Goal: Information Seeking & Learning: Compare options

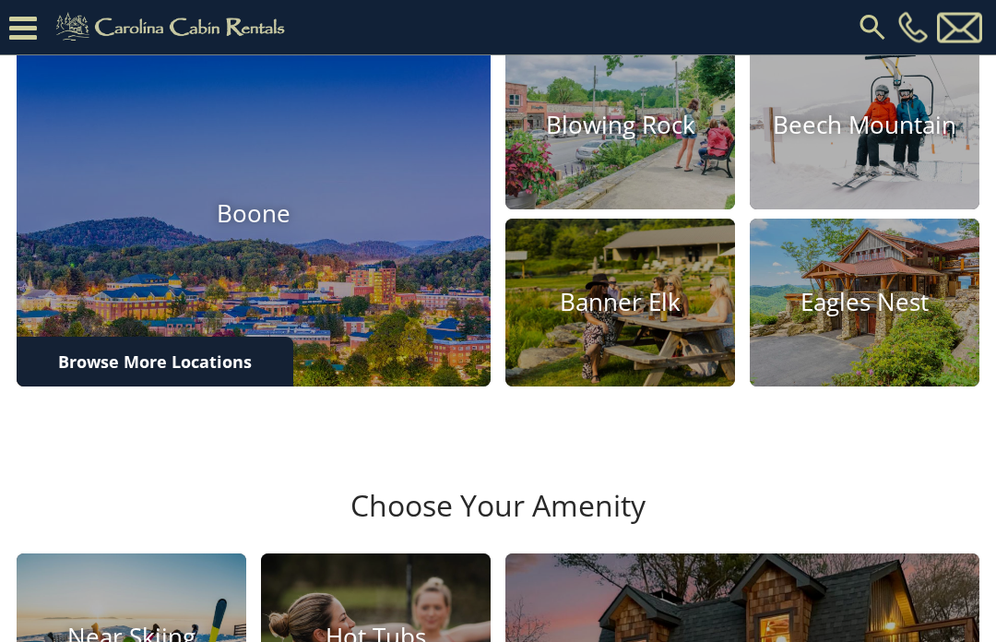
scroll to position [567, 0]
click at [198, 387] on link "Browse More Locations" at bounding box center [155, 362] width 277 height 50
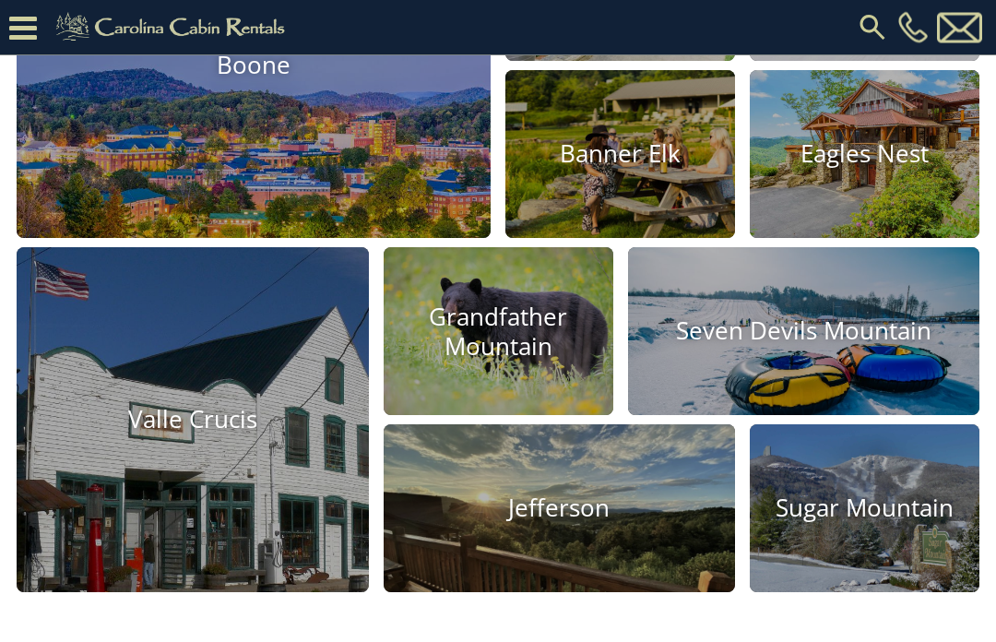
scroll to position [716, 0]
click at [280, 186] on img at bounding box center [254, 65] width 474 height 345
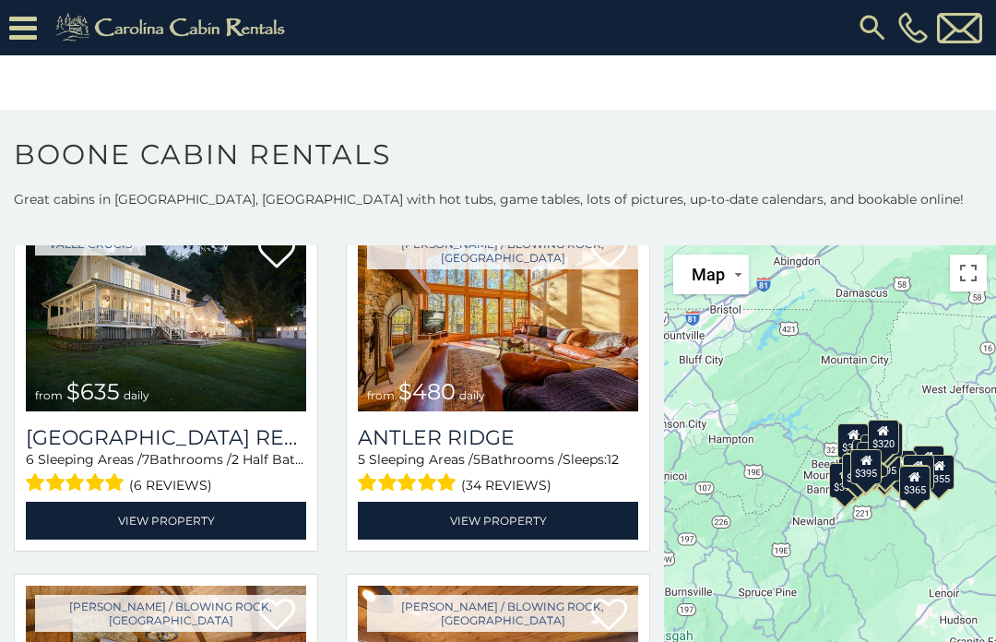
scroll to position [111, 0]
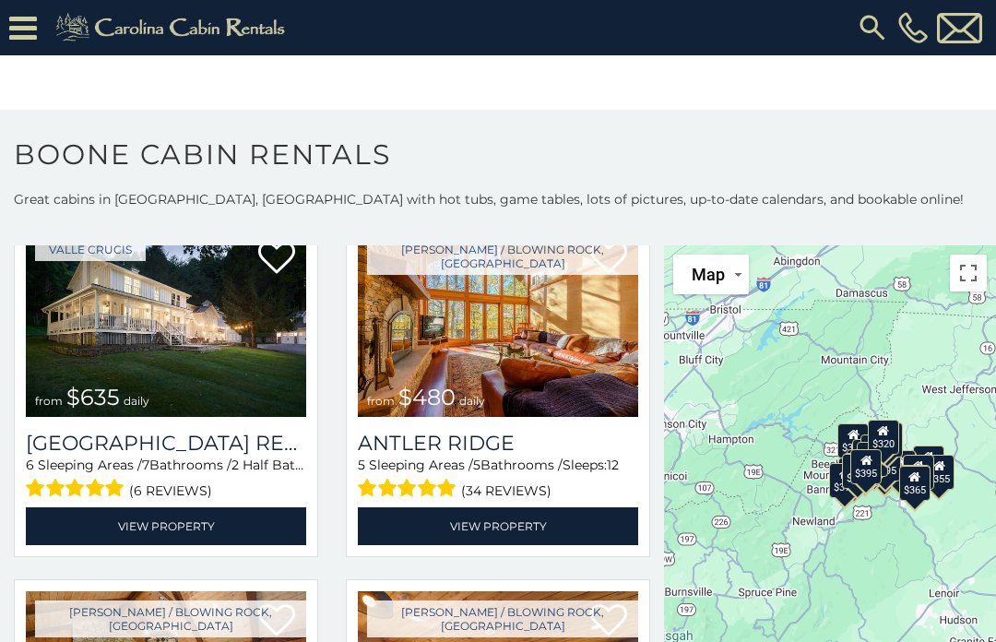
click at [534, 522] on link "View Property" at bounding box center [498, 526] width 280 height 38
click at [518, 520] on link "View Property" at bounding box center [498, 526] width 280 height 38
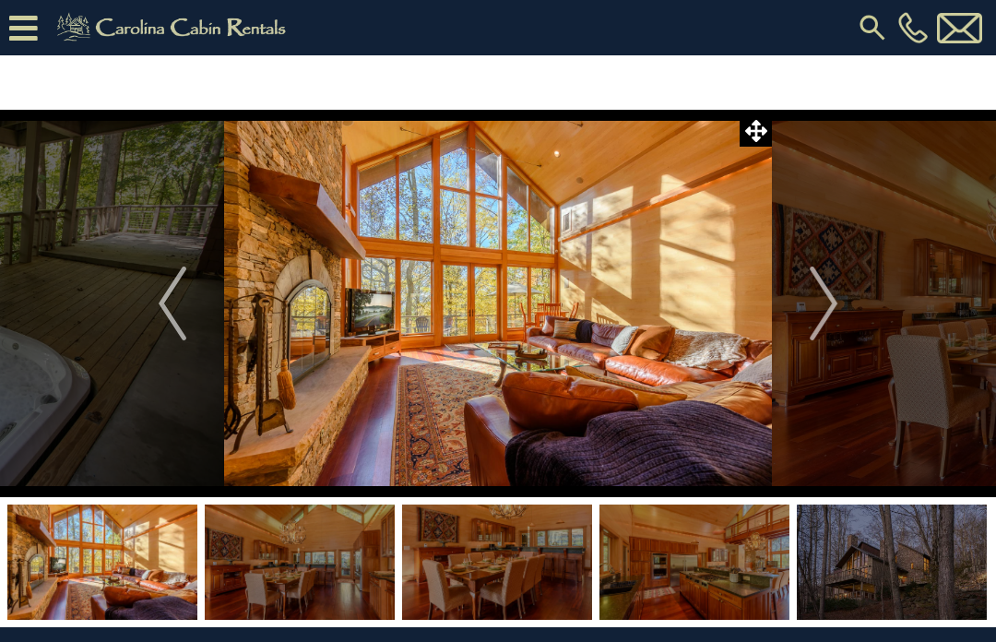
click at [827, 305] on img "Next" at bounding box center [824, 304] width 28 height 74
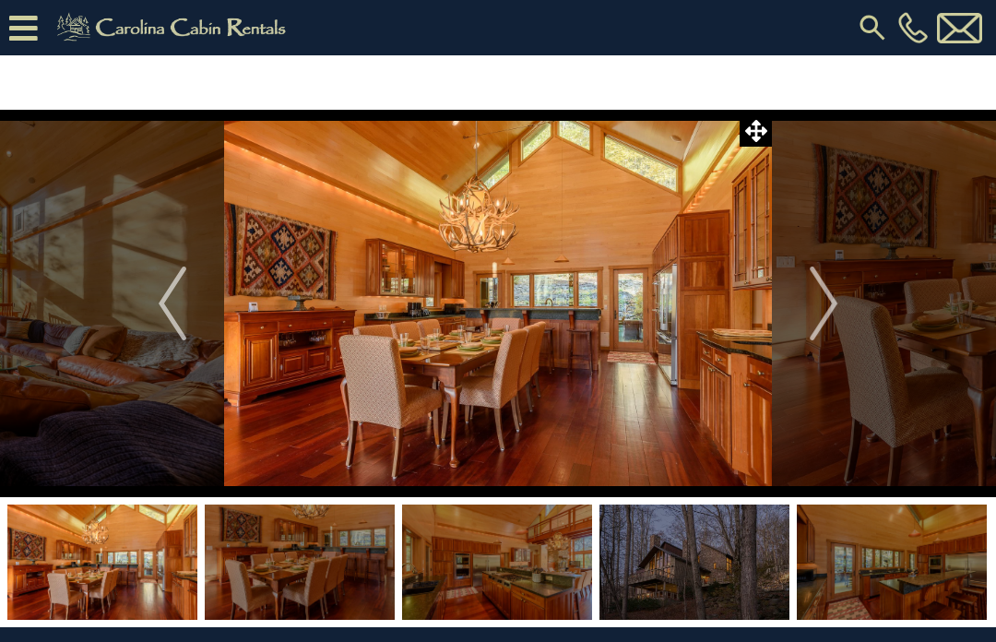
click at [833, 302] on img "Next" at bounding box center [824, 304] width 28 height 74
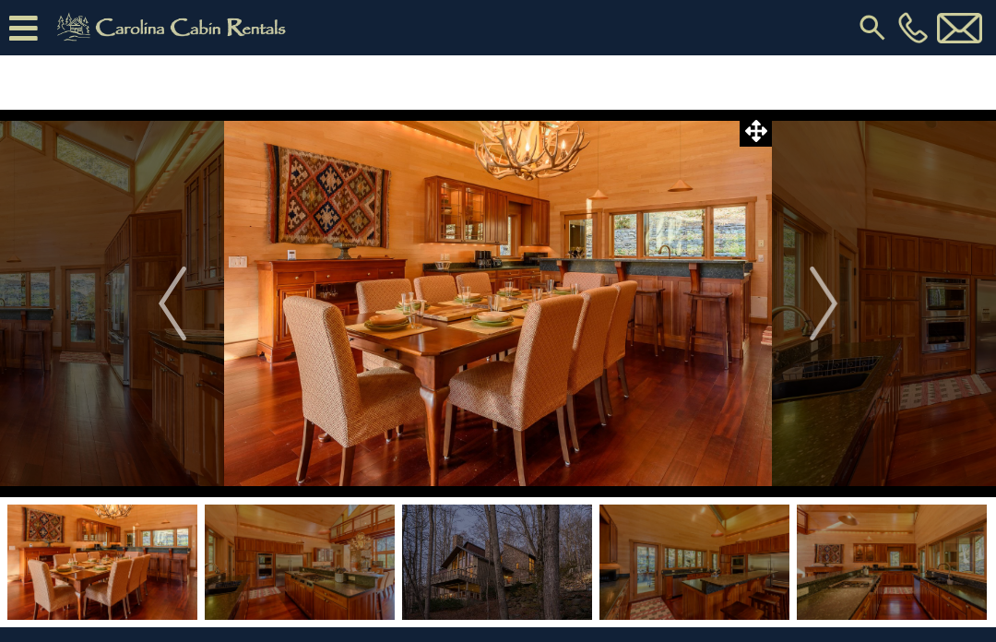
click at [827, 308] on img "Next" at bounding box center [824, 304] width 28 height 74
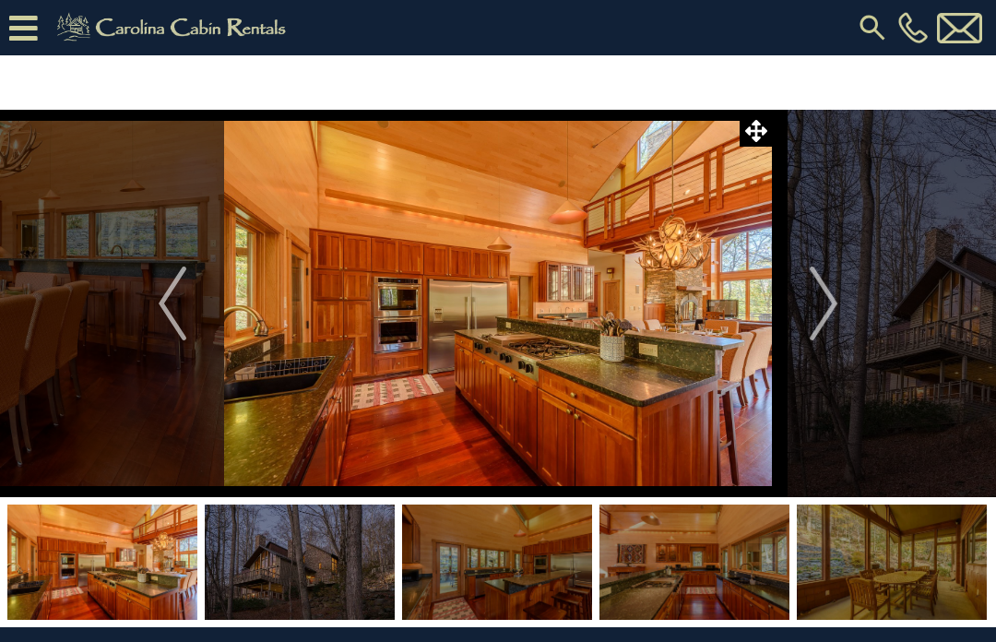
click at [828, 310] on img "Next" at bounding box center [824, 304] width 28 height 74
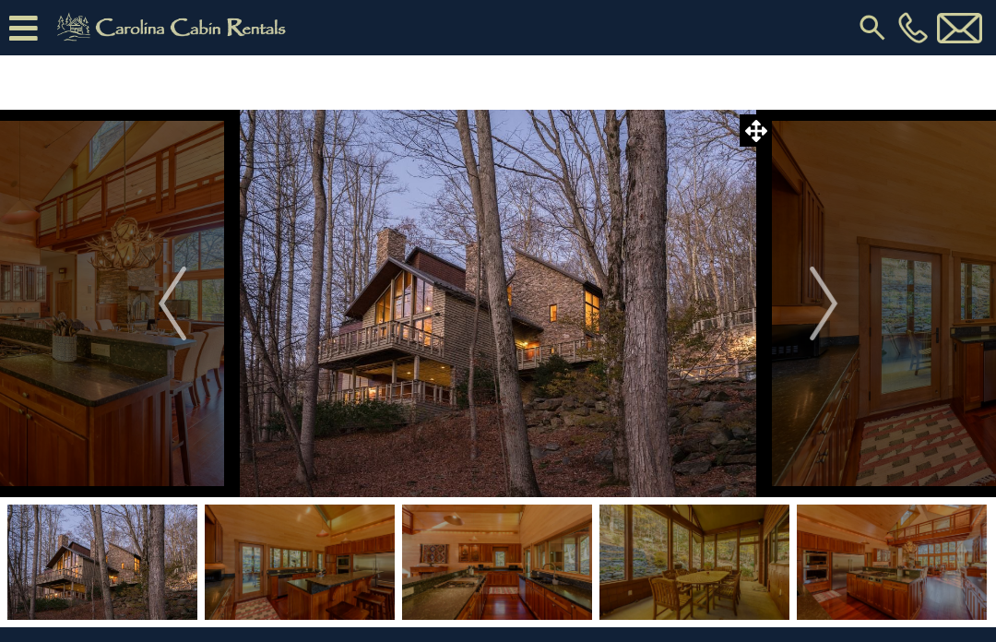
click at [829, 310] on img "Next" at bounding box center [824, 304] width 28 height 74
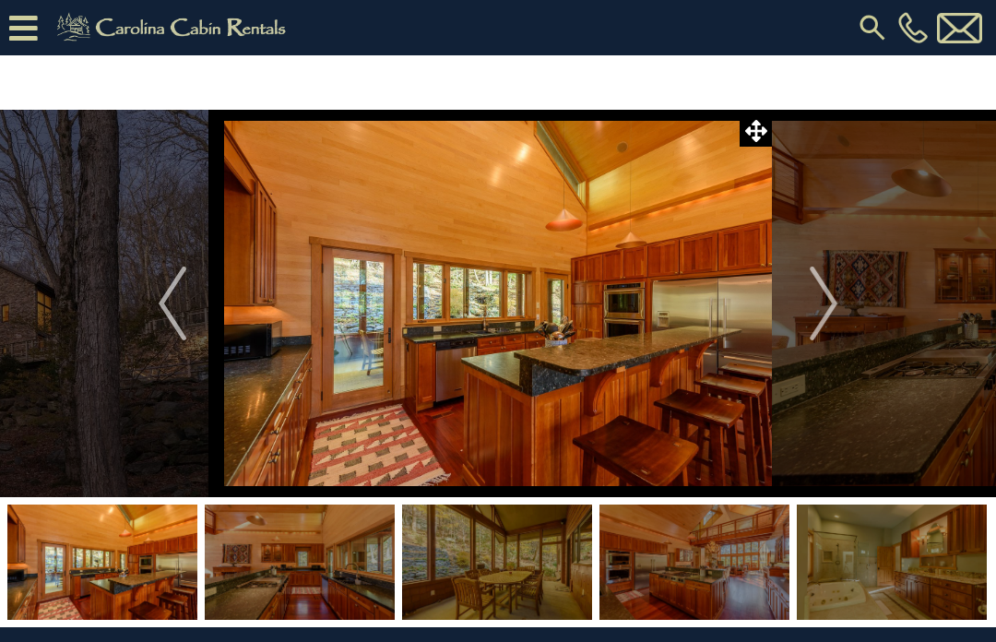
click at [832, 309] on img "Next" at bounding box center [824, 304] width 28 height 74
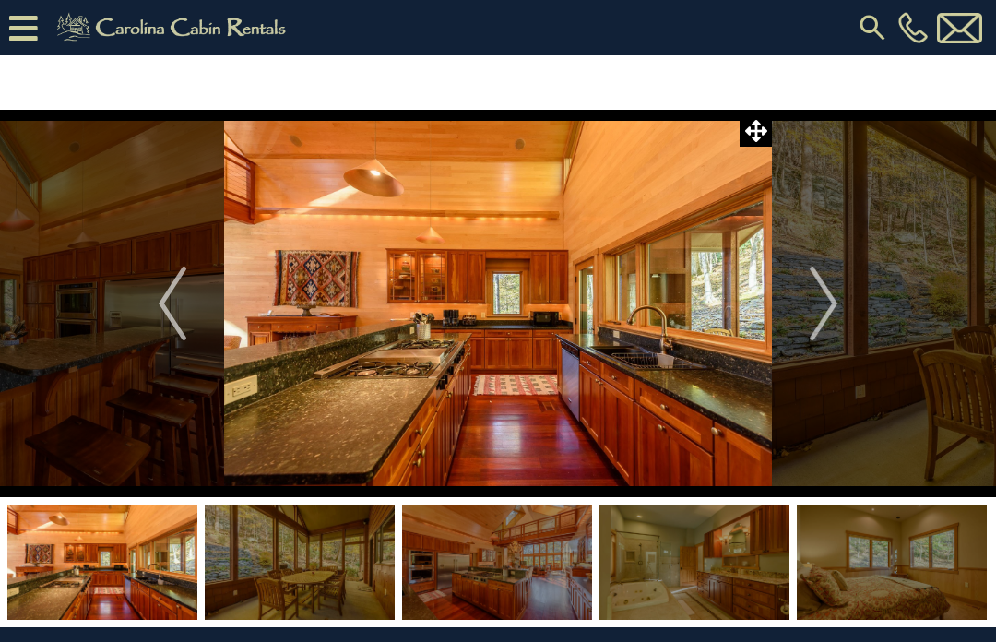
click at [829, 313] on img "Next" at bounding box center [824, 304] width 28 height 74
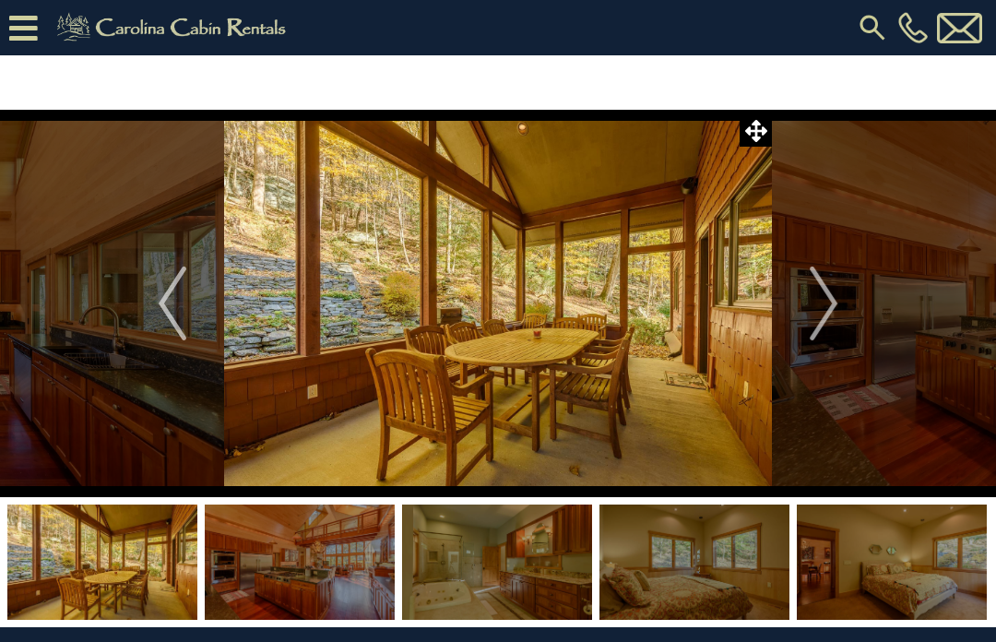
click at [829, 303] on img "Next" at bounding box center [824, 304] width 28 height 74
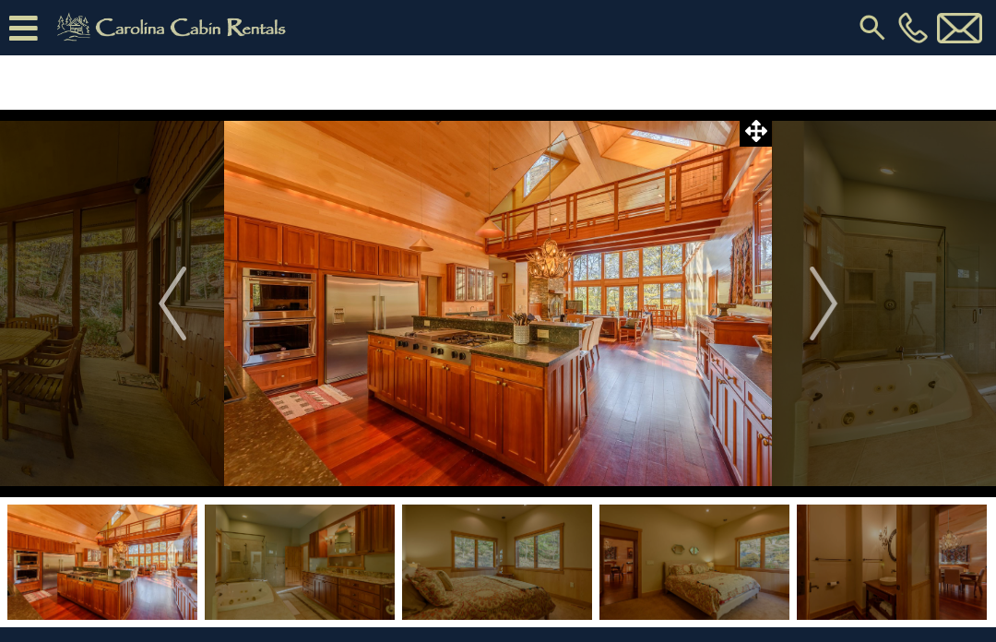
click at [831, 304] on img "Next" at bounding box center [824, 304] width 28 height 74
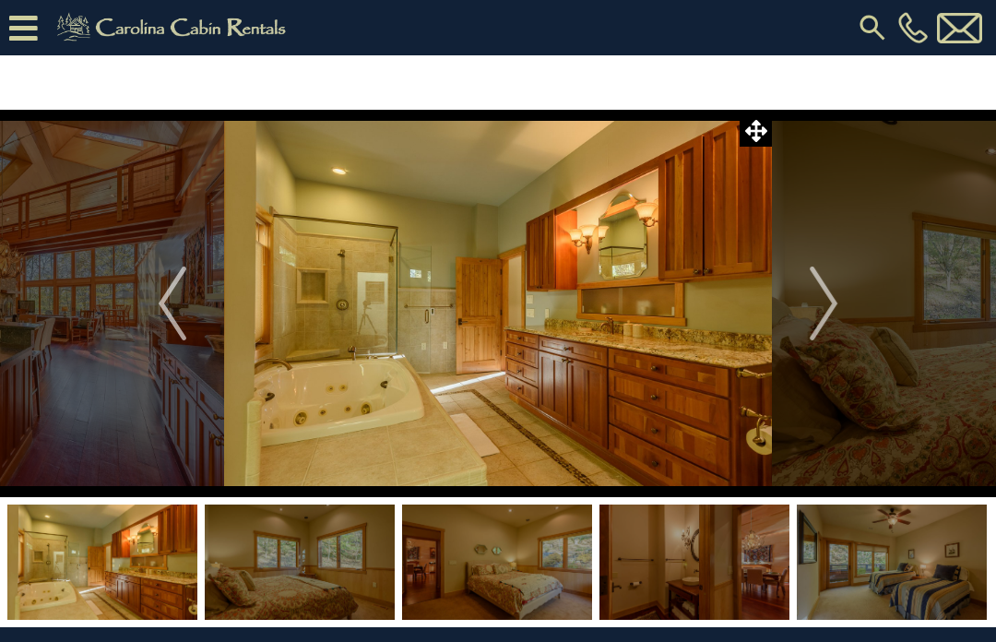
click at [829, 307] on img "Next" at bounding box center [824, 304] width 28 height 74
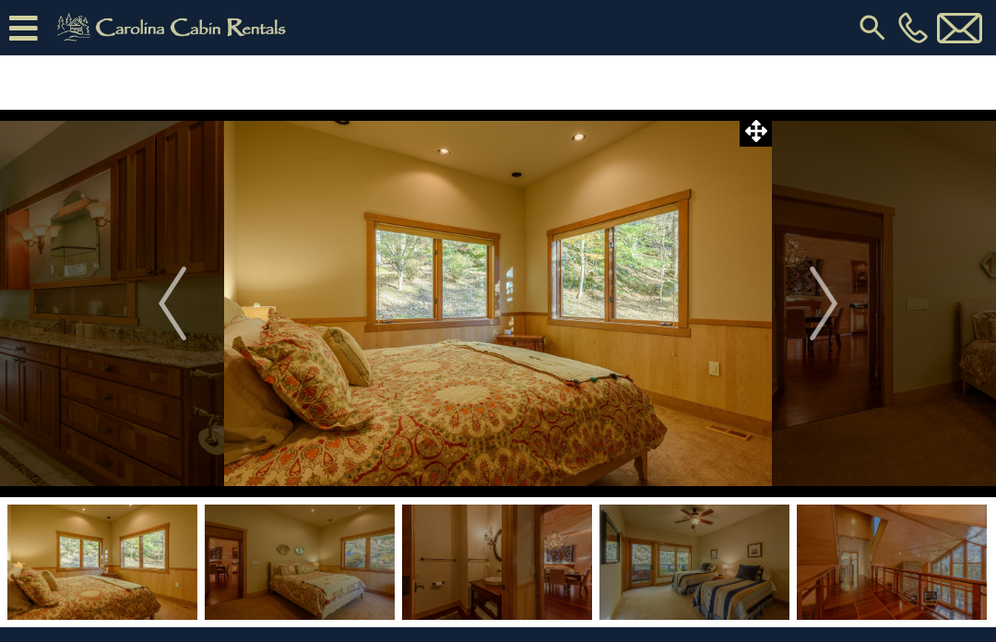
click at [829, 312] on img "Next" at bounding box center [824, 304] width 28 height 74
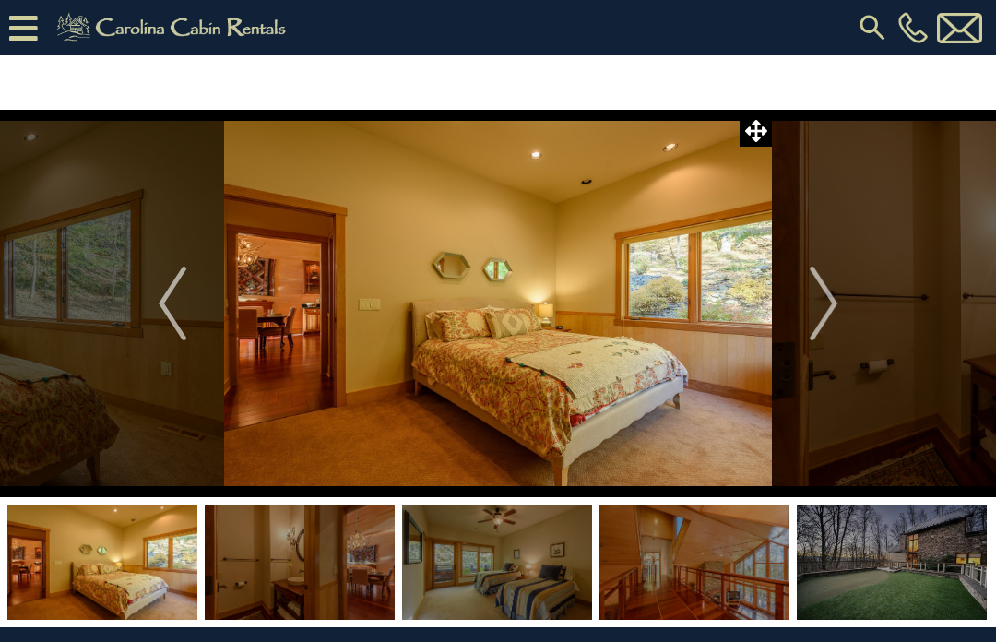
click at [828, 310] on img "Next" at bounding box center [824, 304] width 28 height 74
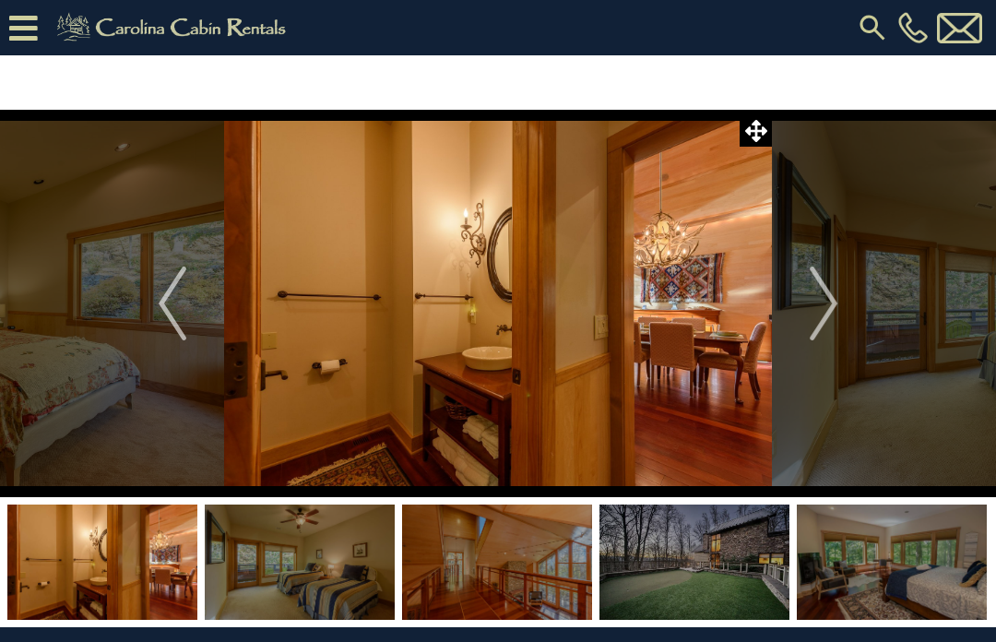
click at [831, 309] on img "Next" at bounding box center [824, 304] width 28 height 74
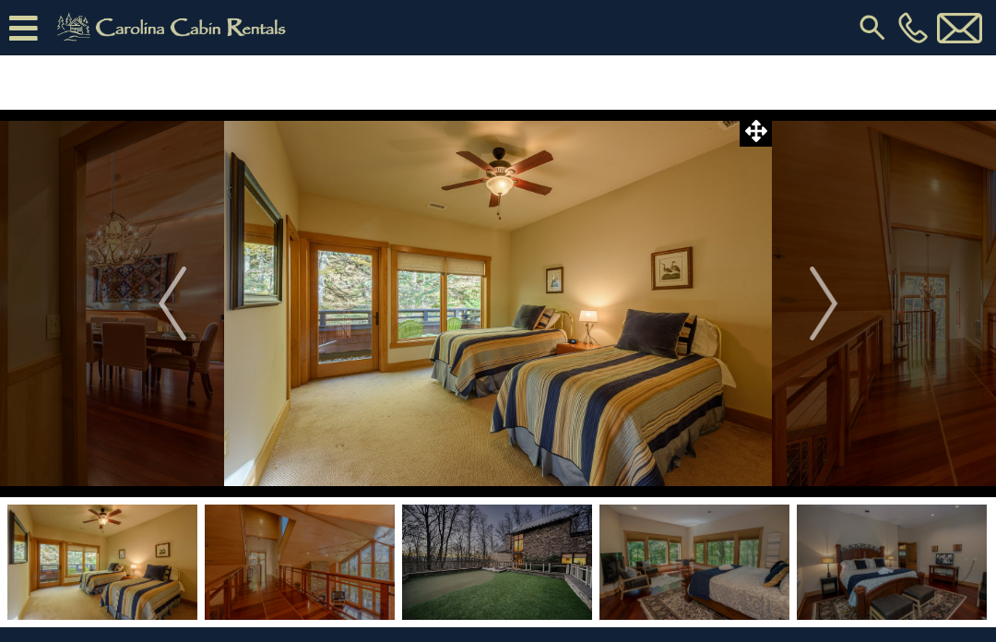
click at [830, 306] on img "Next" at bounding box center [824, 304] width 28 height 74
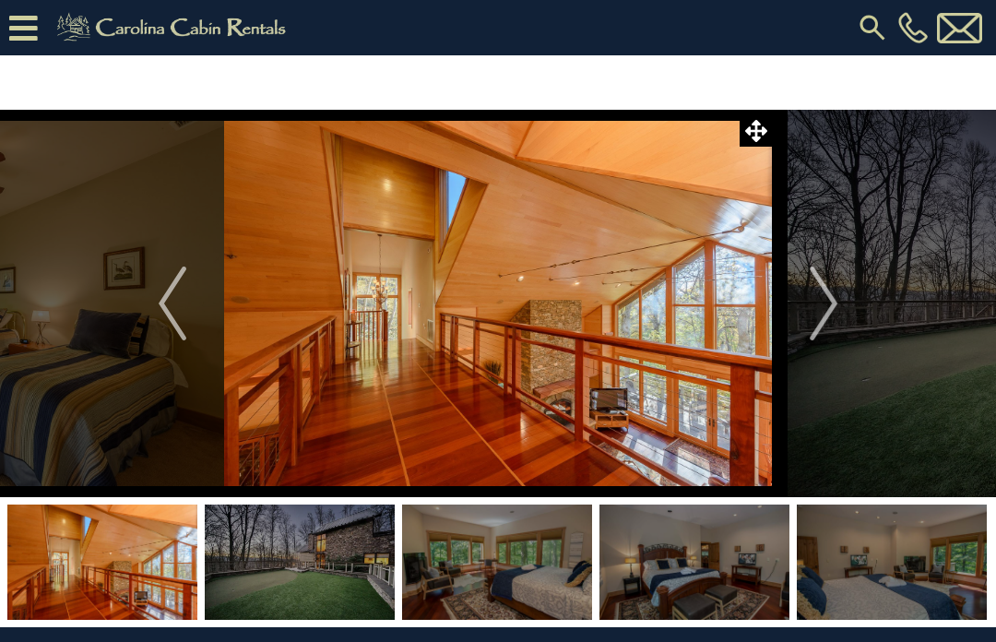
click at [829, 305] on img "Next" at bounding box center [824, 304] width 28 height 74
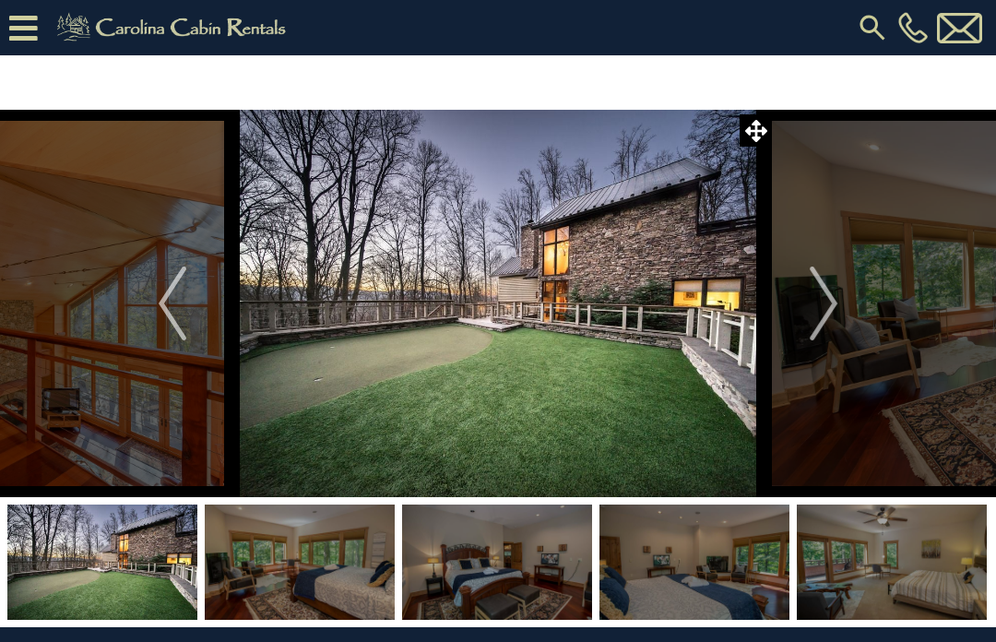
click at [831, 307] on img "Next" at bounding box center [824, 304] width 28 height 74
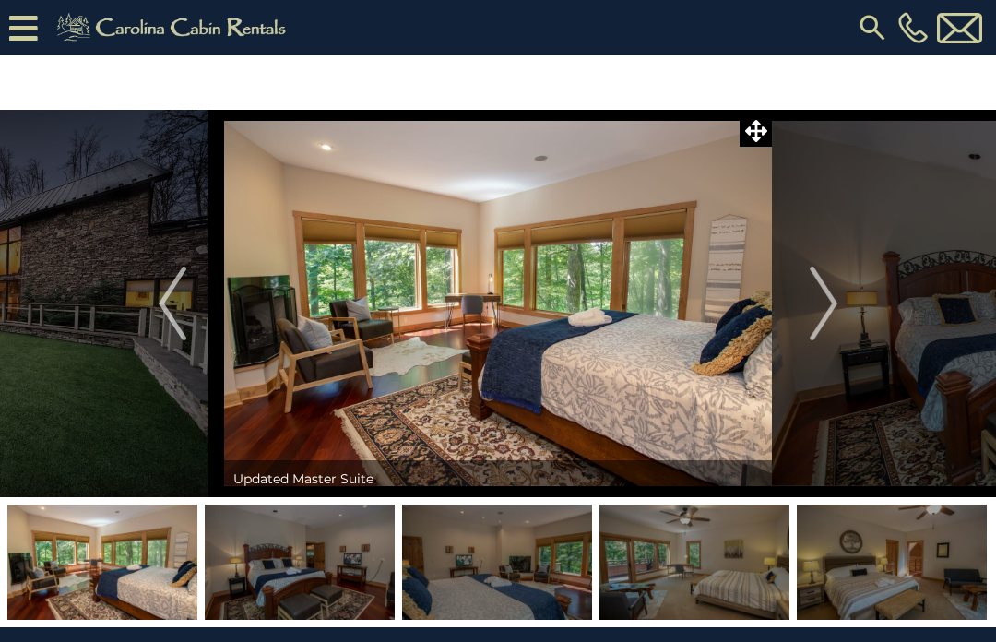
click at [831, 312] on img "Next" at bounding box center [824, 304] width 28 height 74
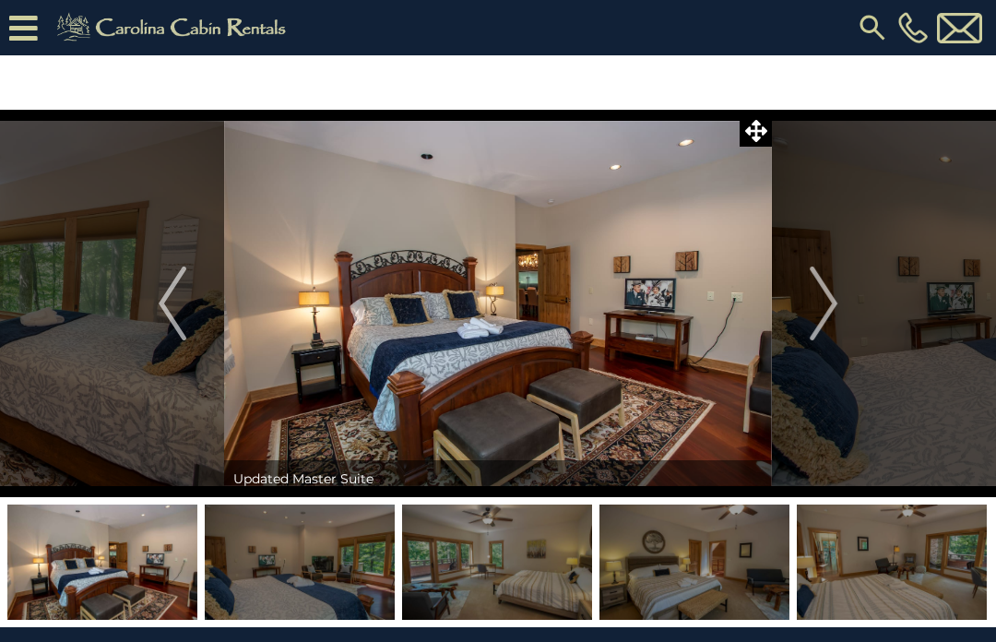
click at [829, 308] on img "Next" at bounding box center [824, 304] width 28 height 74
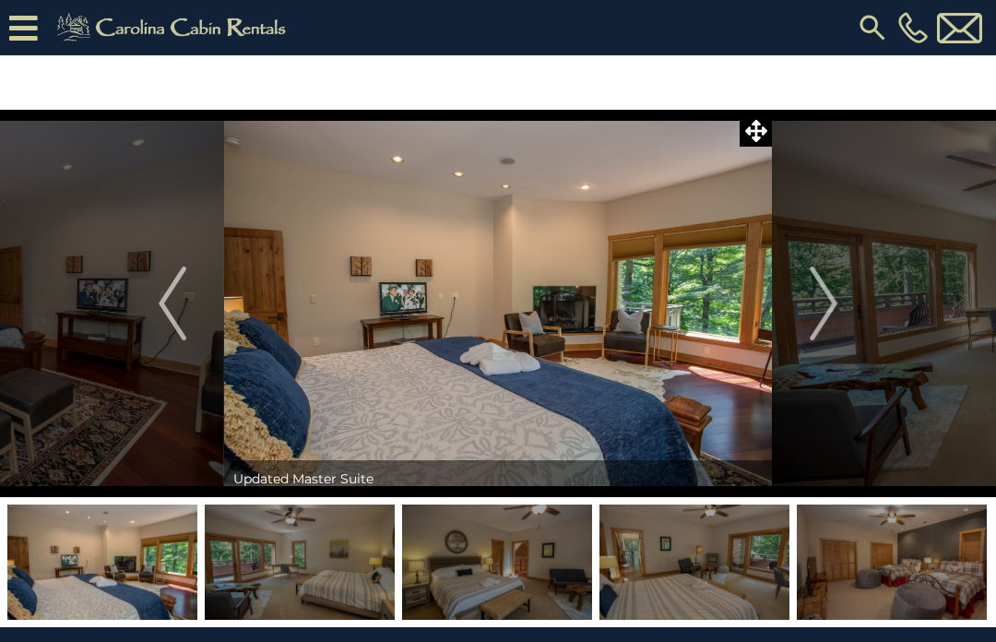
click at [830, 311] on img "Next" at bounding box center [824, 304] width 28 height 74
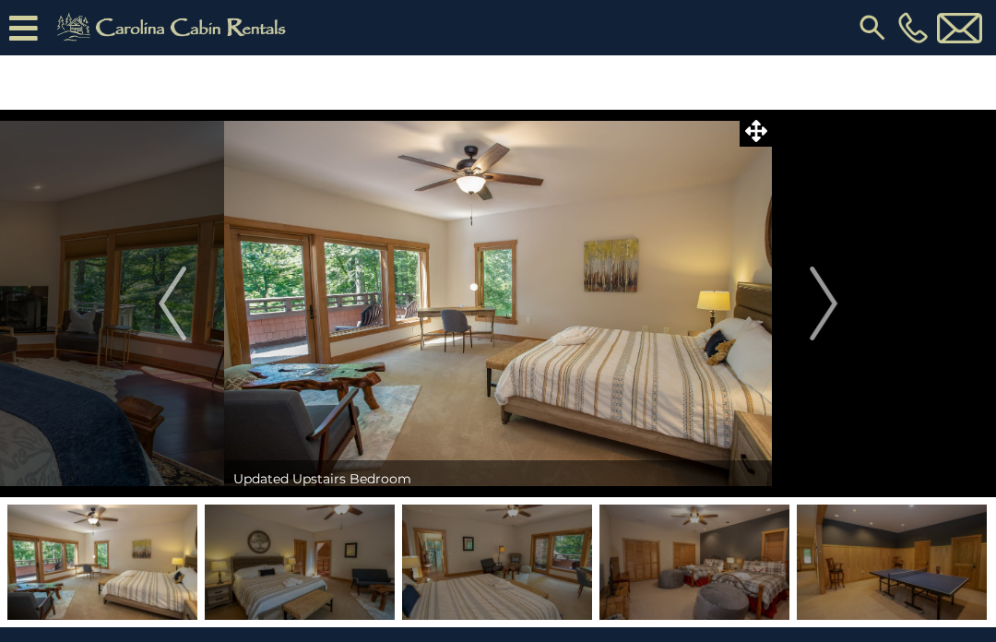
click at [832, 309] on img "Next" at bounding box center [824, 304] width 28 height 74
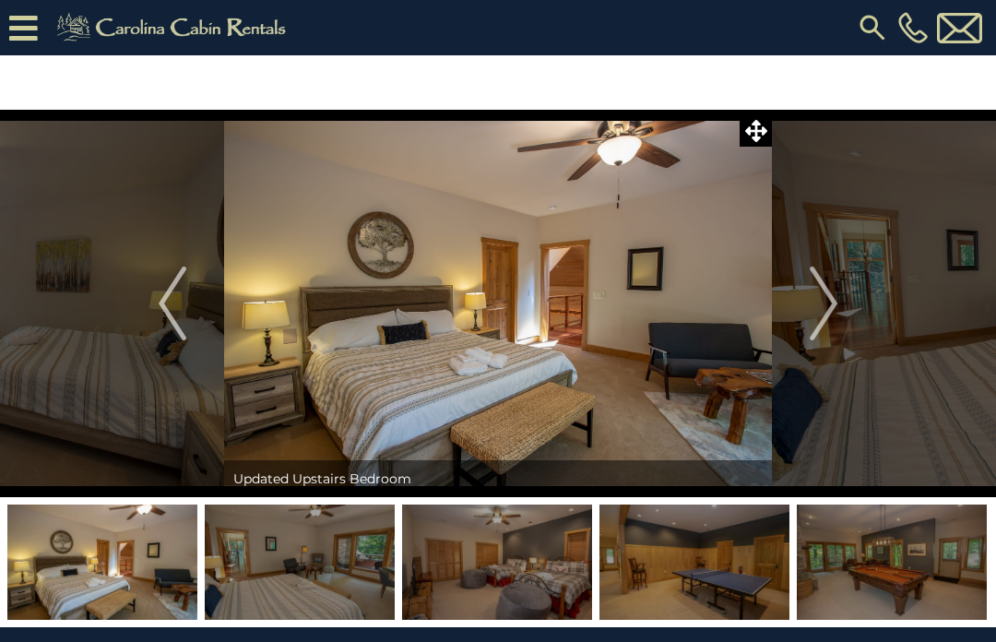
click at [832, 308] on img "Next" at bounding box center [824, 304] width 28 height 74
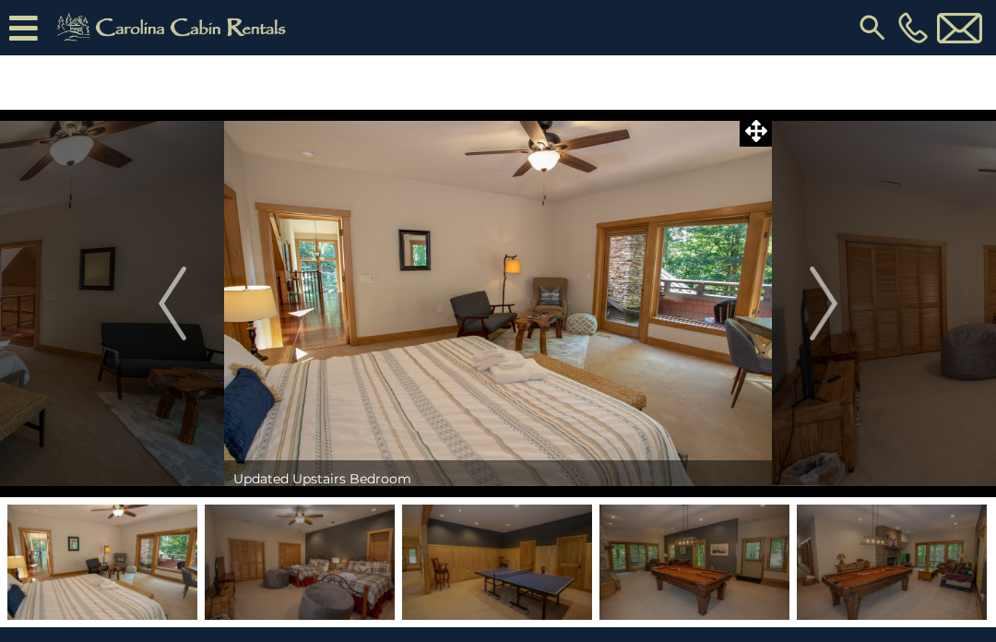
click at [833, 304] on img "Next" at bounding box center [824, 304] width 28 height 74
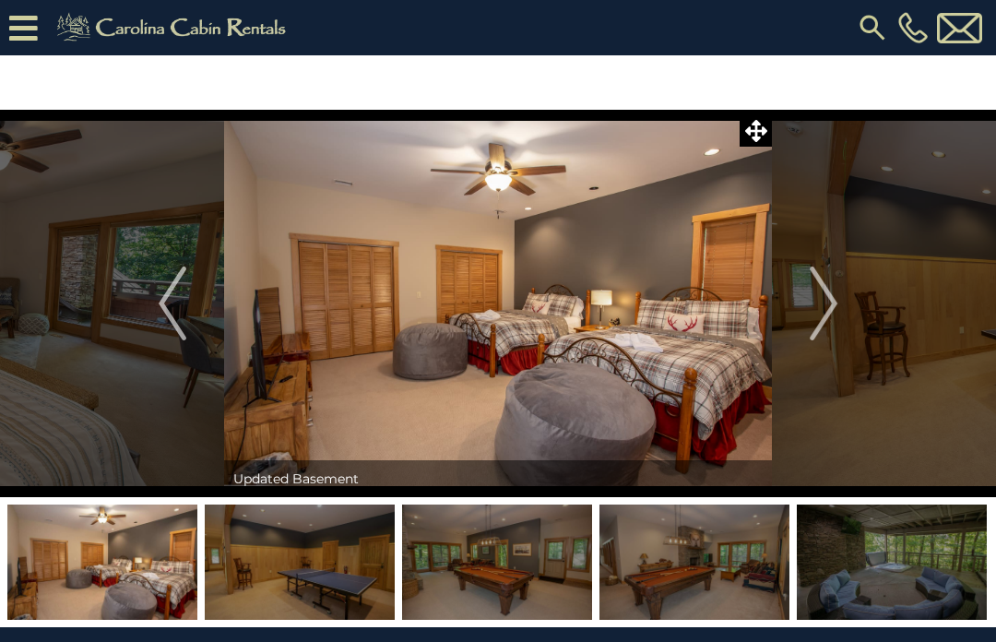
click at [829, 306] on img "Next" at bounding box center [824, 304] width 28 height 74
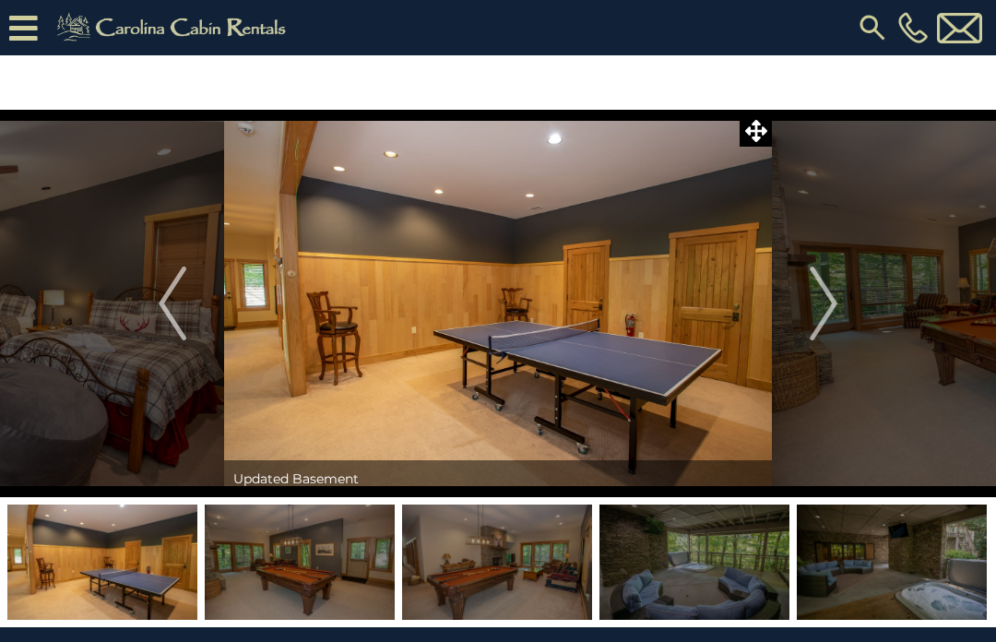
click at [830, 309] on img "Next" at bounding box center [824, 304] width 28 height 74
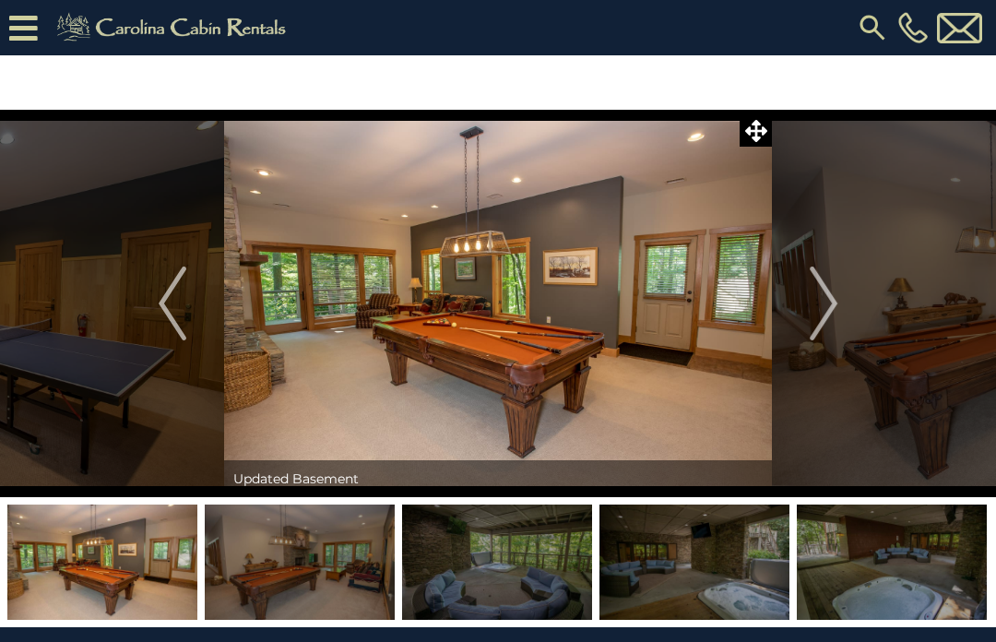
click at [836, 307] on img "Next" at bounding box center [824, 304] width 28 height 74
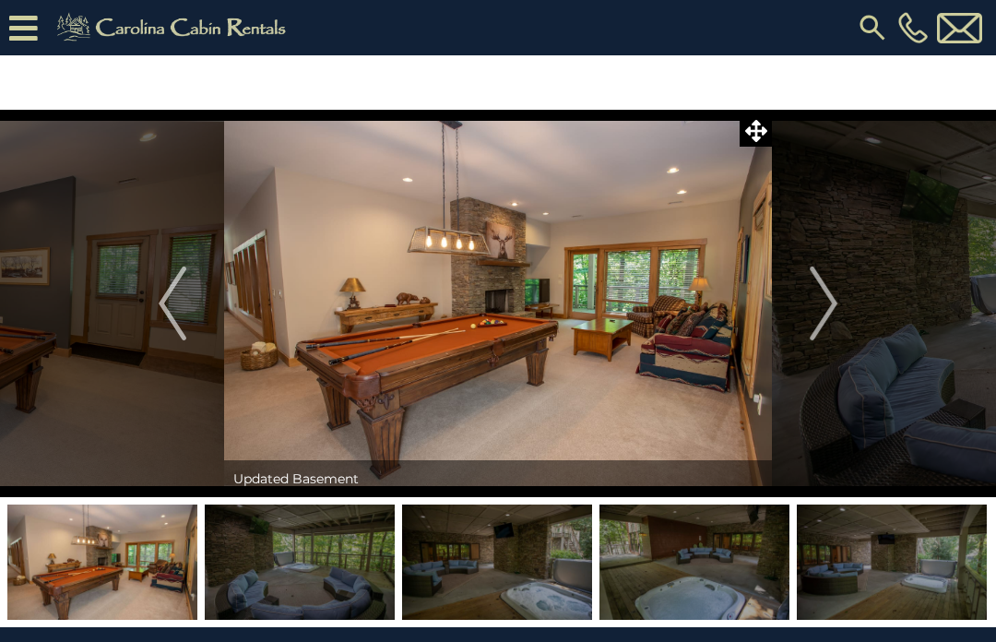
click at [832, 308] on img "Next" at bounding box center [824, 304] width 28 height 74
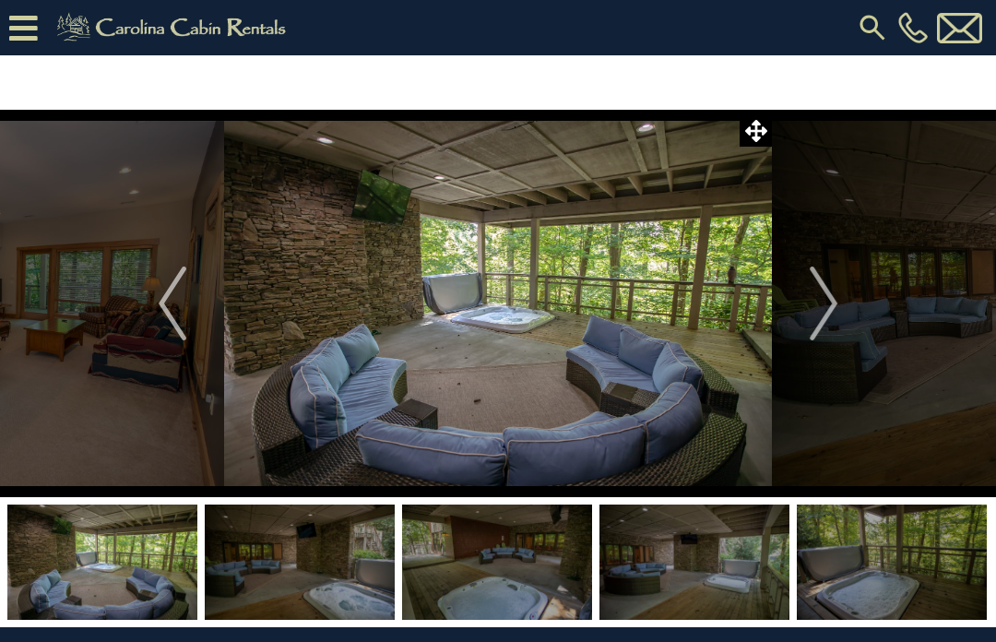
click at [836, 307] on img "Next" at bounding box center [824, 304] width 28 height 74
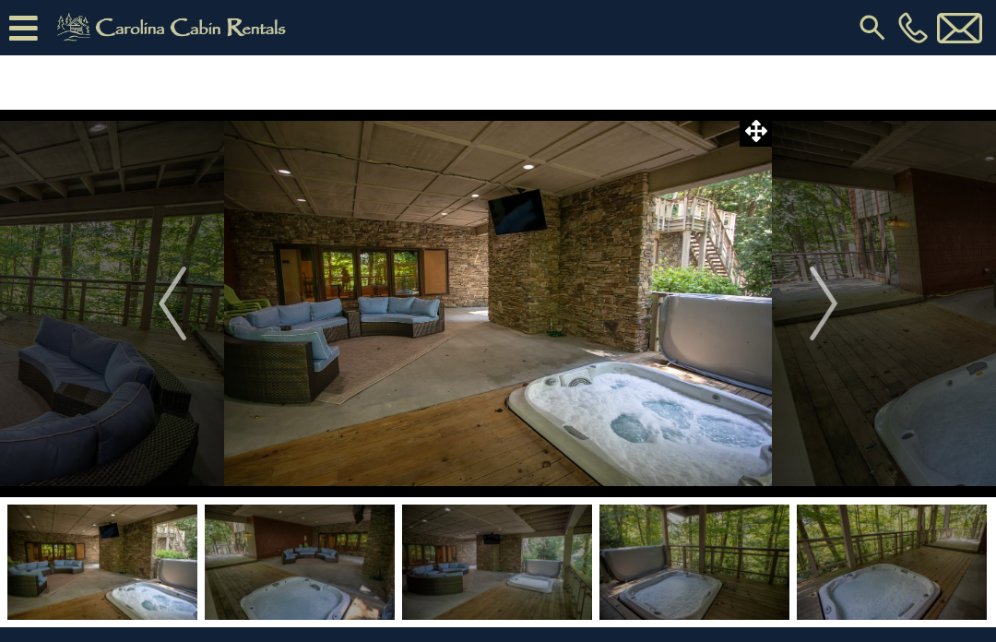
click at [829, 308] on img "Next" at bounding box center [824, 304] width 28 height 74
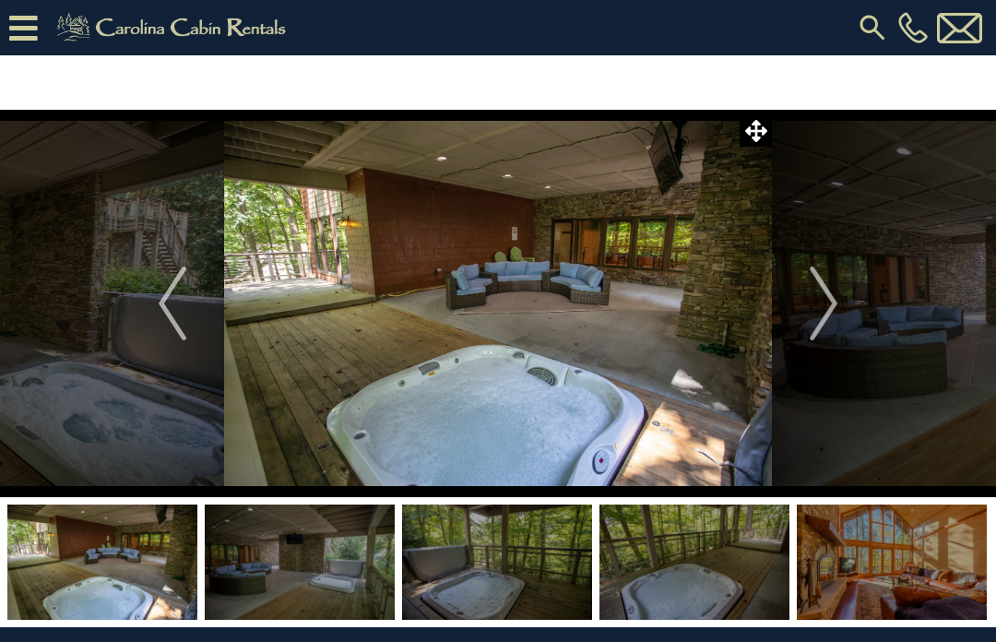
click at [832, 307] on img "Next" at bounding box center [824, 304] width 28 height 74
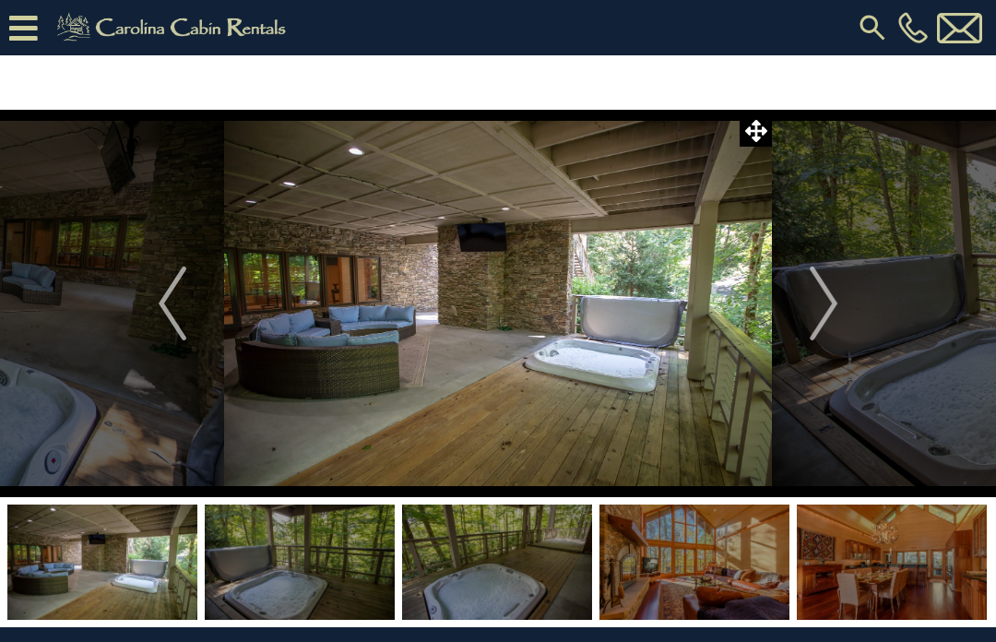
click at [831, 310] on img "Next" at bounding box center [824, 304] width 28 height 74
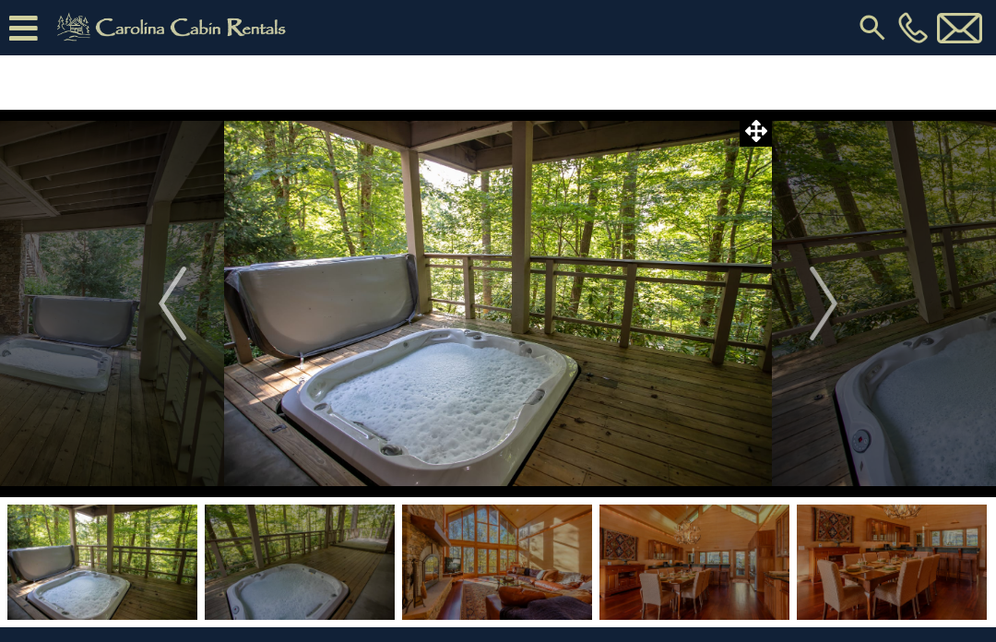
click at [833, 305] on img "Next" at bounding box center [824, 304] width 28 height 74
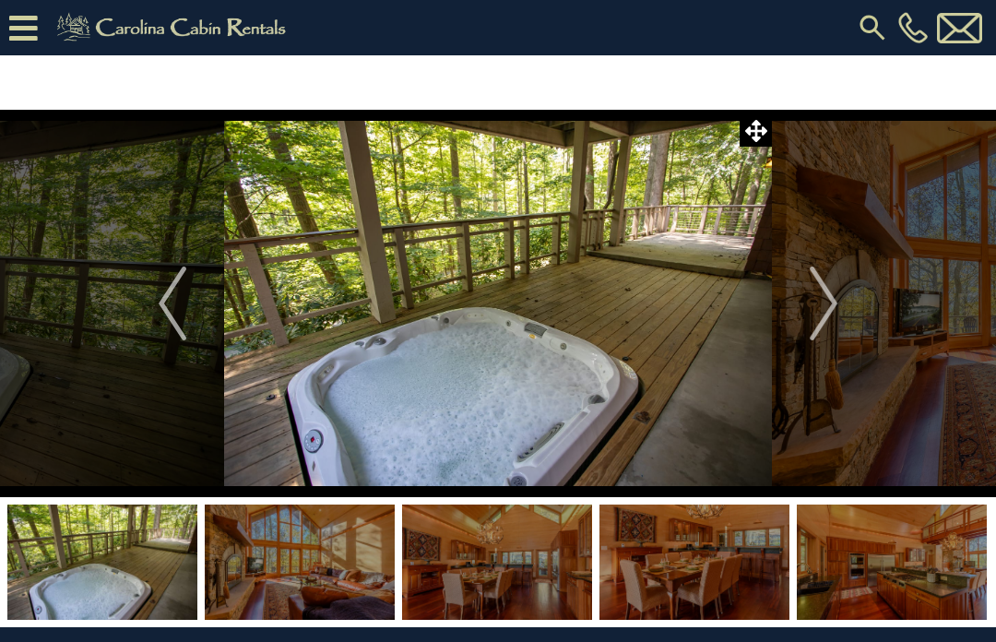
click at [831, 306] on img "Next" at bounding box center [824, 304] width 28 height 74
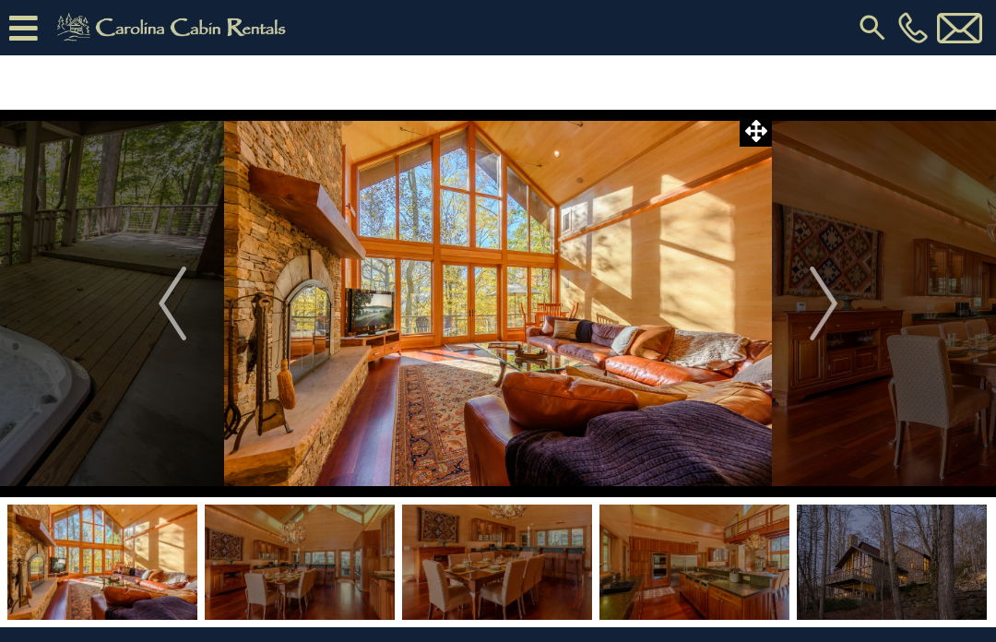
click at [834, 313] on img "Next" at bounding box center [824, 304] width 28 height 74
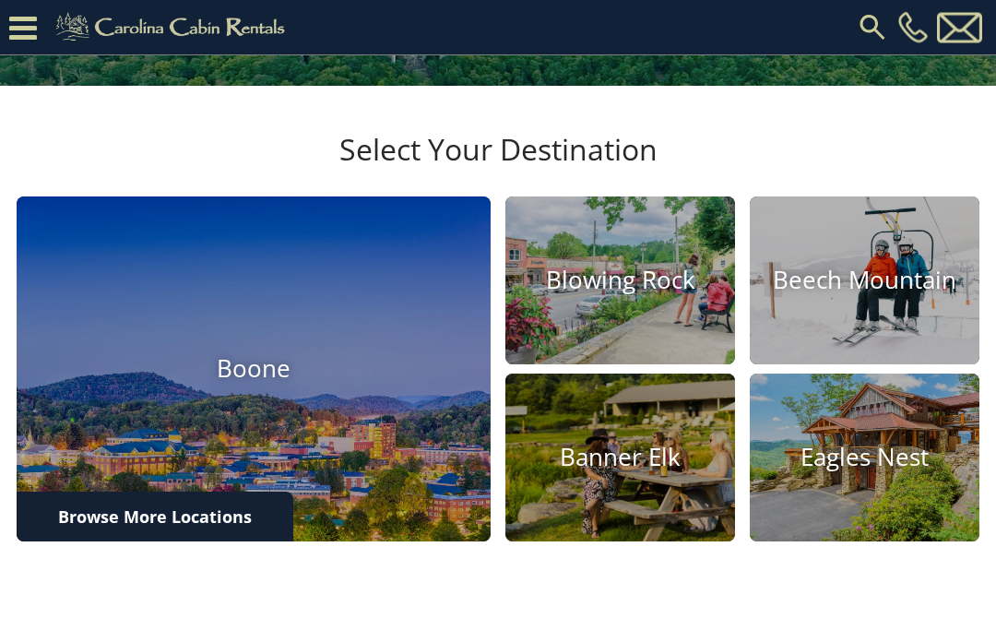
scroll to position [412, 0]
click at [250, 384] on h4 "Boone" at bounding box center [254, 369] width 474 height 29
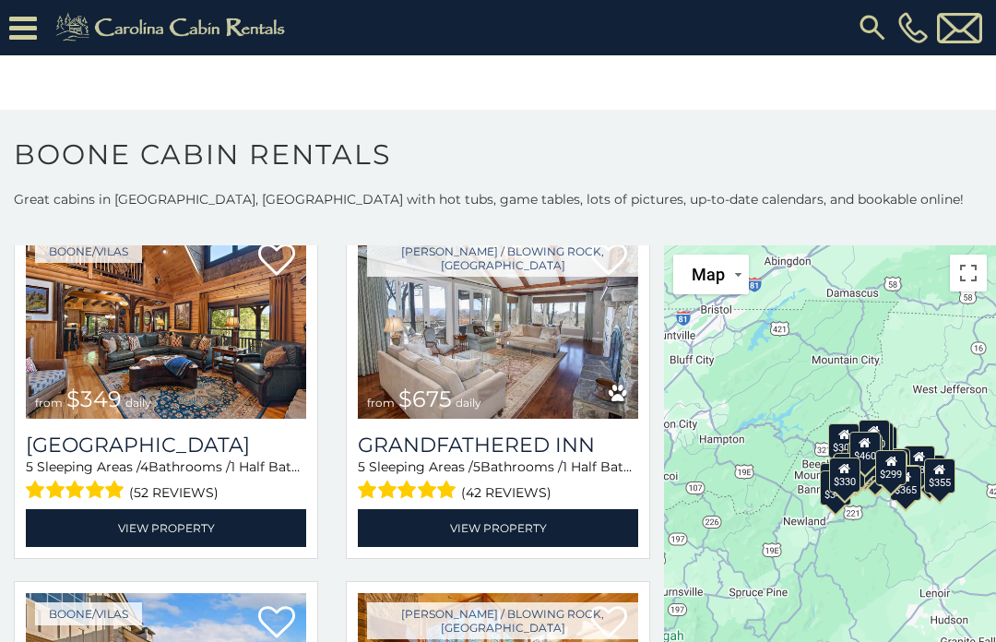
scroll to position [108, 0]
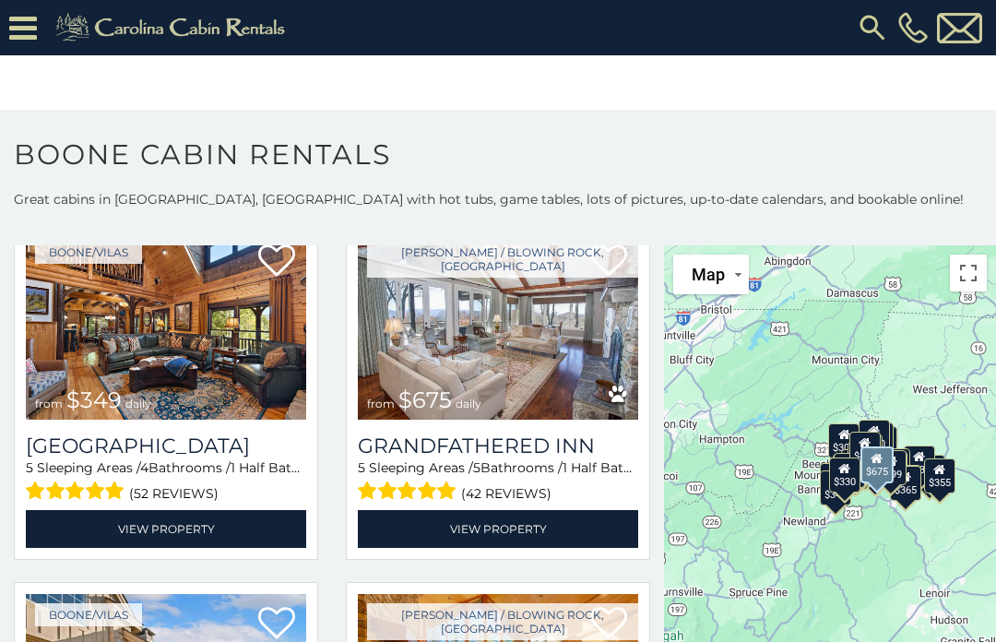
click at [515, 449] on h3 "Grandfathered Inn" at bounding box center [498, 446] width 280 height 25
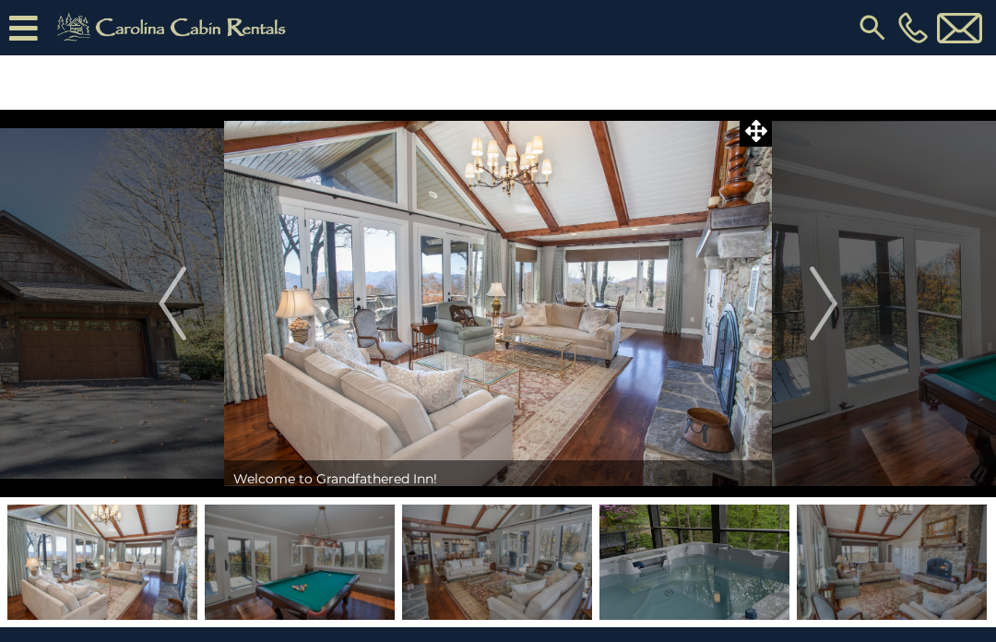
click at [825, 325] on img "Next" at bounding box center [824, 304] width 28 height 74
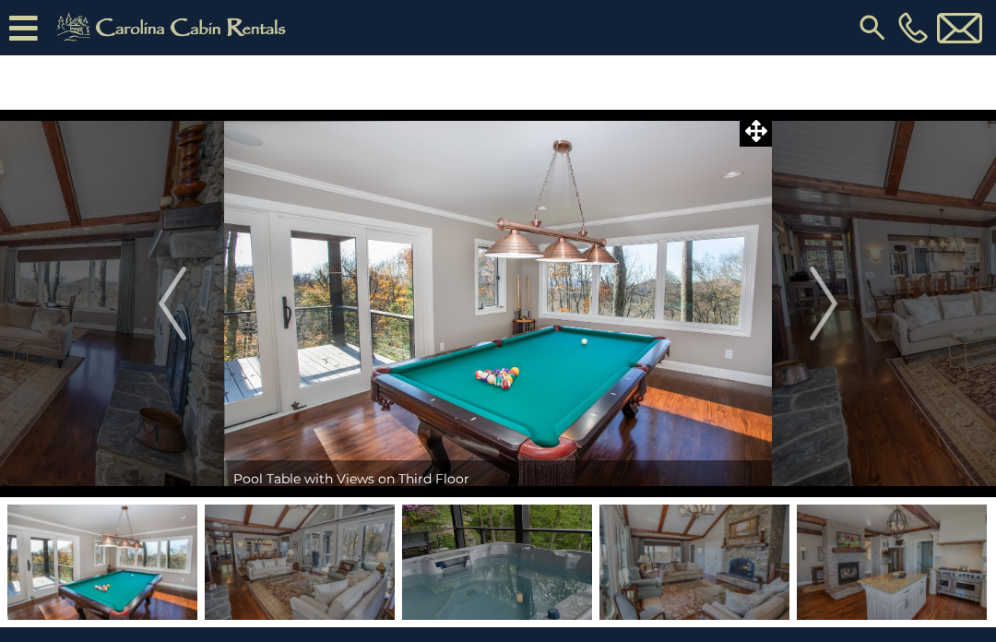
click at [829, 308] on img "Next" at bounding box center [824, 304] width 28 height 74
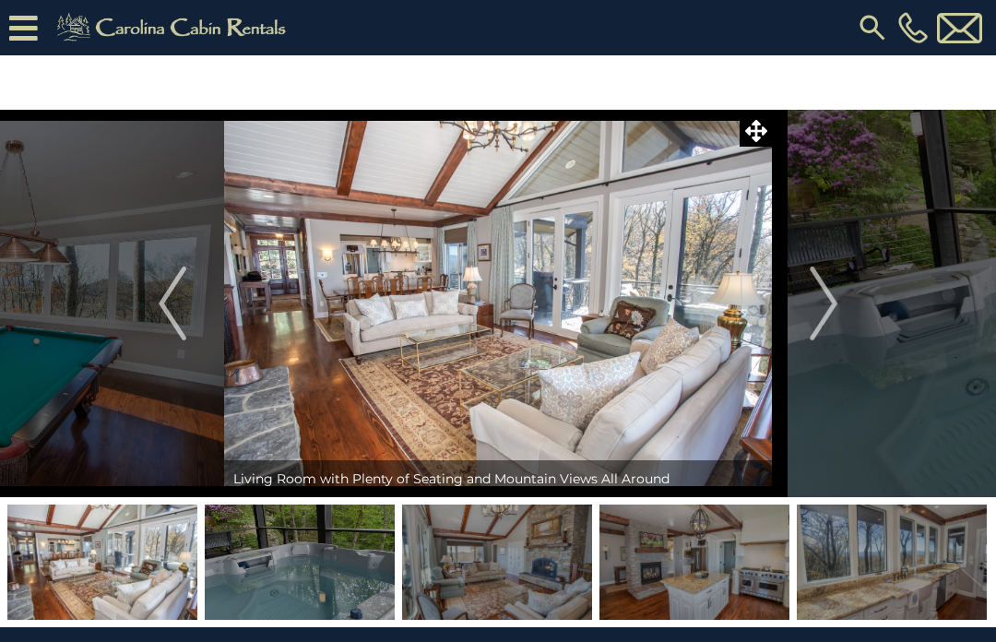
click at [835, 314] on img "Next" at bounding box center [824, 304] width 28 height 74
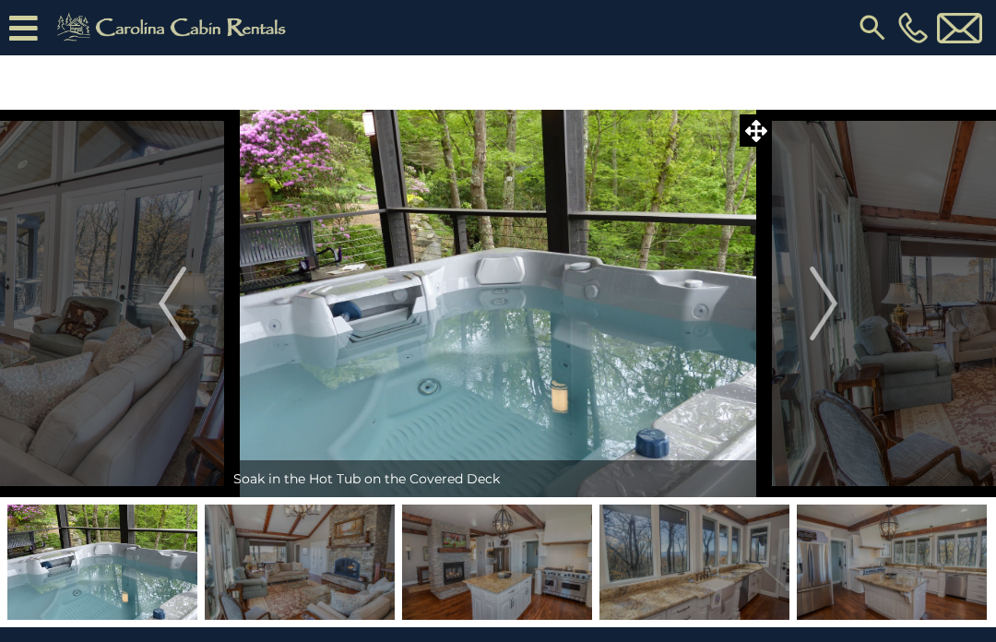
click at [838, 300] on img "Next" at bounding box center [824, 304] width 28 height 74
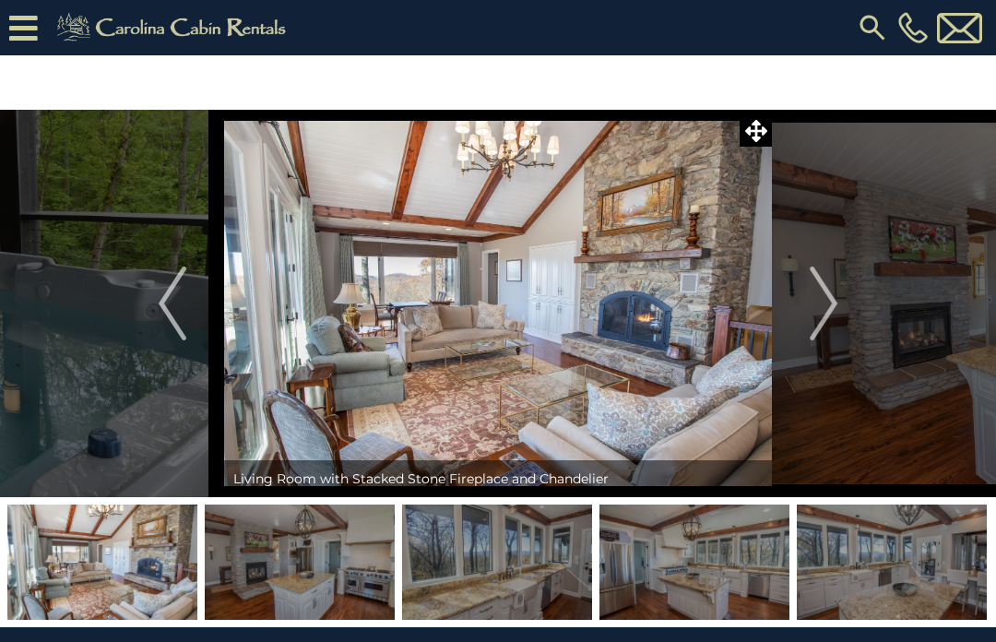
click at [831, 302] on img "Next" at bounding box center [824, 304] width 28 height 74
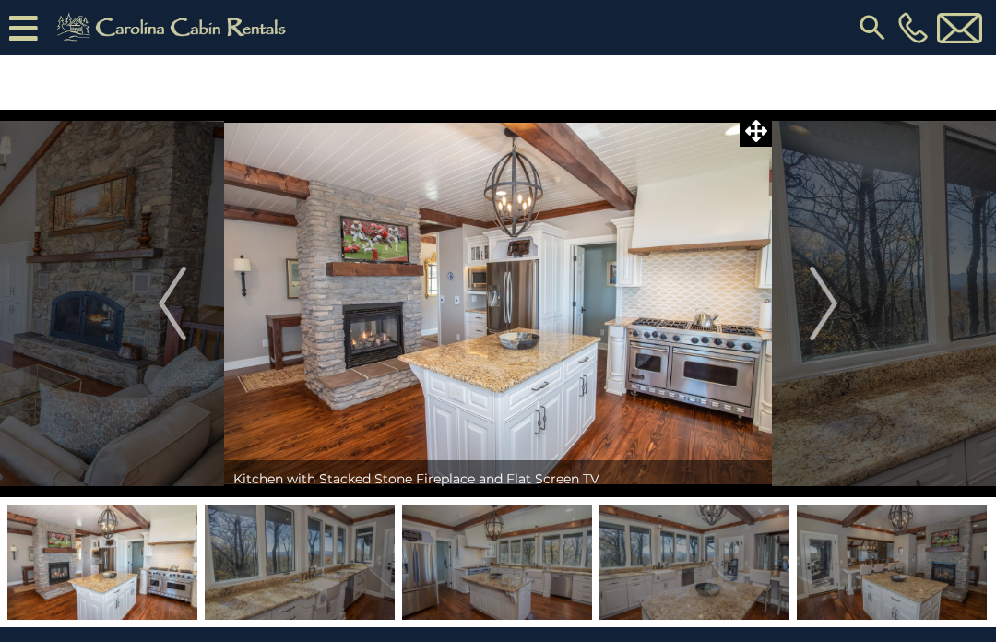
click at [832, 307] on img "Next" at bounding box center [824, 304] width 28 height 74
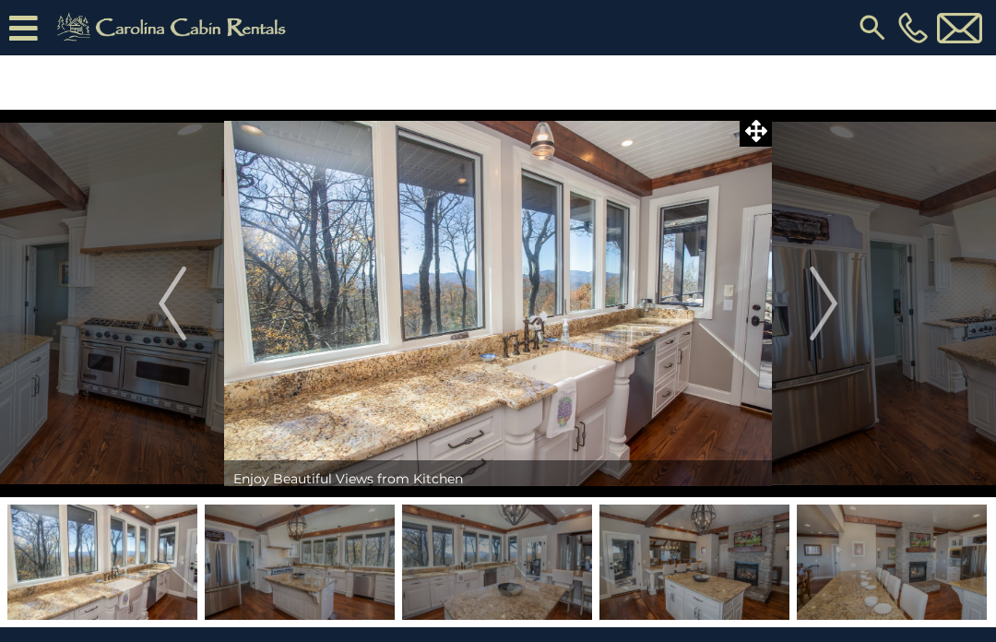
click at [824, 304] on img "Next" at bounding box center [824, 304] width 28 height 74
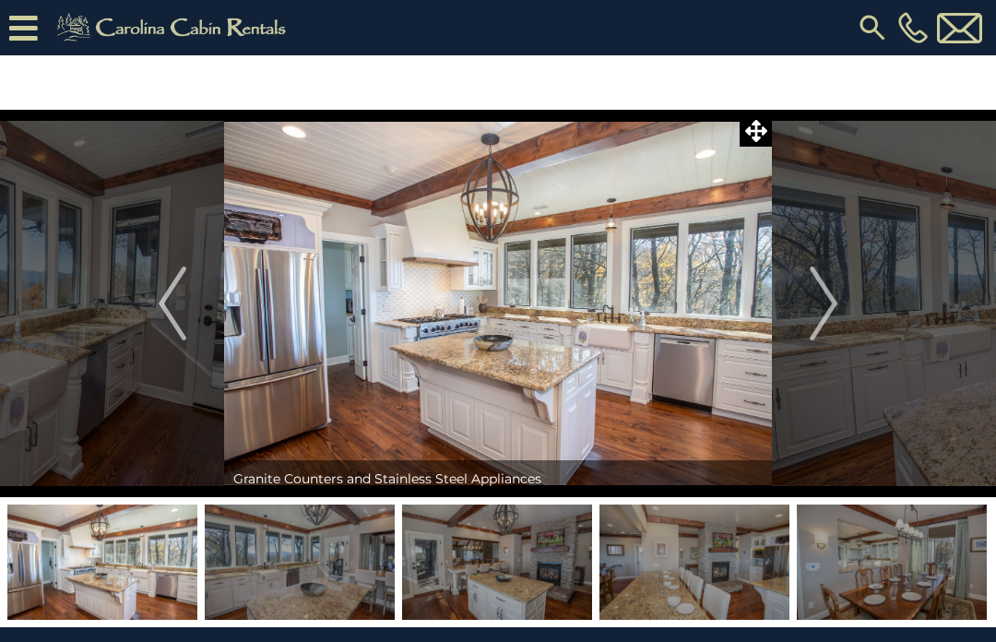
click at [829, 299] on img "Next" at bounding box center [824, 304] width 28 height 74
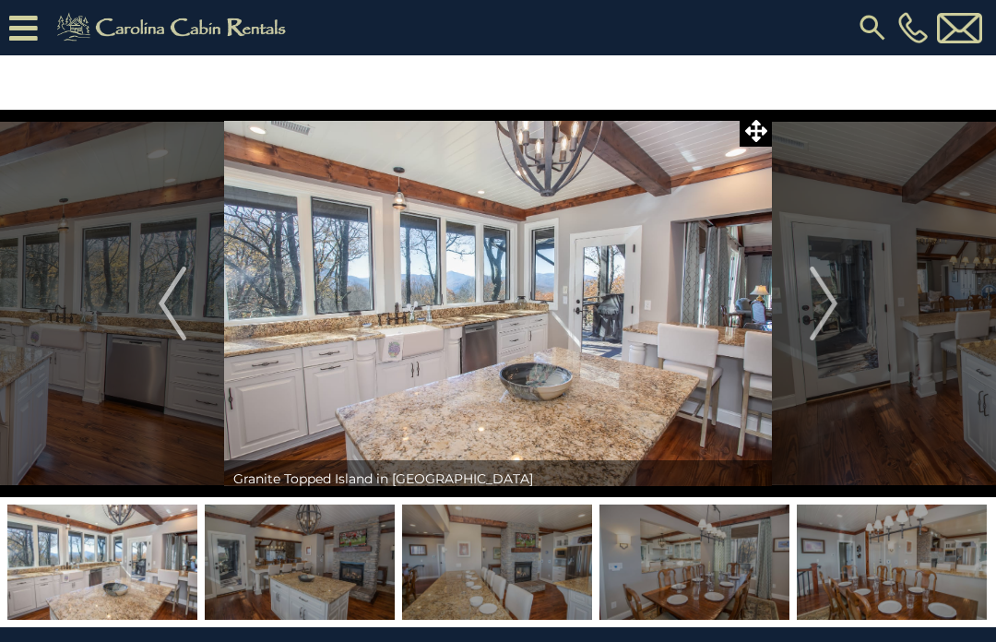
click at [835, 297] on img "Next" at bounding box center [824, 304] width 28 height 74
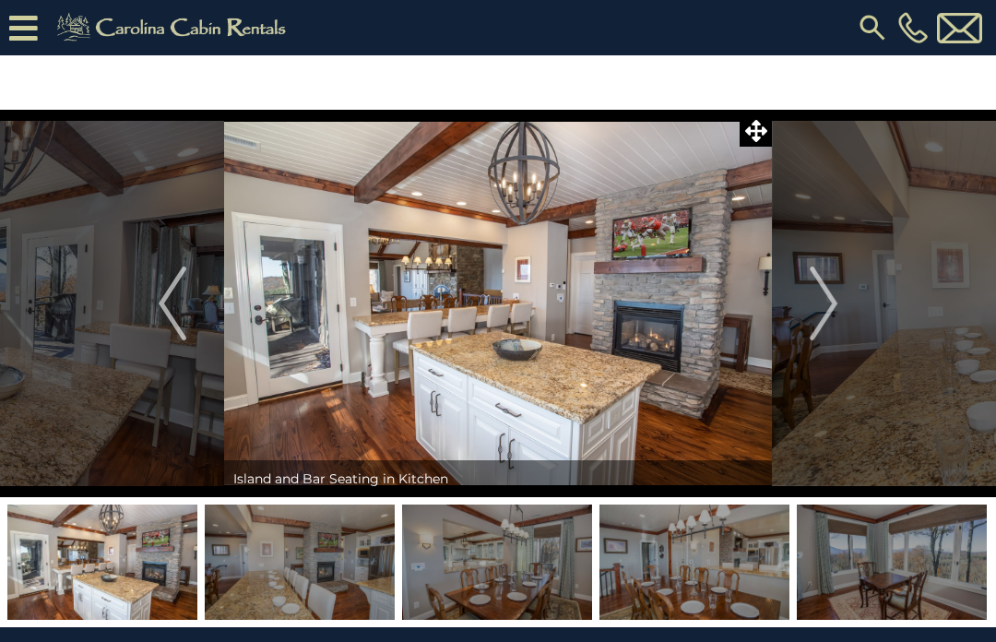
click at [828, 301] on img "Next" at bounding box center [824, 304] width 28 height 74
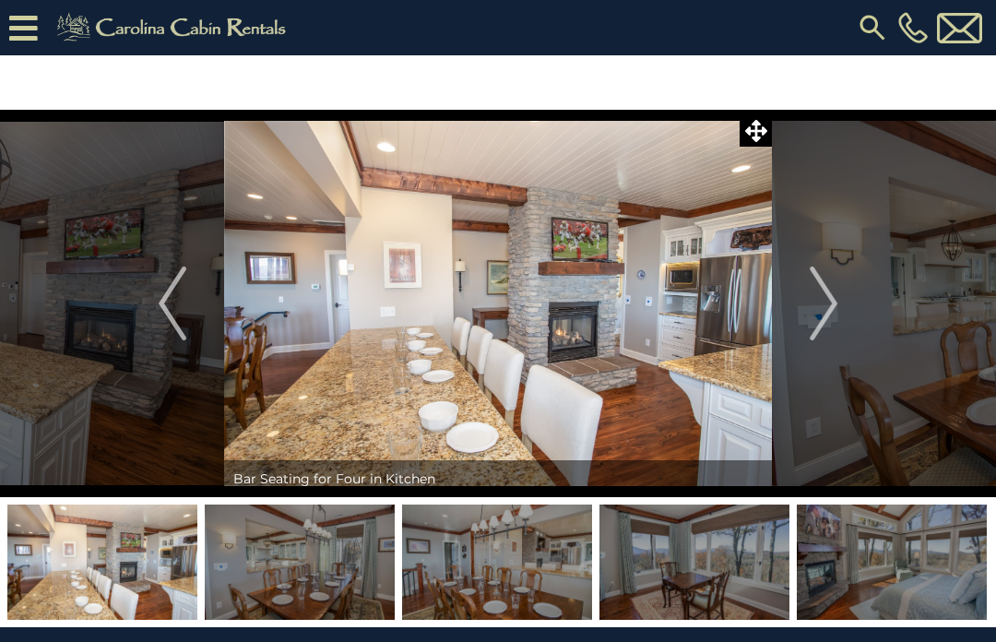
click at [836, 294] on img "Next" at bounding box center [824, 304] width 28 height 74
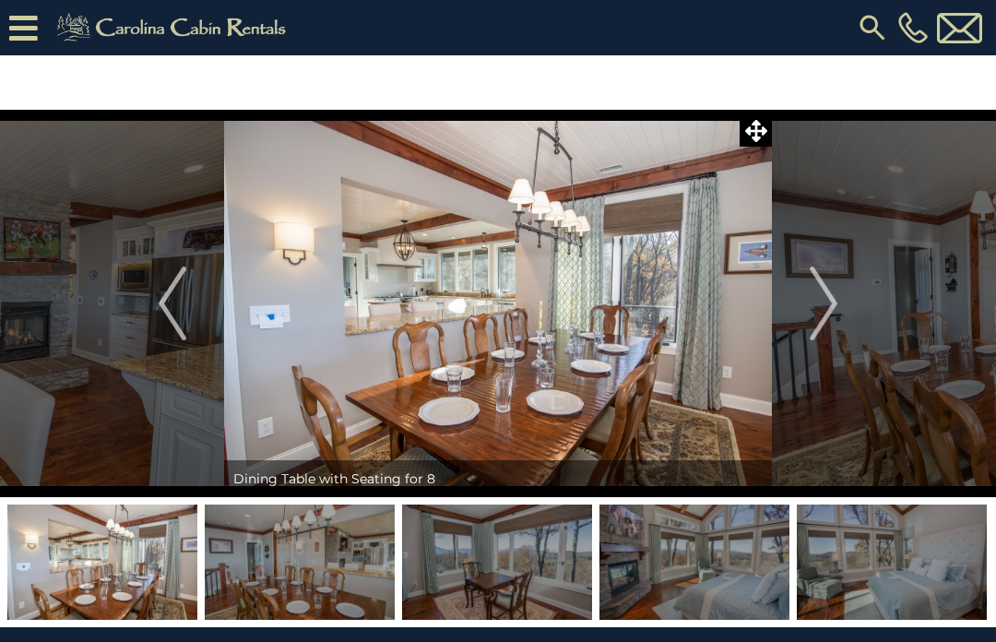
click at [831, 296] on img "Next" at bounding box center [824, 304] width 28 height 74
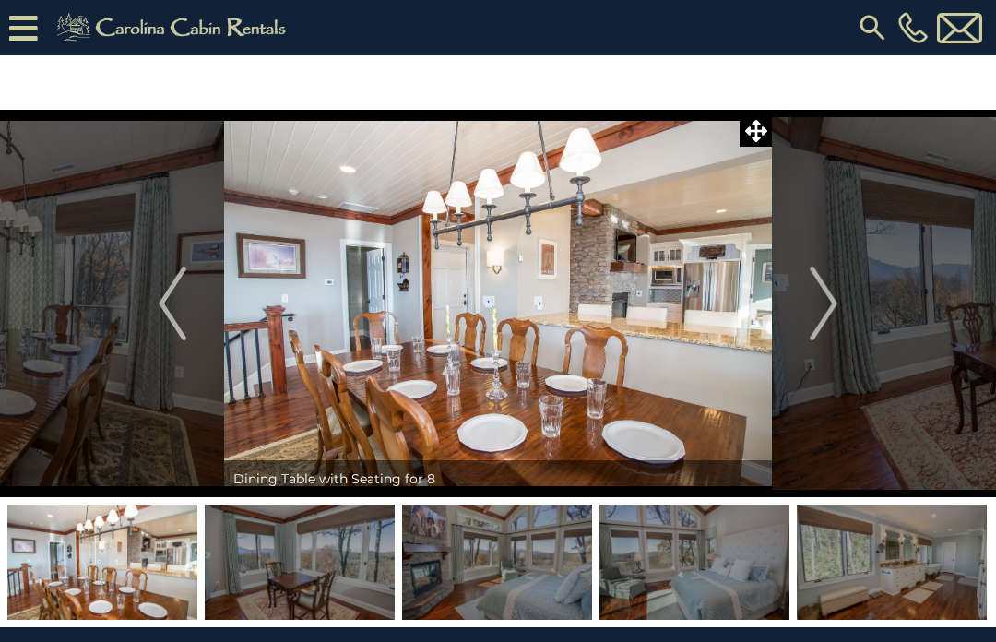
click at [832, 301] on img "Next" at bounding box center [824, 304] width 28 height 74
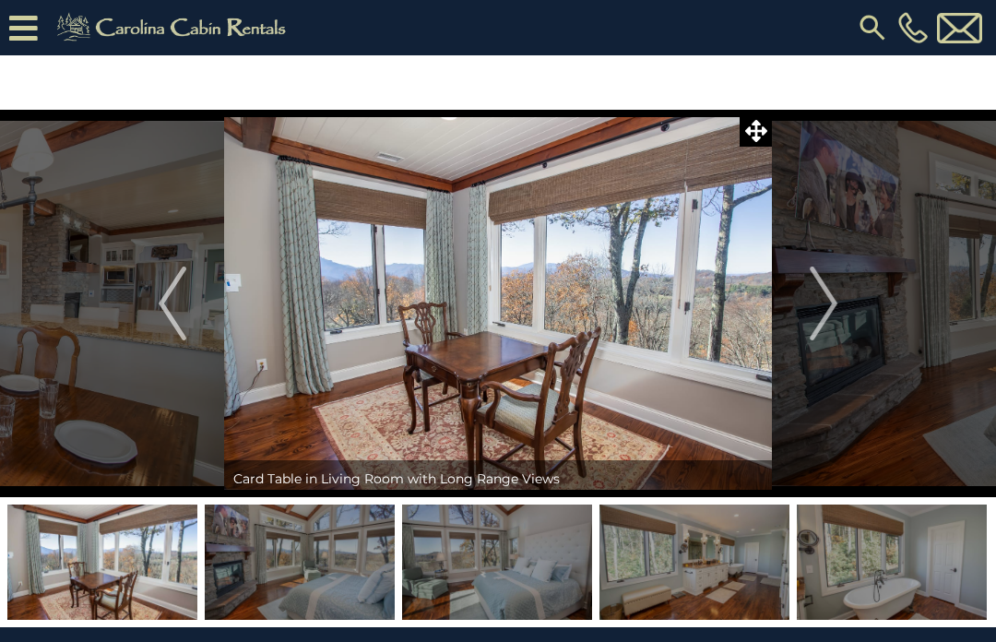
click at [834, 298] on img "Next" at bounding box center [824, 304] width 28 height 74
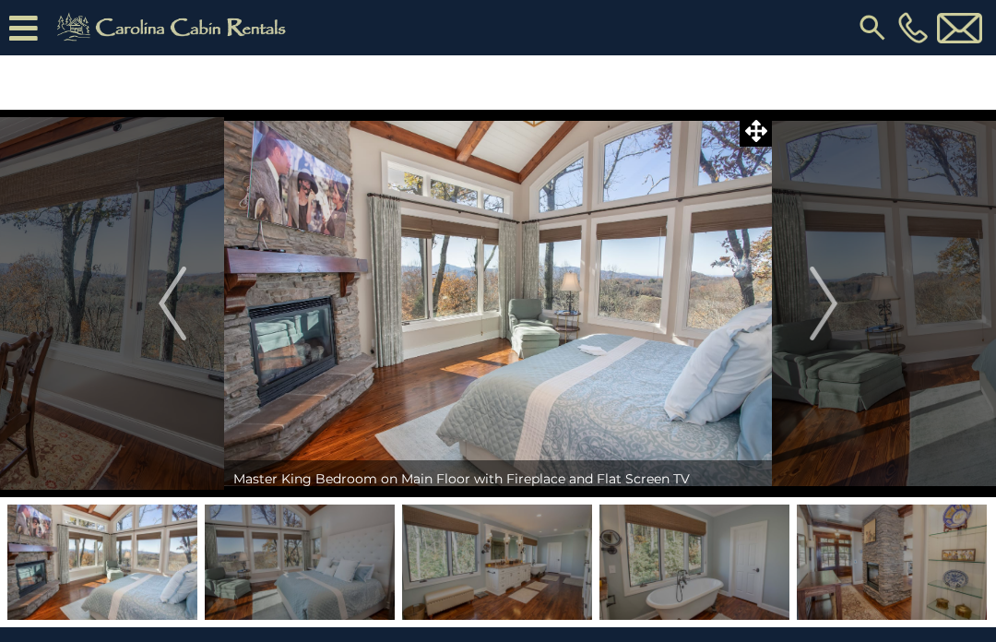
click at [832, 302] on img "Next" at bounding box center [824, 304] width 28 height 74
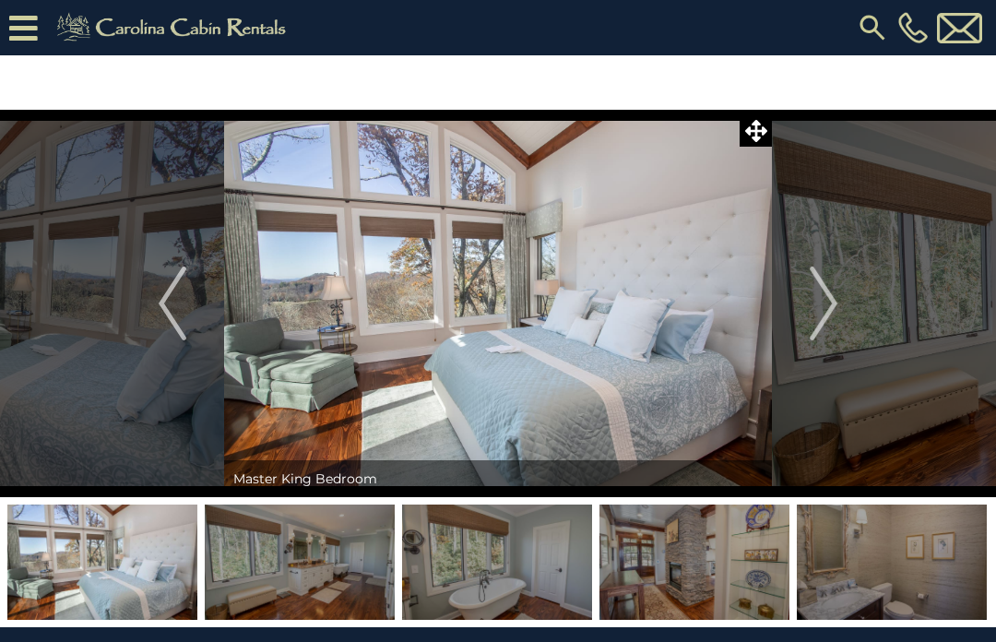
click at [829, 292] on img "Next" at bounding box center [824, 304] width 28 height 74
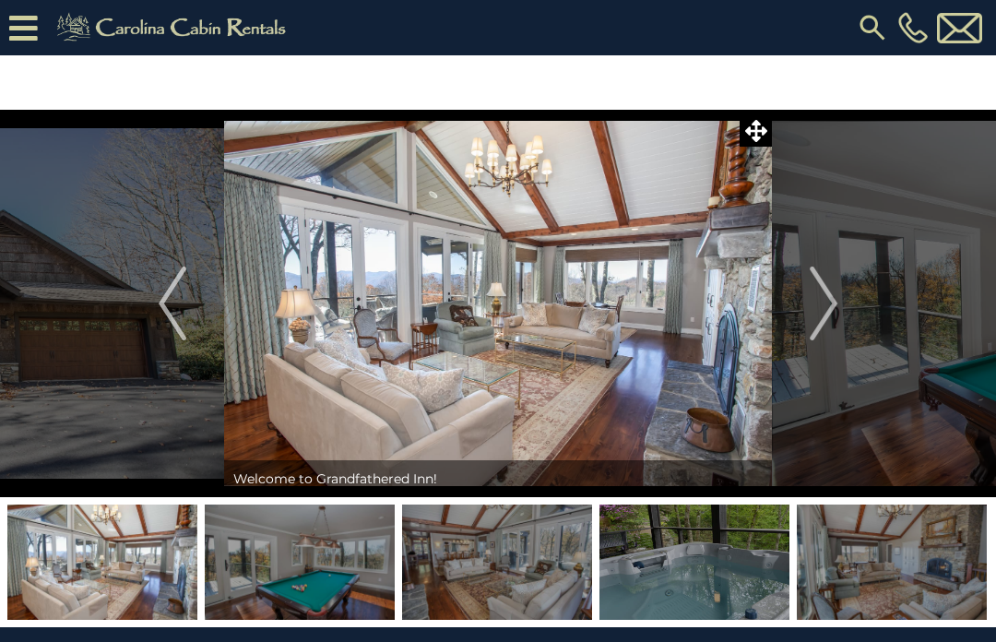
click at [953, 542] on img at bounding box center [892, 562] width 190 height 115
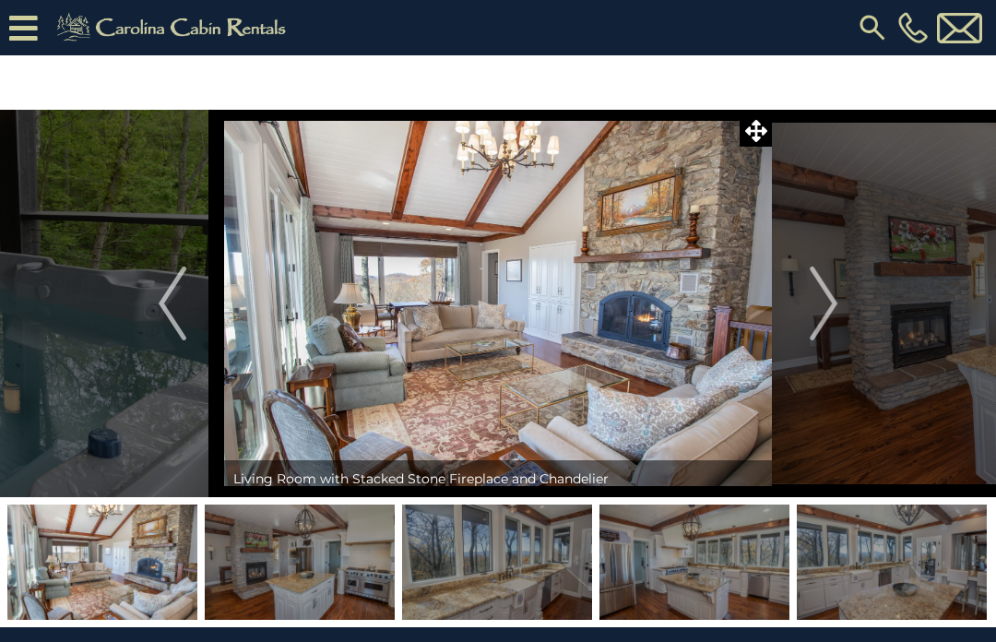
click at [836, 304] on img "Next" at bounding box center [824, 304] width 28 height 74
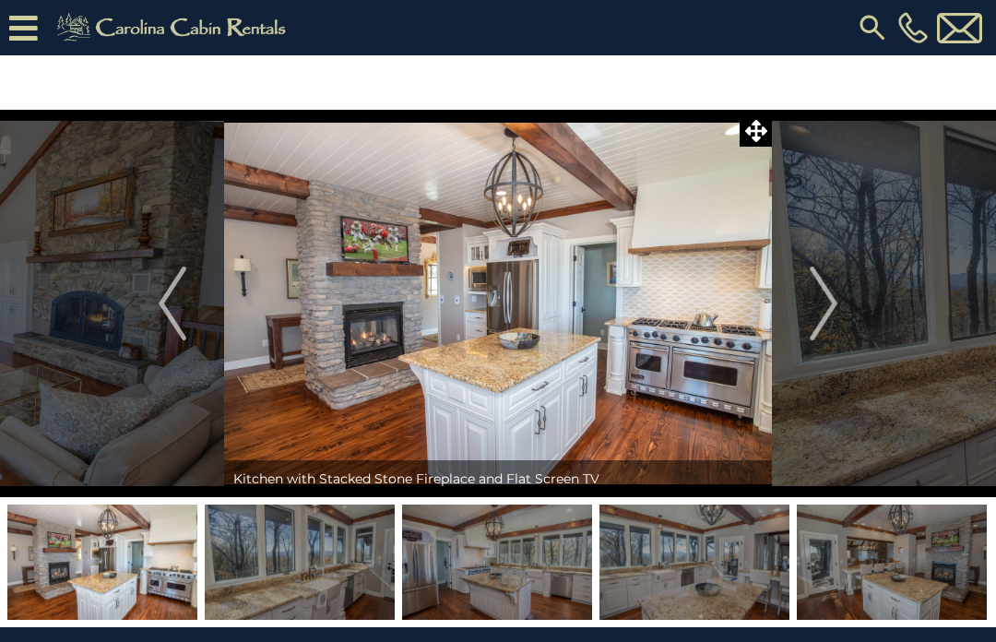
click at [916, 573] on img at bounding box center [892, 562] width 190 height 115
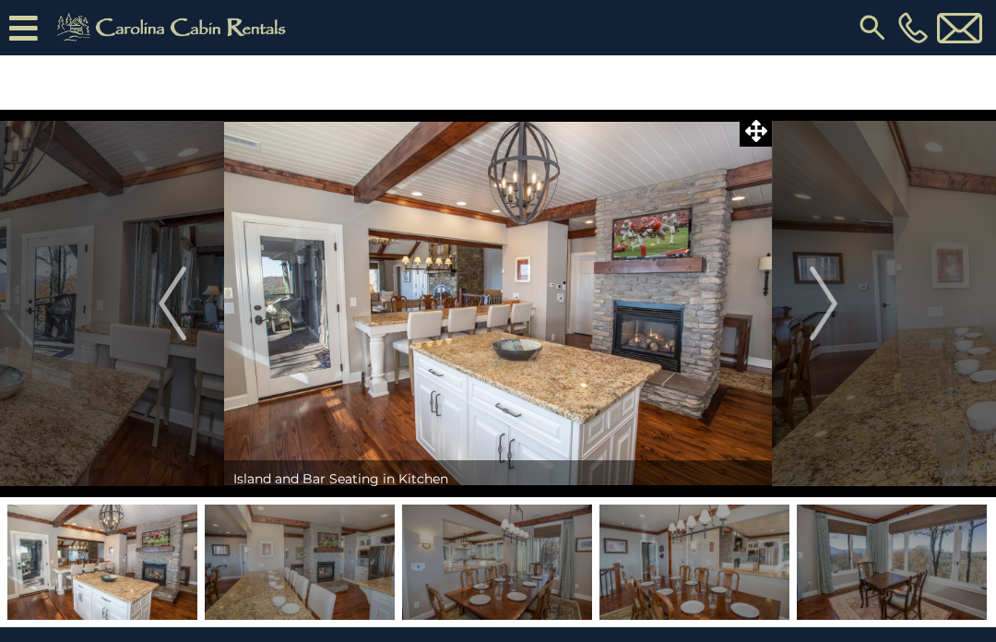
click at [905, 561] on img at bounding box center [892, 562] width 190 height 115
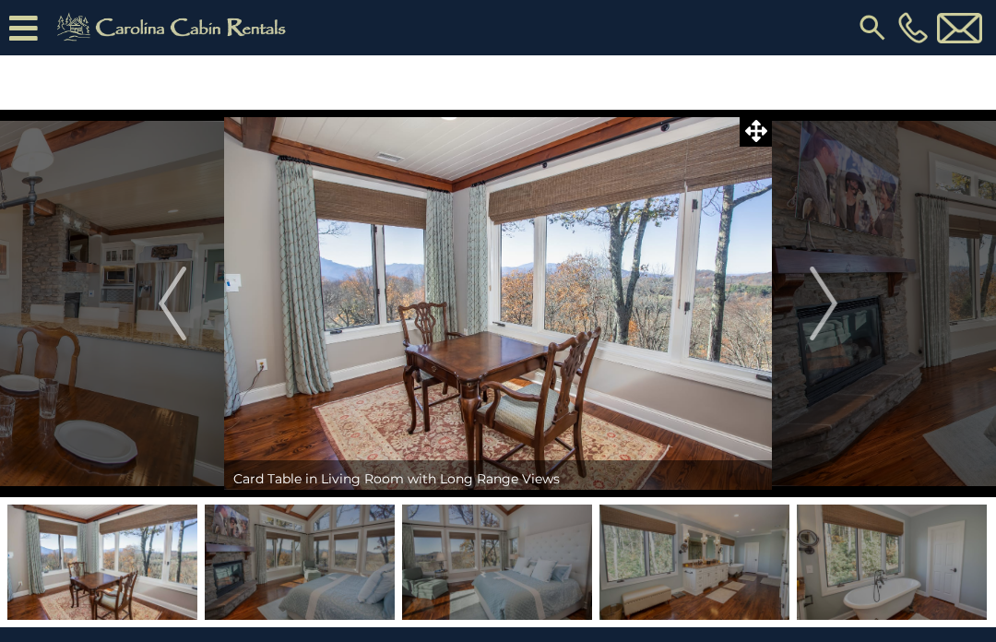
click at [904, 567] on img at bounding box center [892, 562] width 190 height 115
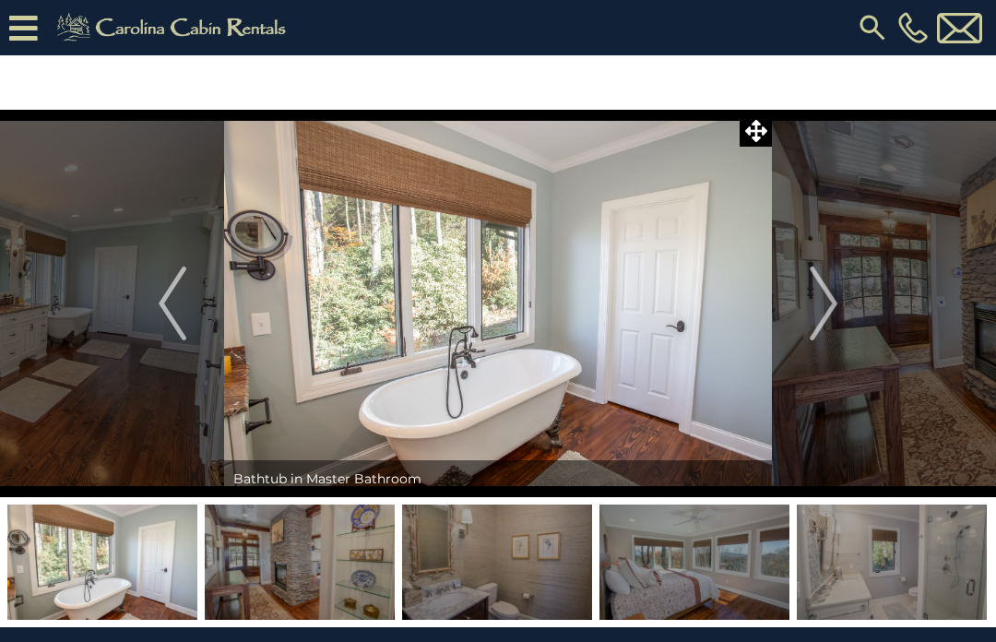
click at [831, 307] on img "Next" at bounding box center [824, 304] width 28 height 74
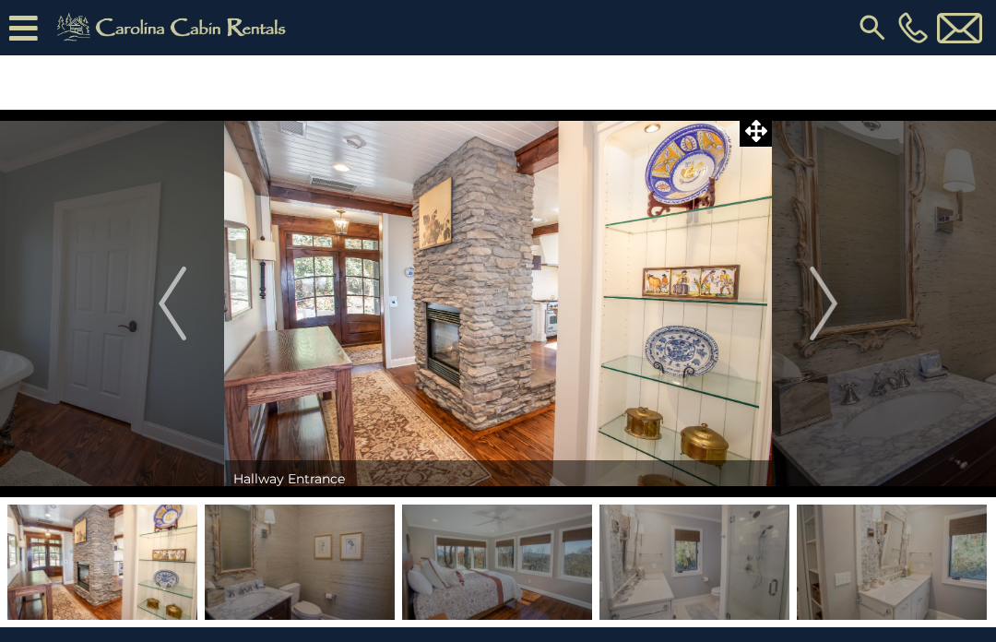
click at [821, 303] on img "Next" at bounding box center [824, 304] width 28 height 74
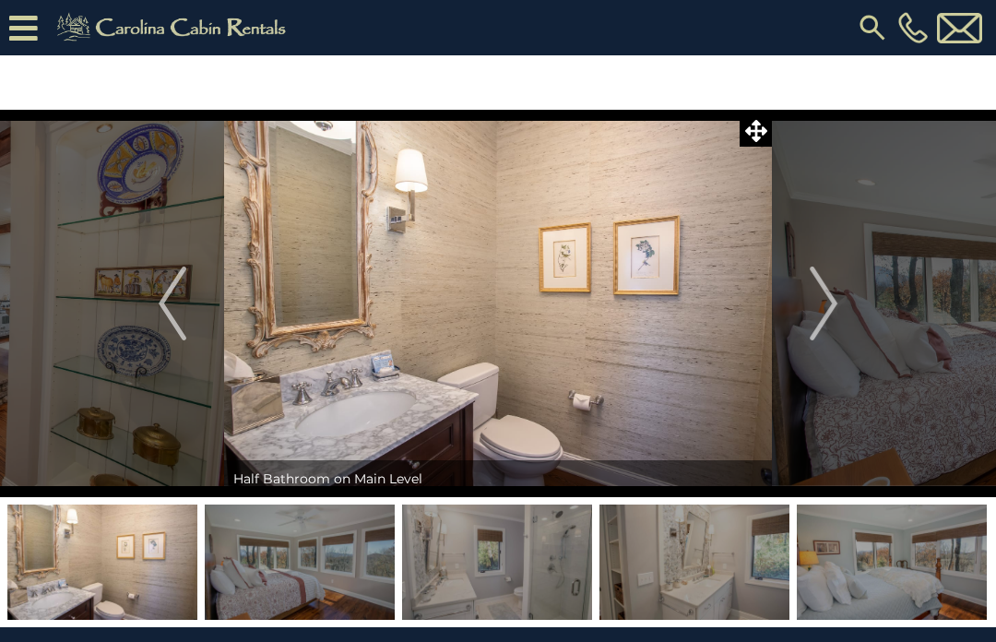
click at [833, 301] on img "Next" at bounding box center [824, 304] width 28 height 74
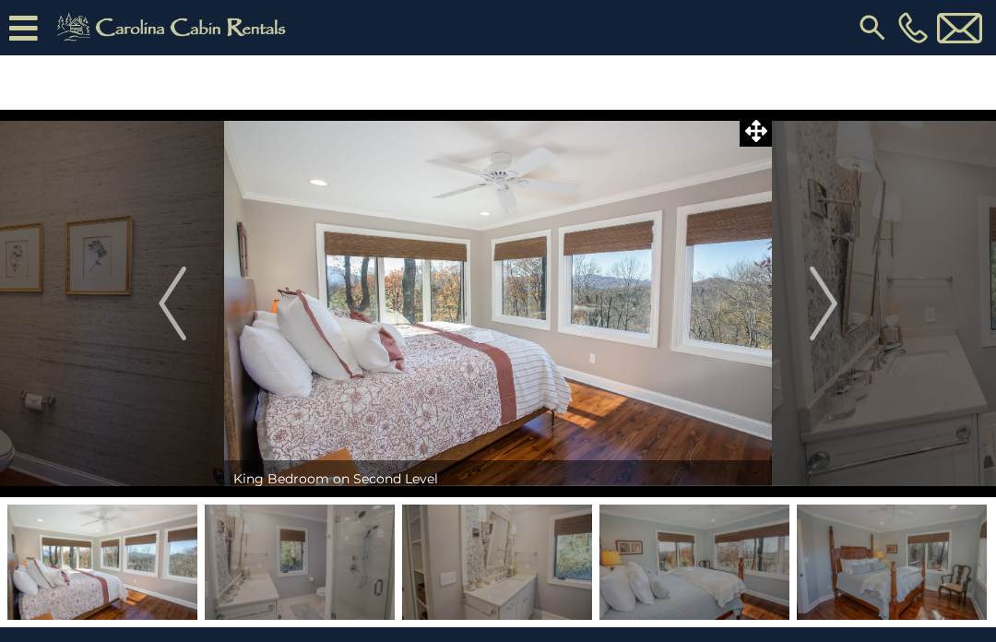
click at [835, 304] on img "Next" at bounding box center [824, 304] width 28 height 74
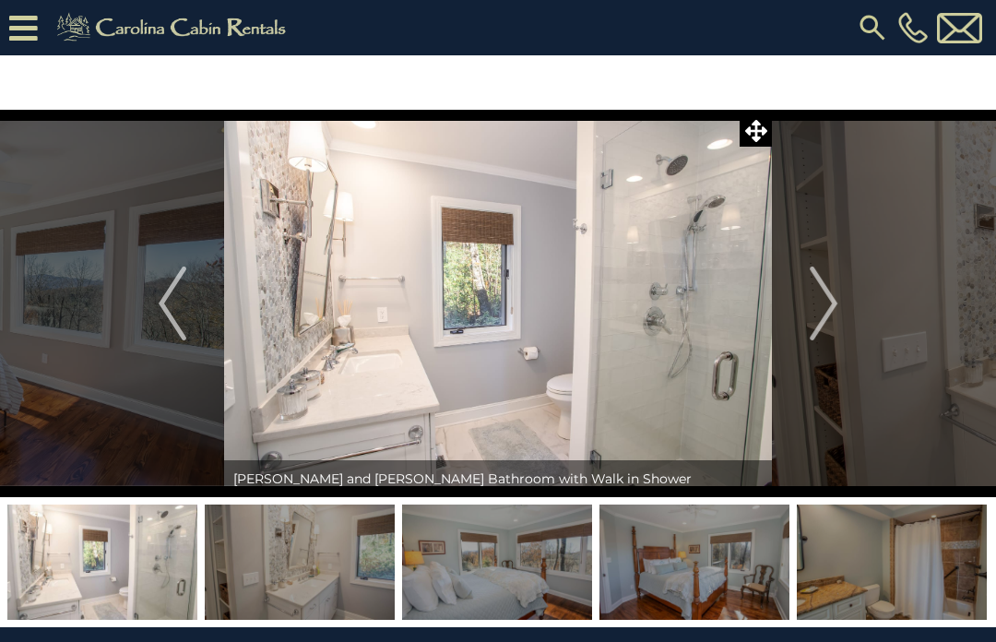
click at [832, 305] on img "Next" at bounding box center [824, 304] width 28 height 74
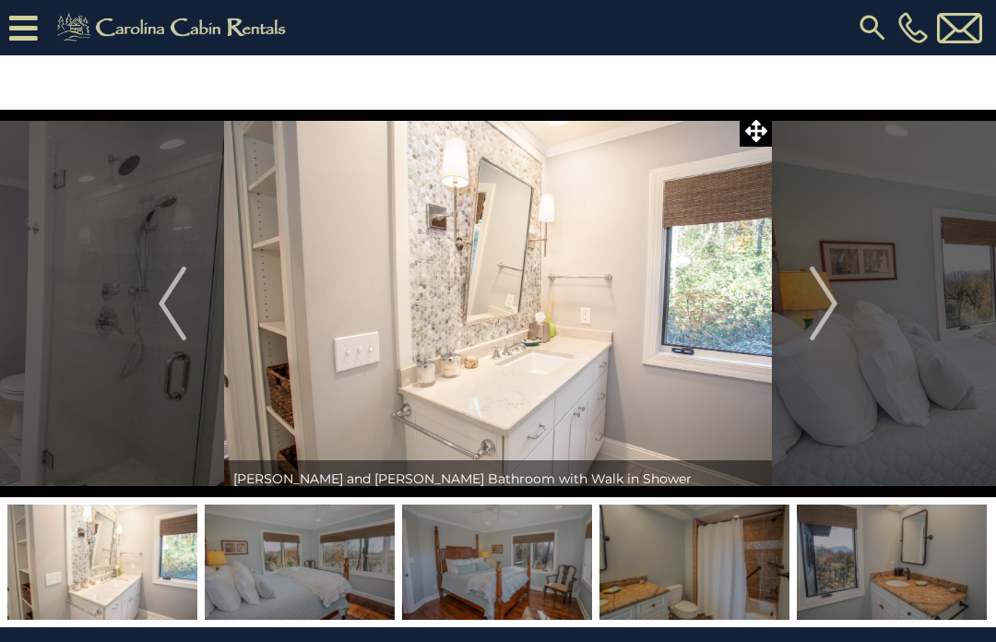
click at [826, 300] on img "Next" at bounding box center [824, 304] width 28 height 74
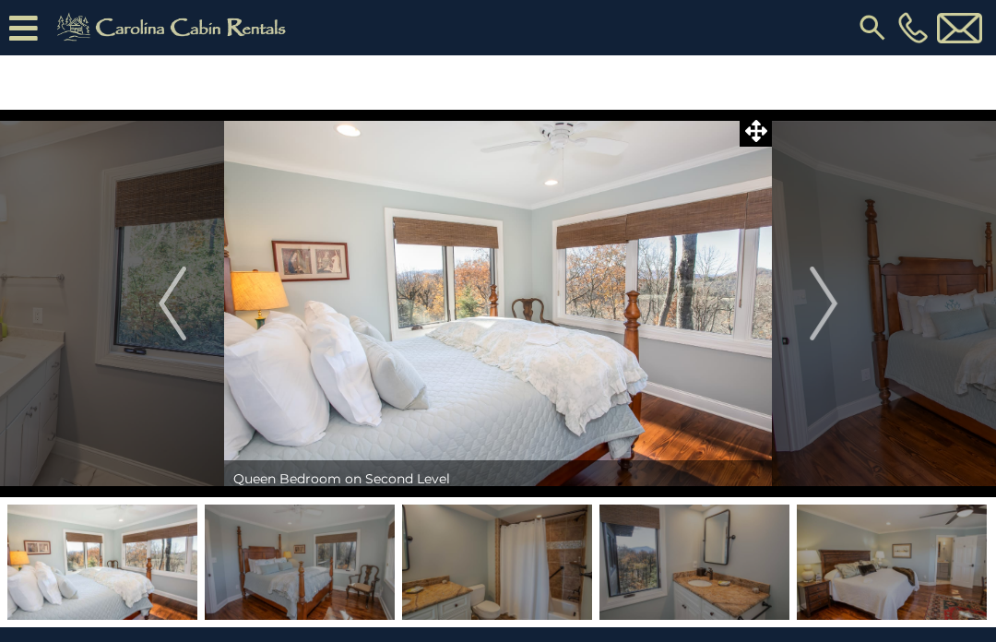
click at [833, 304] on img "Next" at bounding box center [824, 304] width 28 height 74
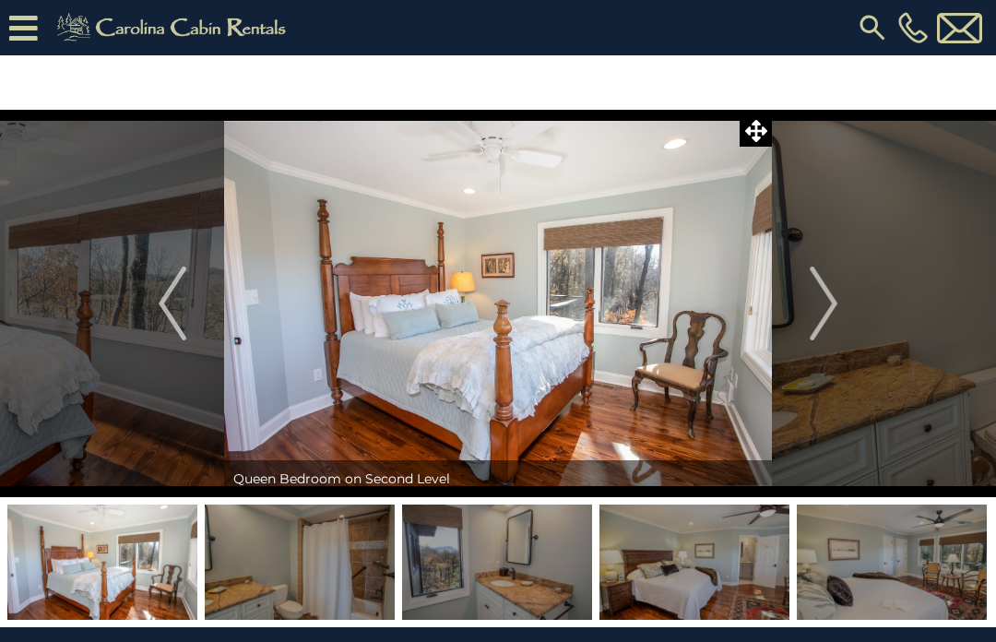
click at [832, 307] on img "Next" at bounding box center [824, 304] width 28 height 74
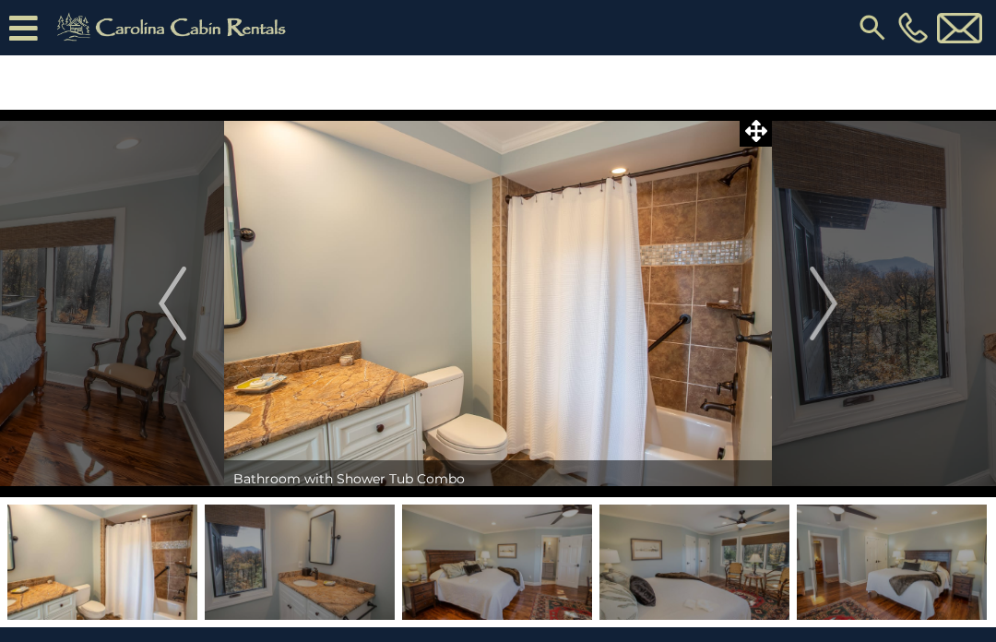
click at [829, 304] on img "Next" at bounding box center [824, 304] width 28 height 74
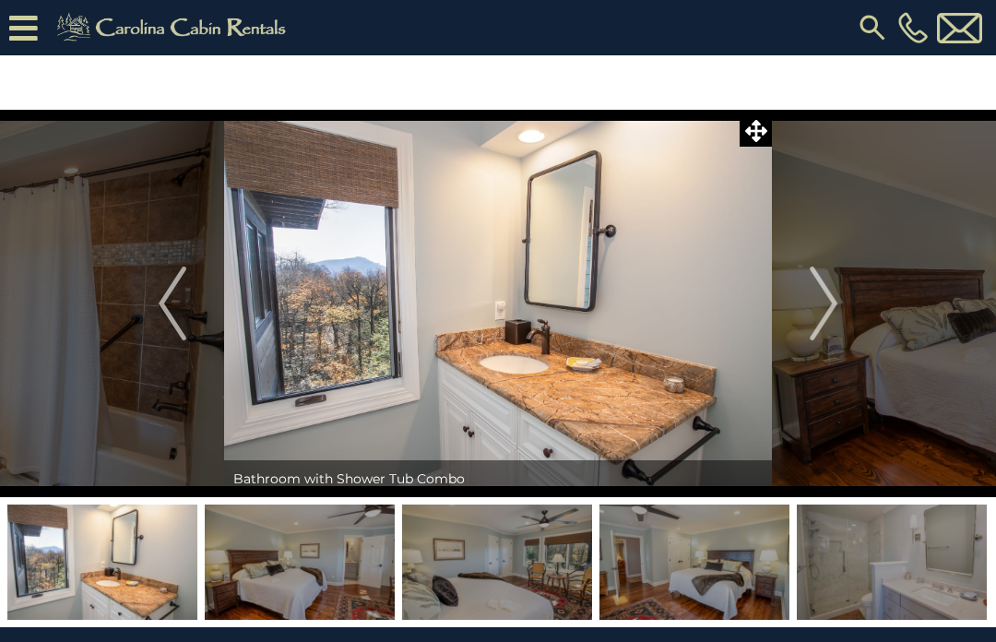
click at [827, 304] on img "Next" at bounding box center [824, 304] width 28 height 74
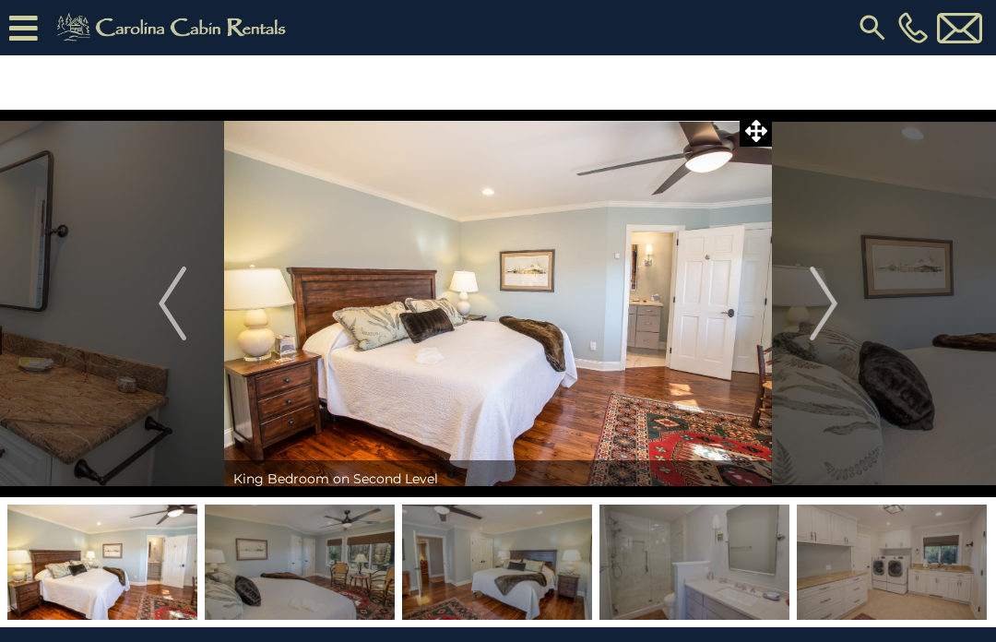
click at [831, 300] on img "Next" at bounding box center [824, 304] width 28 height 74
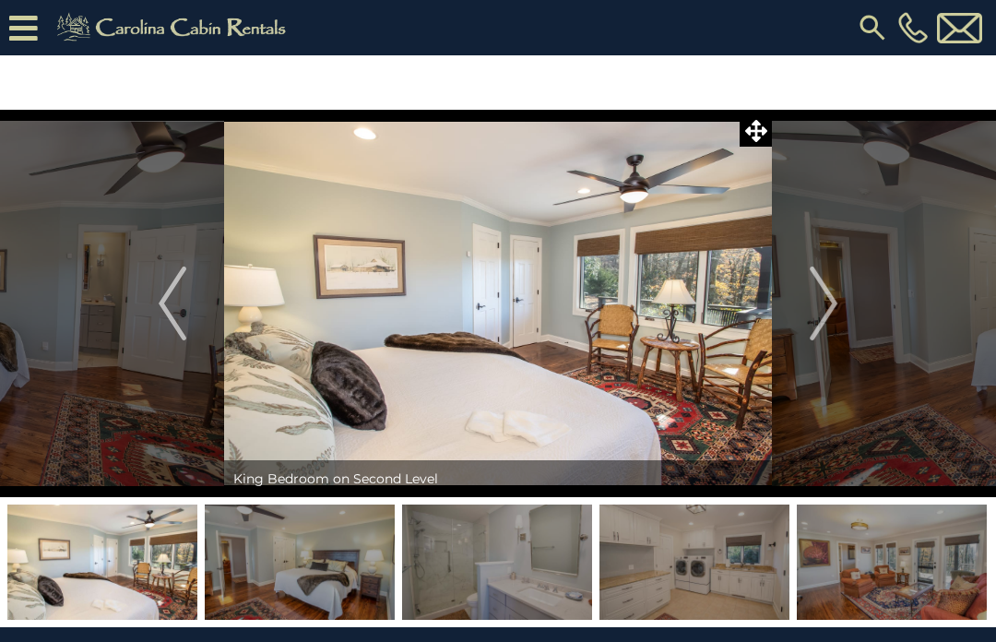
click at [832, 310] on img "Next" at bounding box center [824, 304] width 28 height 74
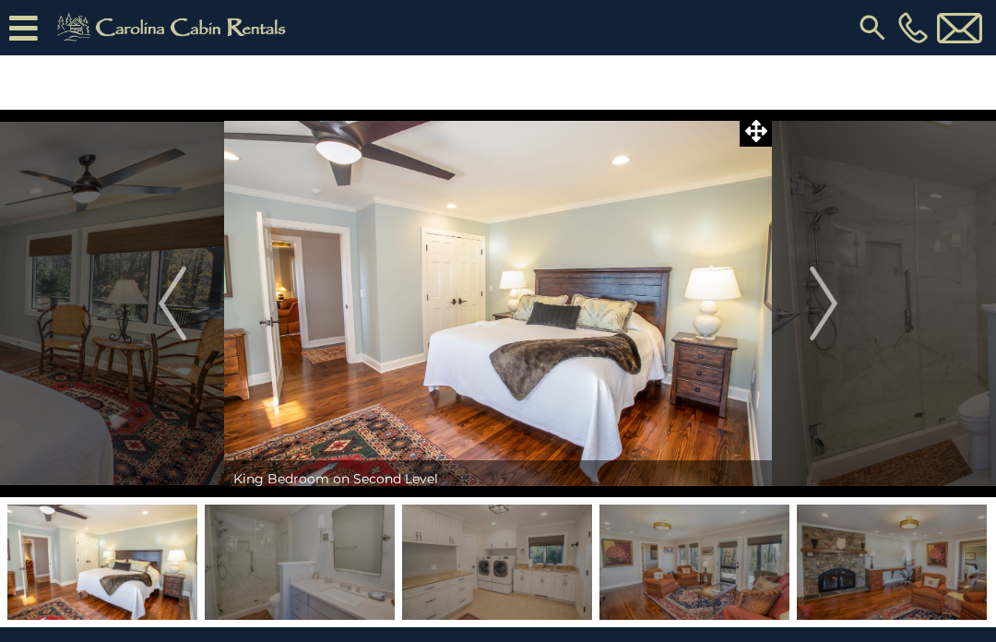
click at [831, 308] on img "Next" at bounding box center [824, 304] width 28 height 74
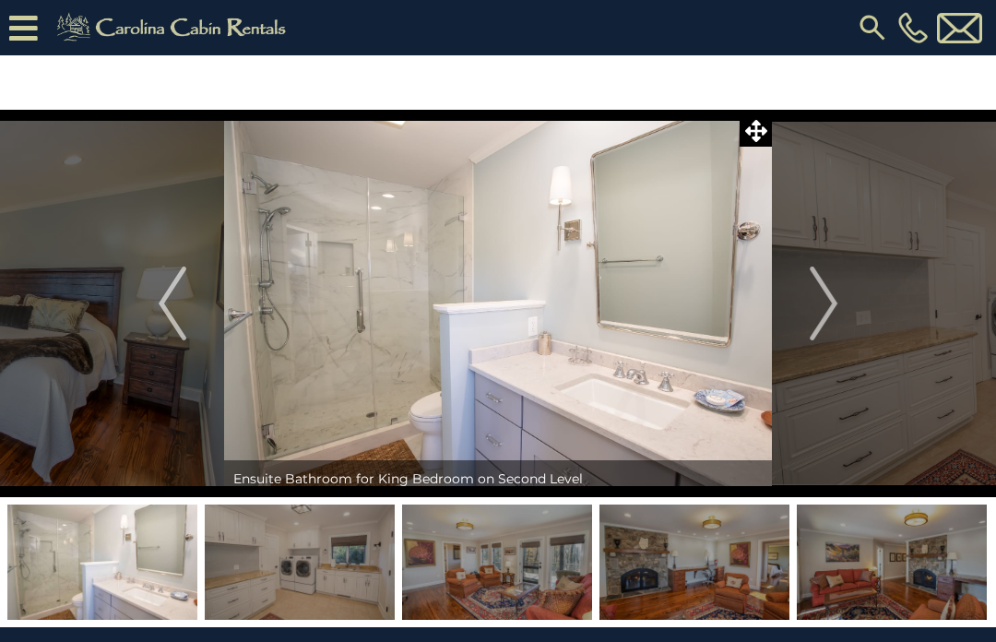
click at [827, 304] on img "Next" at bounding box center [824, 304] width 28 height 74
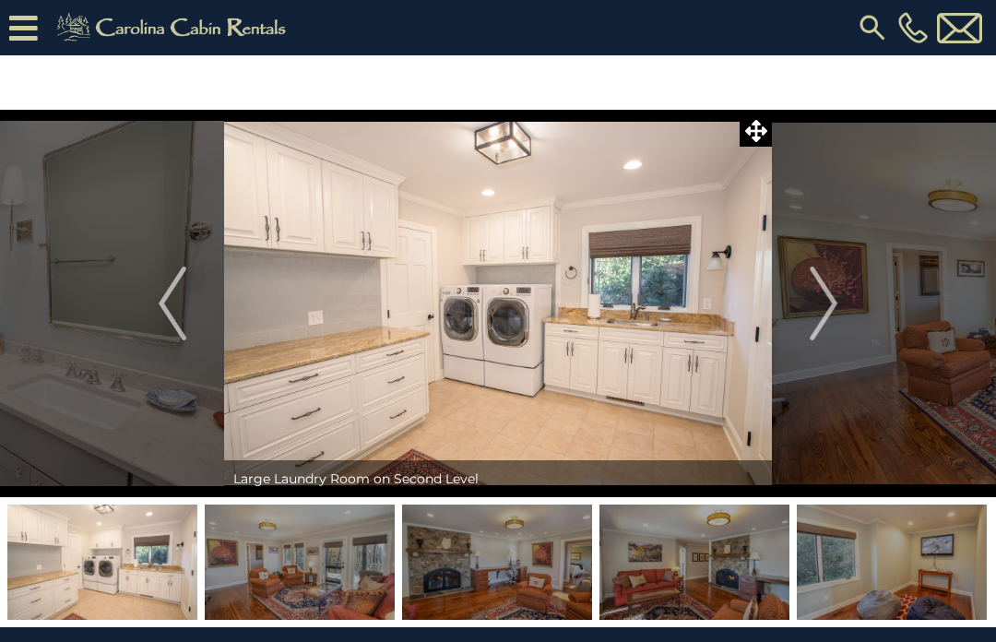
click at [831, 307] on img "Next" at bounding box center [824, 304] width 28 height 74
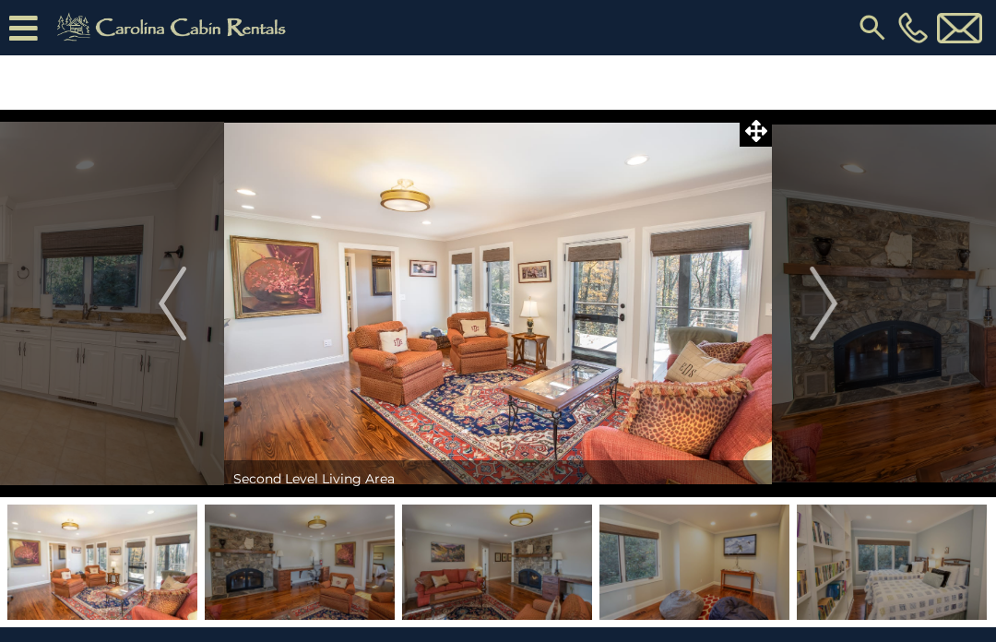
click at [831, 307] on img "Next" at bounding box center [824, 304] width 28 height 74
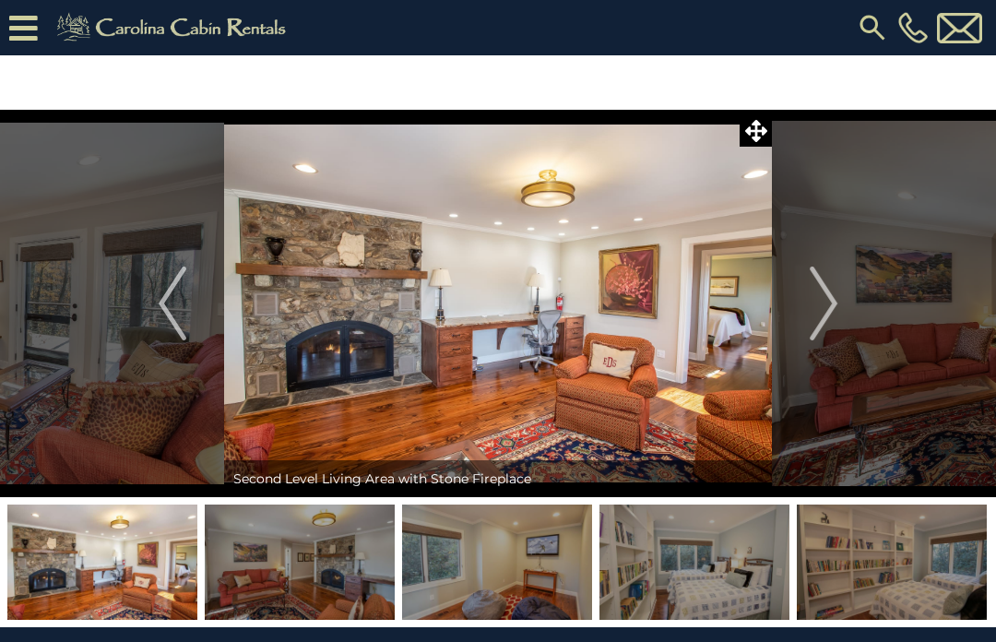
click at [837, 305] on img "Next" at bounding box center [824, 304] width 28 height 74
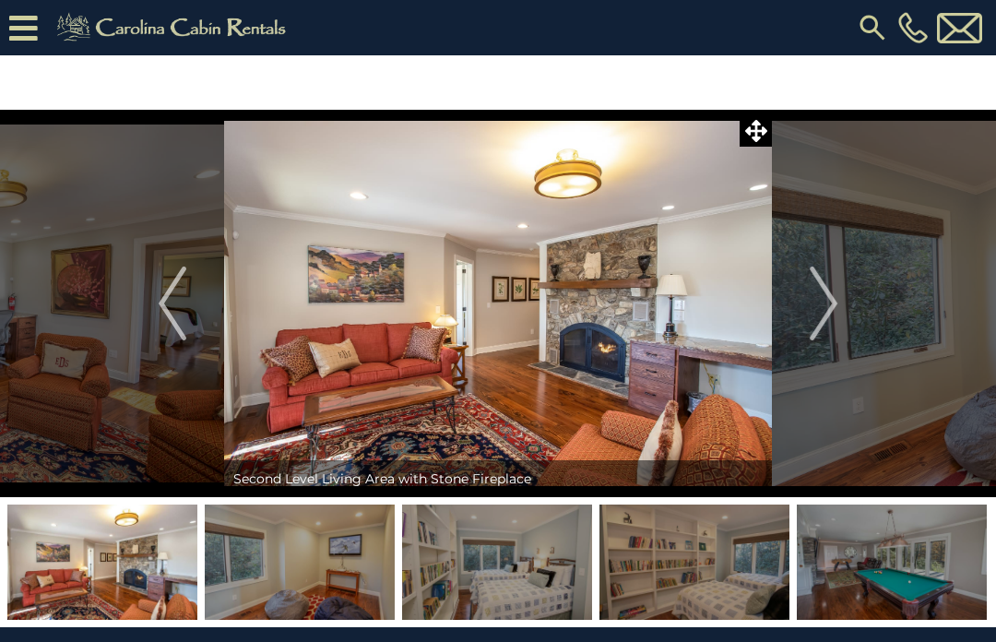
click at [836, 305] on img "Next" at bounding box center [824, 304] width 28 height 74
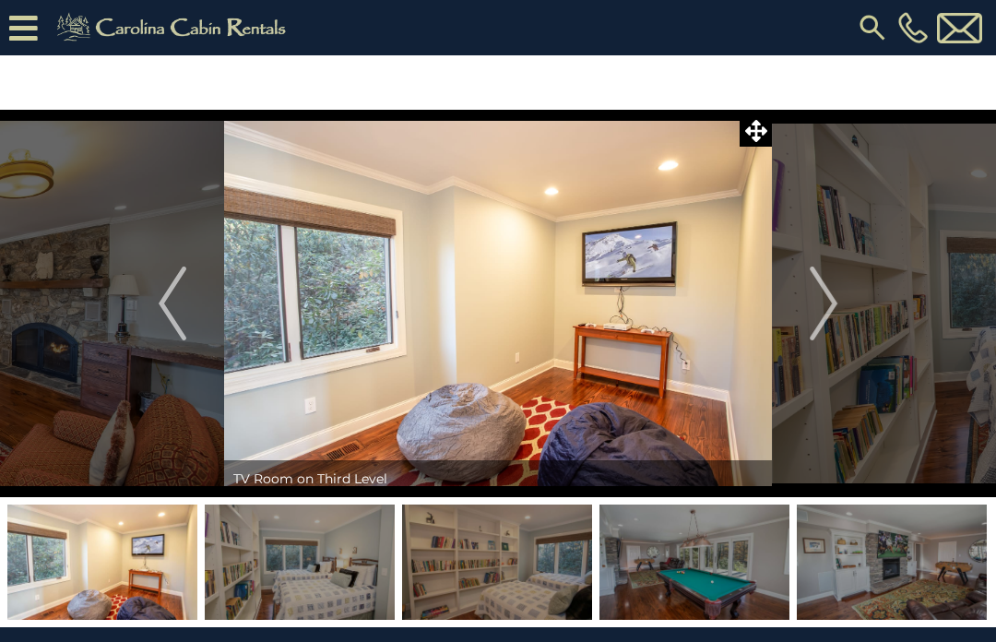
click at [833, 300] on img "Next" at bounding box center [824, 304] width 28 height 74
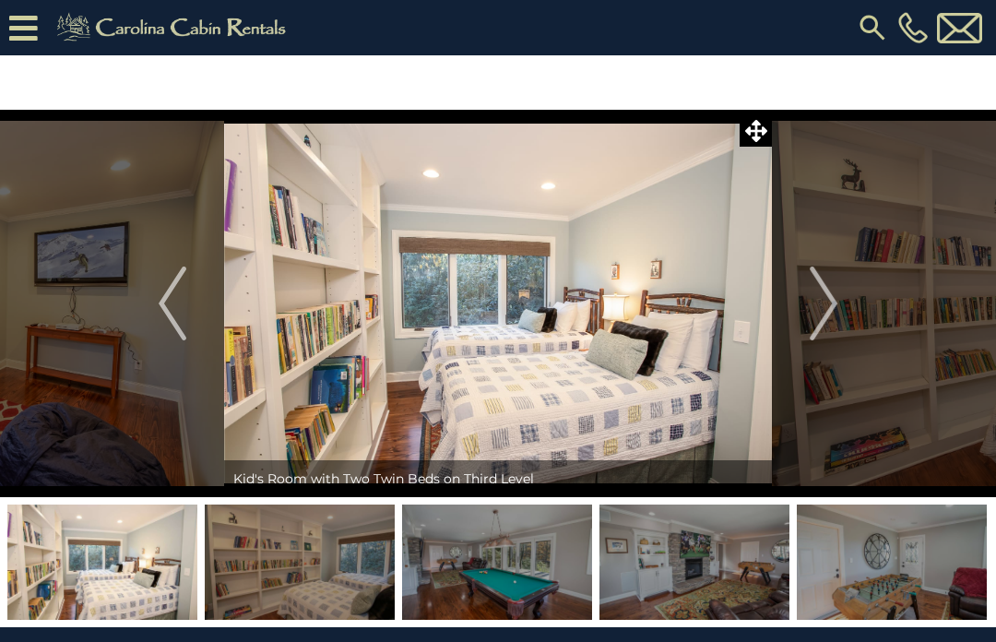
click at [838, 309] on img "Next" at bounding box center [824, 304] width 28 height 74
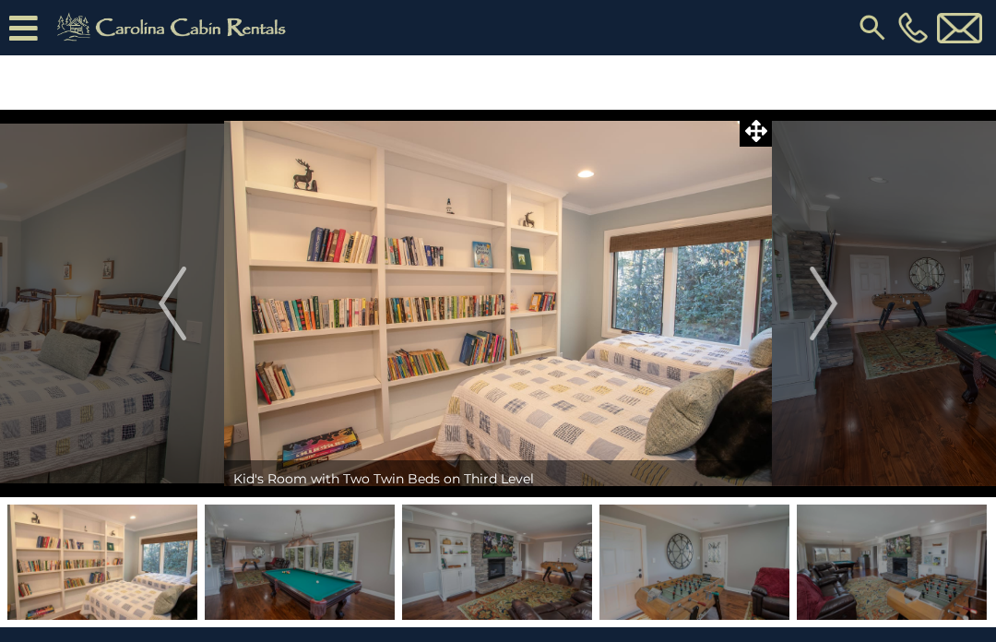
click at [840, 307] on button "Next" at bounding box center [823, 304] width 103 height 388
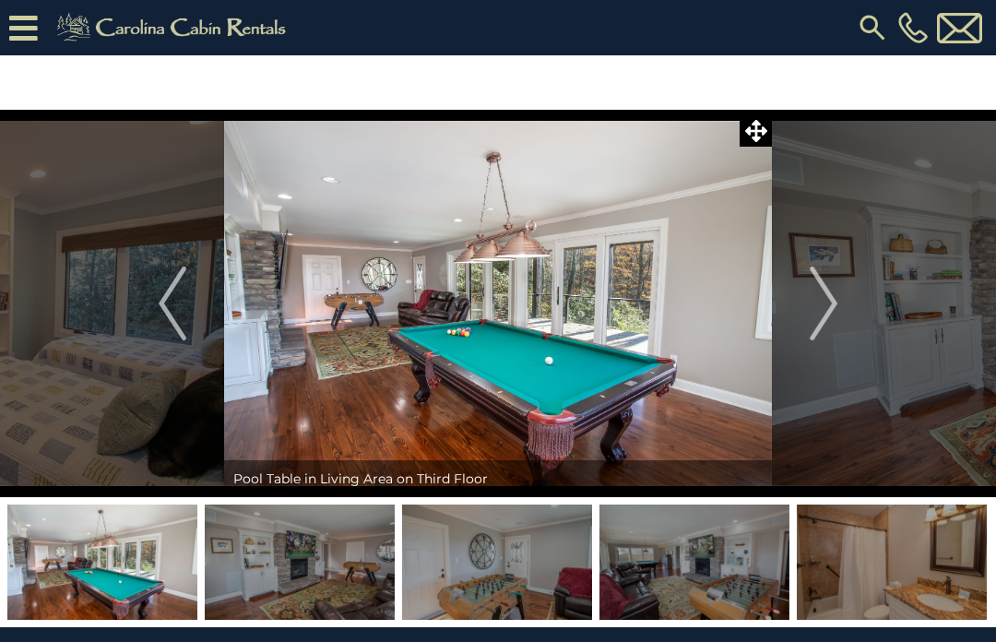
click at [833, 311] on img "Next" at bounding box center [824, 304] width 28 height 74
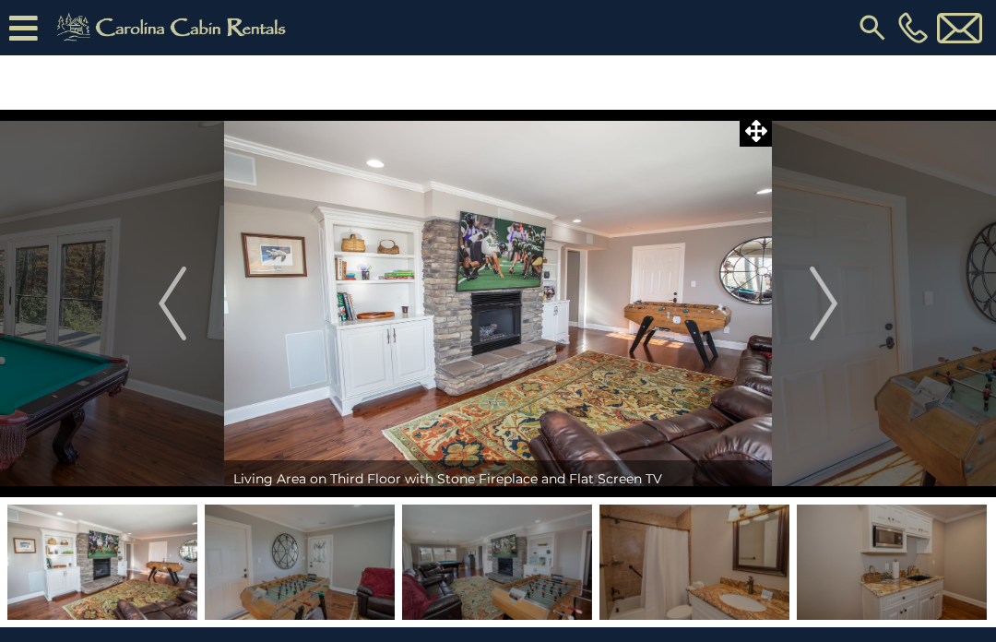
click at [836, 304] on img "Next" at bounding box center [824, 304] width 28 height 74
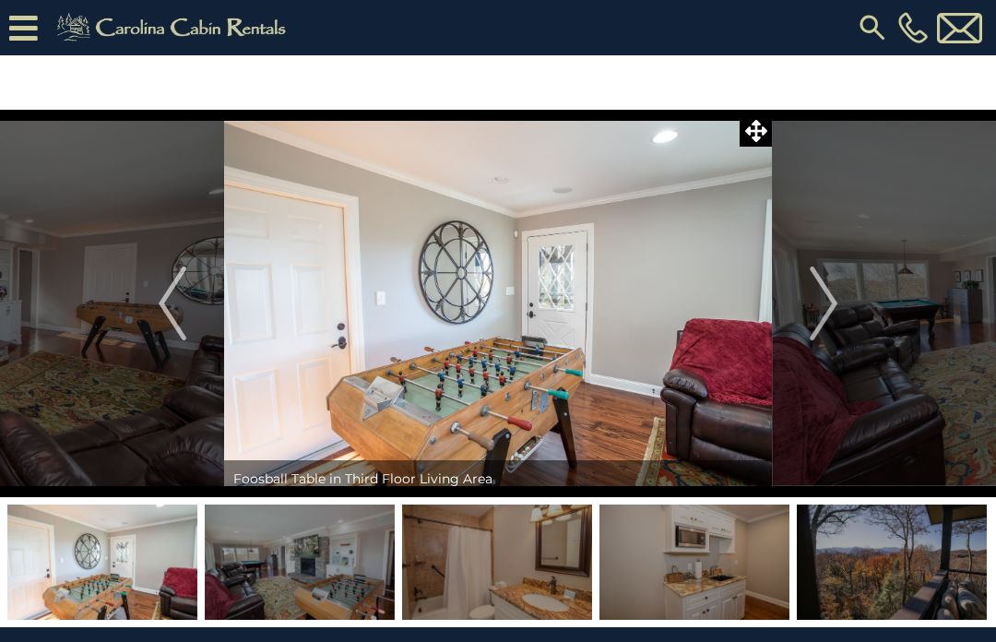
click at [833, 306] on img "Next" at bounding box center [824, 304] width 28 height 74
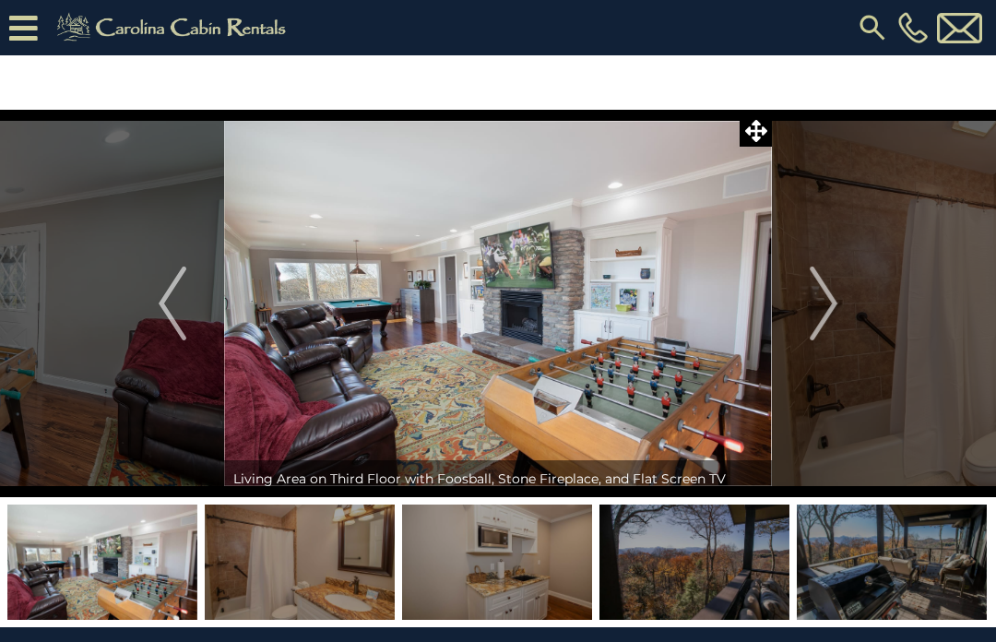
click at [834, 306] on img "Next" at bounding box center [824, 304] width 28 height 74
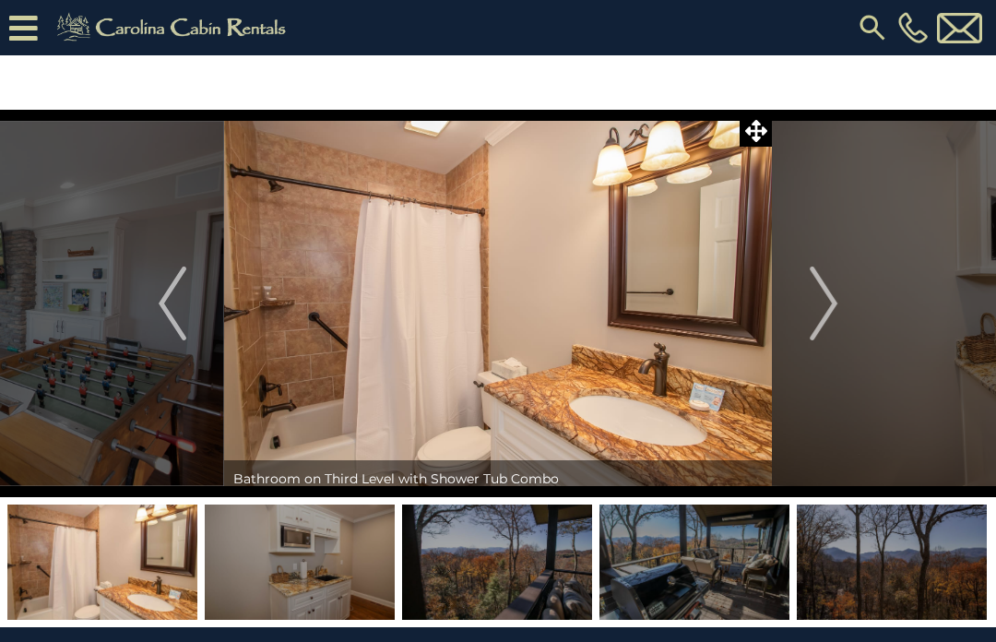
click at [836, 305] on img "Next" at bounding box center [824, 304] width 28 height 74
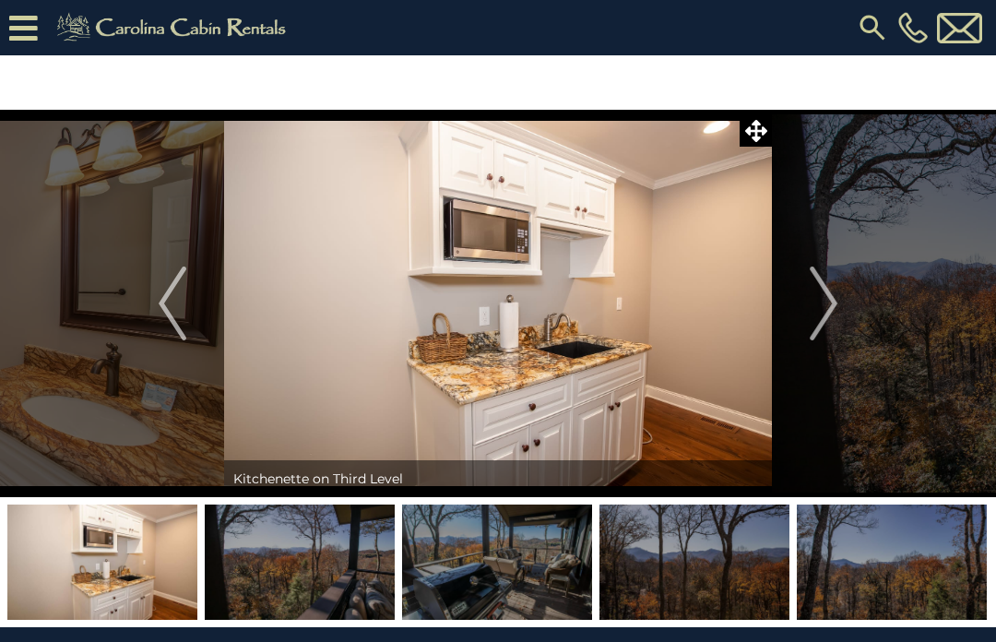
click at [836, 304] on img "Next" at bounding box center [824, 304] width 28 height 74
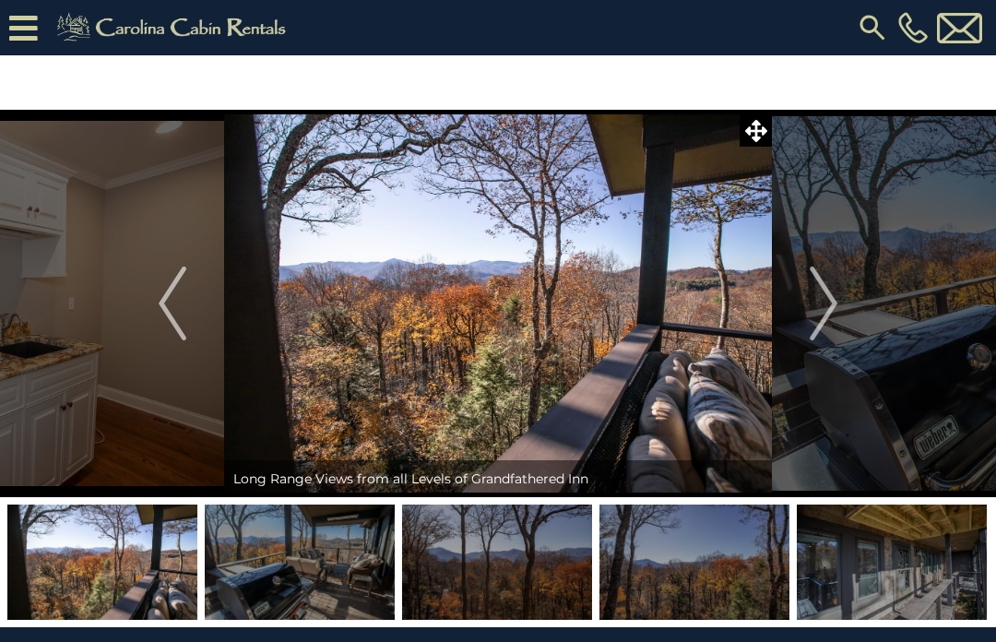
click at [831, 308] on img "Next" at bounding box center [824, 304] width 28 height 74
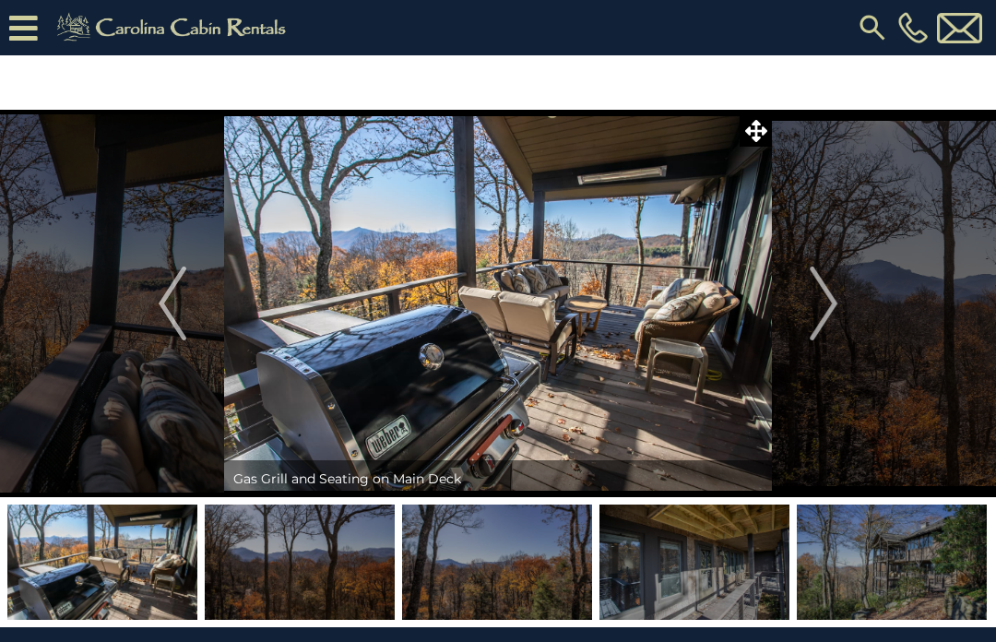
click at [828, 303] on img "Next" at bounding box center [824, 304] width 28 height 74
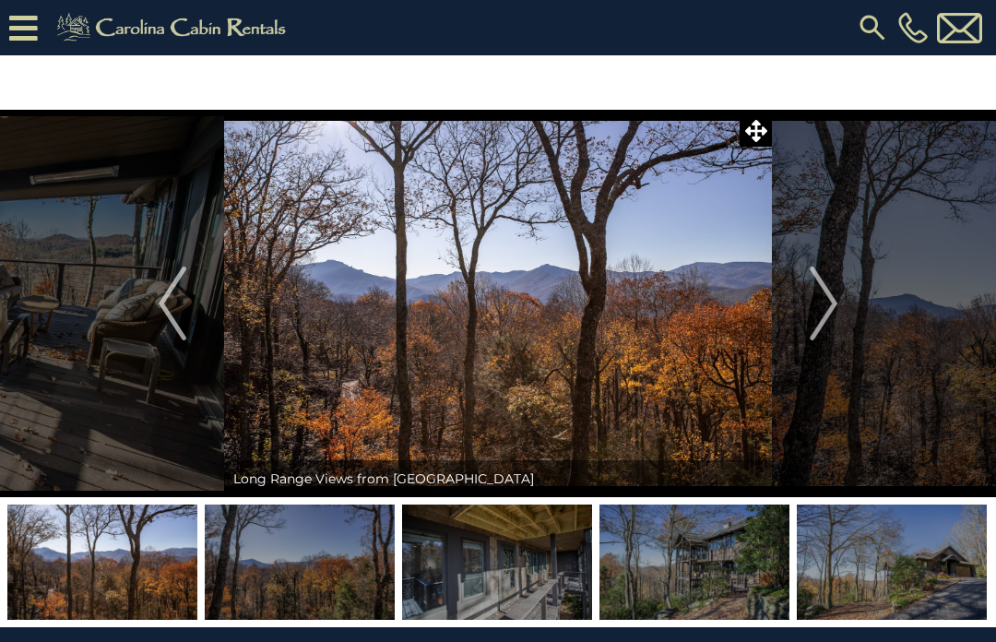
click at [835, 307] on img "Next" at bounding box center [824, 304] width 28 height 74
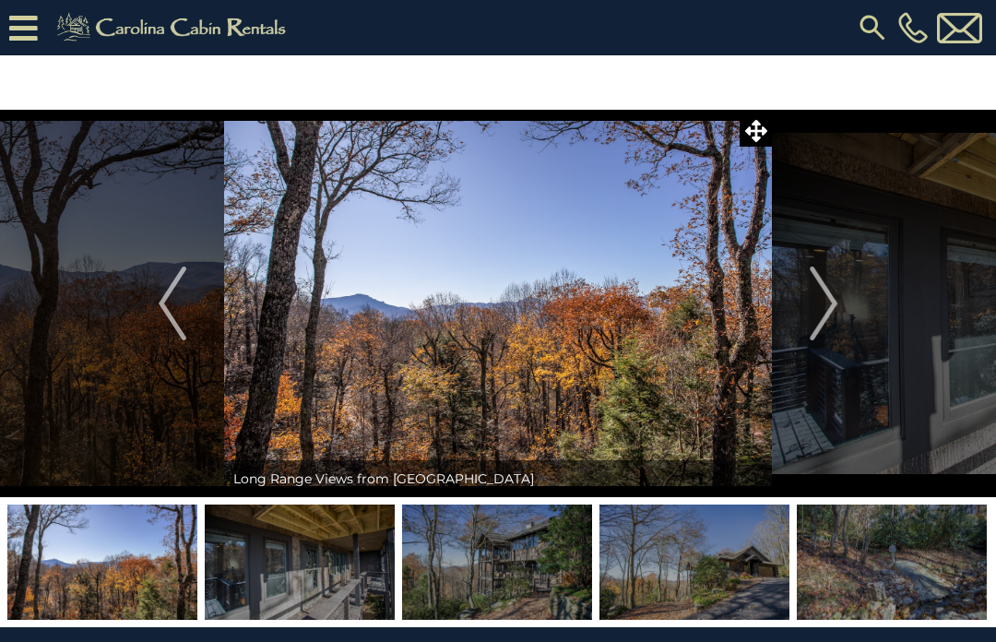
click at [832, 303] on img "Next" at bounding box center [824, 304] width 28 height 74
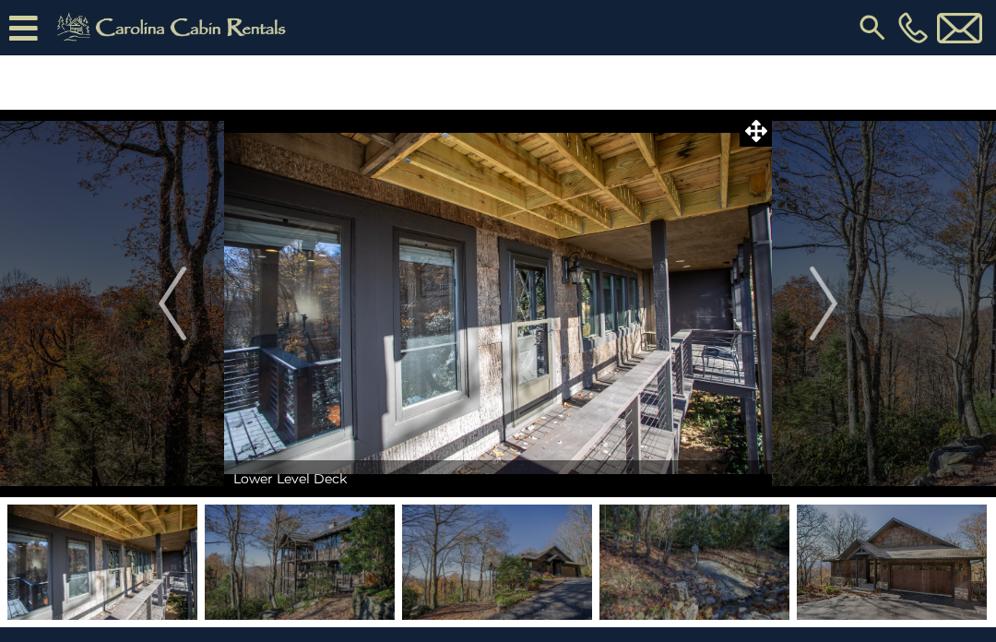
click at [834, 306] on img "Next" at bounding box center [824, 304] width 28 height 74
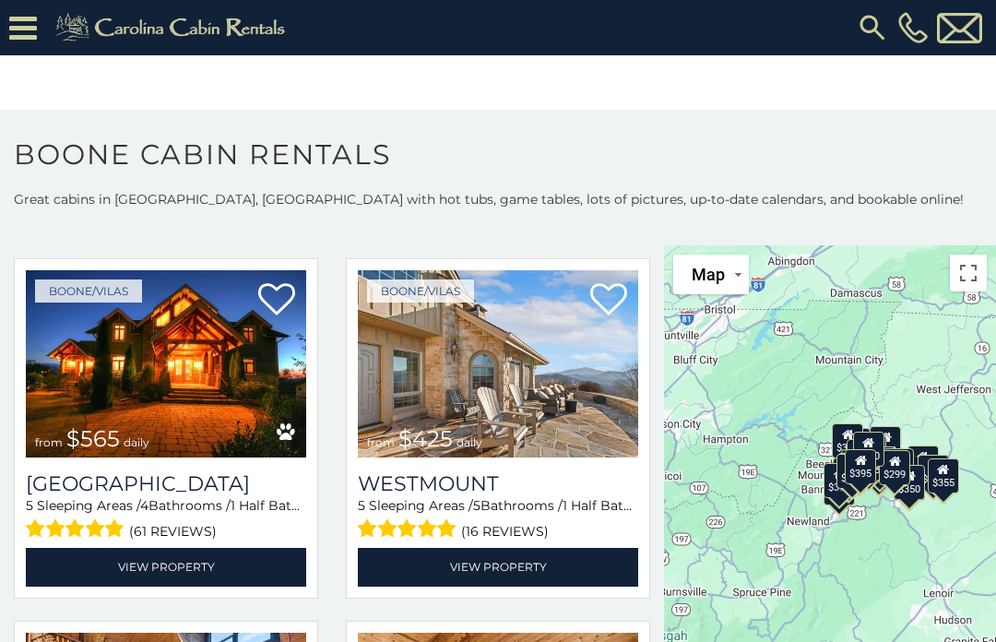
scroll to position [441, 0]
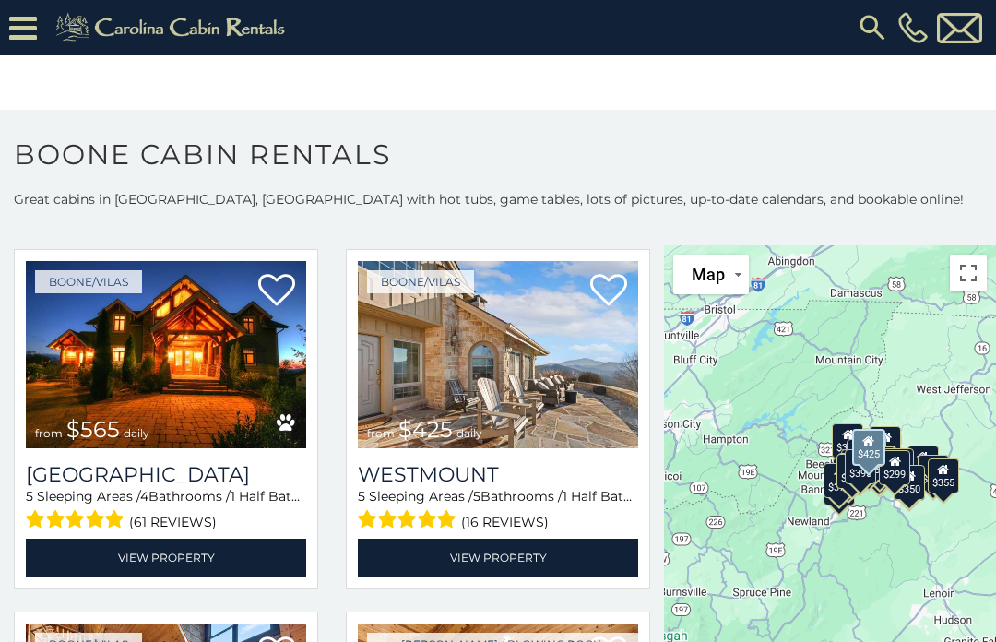
click at [532, 555] on link "View Property" at bounding box center [498, 558] width 280 height 38
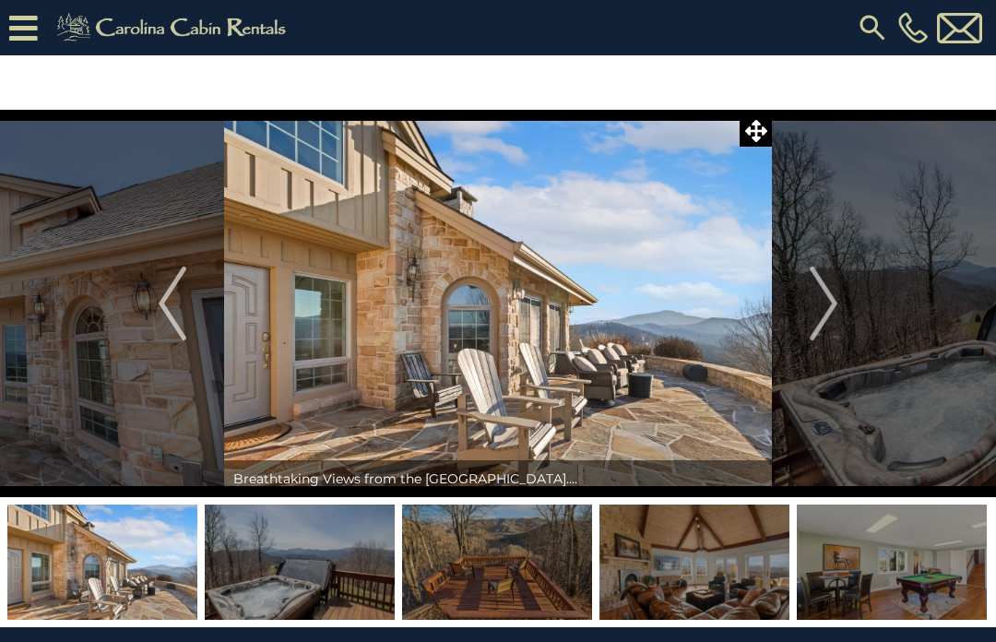
click at [828, 316] on img "Next" at bounding box center [824, 304] width 28 height 74
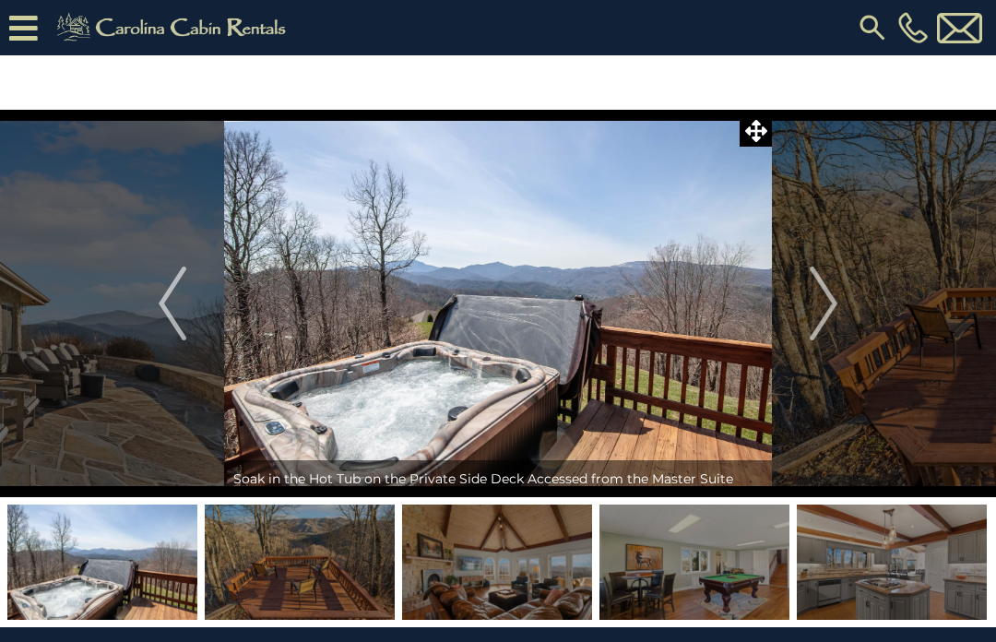
click at [829, 314] on img "Next" at bounding box center [824, 304] width 28 height 74
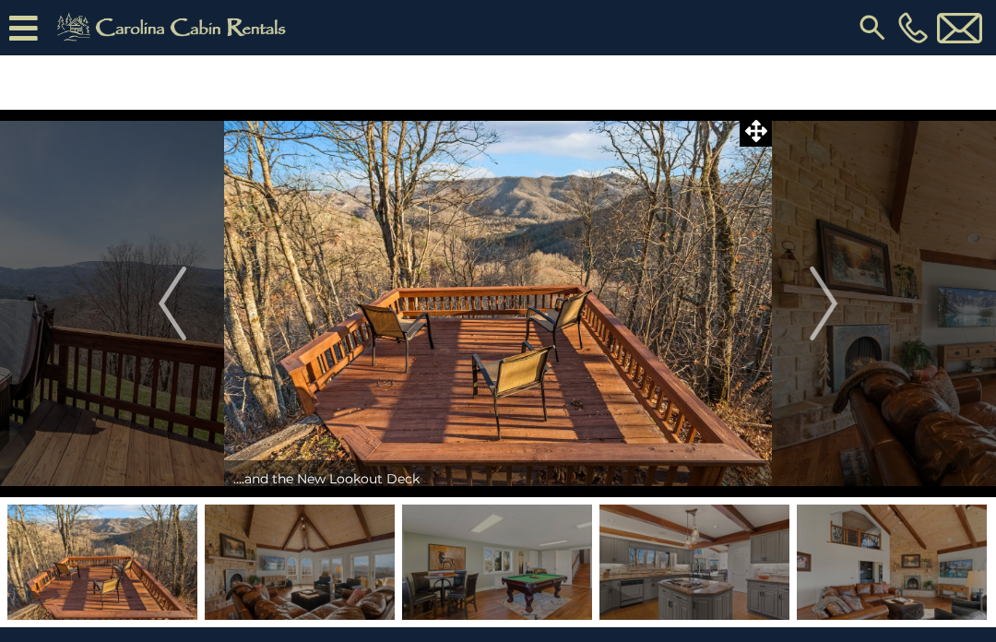
click at [831, 312] on img "Next" at bounding box center [824, 304] width 28 height 74
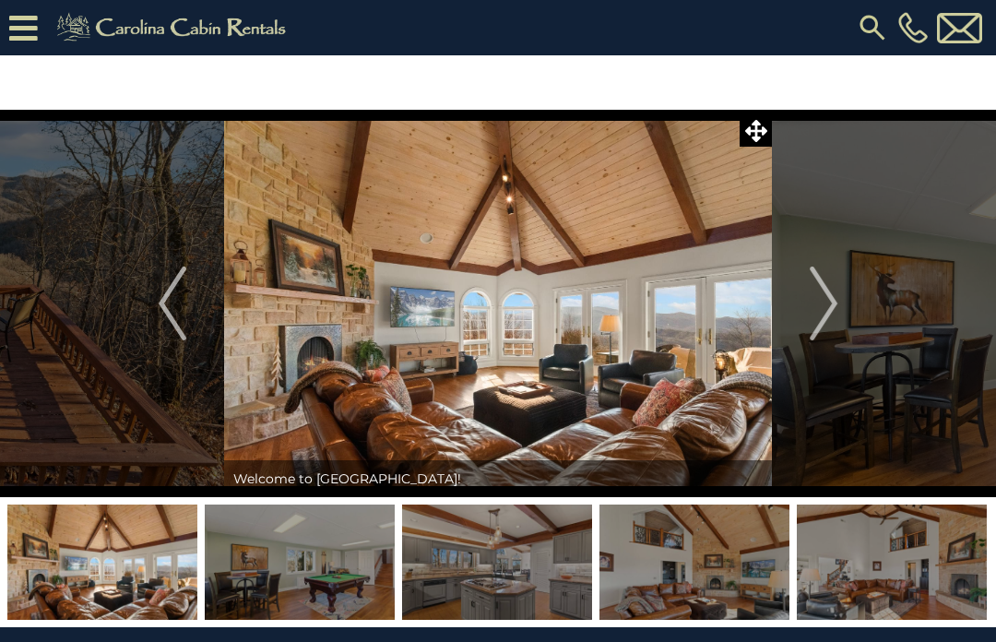
click at [828, 318] on img "Next" at bounding box center [824, 304] width 28 height 74
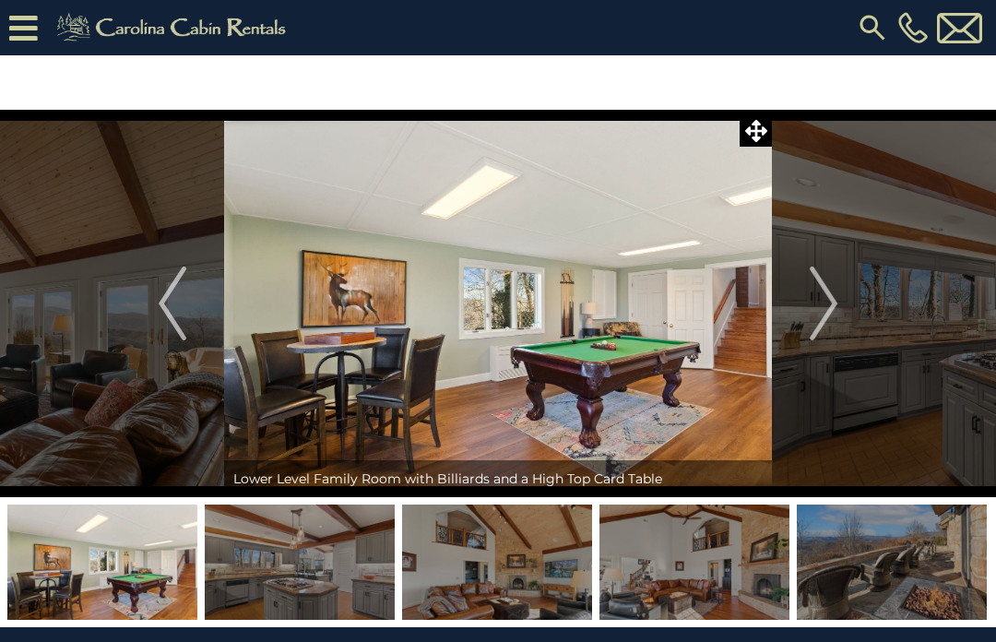
click at [838, 299] on img "Next" at bounding box center [824, 304] width 28 height 74
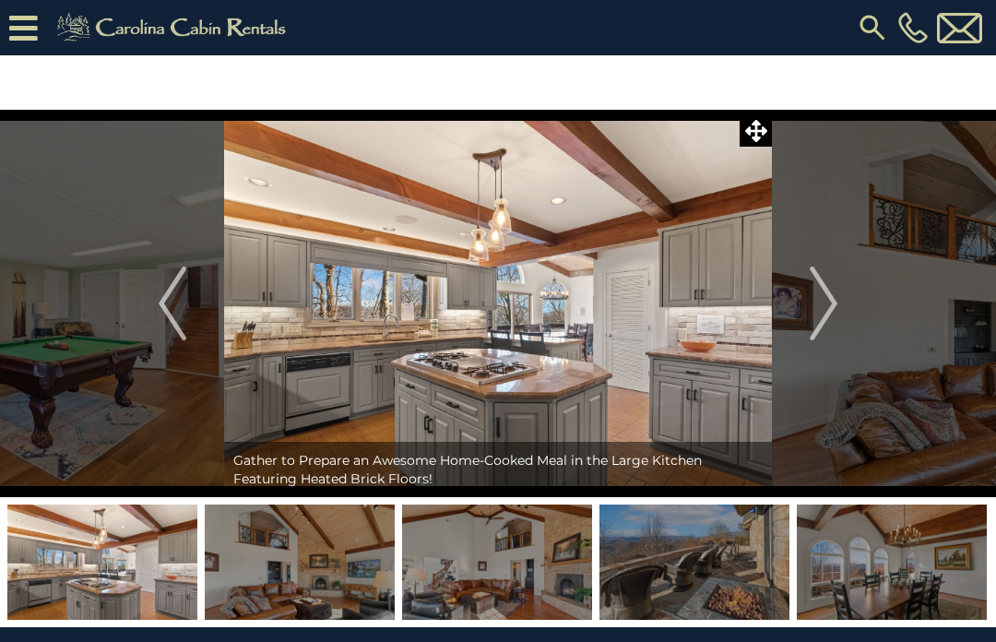
click at [829, 308] on img "Next" at bounding box center [824, 304] width 28 height 74
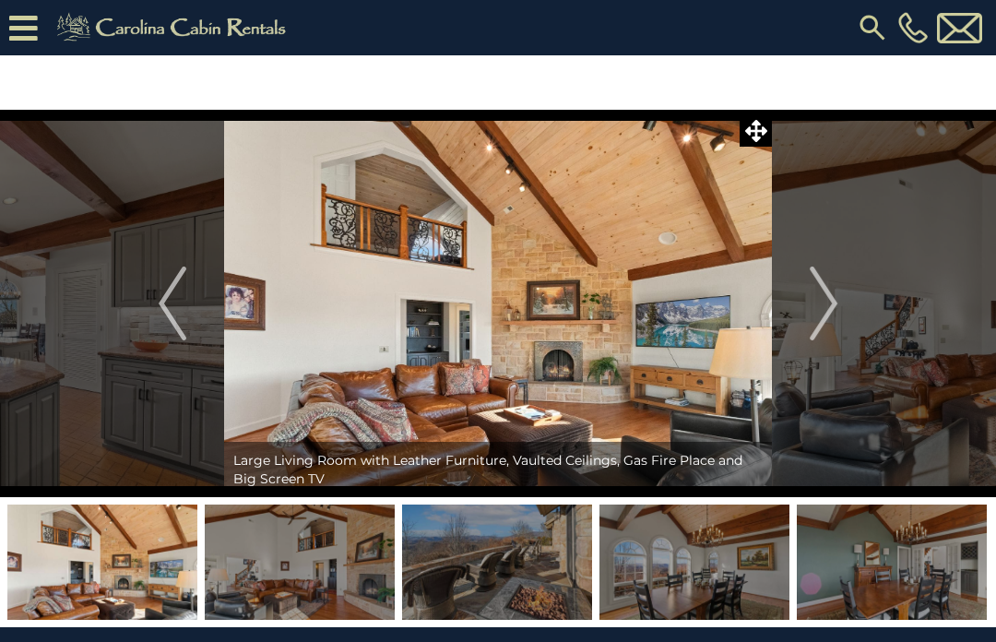
click at [831, 308] on img "Next" at bounding box center [824, 304] width 28 height 74
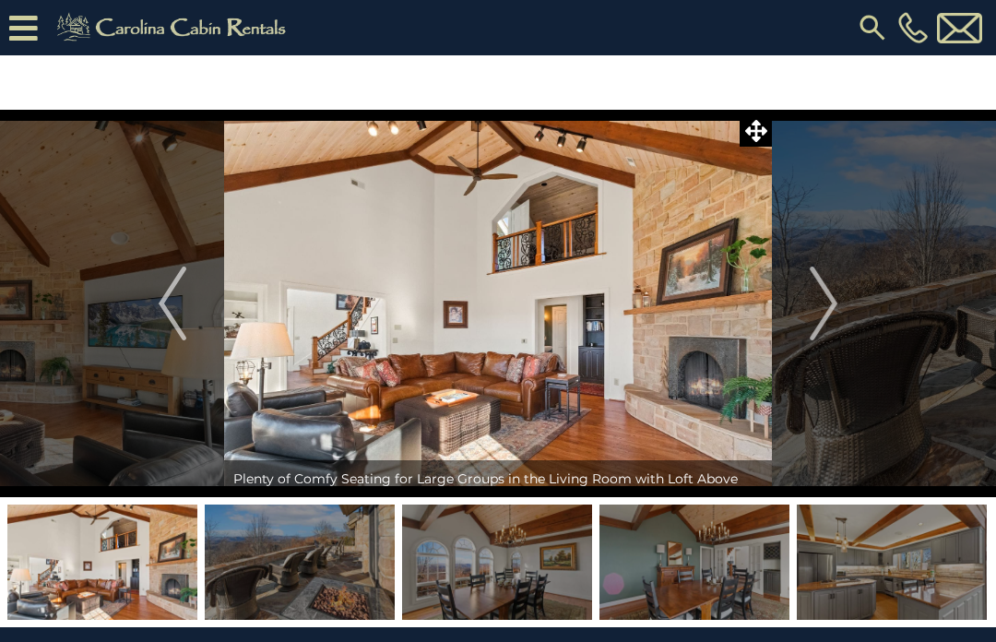
click at [833, 310] on img "Next" at bounding box center [824, 304] width 28 height 74
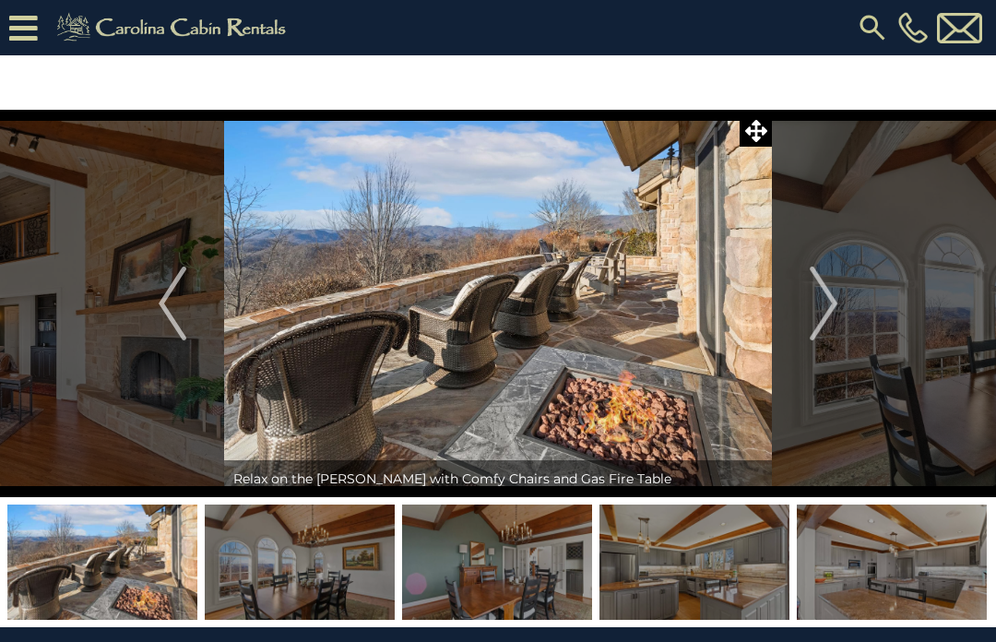
click at [831, 299] on img "Next" at bounding box center [824, 304] width 28 height 74
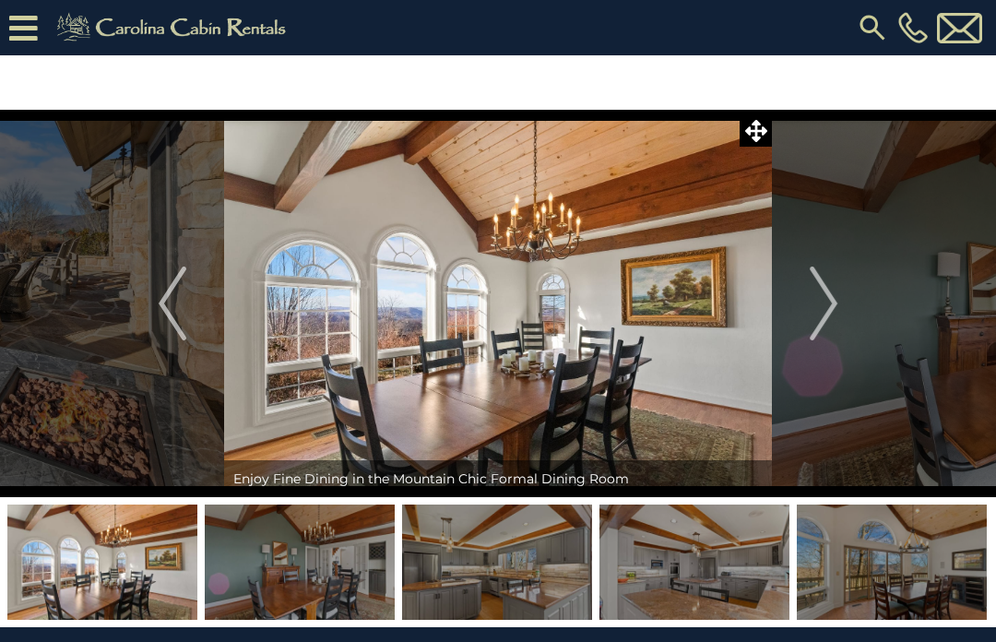
click at [838, 303] on img "Next" at bounding box center [824, 304] width 28 height 74
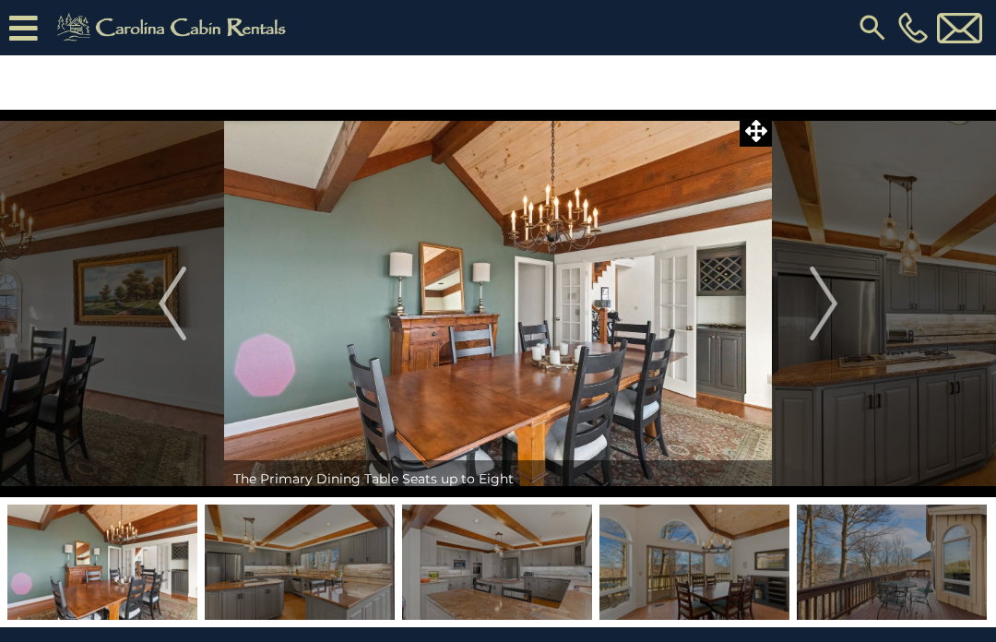
click at [829, 299] on img "Next" at bounding box center [824, 304] width 28 height 74
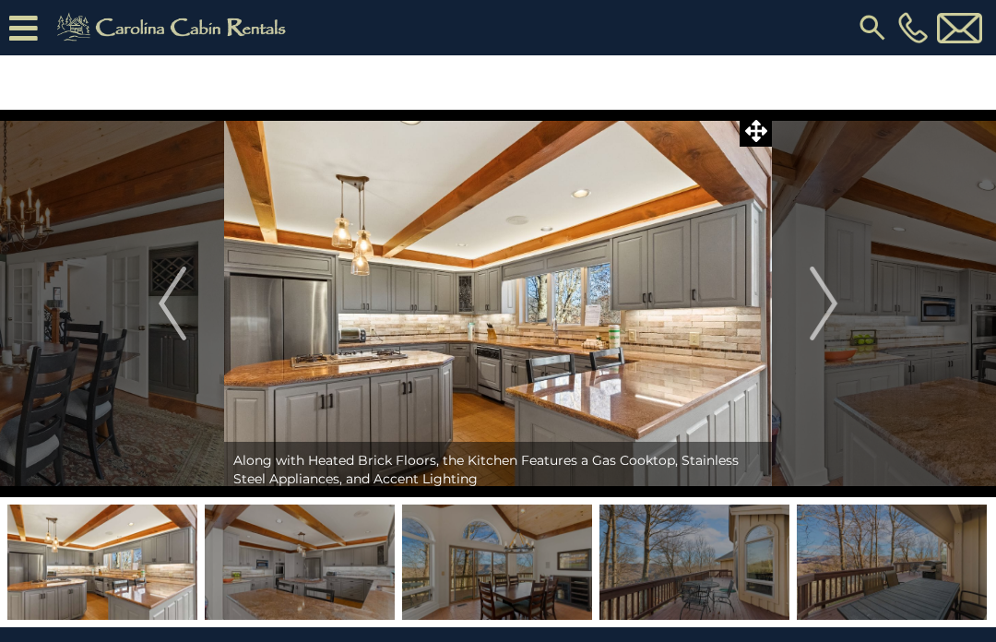
click at [837, 304] on img "Next" at bounding box center [824, 304] width 28 height 74
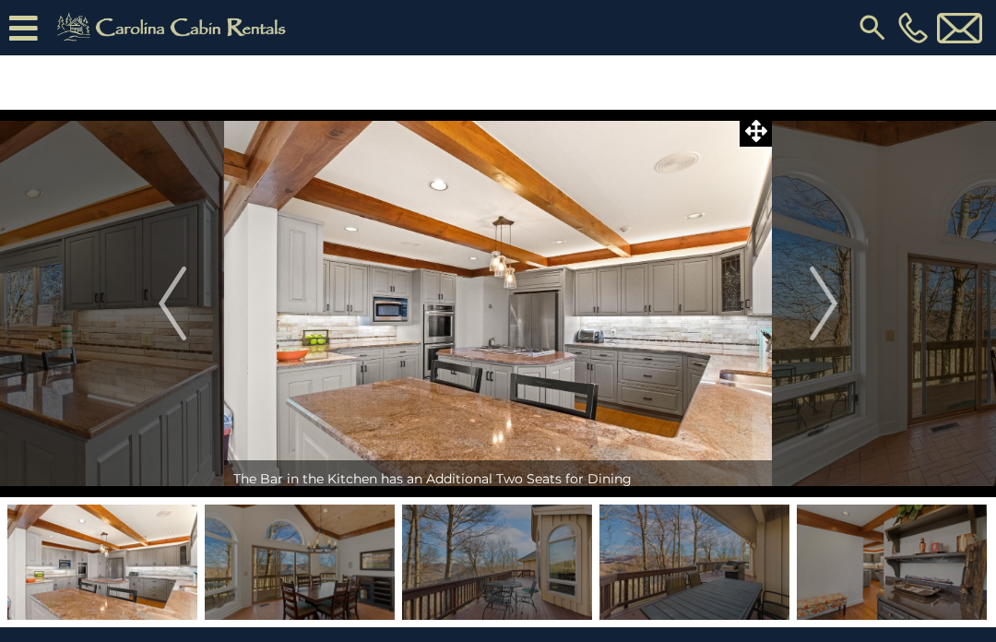
click at [836, 306] on img "Next" at bounding box center [824, 304] width 28 height 74
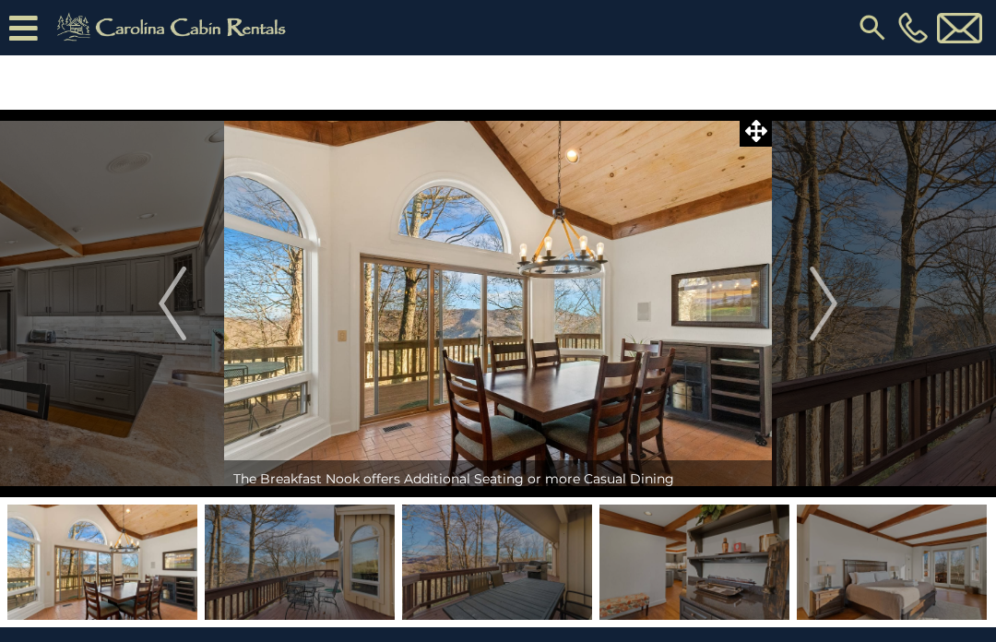
click at [835, 306] on img "Next" at bounding box center [824, 304] width 28 height 74
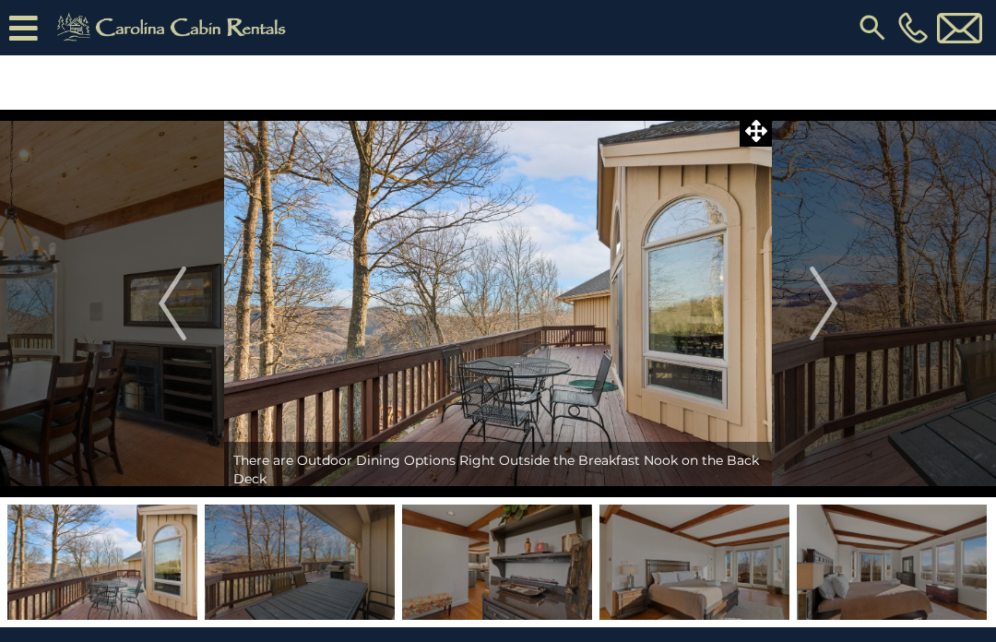
click at [834, 309] on img "Next" at bounding box center [824, 304] width 28 height 74
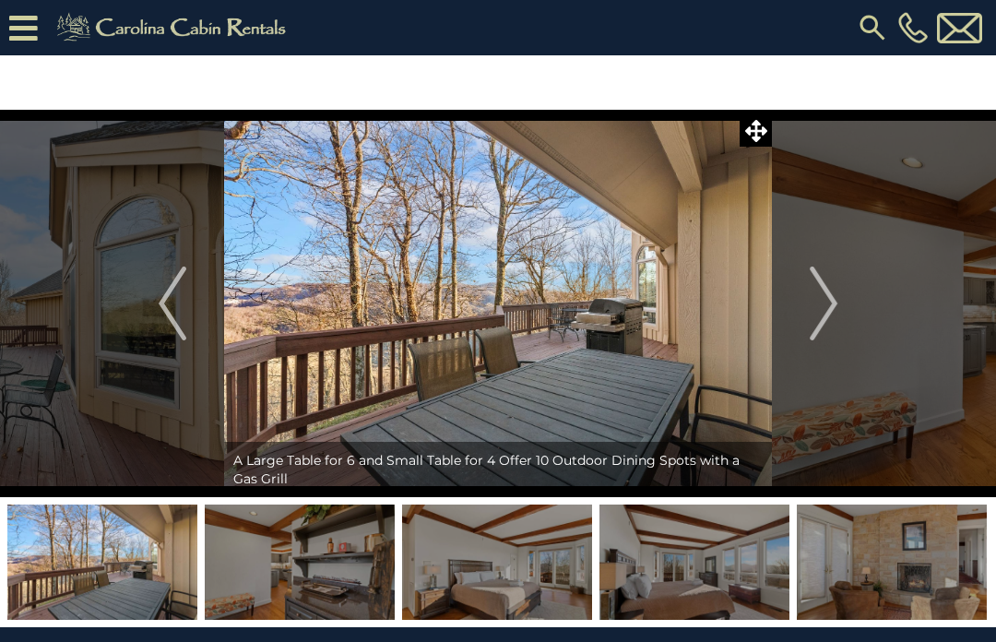
click at [832, 312] on img "Next" at bounding box center [824, 304] width 28 height 74
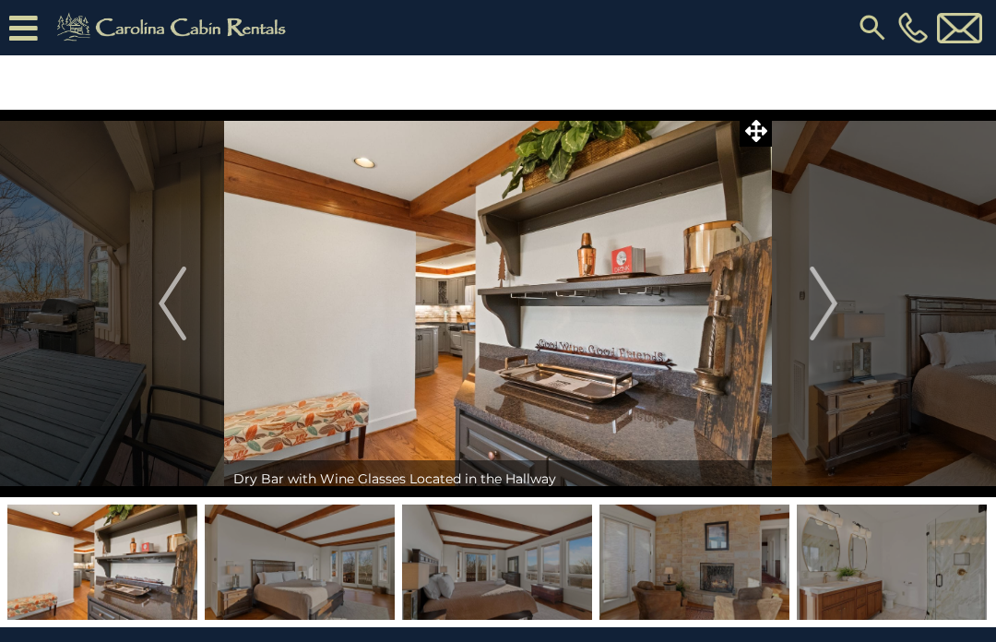
click at [836, 310] on img "Next" at bounding box center [824, 304] width 28 height 74
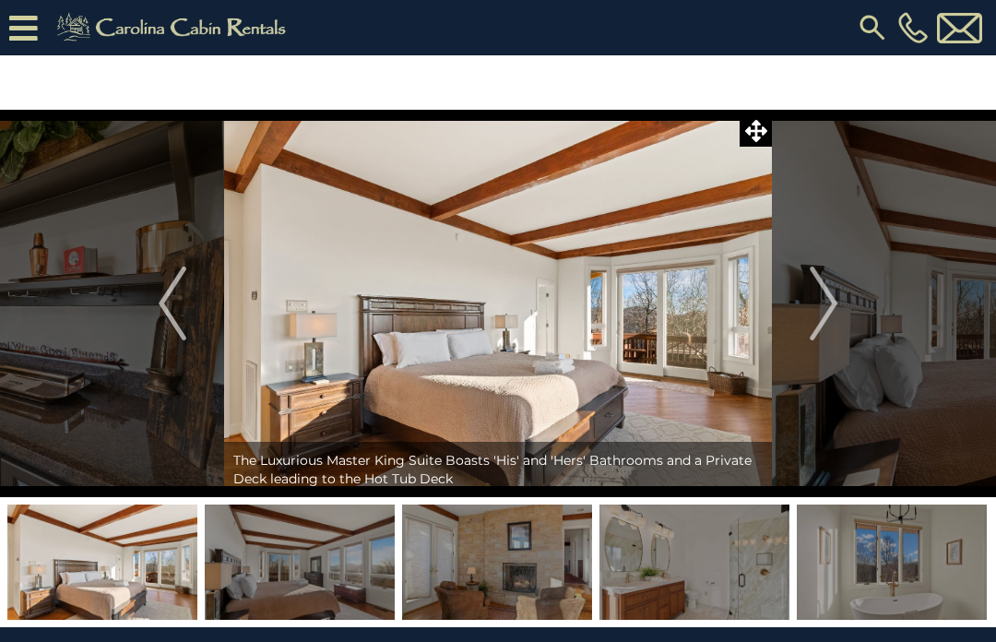
click at [838, 301] on img "Next" at bounding box center [824, 304] width 28 height 74
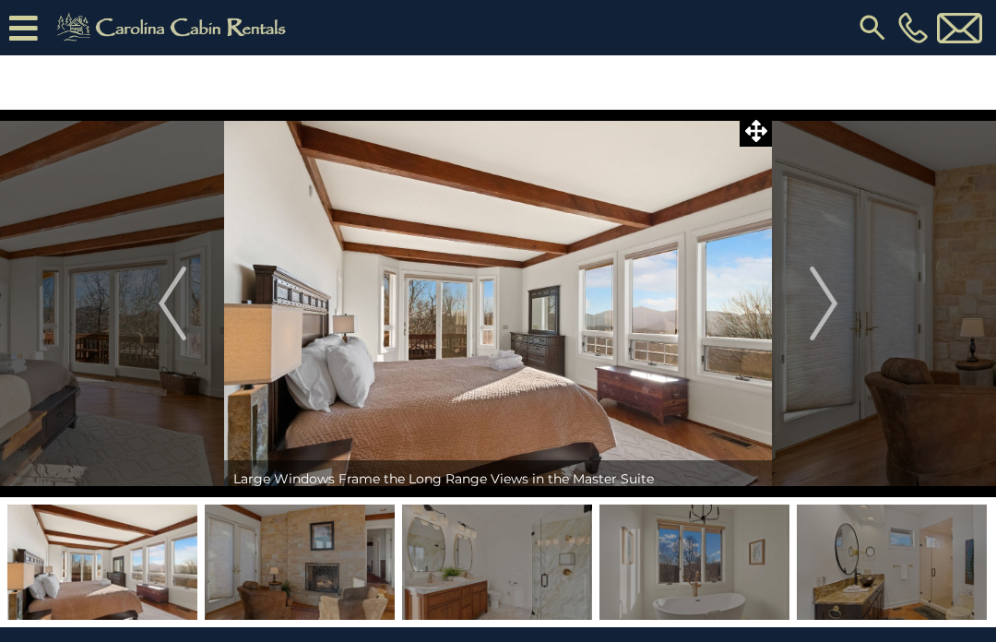
click at [840, 319] on button "Next" at bounding box center [823, 304] width 103 height 388
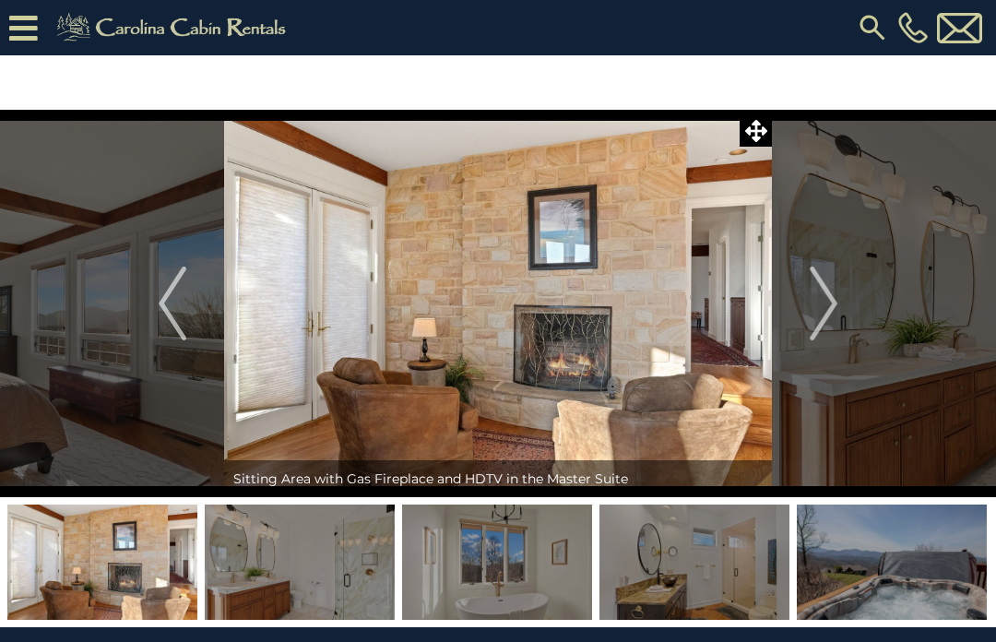
click at [840, 300] on button "Next" at bounding box center [823, 304] width 103 height 388
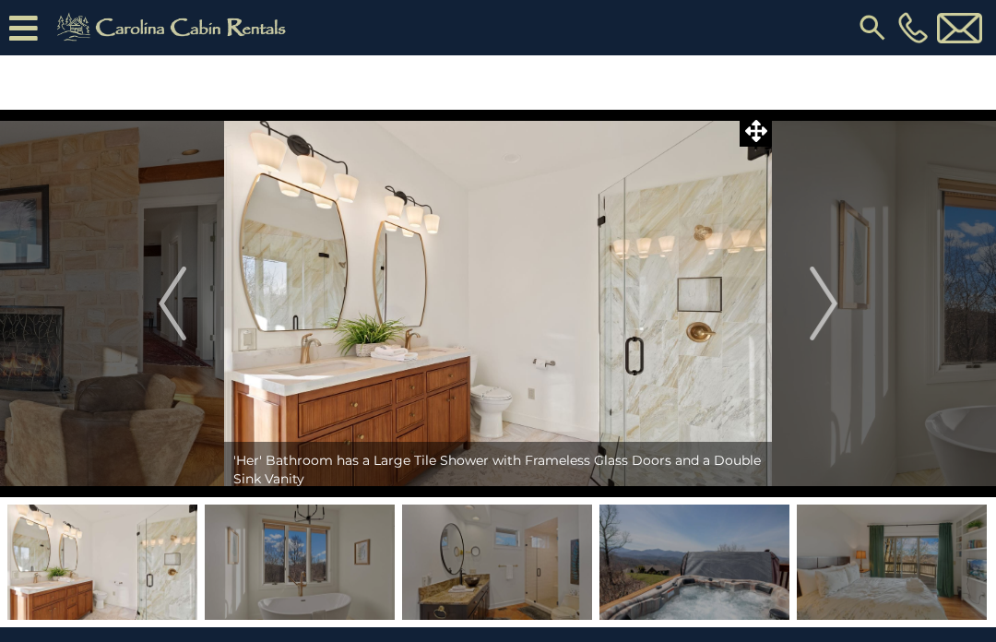
click at [842, 310] on button "Next" at bounding box center [823, 304] width 103 height 388
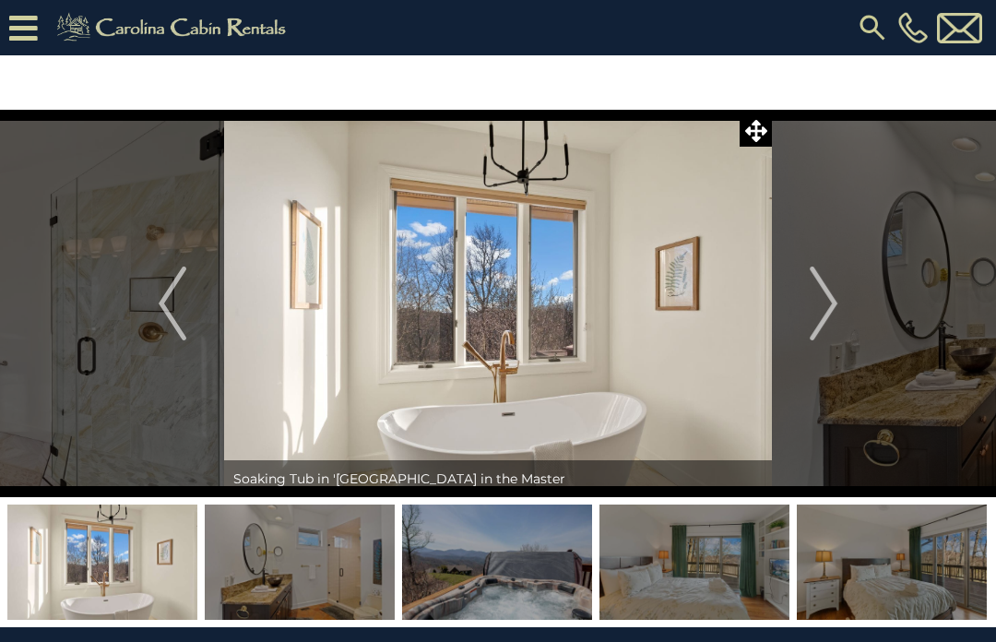
click at [837, 310] on img "Next" at bounding box center [824, 304] width 28 height 74
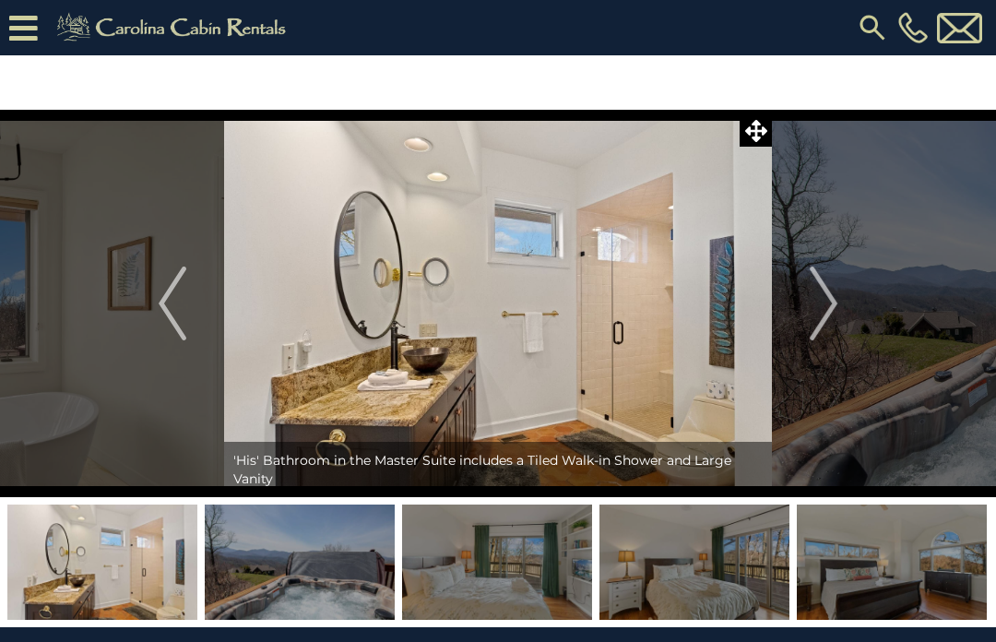
click at [836, 301] on img "Next" at bounding box center [824, 304] width 28 height 74
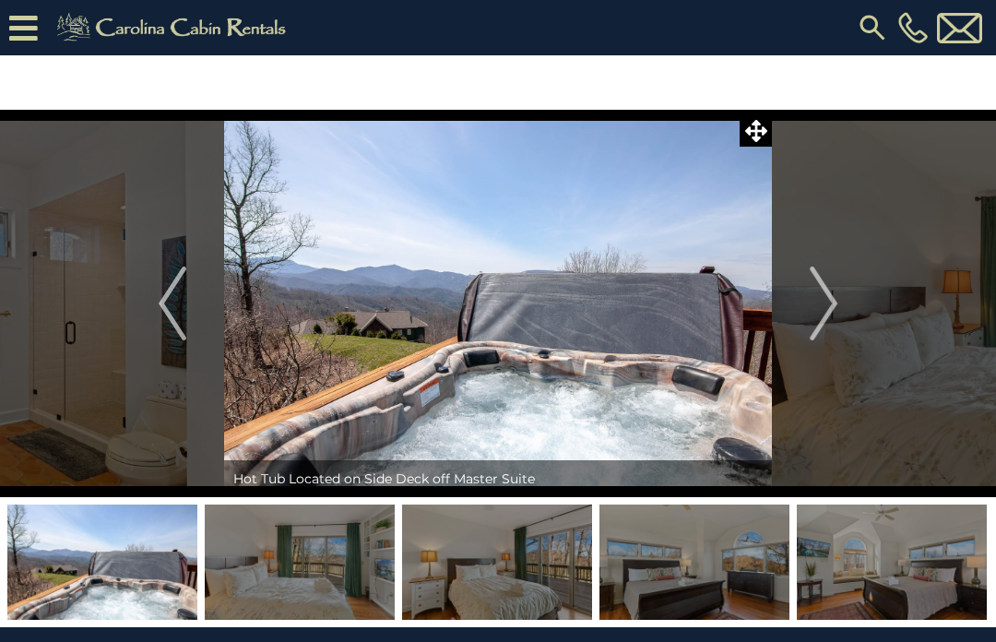
click at [836, 303] on img "Next" at bounding box center [824, 304] width 28 height 74
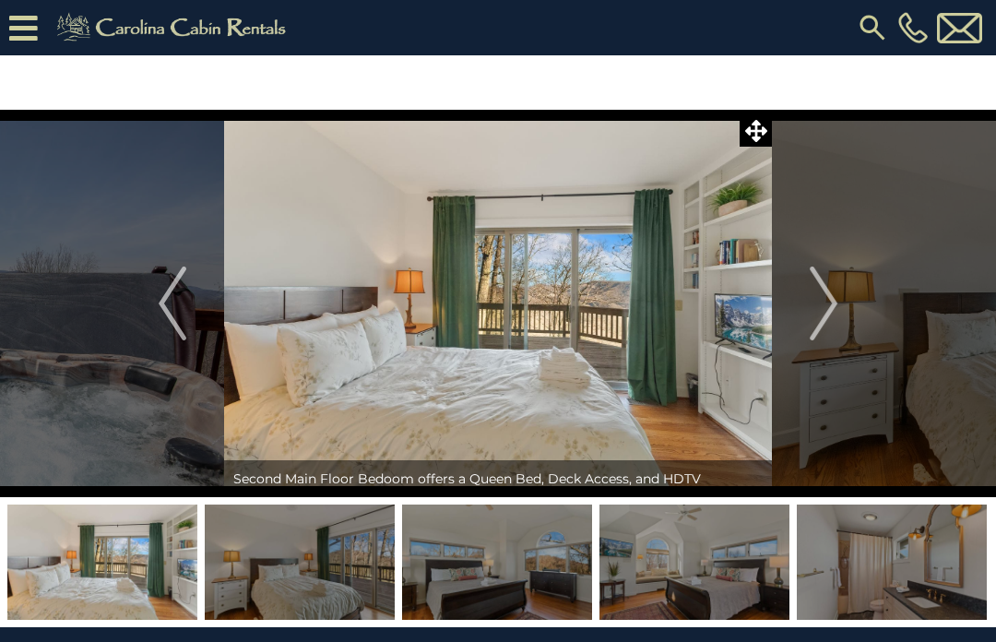
click at [834, 305] on img "Next" at bounding box center [824, 304] width 28 height 74
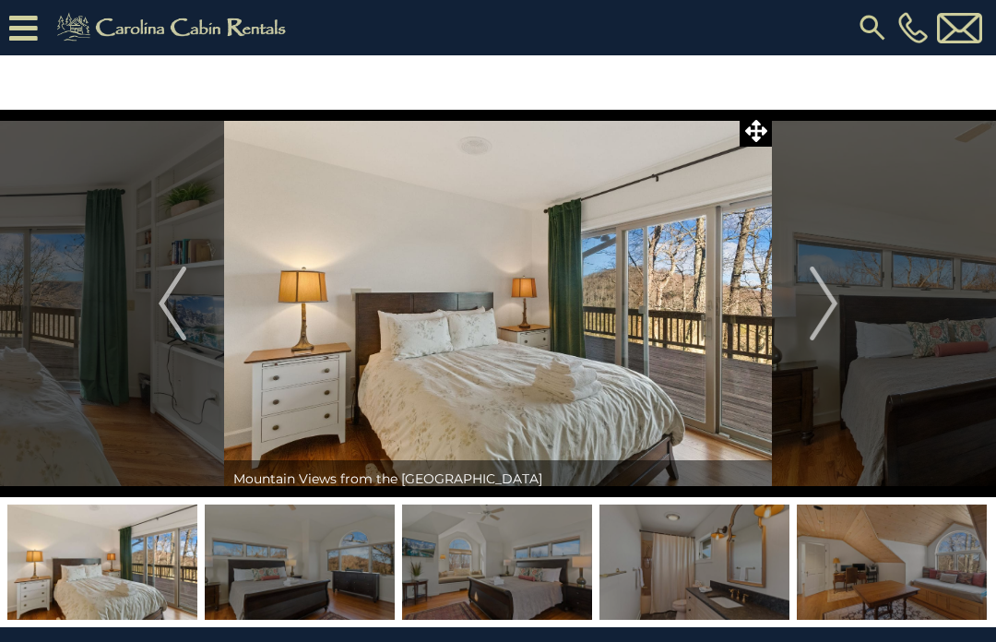
click at [837, 319] on img "Next" at bounding box center [824, 304] width 28 height 74
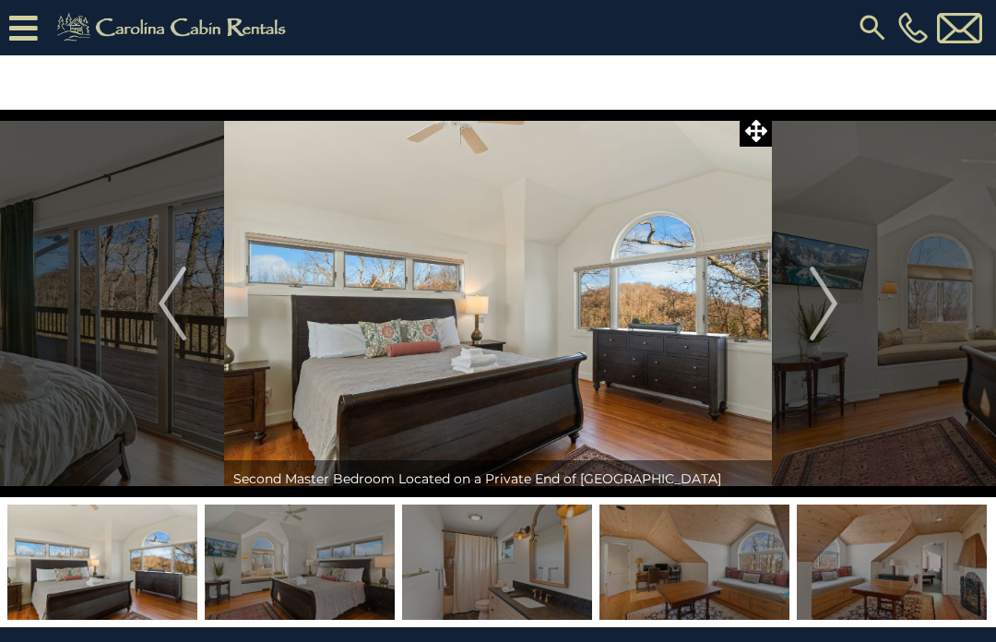
click at [838, 309] on img "Next" at bounding box center [824, 304] width 28 height 74
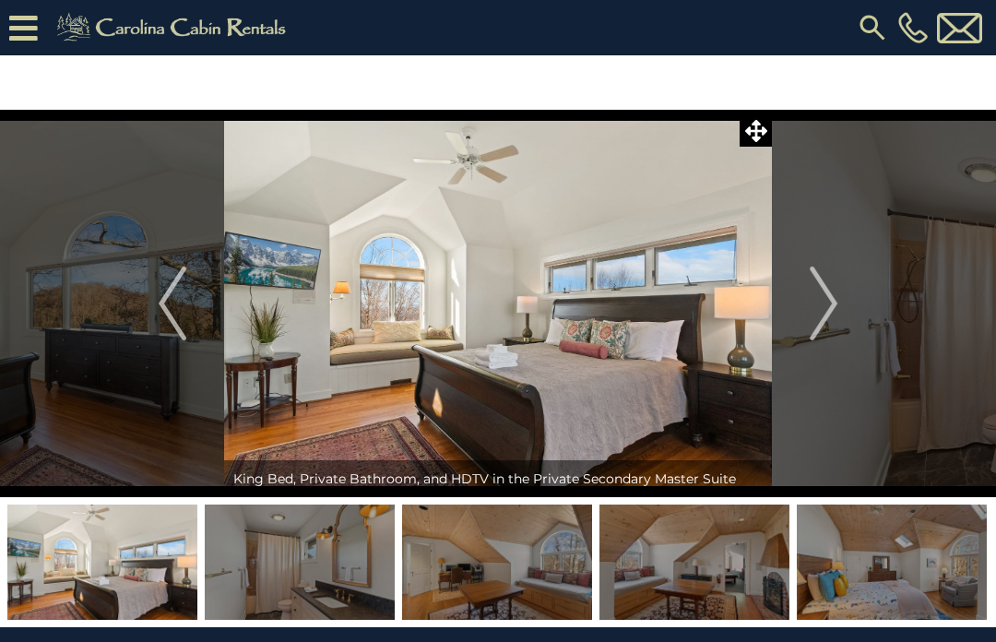
click at [834, 304] on img "Next" at bounding box center [824, 304] width 28 height 74
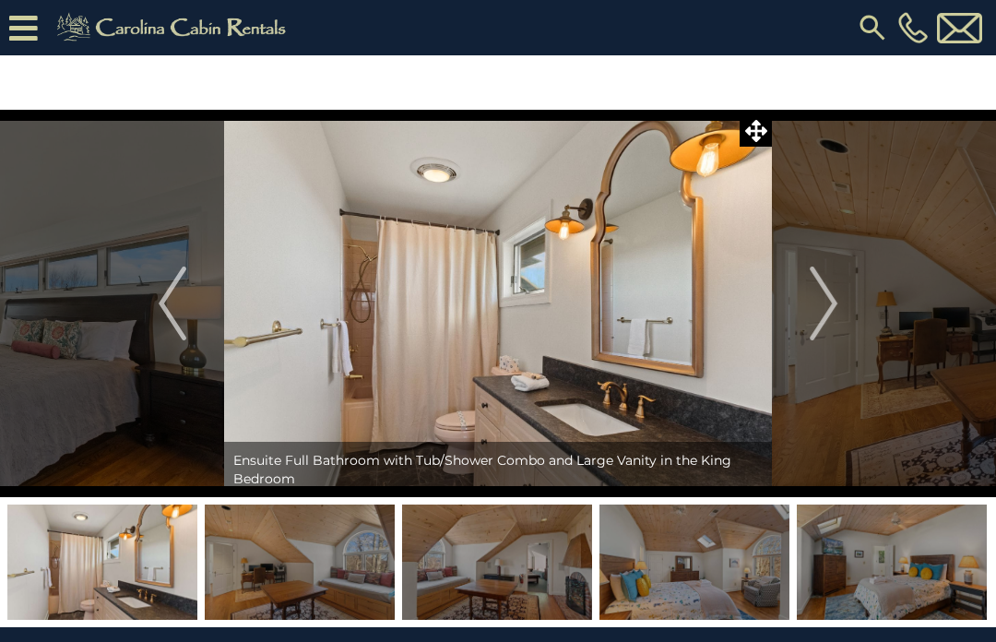
click at [830, 306] on img "Next" at bounding box center [824, 304] width 28 height 74
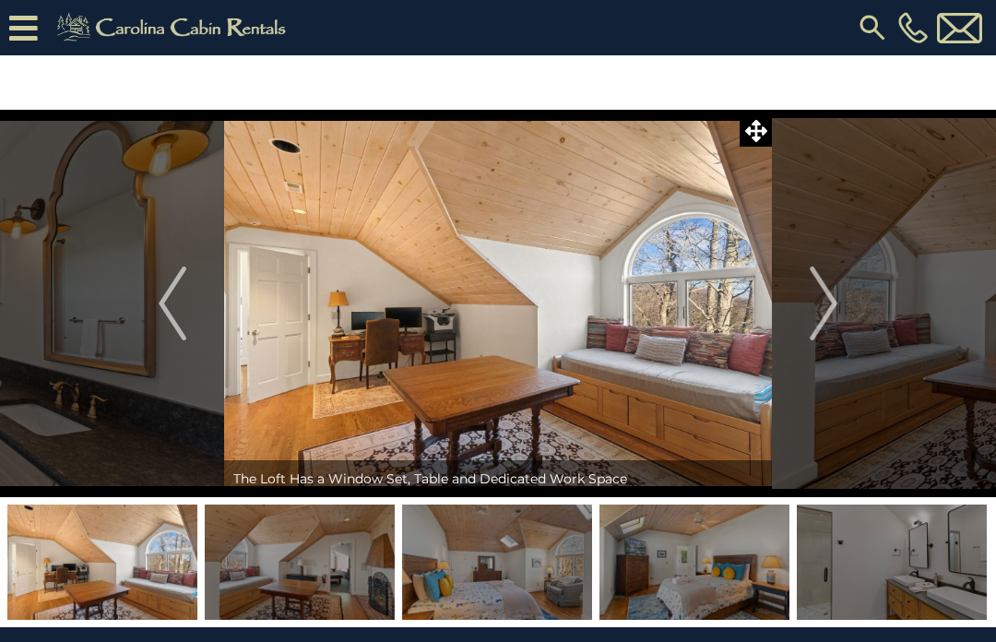
click at [836, 307] on img "Next" at bounding box center [824, 304] width 28 height 74
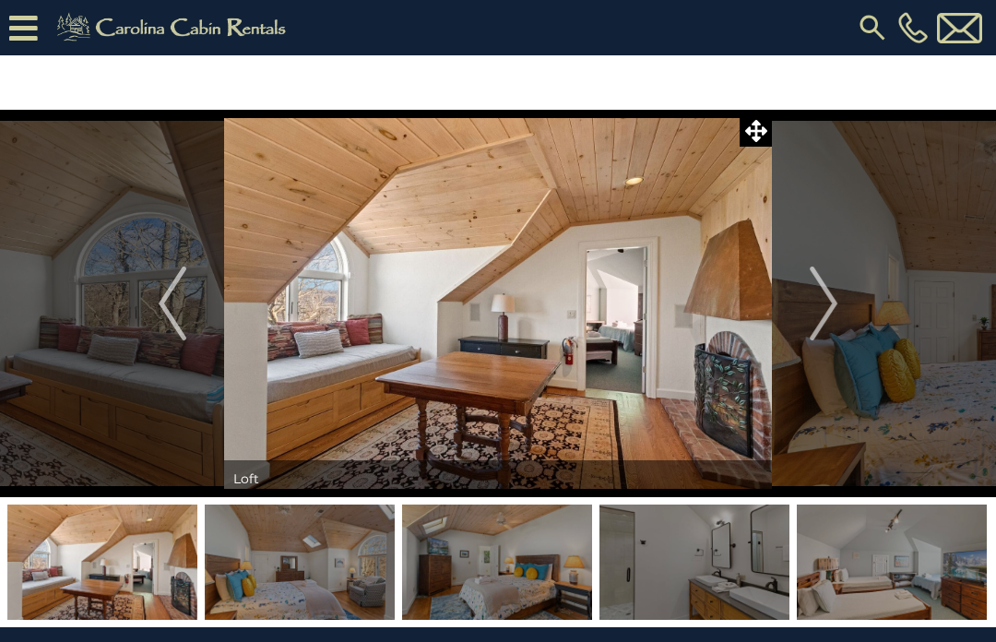
click at [836, 304] on img "Next" at bounding box center [824, 304] width 28 height 74
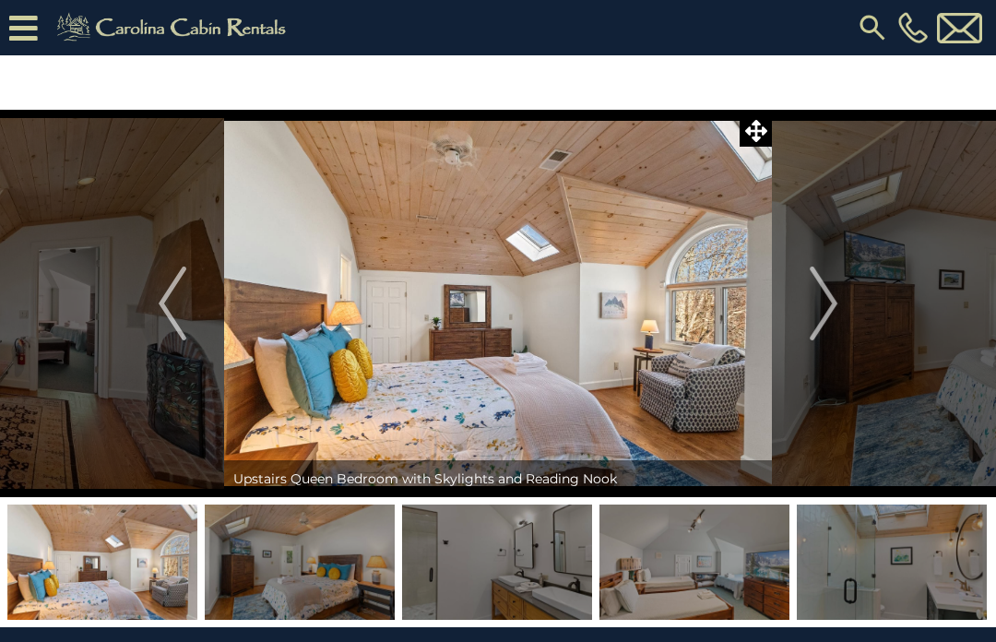
click at [824, 309] on img "Next" at bounding box center [824, 304] width 28 height 74
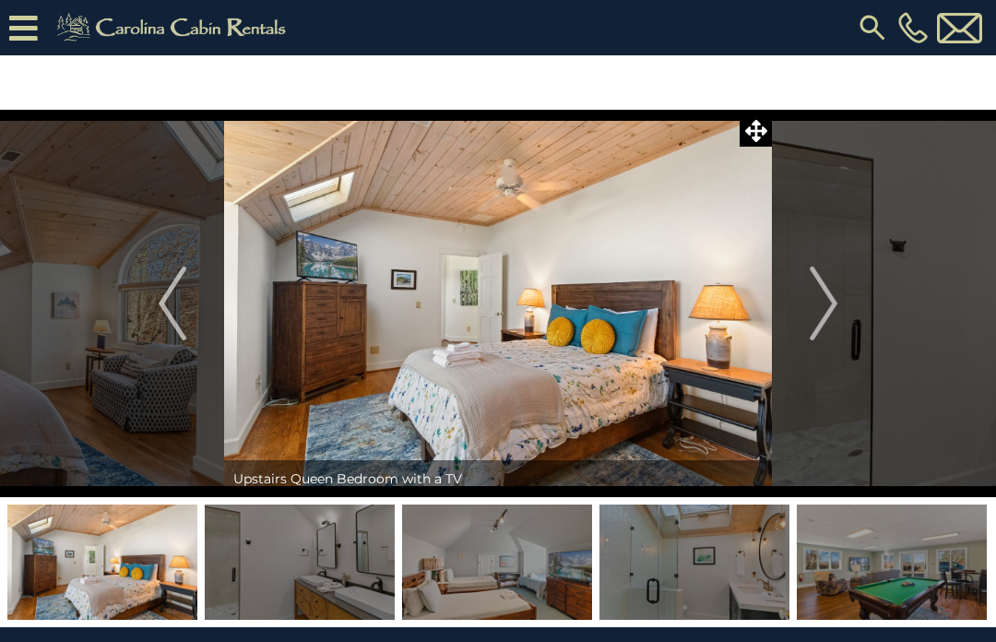
click at [842, 304] on button "Next" at bounding box center [823, 304] width 103 height 388
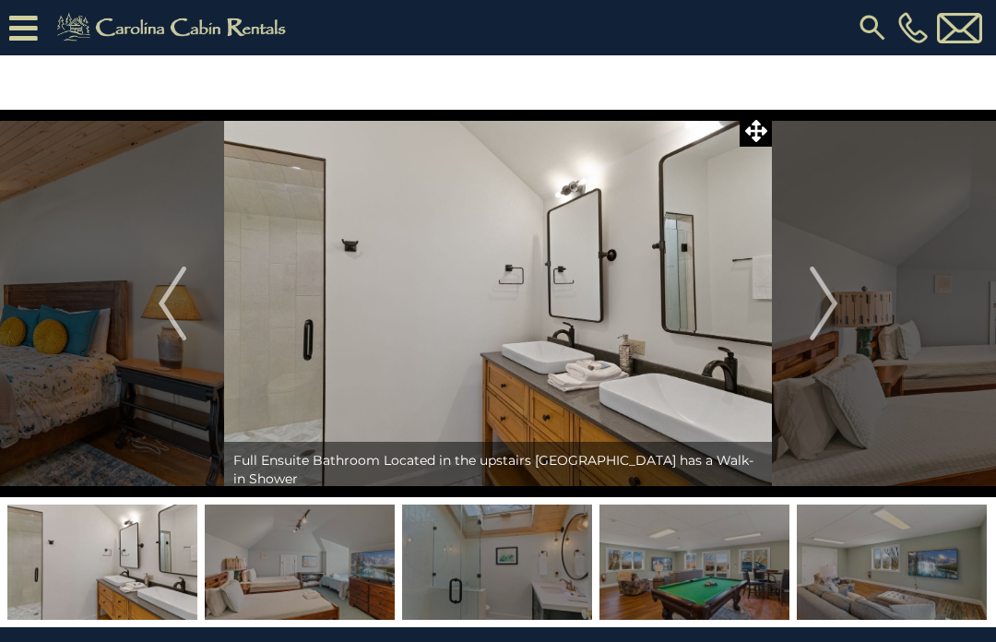
click at [834, 315] on img "Next" at bounding box center [824, 304] width 28 height 74
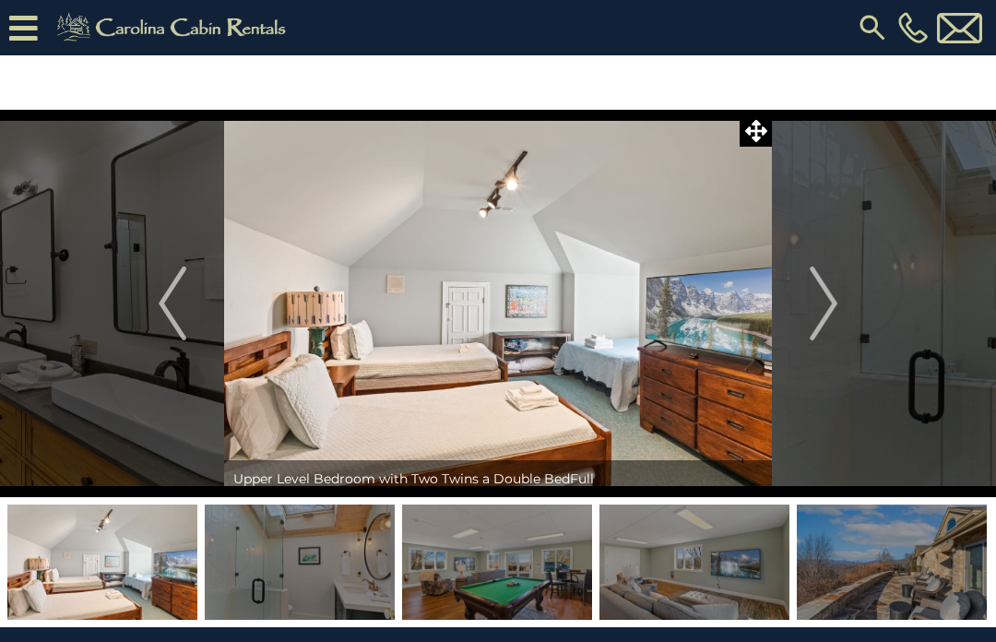
click at [838, 305] on img "Next" at bounding box center [824, 304] width 28 height 74
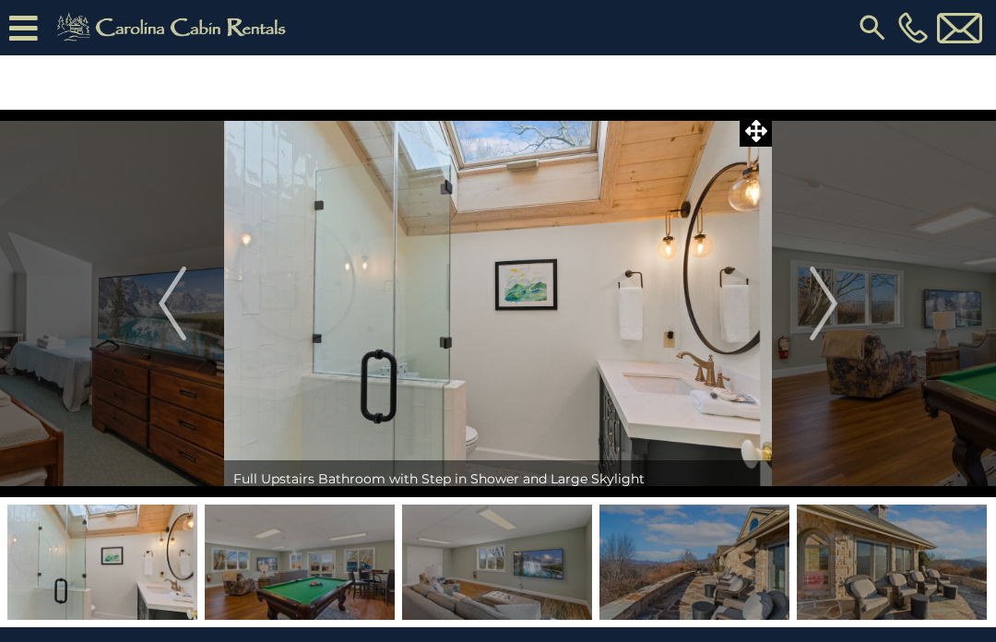
click at [828, 304] on img "Next" at bounding box center [824, 304] width 28 height 74
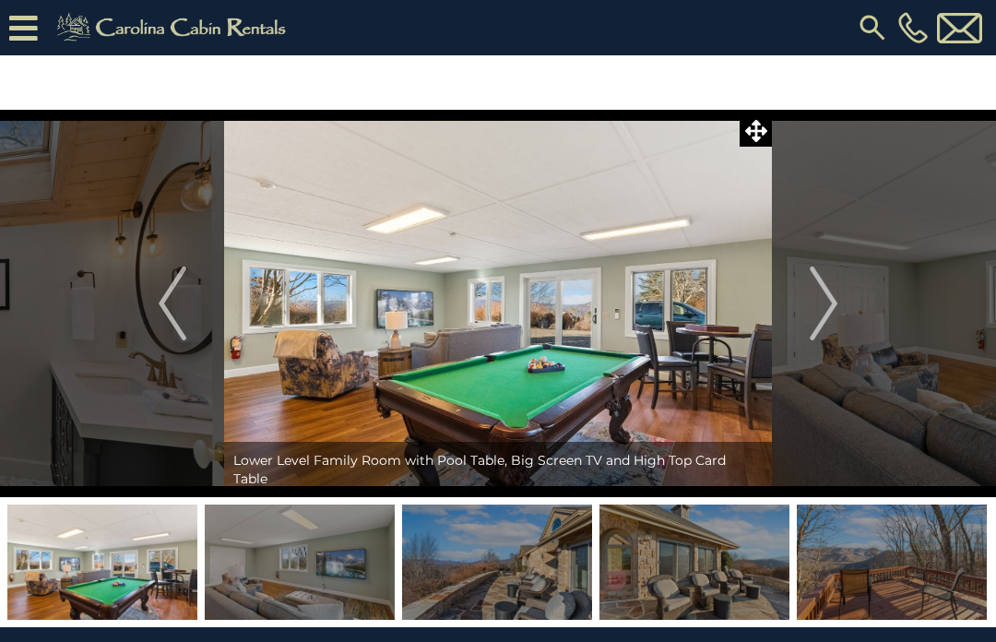
click at [837, 308] on img "Next" at bounding box center [824, 304] width 28 height 74
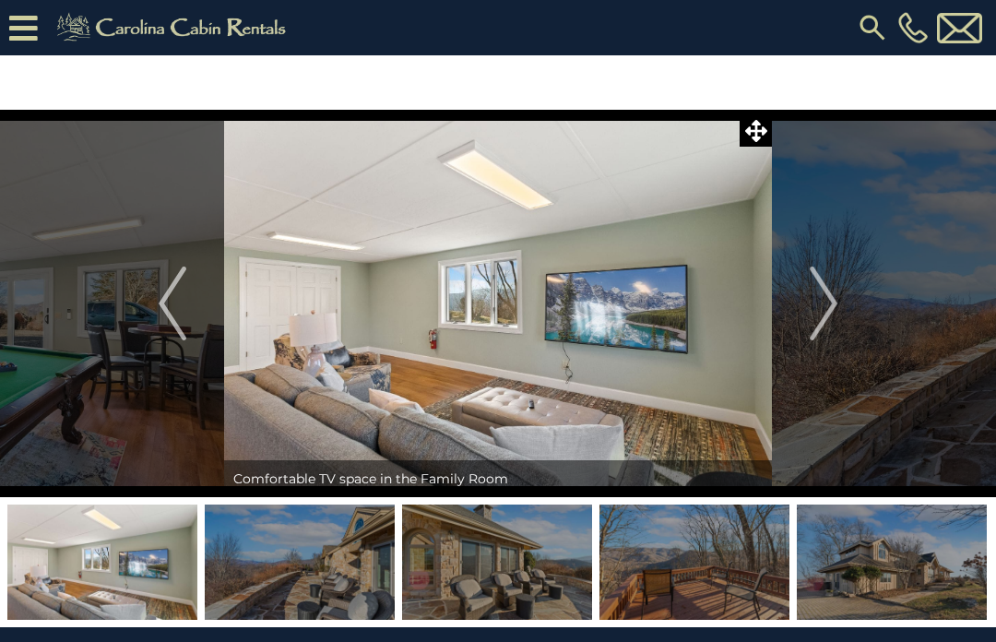
click at [835, 310] on img "Next" at bounding box center [824, 304] width 28 height 74
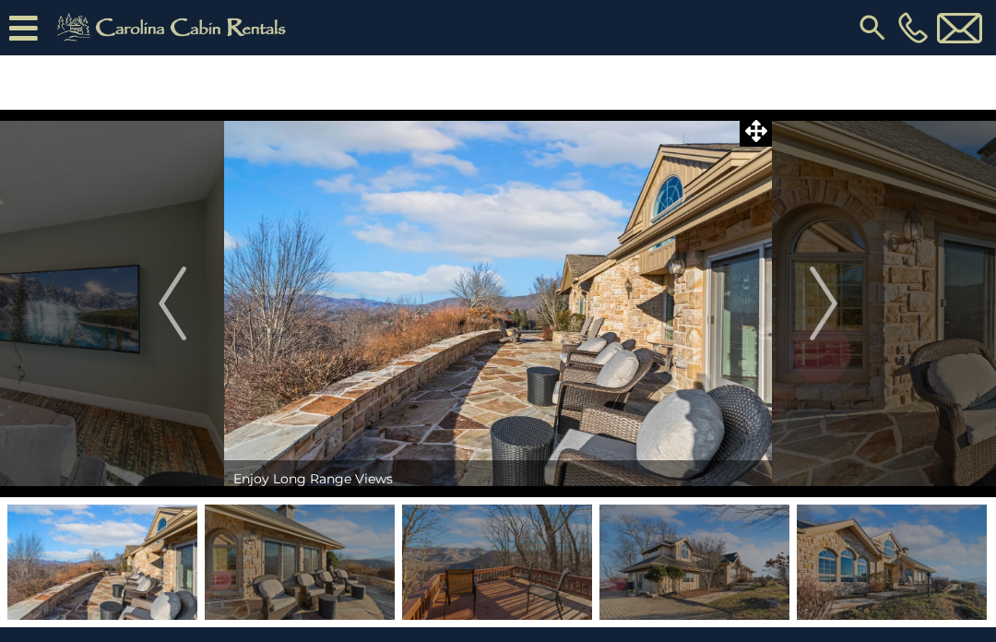
click at [833, 312] on img "Next" at bounding box center [824, 304] width 28 height 74
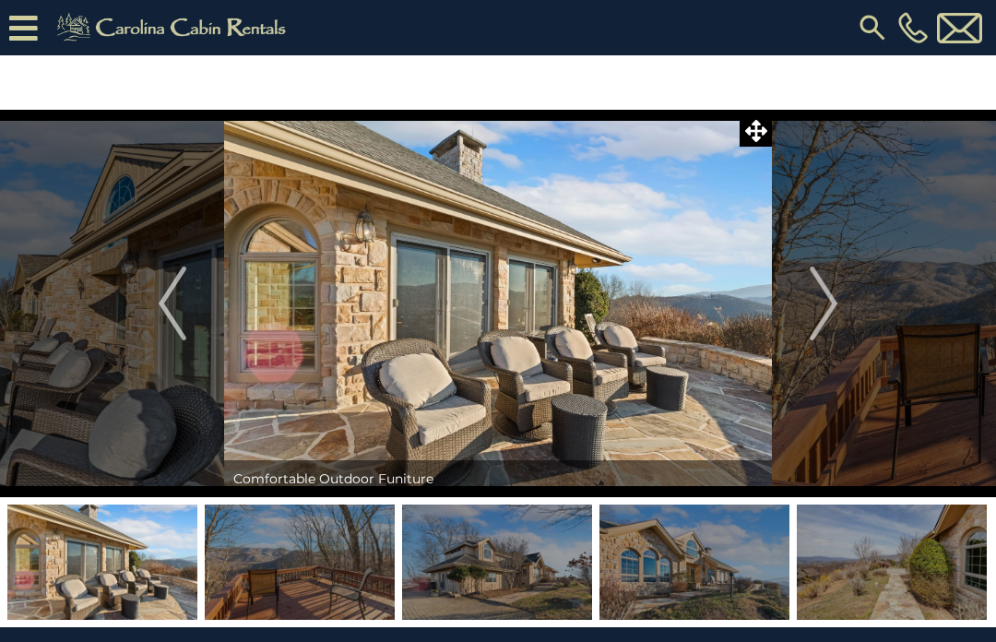
click at [840, 304] on button "Next" at bounding box center [823, 304] width 103 height 388
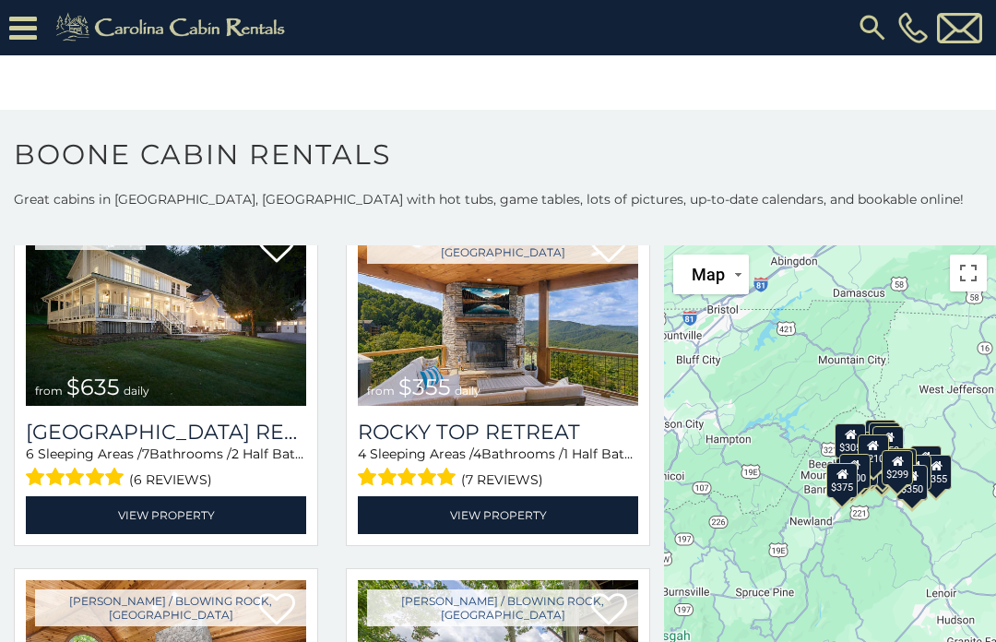
scroll to position [1211, 0]
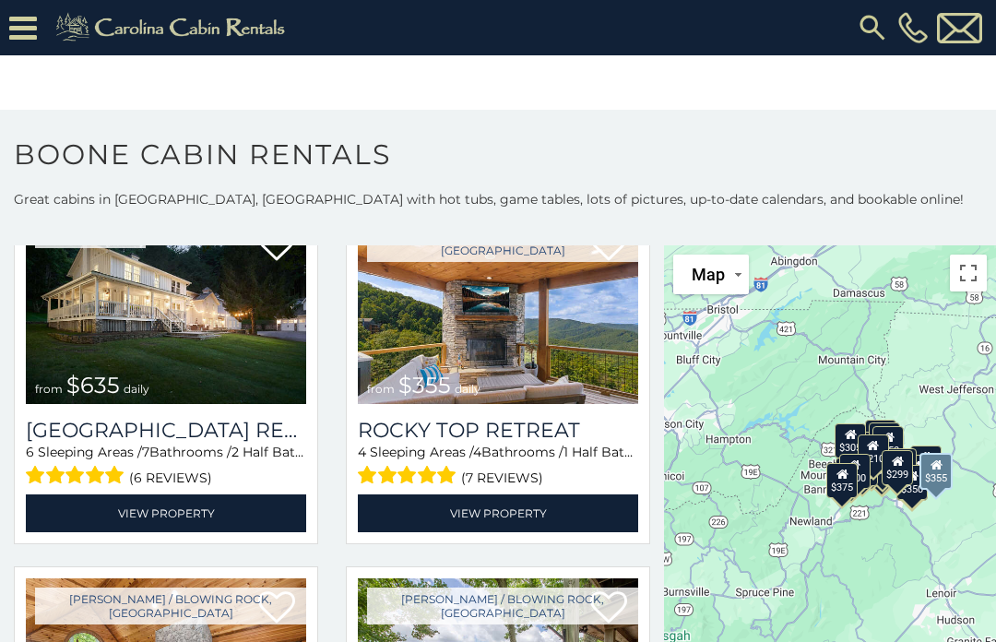
click at [529, 515] on link "View Property" at bounding box center [498, 514] width 280 height 38
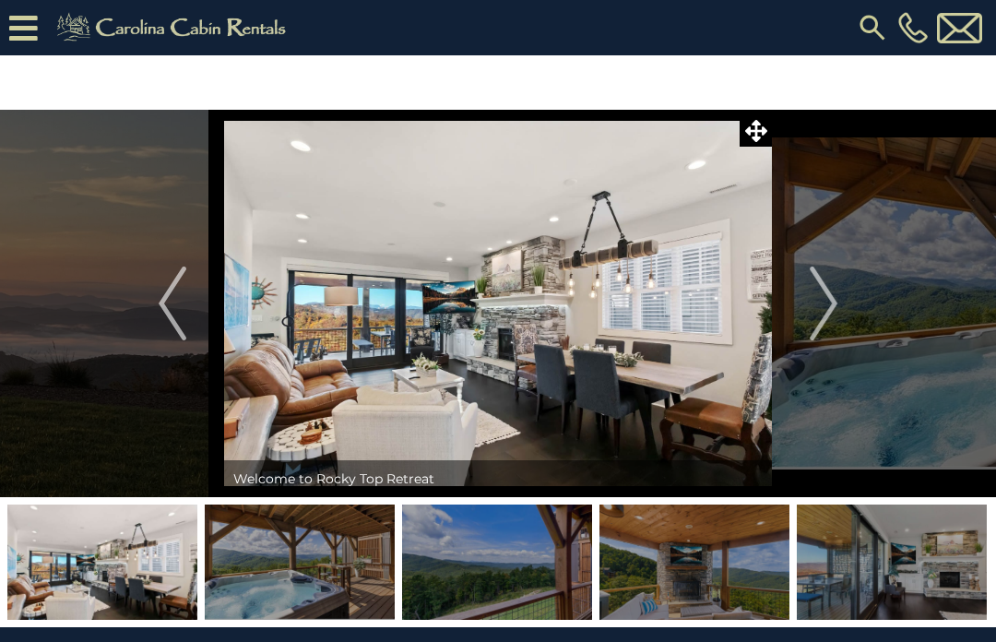
click at [830, 317] on img "Next" at bounding box center [824, 304] width 28 height 74
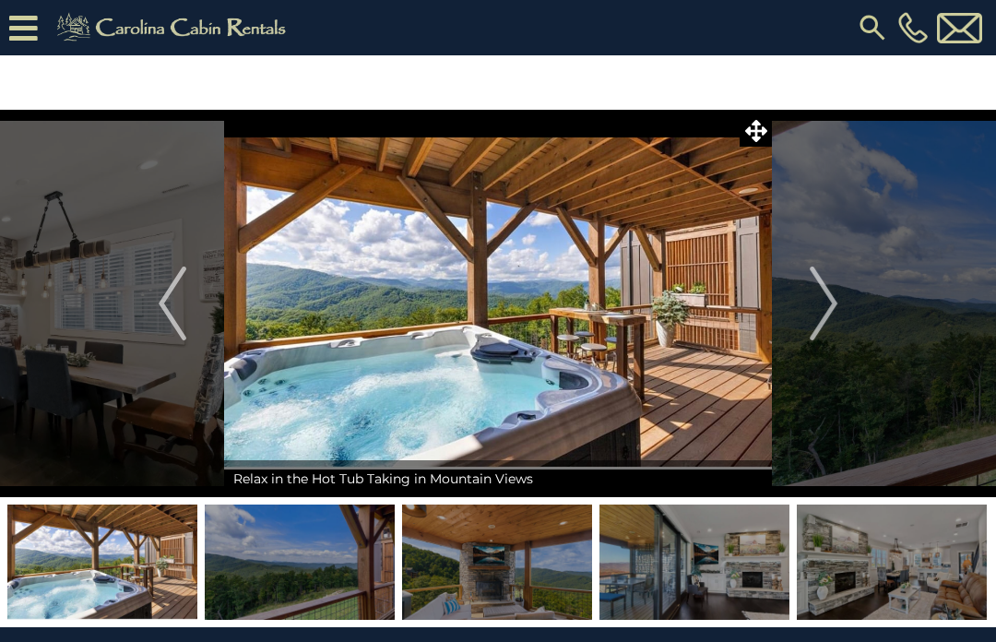
click at [836, 310] on img "Next" at bounding box center [824, 304] width 28 height 74
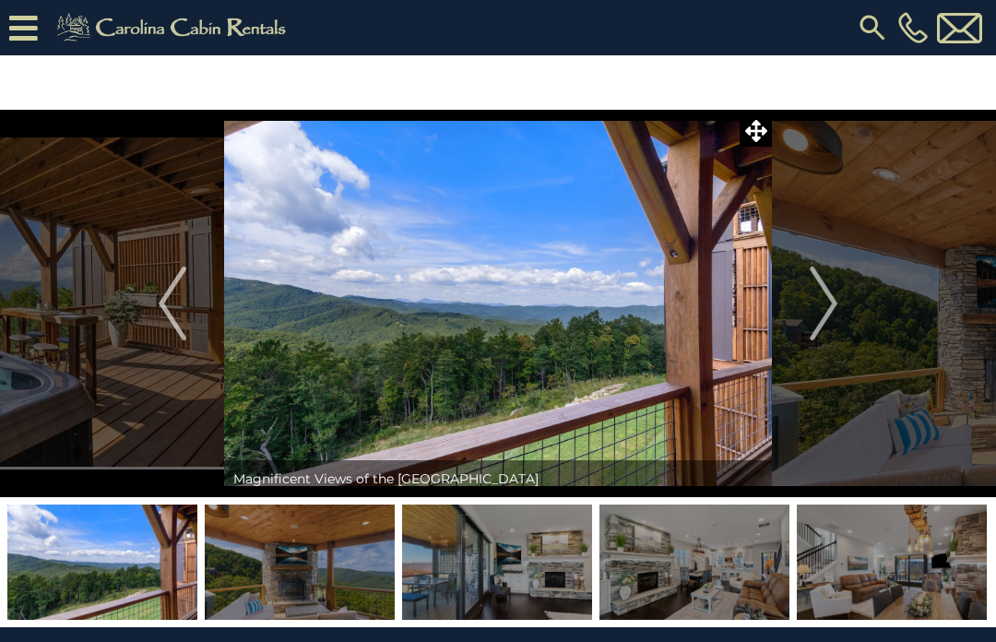
click at [840, 305] on button "Next" at bounding box center [823, 304] width 103 height 388
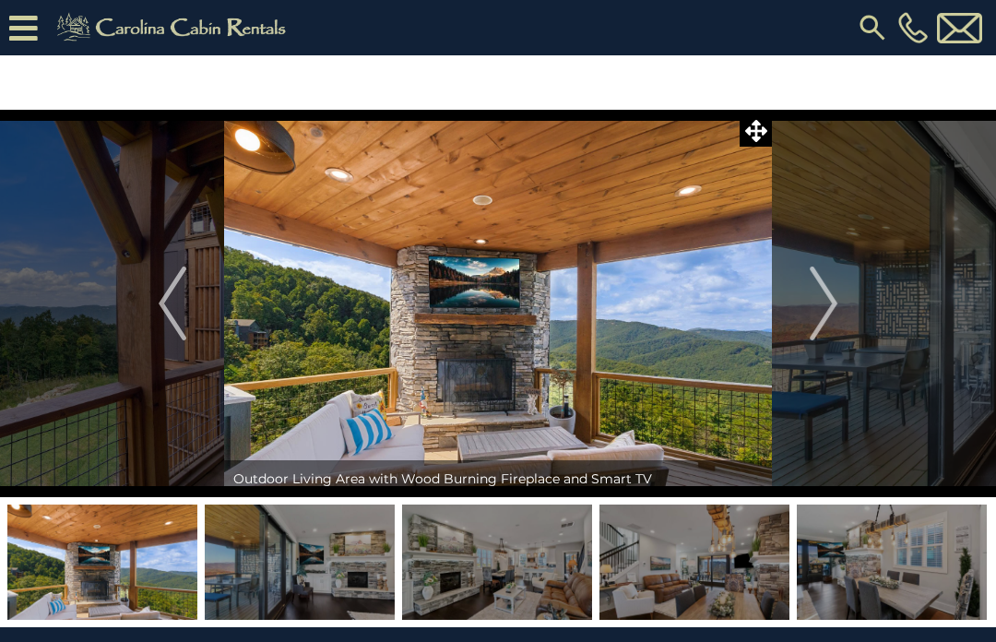
click at [838, 307] on img "Next" at bounding box center [824, 304] width 28 height 74
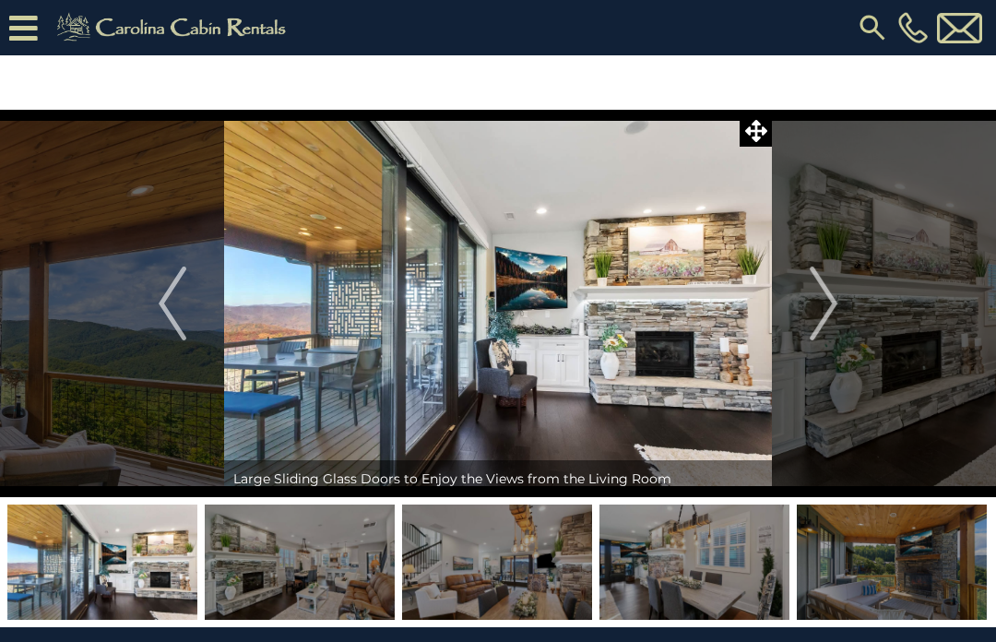
click at [841, 304] on button "Next" at bounding box center [823, 304] width 103 height 388
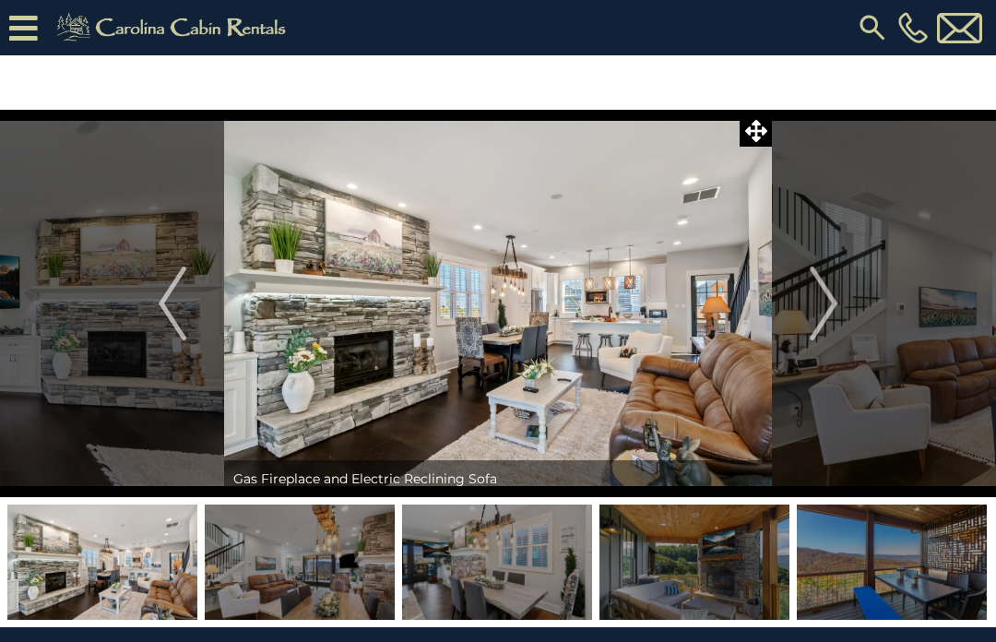
click at [833, 309] on img "Next" at bounding box center [824, 304] width 28 height 74
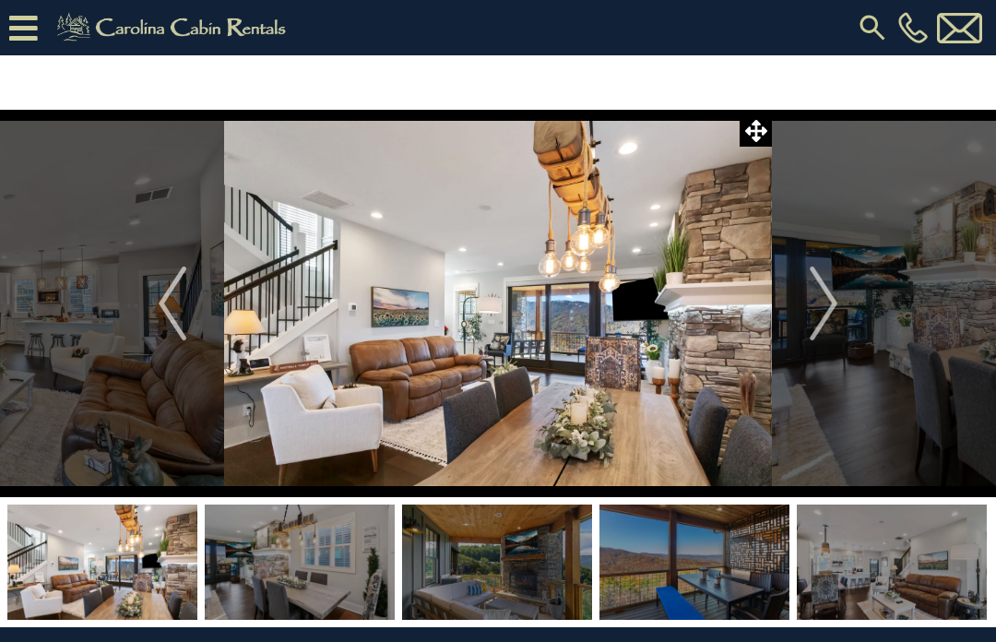
click at [840, 304] on button "Next" at bounding box center [823, 304] width 103 height 388
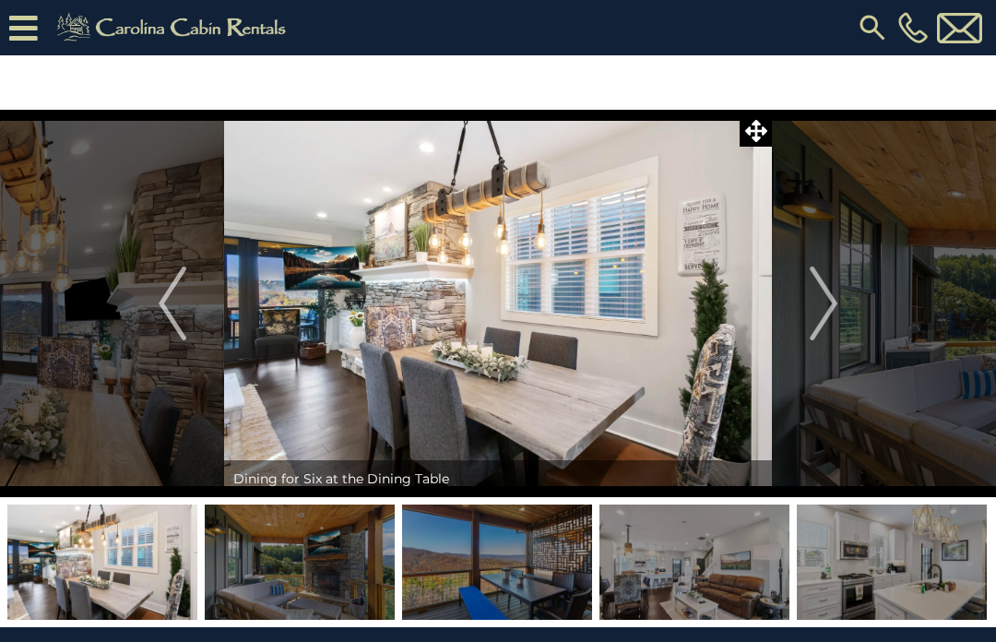
click at [838, 315] on img "Next" at bounding box center [824, 304] width 28 height 74
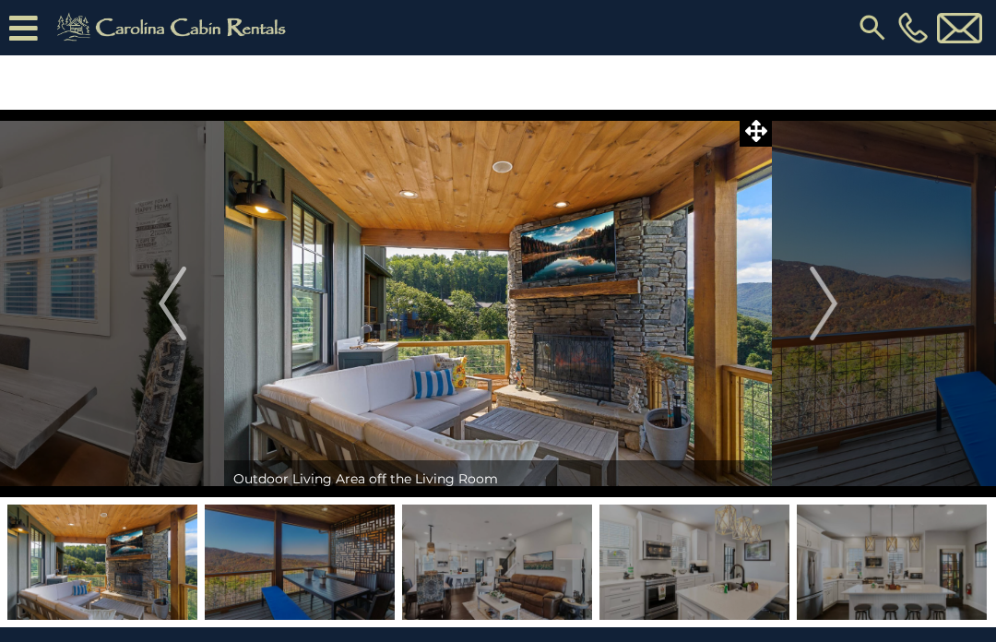
click at [840, 305] on button "Next" at bounding box center [823, 304] width 103 height 388
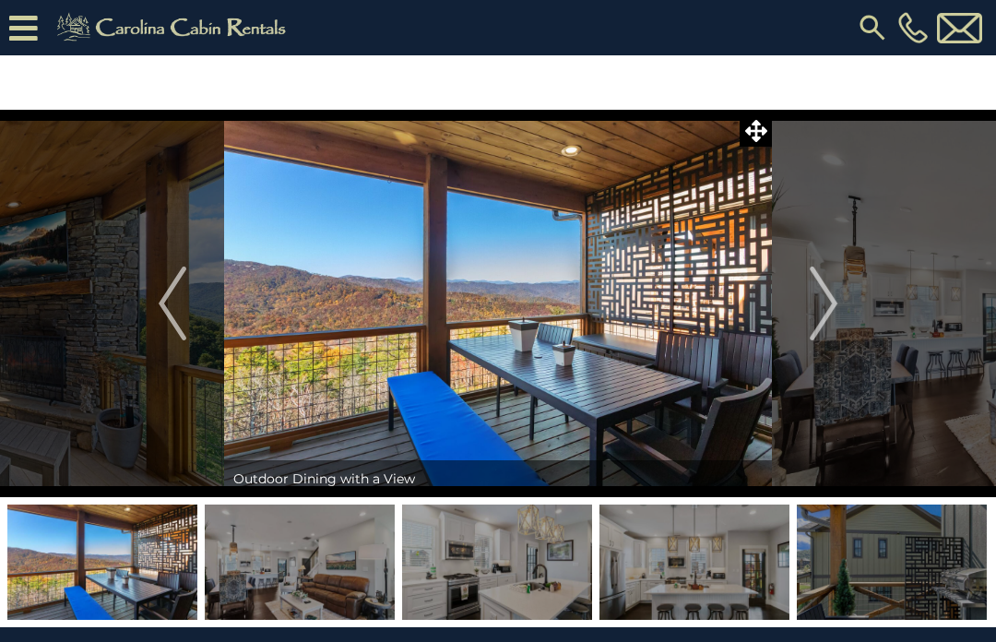
click at [838, 305] on img "Next" at bounding box center [824, 304] width 28 height 74
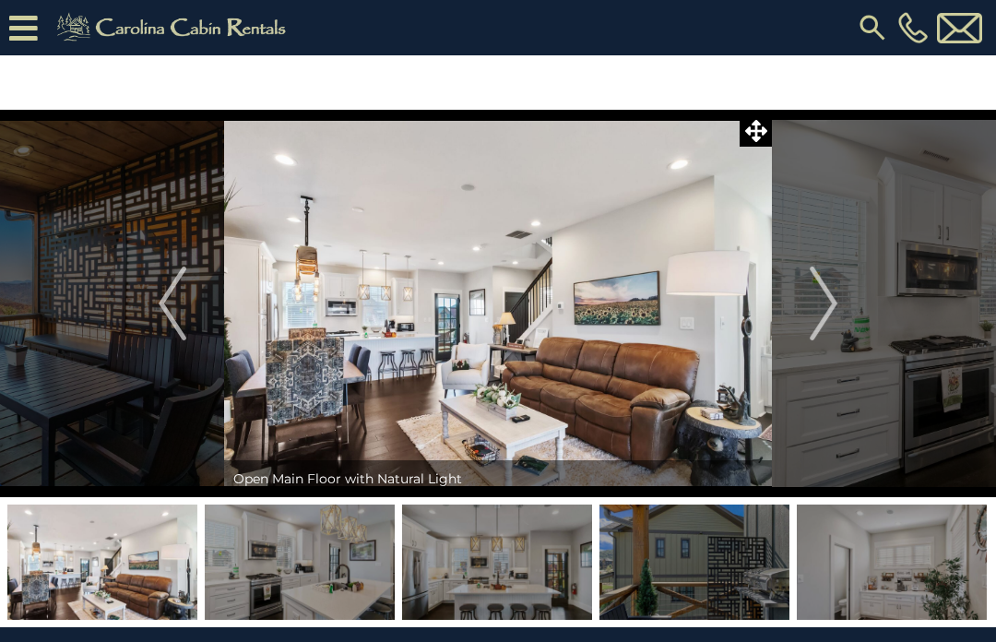
click at [838, 304] on img "Next" at bounding box center [824, 304] width 28 height 74
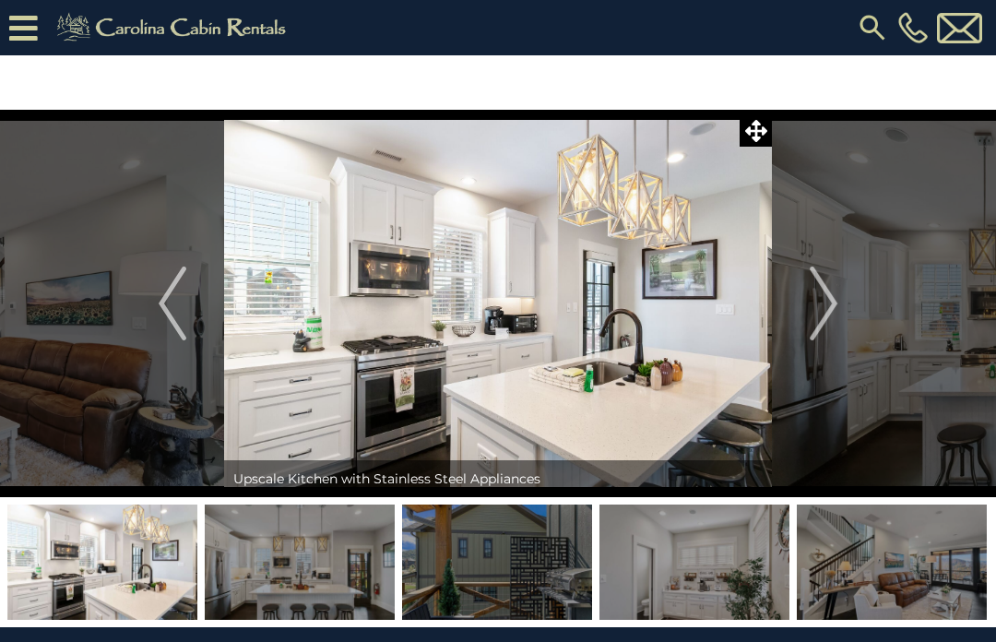
click at [848, 312] on button "Next" at bounding box center [823, 304] width 103 height 388
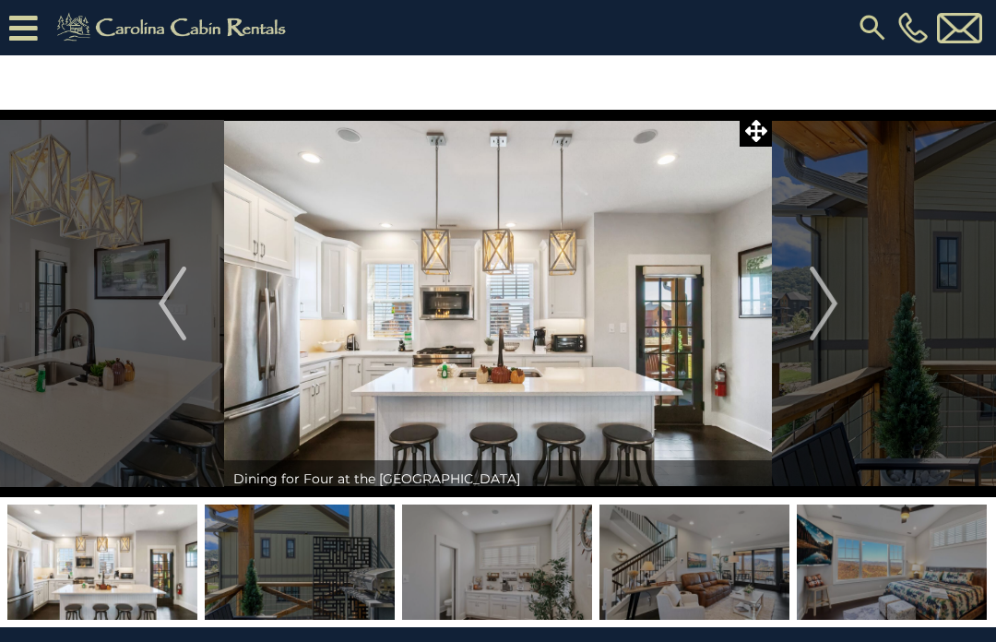
click at [843, 316] on button "Next" at bounding box center [823, 304] width 103 height 388
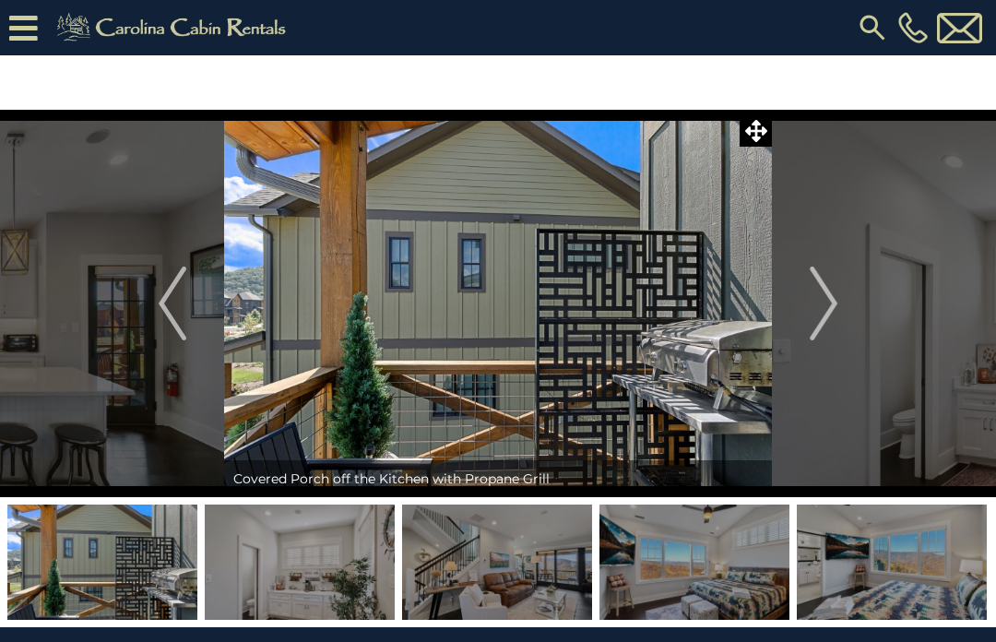
click at [837, 310] on img "Next" at bounding box center [824, 304] width 28 height 74
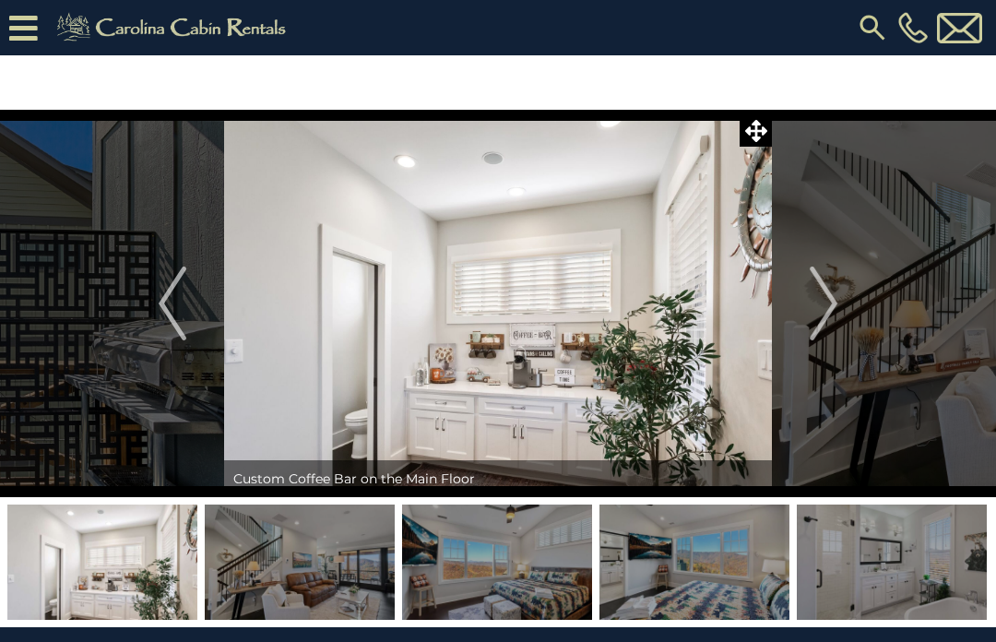
click at [838, 312] on img "Next" at bounding box center [824, 304] width 28 height 74
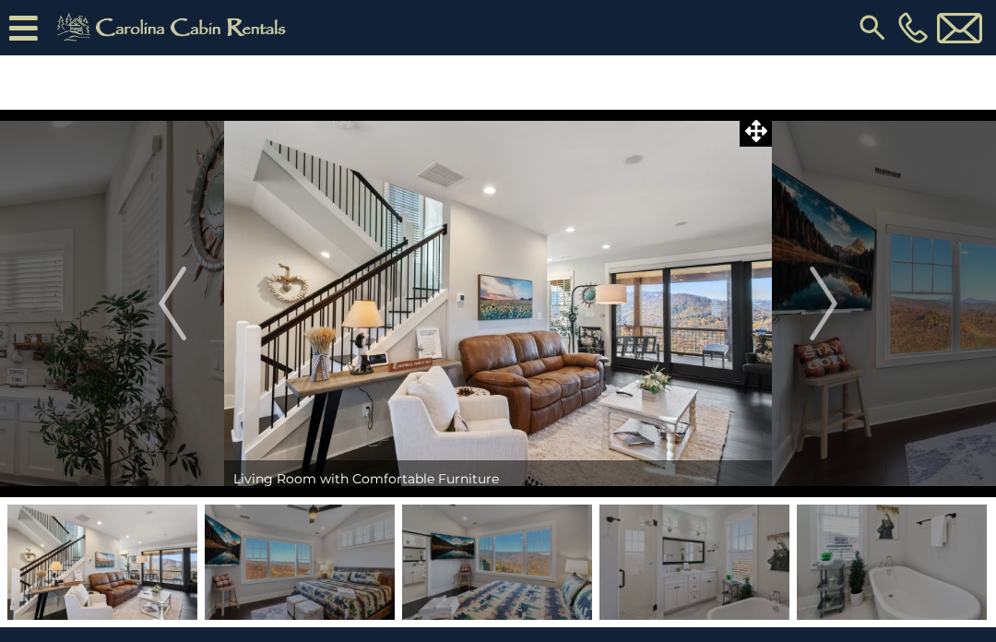
click at [838, 315] on img "Next" at bounding box center [824, 304] width 28 height 74
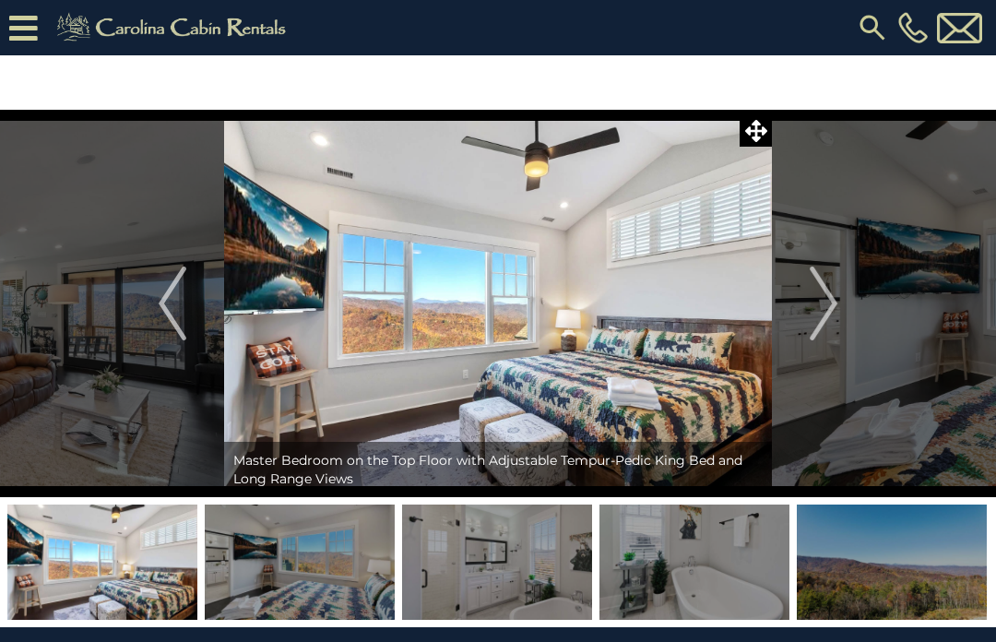
click at [841, 311] on button "Next" at bounding box center [823, 304] width 103 height 388
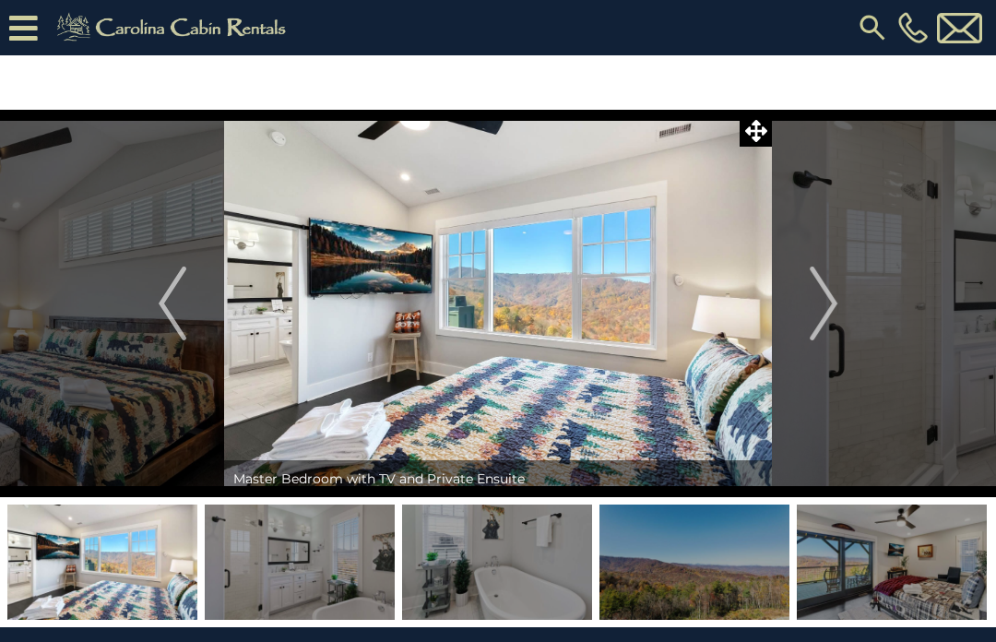
click at [838, 314] on img "Next" at bounding box center [824, 304] width 28 height 74
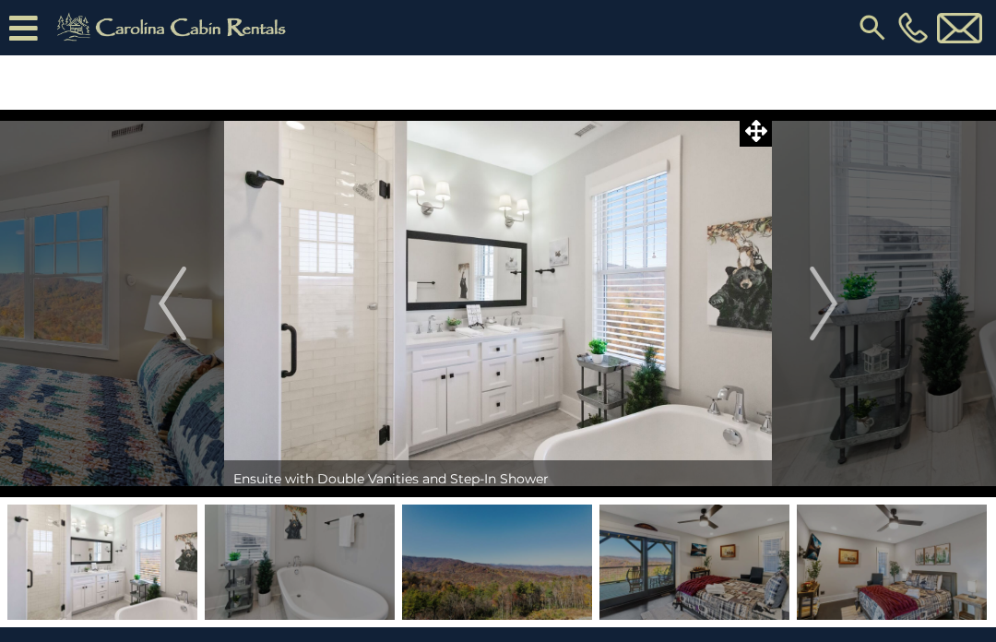
click at [842, 317] on button "Next" at bounding box center [823, 304] width 103 height 388
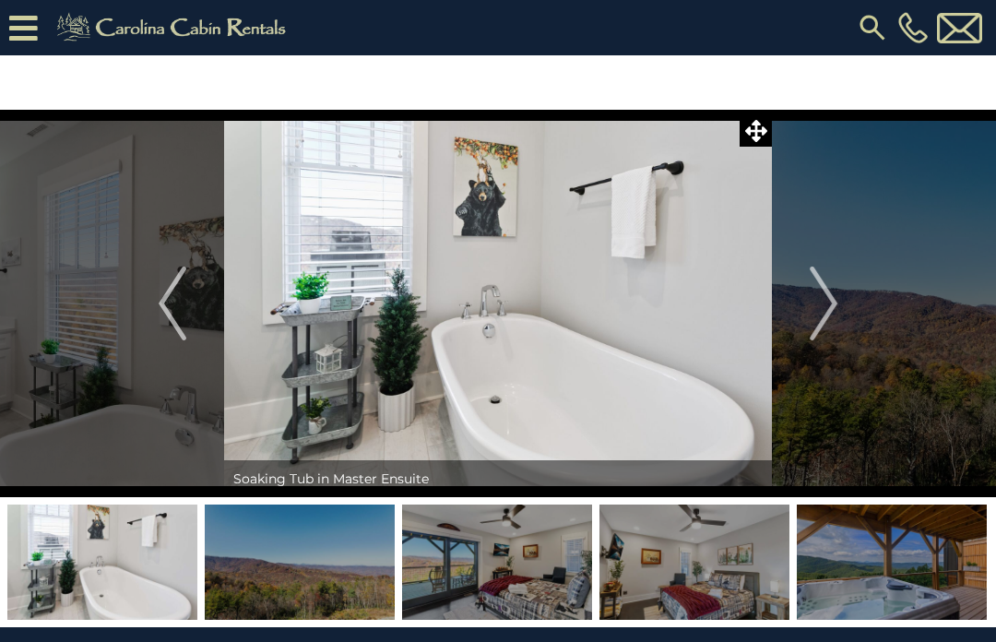
click at [837, 317] on img "Next" at bounding box center [824, 304] width 28 height 74
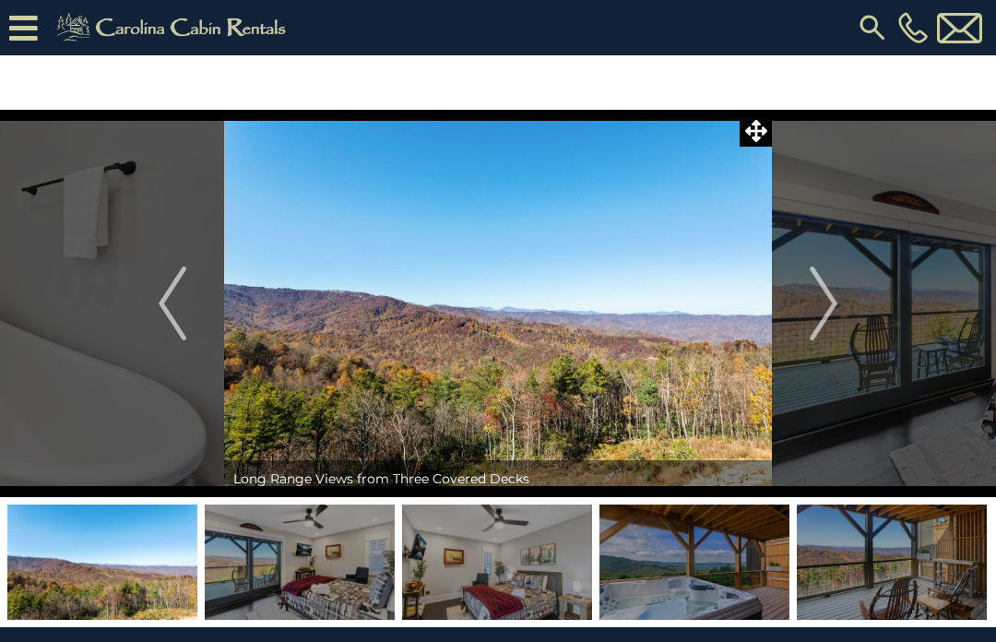
click at [836, 316] on img "Next" at bounding box center [824, 304] width 28 height 74
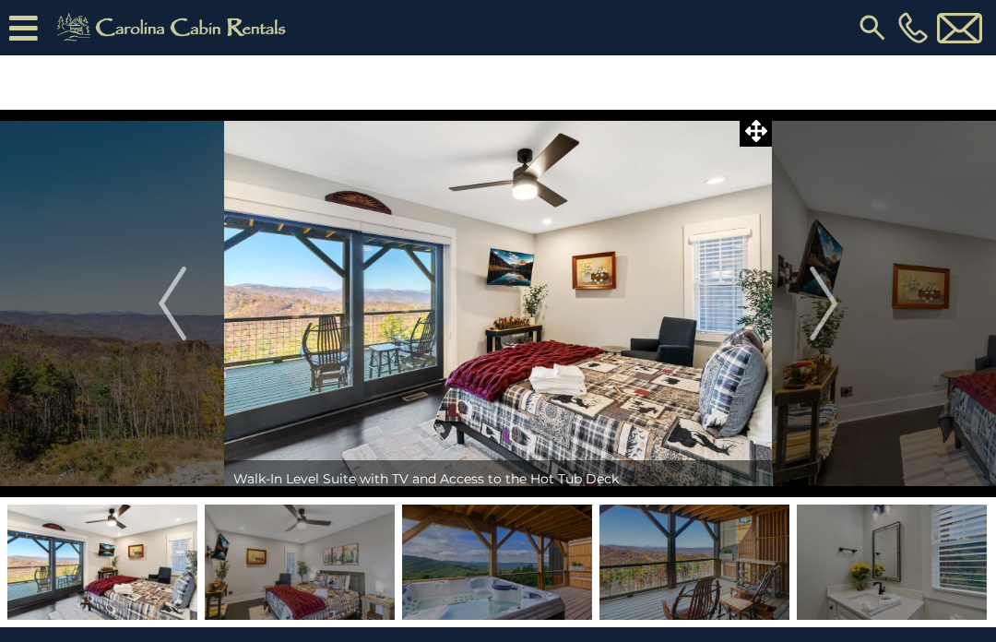
click at [831, 321] on img "Next" at bounding box center [824, 304] width 28 height 74
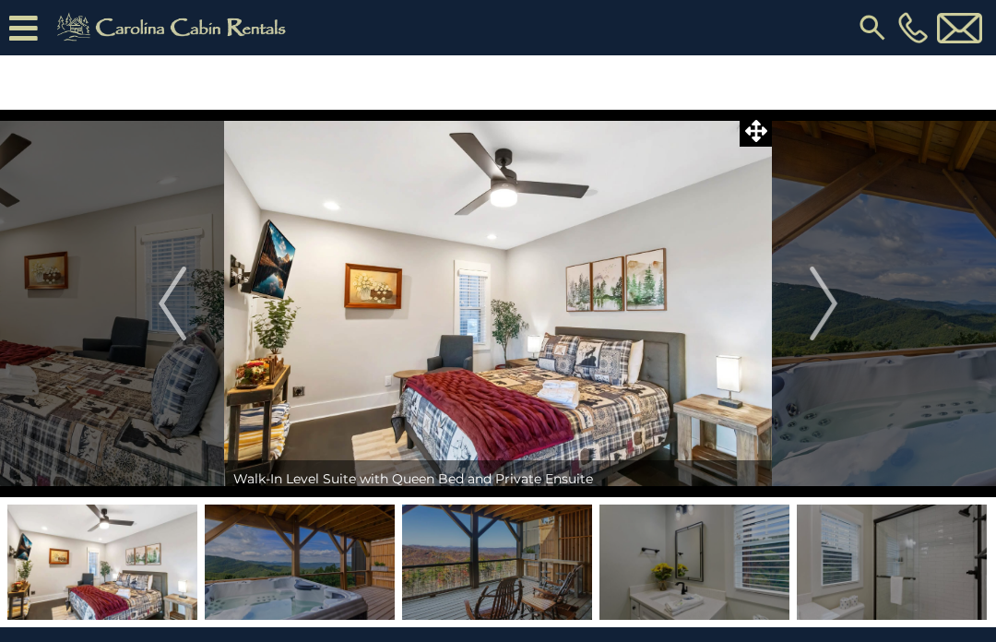
click at [826, 314] on img "Next" at bounding box center [824, 304] width 28 height 74
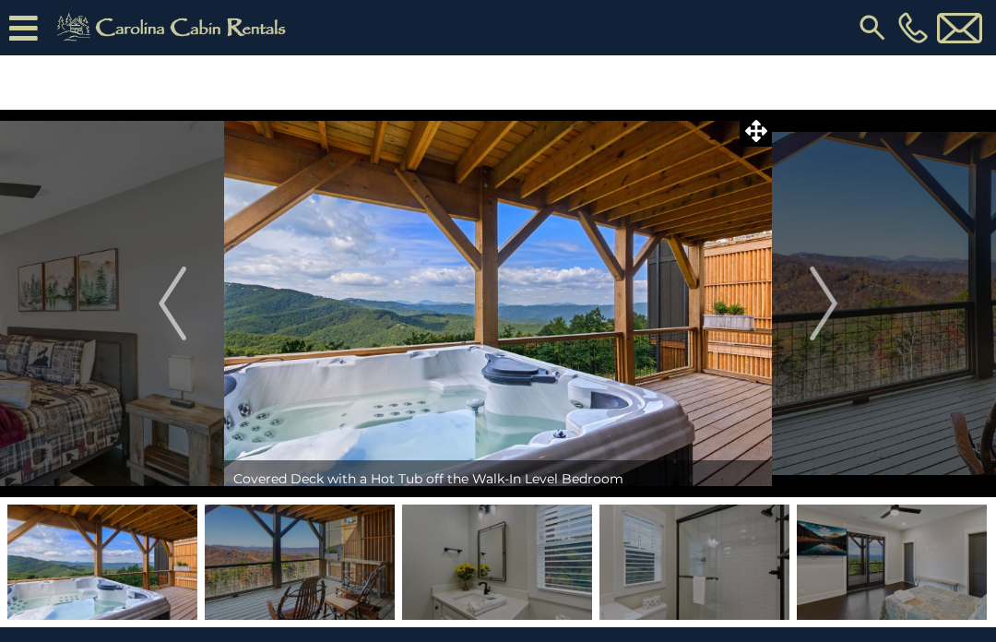
click at [841, 310] on button "Next" at bounding box center [823, 304] width 103 height 388
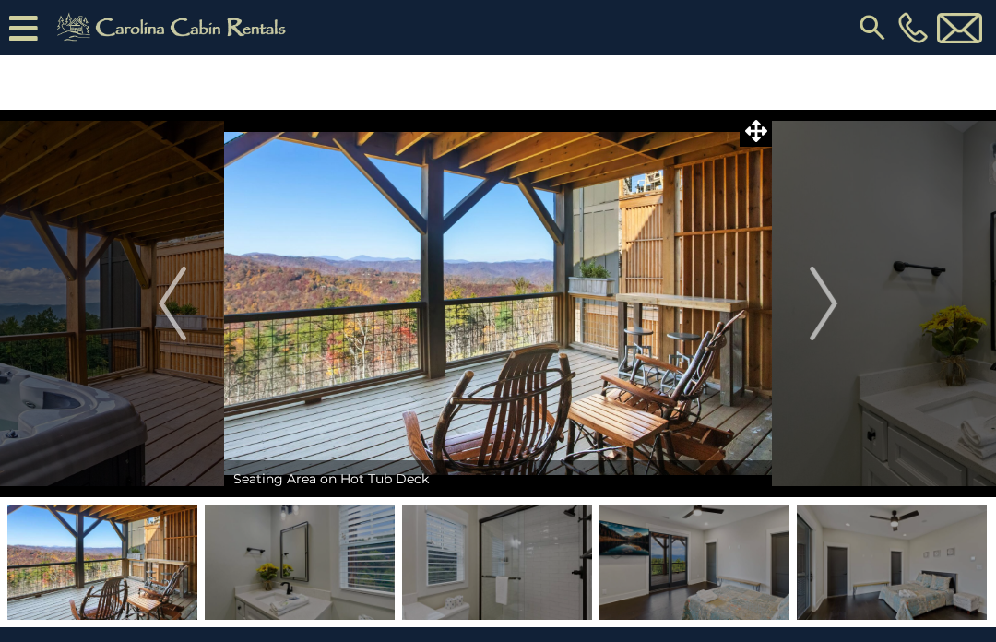
click at [836, 315] on img "Next" at bounding box center [824, 304] width 28 height 74
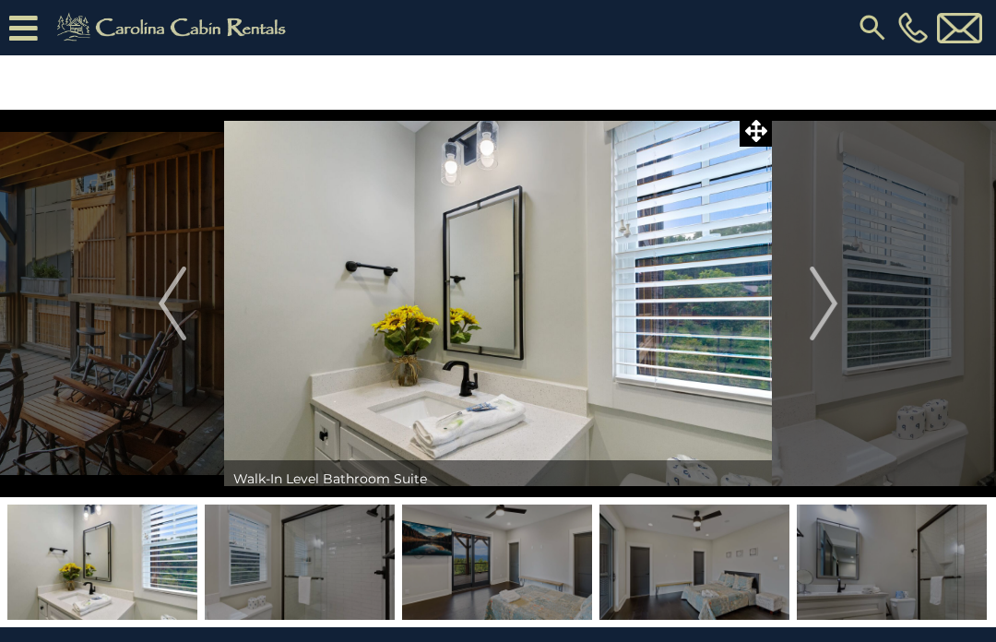
click at [837, 304] on img "Next" at bounding box center [824, 304] width 28 height 74
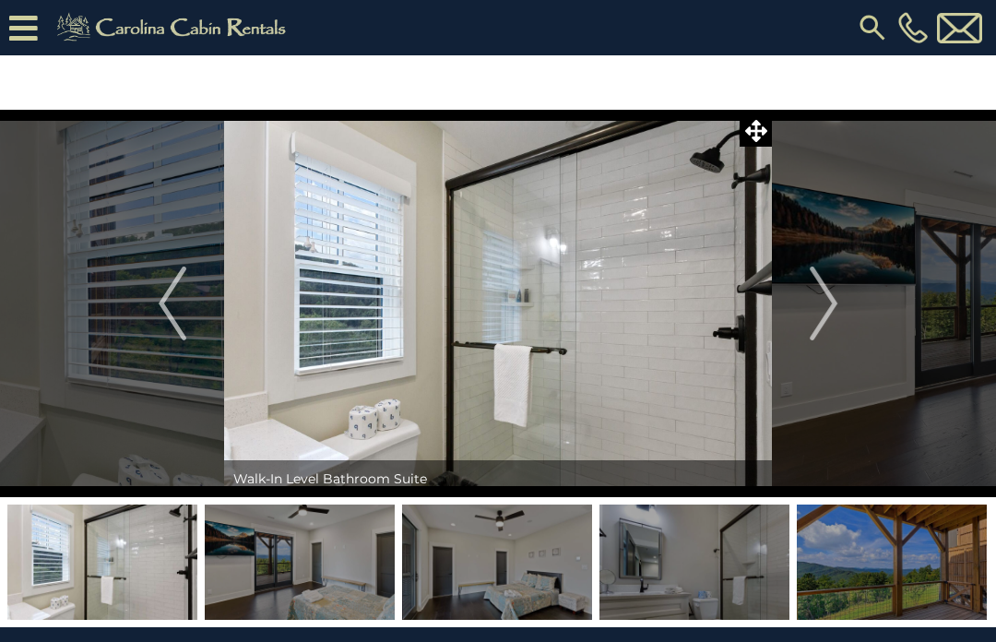
click at [832, 304] on img "Next" at bounding box center [824, 304] width 28 height 74
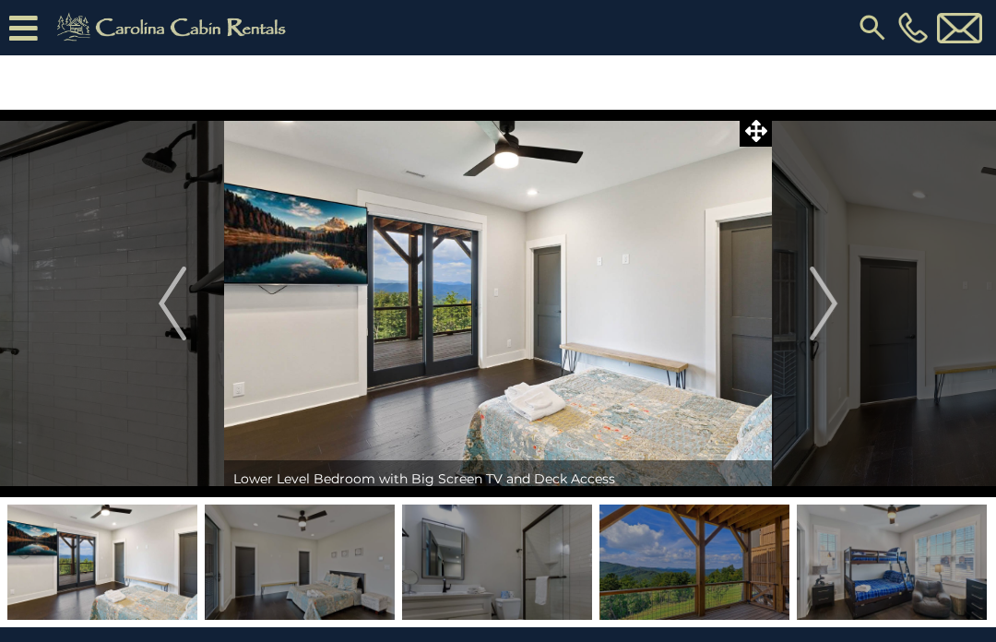
click at [837, 302] on img "Next" at bounding box center [824, 304] width 28 height 74
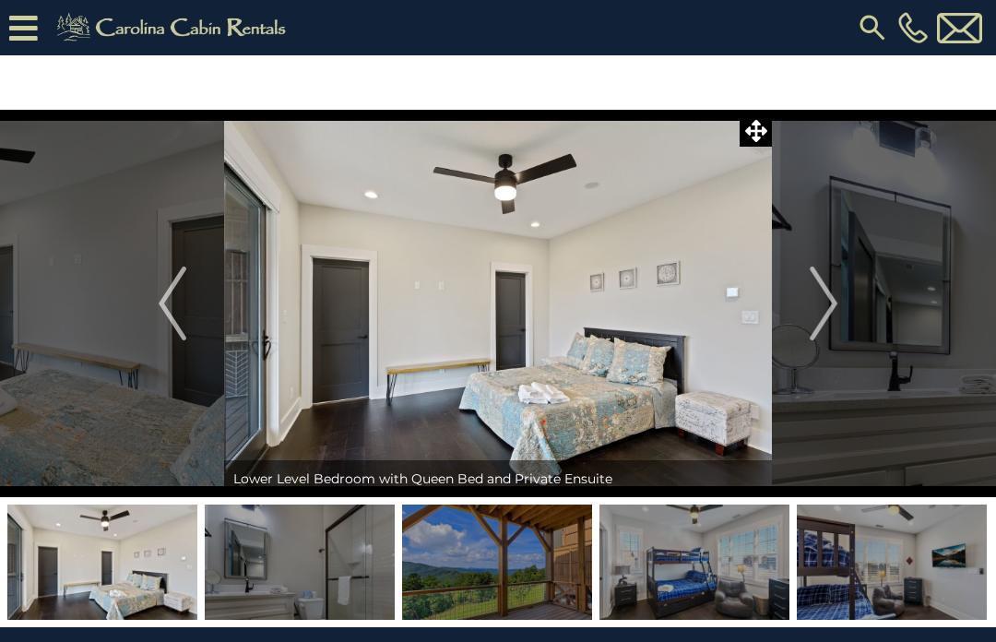
click at [841, 311] on button "Next" at bounding box center [823, 304] width 103 height 388
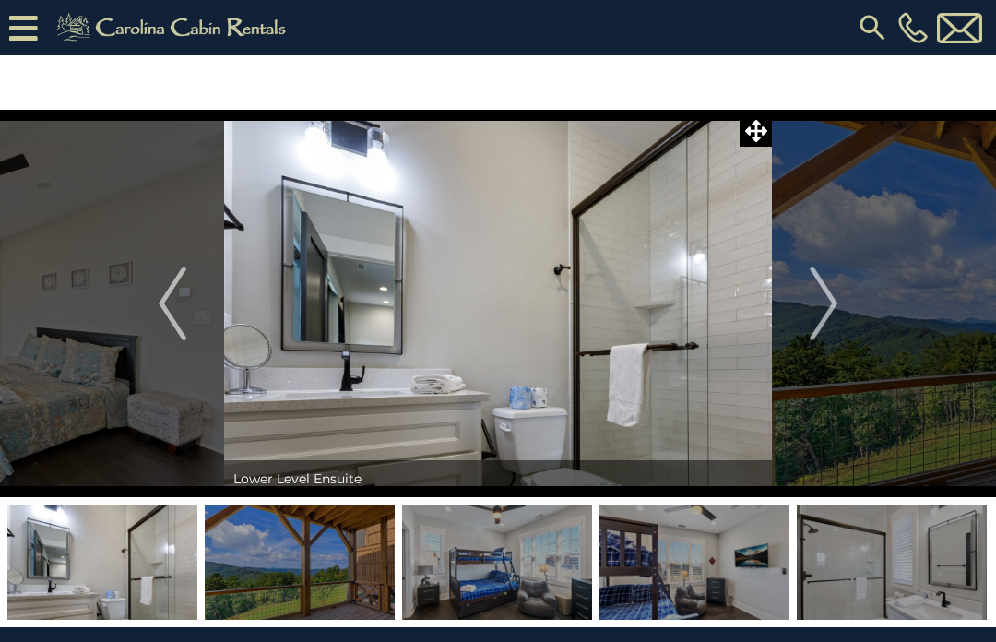
click at [836, 305] on img "Next" at bounding box center [824, 304] width 28 height 74
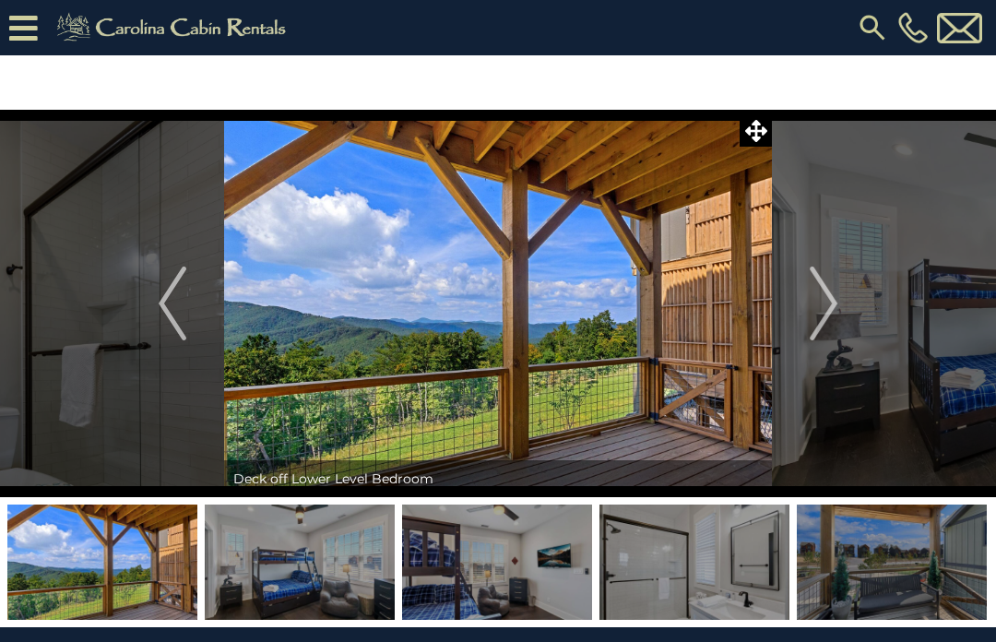
click at [841, 308] on button "Next" at bounding box center [823, 304] width 103 height 388
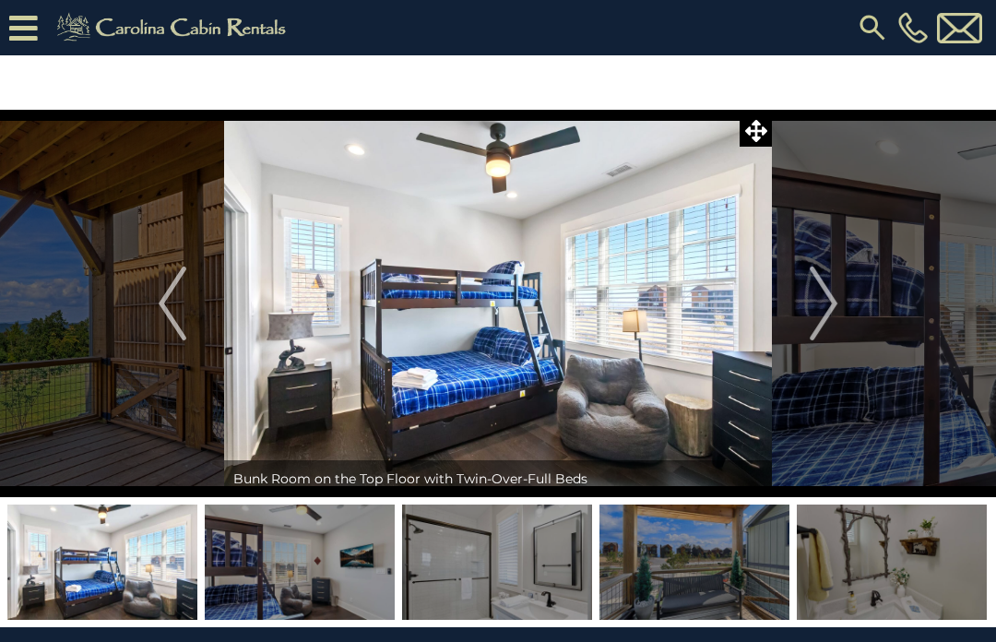
click at [836, 307] on img "Next" at bounding box center [824, 304] width 28 height 74
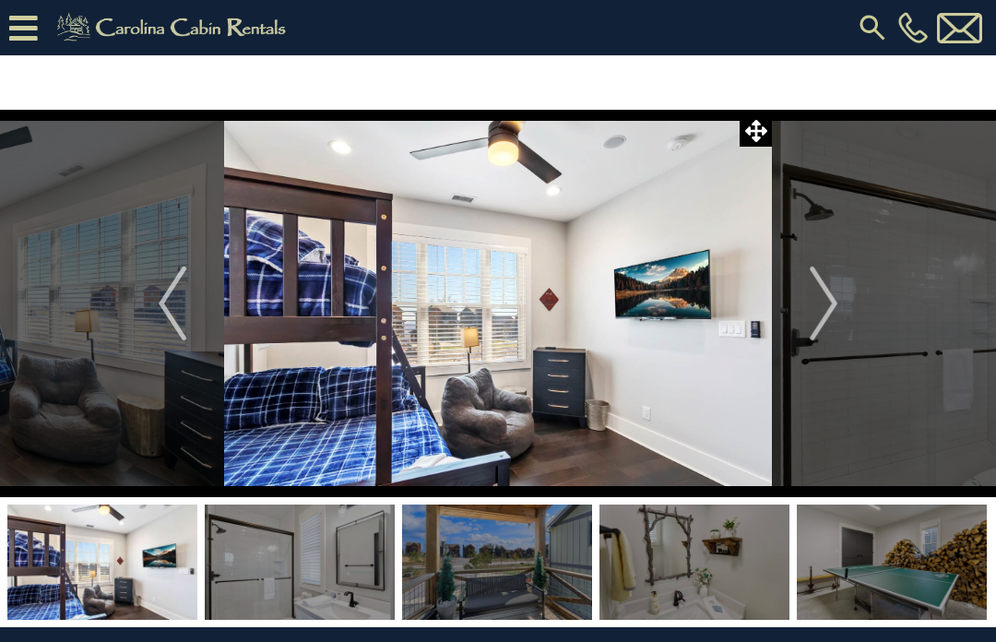
click at [829, 292] on img "Next" at bounding box center [824, 304] width 28 height 74
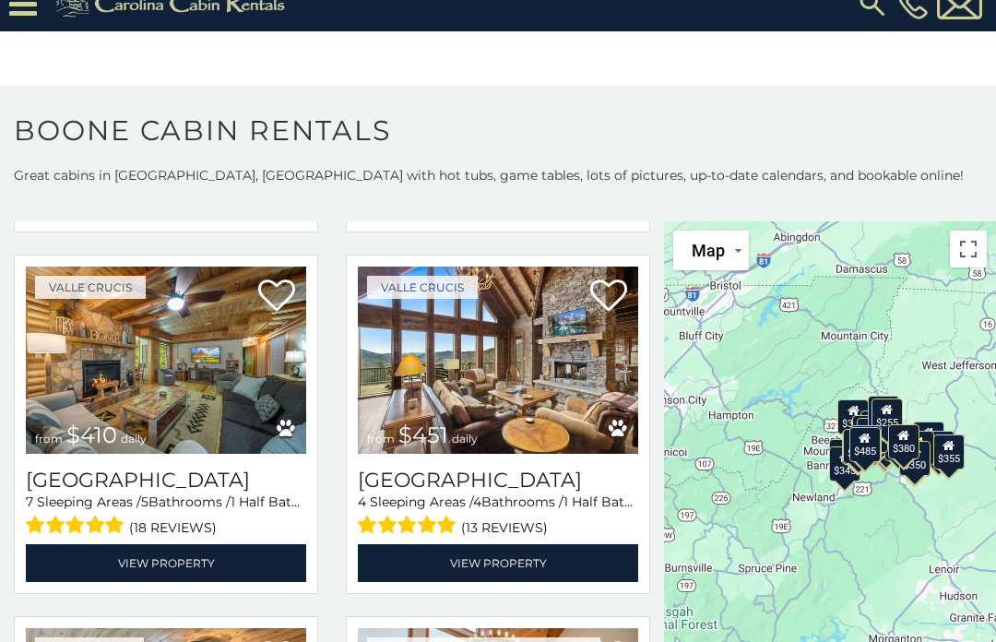
scroll to position [2947, 0]
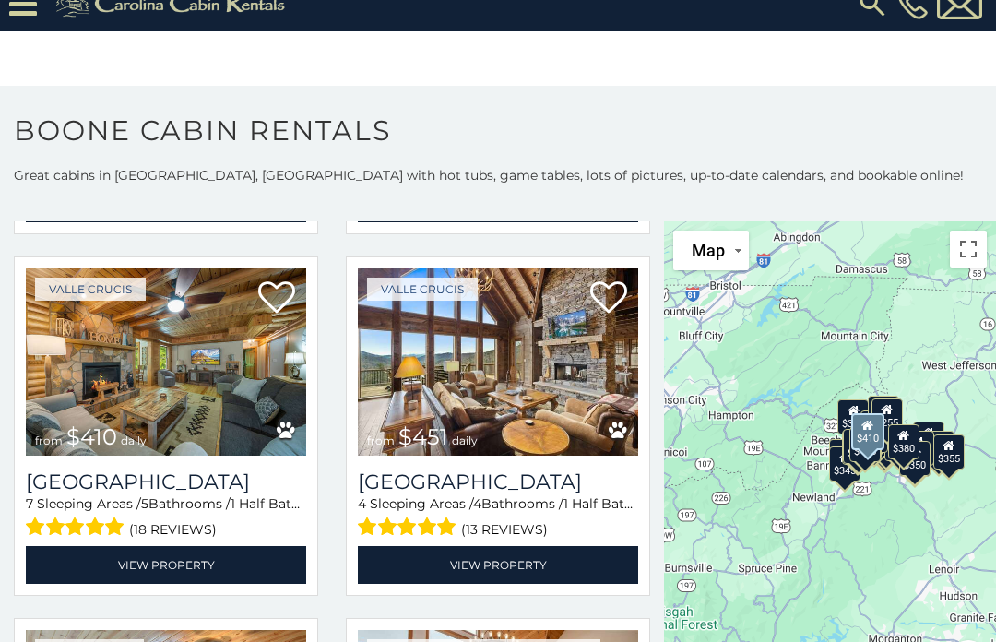
click at [202, 550] on link "View Property" at bounding box center [166, 565] width 280 height 38
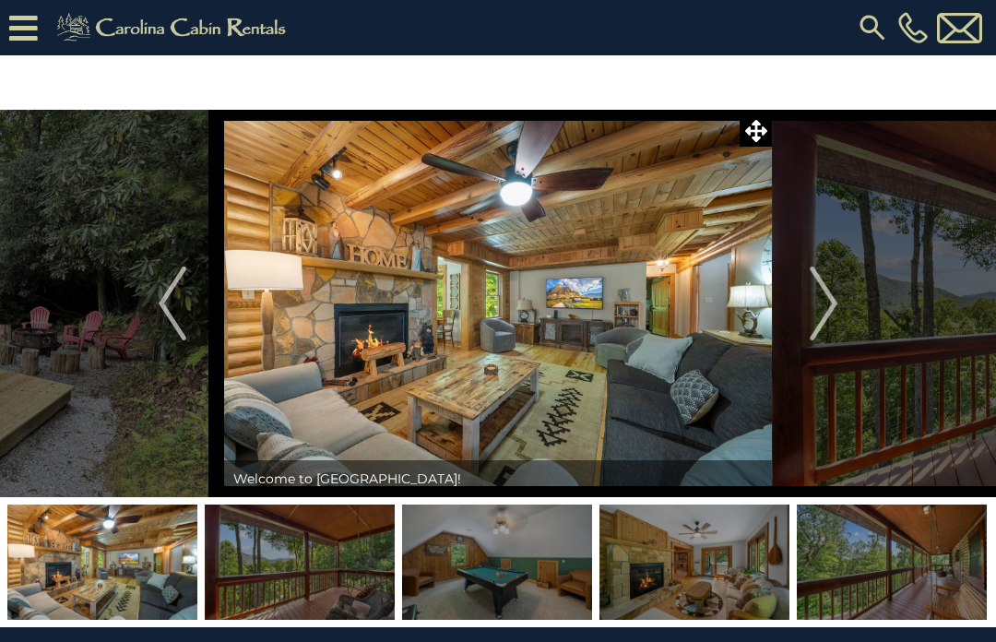
click at [832, 309] on img "Next" at bounding box center [824, 304] width 28 height 74
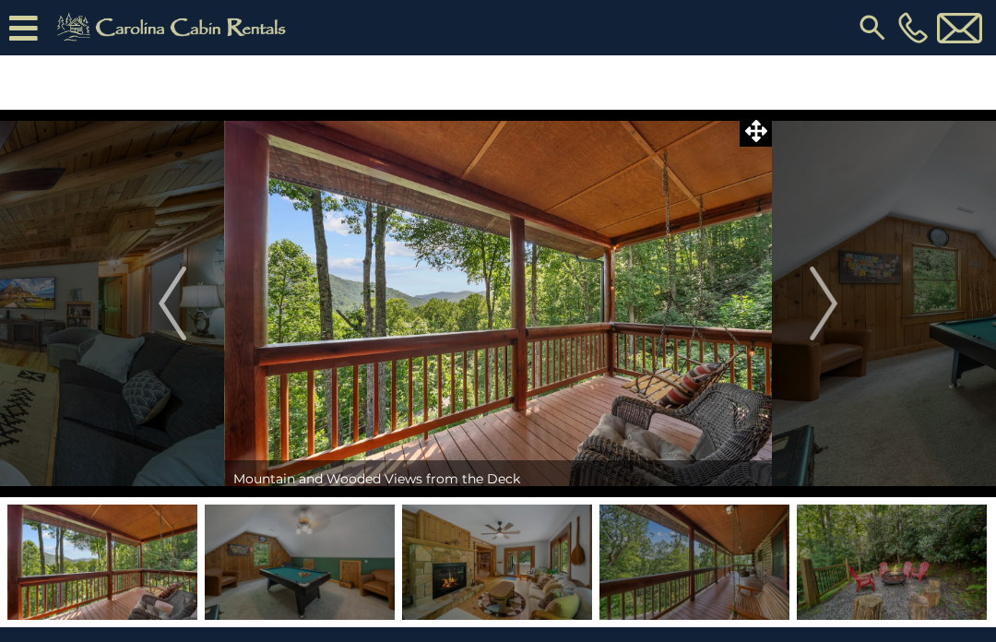
click at [830, 309] on img "Next" at bounding box center [824, 304] width 28 height 74
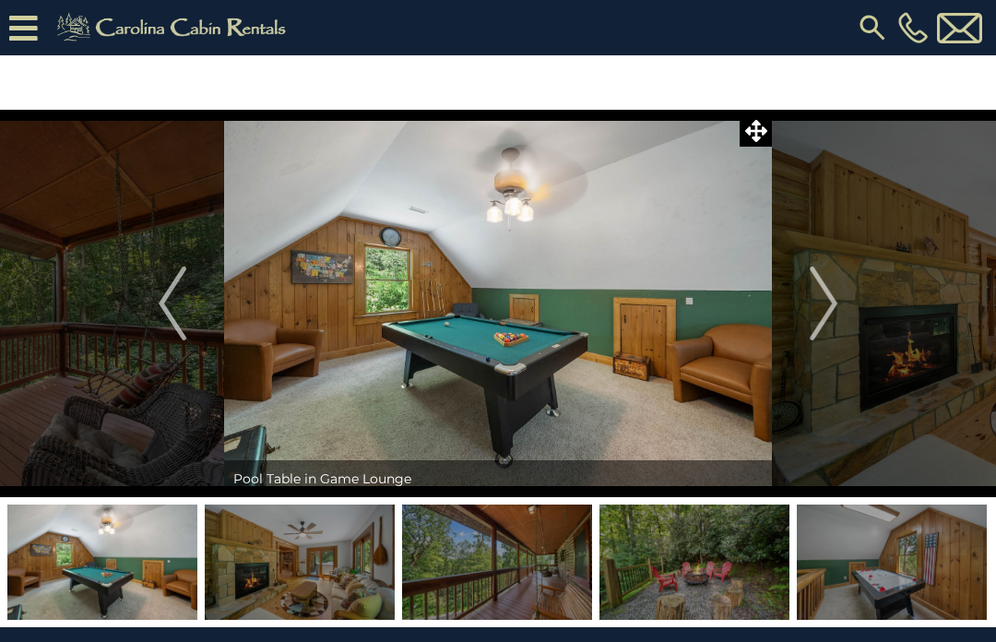
click at [834, 305] on img "Next" at bounding box center [824, 304] width 28 height 74
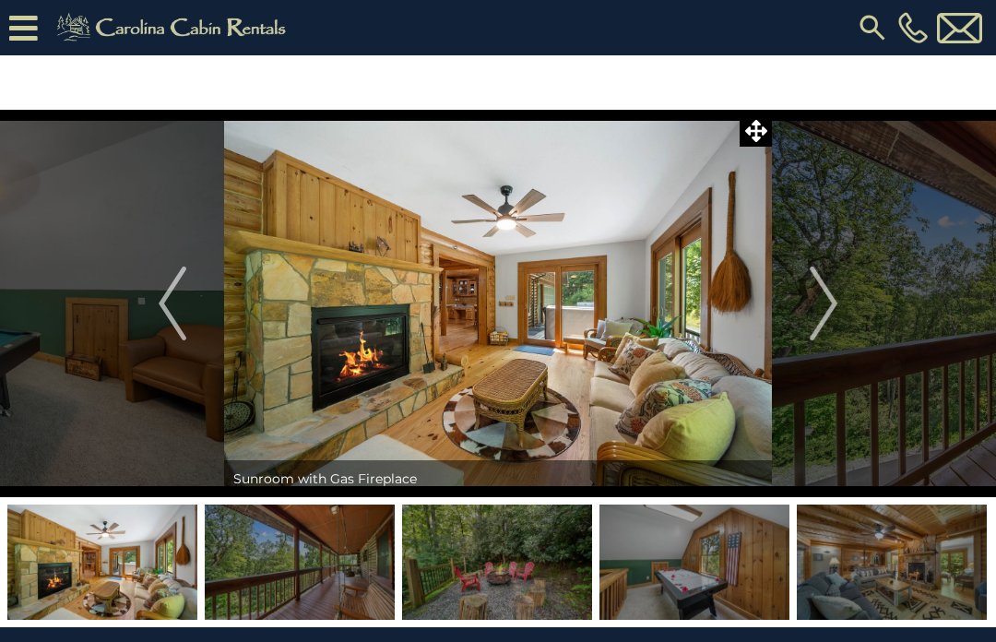
click at [834, 307] on img "Next" at bounding box center [824, 304] width 28 height 74
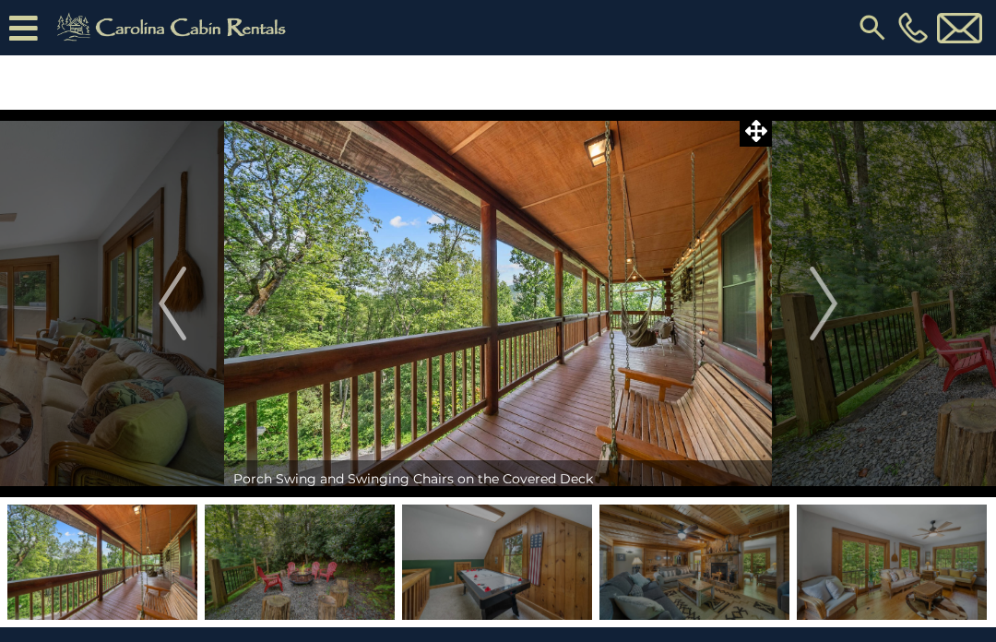
click at [833, 306] on img "Next" at bounding box center [824, 304] width 28 height 74
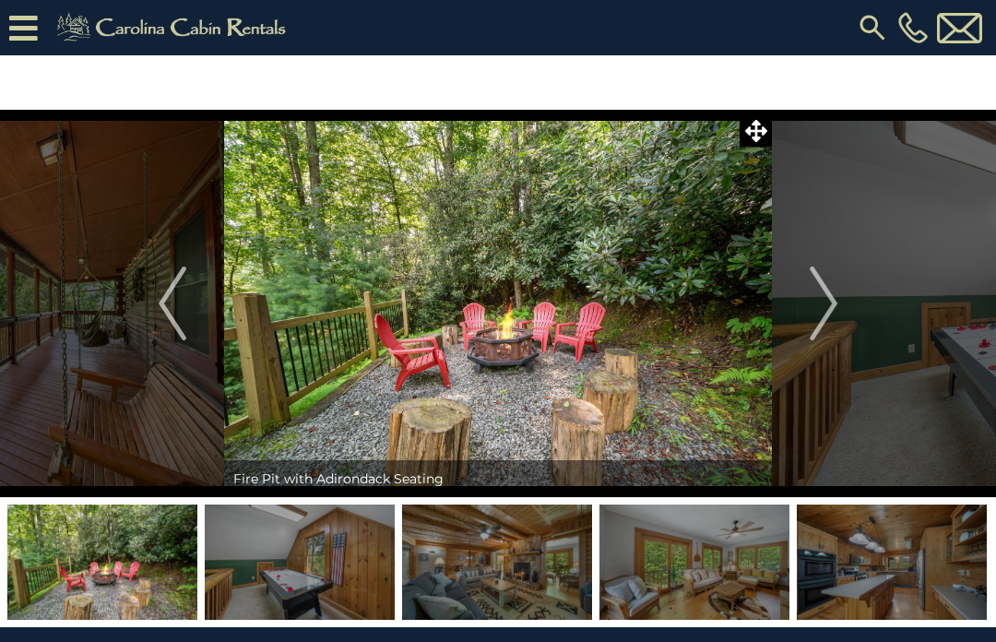
click at [831, 303] on img "Next" at bounding box center [824, 304] width 28 height 74
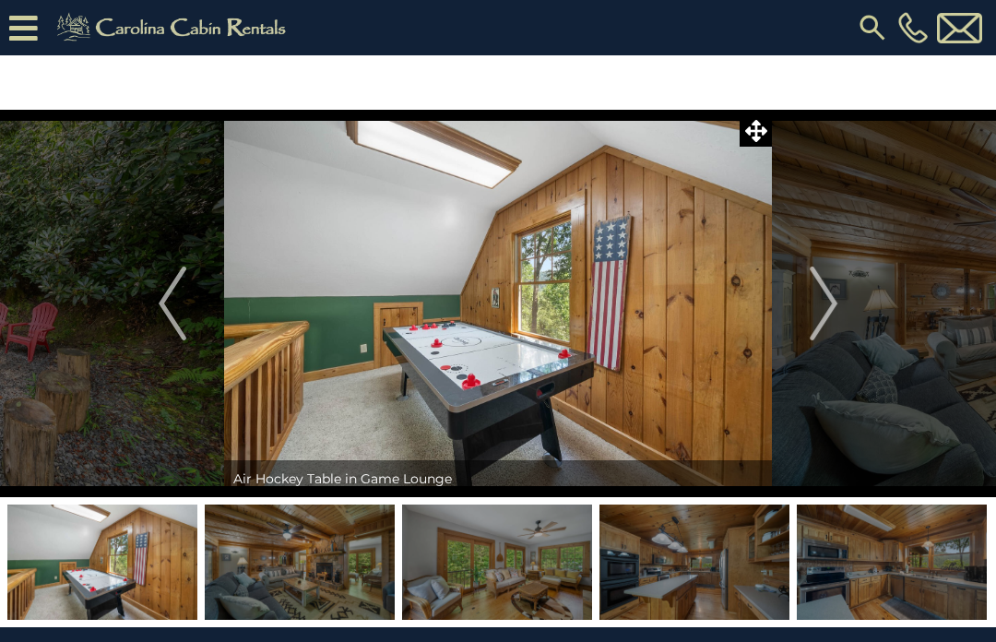
click at [833, 306] on img "Next" at bounding box center [824, 304] width 28 height 74
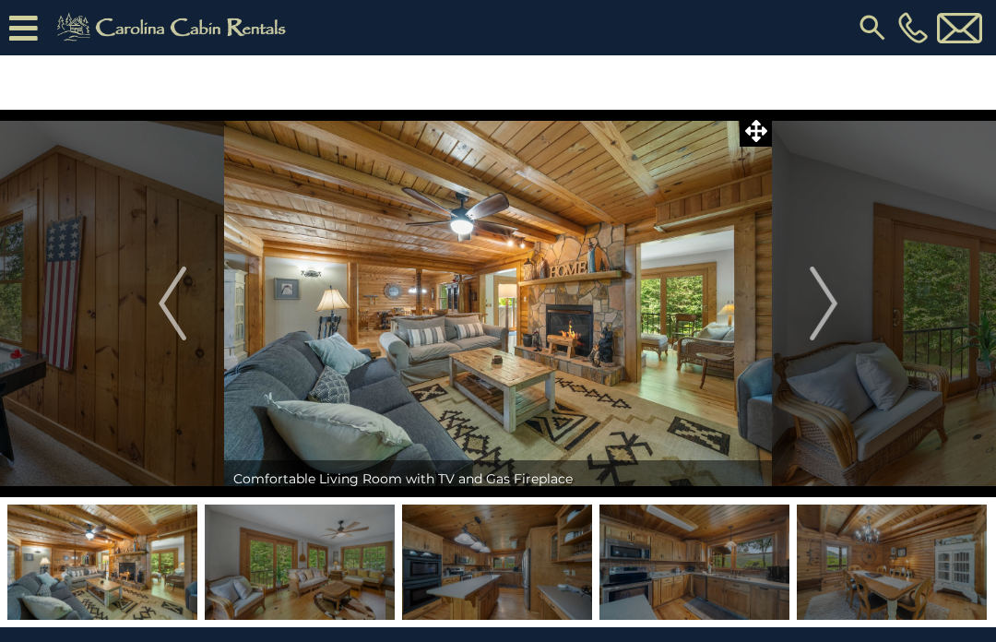
click at [830, 300] on img "Next" at bounding box center [824, 304] width 28 height 74
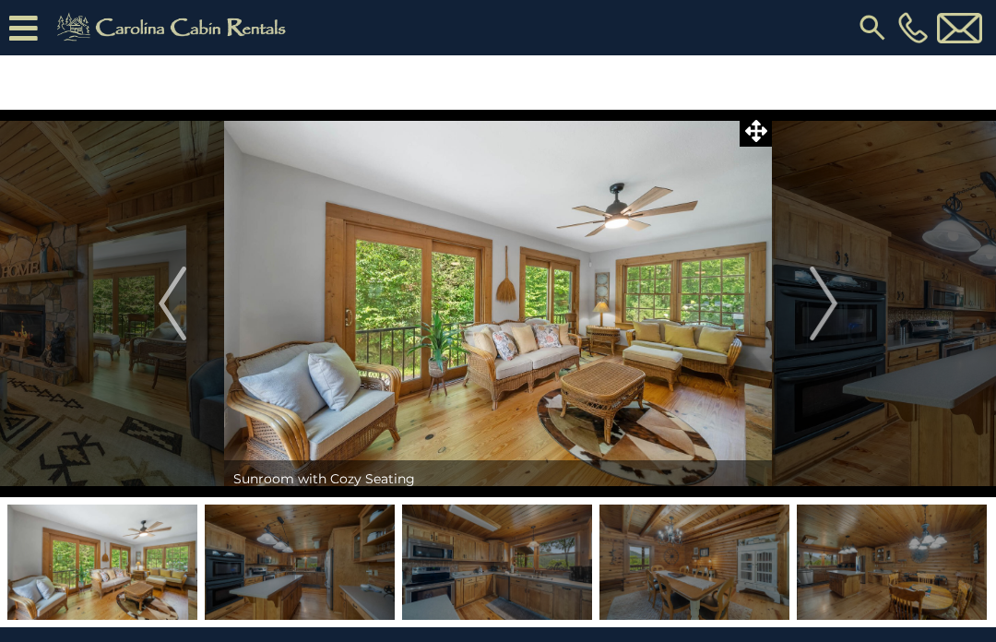
click at [831, 307] on img "Next" at bounding box center [824, 304] width 28 height 74
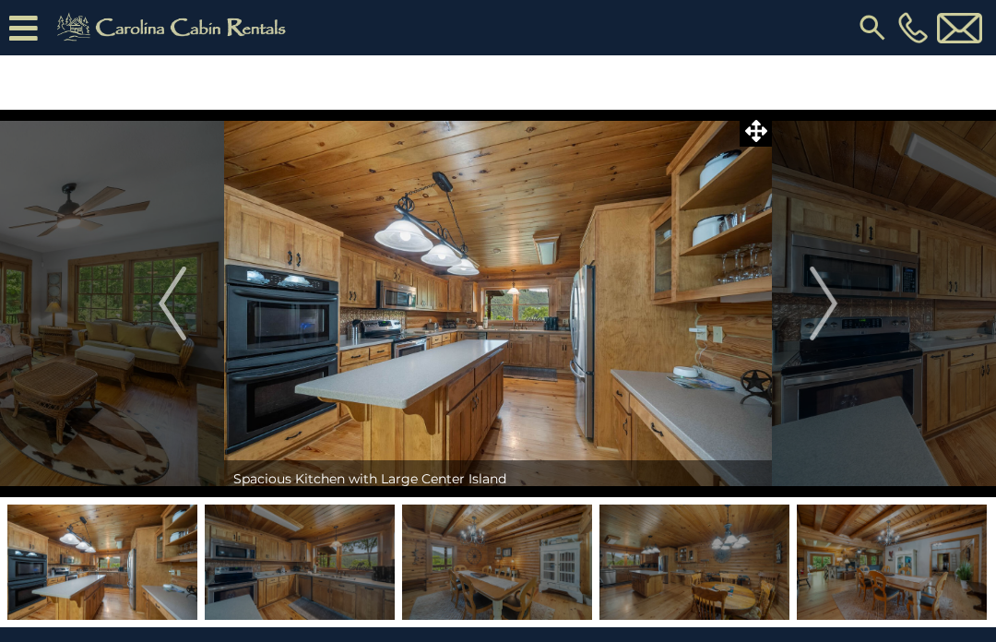
click at [826, 307] on img "Next" at bounding box center [824, 304] width 28 height 74
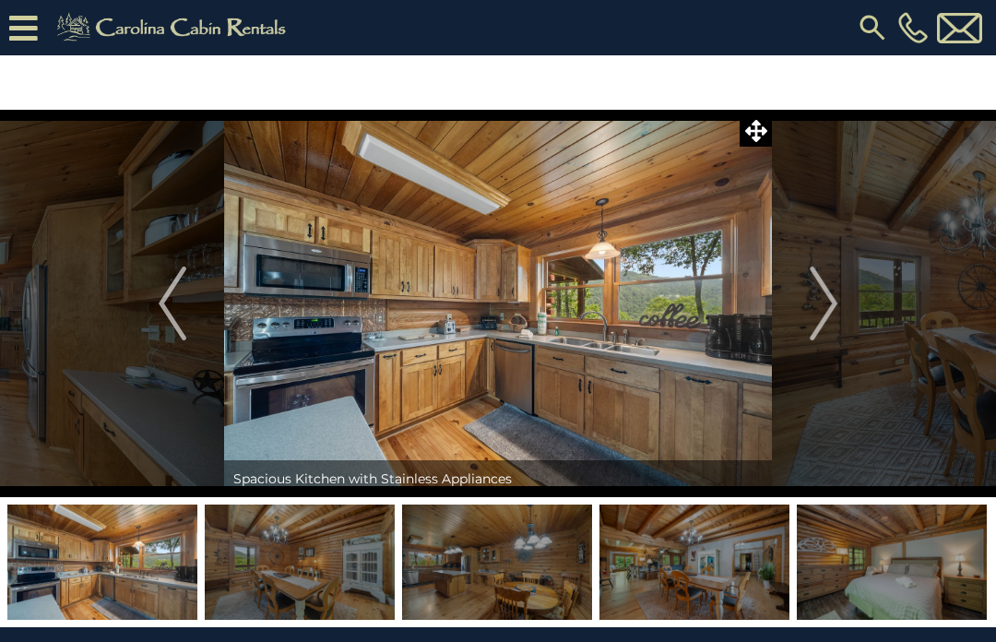
click at [830, 309] on img "Next" at bounding box center [824, 304] width 28 height 74
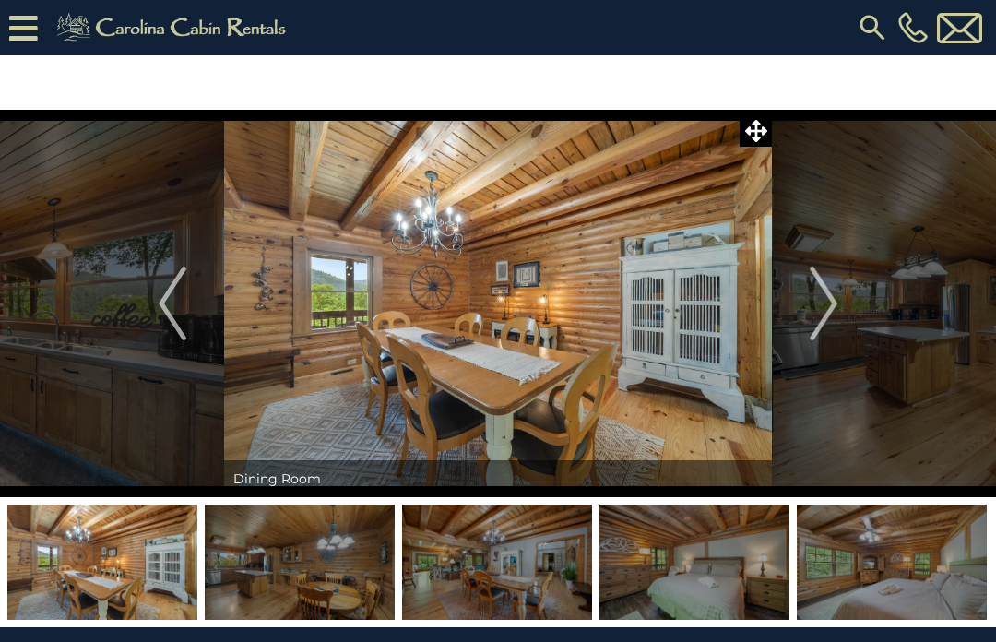
click at [835, 304] on img "Next" at bounding box center [824, 304] width 28 height 74
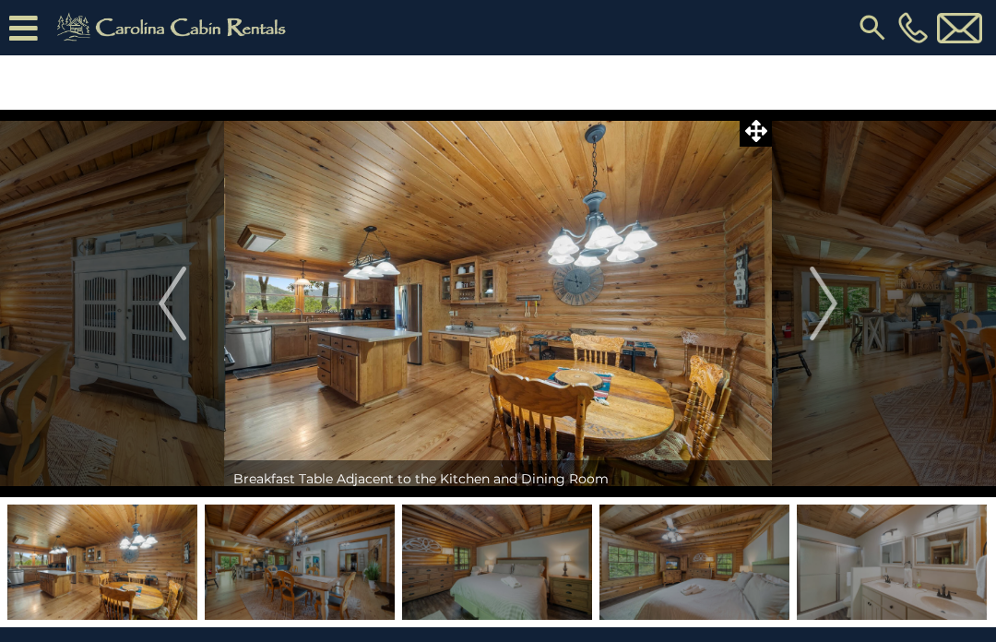
click at [836, 310] on img "Next" at bounding box center [824, 304] width 28 height 74
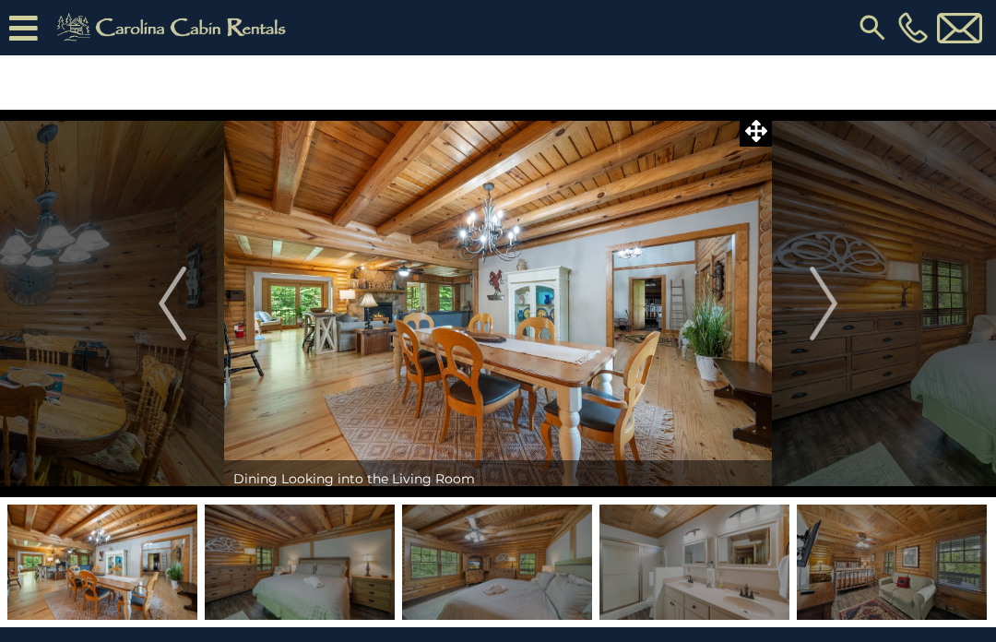
click at [833, 308] on img "Next" at bounding box center [824, 304] width 28 height 74
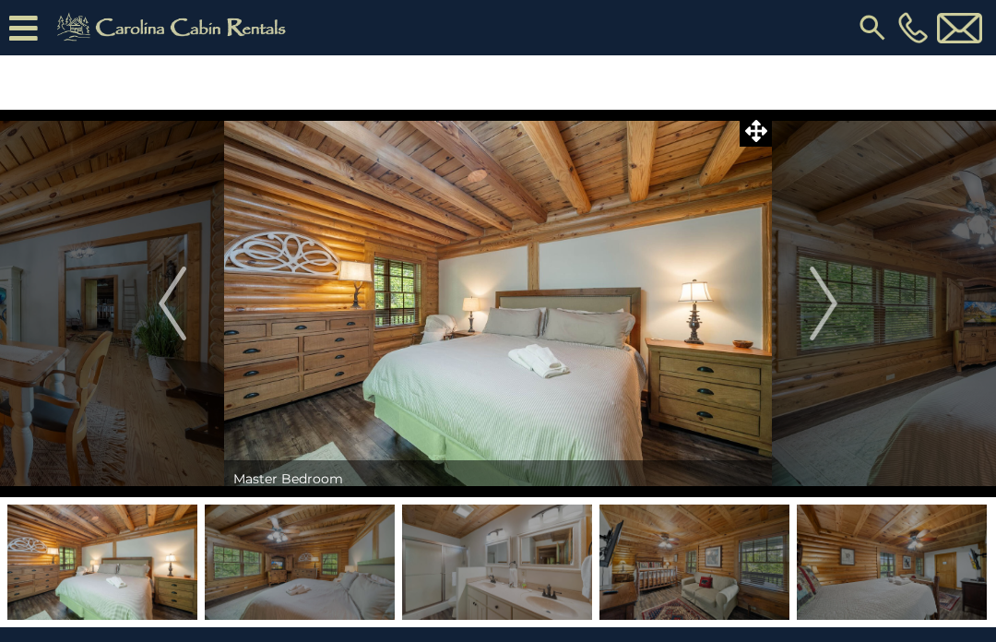
click at [831, 308] on img "Next" at bounding box center [824, 304] width 28 height 74
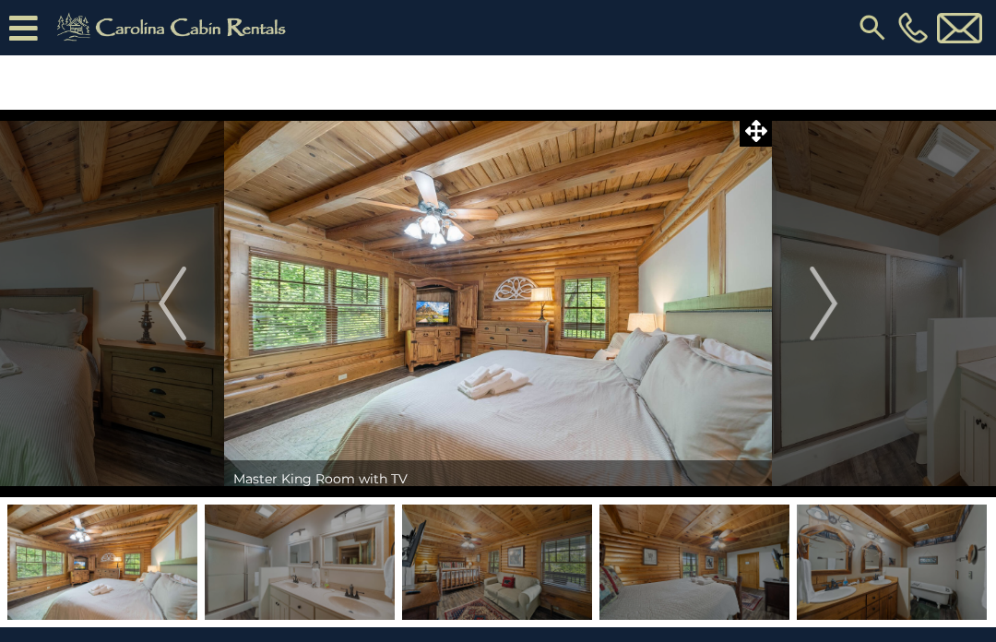
click at [828, 308] on img "Next" at bounding box center [824, 304] width 28 height 74
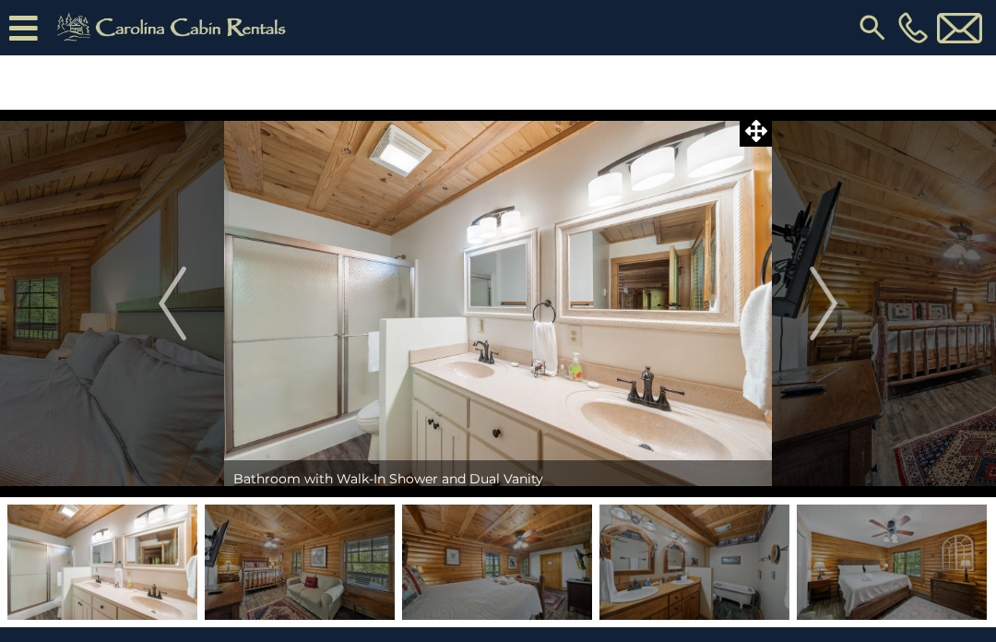
click at [827, 313] on img "Next" at bounding box center [824, 304] width 28 height 74
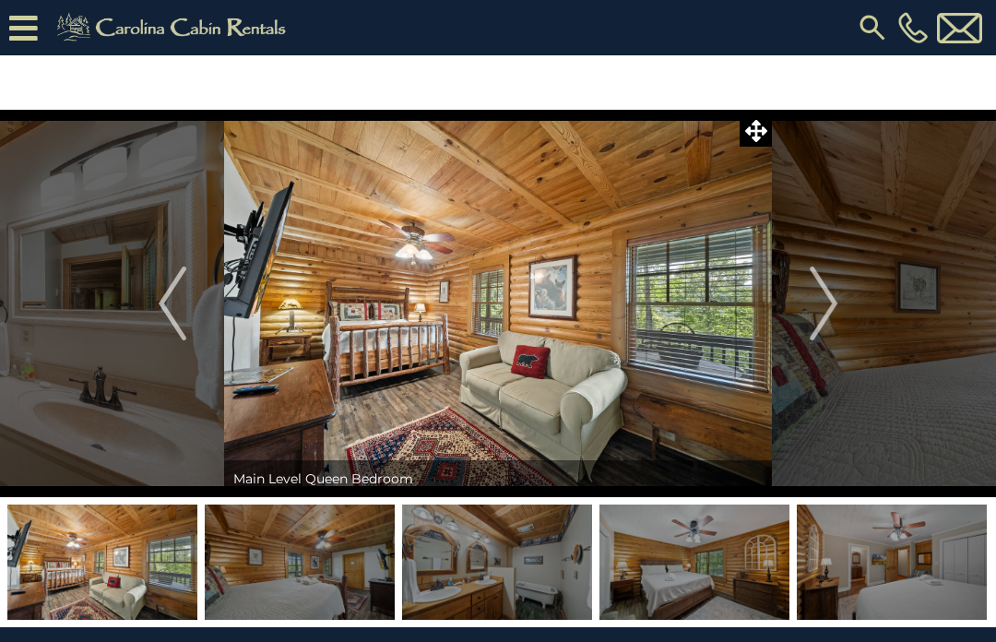
click at [827, 307] on img "Next" at bounding box center [824, 304] width 28 height 74
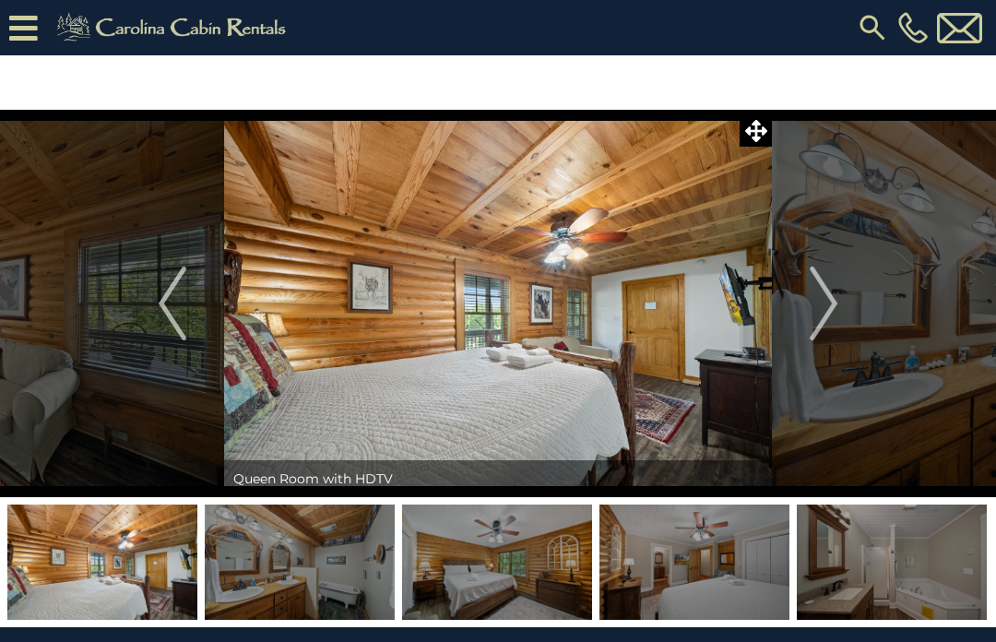
click at [827, 307] on img "Next" at bounding box center [824, 304] width 28 height 74
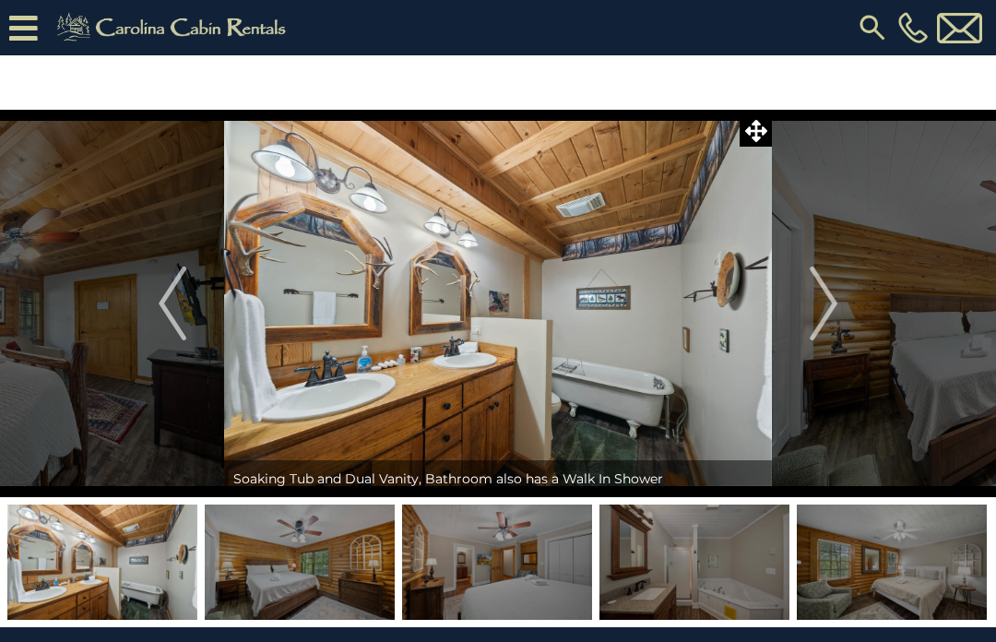
click at [836, 304] on img "Next" at bounding box center [824, 304] width 28 height 74
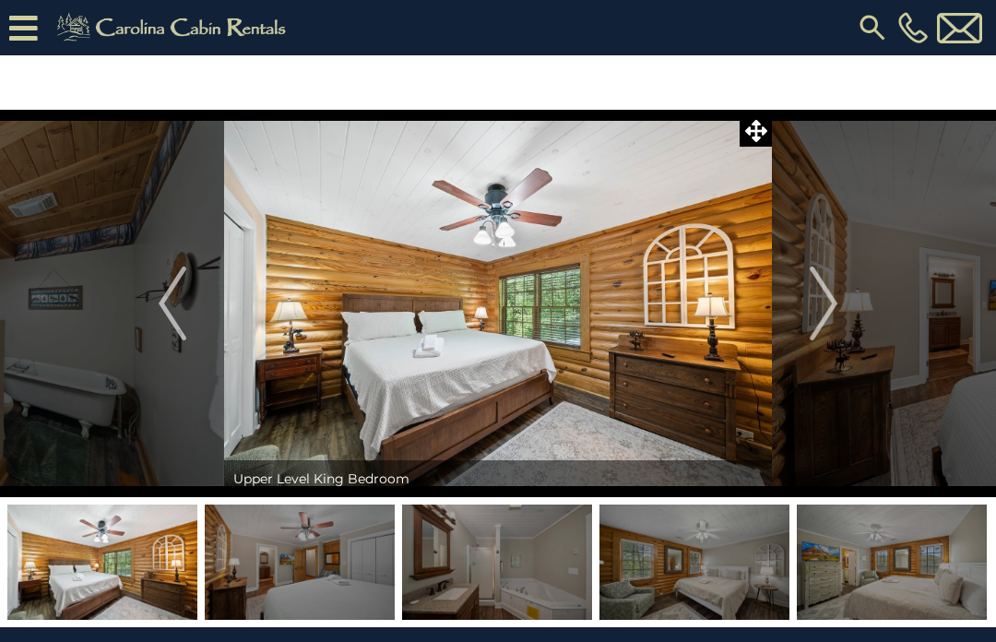
click at [838, 310] on img "Next" at bounding box center [824, 304] width 28 height 74
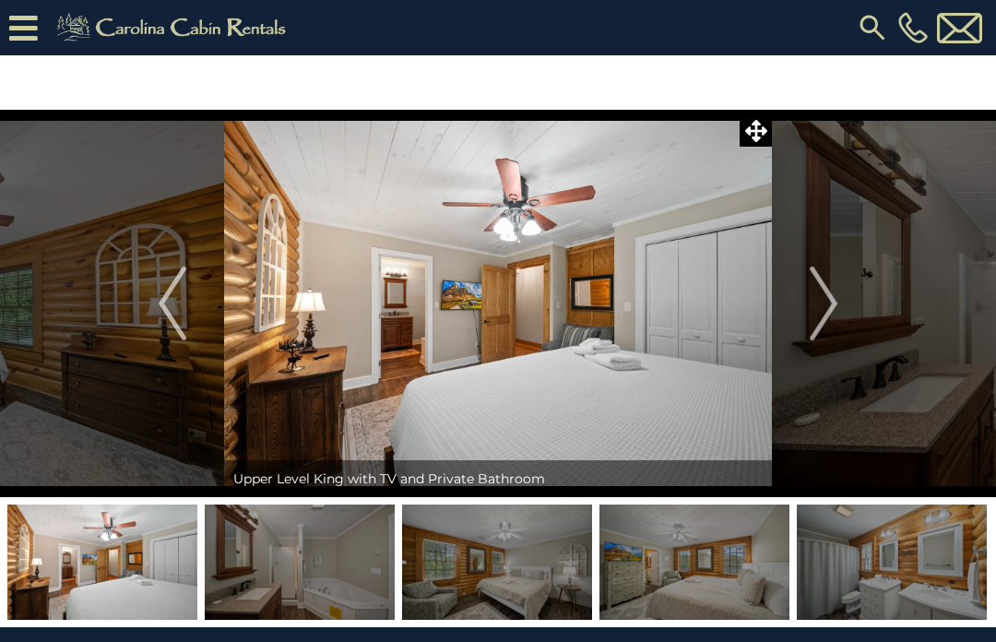
click at [829, 315] on img "Next" at bounding box center [824, 304] width 28 height 74
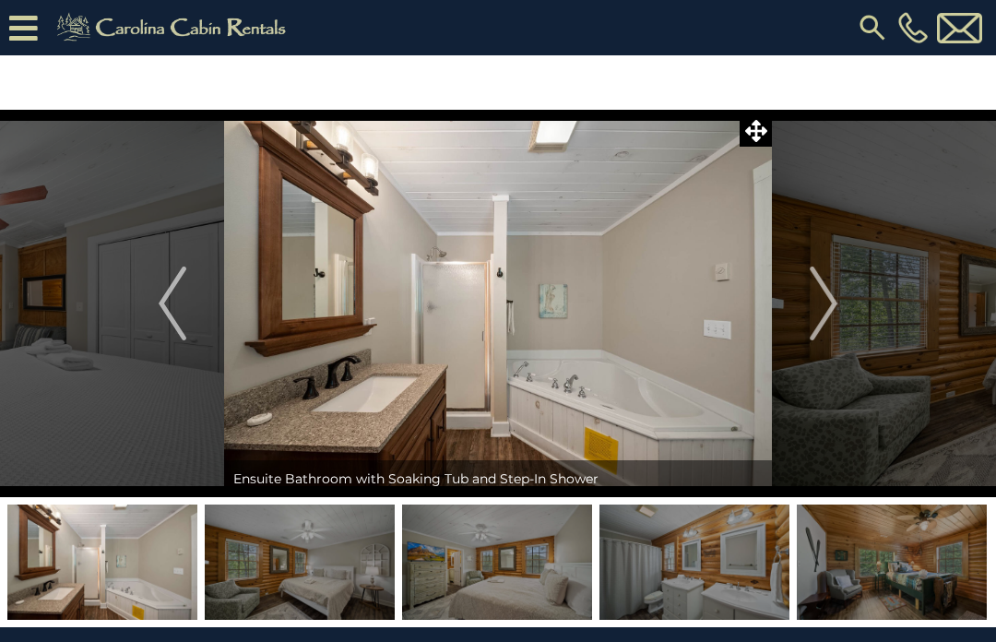
click at [831, 315] on img "Next" at bounding box center [824, 304] width 28 height 74
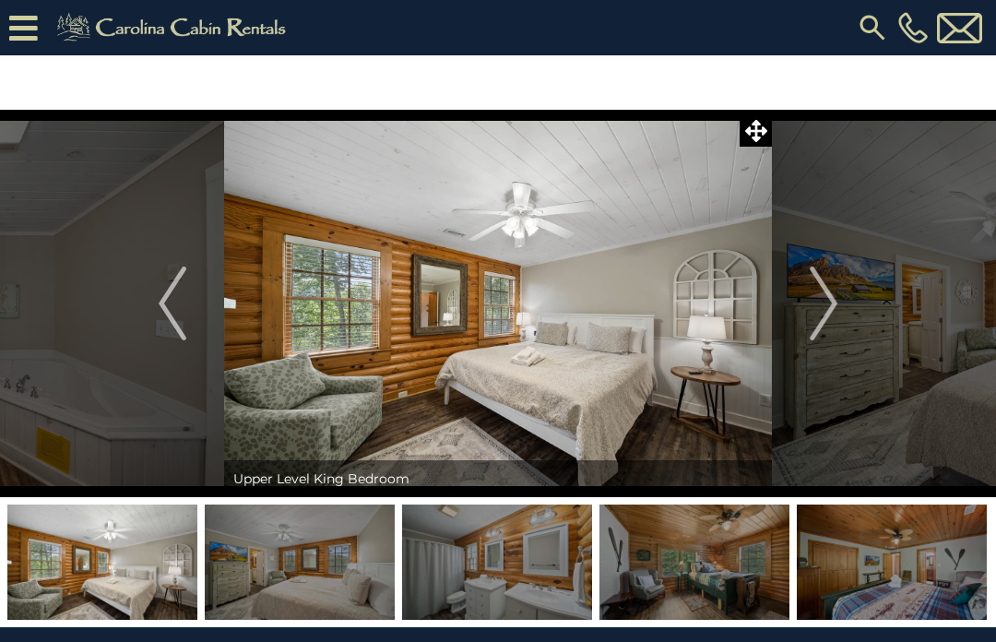
click at [829, 310] on img "Next" at bounding box center [824, 304] width 28 height 74
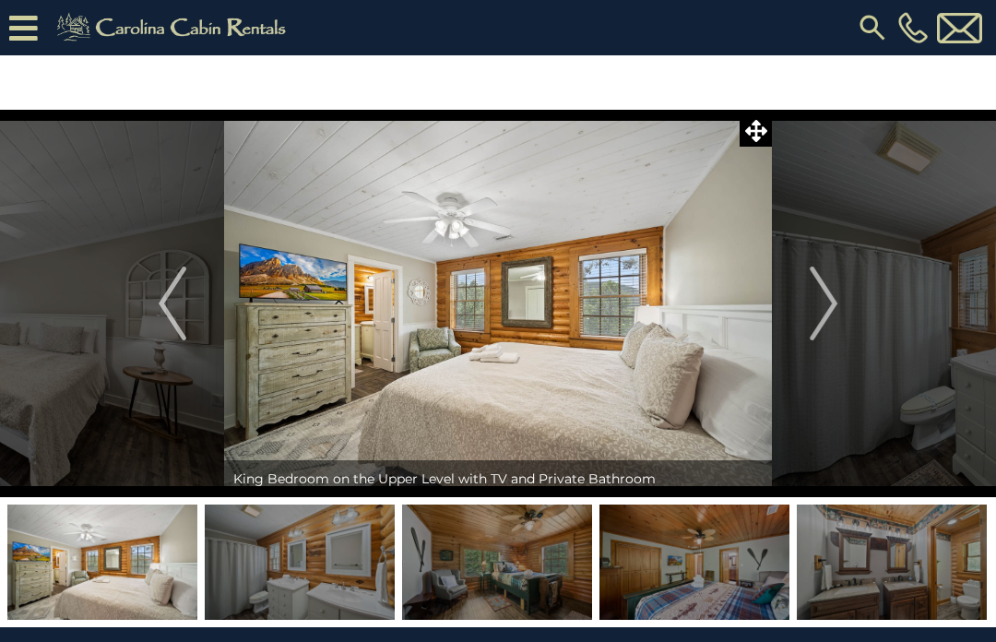
click at [832, 306] on img "Next" at bounding box center [824, 304] width 28 height 74
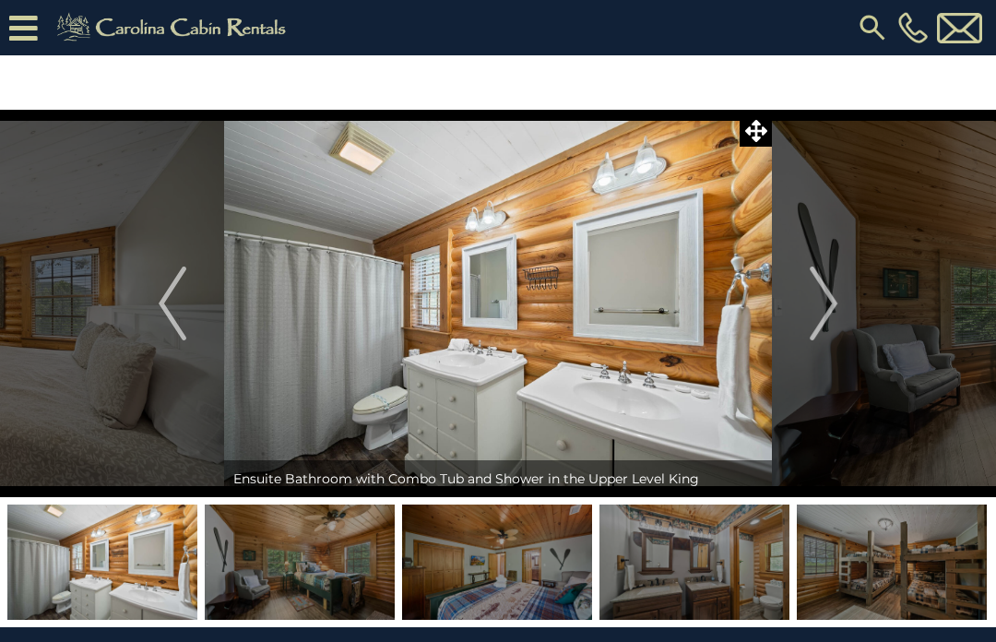
click at [833, 308] on img "Next" at bounding box center [824, 304] width 28 height 74
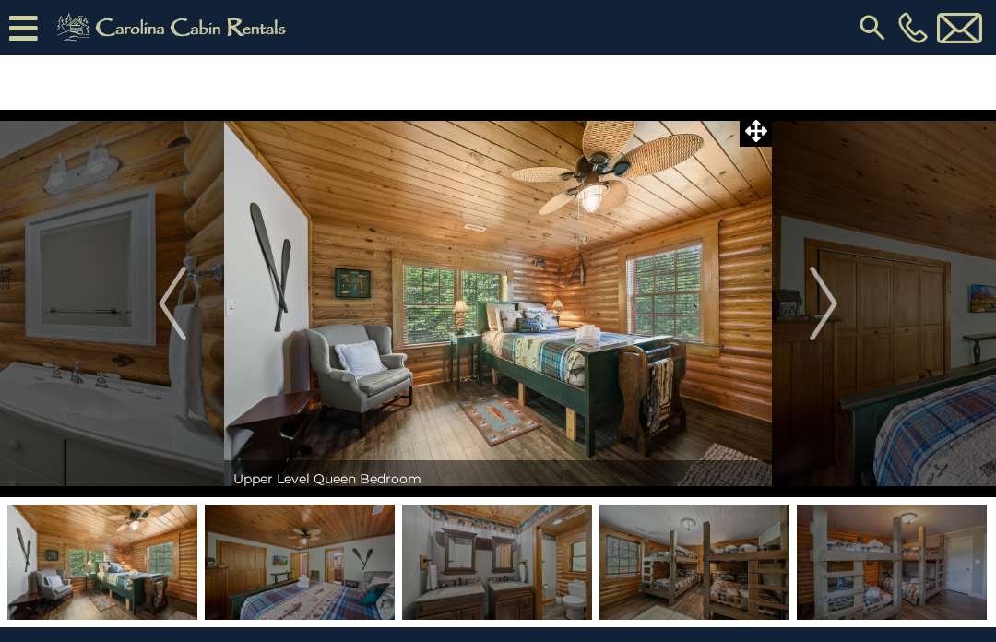
click at [835, 315] on img "Next" at bounding box center [824, 304] width 28 height 74
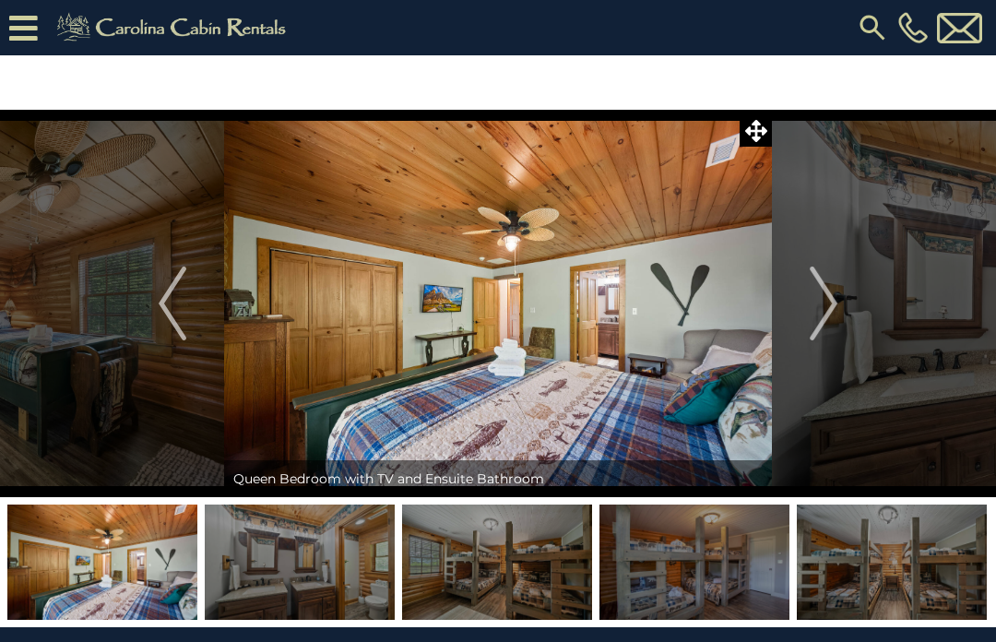
click at [833, 299] on img "Next" at bounding box center [824, 304] width 28 height 74
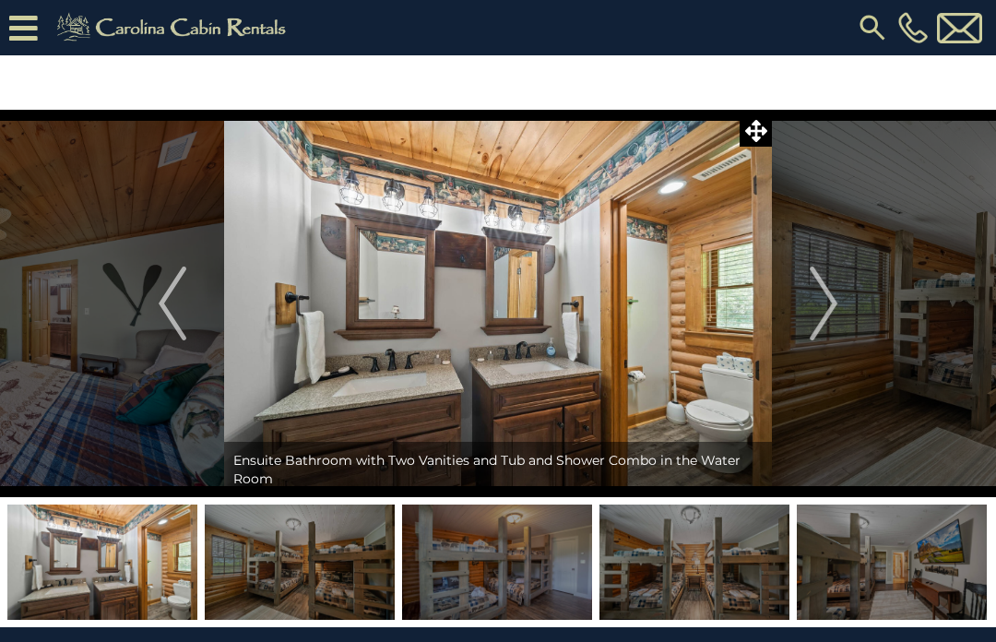
click at [835, 312] on img "Next" at bounding box center [824, 304] width 28 height 74
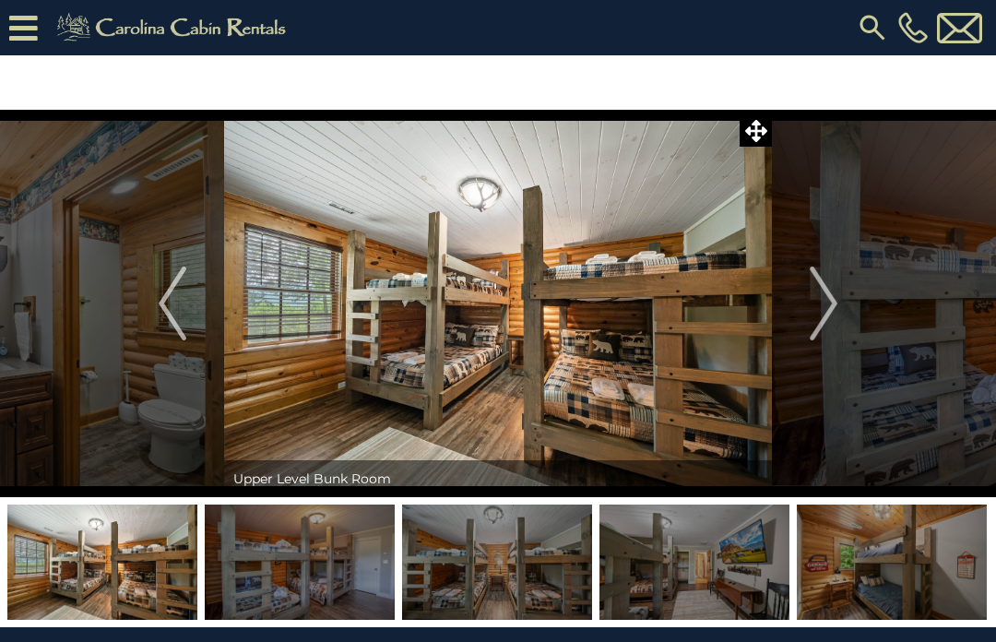
click at [831, 311] on img "Next" at bounding box center [824, 304] width 28 height 74
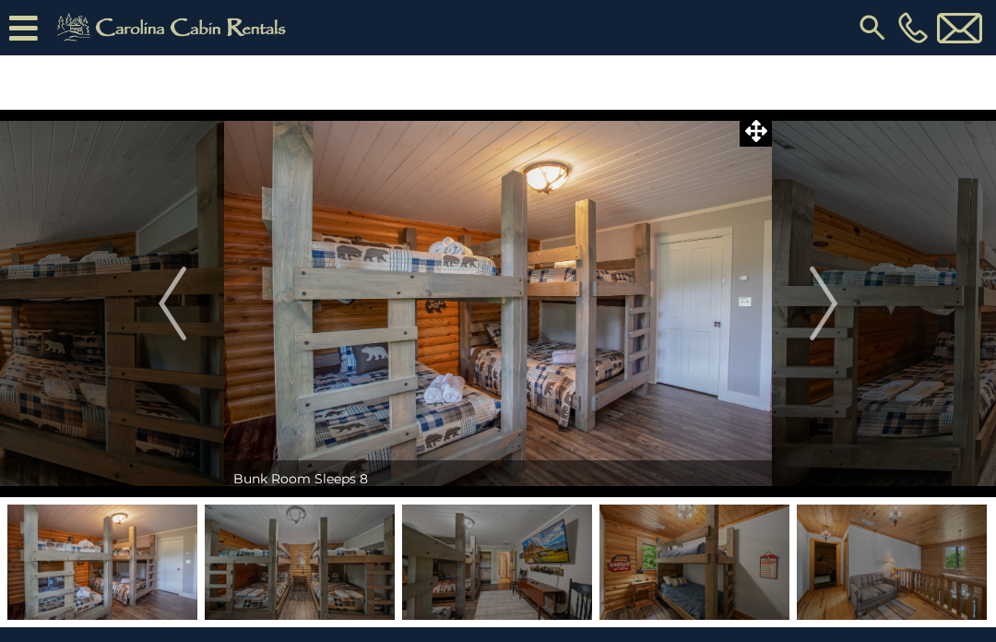
click at [833, 314] on img "Next" at bounding box center [824, 304] width 28 height 74
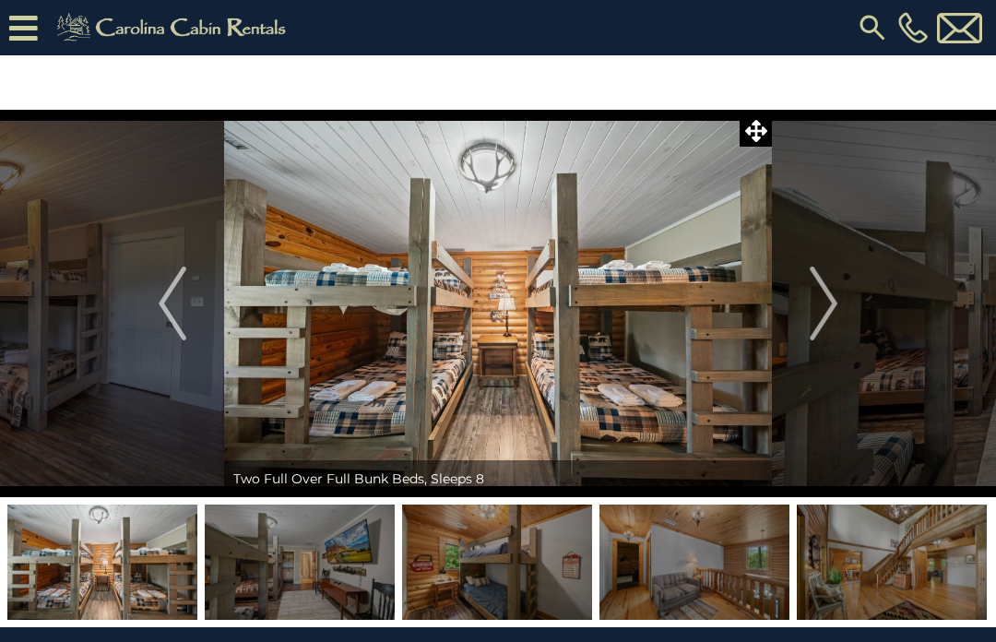
click at [838, 317] on img "Next" at bounding box center [824, 304] width 28 height 74
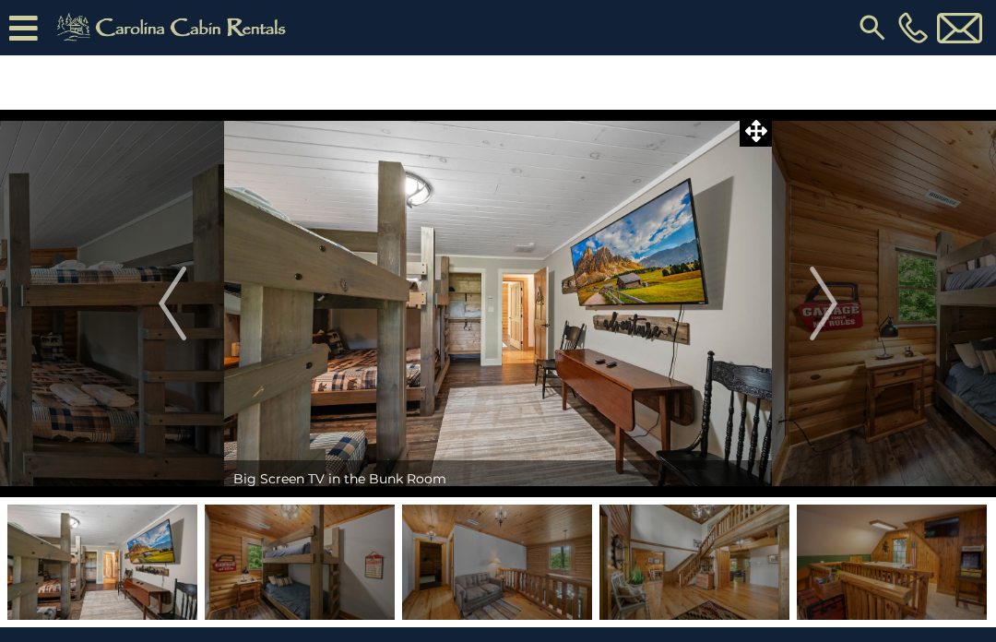
click at [738, 148] on img at bounding box center [498, 304] width 548 height 388
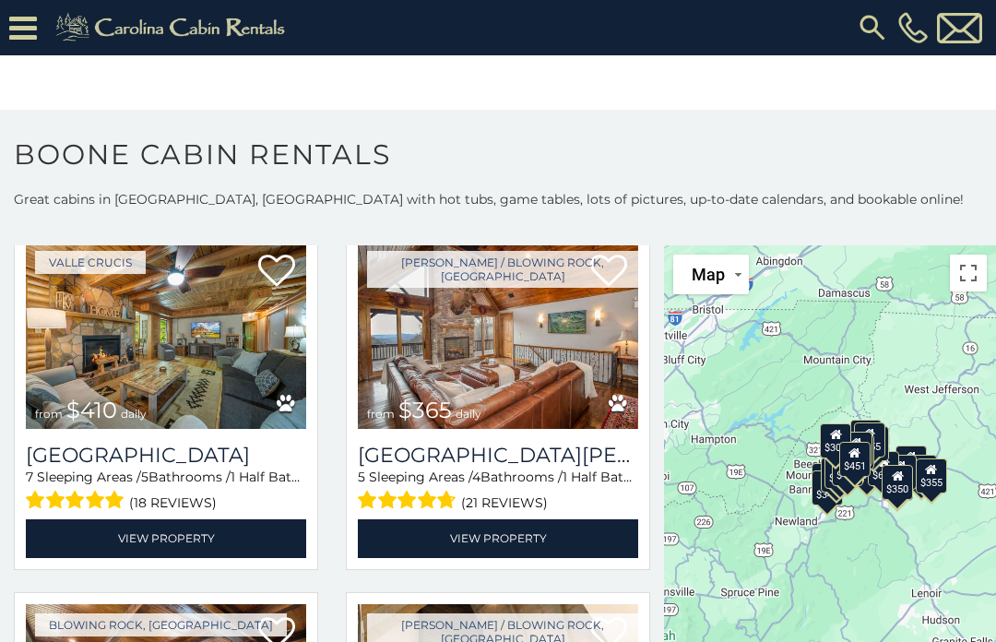
scroll to position [2637, 0]
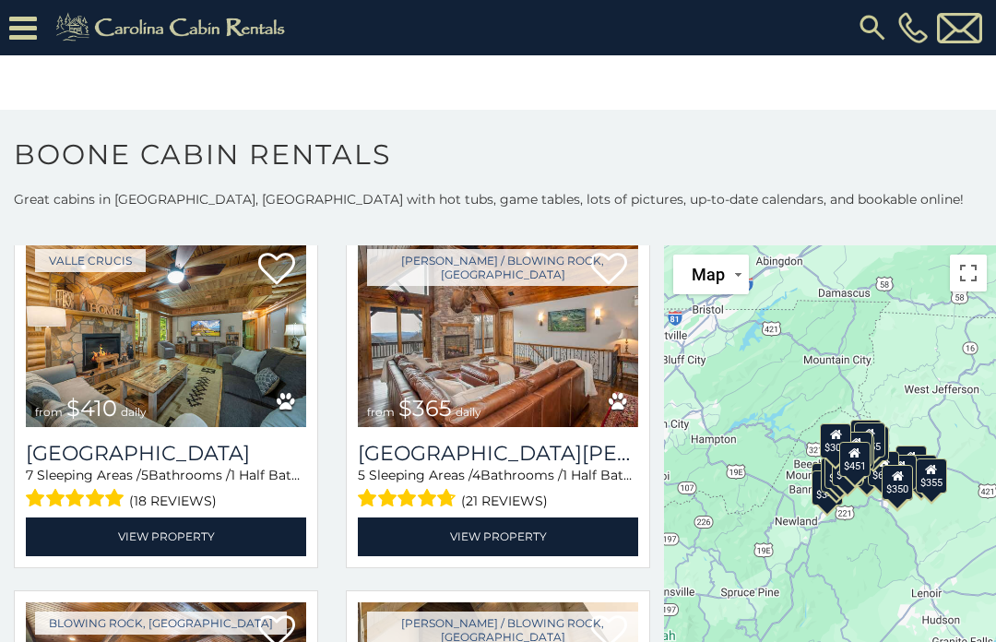
click at [607, 528] on link "View Property" at bounding box center [498, 537] width 280 height 38
click at [529, 532] on link "View Property" at bounding box center [498, 537] width 280 height 38
click at [513, 530] on link "View Property" at bounding box center [498, 537] width 280 height 38
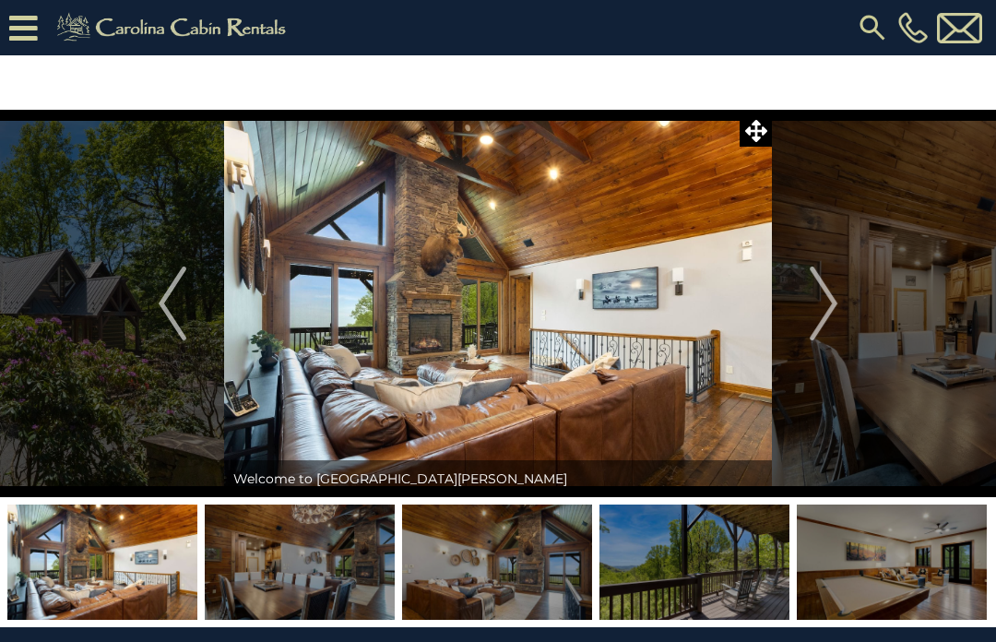
click at [843, 304] on button "Next" at bounding box center [823, 304] width 103 height 388
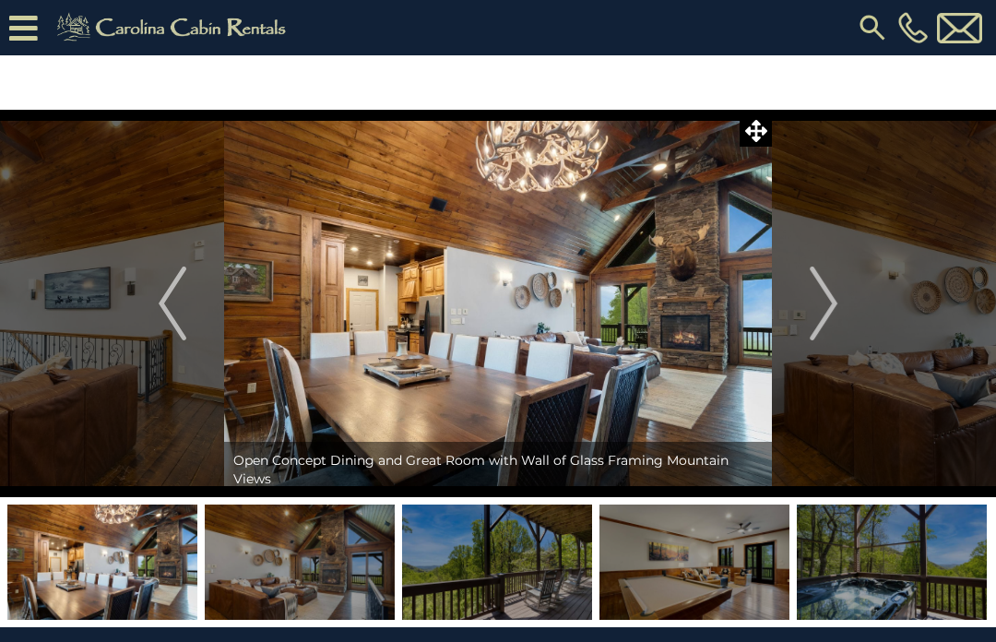
click at [834, 306] on img "Next" at bounding box center [824, 304] width 28 height 74
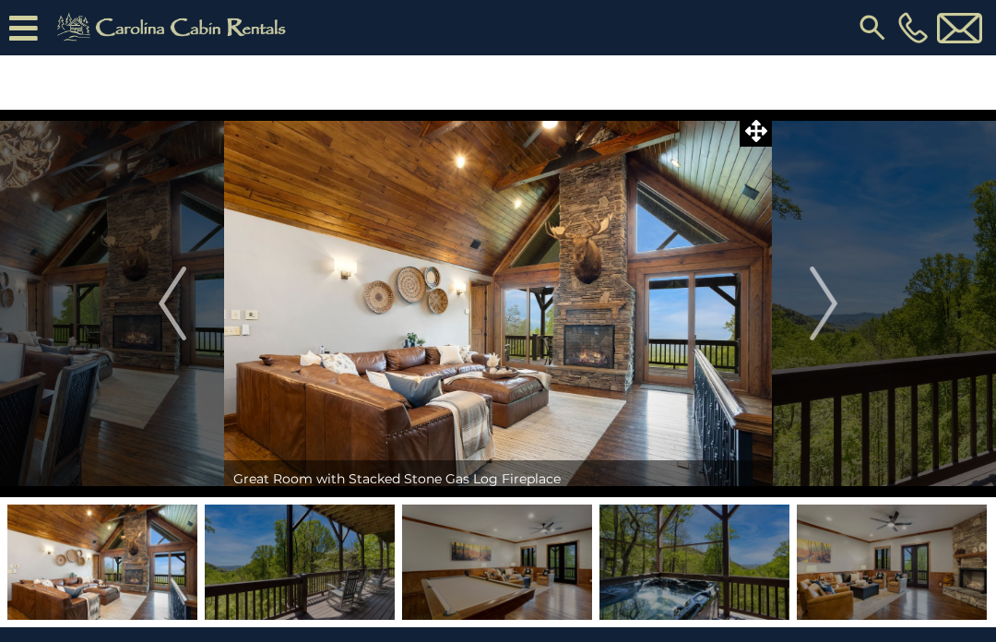
click at [828, 314] on img "Next" at bounding box center [824, 304] width 28 height 74
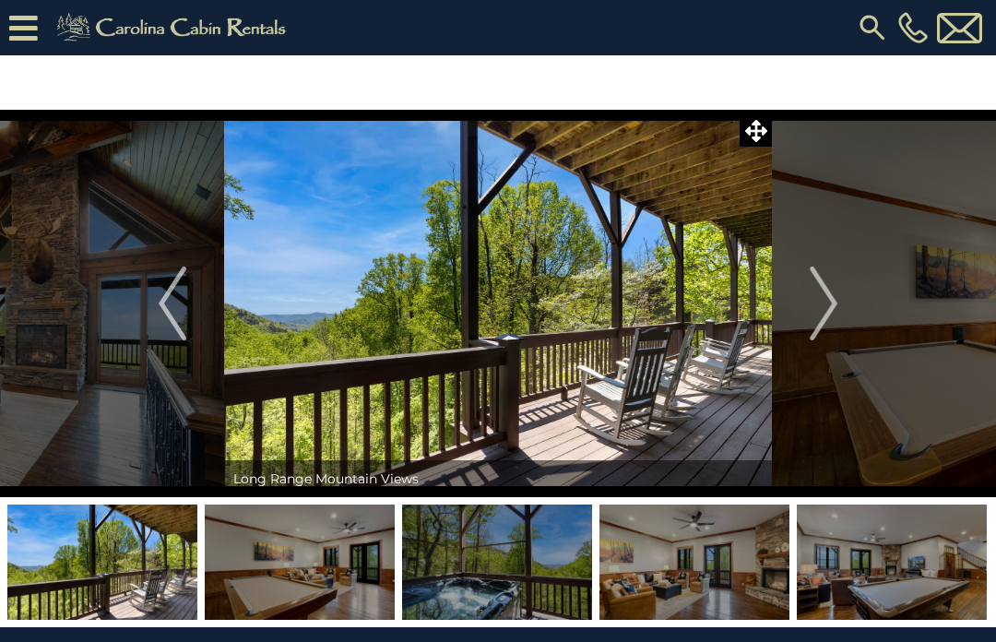
click at [840, 312] on button "Next" at bounding box center [823, 304] width 103 height 388
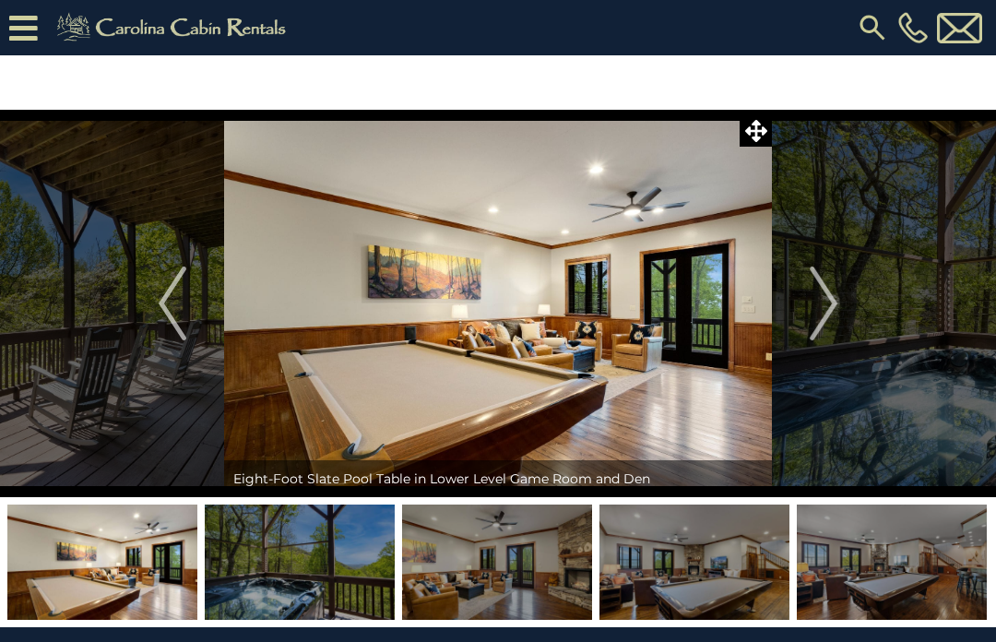
click at [843, 307] on button "Next" at bounding box center [823, 304] width 103 height 388
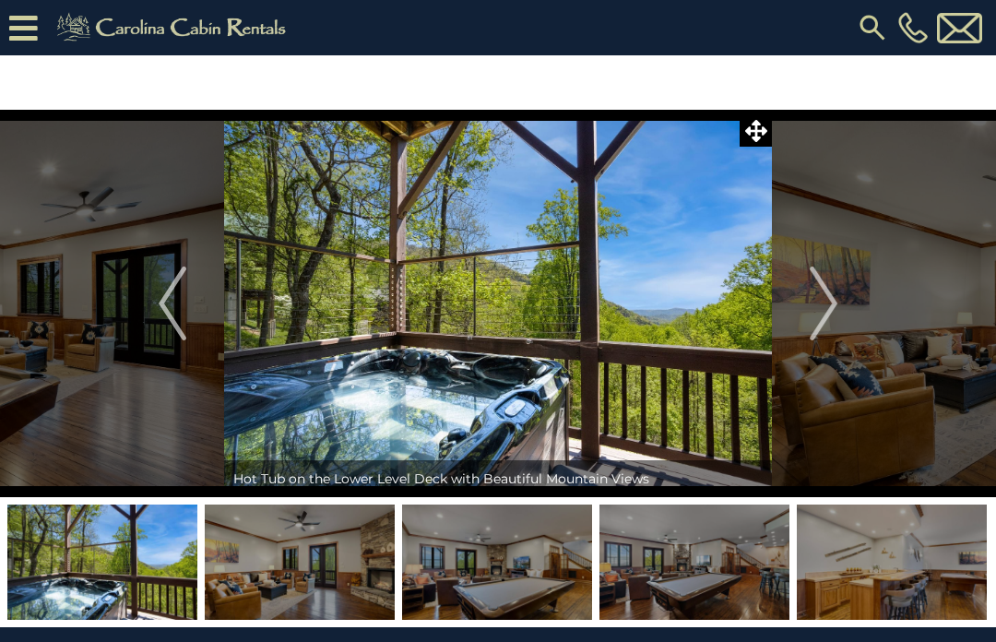
click at [841, 304] on button "Next" at bounding box center [823, 304] width 103 height 388
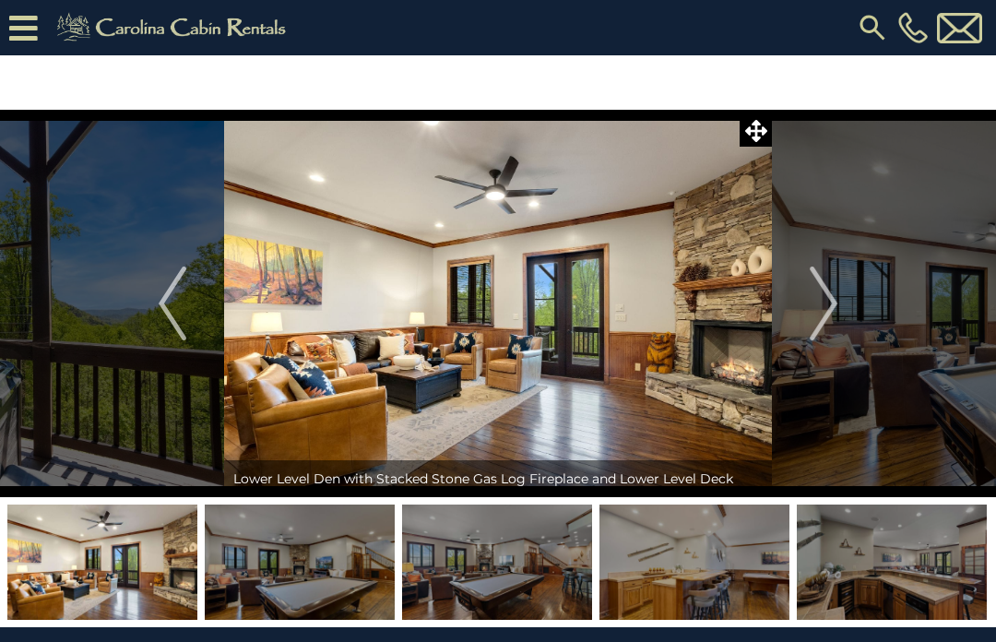
click at [840, 306] on button "Next" at bounding box center [823, 304] width 103 height 388
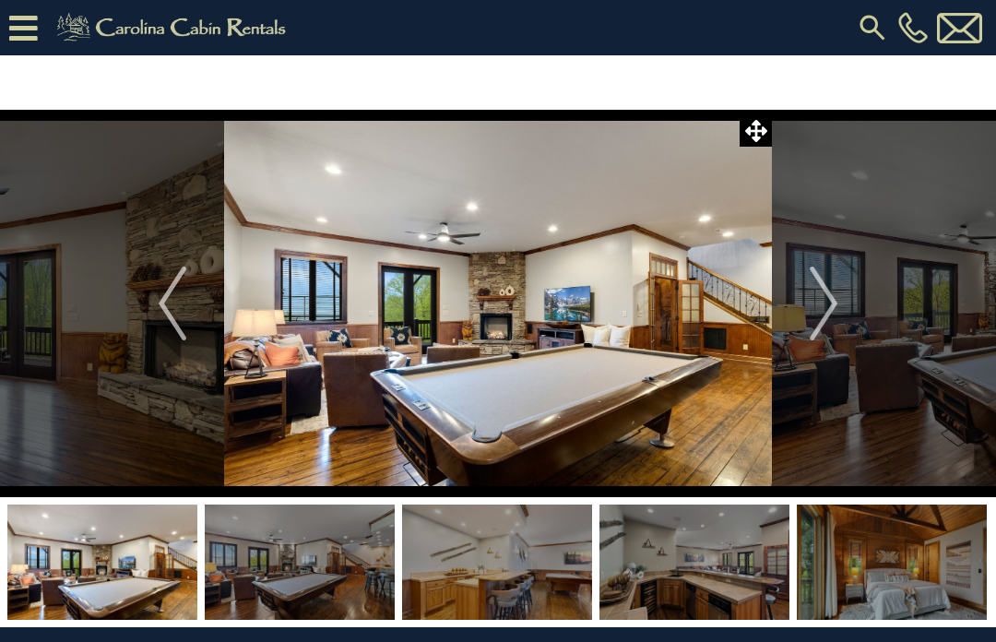
click at [835, 302] on img "Next" at bounding box center [824, 304] width 28 height 74
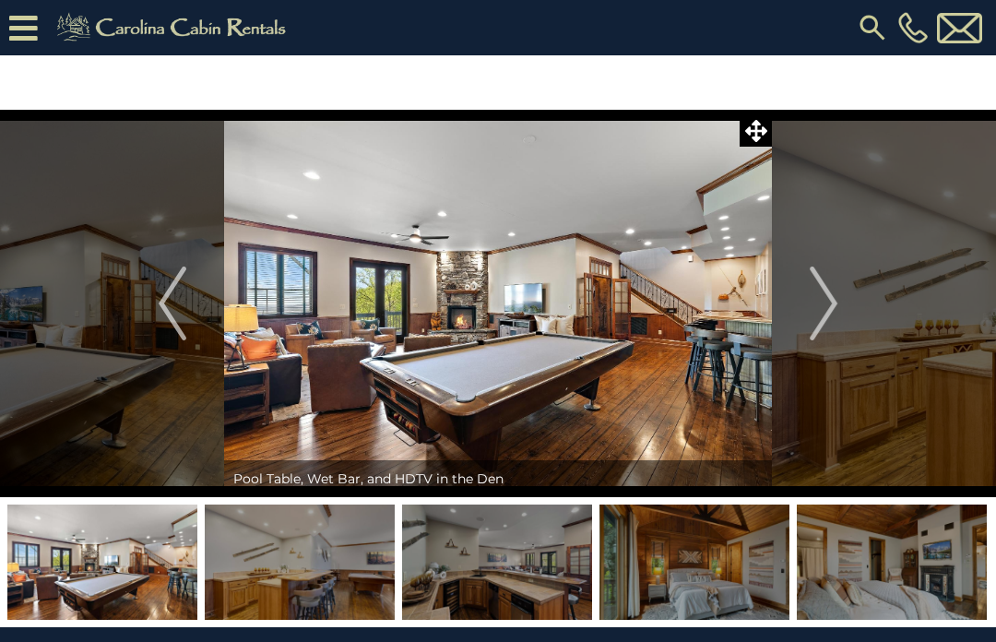
click at [838, 299] on img "Next" at bounding box center [824, 304] width 28 height 74
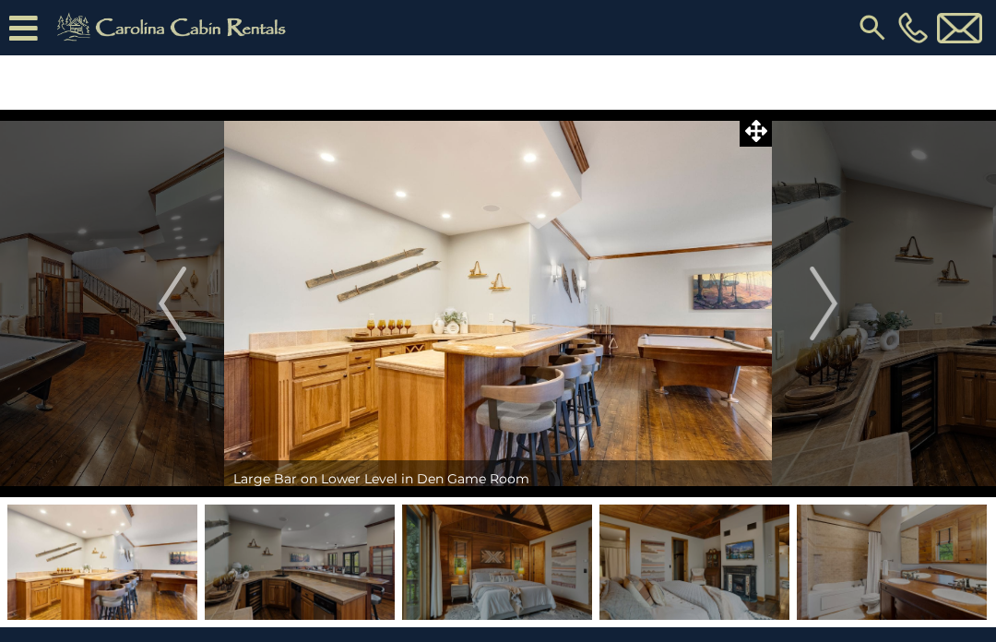
click at [844, 301] on button "Next" at bounding box center [823, 304] width 103 height 388
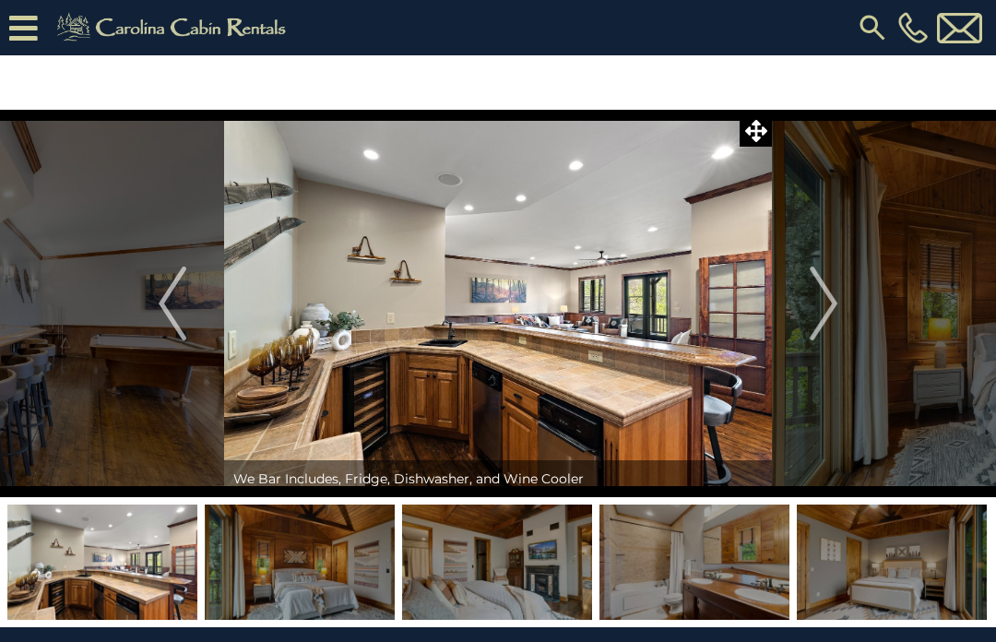
click at [842, 304] on button "Next" at bounding box center [823, 304] width 103 height 388
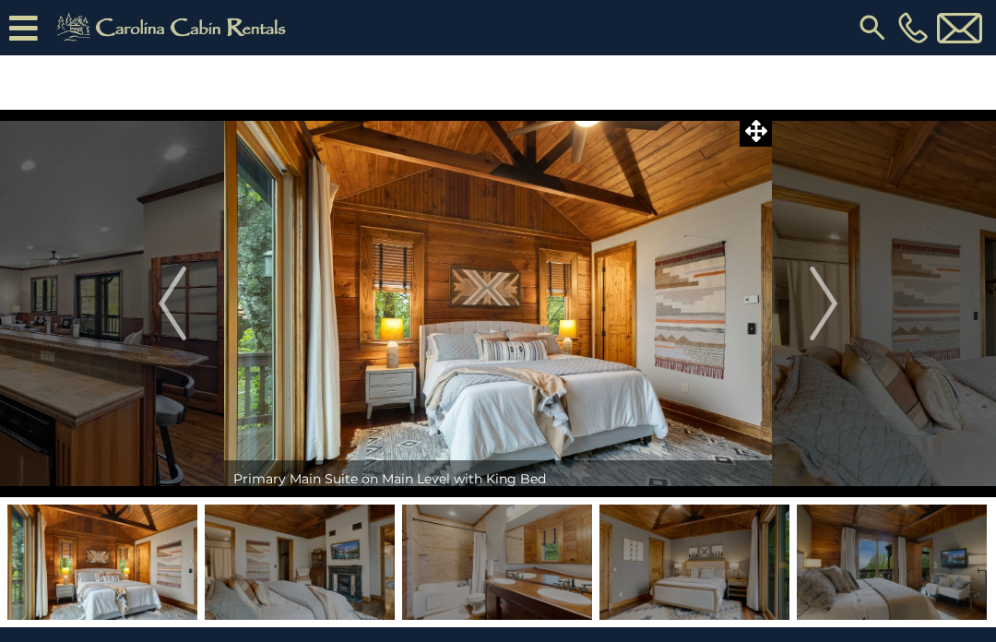
click at [843, 304] on button "Next" at bounding box center [823, 304] width 103 height 388
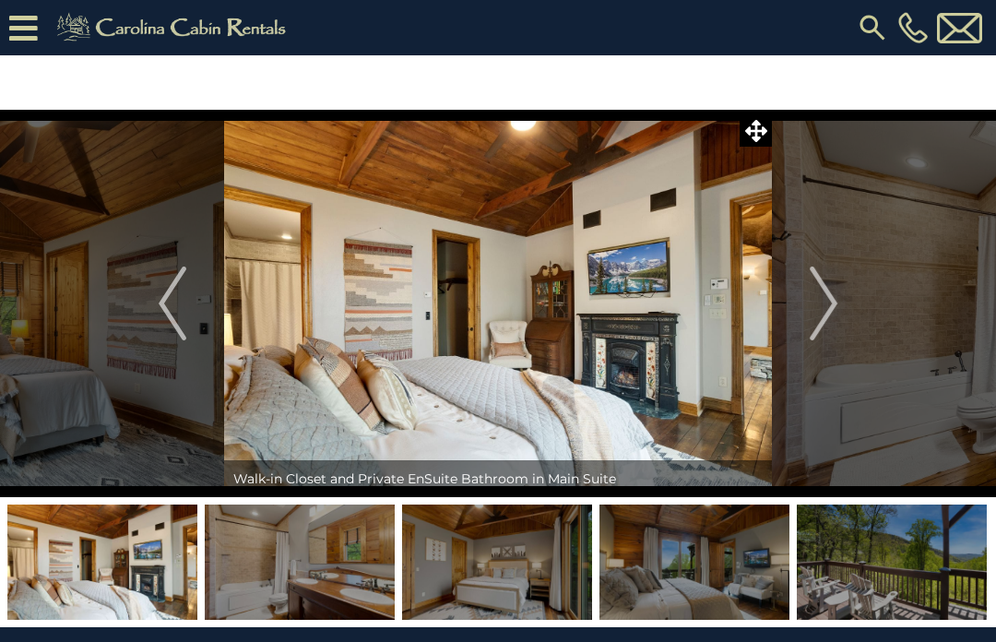
click at [829, 305] on img "Next" at bounding box center [824, 304] width 28 height 74
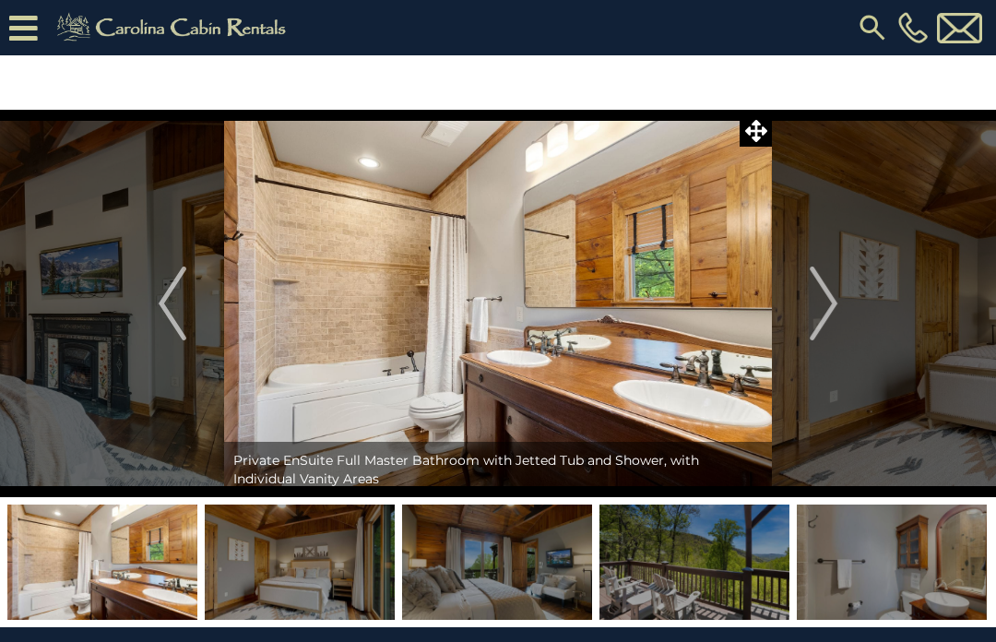
click at [836, 312] on img "Next" at bounding box center [824, 304] width 28 height 74
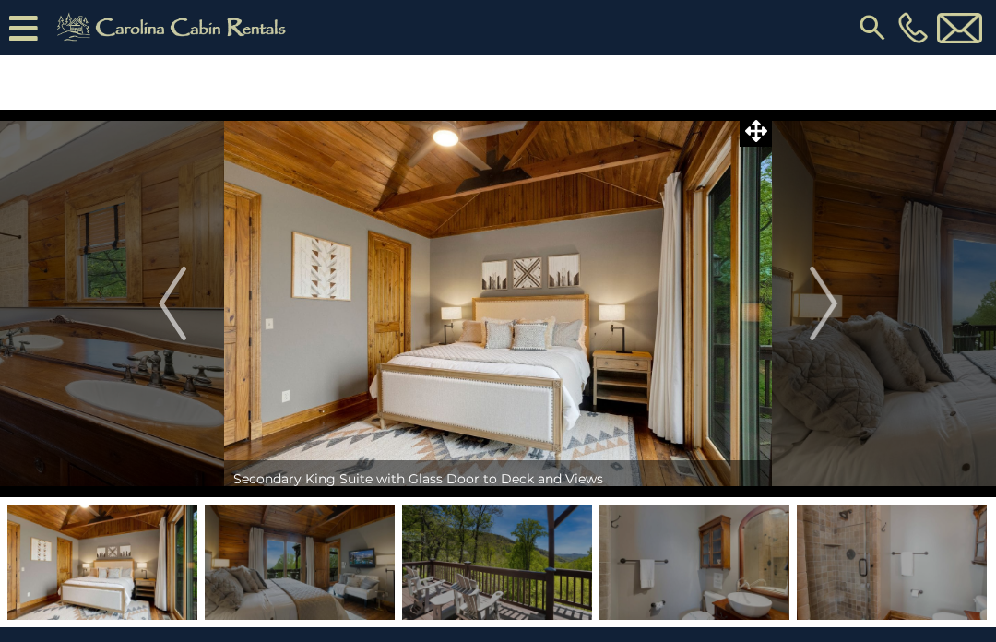
click at [838, 313] on img "Next" at bounding box center [824, 304] width 28 height 74
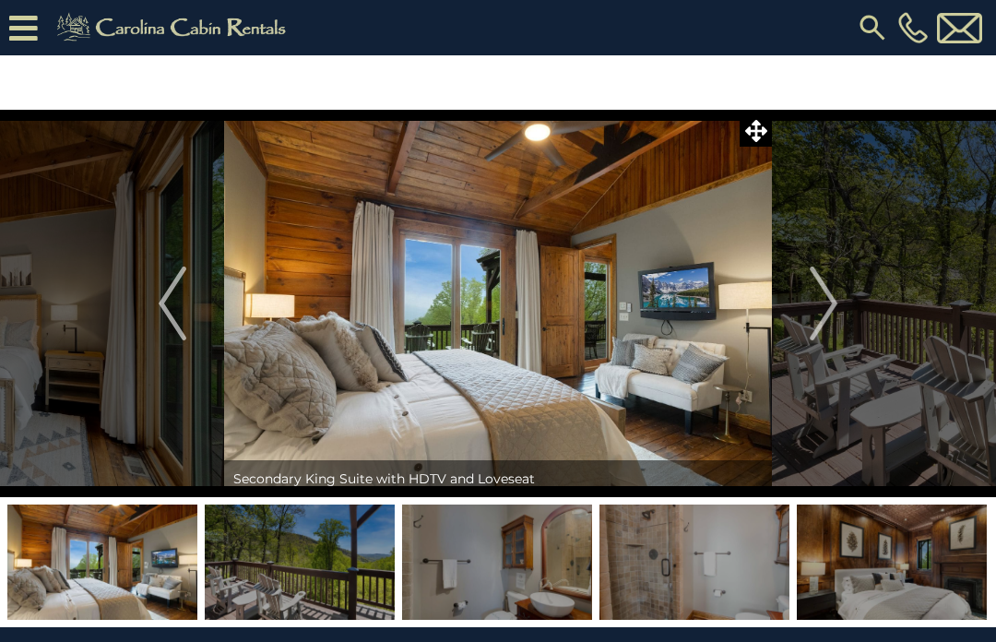
click at [837, 311] on img "Next" at bounding box center [824, 304] width 28 height 74
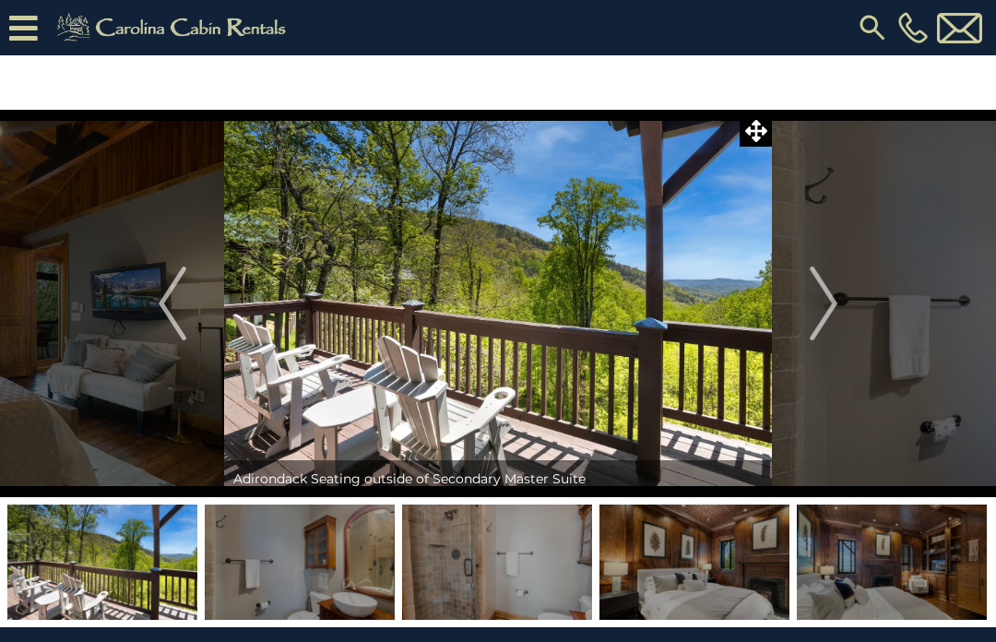
click at [836, 304] on img "Next" at bounding box center [824, 304] width 28 height 74
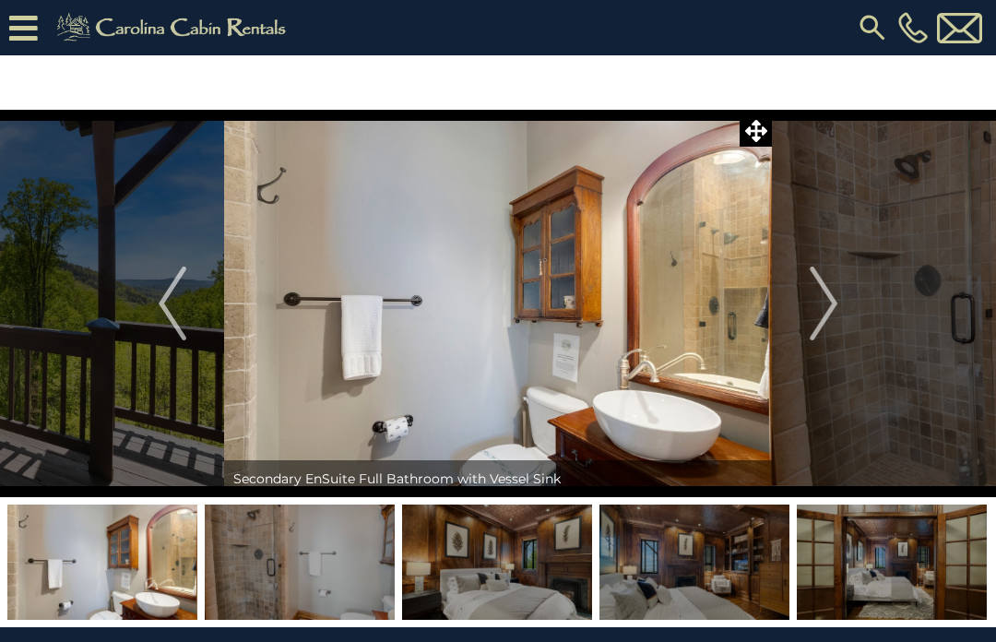
click at [833, 303] on img "Next" at bounding box center [824, 304] width 28 height 74
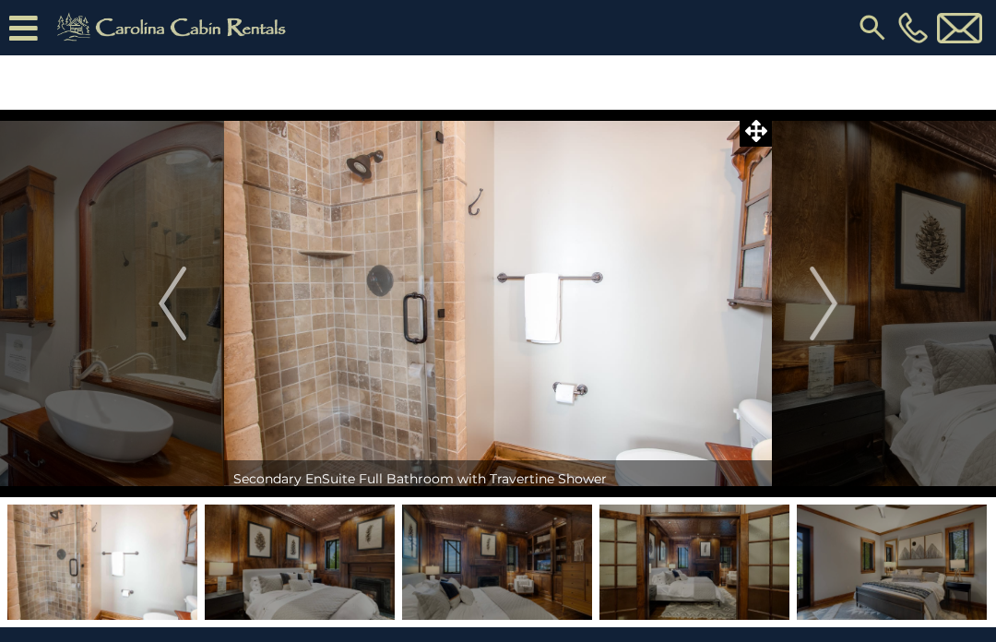
click at [832, 301] on img "Next" at bounding box center [824, 304] width 28 height 74
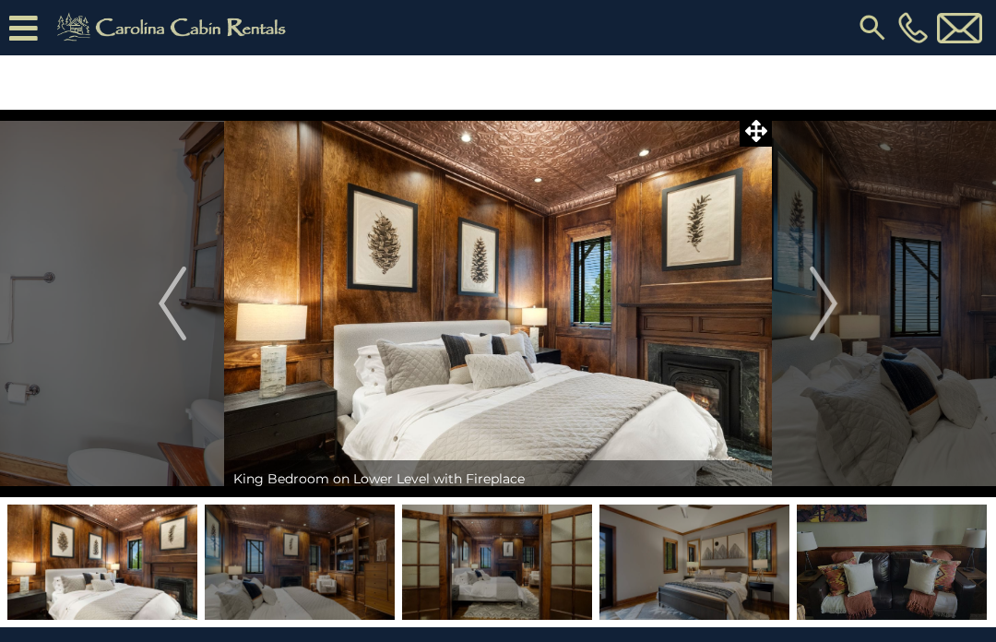
click at [841, 307] on button "Next" at bounding box center [823, 304] width 103 height 388
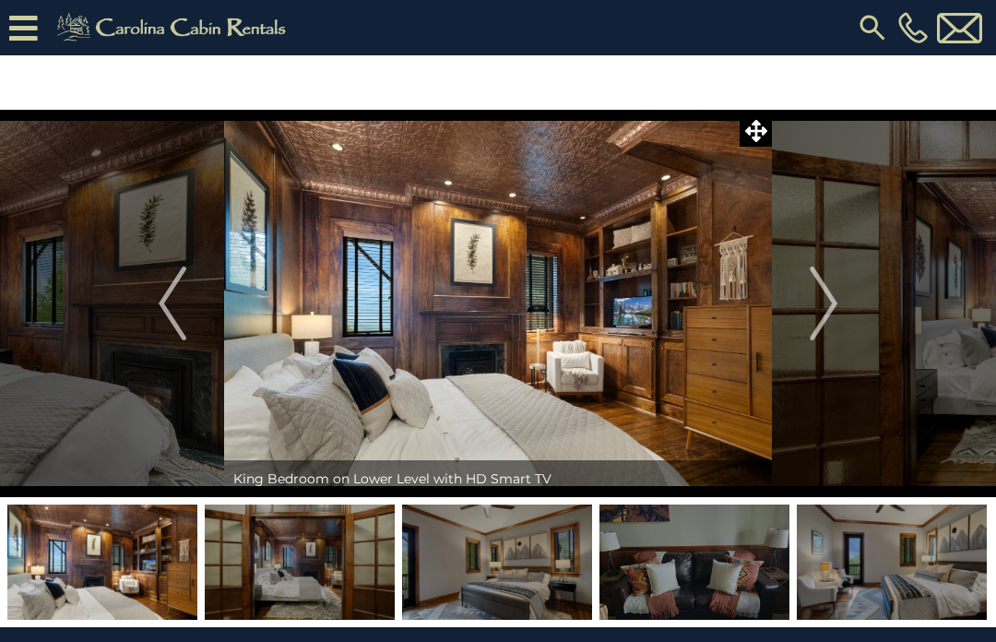
click at [833, 316] on img "Next" at bounding box center [824, 304] width 28 height 74
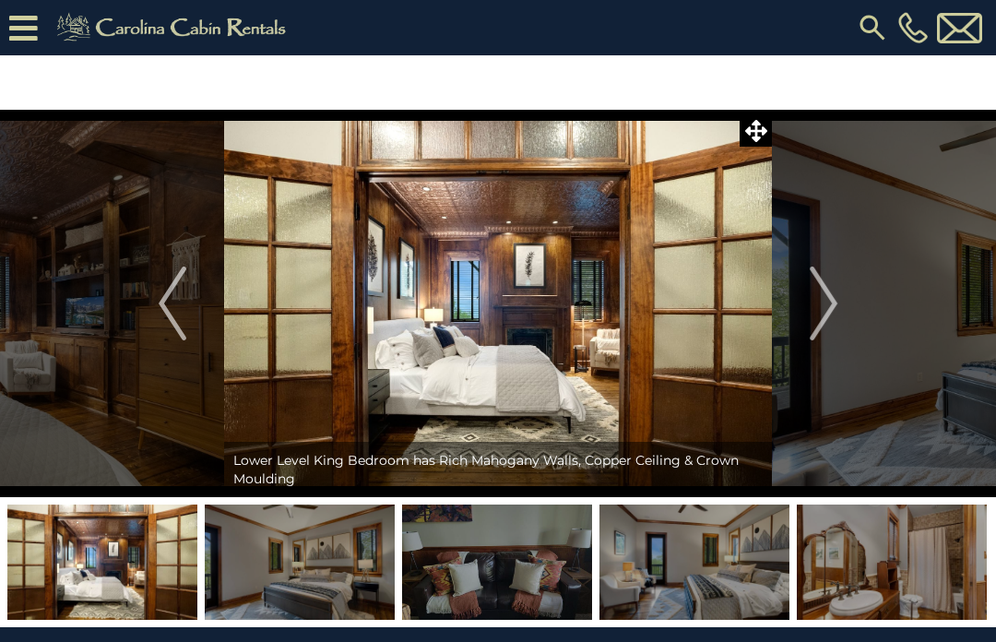
click at [840, 301] on button "Next" at bounding box center [823, 304] width 103 height 388
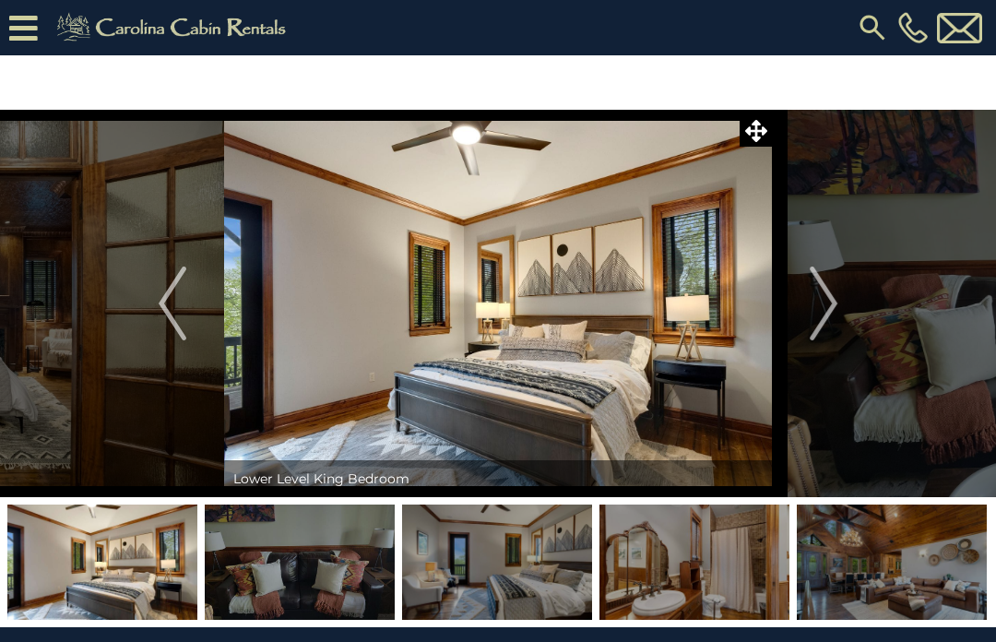
click at [828, 313] on img "Next" at bounding box center [824, 304] width 28 height 74
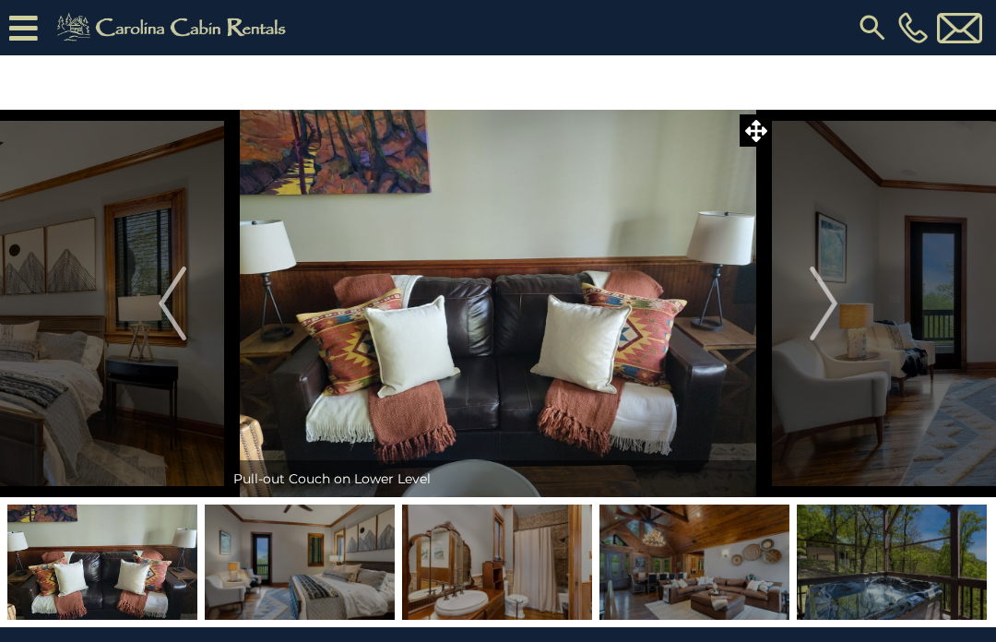
click at [835, 306] on img "Next" at bounding box center [824, 304] width 28 height 74
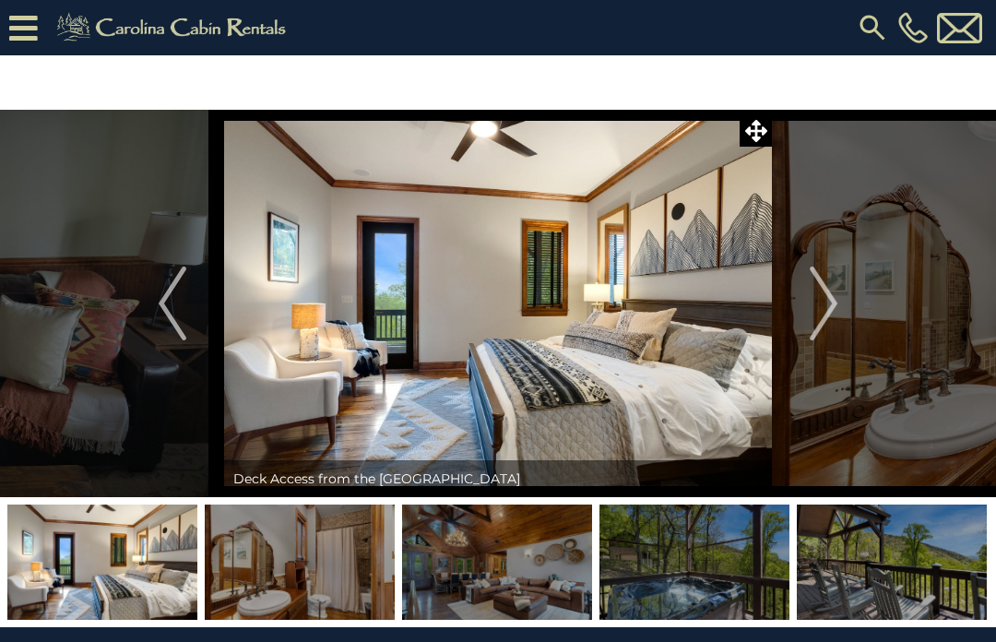
click at [841, 308] on button "Next" at bounding box center [823, 304] width 103 height 388
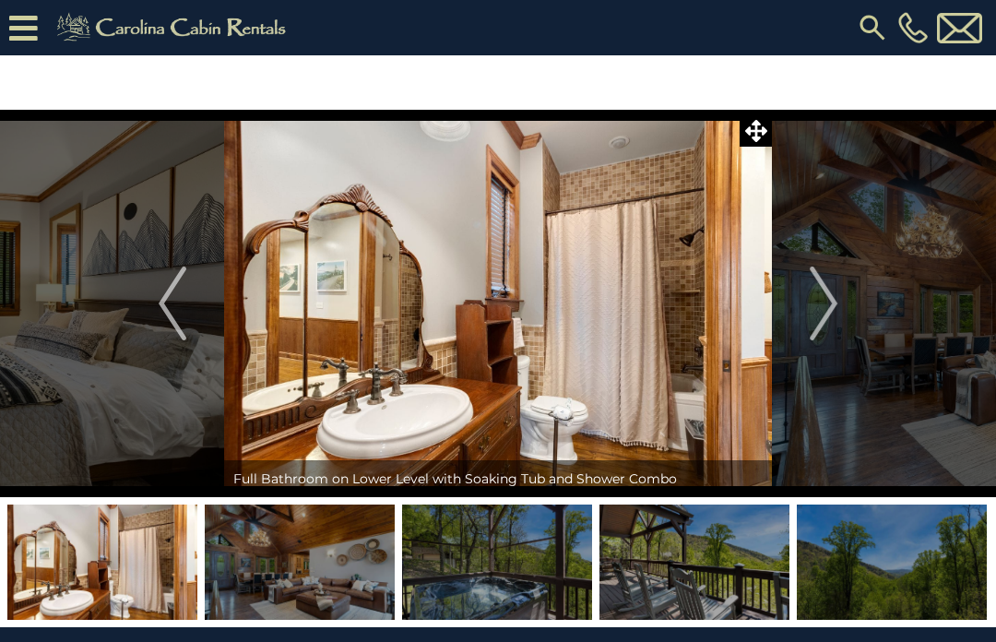
click at [833, 309] on img "Next" at bounding box center [824, 304] width 28 height 74
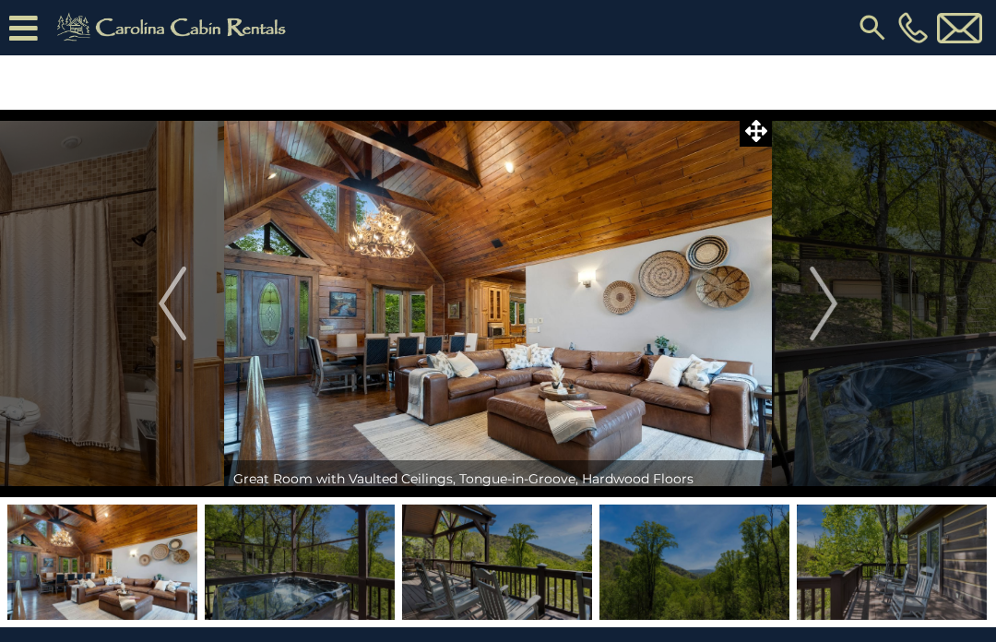
click at [837, 310] on img "Next" at bounding box center [824, 304] width 28 height 74
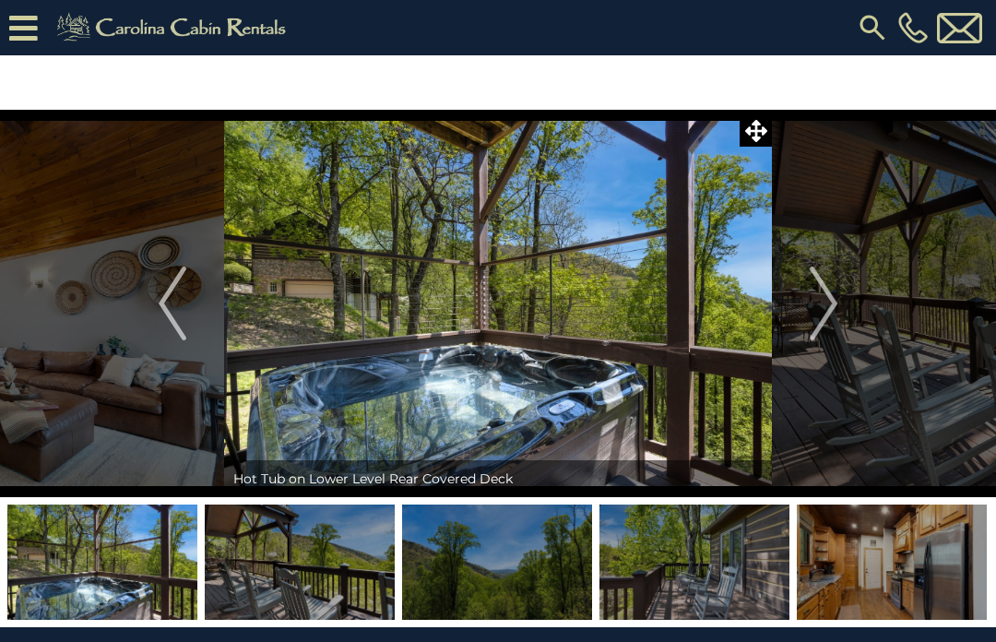
click at [833, 309] on img "Next" at bounding box center [824, 304] width 28 height 74
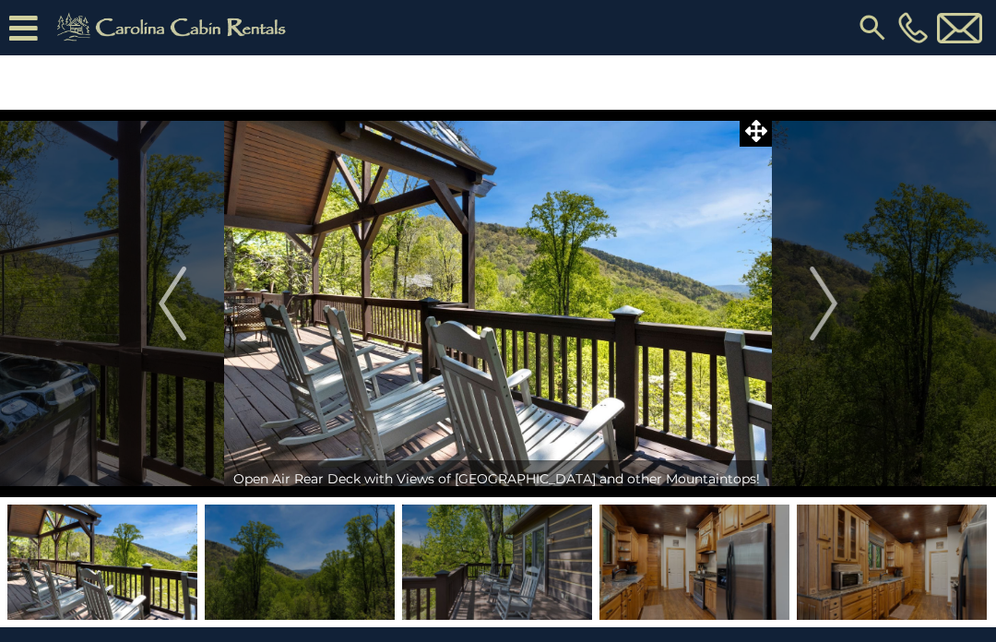
click at [842, 308] on button "Next" at bounding box center [823, 304] width 103 height 388
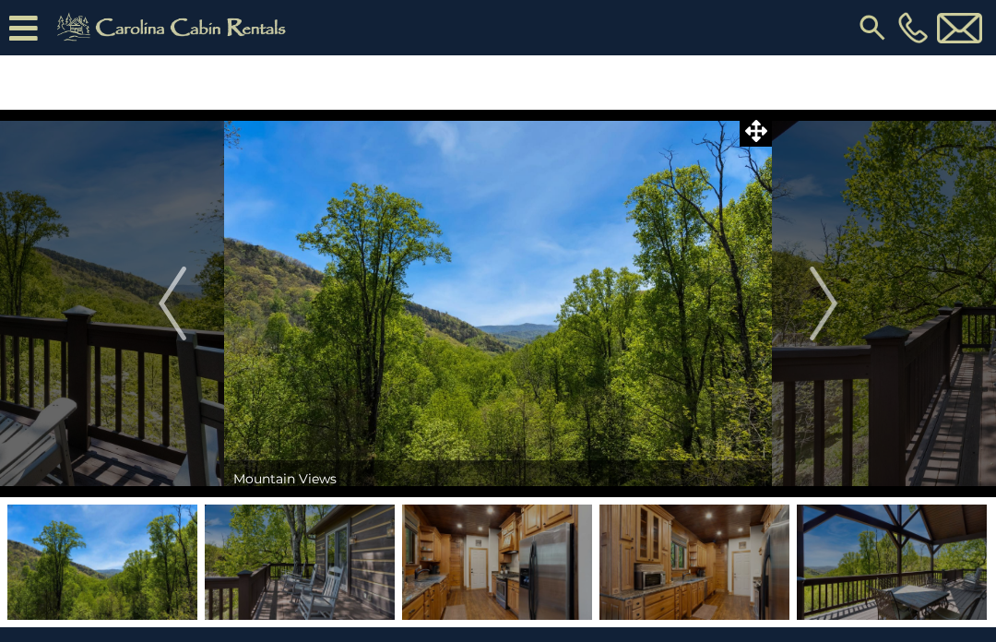
click at [832, 314] on img "Next" at bounding box center [824, 304] width 28 height 74
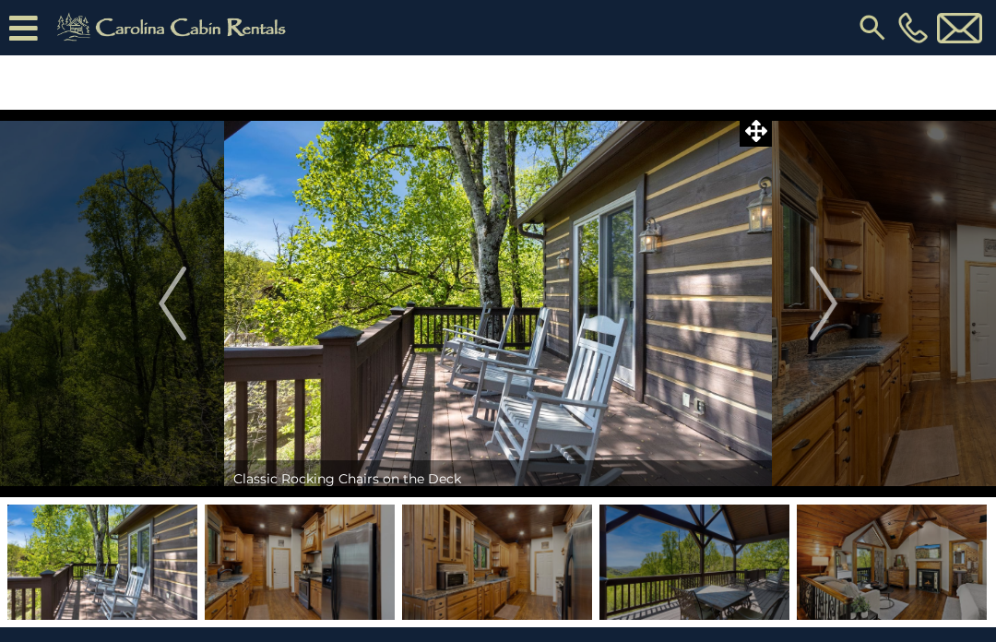
click at [838, 306] on img "Next" at bounding box center [824, 304] width 28 height 74
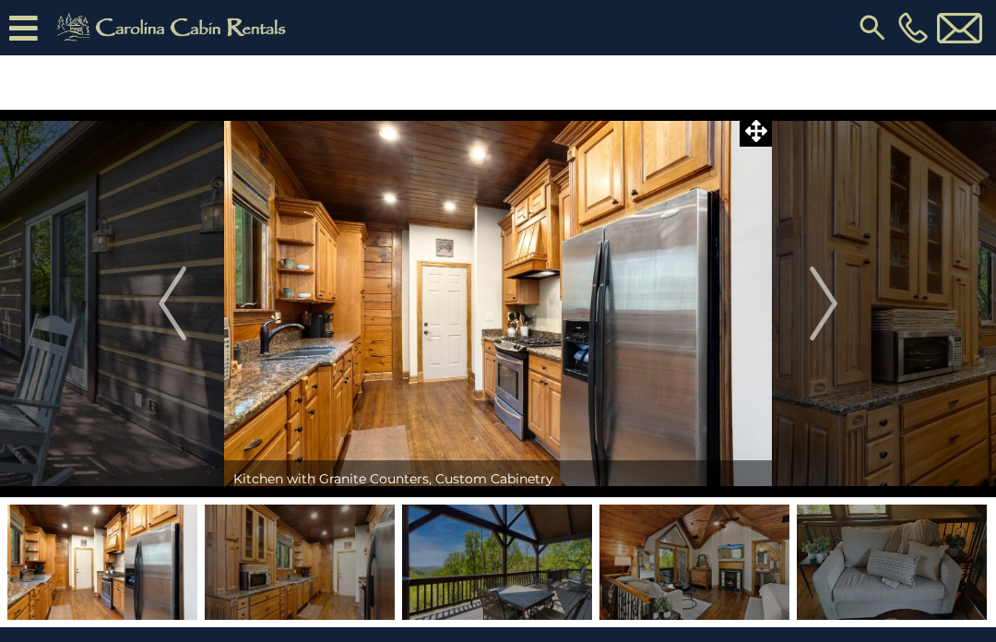
click at [837, 303] on img "Next" at bounding box center [824, 304] width 28 height 74
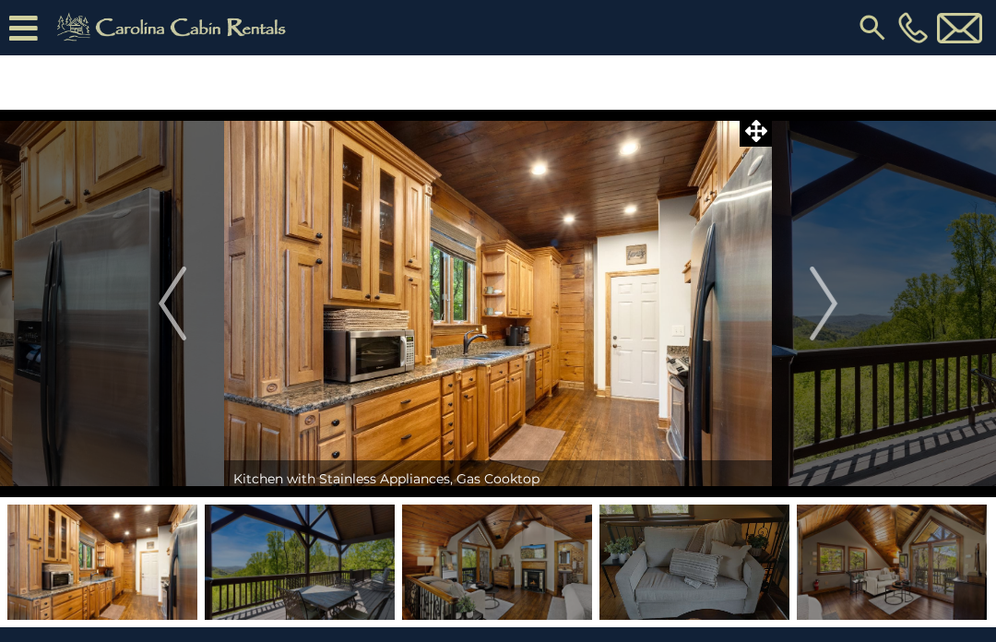
click at [833, 300] on img "Next" at bounding box center [824, 304] width 28 height 74
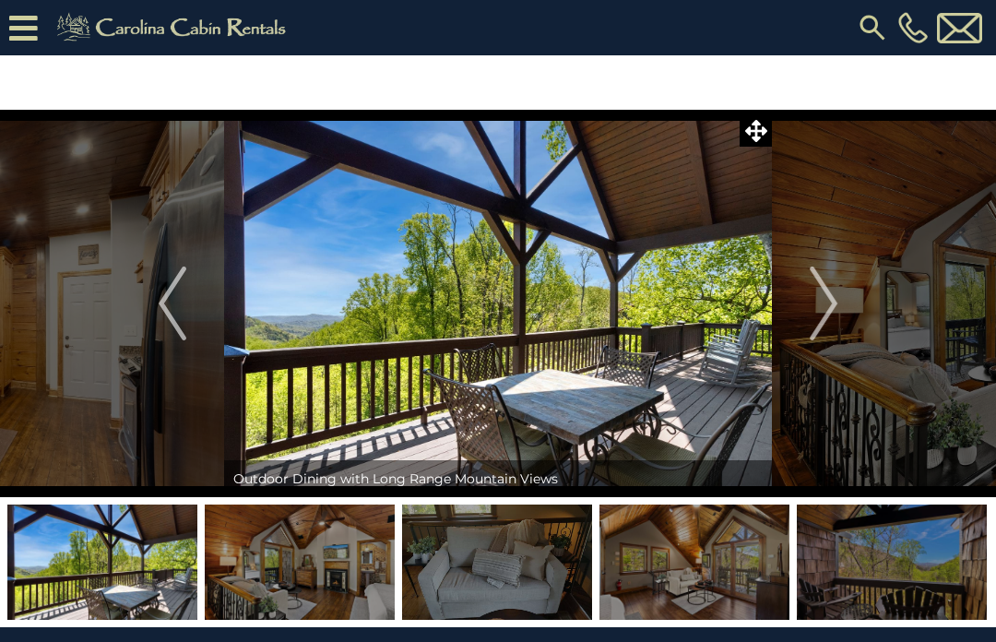
click at [830, 315] on img "Next" at bounding box center [824, 304] width 28 height 74
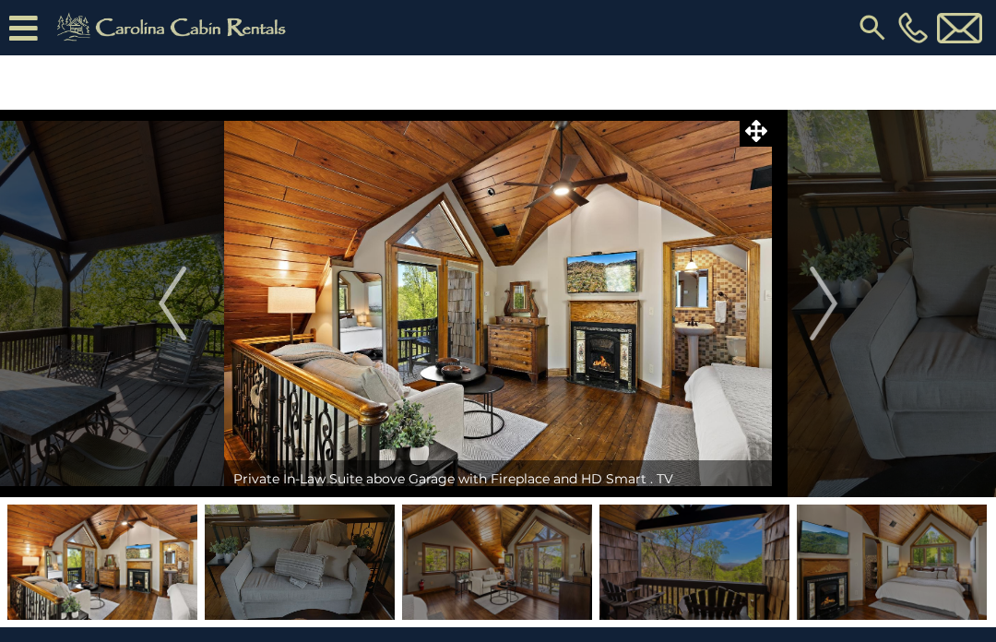
click at [837, 301] on img "Next" at bounding box center [824, 304] width 28 height 74
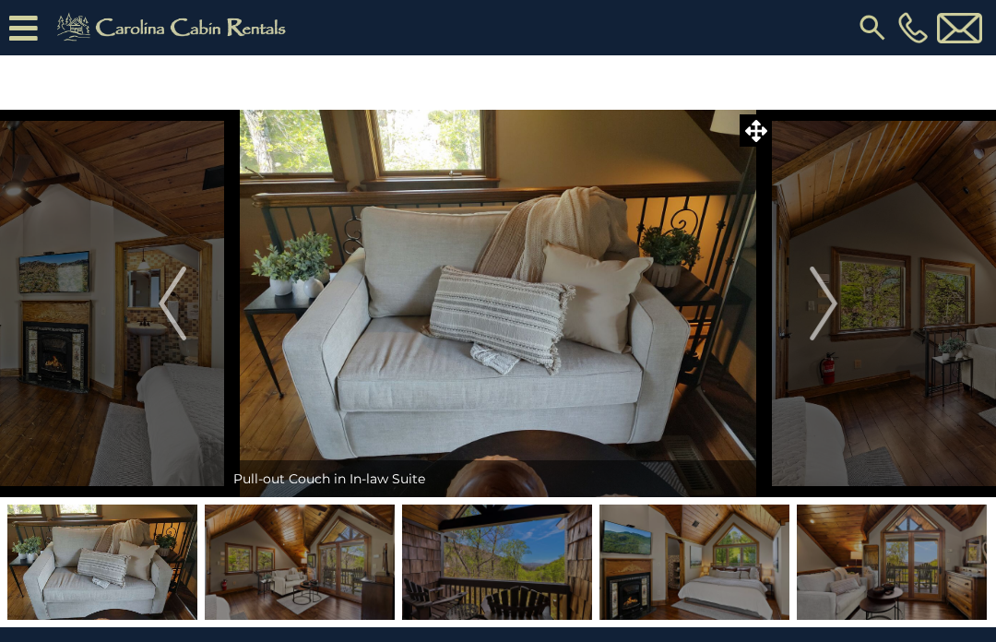
click at [841, 315] on button "Next" at bounding box center [823, 304] width 103 height 388
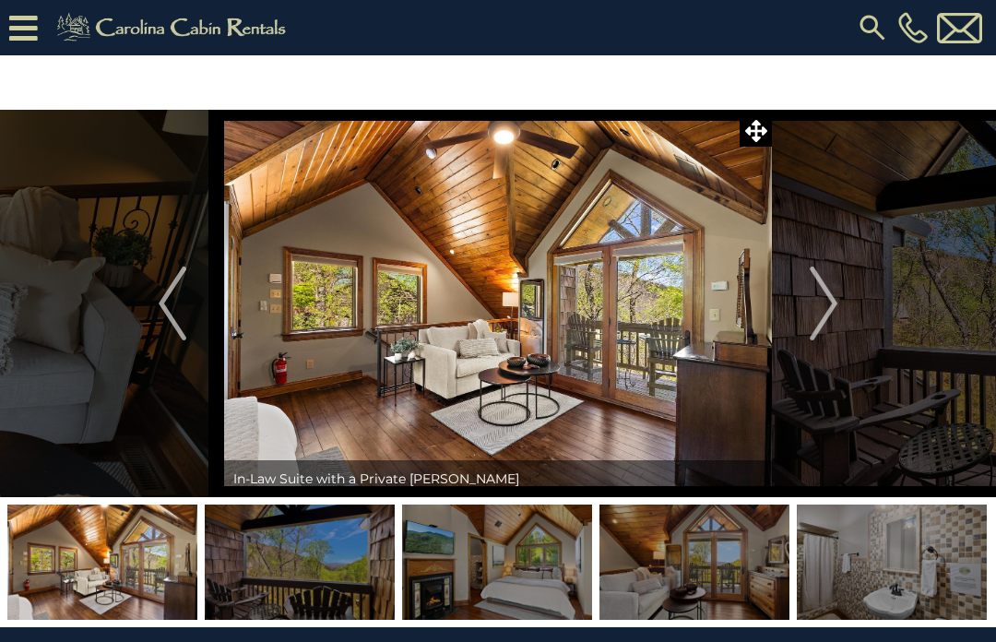
click at [837, 311] on img "Next" at bounding box center [824, 304] width 28 height 74
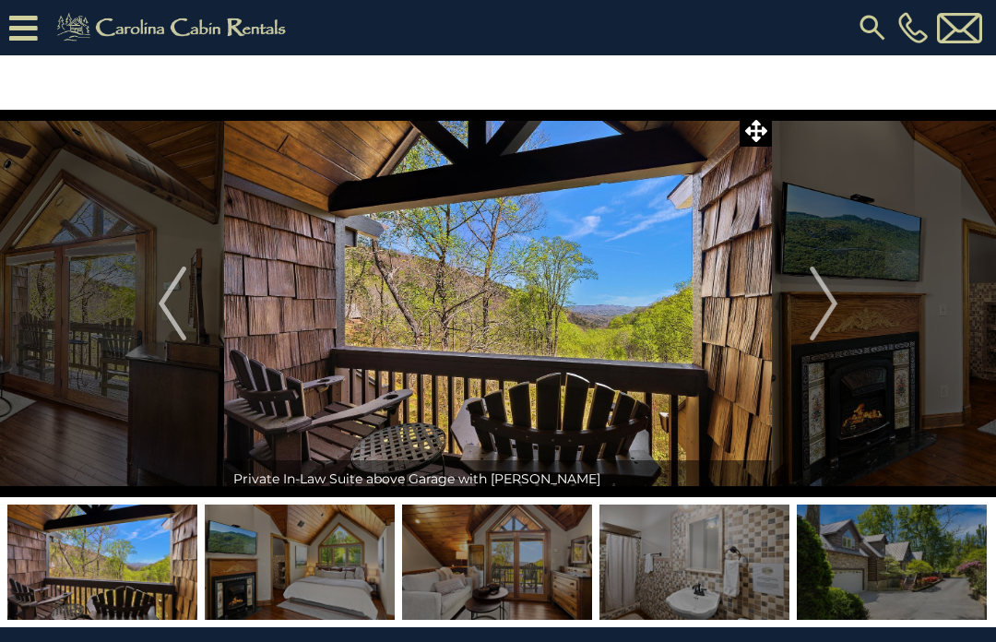
click at [836, 315] on img "Next" at bounding box center [824, 304] width 28 height 74
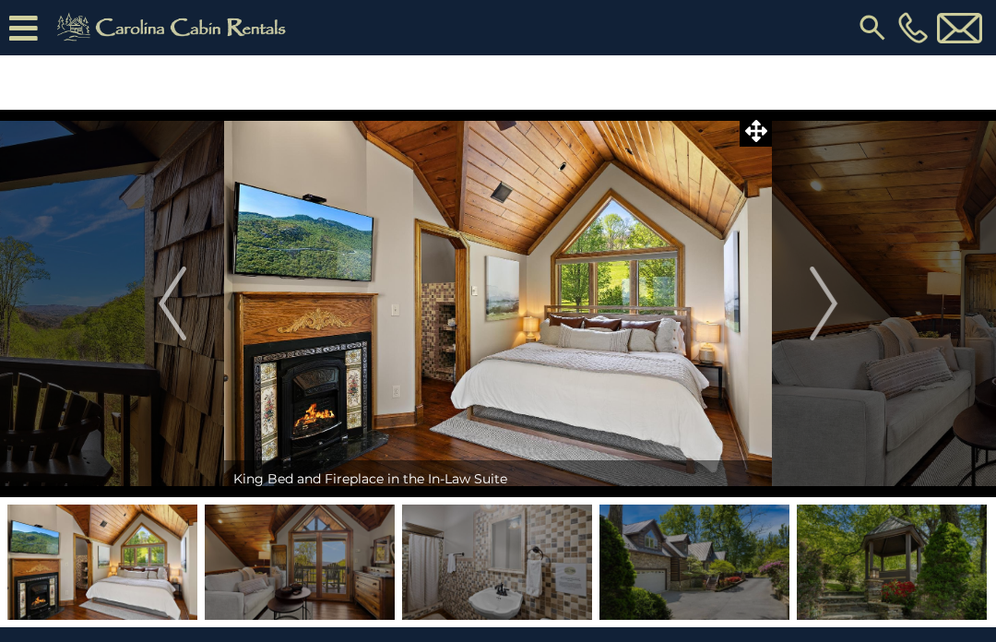
click at [840, 304] on button "Next" at bounding box center [823, 304] width 103 height 388
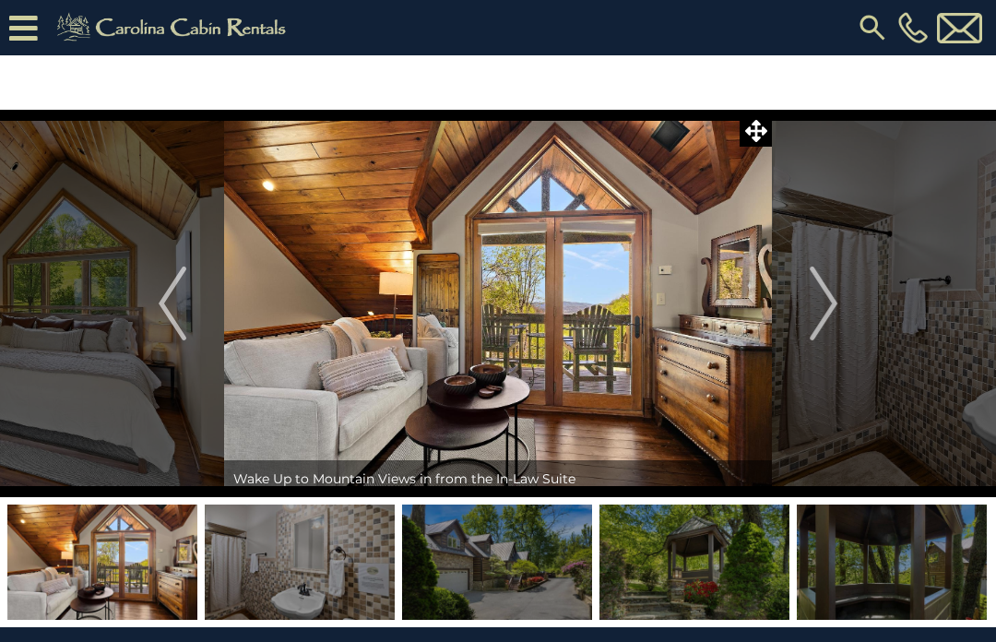
click at [834, 310] on img "Next" at bounding box center [824, 304] width 28 height 74
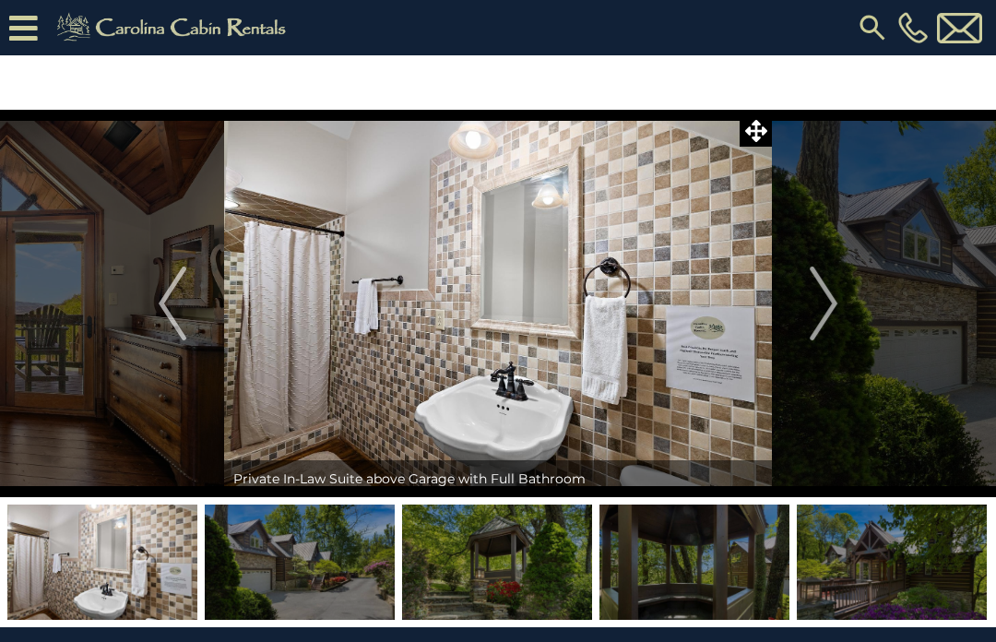
click at [836, 307] on img "Next" at bounding box center [824, 304] width 28 height 74
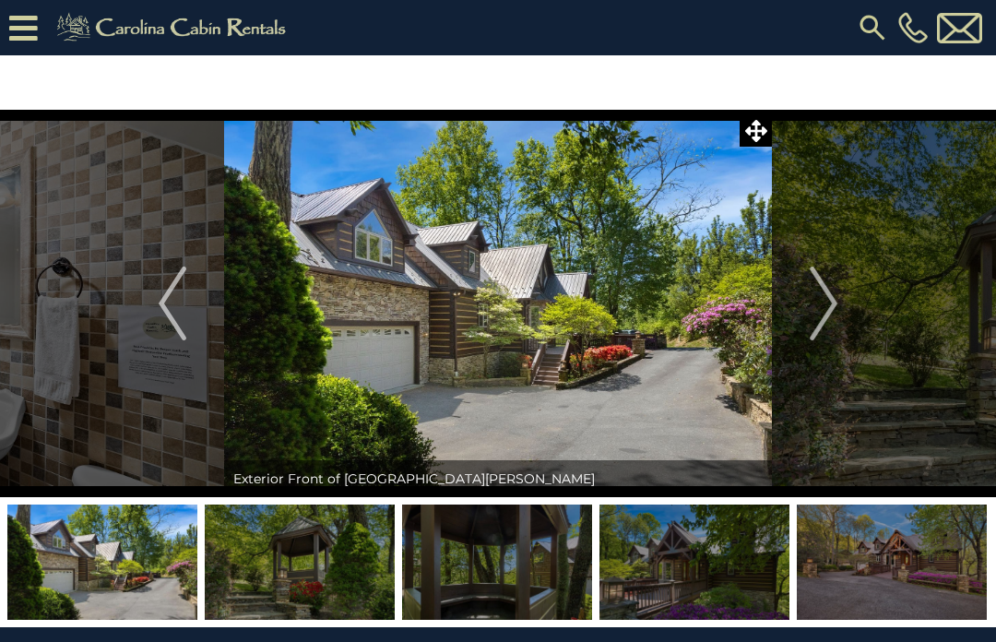
click at [842, 303] on button "Next" at bounding box center [823, 304] width 103 height 388
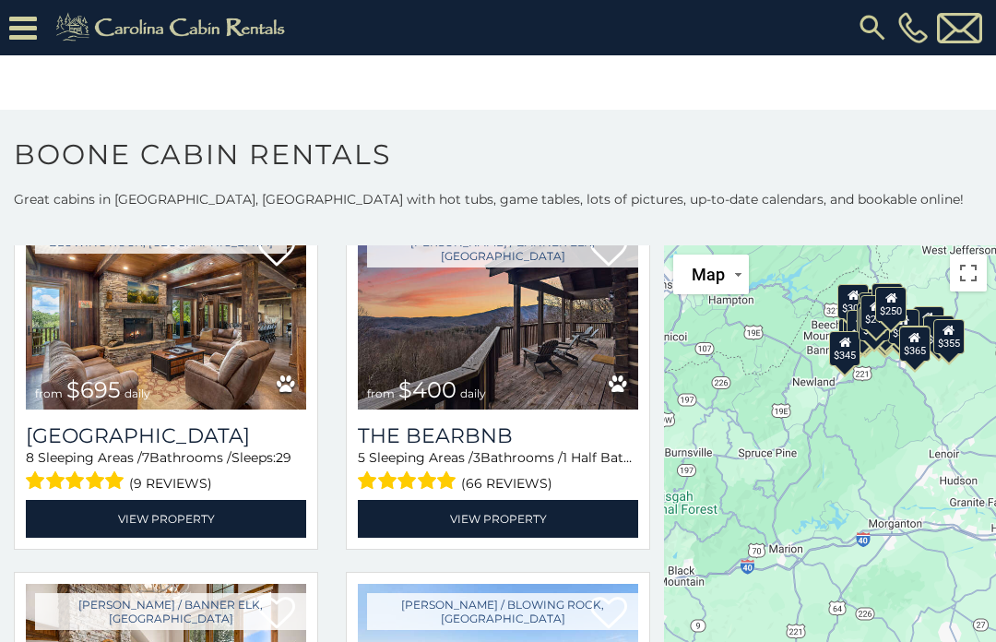
scroll to position [1928, 0]
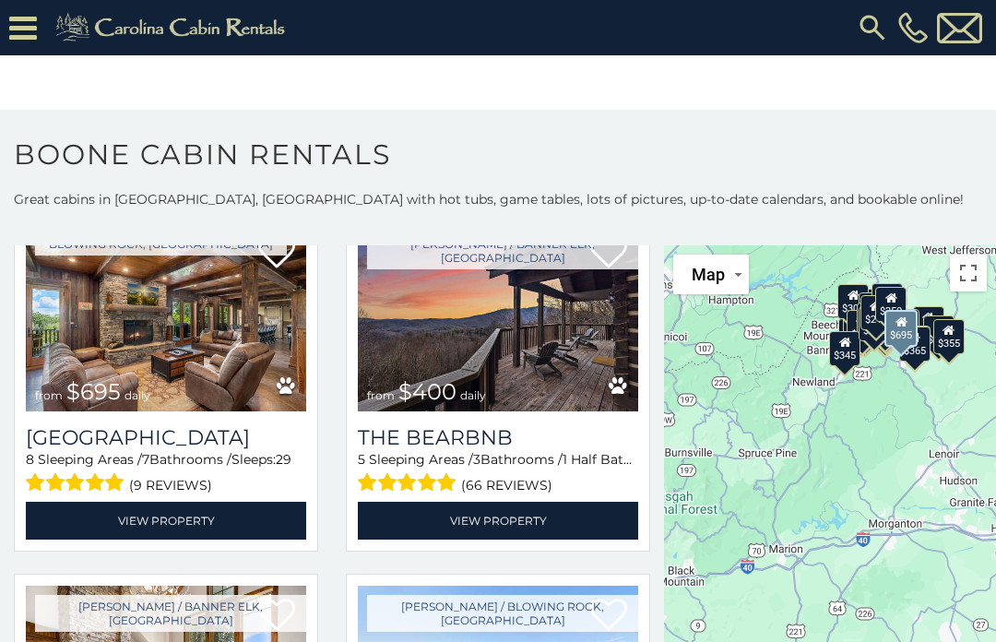
click at [196, 522] on link "View Property" at bounding box center [166, 521] width 280 height 38
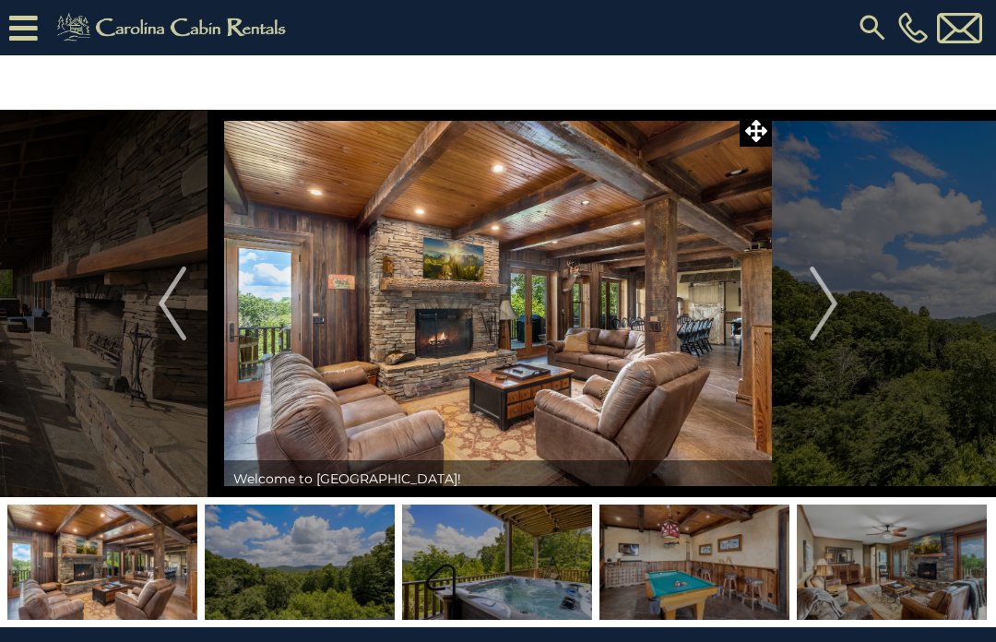
click at [835, 316] on img "Next" at bounding box center [824, 304] width 28 height 74
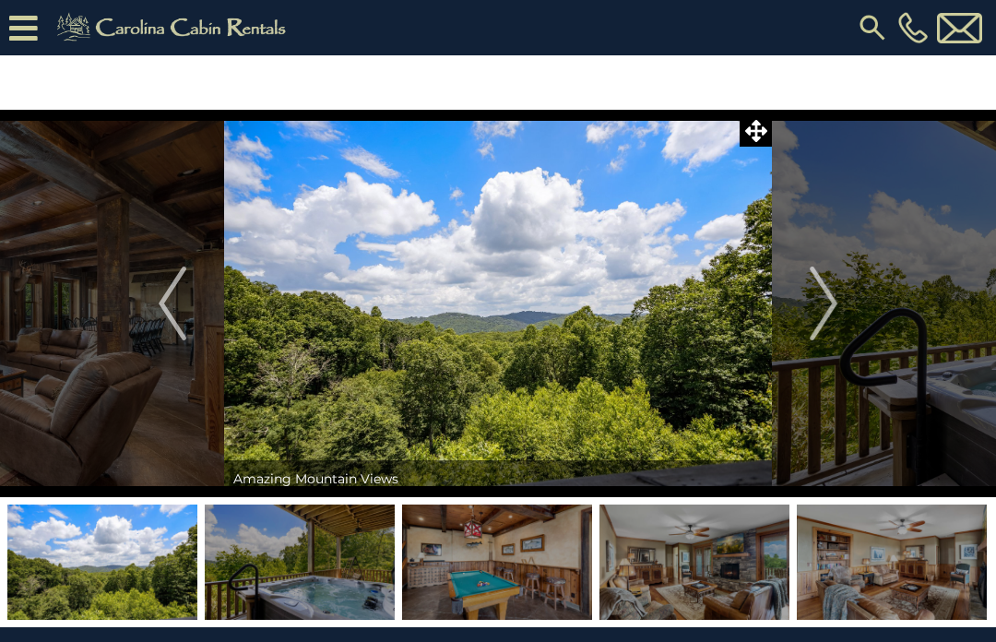
click at [841, 304] on button "Next" at bounding box center [823, 304] width 103 height 388
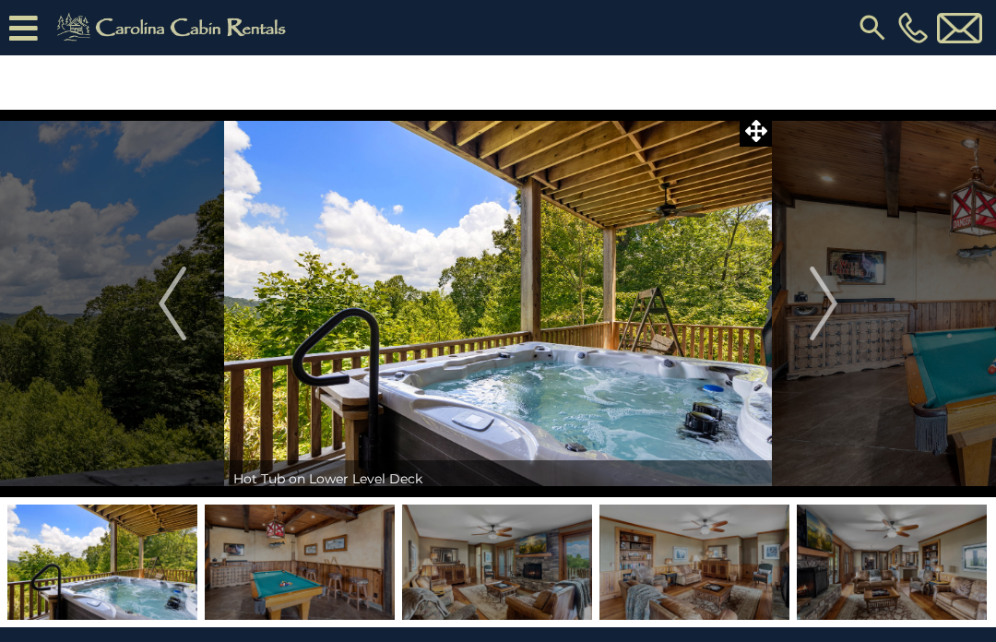
click at [835, 309] on img "Next" at bounding box center [824, 304] width 28 height 74
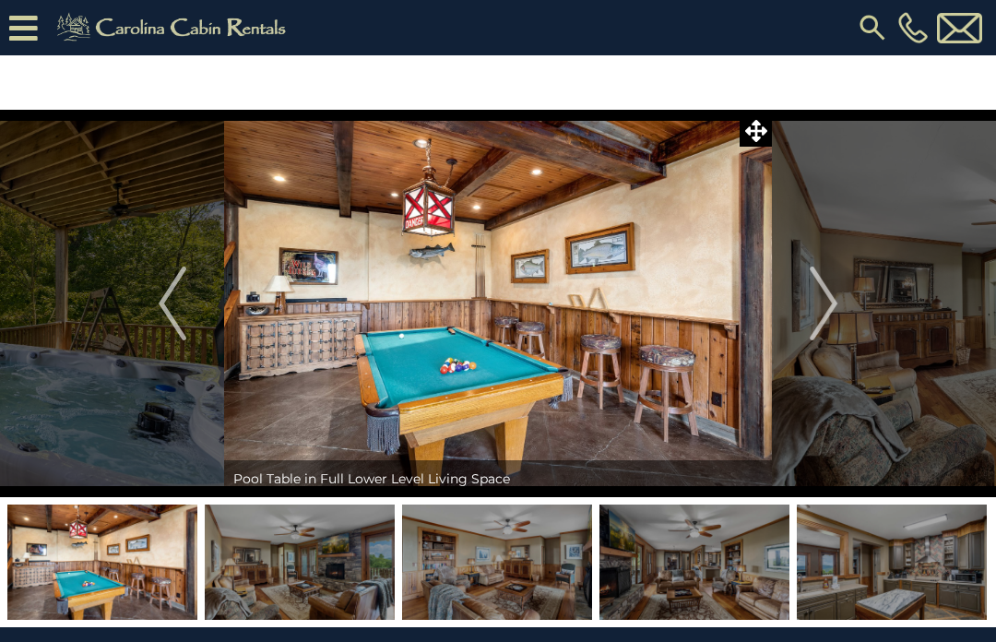
click at [843, 306] on button "Next" at bounding box center [823, 304] width 103 height 388
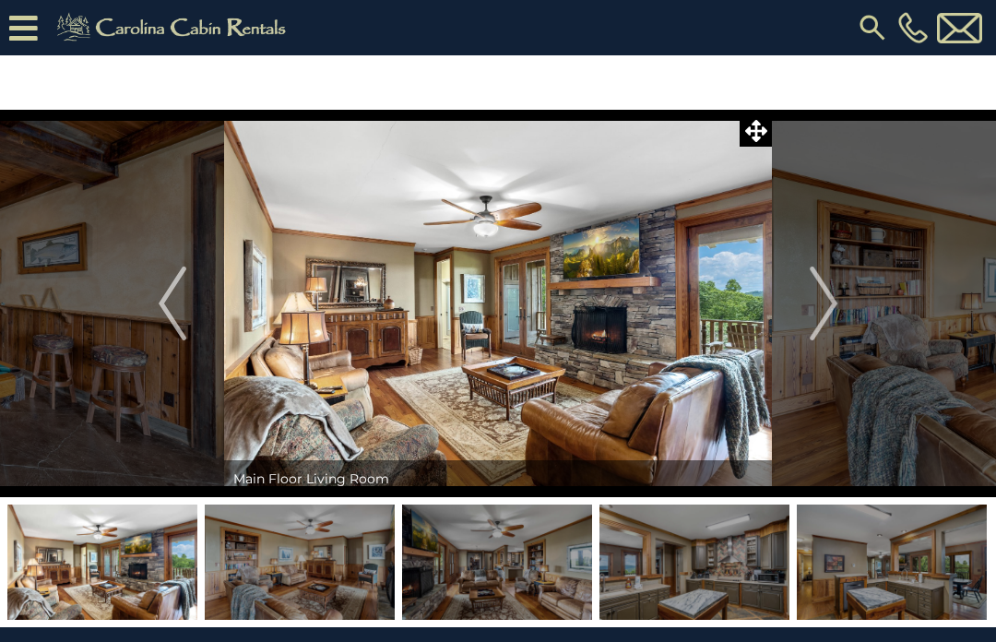
click at [840, 304] on button "Next" at bounding box center [823, 304] width 103 height 388
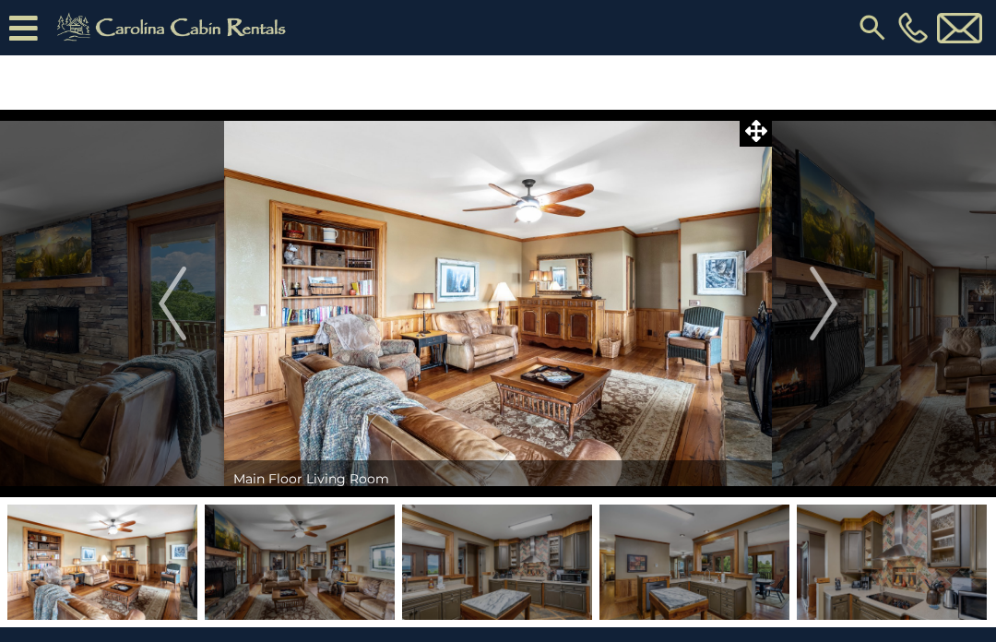
click at [842, 307] on button "Next" at bounding box center [823, 304] width 103 height 388
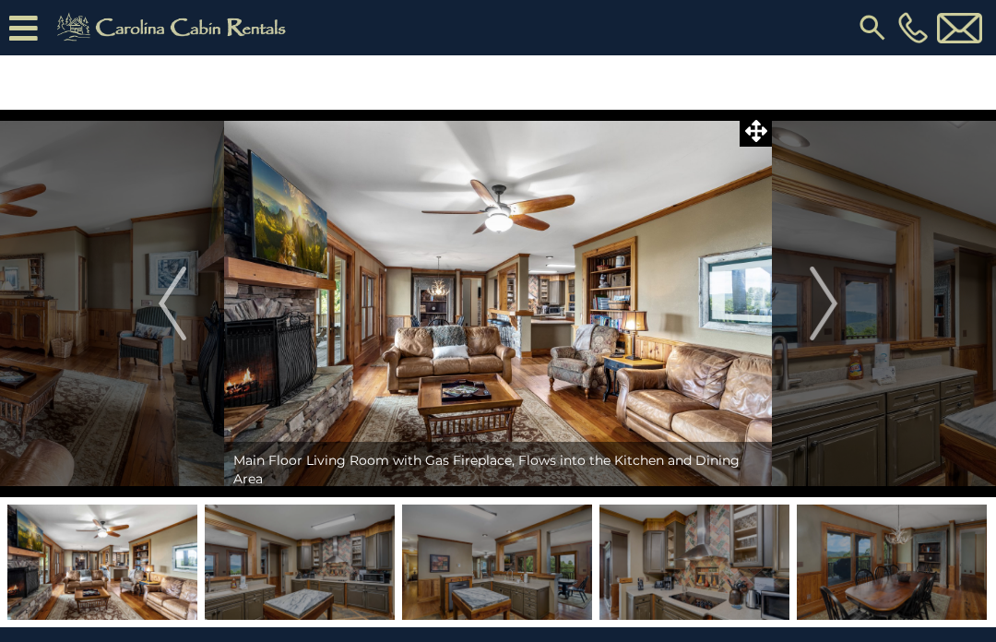
click at [843, 301] on button "Next" at bounding box center [823, 304] width 103 height 388
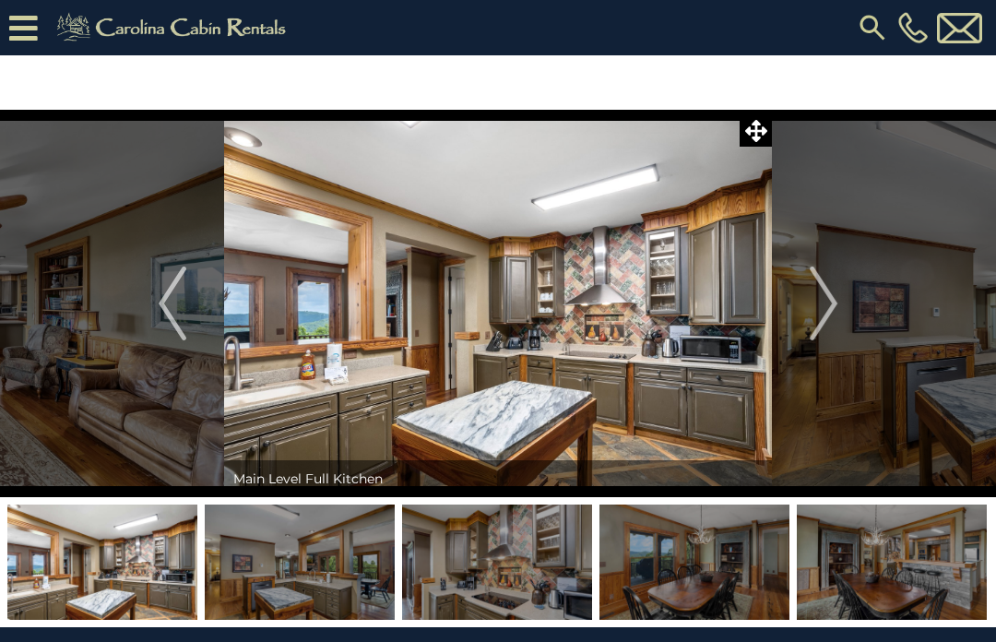
click at [840, 299] on button "Next" at bounding box center [823, 304] width 103 height 388
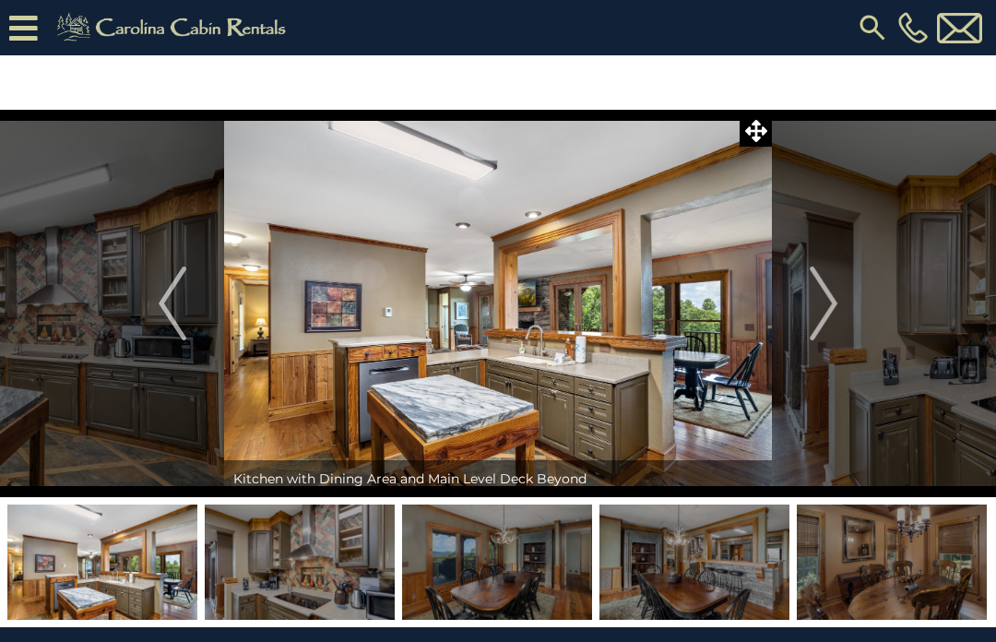
click at [838, 307] on img "Next" at bounding box center [824, 304] width 28 height 74
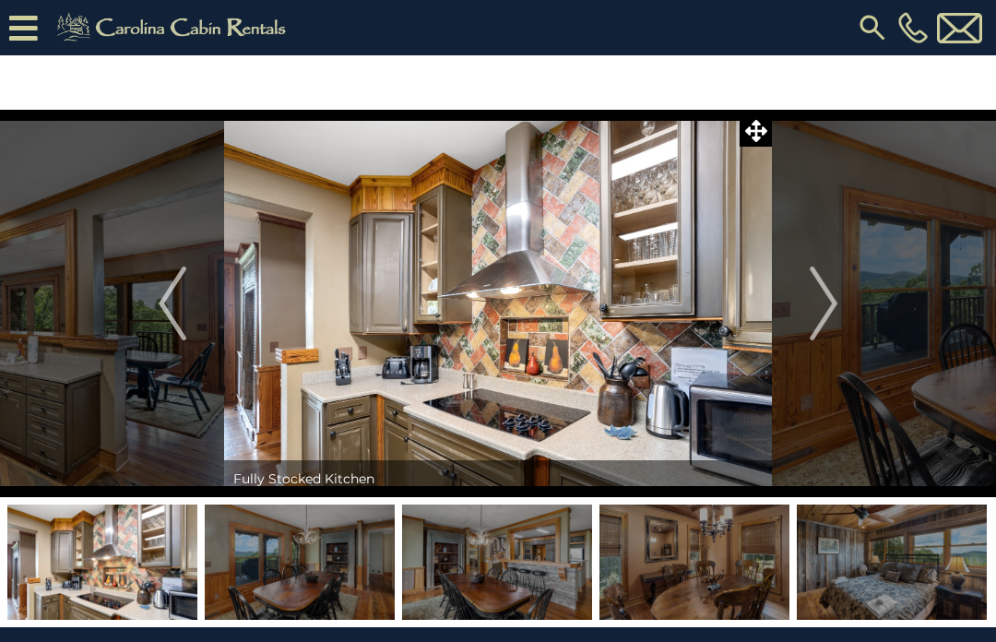
click at [838, 301] on img "Next" at bounding box center [824, 304] width 28 height 74
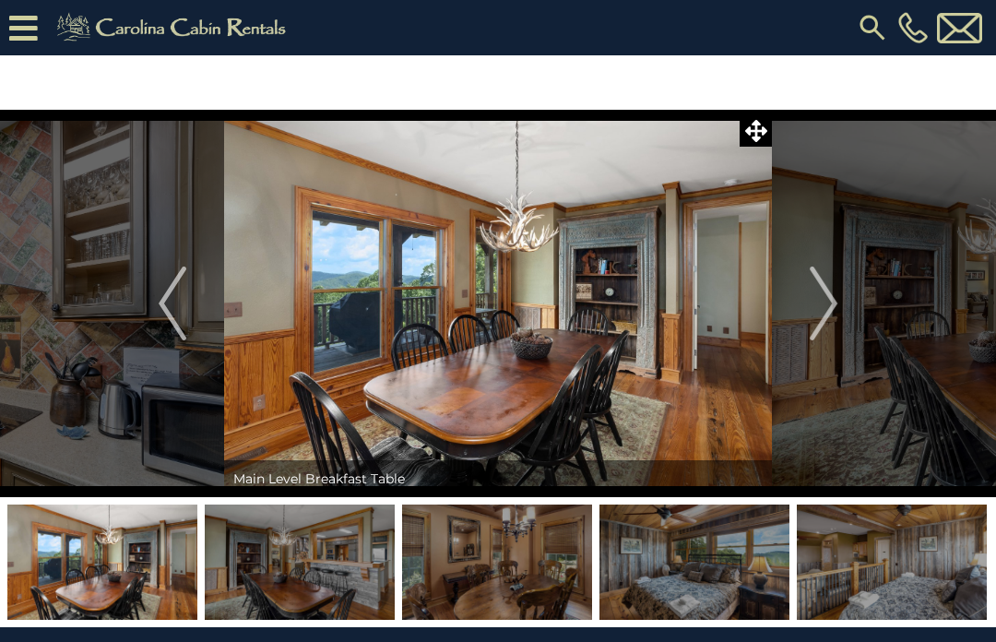
click at [834, 317] on img "Next" at bounding box center [824, 304] width 28 height 74
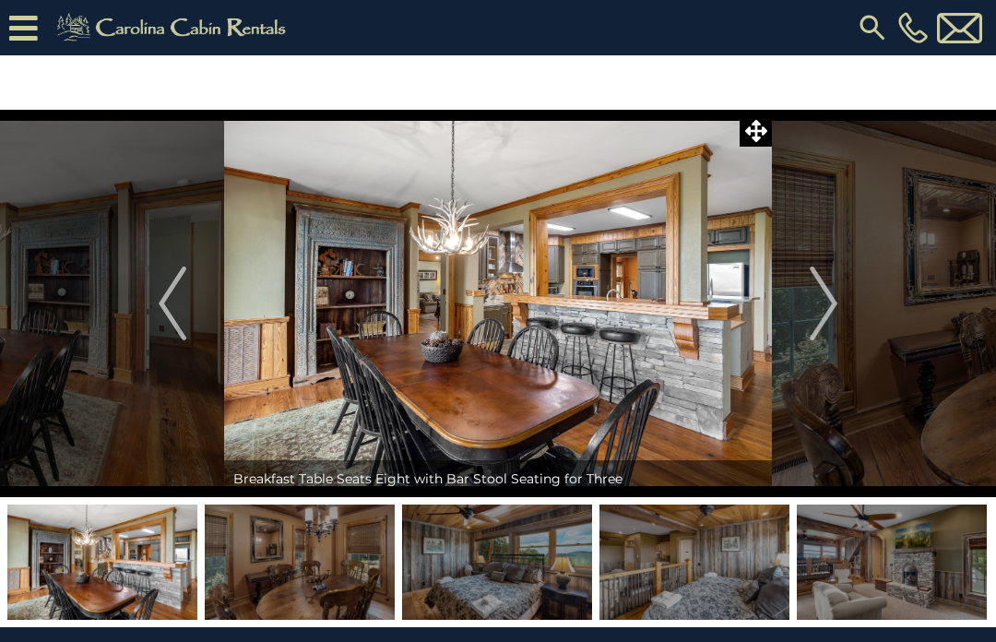
click at [836, 304] on img "Next" at bounding box center [824, 304] width 28 height 74
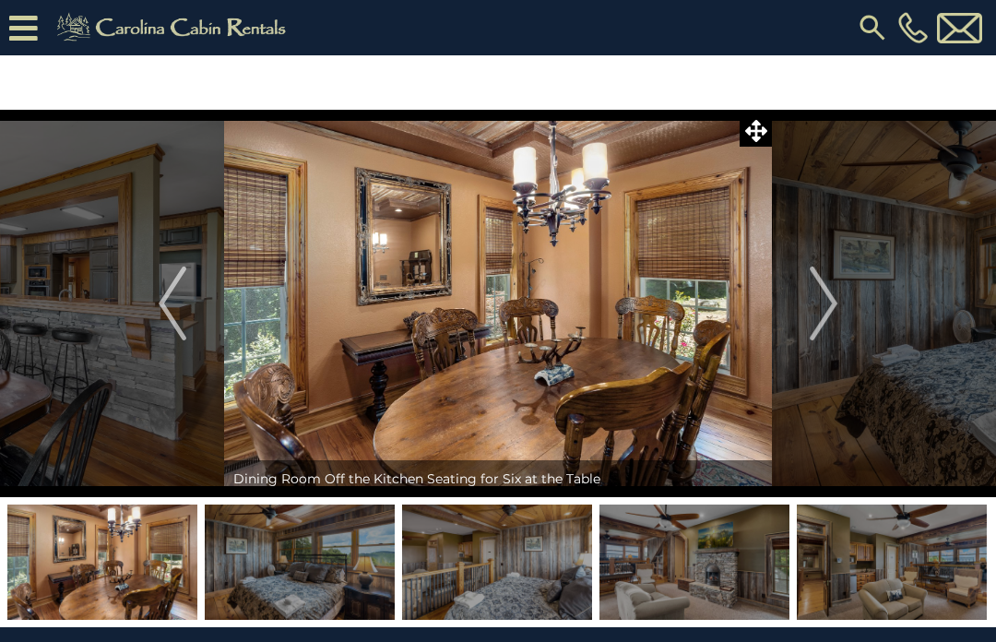
click at [832, 313] on img "Next" at bounding box center [824, 304] width 28 height 74
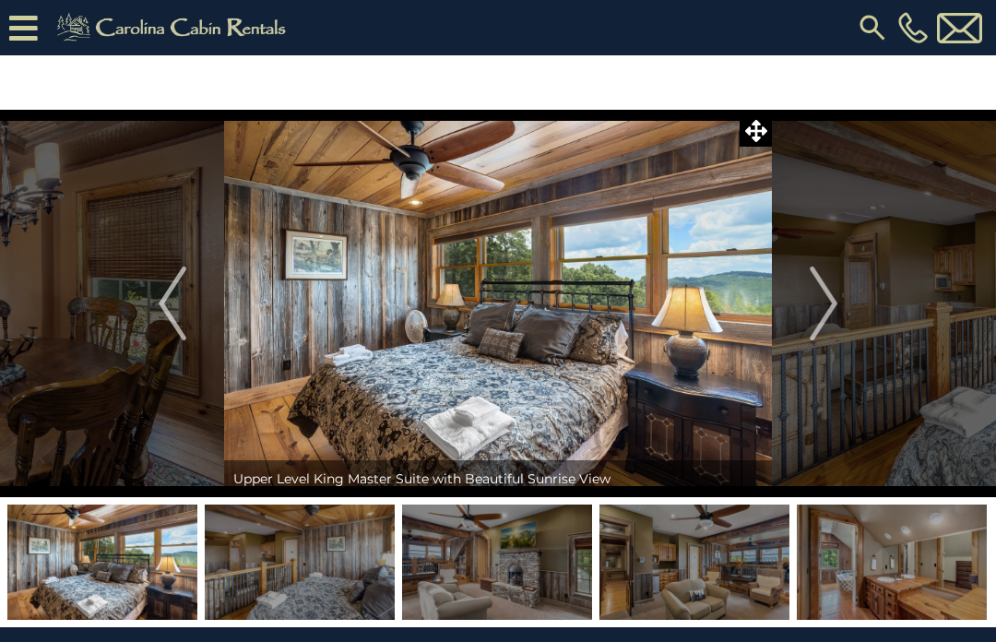
click at [835, 307] on img "Next" at bounding box center [824, 304] width 28 height 74
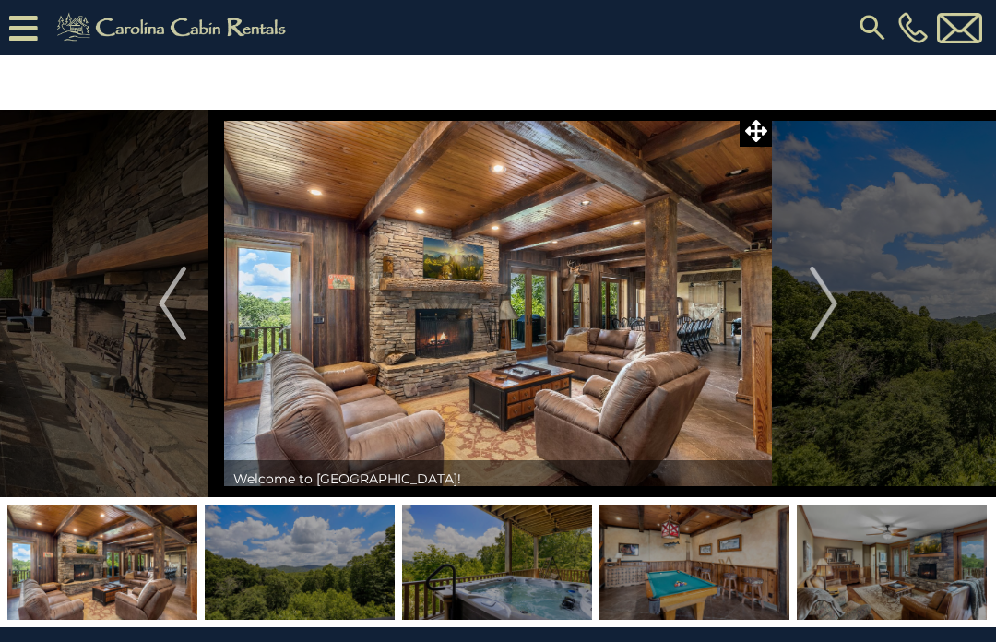
click at [952, 562] on img at bounding box center [892, 562] width 190 height 115
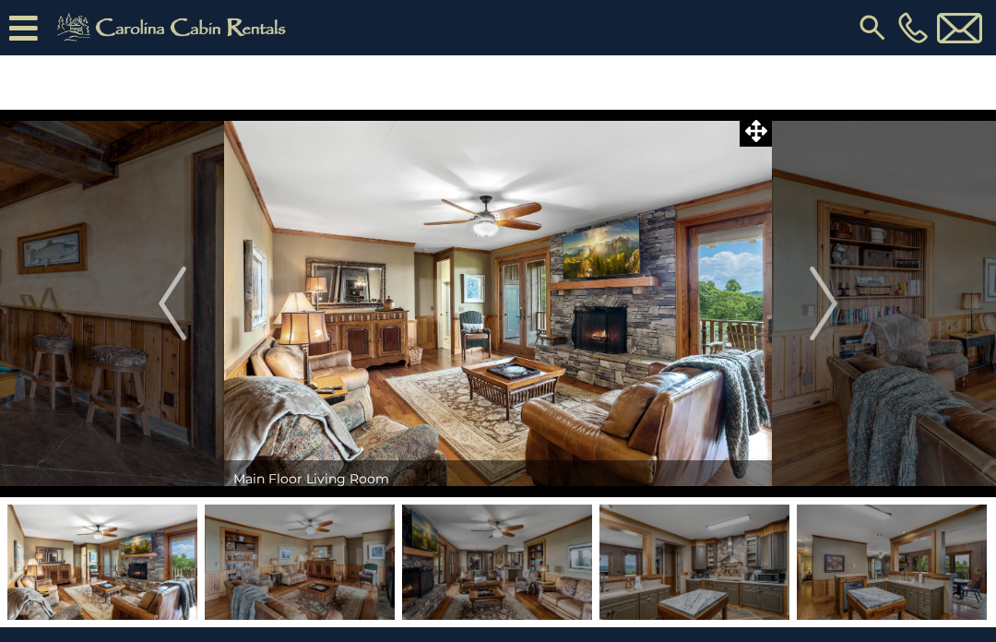
click at [920, 564] on img at bounding box center [892, 562] width 190 height 115
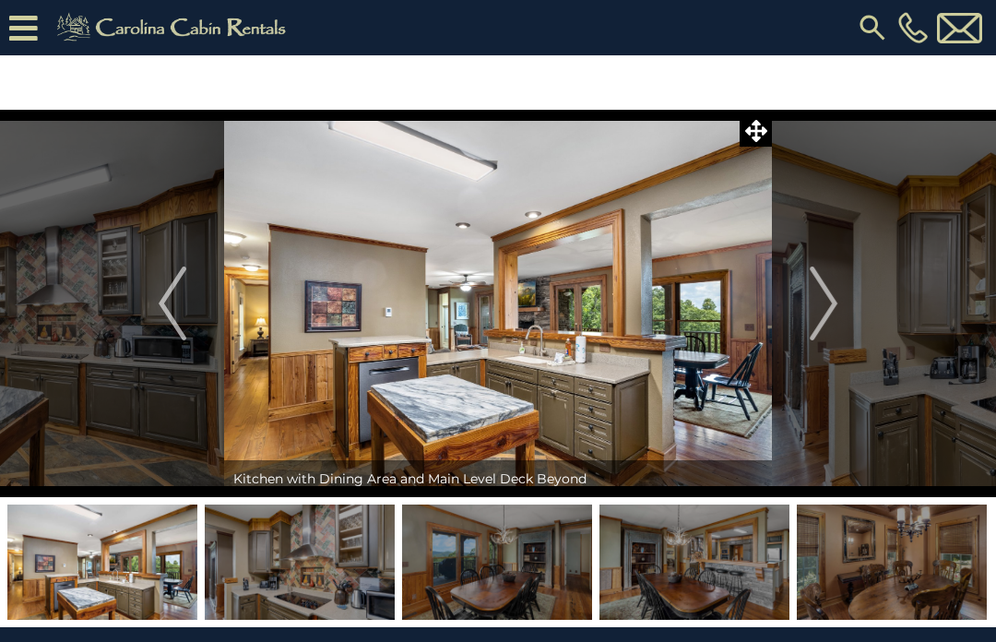
click at [915, 555] on img at bounding box center [892, 562] width 190 height 115
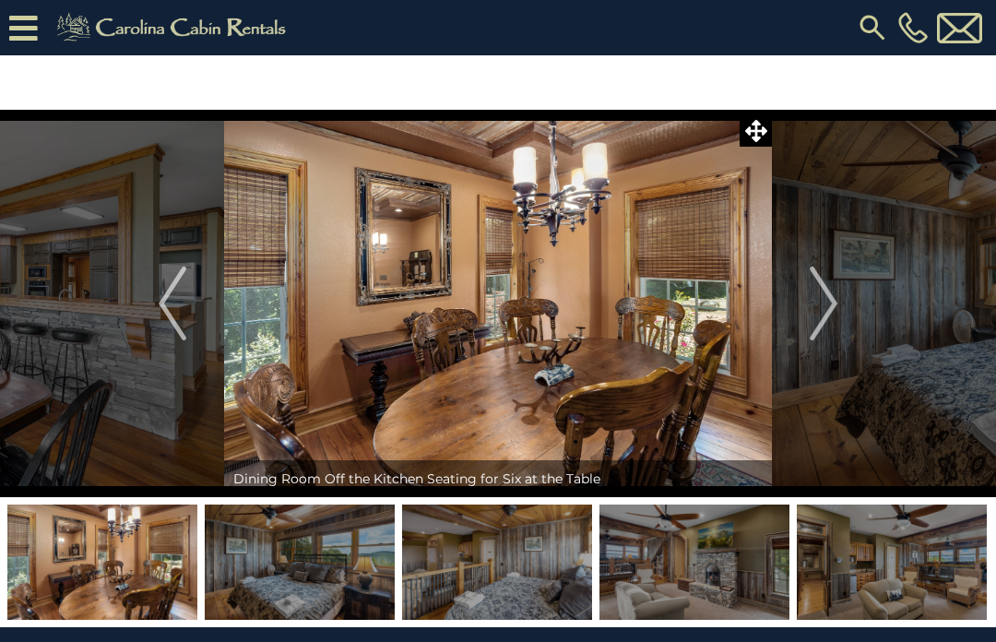
click at [841, 307] on button "Next" at bounding box center [823, 304] width 103 height 388
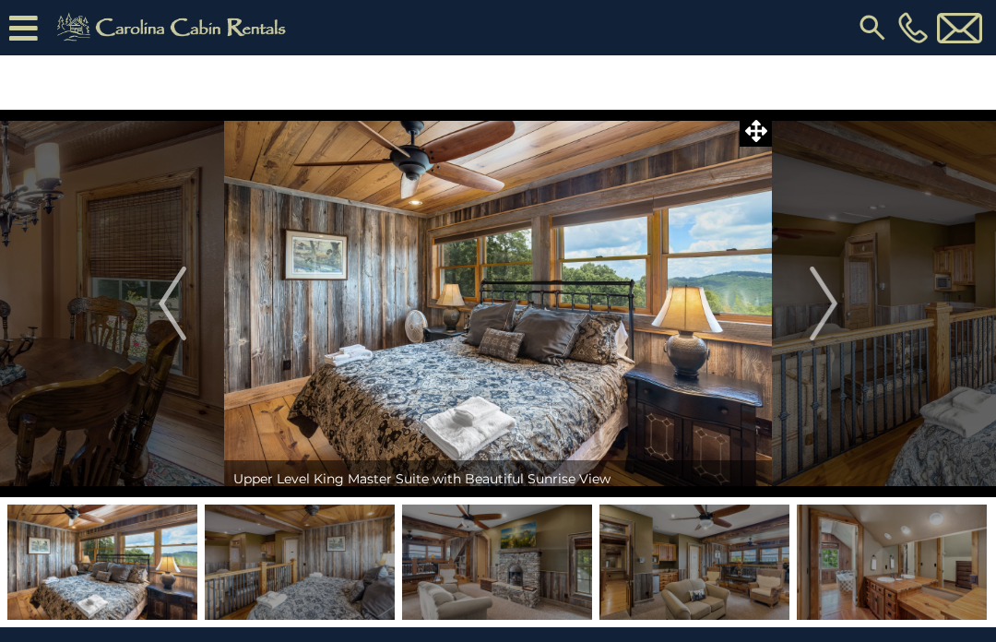
click at [840, 307] on button "Next" at bounding box center [823, 304] width 103 height 388
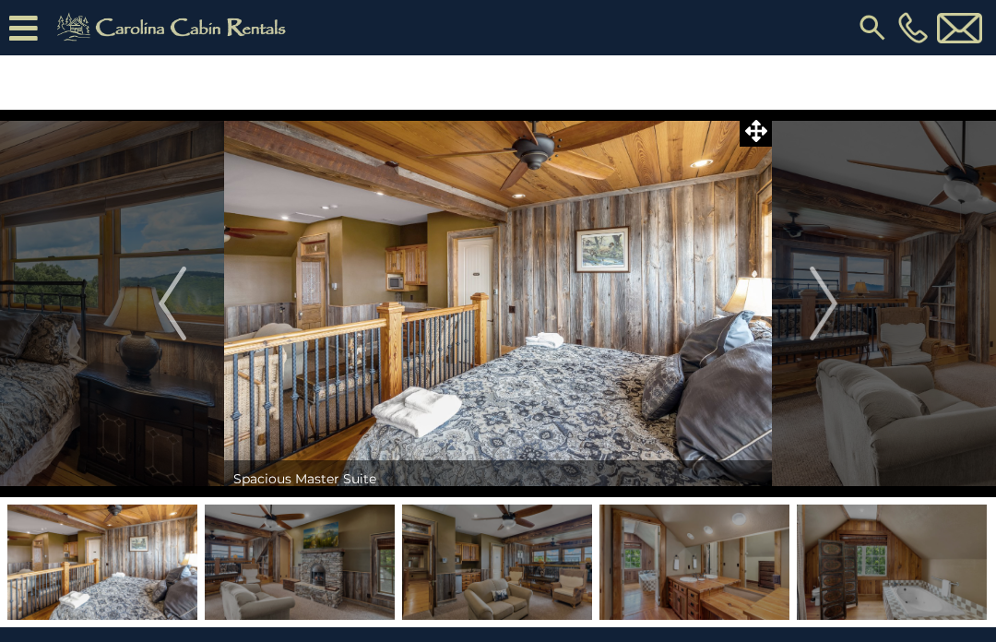
click at [846, 302] on button "Next" at bounding box center [823, 304] width 103 height 388
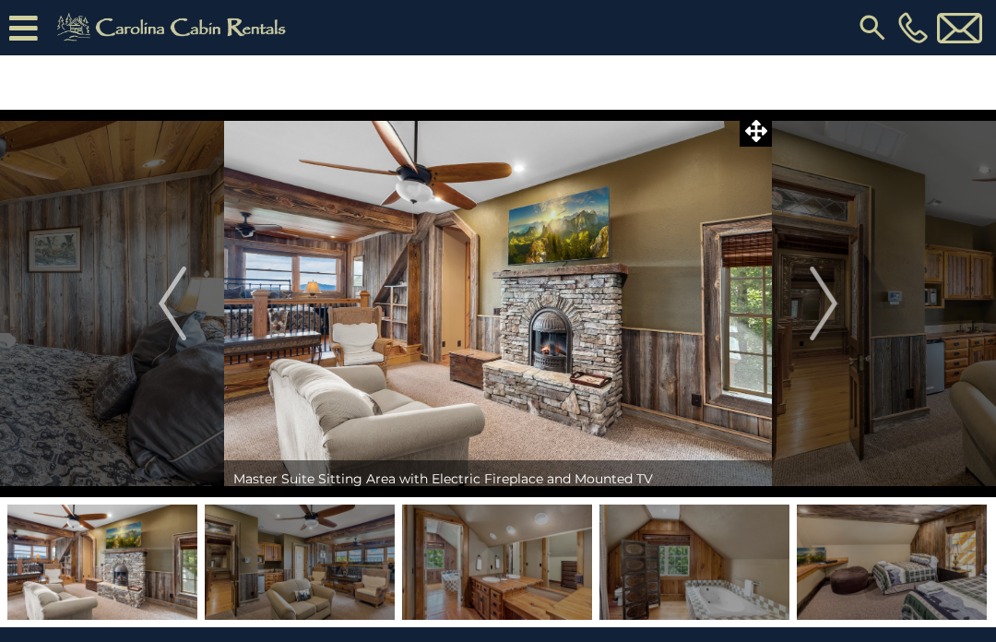
click at [844, 304] on button "Next" at bounding box center [823, 304] width 103 height 388
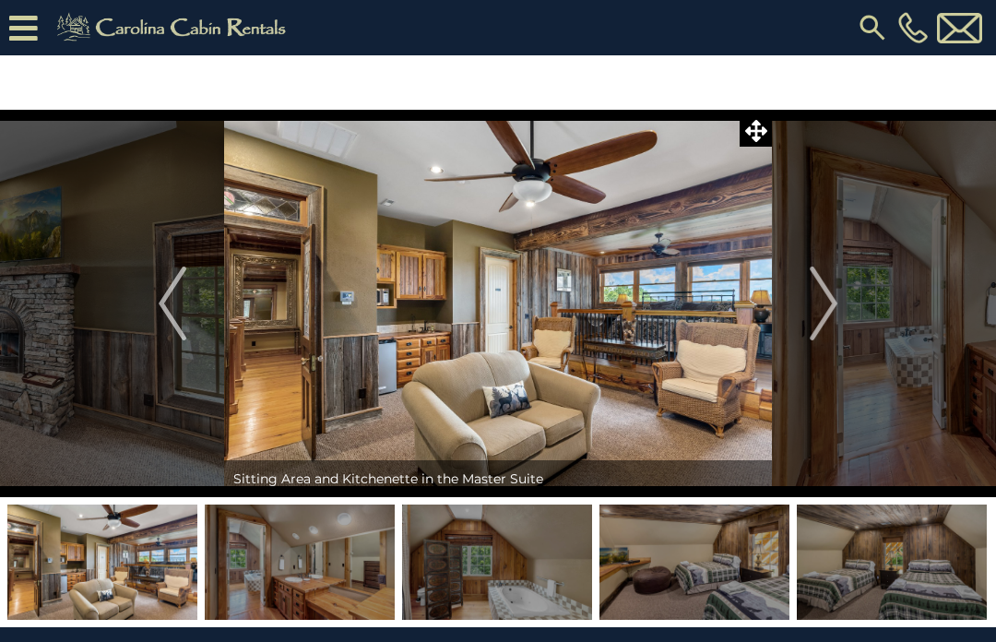
click at [841, 304] on button "Next" at bounding box center [823, 304] width 103 height 388
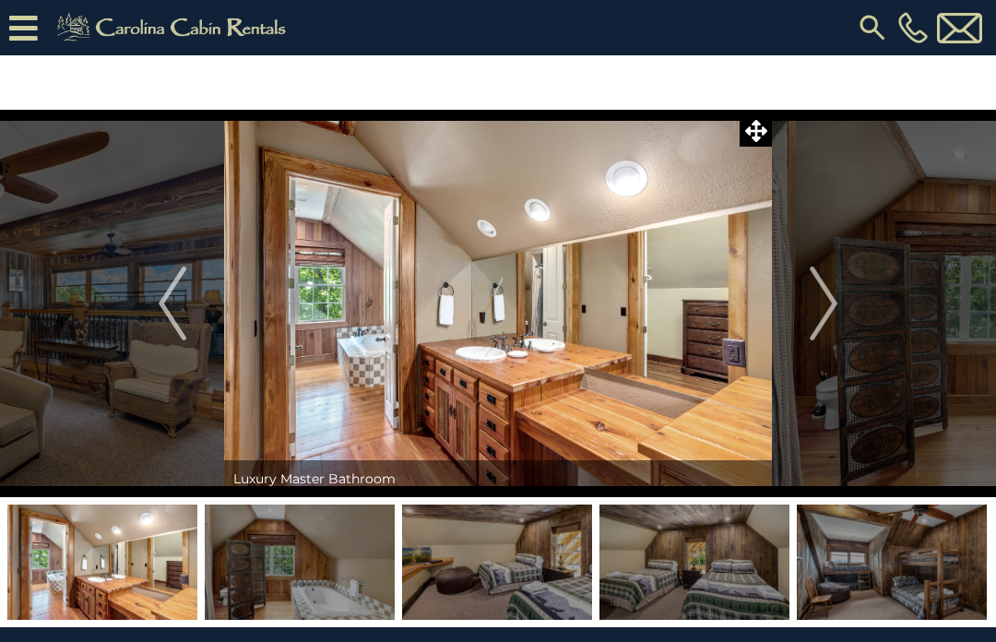
click at [836, 312] on img "Next" at bounding box center [824, 304] width 28 height 74
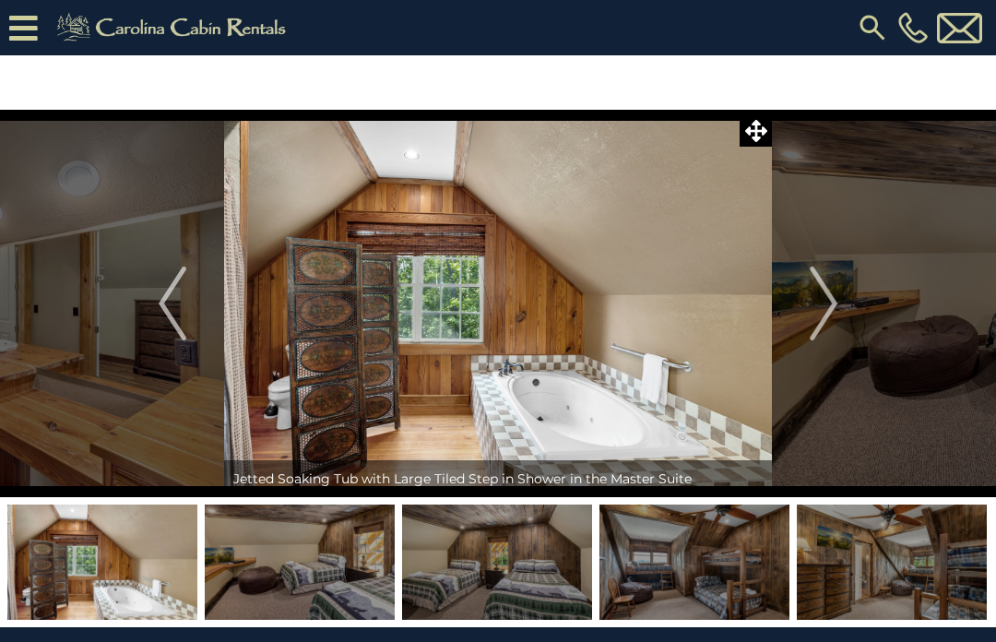
click at [841, 301] on button "Next" at bounding box center [823, 304] width 103 height 388
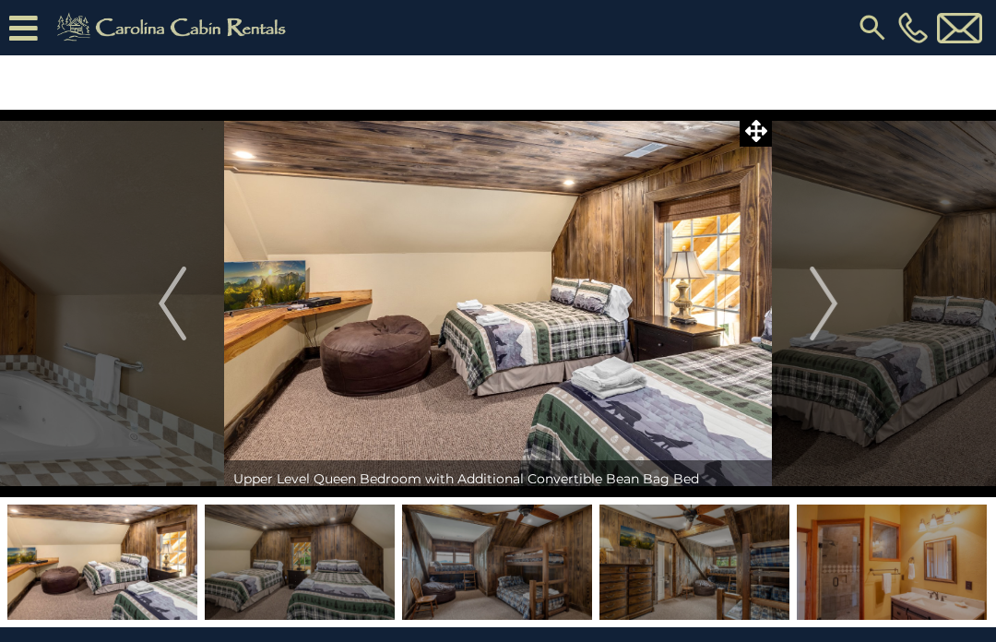
click at [836, 304] on img "Next" at bounding box center [824, 304] width 28 height 74
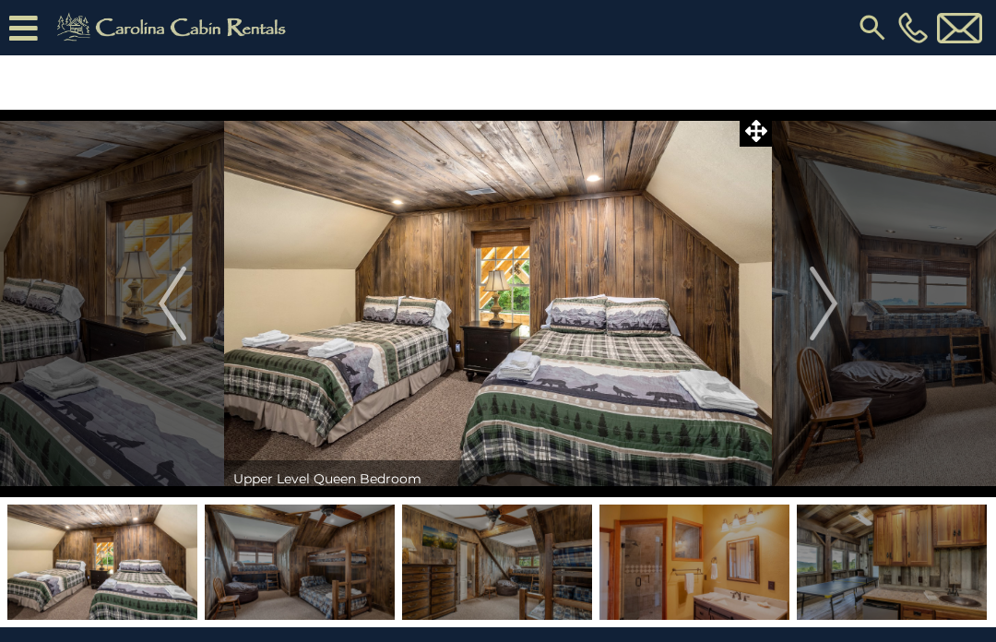
click at [833, 318] on img "Next" at bounding box center [824, 304] width 28 height 74
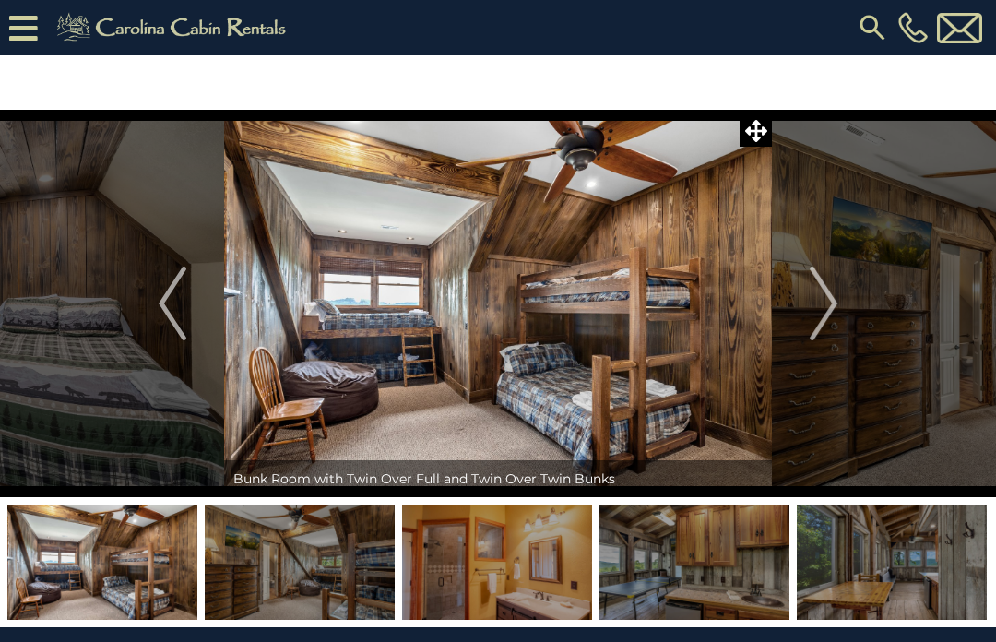
click at [836, 309] on img "Next" at bounding box center [824, 304] width 28 height 74
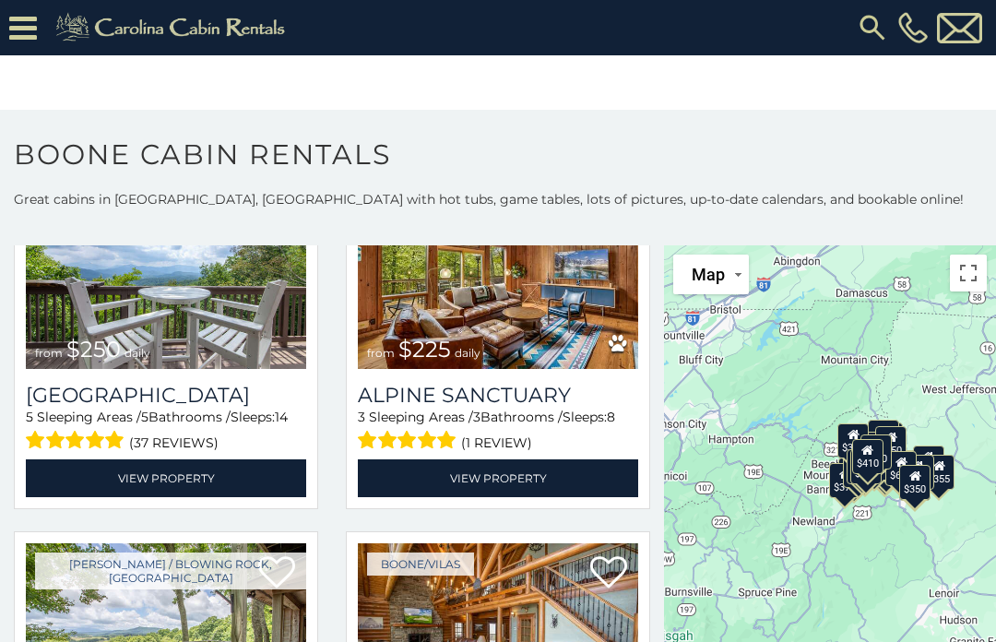
scroll to position [3790, 0]
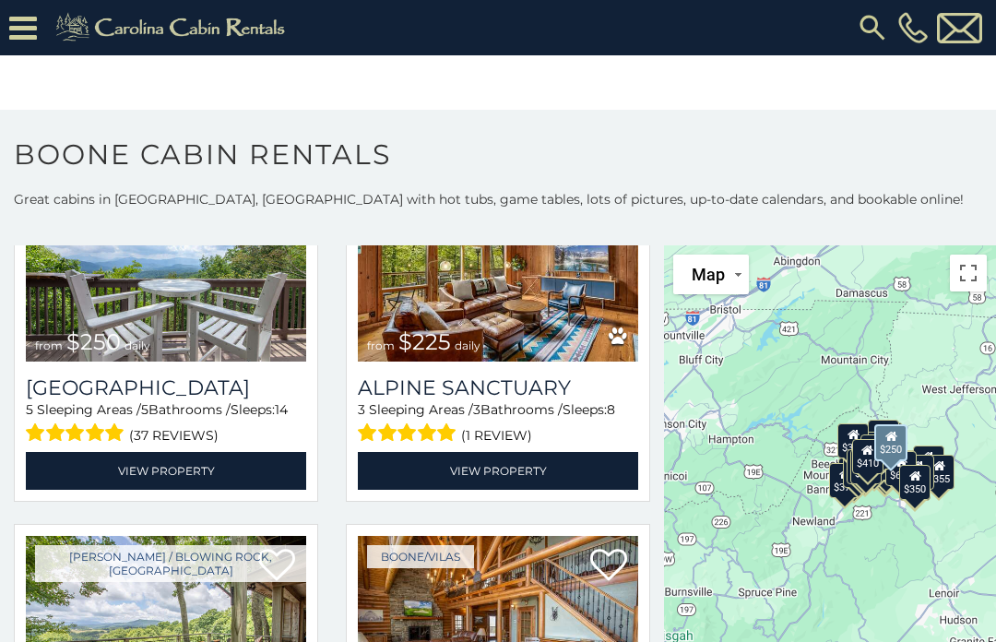
click at [187, 468] on link "View Property" at bounding box center [166, 471] width 280 height 38
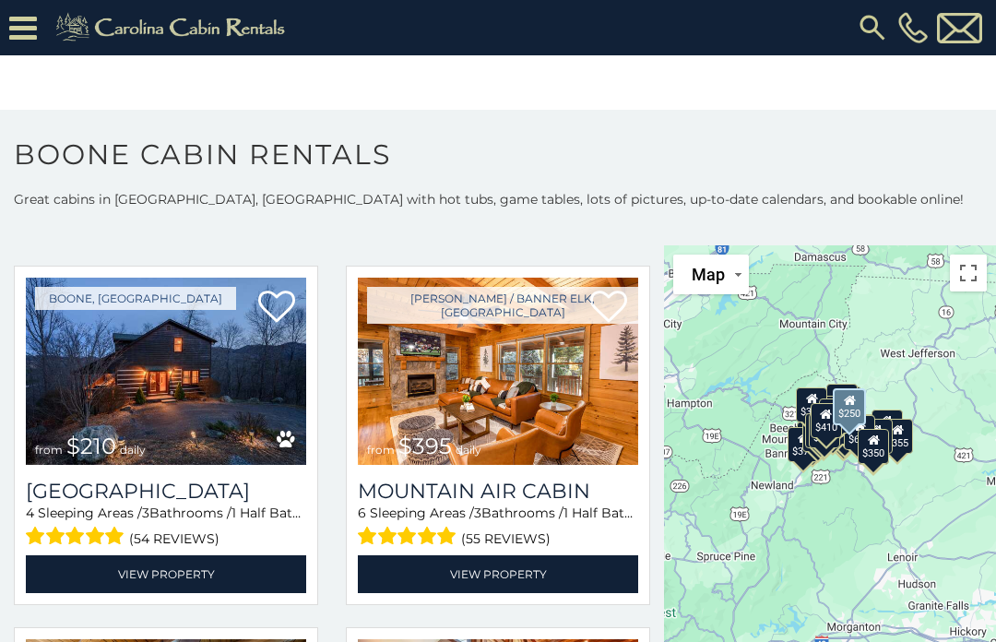
scroll to position [4775, 0]
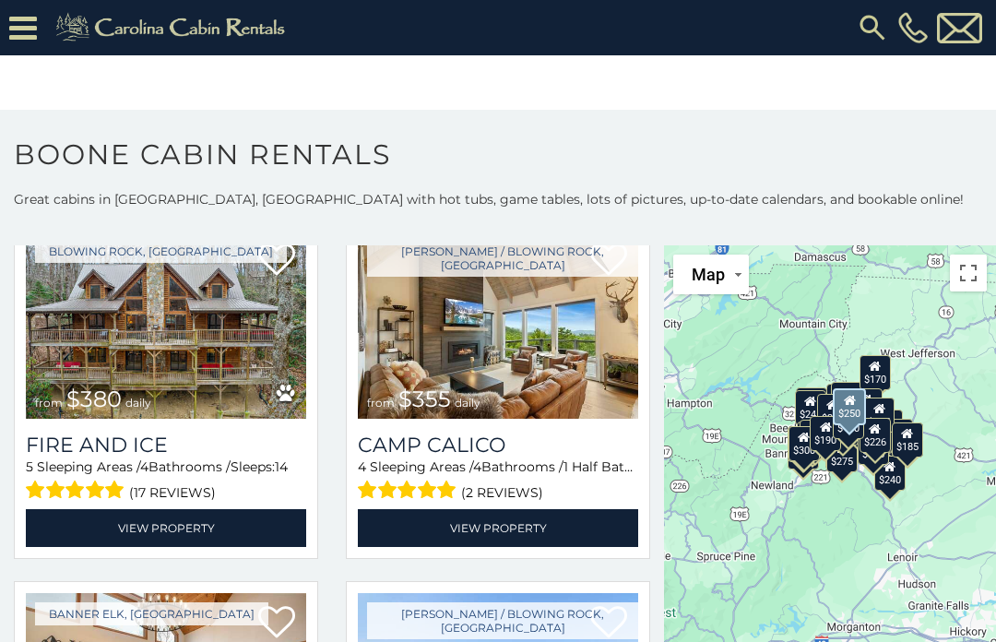
scroll to position [5546, 0]
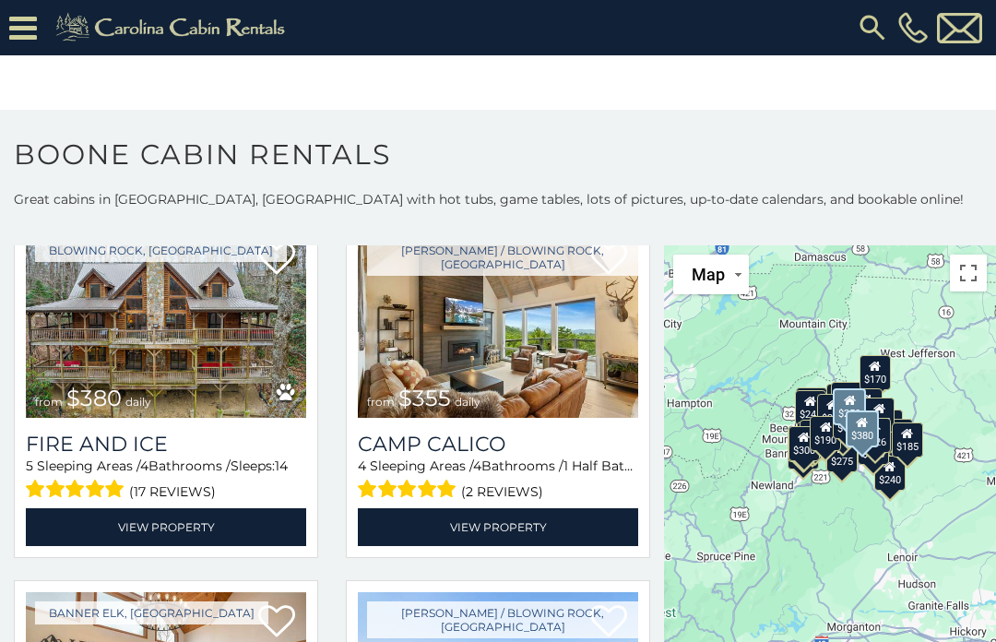
click at [171, 436] on h3 "Fire And Ice" at bounding box center [166, 444] width 280 height 25
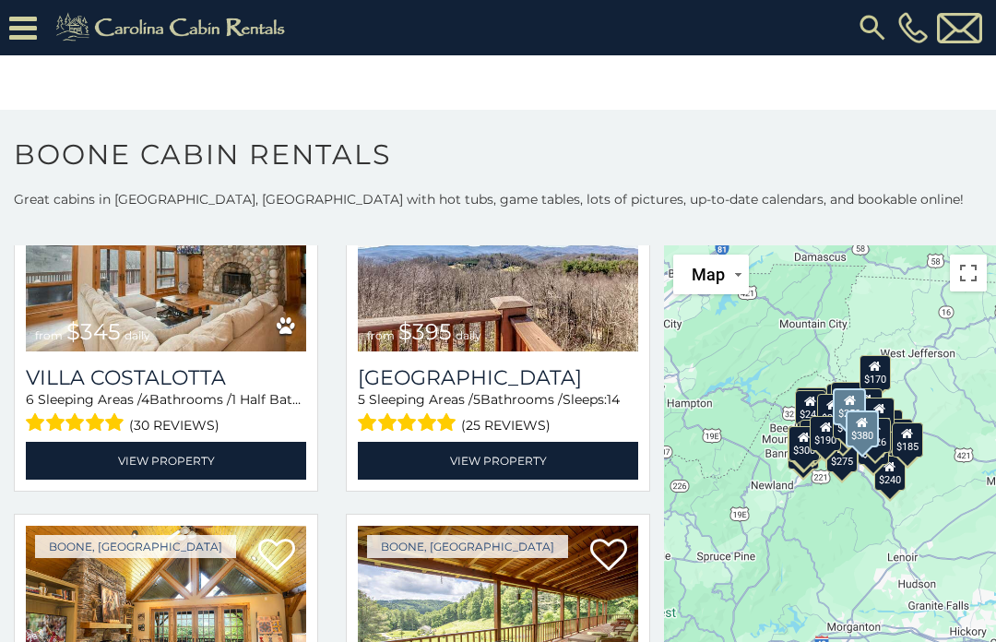
scroll to position [5974, 0]
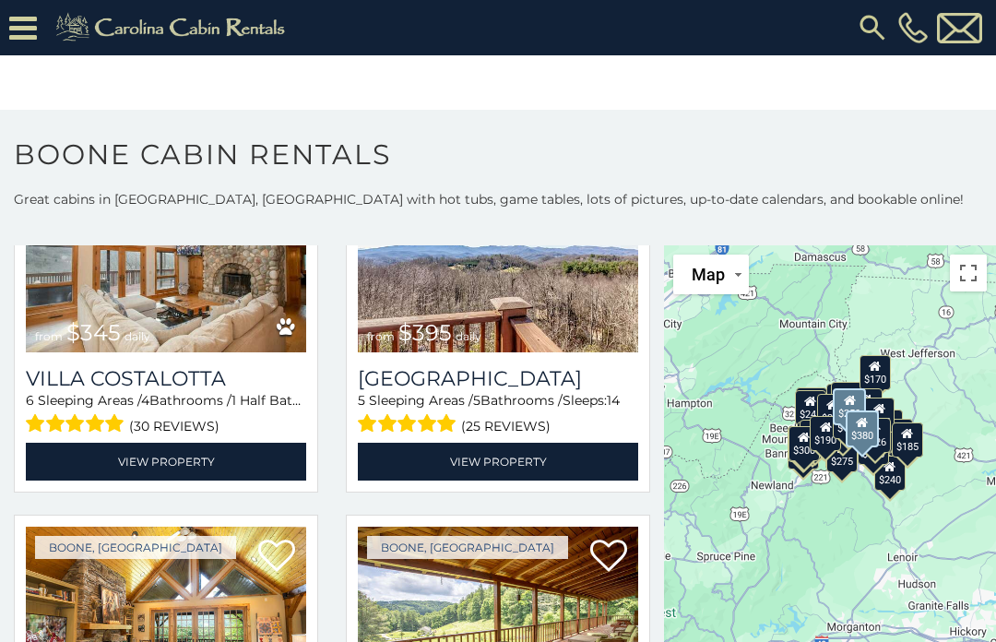
click at [513, 459] on link "View Property" at bounding box center [498, 462] width 280 height 38
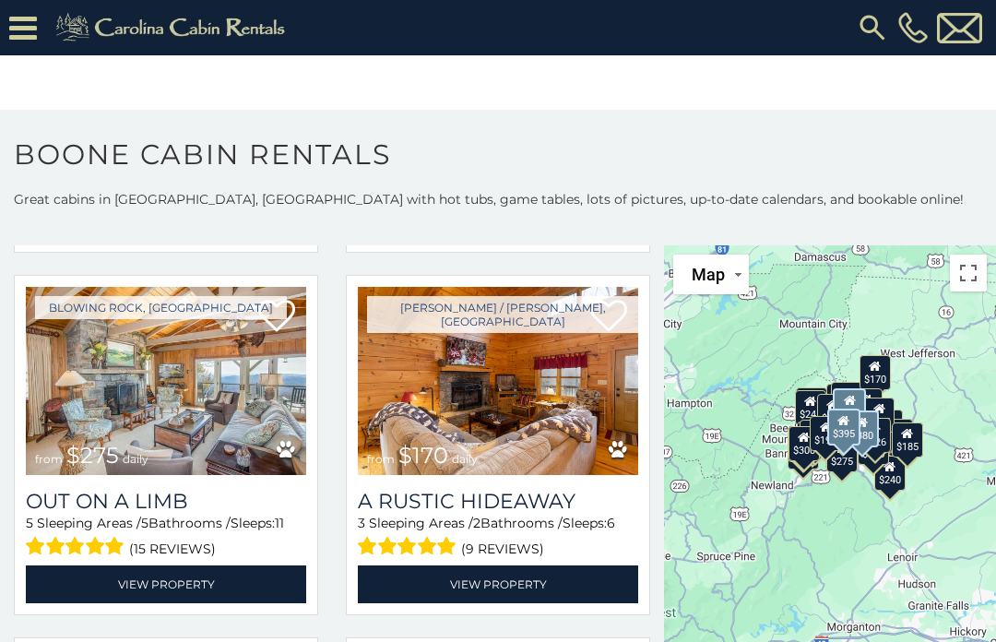
scroll to position [7664, 0]
click at [173, 582] on link "View Property" at bounding box center [166, 585] width 280 height 38
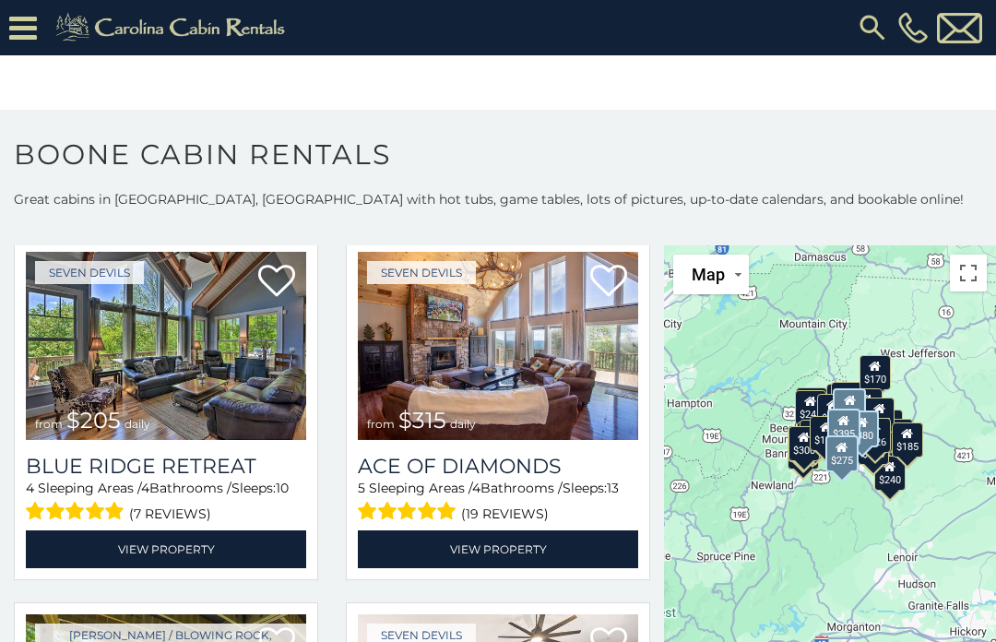
scroll to position [9512, 0]
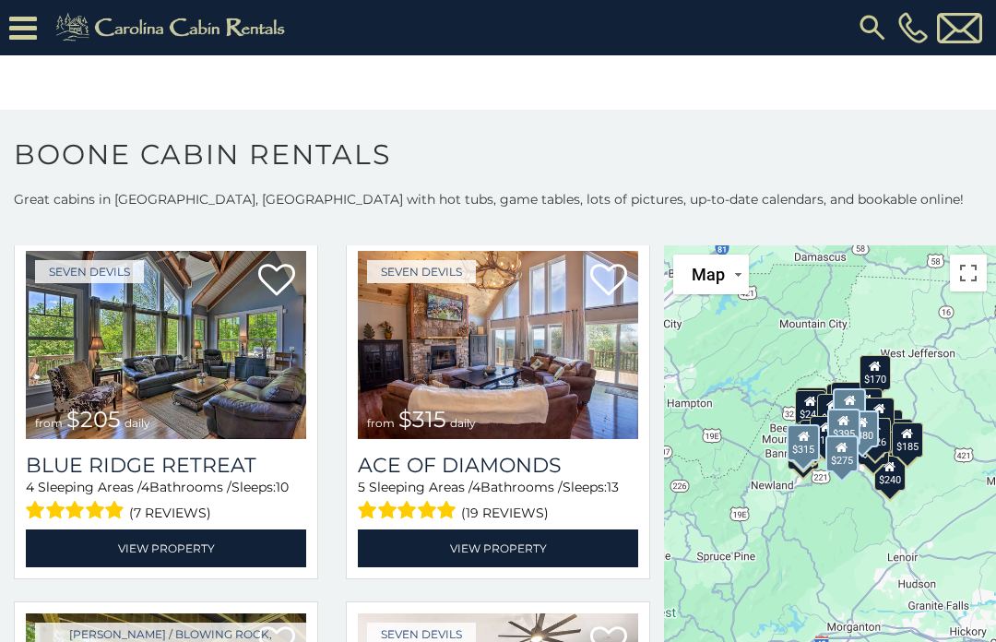
click at [516, 557] on link "View Property" at bounding box center [498, 549] width 280 height 38
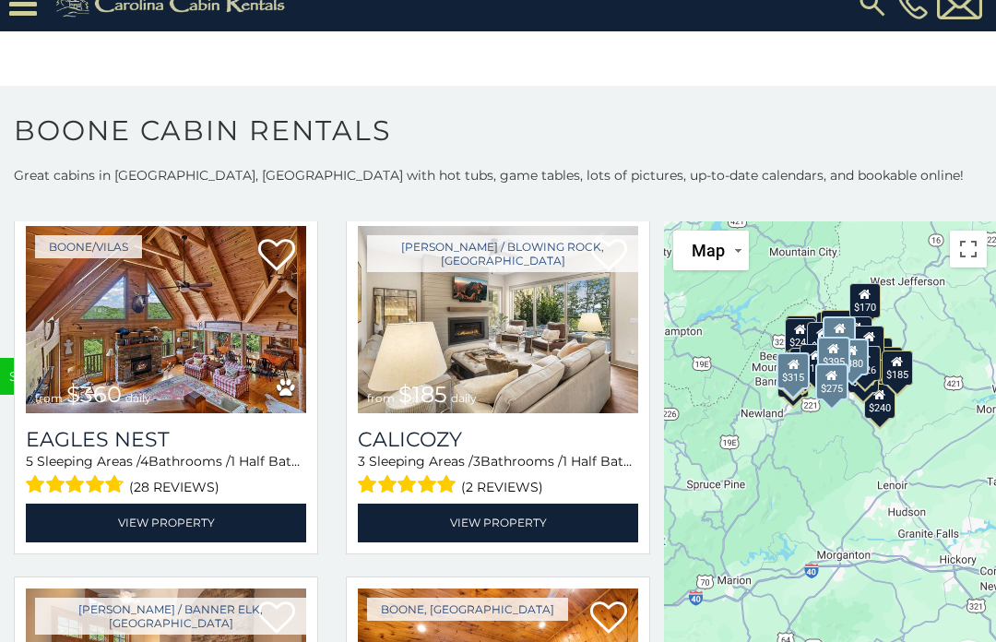
scroll to position [10233, 0]
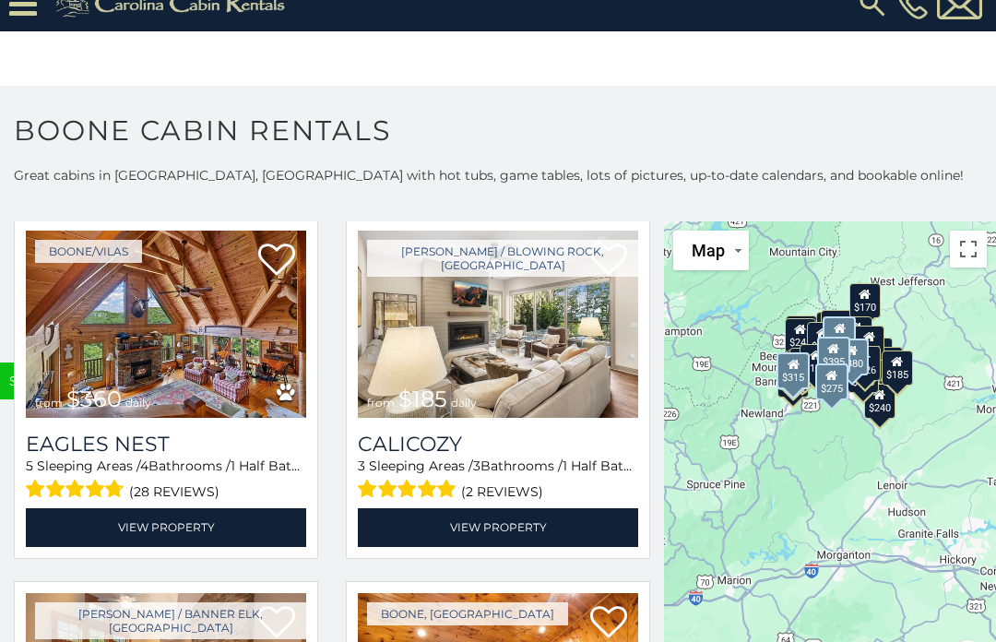
click at [215, 519] on link "View Property" at bounding box center [166, 527] width 280 height 38
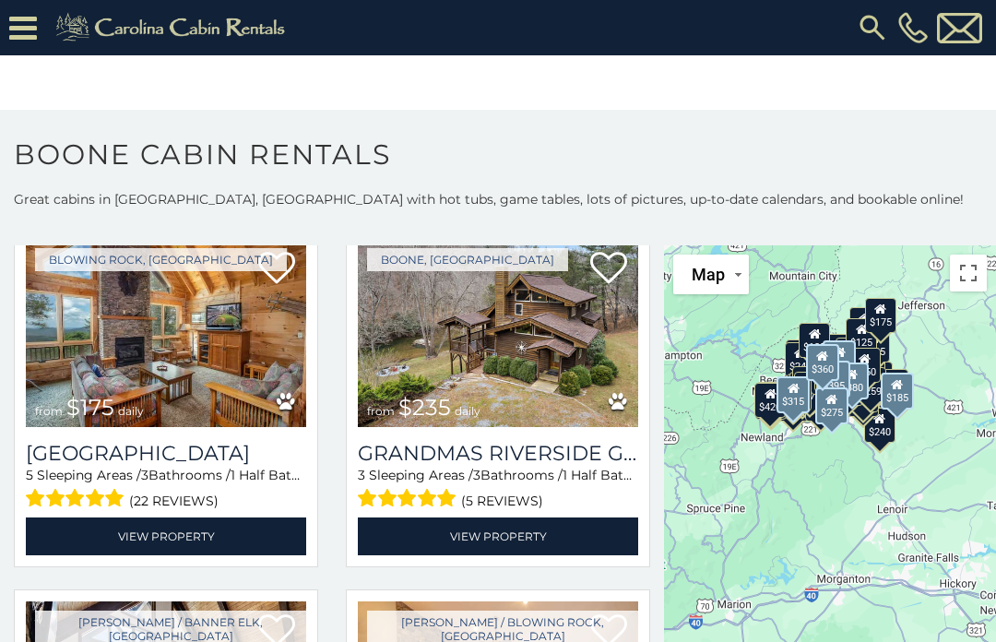
scroll to position [11343, 0]
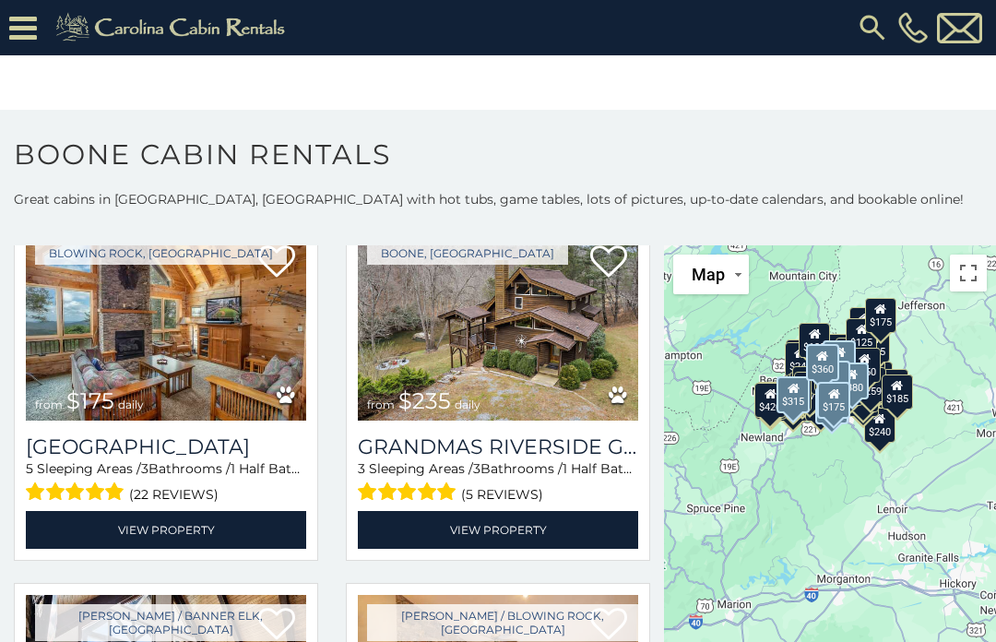
click at [223, 531] on link "View Property" at bounding box center [166, 530] width 280 height 38
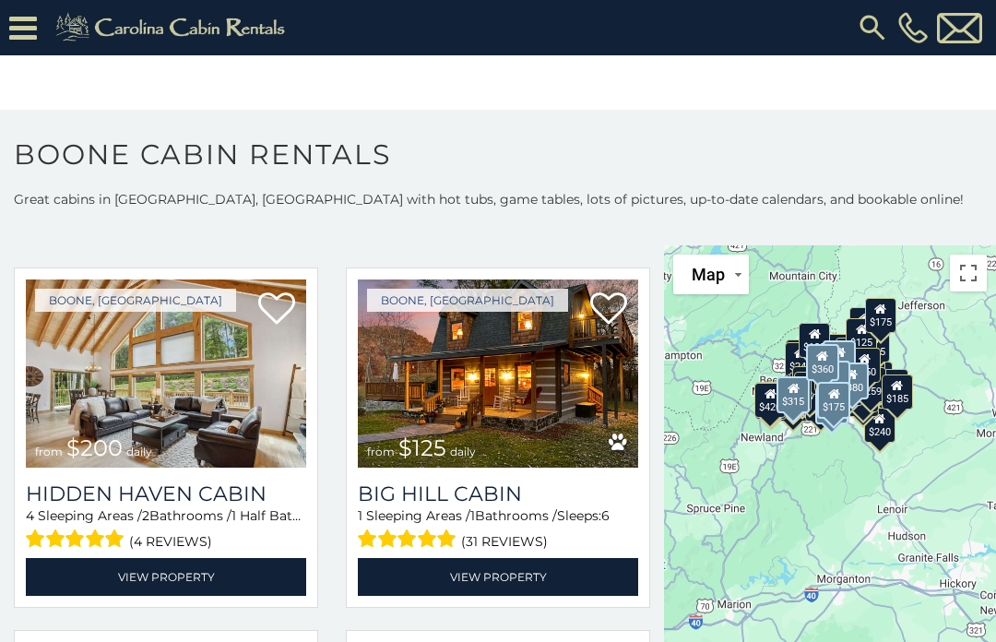
scroll to position [13836, 0]
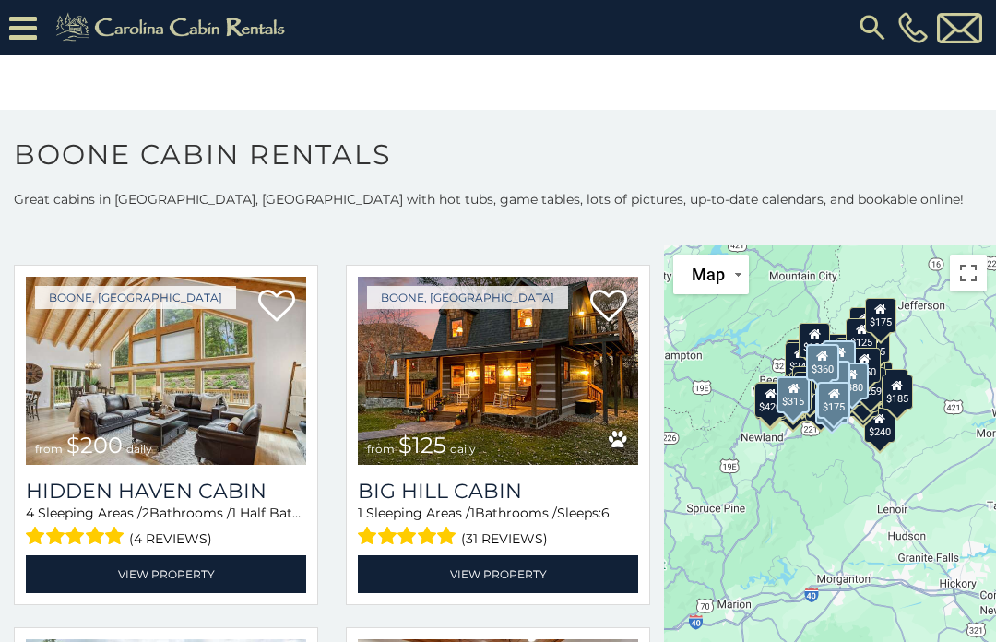
click at [549, 578] on link "View Property" at bounding box center [498, 574] width 280 height 38
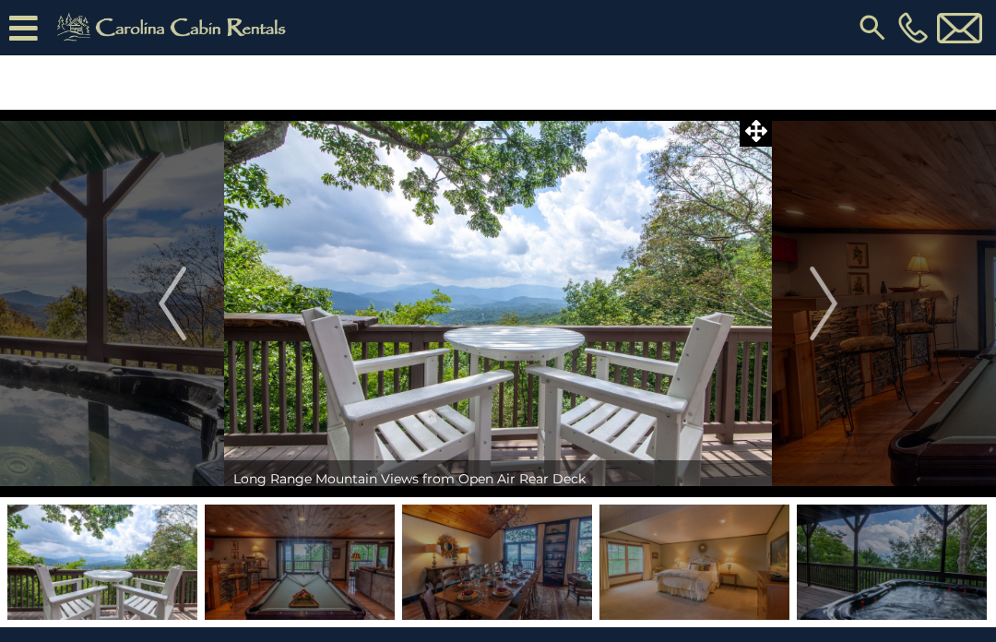
click at [838, 307] on img "Next" at bounding box center [824, 304] width 28 height 74
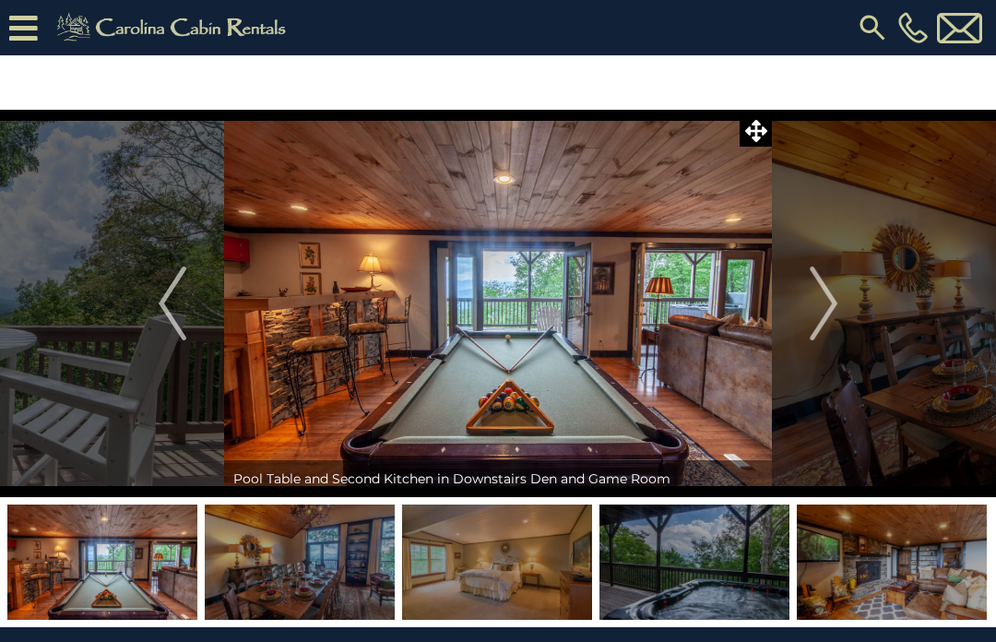
click at [838, 306] on img "Next" at bounding box center [824, 304] width 28 height 74
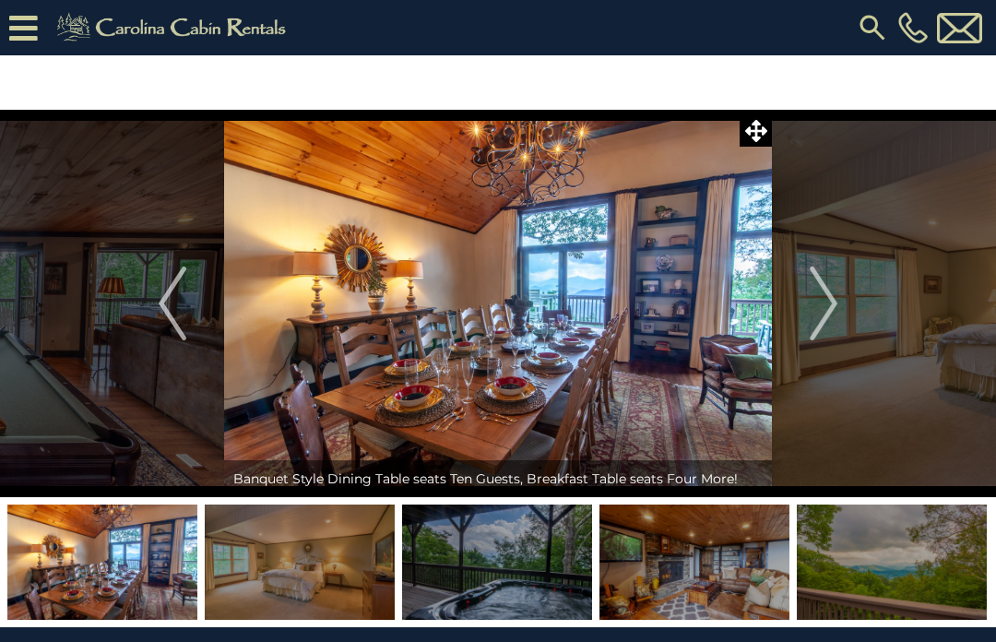
click at [838, 303] on img "Next" at bounding box center [824, 304] width 28 height 74
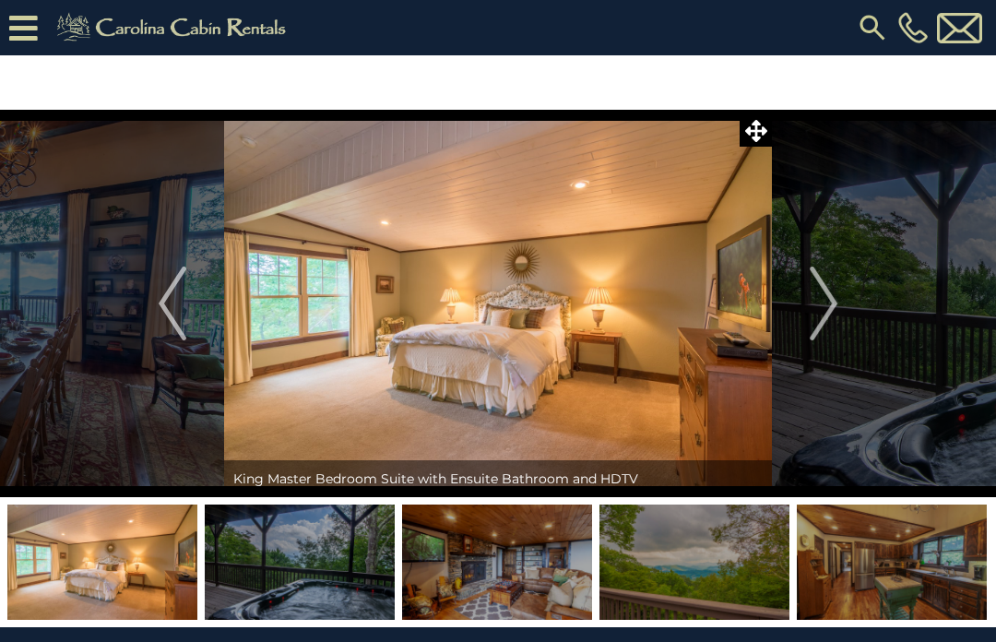
click at [842, 301] on button "Next" at bounding box center [823, 304] width 103 height 388
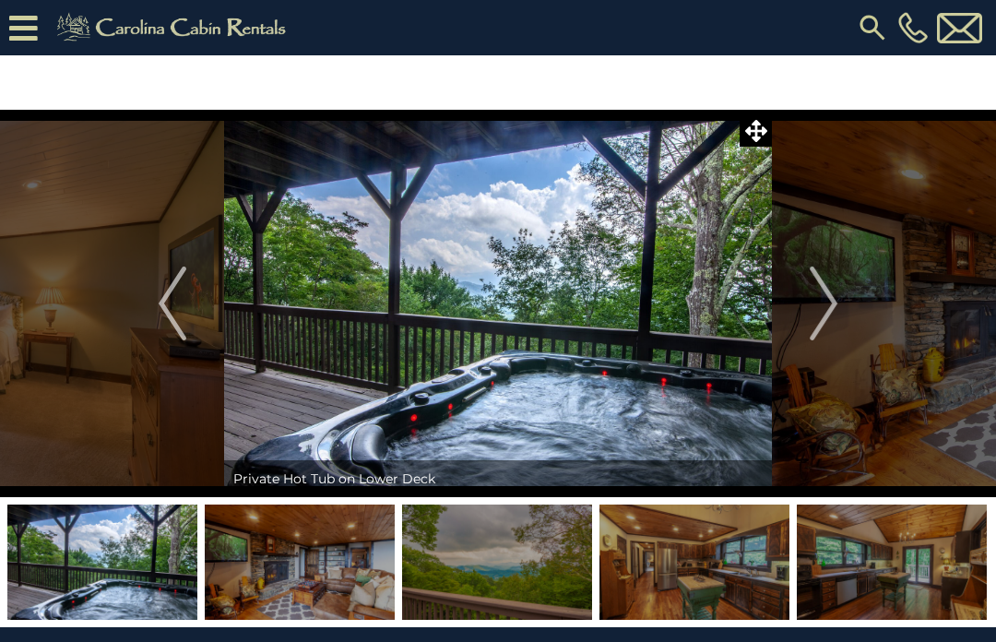
click at [840, 306] on button "Next" at bounding box center [823, 304] width 103 height 388
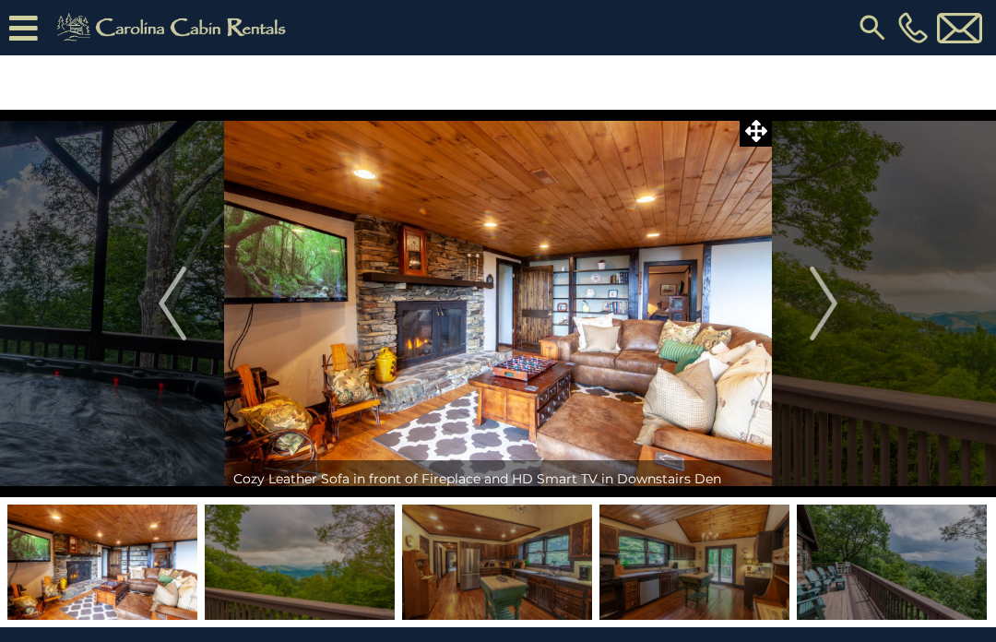
click at [841, 301] on button "Next" at bounding box center [823, 304] width 103 height 388
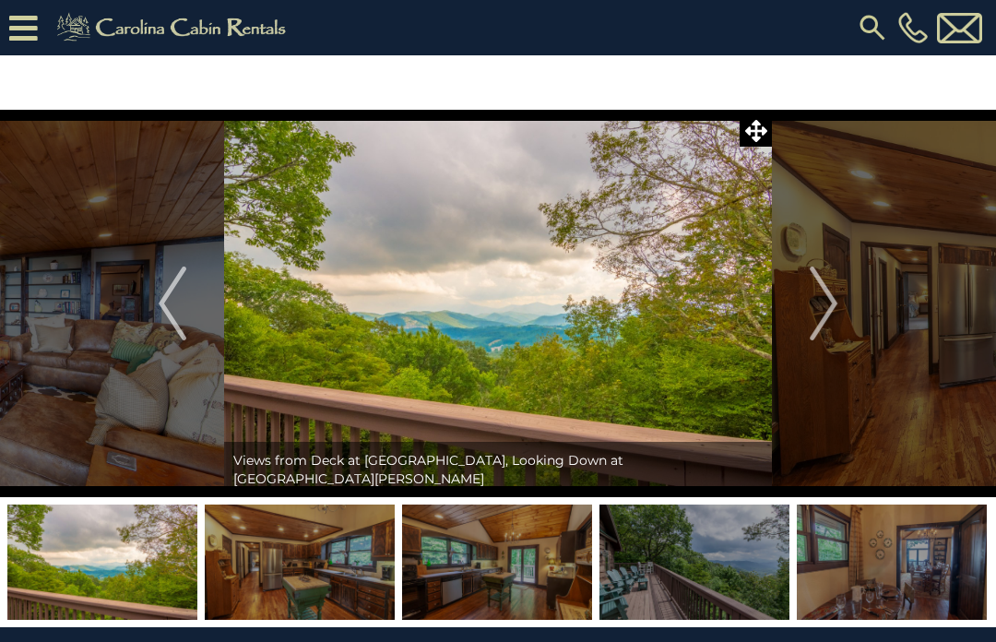
click at [838, 308] on img "Next" at bounding box center [824, 304] width 28 height 74
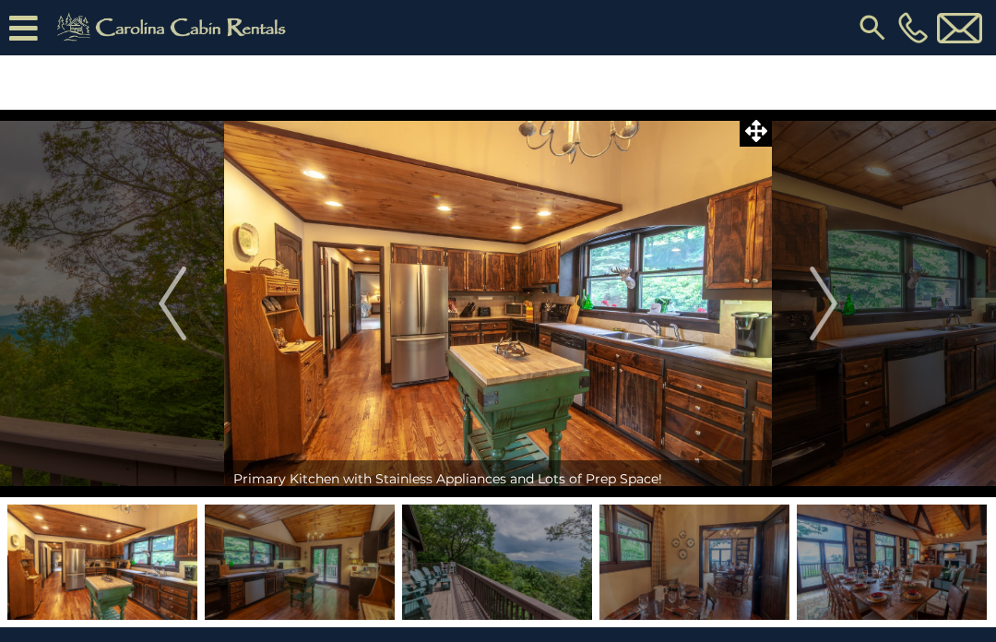
click at [836, 312] on img "Next" at bounding box center [824, 304] width 28 height 74
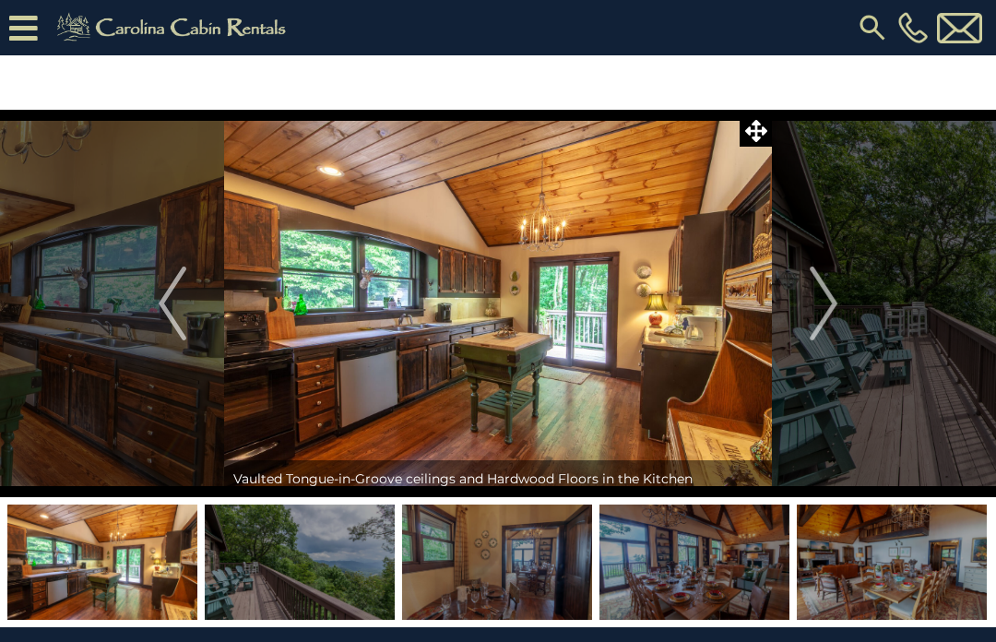
click at [833, 307] on img "Next" at bounding box center [824, 304] width 28 height 74
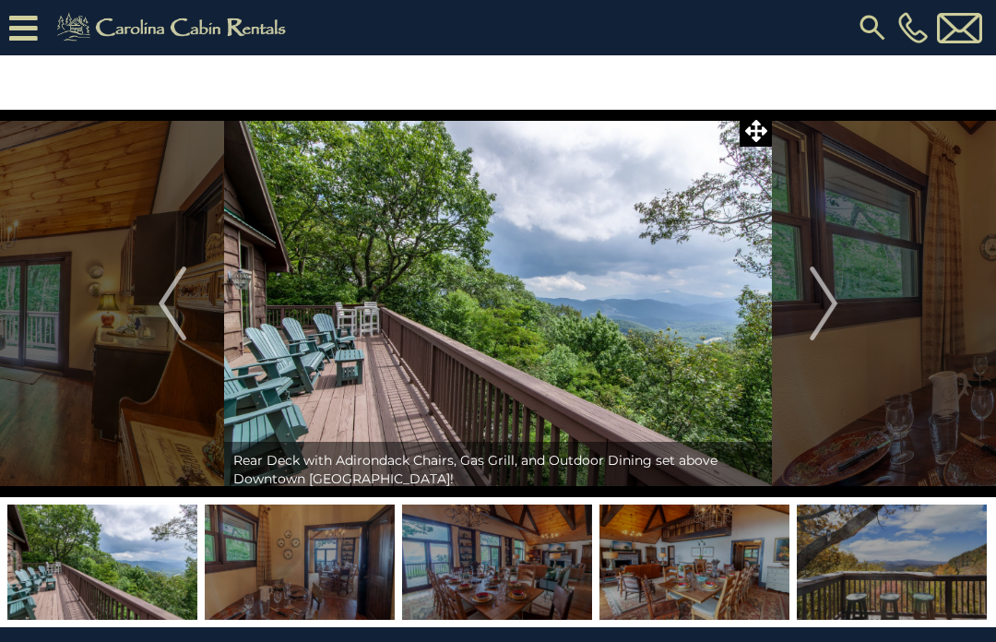
click at [834, 304] on img "Next" at bounding box center [824, 304] width 28 height 74
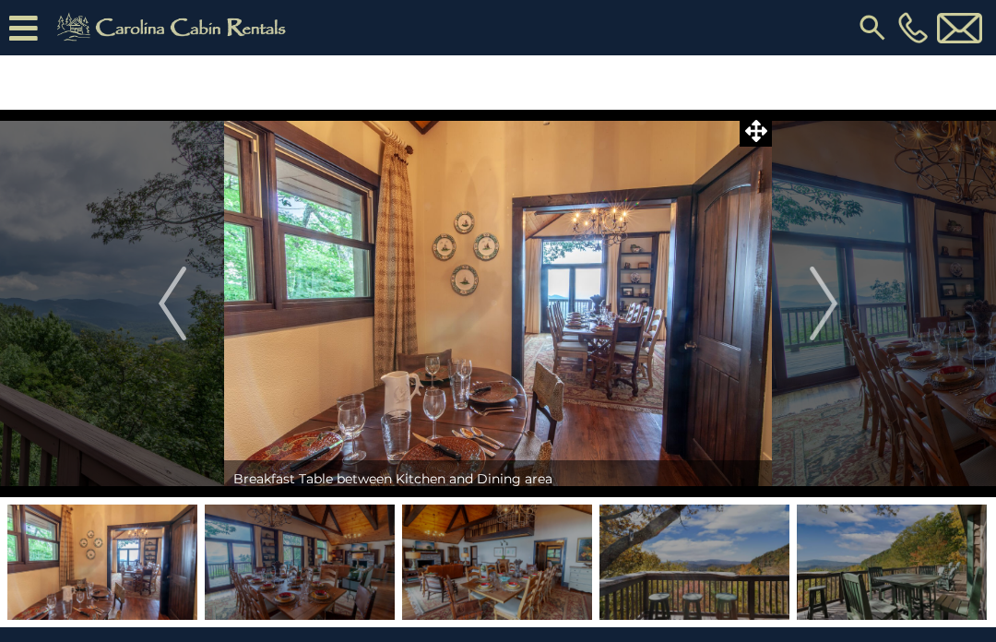
click at [841, 298] on button "Next" at bounding box center [823, 304] width 103 height 388
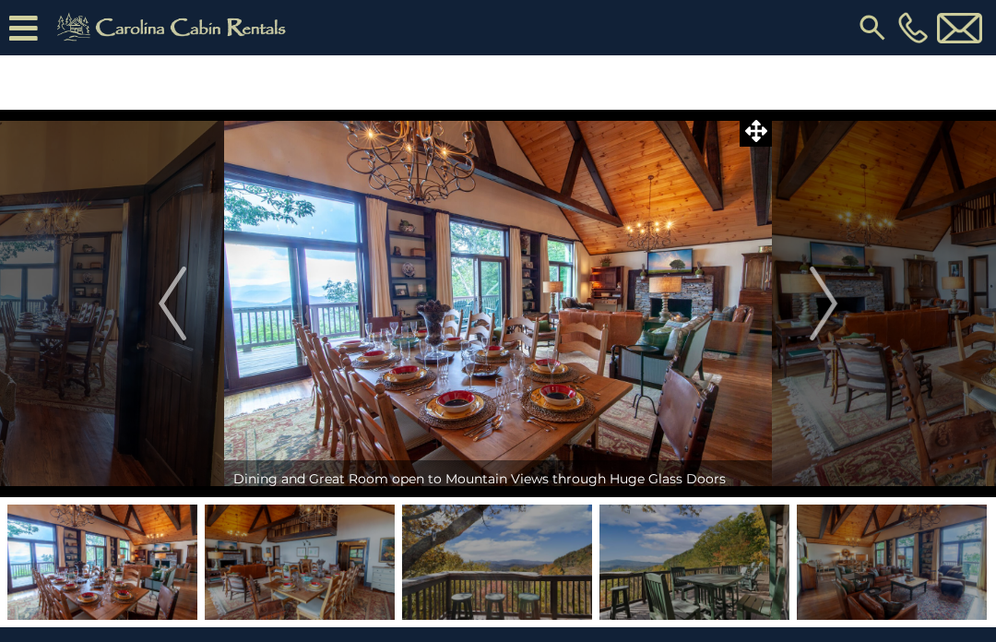
click at [840, 307] on button "Next" at bounding box center [823, 304] width 103 height 388
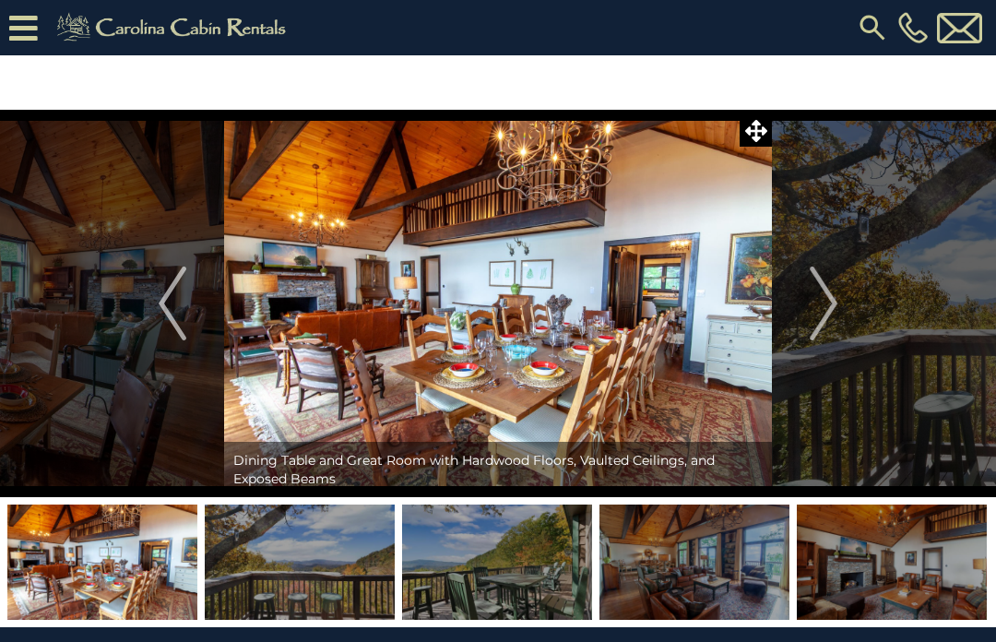
click at [841, 304] on button "Next" at bounding box center [823, 304] width 103 height 388
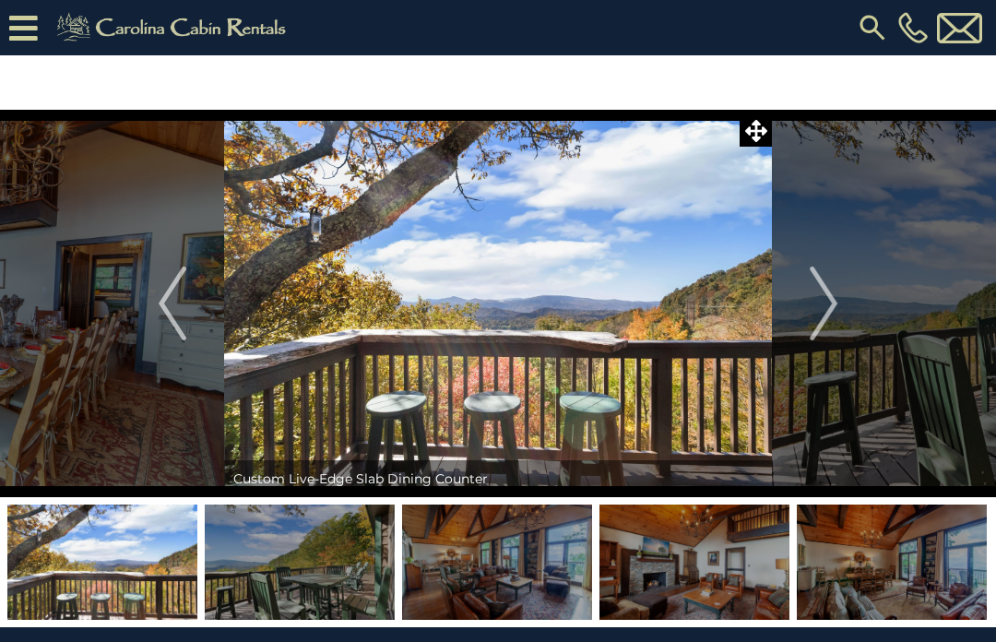
click at [842, 310] on button "Next" at bounding box center [823, 304] width 103 height 388
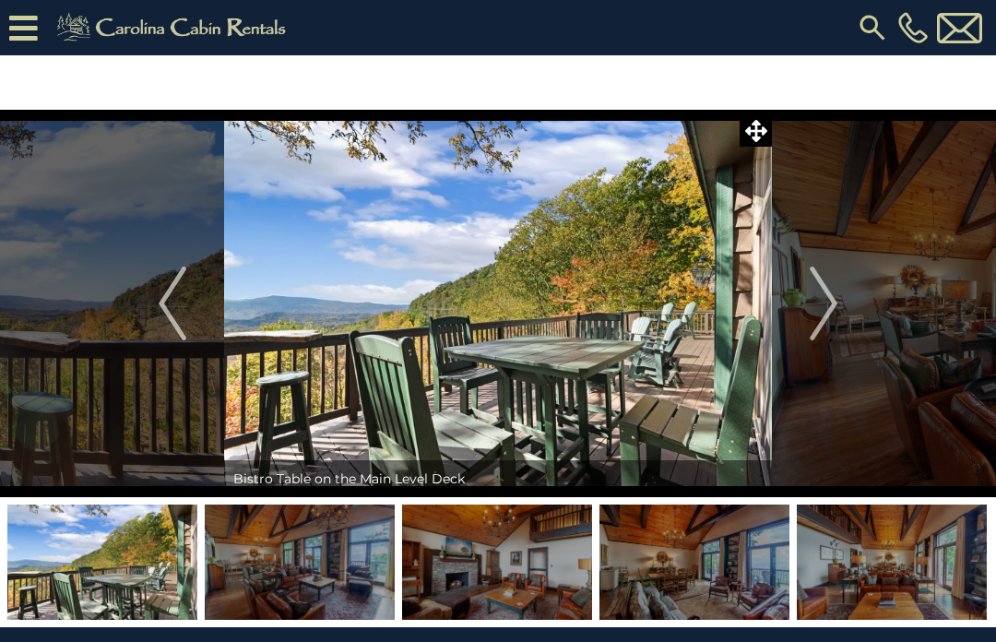
click at [840, 304] on button "Next" at bounding box center [823, 304] width 103 height 388
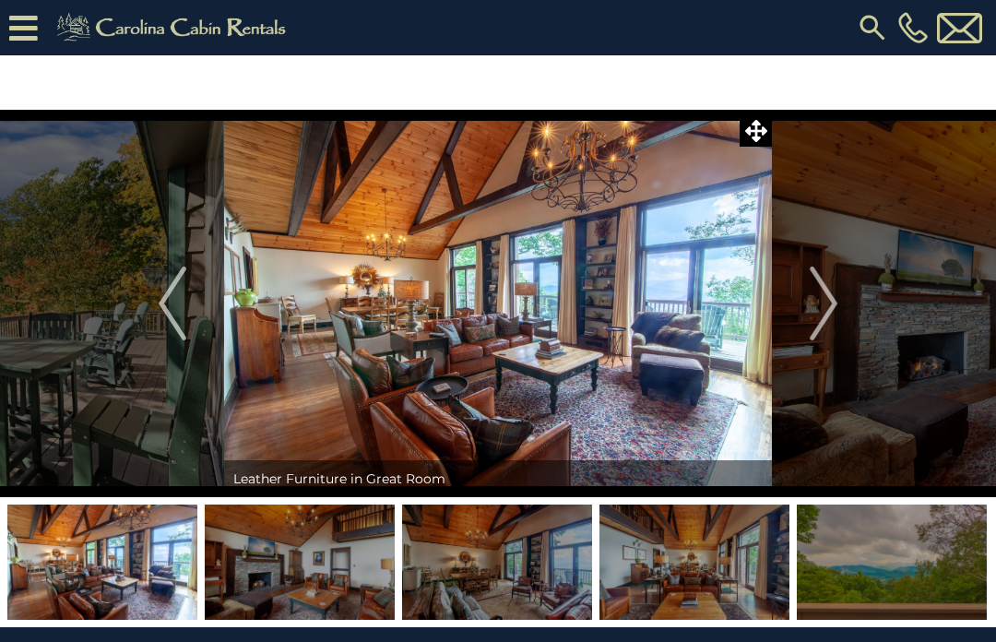
click at [836, 306] on img "Next" at bounding box center [824, 304] width 28 height 74
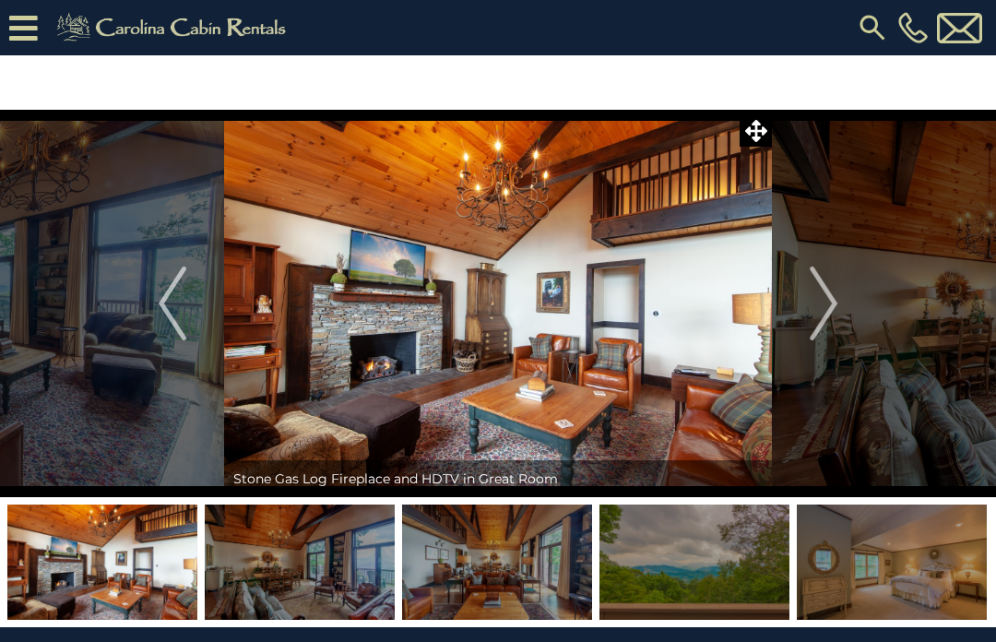
click at [843, 305] on button "Next" at bounding box center [823, 304] width 103 height 388
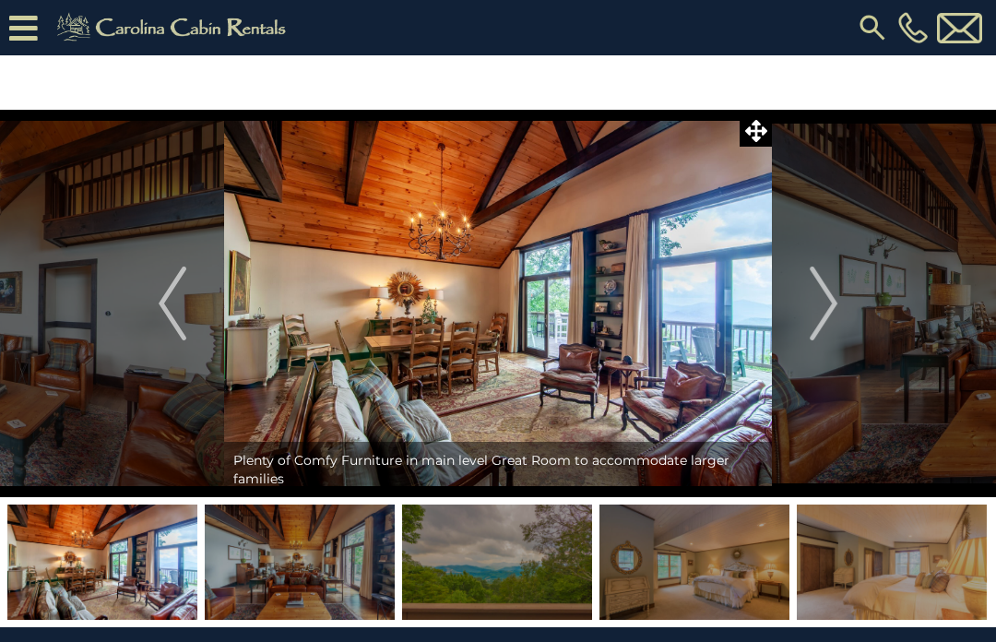
click at [837, 304] on img "Next" at bounding box center [824, 304] width 28 height 74
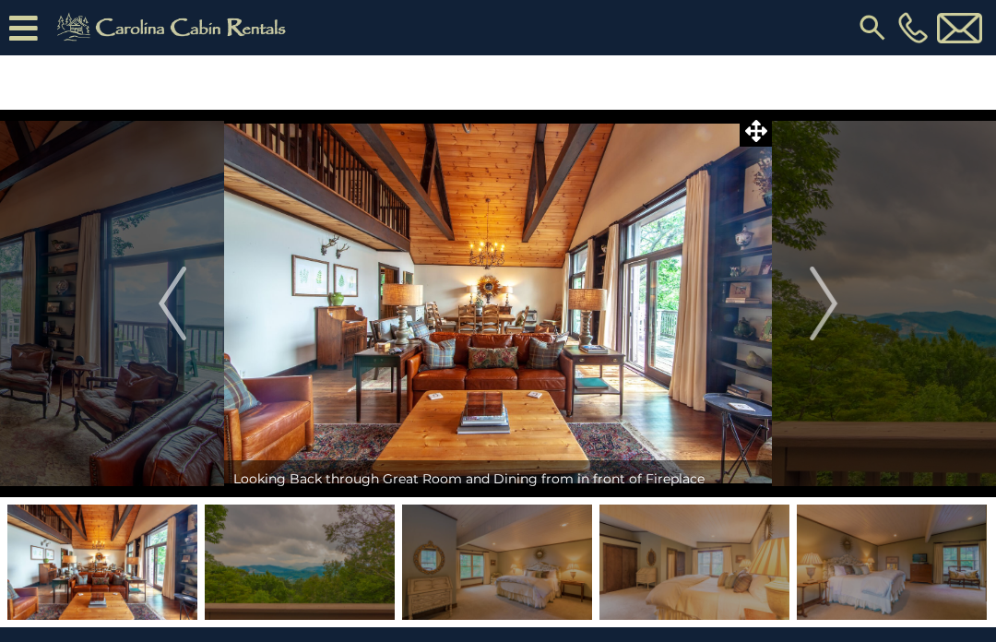
click at [833, 304] on img "Next" at bounding box center [824, 304] width 28 height 74
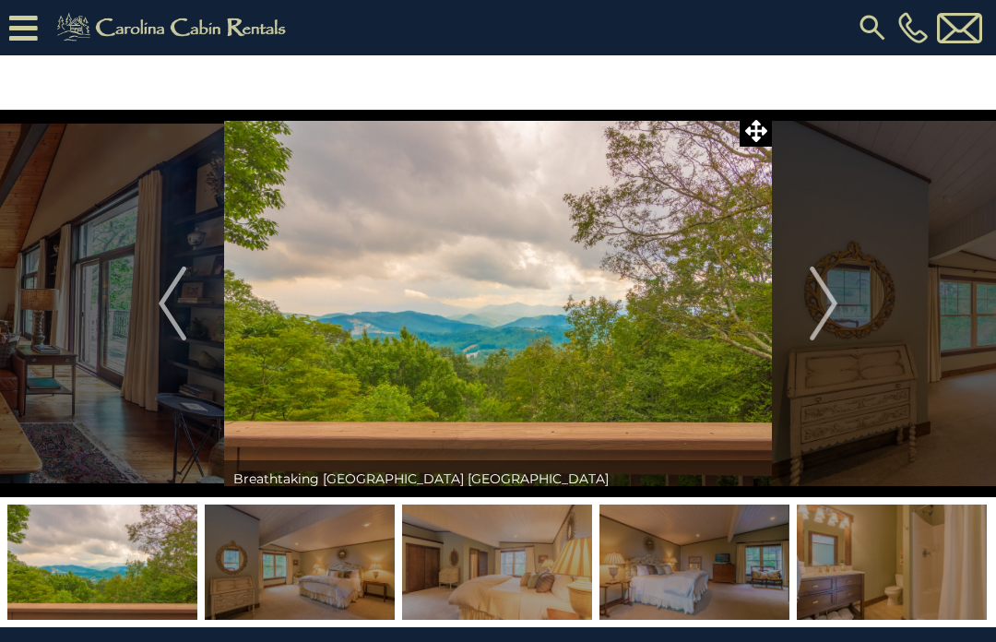
click at [835, 303] on img "Next" at bounding box center [824, 304] width 28 height 74
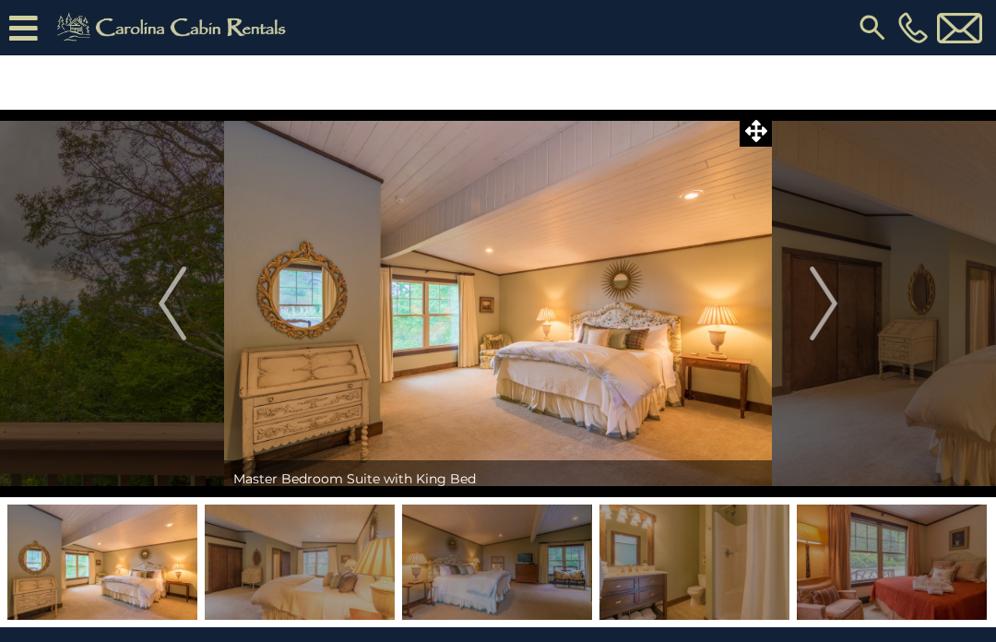
click at [835, 304] on img "Next" at bounding box center [824, 304] width 28 height 74
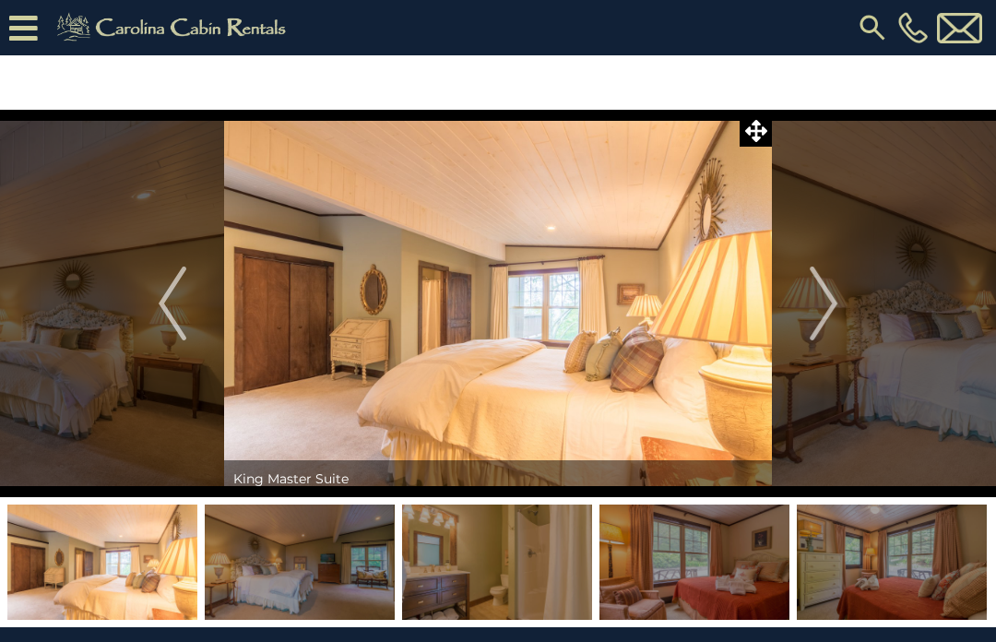
click at [837, 310] on img "Next" at bounding box center [824, 304] width 28 height 74
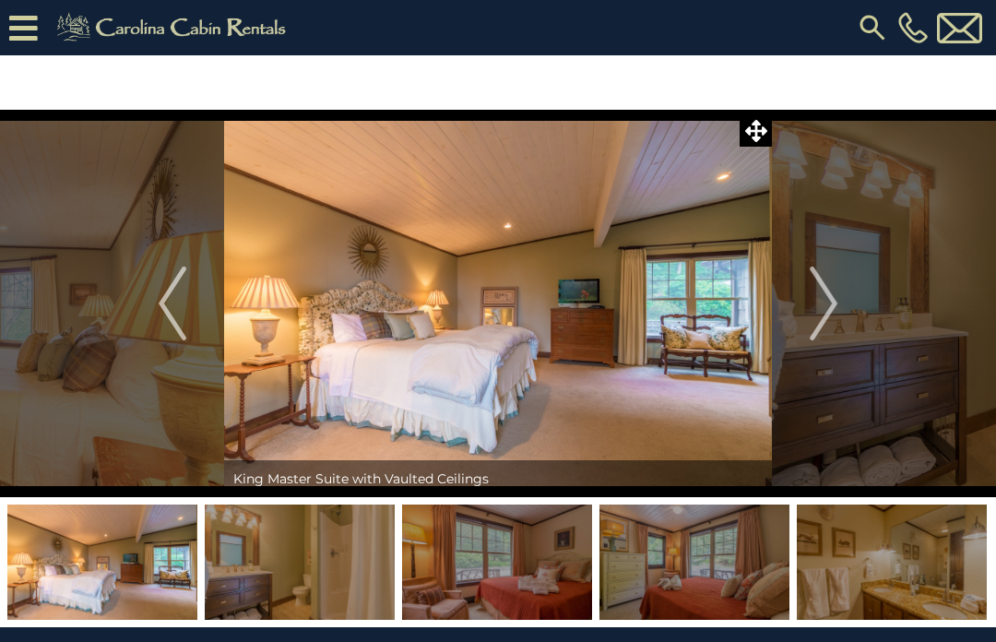
click at [840, 311] on button "Next" at bounding box center [823, 304] width 103 height 388
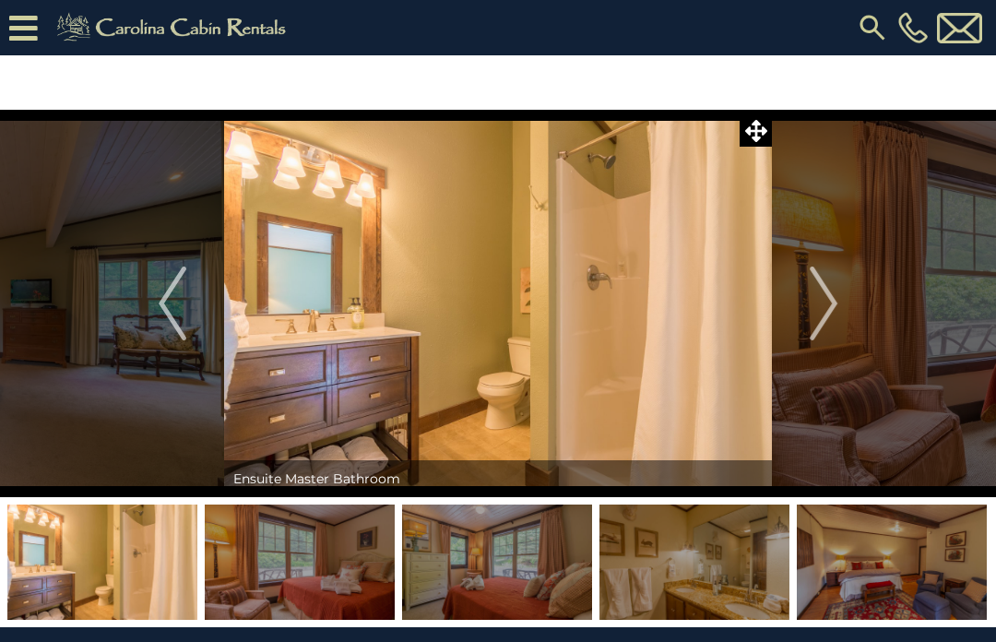
click at [838, 304] on img "Next" at bounding box center [824, 304] width 28 height 74
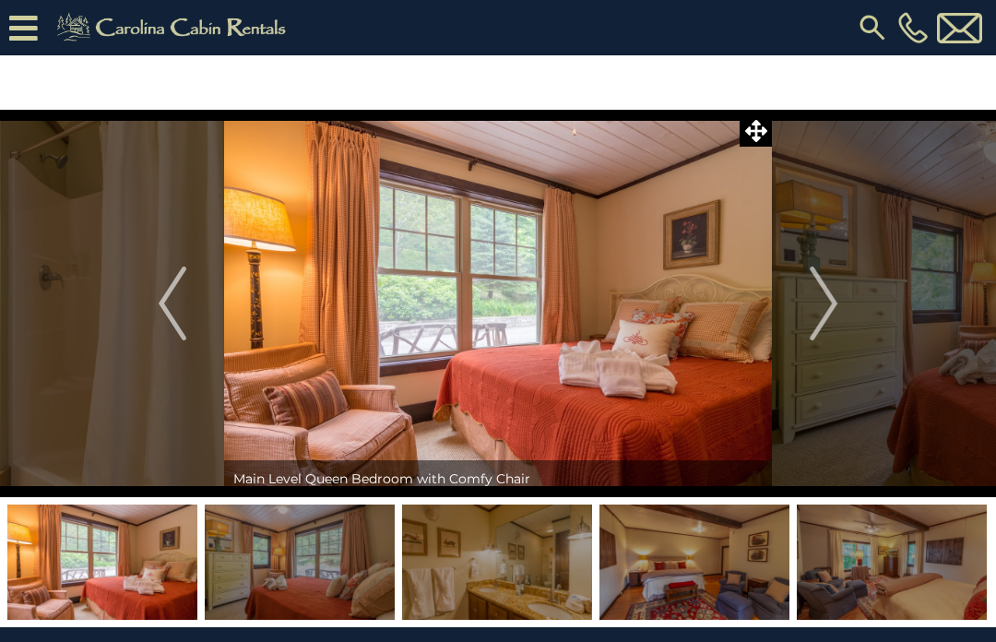
click at [841, 304] on button "Next" at bounding box center [823, 304] width 103 height 388
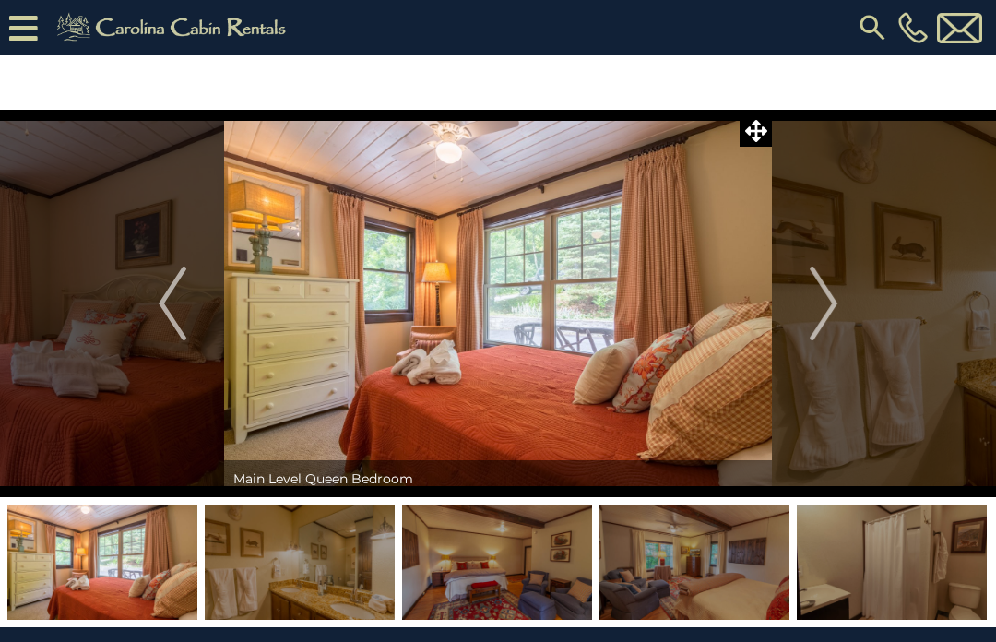
click at [841, 314] on button "Next" at bounding box center [823, 304] width 103 height 388
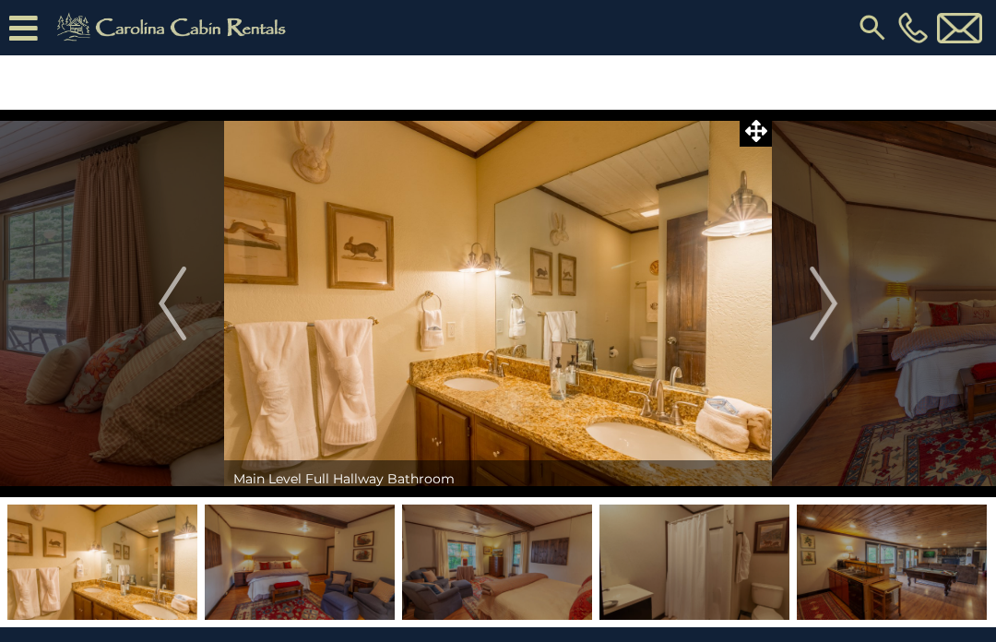
click at [834, 304] on img "Next" at bounding box center [824, 304] width 28 height 74
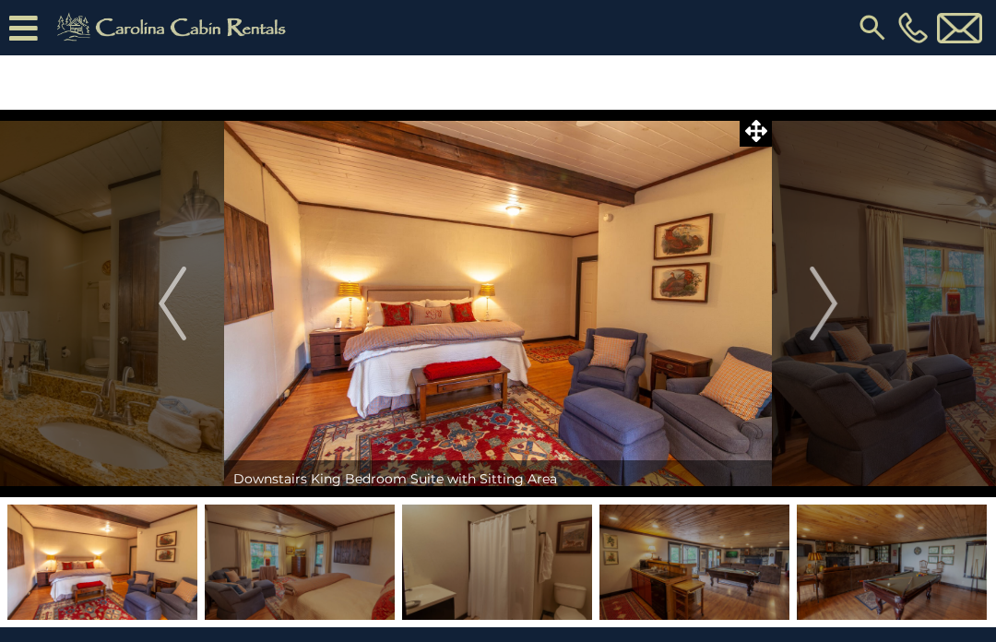
click at [841, 305] on button "Next" at bounding box center [823, 304] width 103 height 388
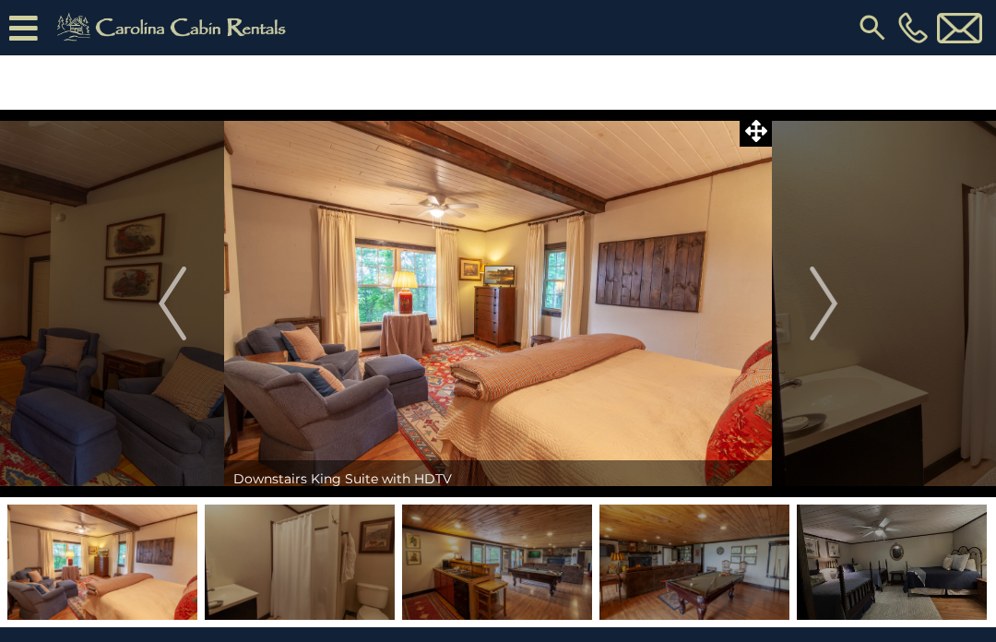
click at [837, 308] on img "Next" at bounding box center [824, 304] width 28 height 74
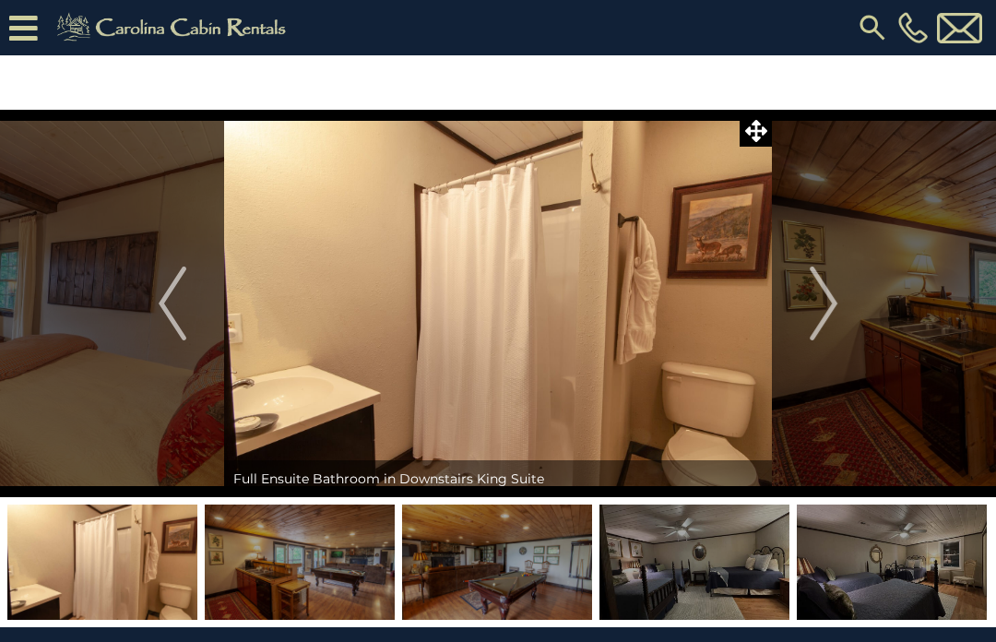
click at [838, 307] on img "Next" at bounding box center [824, 304] width 28 height 74
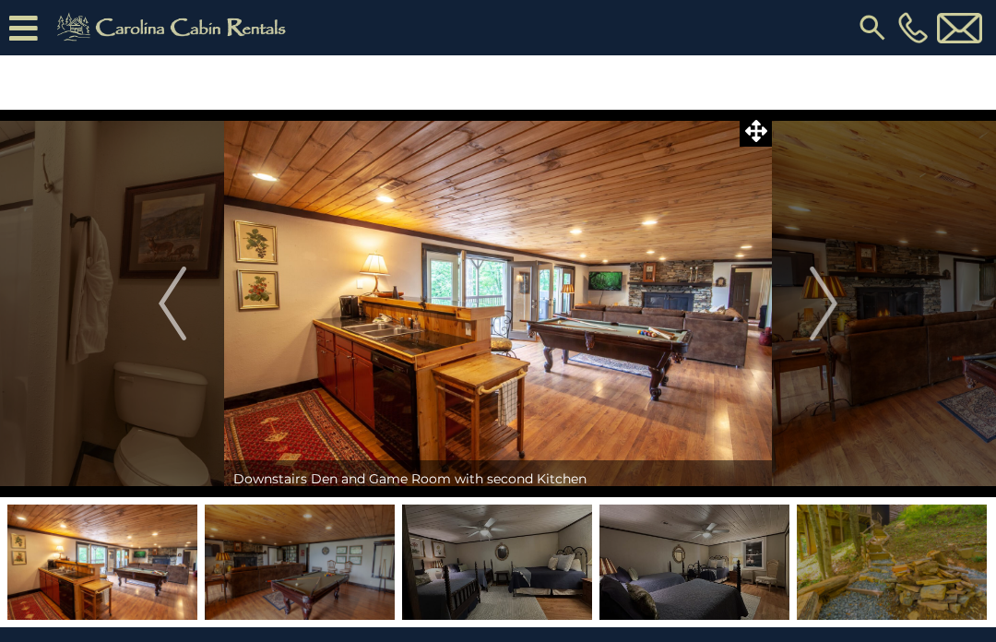
click at [837, 308] on img "Next" at bounding box center [824, 304] width 28 height 74
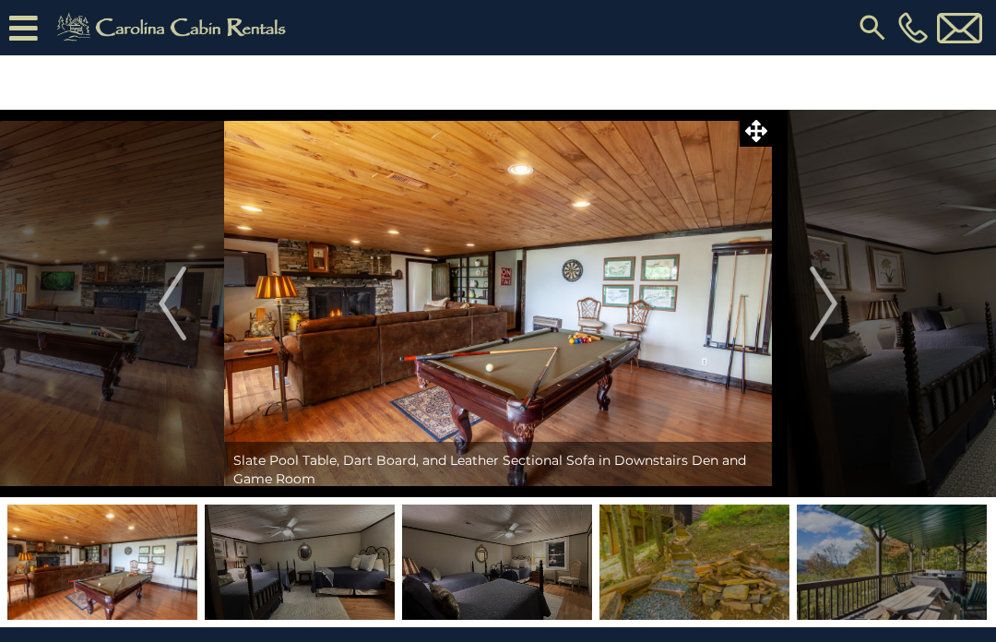
click at [840, 309] on button "Next" at bounding box center [823, 304] width 103 height 388
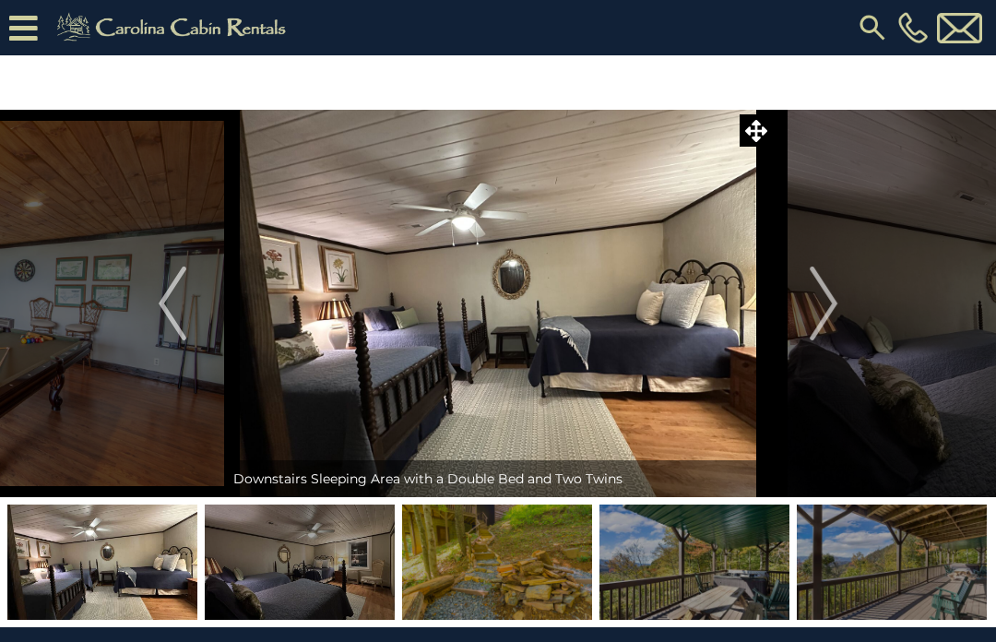
click at [833, 304] on img "Next" at bounding box center [824, 304] width 28 height 74
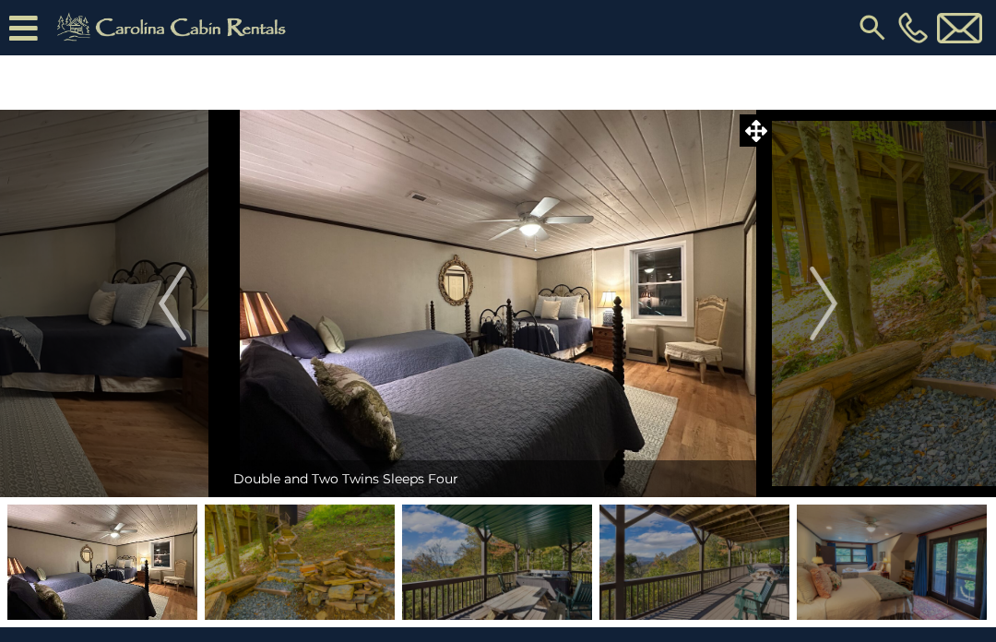
click at [834, 316] on img "Next" at bounding box center [824, 304] width 28 height 74
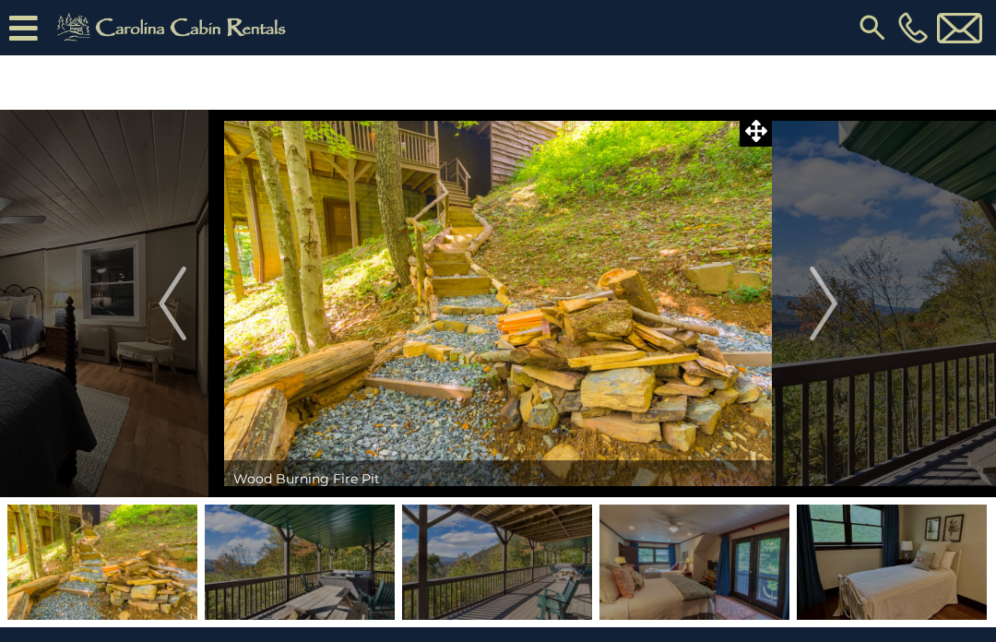
click at [836, 308] on img "Next" at bounding box center [824, 304] width 28 height 74
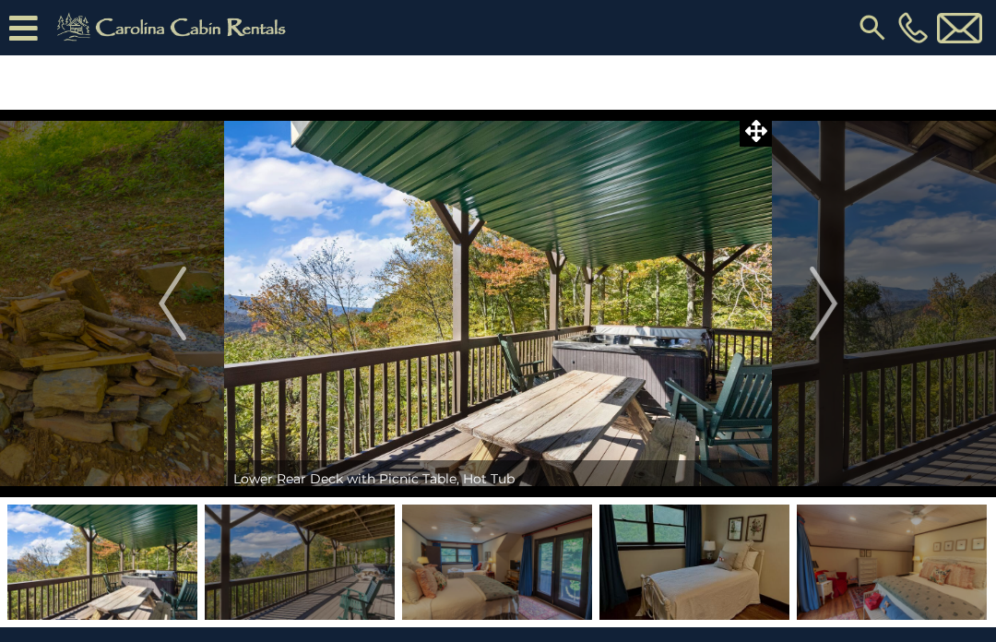
click at [838, 308] on img "Next" at bounding box center [824, 304] width 28 height 74
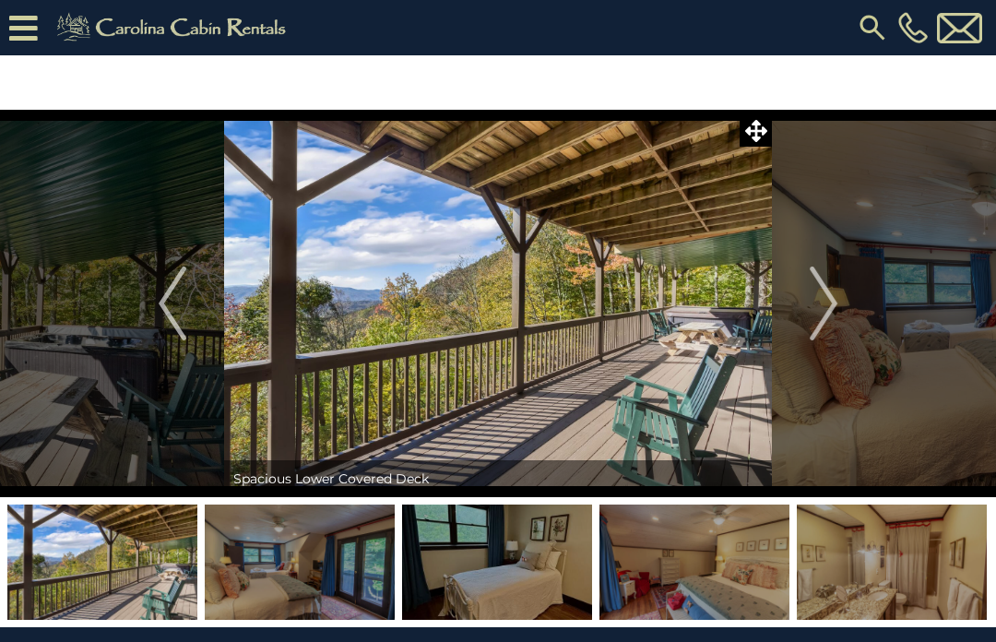
click at [836, 309] on img "Next" at bounding box center [824, 304] width 28 height 74
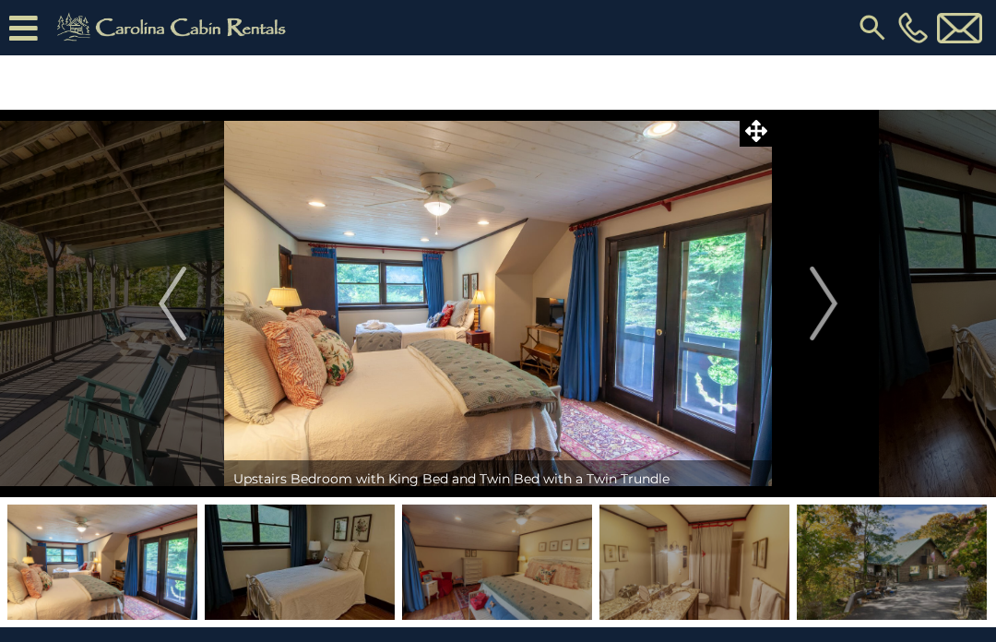
click at [830, 307] on img "Next" at bounding box center [824, 304] width 28 height 74
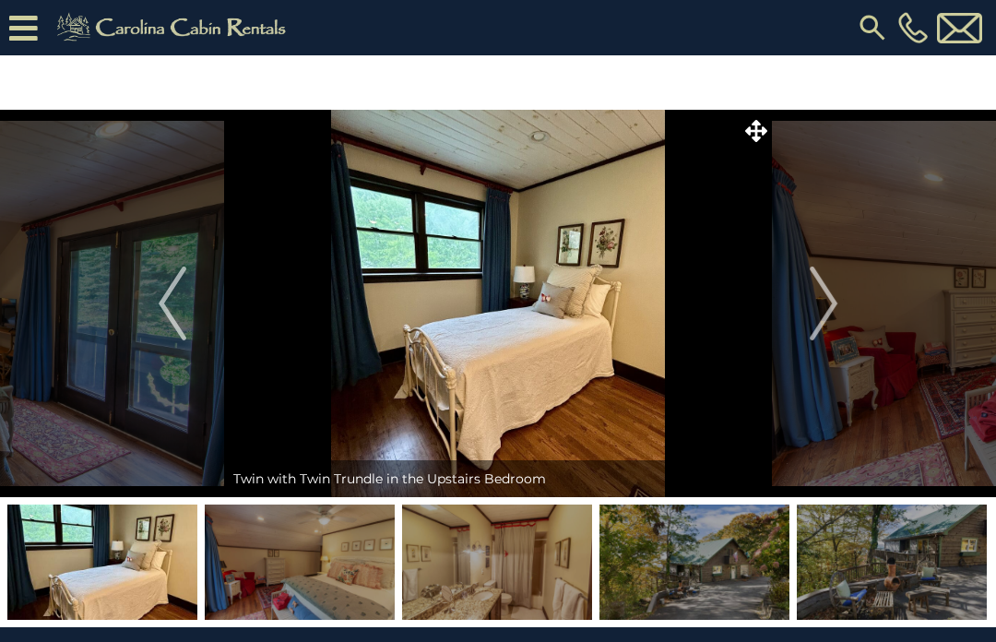
click at [840, 307] on button "Next" at bounding box center [823, 304] width 103 height 388
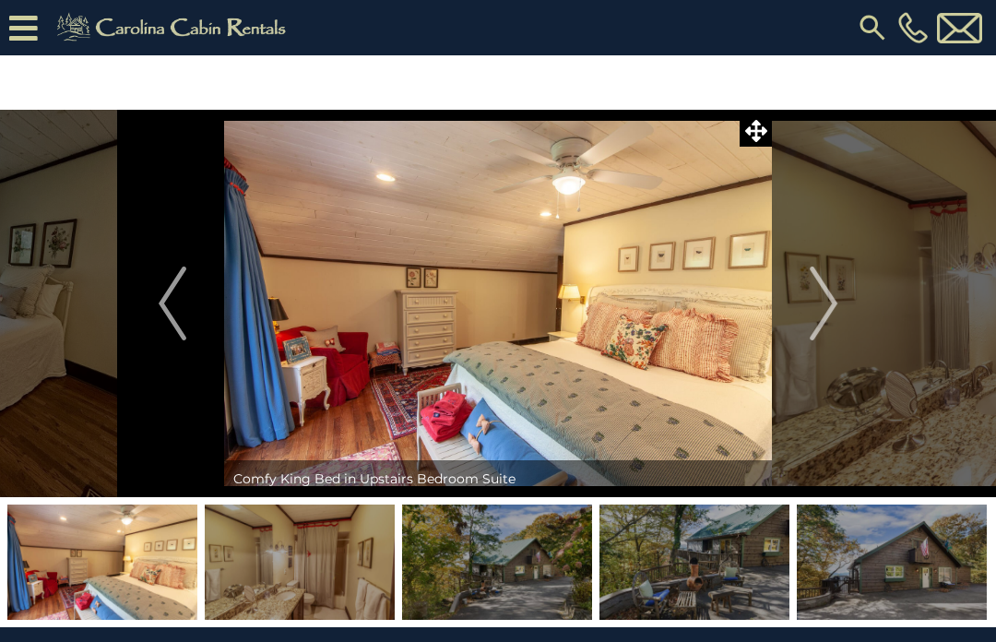
click at [830, 304] on img "Next" at bounding box center [824, 304] width 28 height 74
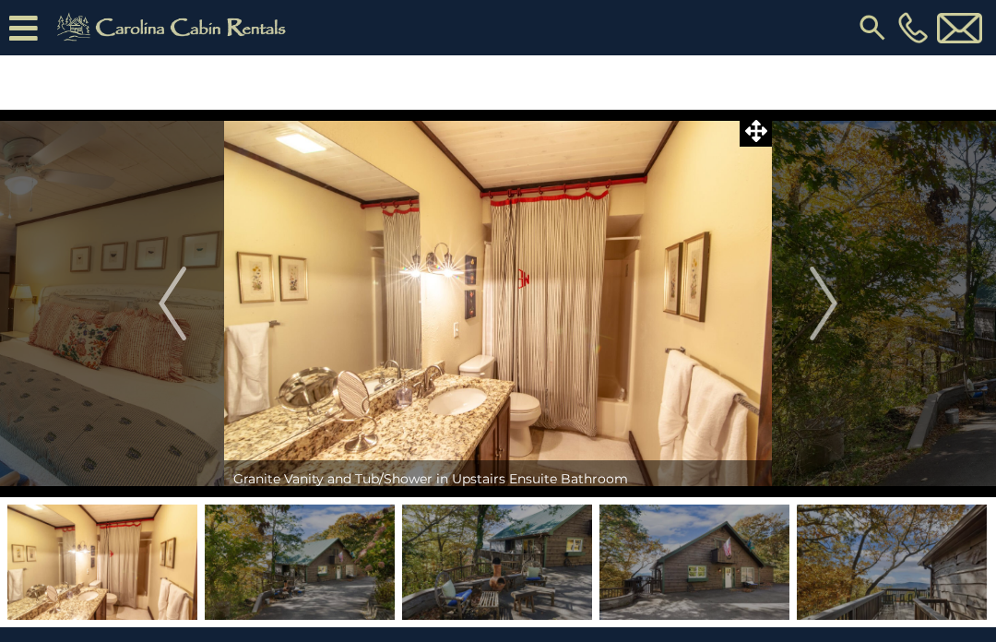
click at [829, 305] on img "Next" at bounding box center [824, 304] width 28 height 74
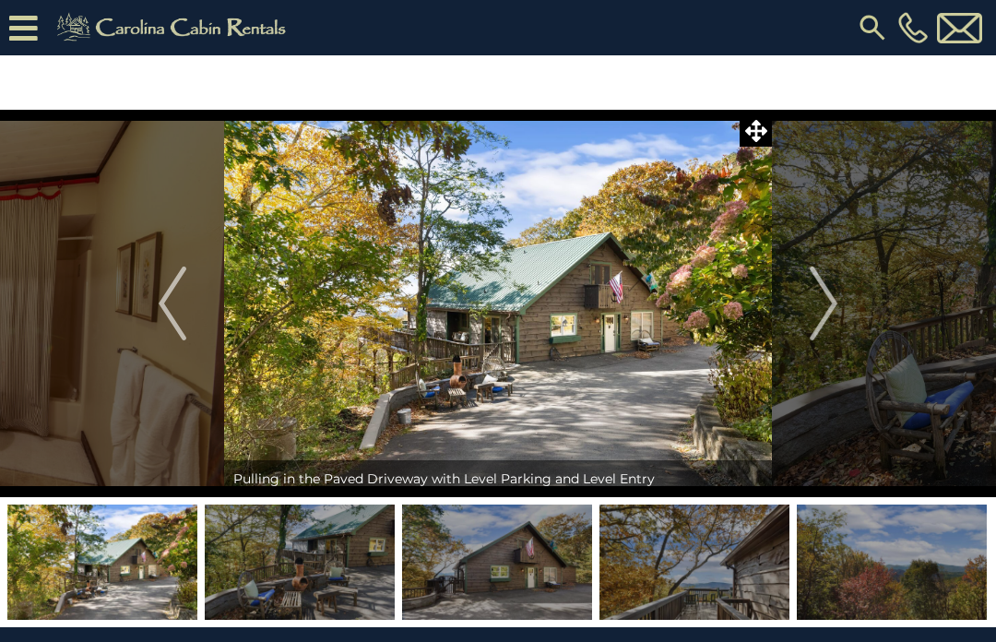
click at [836, 307] on img "Next" at bounding box center [824, 304] width 28 height 74
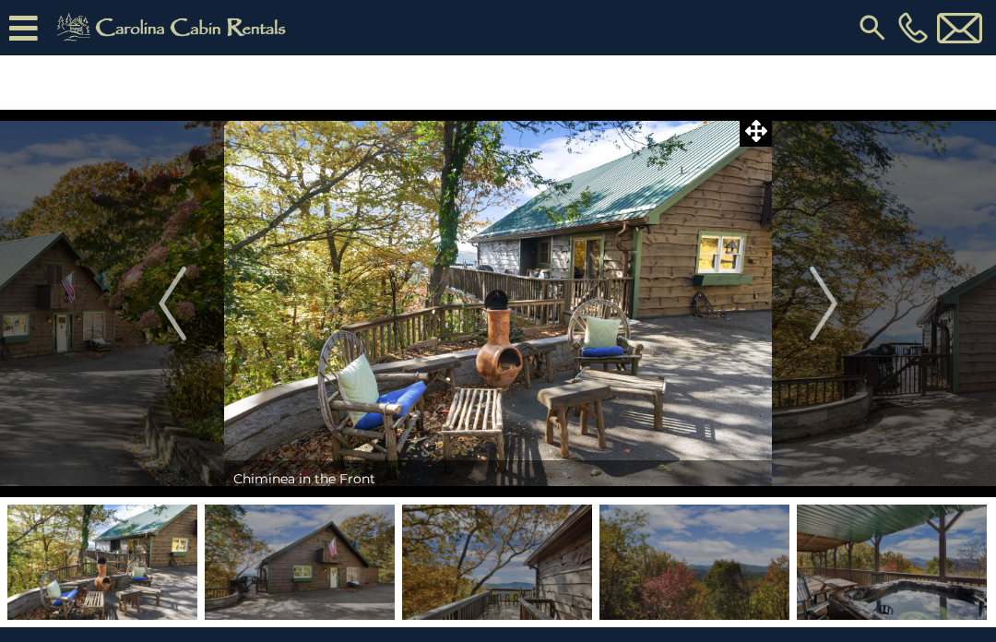
click at [831, 313] on img "Next" at bounding box center [824, 304] width 28 height 74
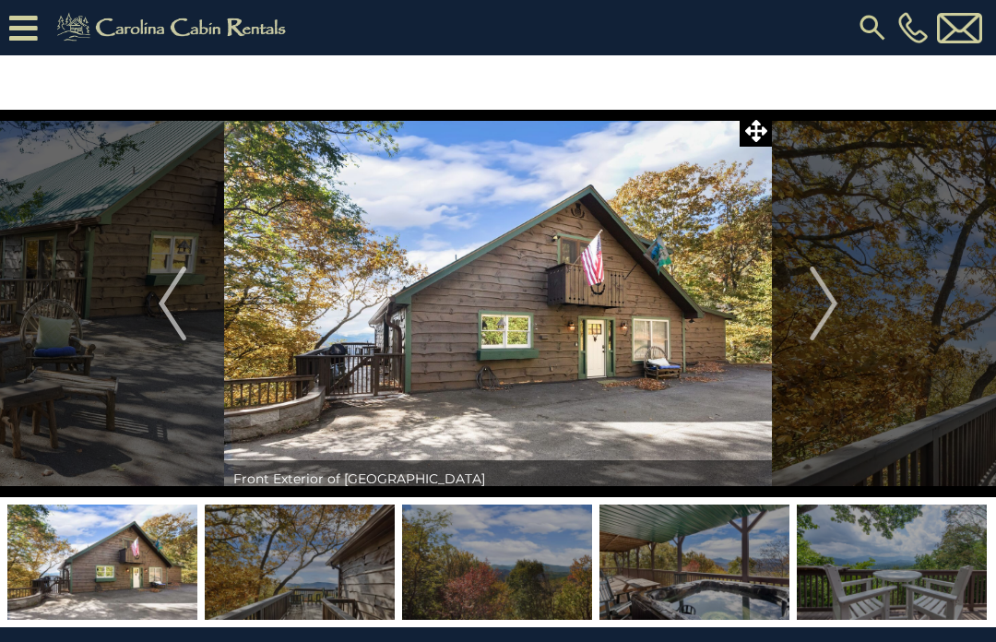
click at [837, 308] on img "Next" at bounding box center [824, 304] width 28 height 74
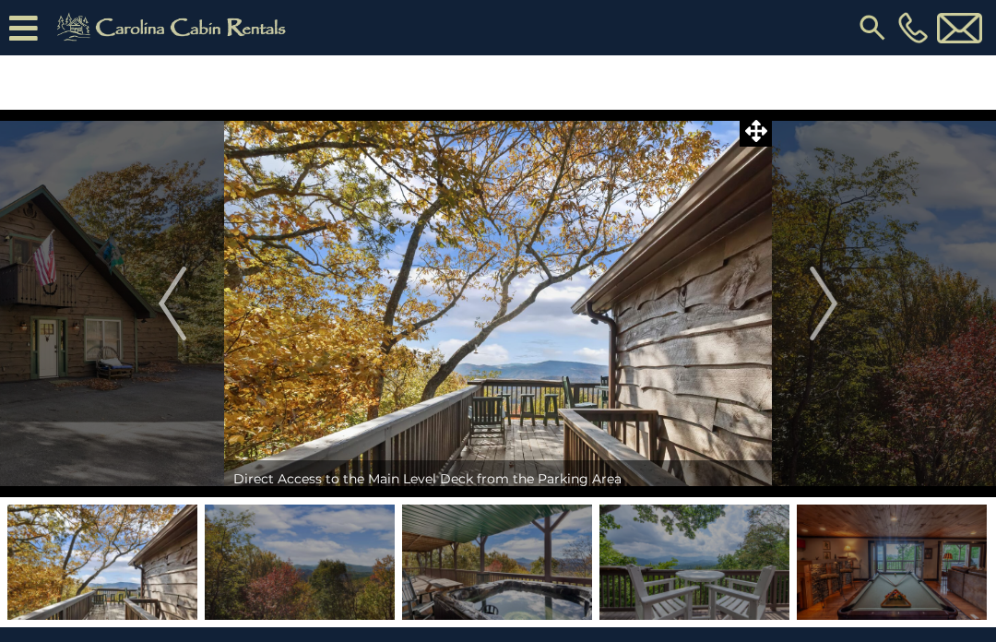
click at [834, 305] on img "Next" at bounding box center [824, 304] width 28 height 74
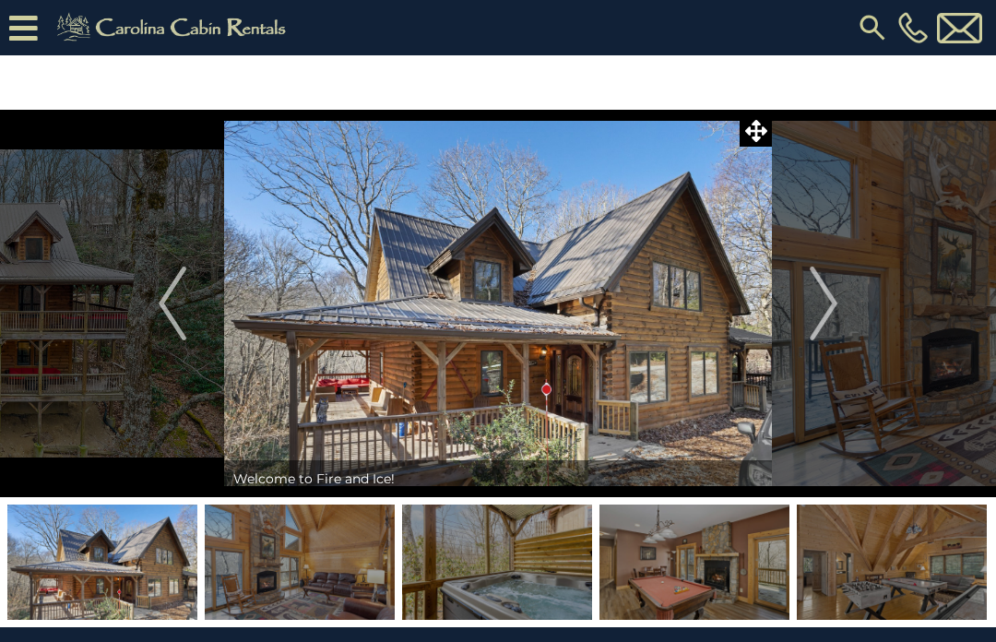
click at [838, 309] on img "Next" at bounding box center [824, 304] width 28 height 74
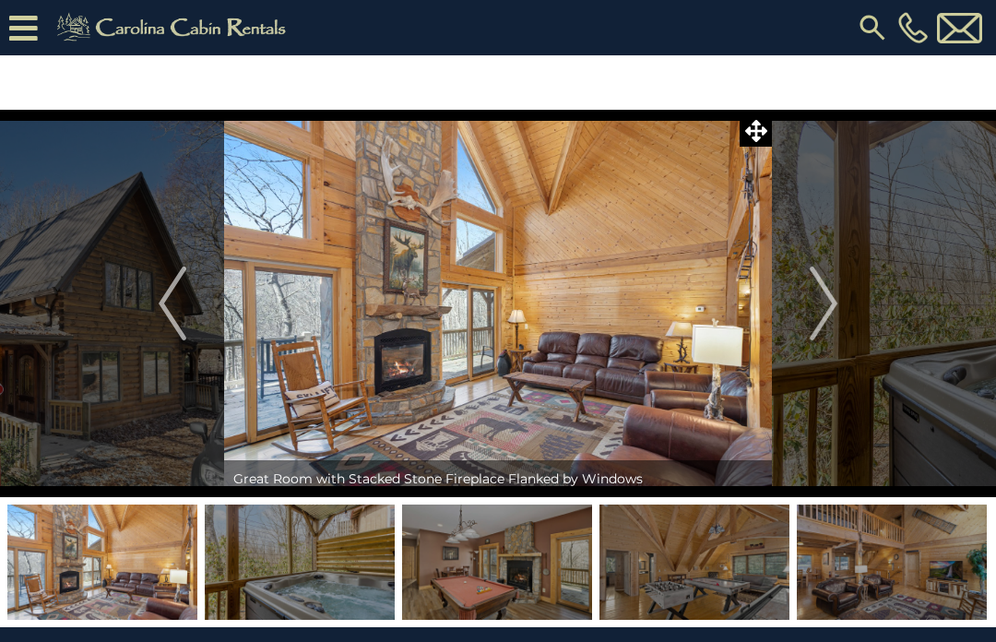
click at [842, 304] on button "Next" at bounding box center [823, 304] width 103 height 388
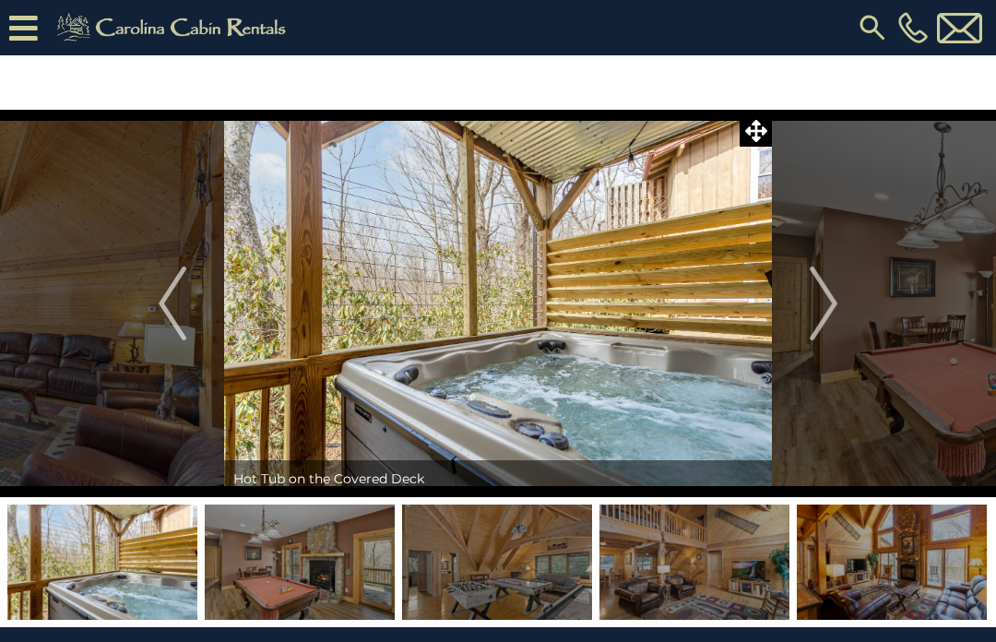
click at [838, 302] on img "Next" at bounding box center [824, 304] width 28 height 74
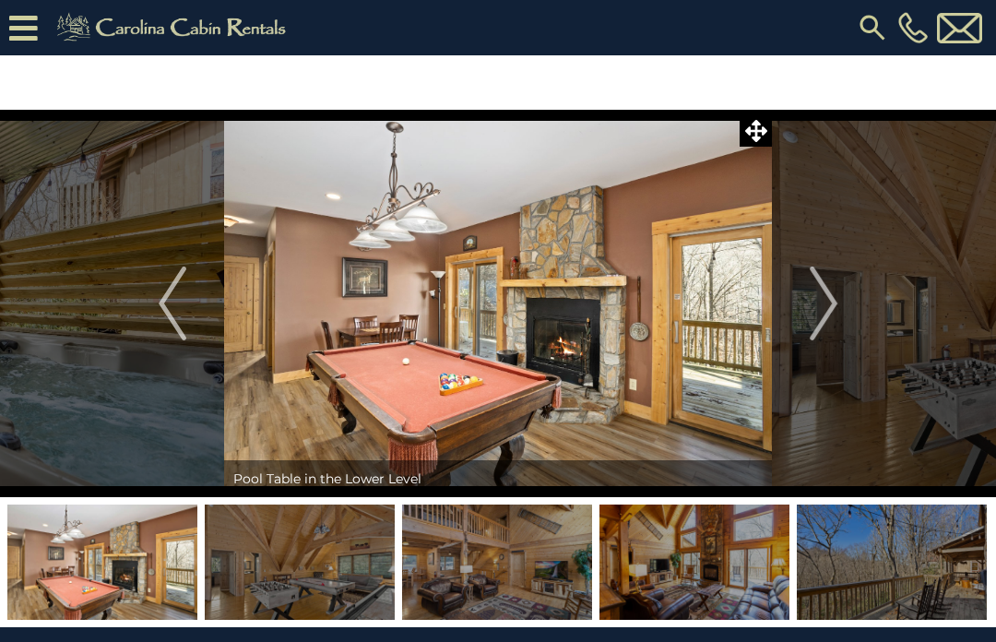
click at [830, 312] on img "Next" at bounding box center [824, 304] width 28 height 74
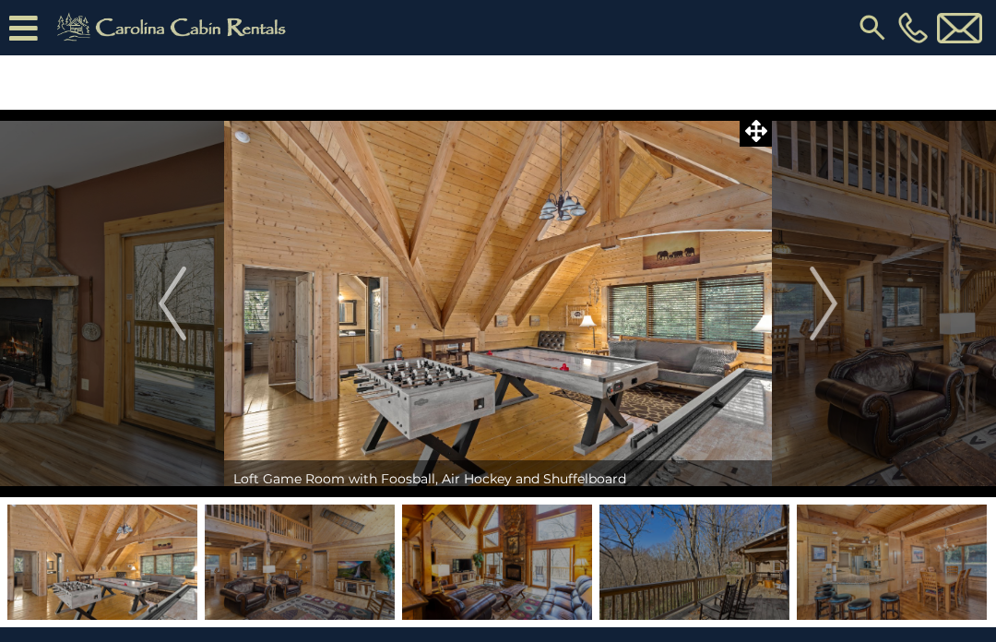
click at [838, 300] on img "Next" at bounding box center [824, 304] width 28 height 74
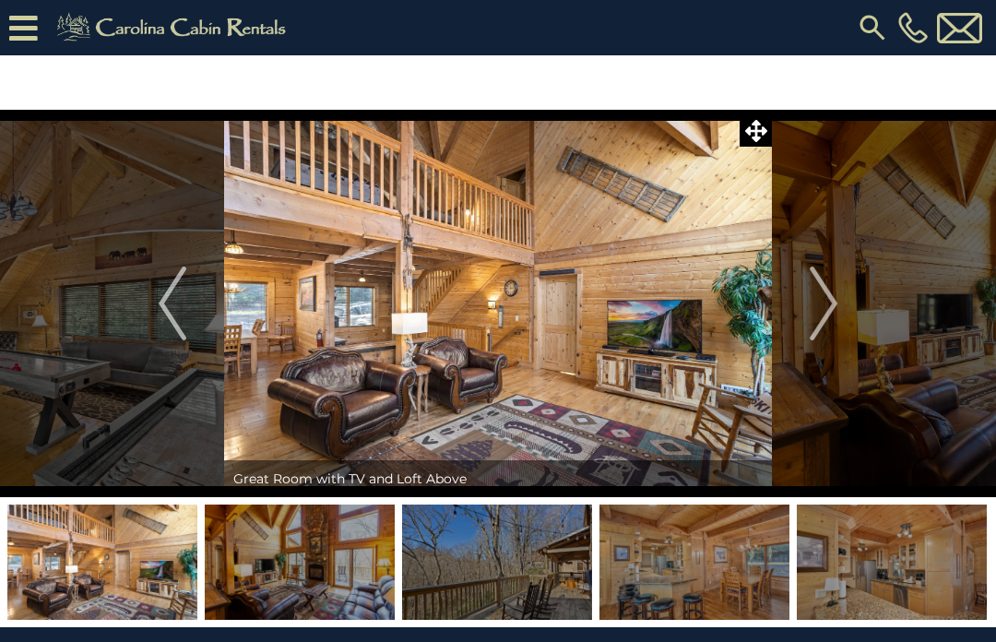
click at [838, 300] on img "Next" at bounding box center [824, 304] width 28 height 74
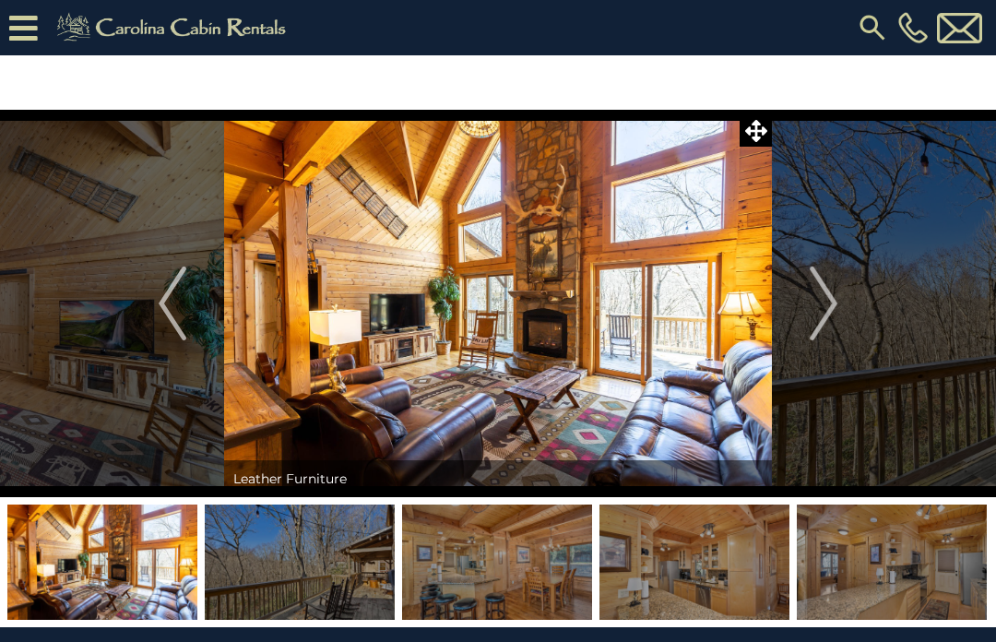
click at [833, 306] on img "Next" at bounding box center [824, 304] width 28 height 74
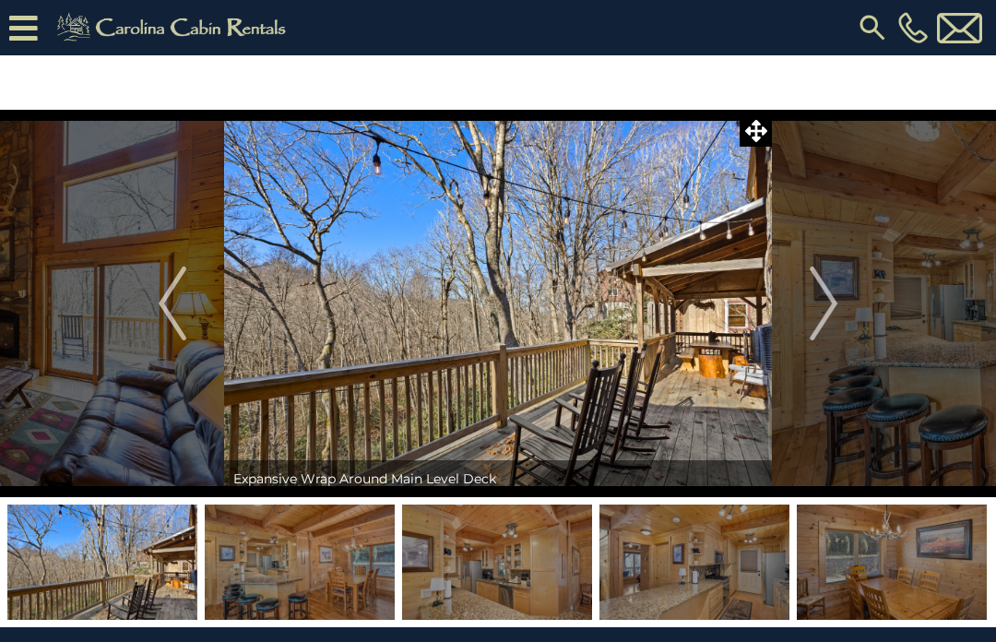
click at [837, 304] on img "Next" at bounding box center [824, 304] width 28 height 74
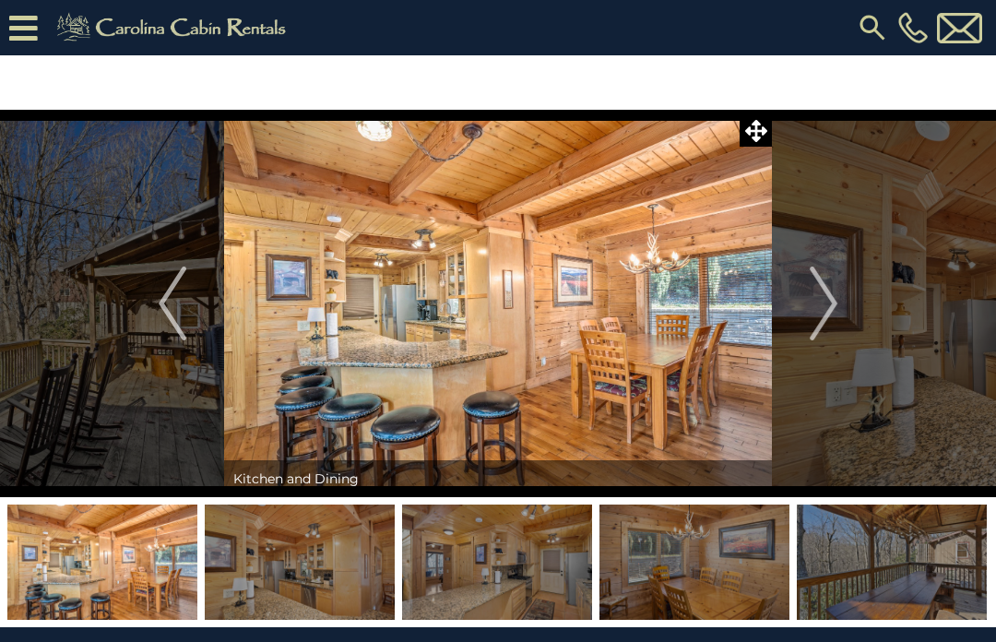
click at [834, 307] on img "Next" at bounding box center [824, 304] width 28 height 74
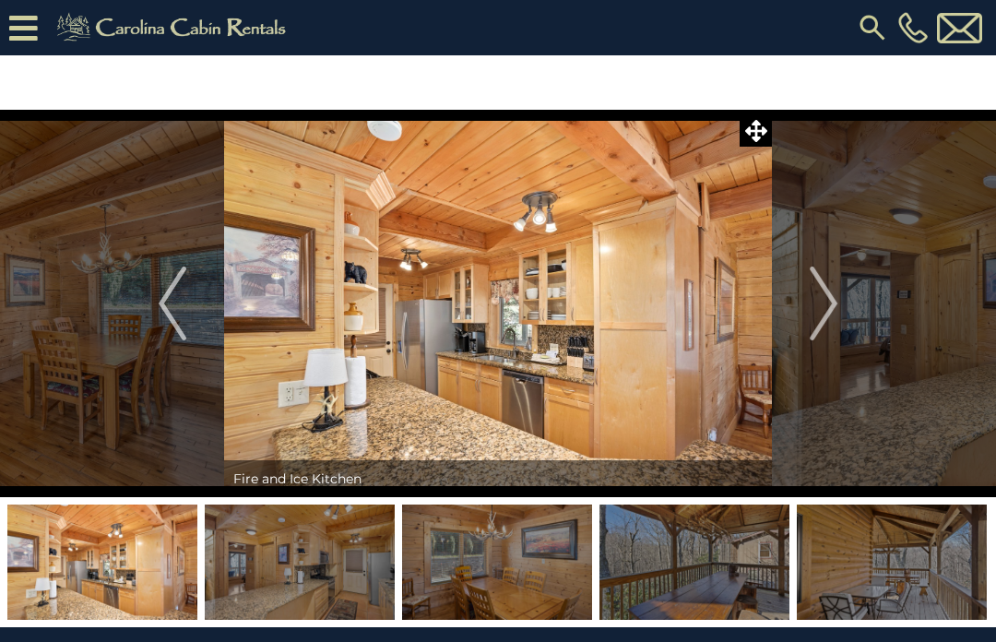
click at [833, 308] on img "Next" at bounding box center [824, 304] width 28 height 74
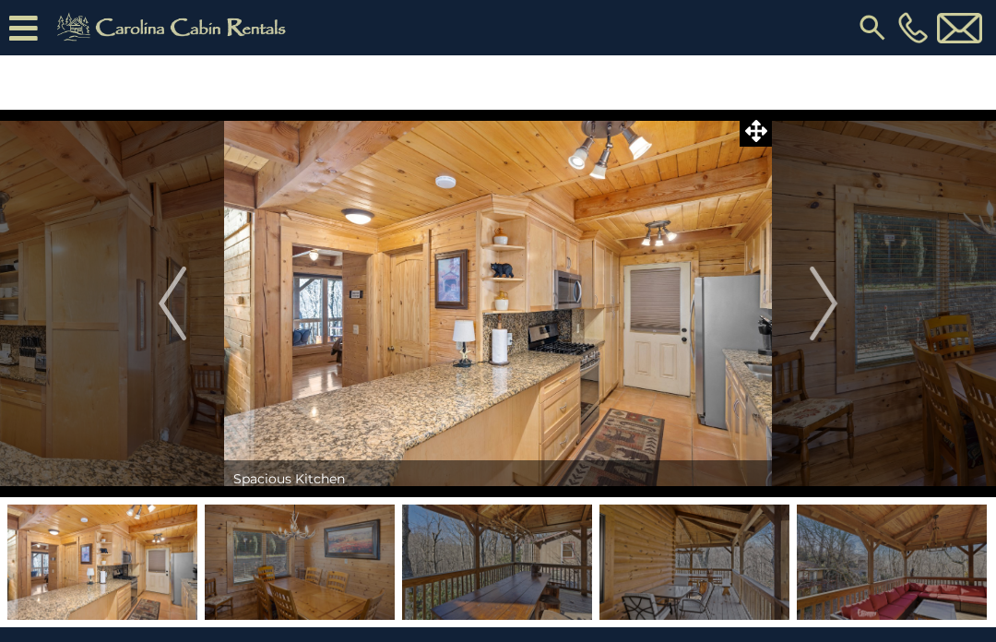
click at [836, 305] on img "Next" at bounding box center [824, 304] width 28 height 74
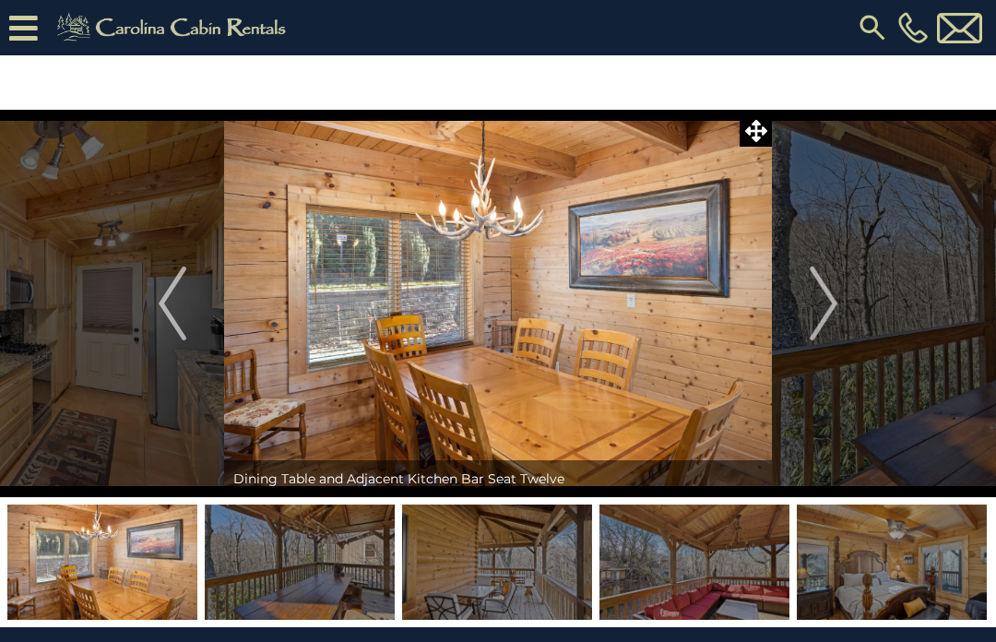
click at [841, 310] on button "Next" at bounding box center [823, 304] width 103 height 388
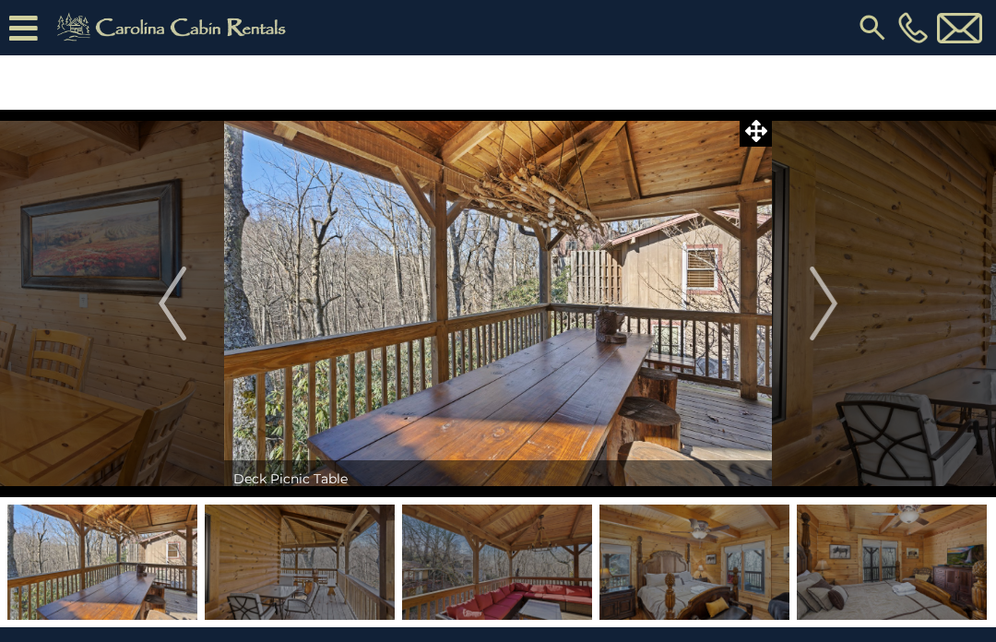
click at [837, 310] on img "Next" at bounding box center [824, 304] width 28 height 74
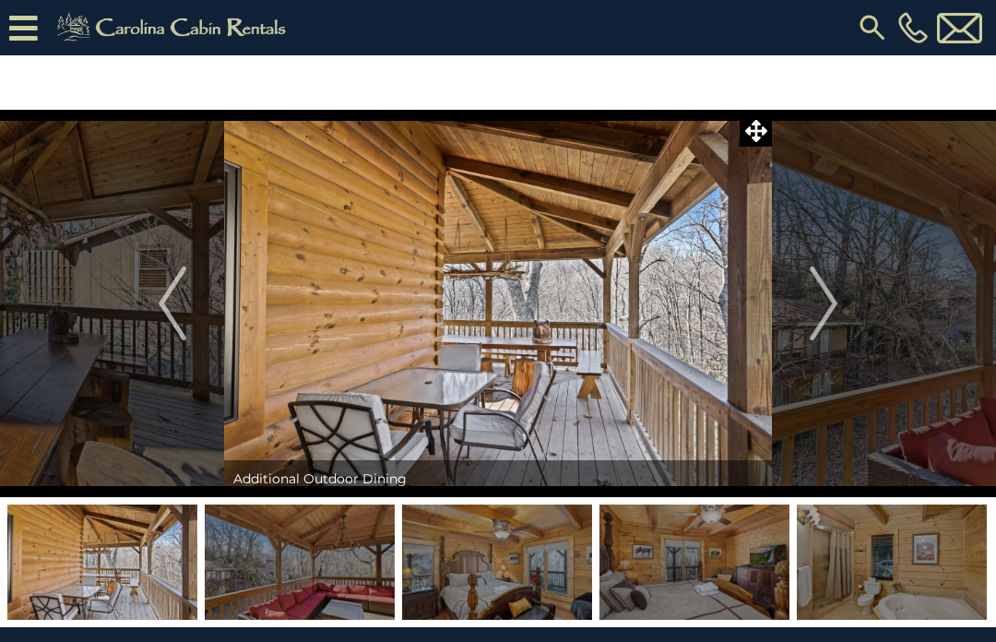
click at [834, 307] on img "Next" at bounding box center [824, 304] width 28 height 74
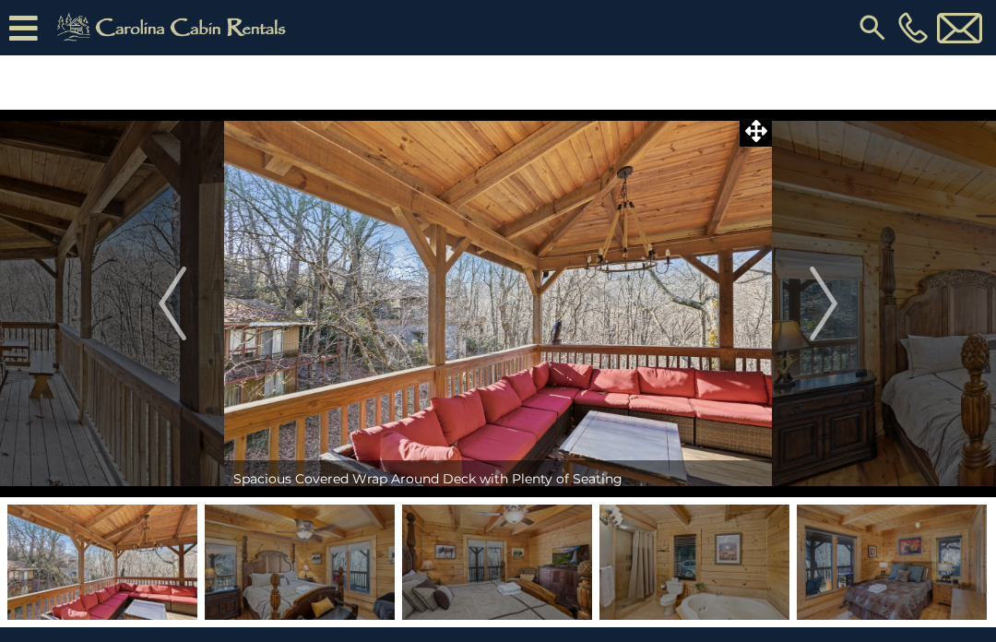
click at [835, 307] on img "Next" at bounding box center [824, 304] width 28 height 74
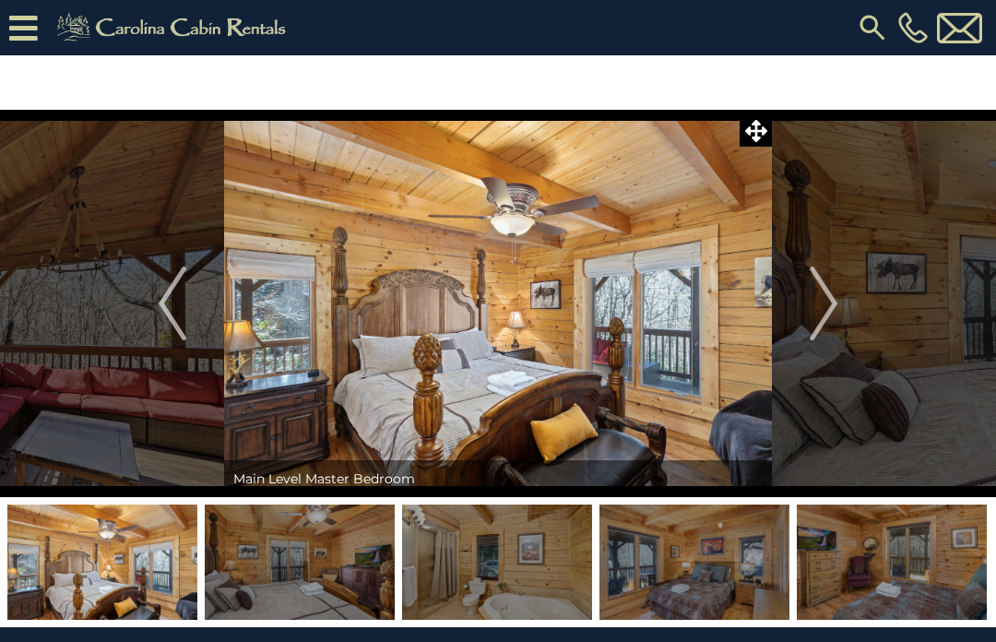
click at [829, 305] on img "Next" at bounding box center [824, 304] width 28 height 74
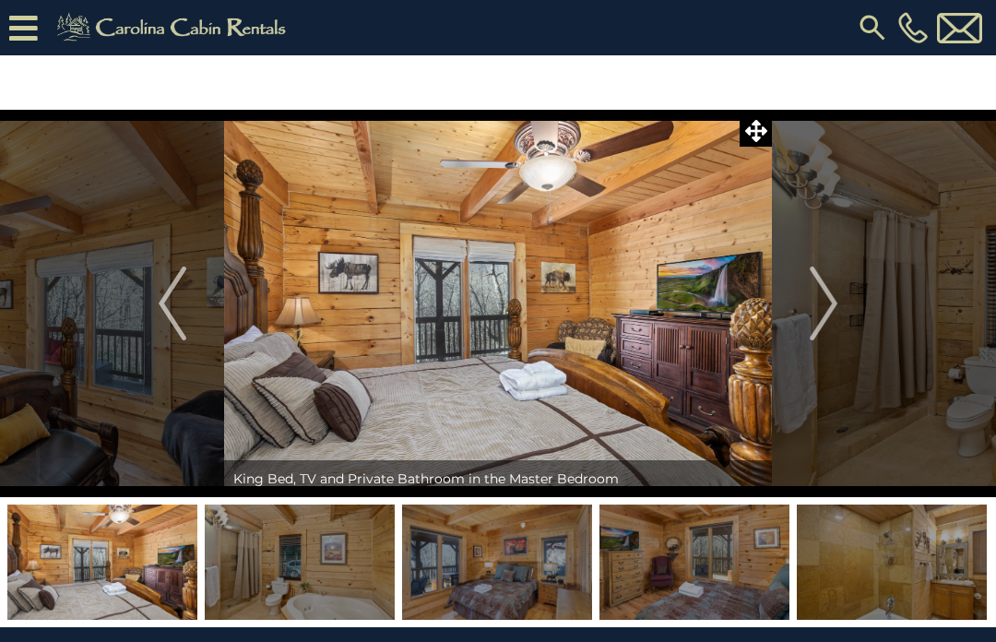
click at [838, 305] on img "Next" at bounding box center [824, 304] width 28 height 74
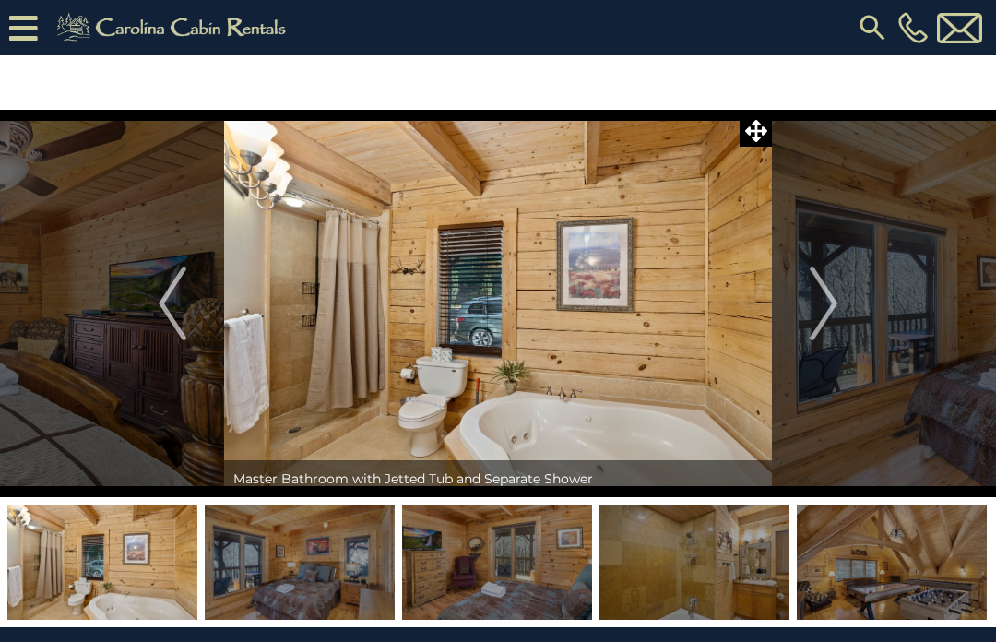
click at [840, 304] on button "Next" at bounding box center [823, 304] width 103 height 388
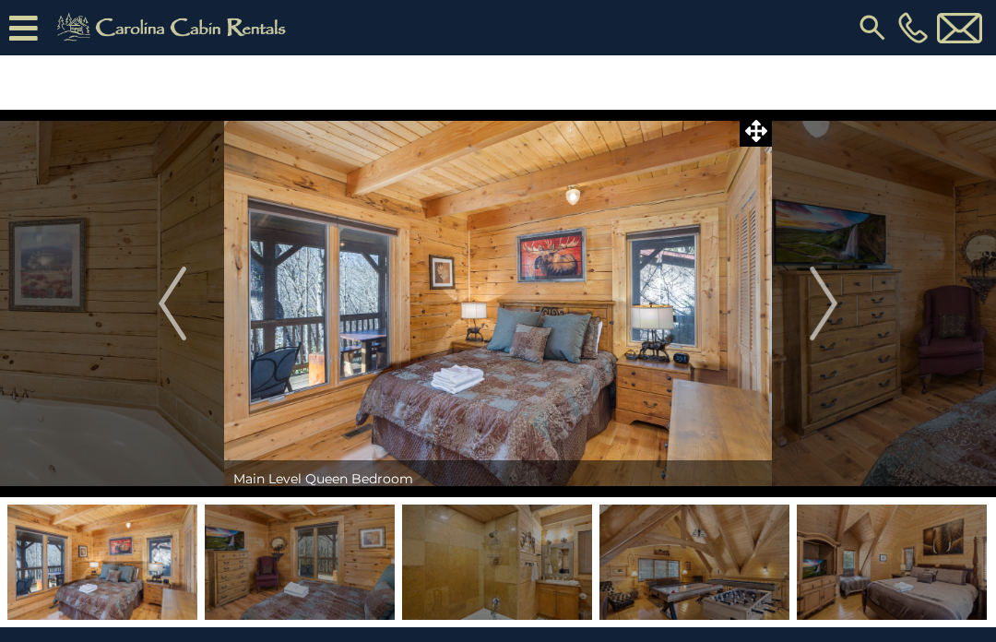
click at [835, 312] on img "Next" at bounding box center [824, 304] width 28 height 74
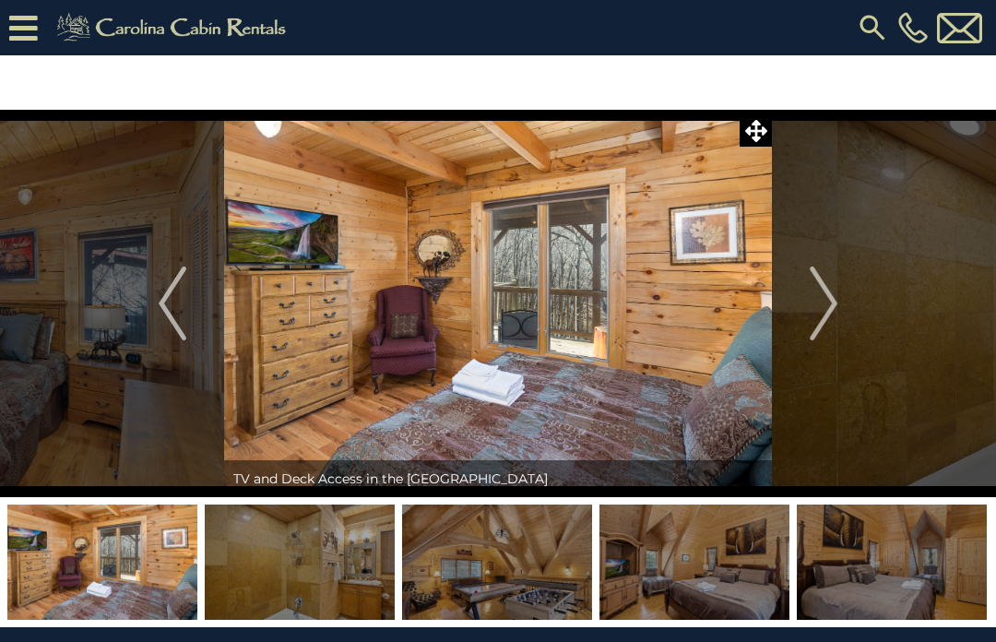
click at [832, 313] on img "Next" at bounding box center [824, 304] width 28 height 74
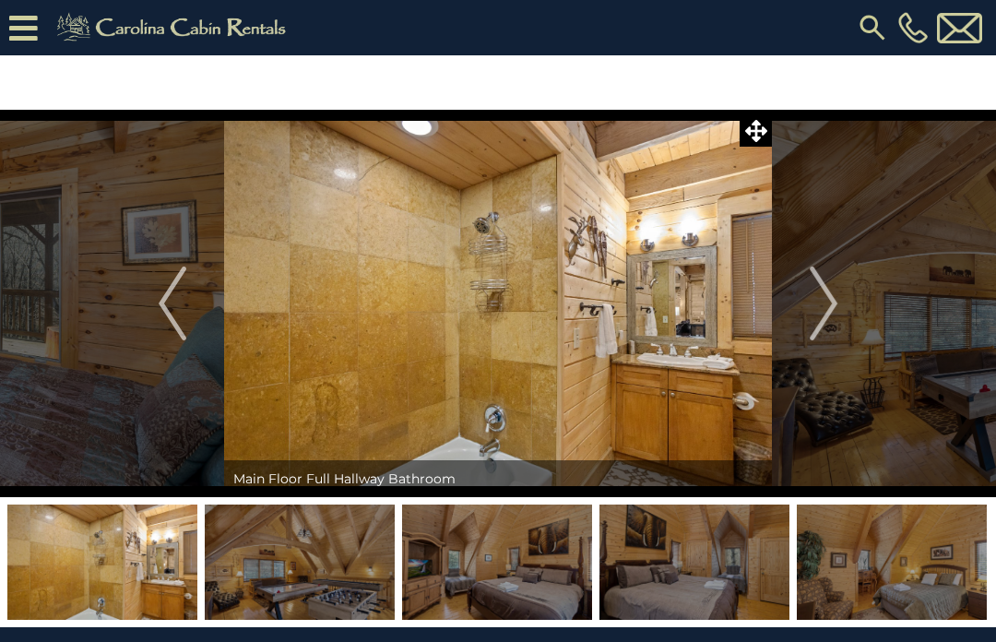
click at [838, 309] on img "Next" at bounding box center [824, 304] width 28 height 74
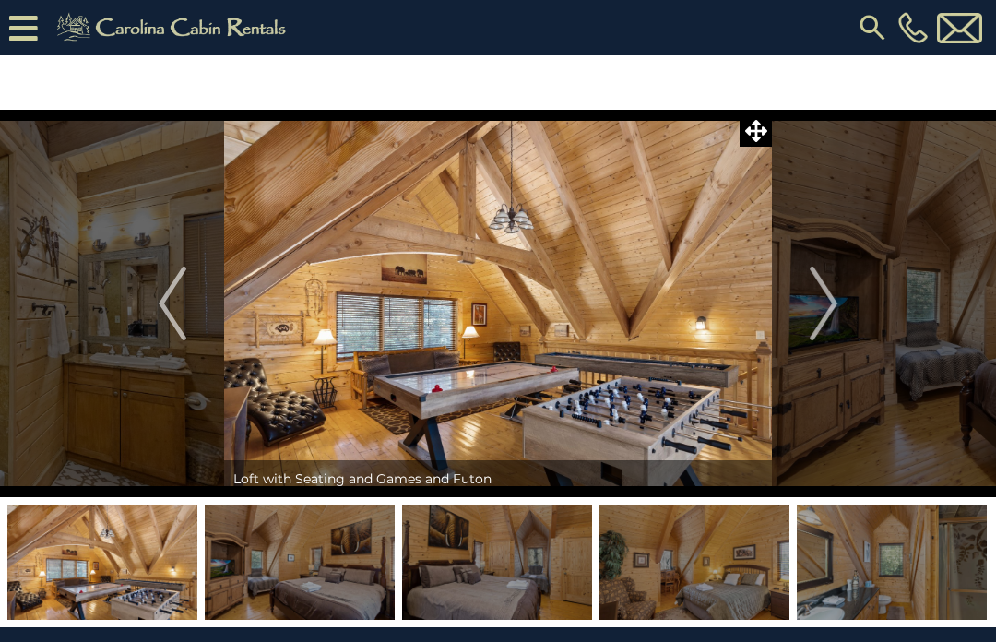
click at [838, 308] on img "Next" at bounding box center [824, 304] width 28 height 74
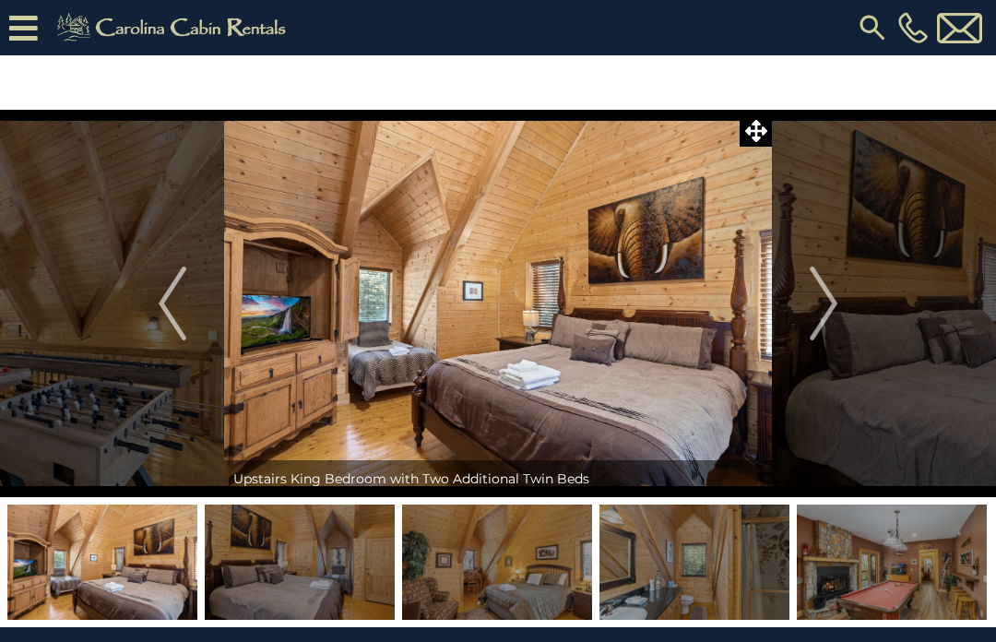
click at [833, 307] on img "Next" at bounding box center [824, 304] width 28 height 74
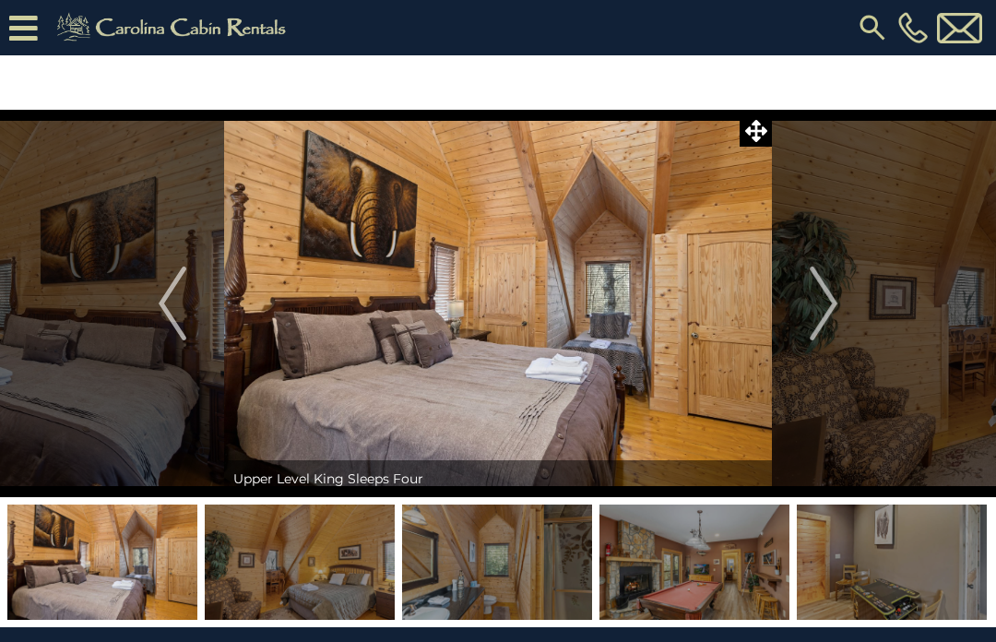
click at [837, 309] on img "Next" at bounding box center [824, 304] width 28 height 74
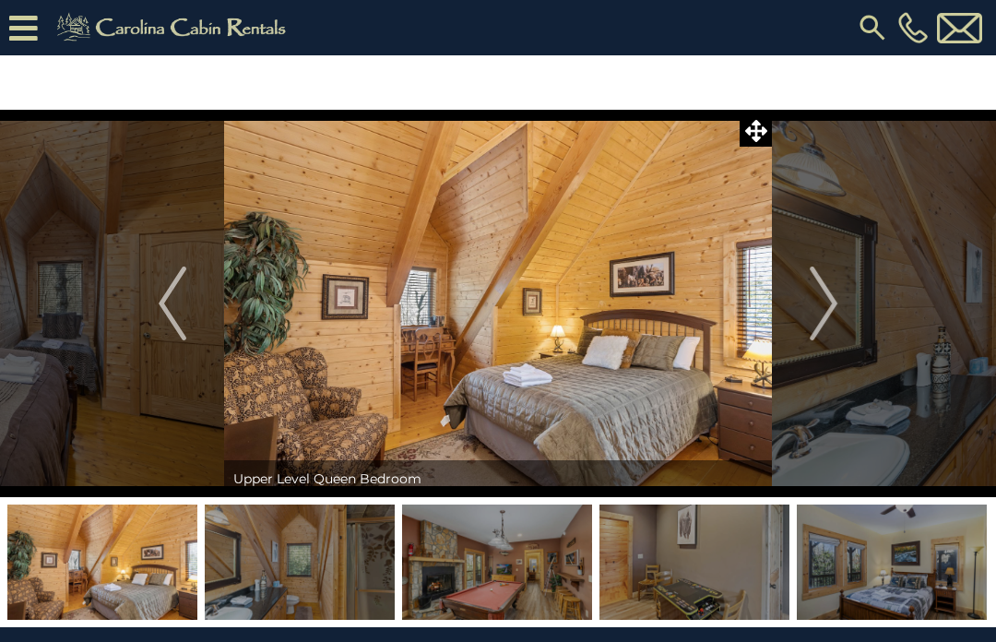
click at [840, 302] on button "Next" at bounding box center [823, 304] width 103 height 388
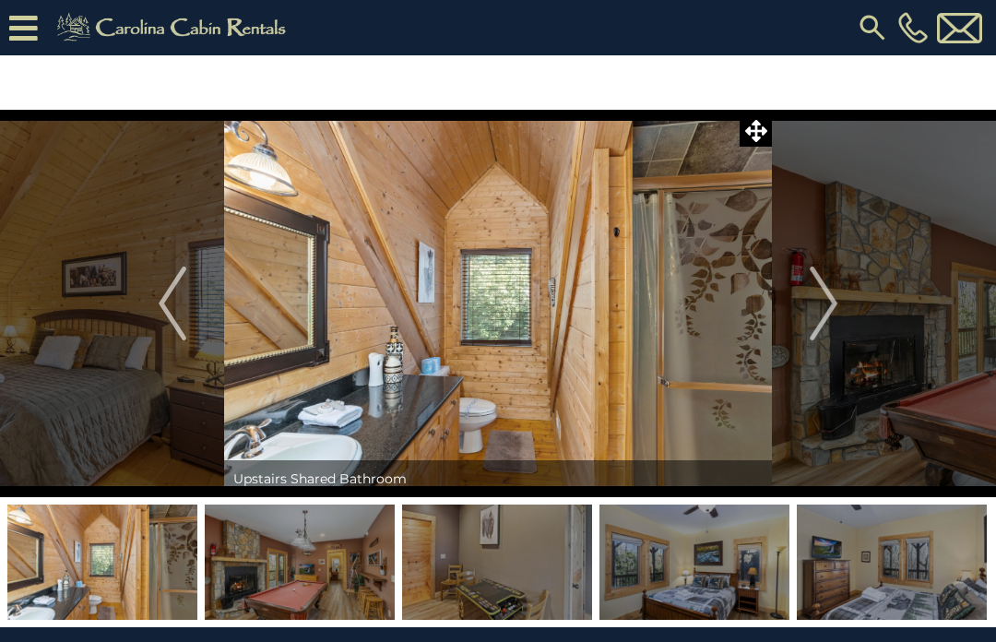
click at [836, 316] on img "Next" at bounding box center [824, 304] width 28 height 74
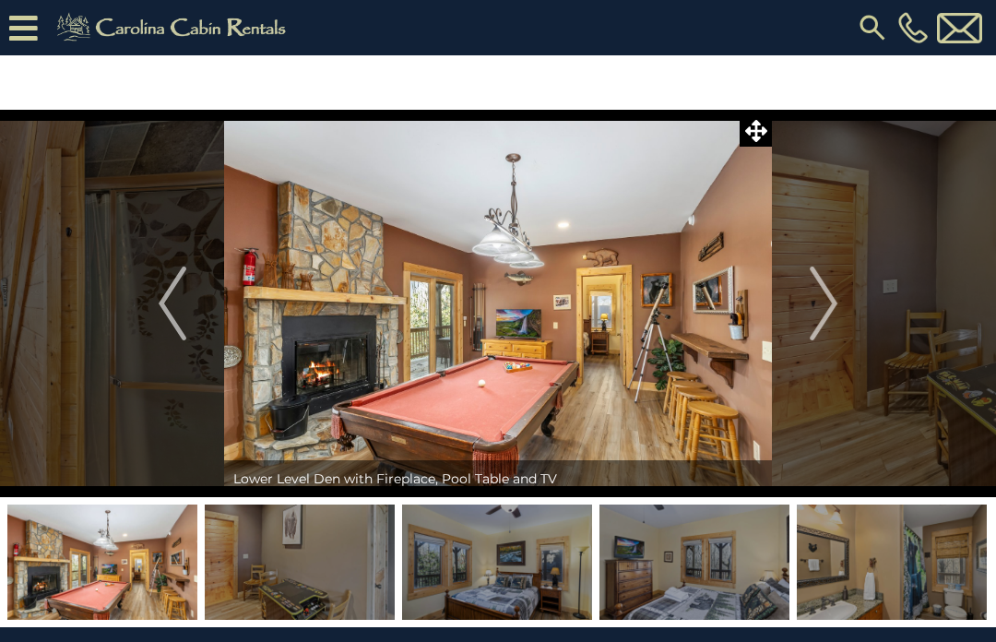
click at [841, 302] on button "Next" at bounding box center [823, 304] width 103 height 388
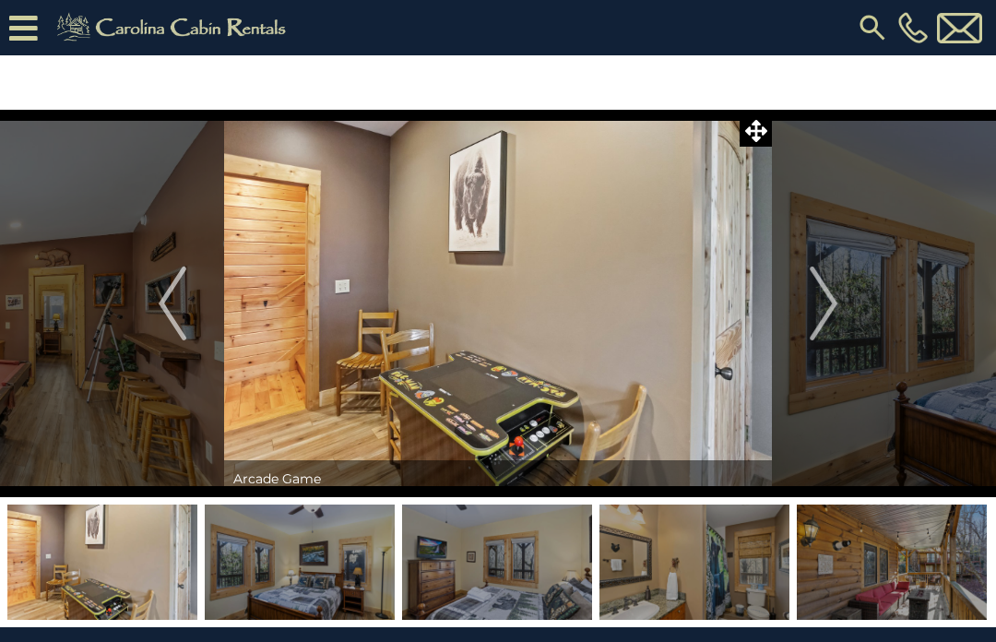
click at [833, 319] on img "Next" at bounding box center [824, 304] width 28 height 74
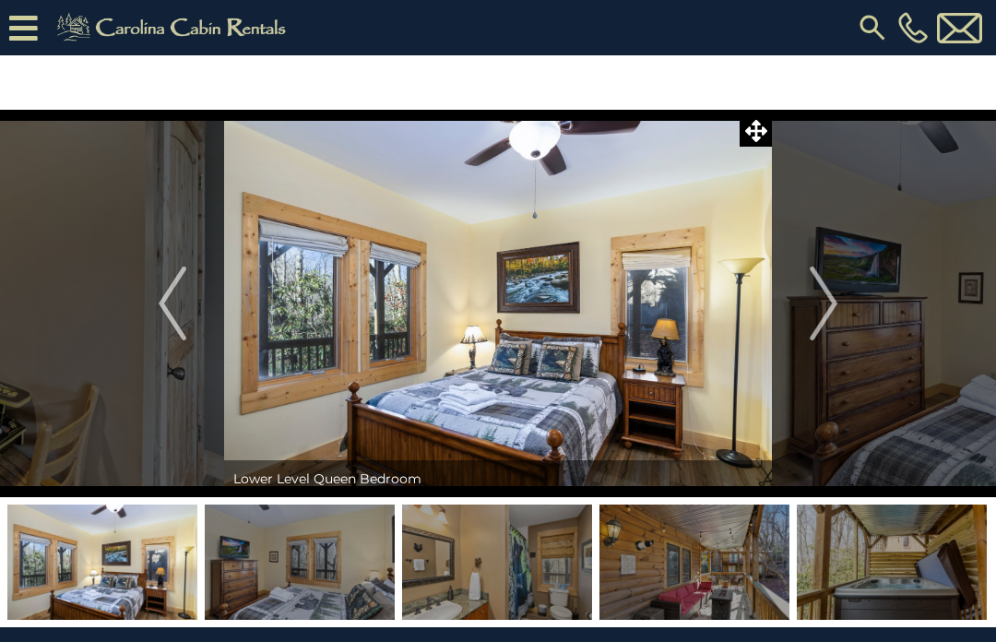
click at [836, 315] on img "Next" at bounding box center [824, 304] width 28 height 74
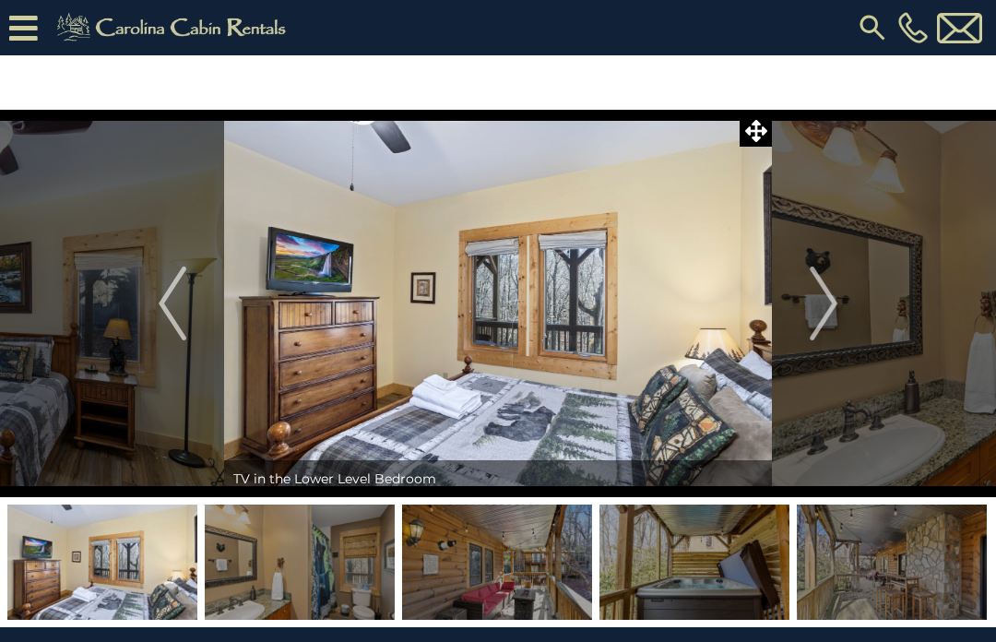
click at [833, 304] on img "Next" at bounding box center [824, 304] width 28 height 74
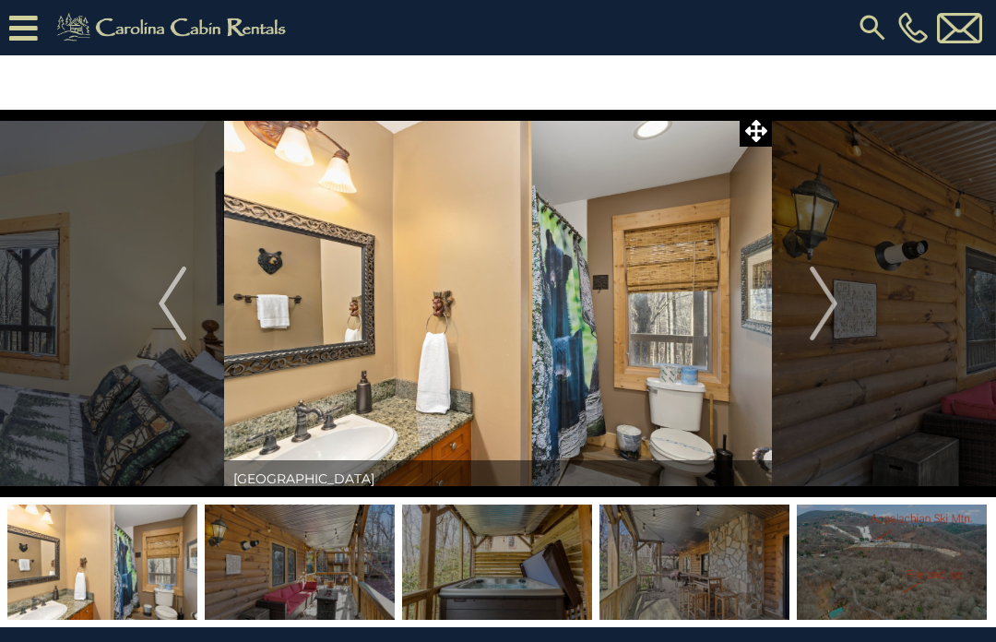
click at [837, 317] on img "Next" at bounding box center [824, 304] width 28 height 74
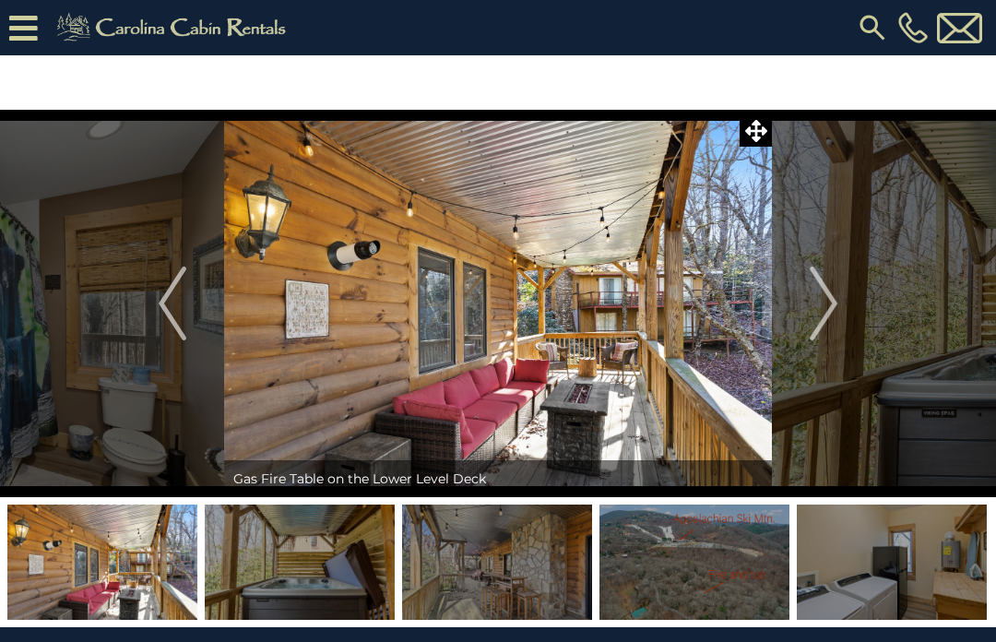
click at [838, 314] on img "Next" at bounding box center [824, 304] width 28 height 74
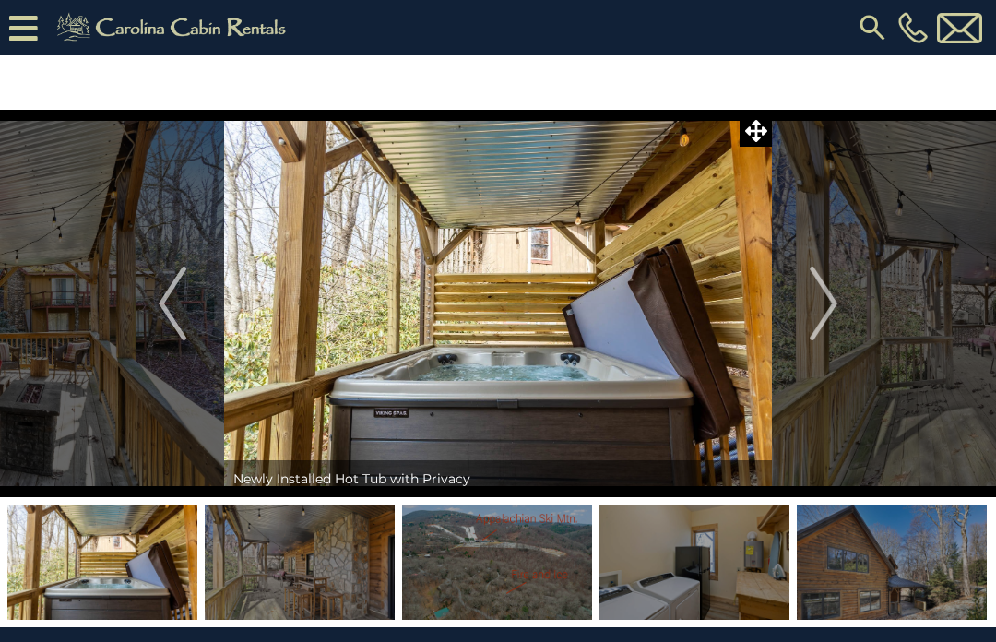
click at [840, 304] on button "Next" at bounding box center [823, 304] width 103 height 388
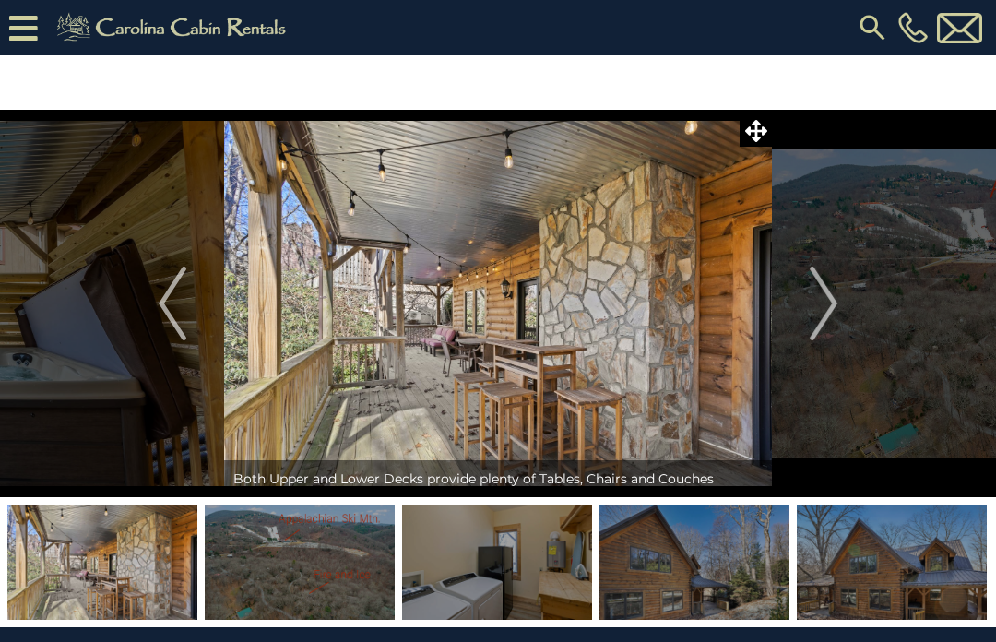
click at [832, 315] on img "Next" at bounding box center [824, 304] width 28 height 74
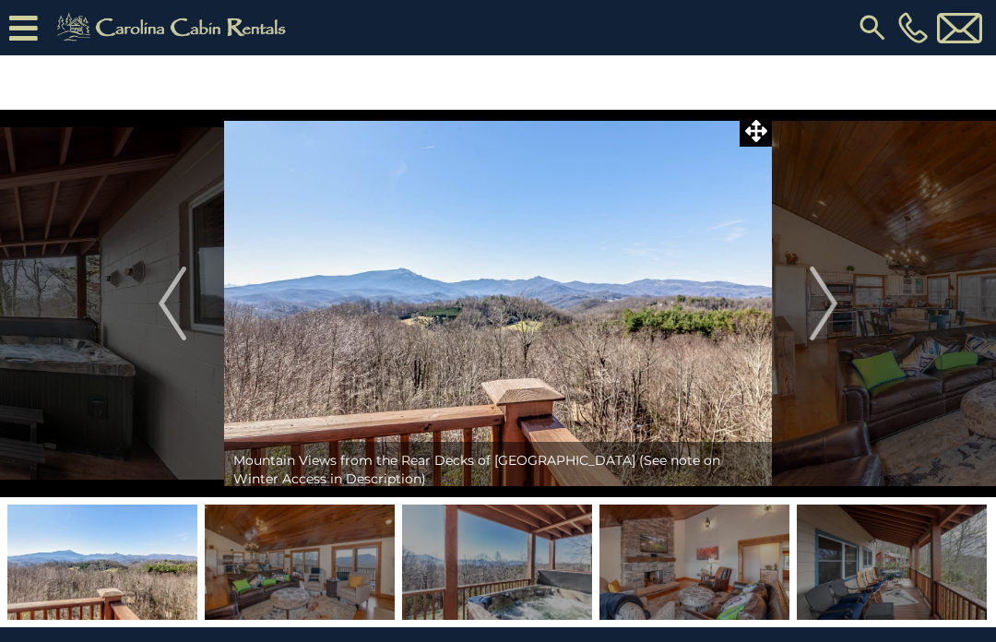
click at [837, 305] on img "Next" at bounding box center [824, 304] width 28 height 74
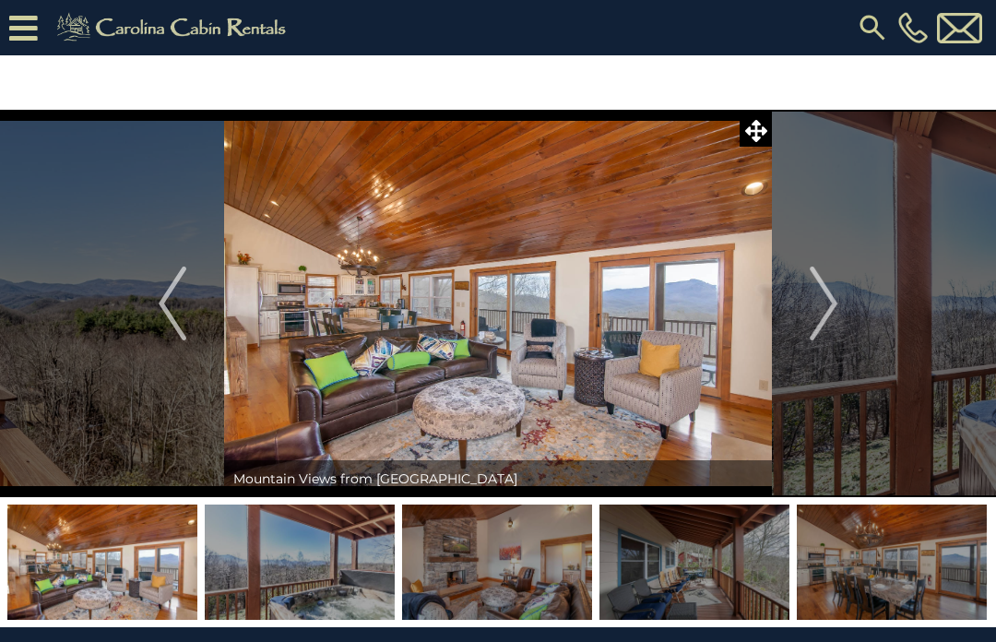
click at [834, 311] on img "Next" at bounding box center [824, 304] width 28 height 74
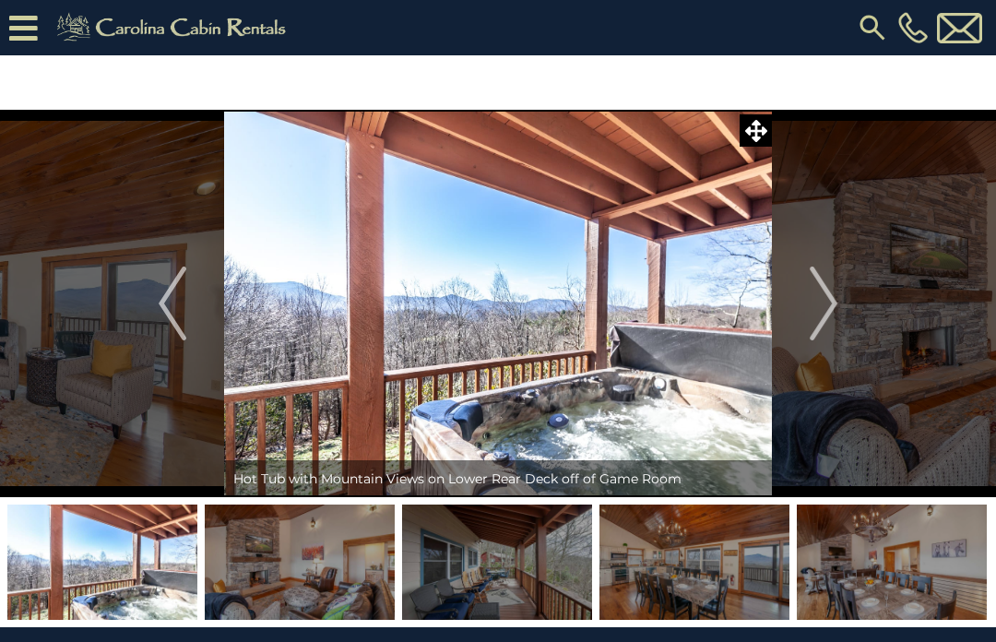
click at [833, 308] on img "Next" at bounding box center [824, 304] width 28 height 74
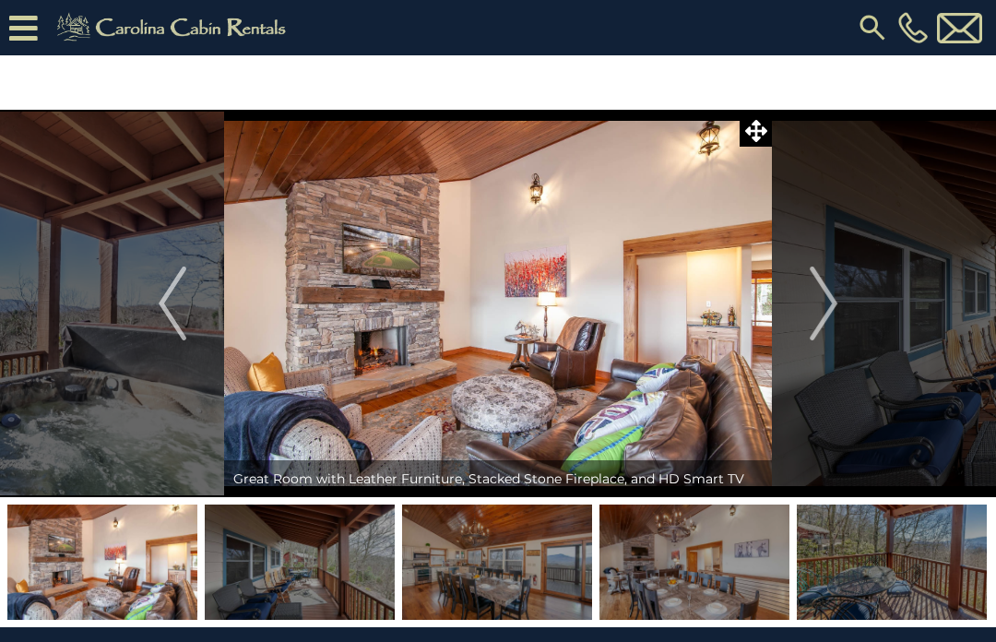
click at [837, 313] on img "Next" at bounding box center [824, 304] width 28 height 74
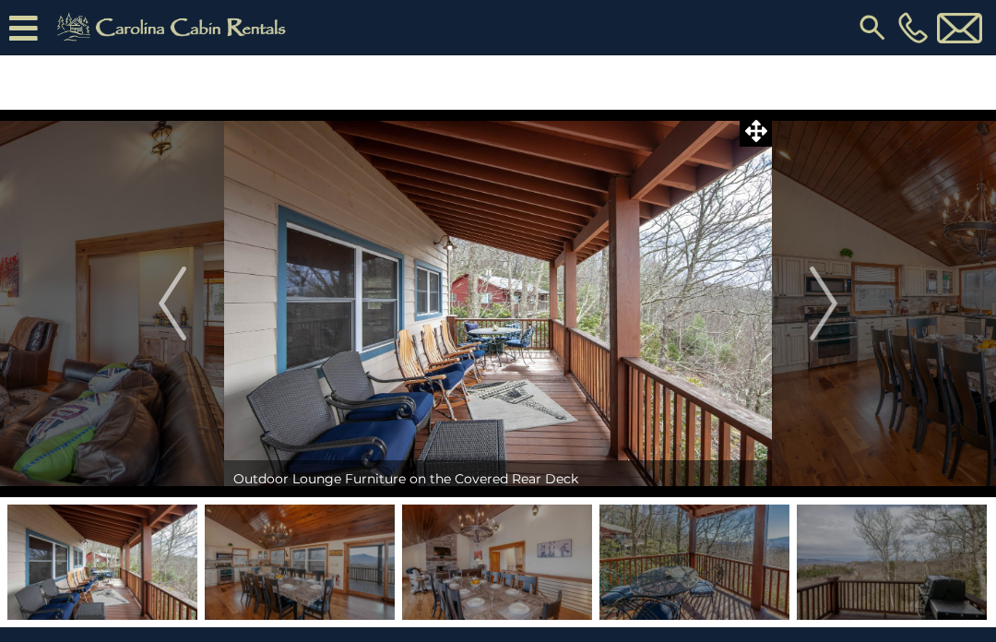
click at [836, 307] on img "Next" at bounding box center [824, 304] width 28 height 74
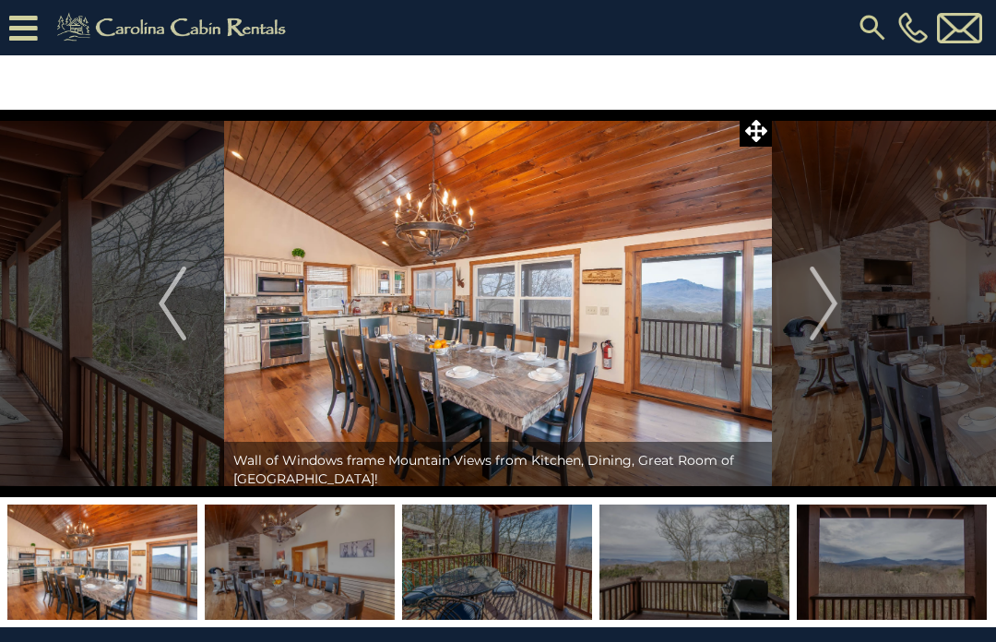
click at [835, 315] on img "Next" at bounding box center [824, 304] width 28 height 74
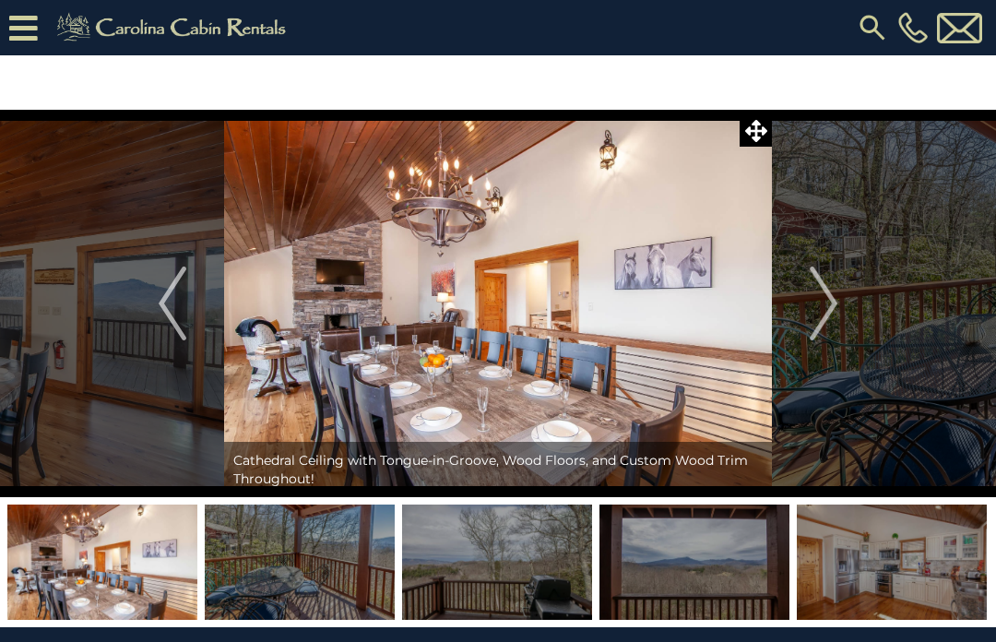
click at [838, 310] on img "Next" at bounding box center [824, 304] width 28 height 74
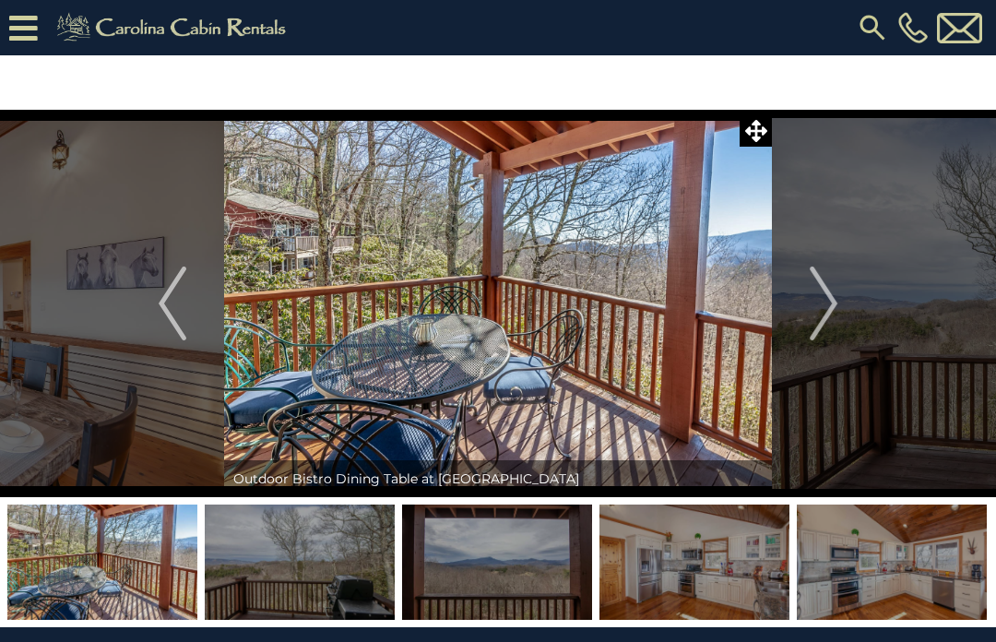
click at [841, 312] on button "Next" at bounding box center [823, 304] width 103 height 388
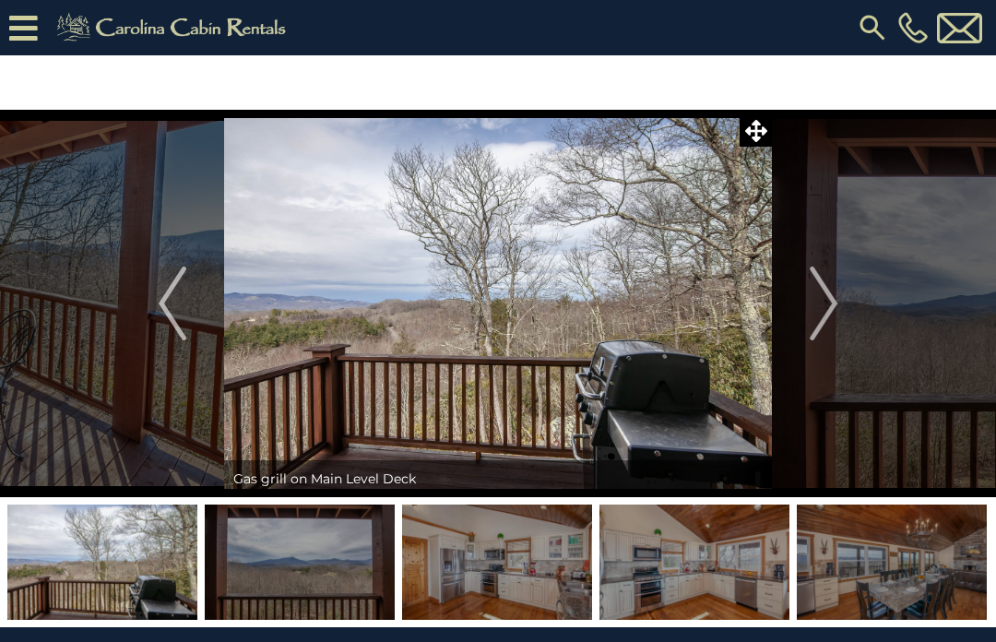
click at [836, 307] on img "Next" at bounding box center [824, 304] width 28 height 74
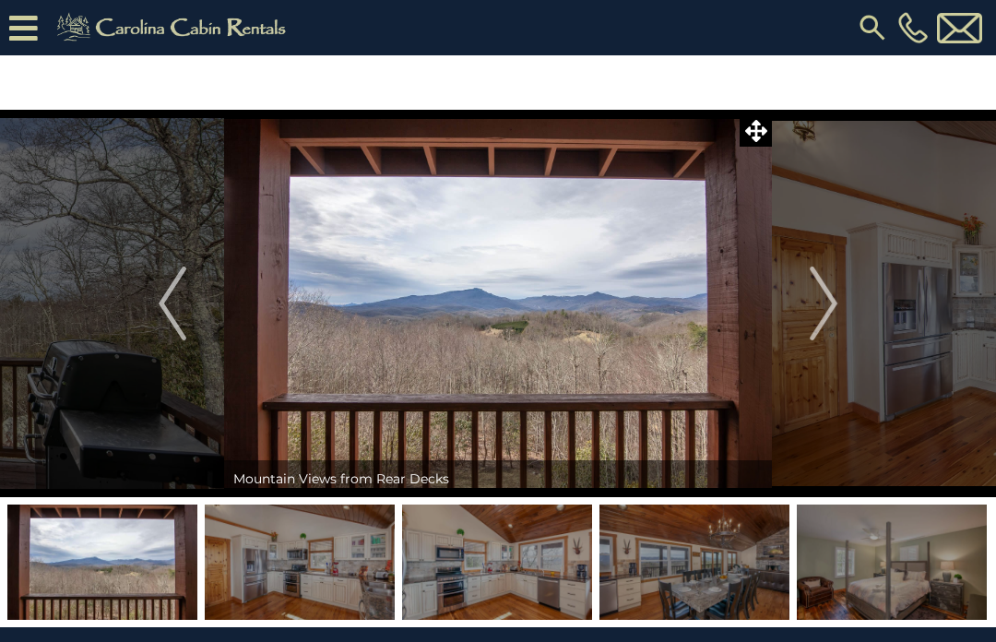
click at [834, 312] on img "Next" at bounding box center [824, 304] width 28 height 74
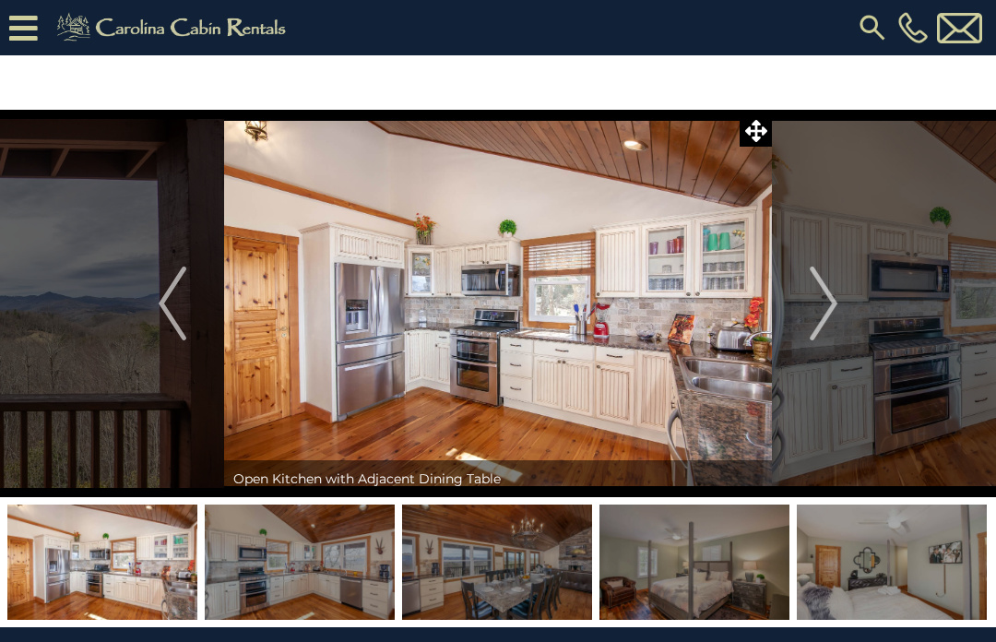
click at [840, 312] on button "Next" at bounding box center [823, 304] width 103 height 388
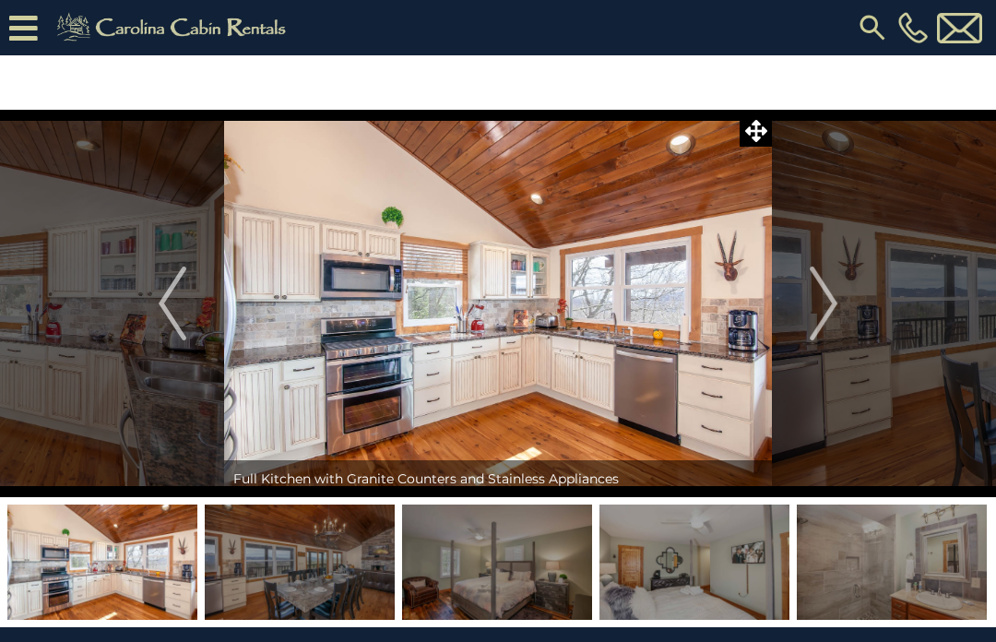
click at [836, 307] on img "Next" at bounding box center [824, 304] width 28 height 74
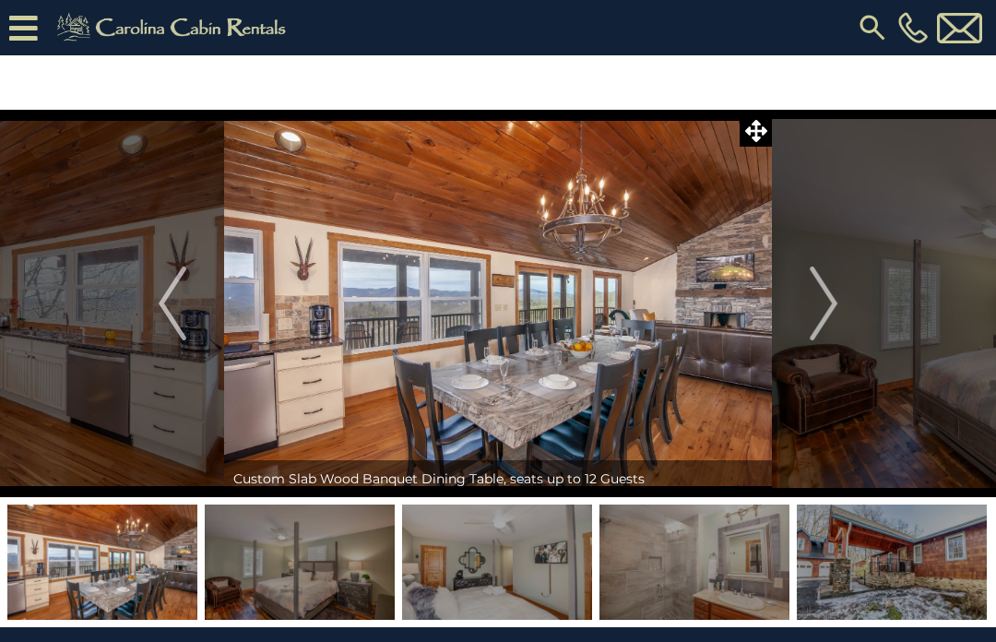
click at [831, 304] on img "Next" at bounding box center [824, 304] width 28 height 74
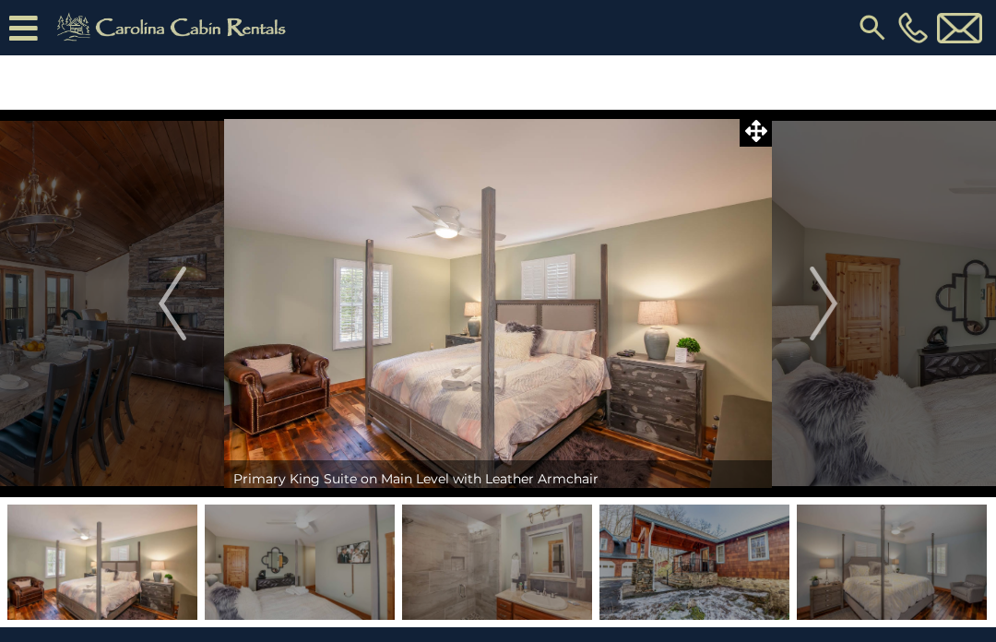
click at [840, 316] on button "Next" at bounding box center [823, 304] width 103 height 388
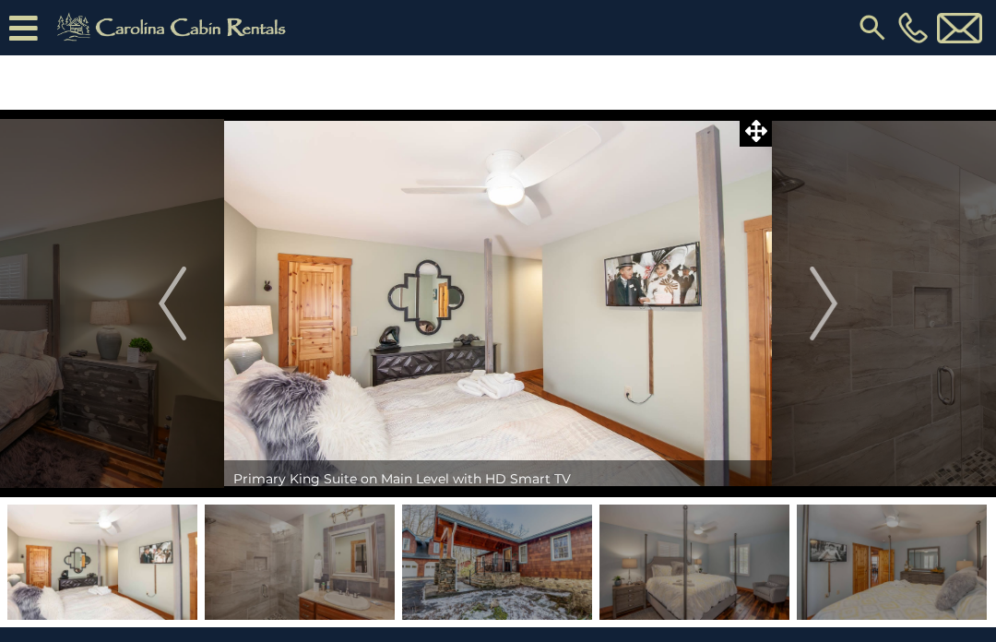
click at [842, 306] on button "Next" at bounding box center [823, 304] width 103 height 388
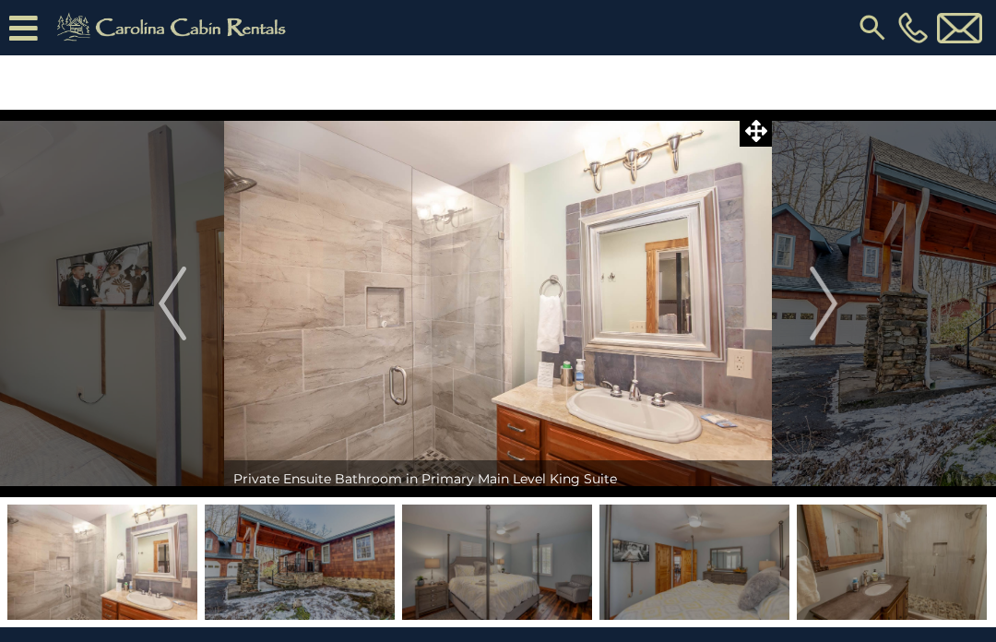
click at [838, 305] on img "Next" at bounding box center [824, 304] width 28 height 74
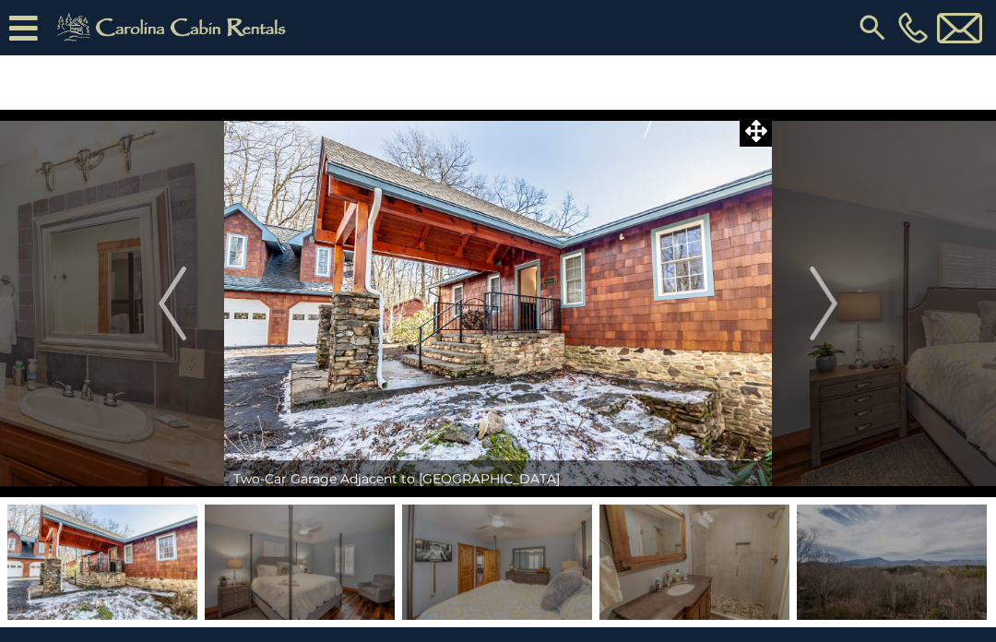
click at [838, 306] on img "Next" at bounding box center [824, 304] width 28 height 74
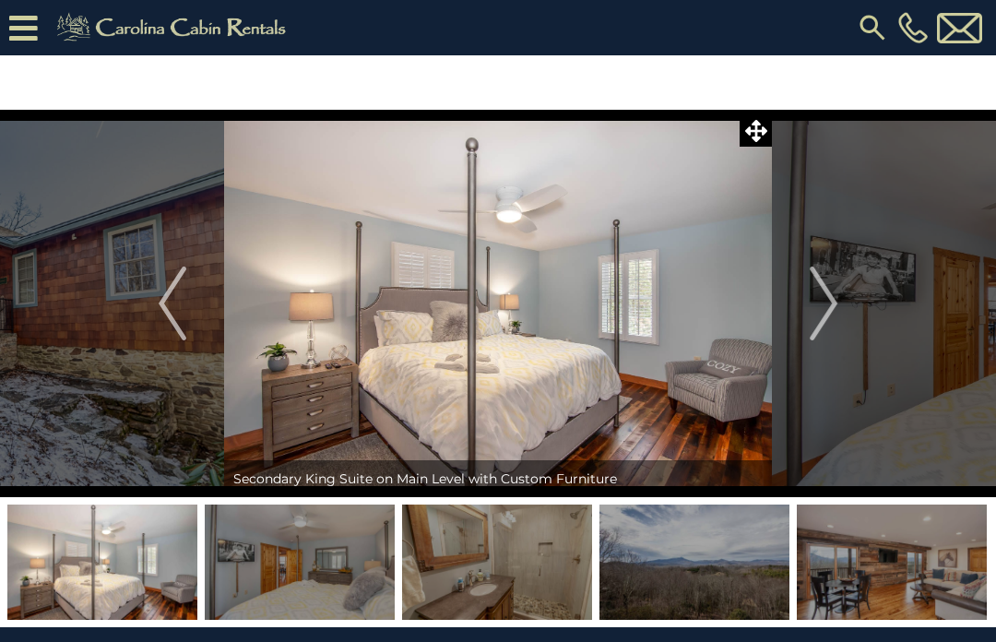
click at [836, 316] on img "Next" at bounding box center [824, 304] width 28 height 74
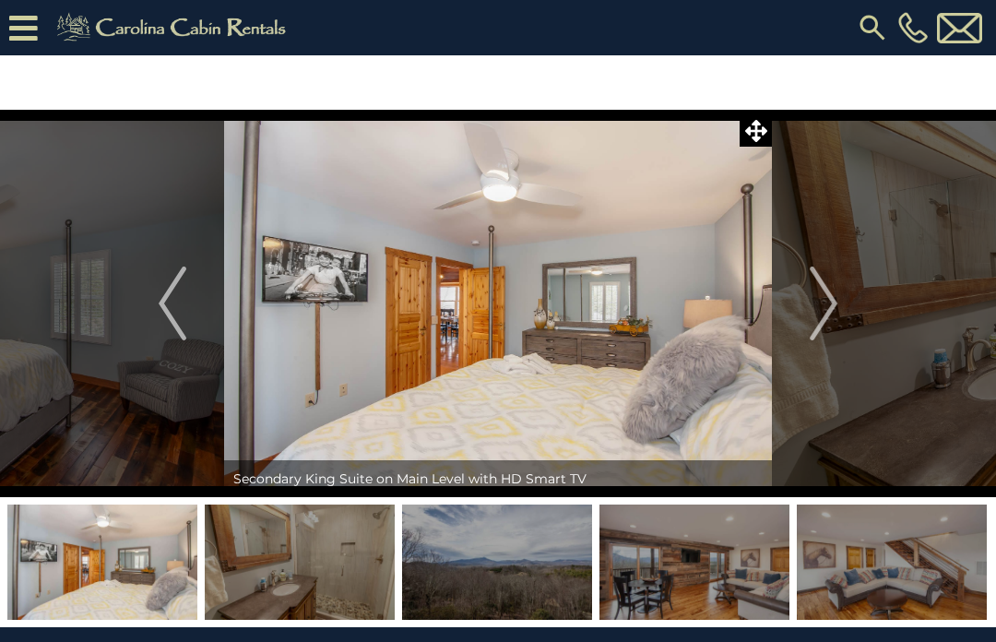
click at [831, 309] on img "Next" at bounding box center [824, 304] width 28 height 74
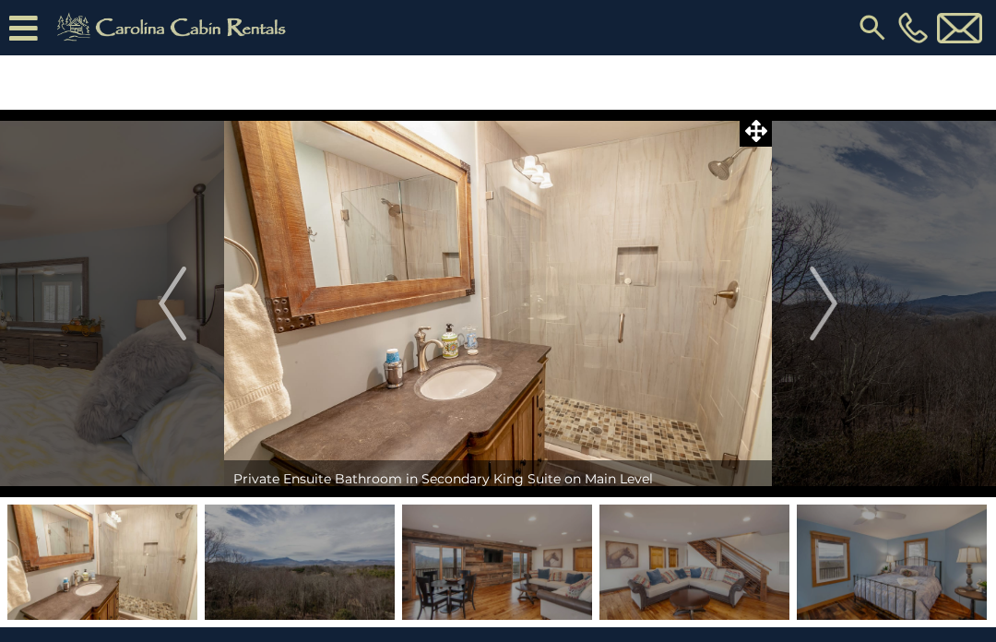
click at [840, 311] on button "Next" at bounding box center [823, 304] width 103 height 388
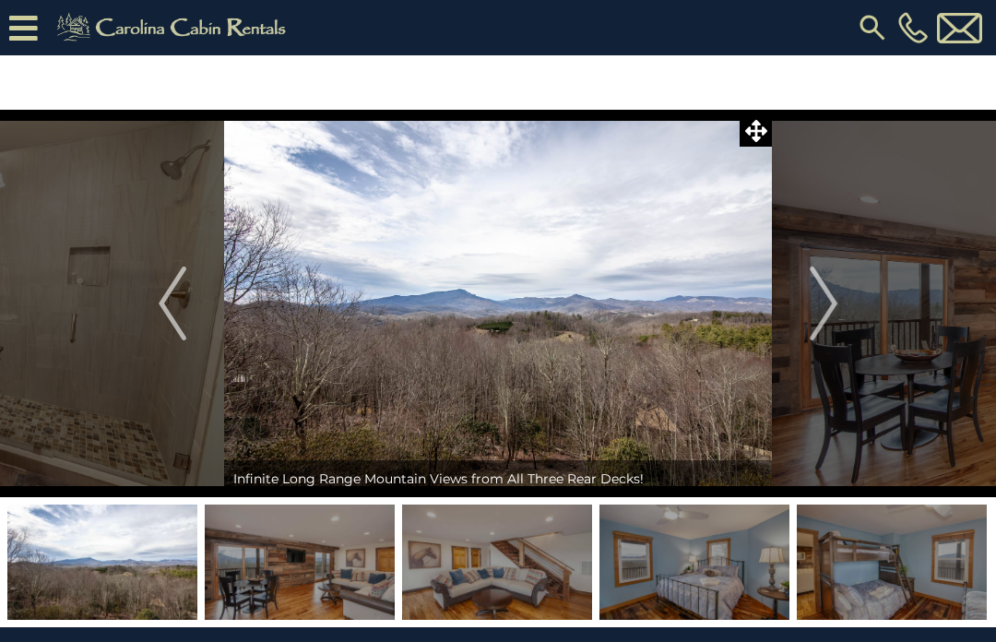
click at [838, 312] on img "Next" at bounding box center [824, 304] width 28 height 74
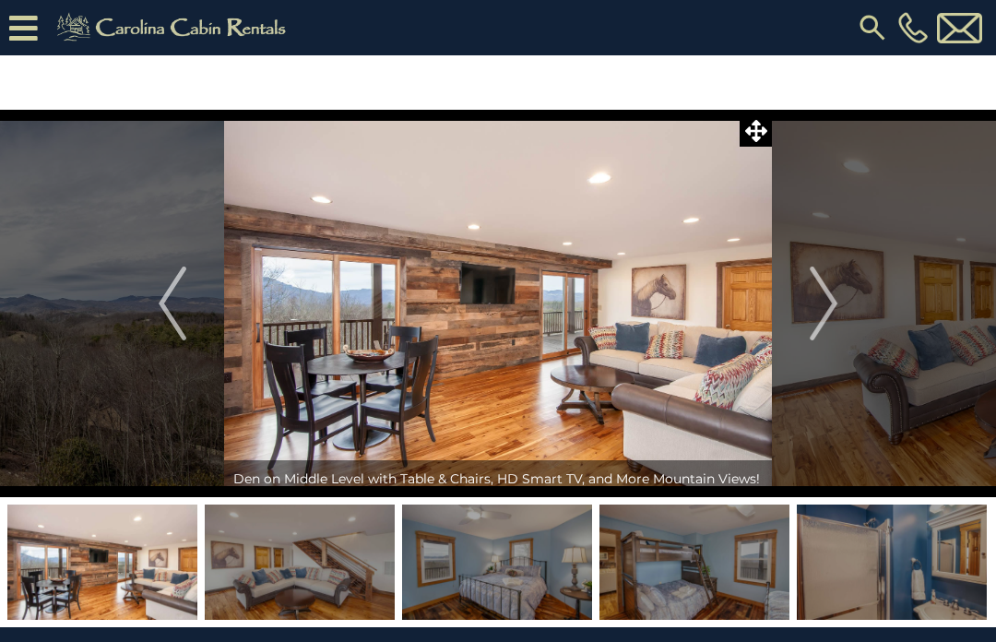
click at [838, 311] on img "Next" at bounding box center [824, 304] width 28 height 74
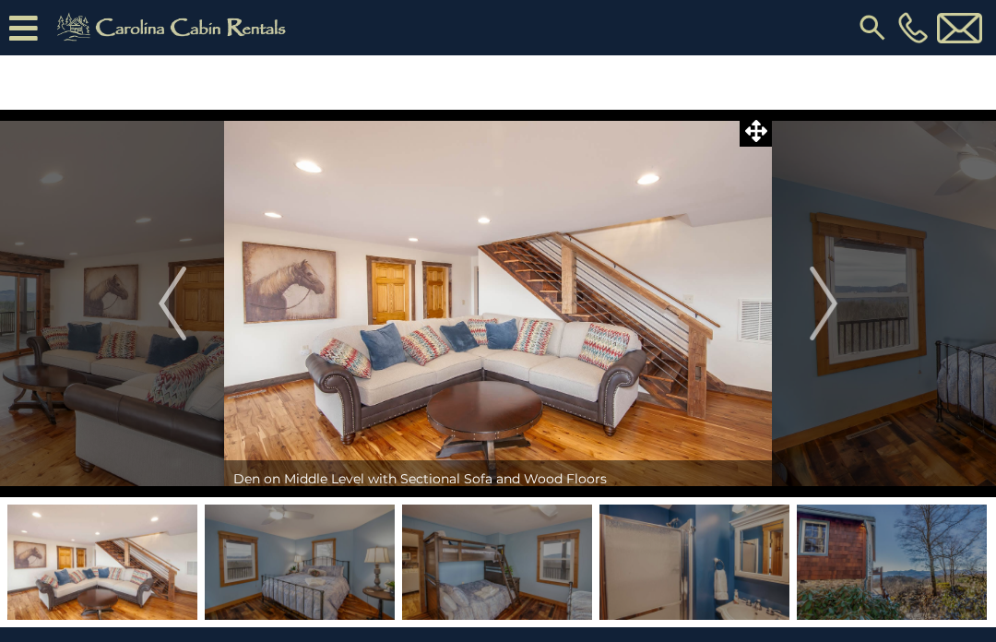
click at [836, 308] on img "Next" at bounding box center [824, 304] width 28 height 74
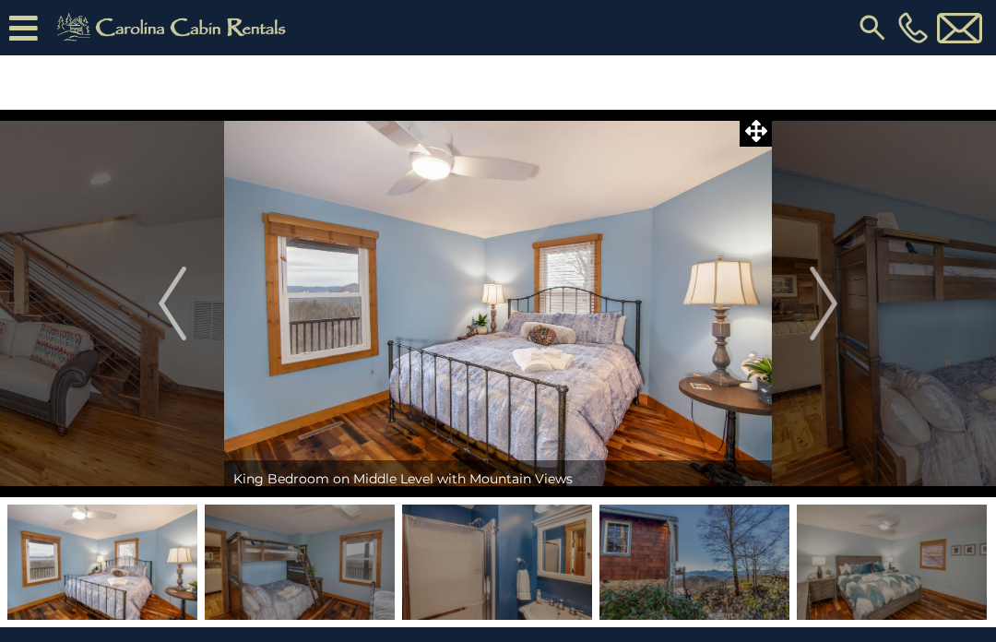
click at [841, 301] on button "Next" at bounding box center [823, 304] width 103 height 388
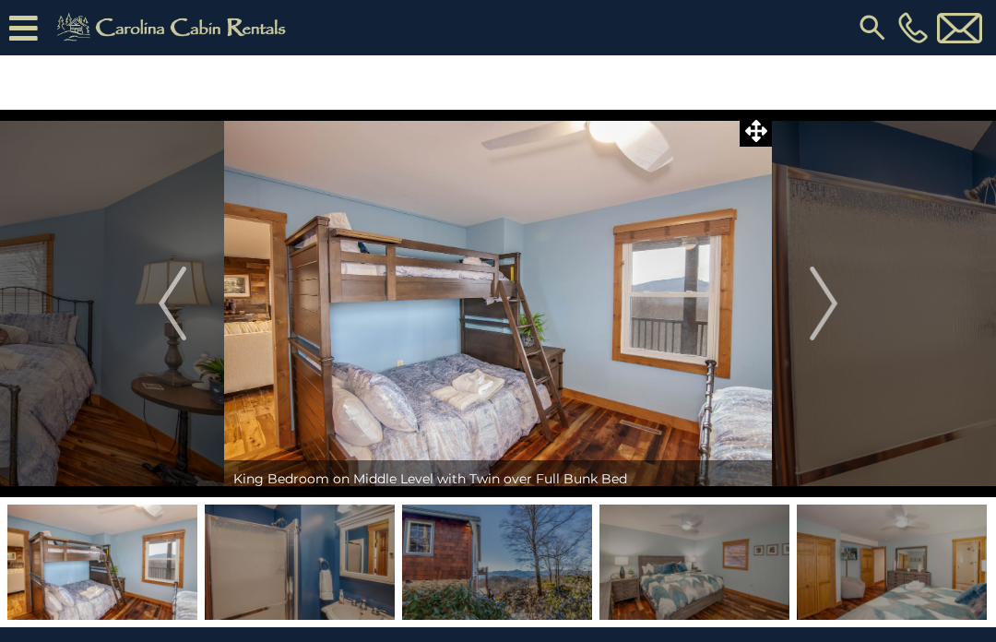
click at [840, 299] on button "Next" at bounding box center [823, 304] width 103 height 388
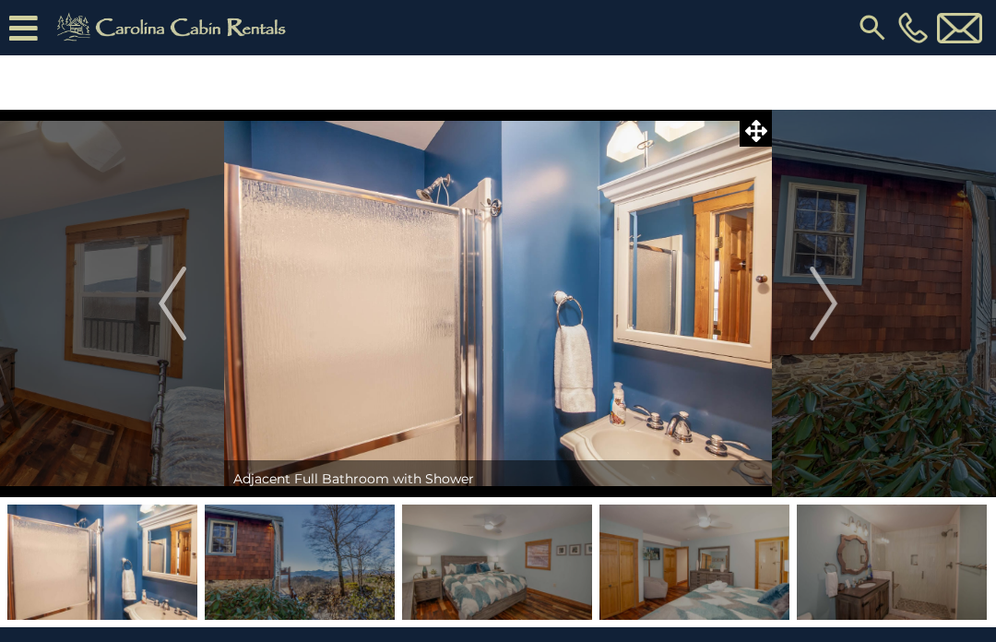
click at [841, 309] on button "Next" at bounding box center [823, 304] width 103 height 388
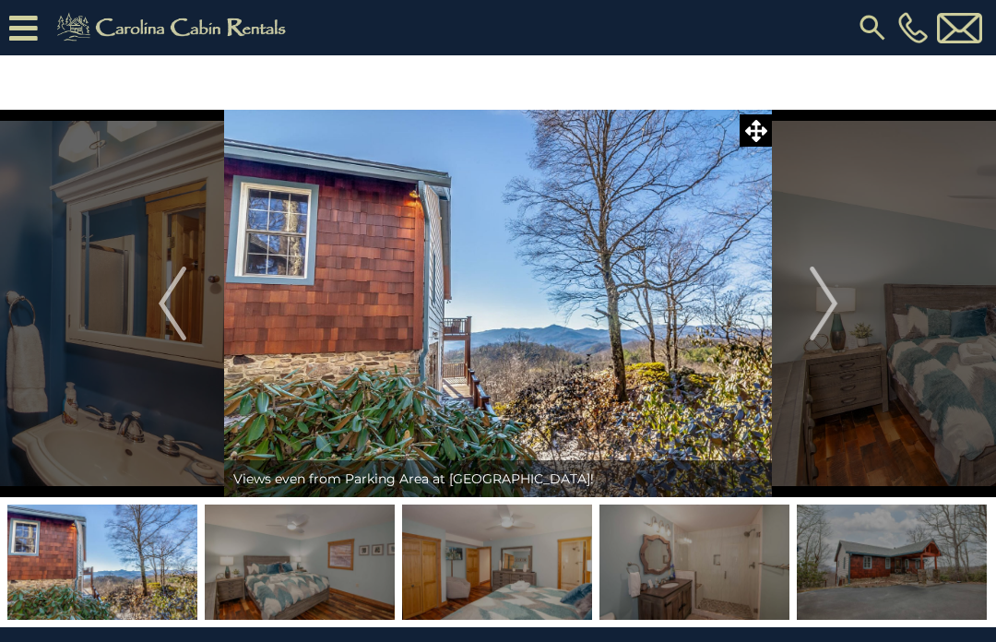
click at [836, 307] on img "Next" at bounding box center [824, 304] width 28 height 74
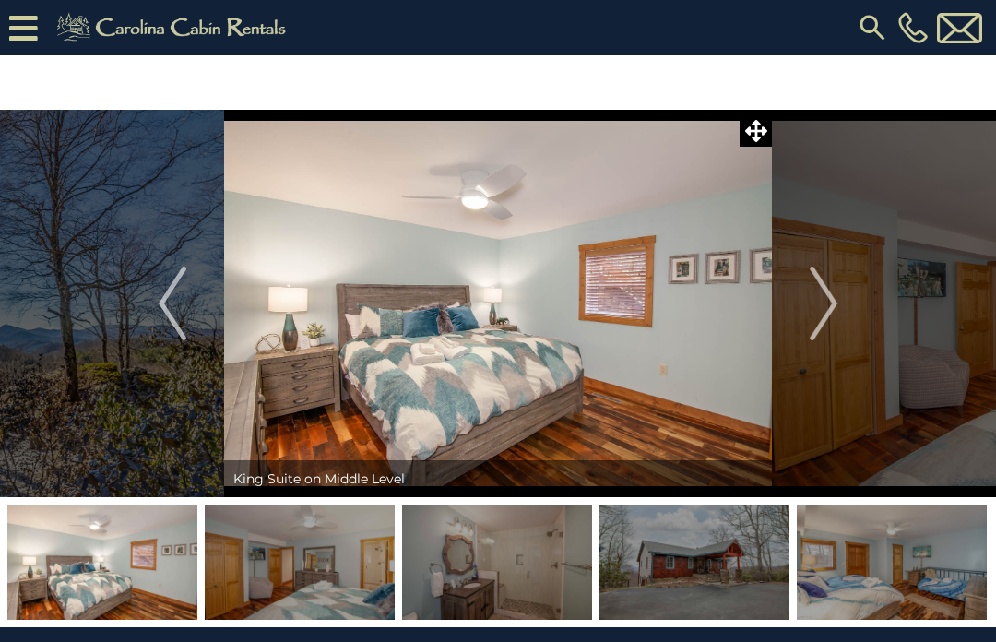
click at [838, 310] on img "Next" at bounding box center [824, 304] width 28 height 74
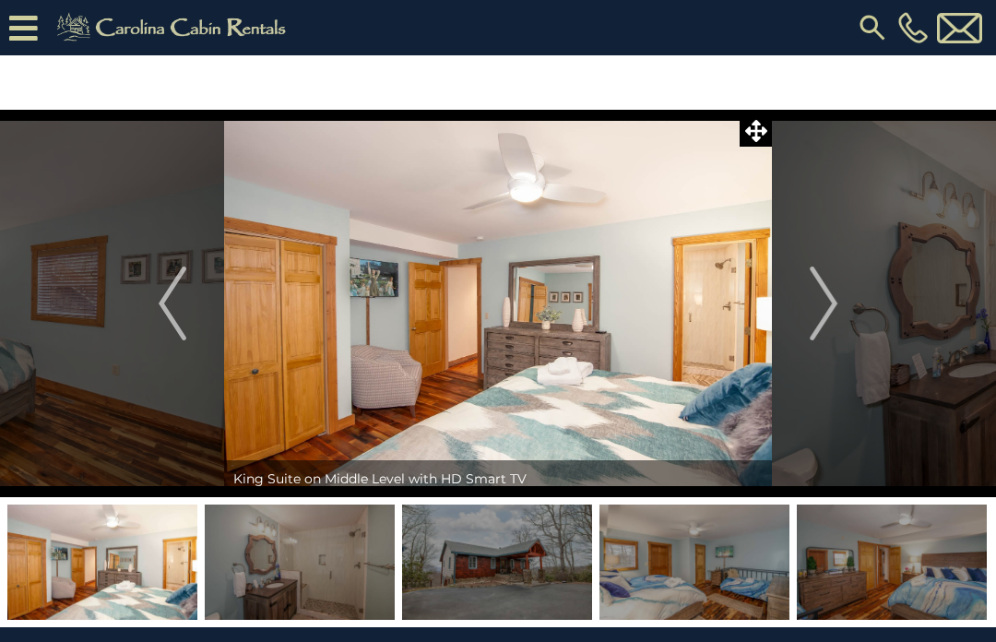
click at [838, 310] on img "Next" at bounding box center [824, 304] width 28 height 74
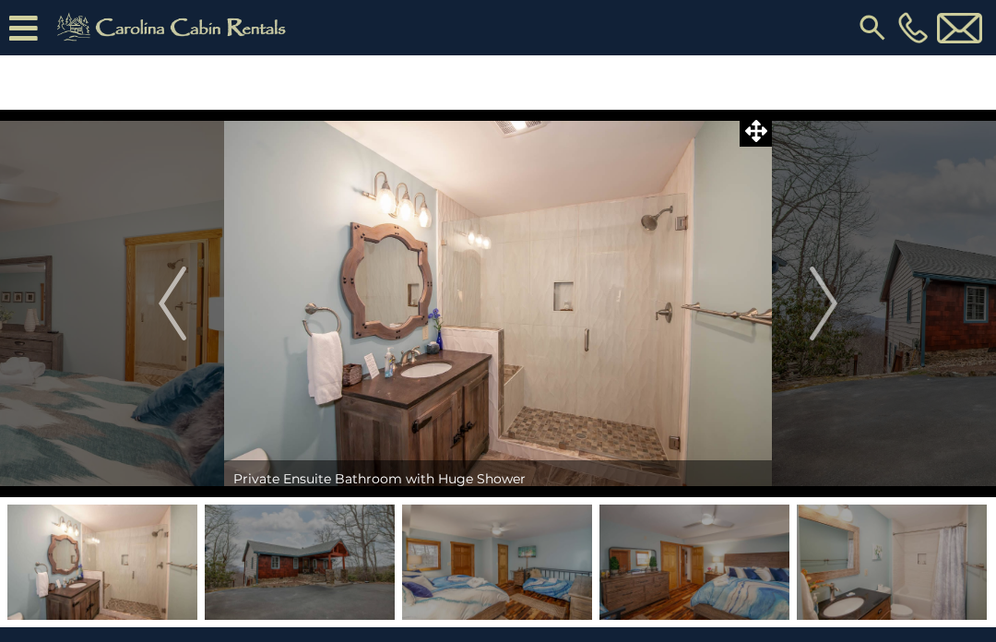
click at [837, 303] on img "Next" at bounding box center [824, 304] width 28 height 74
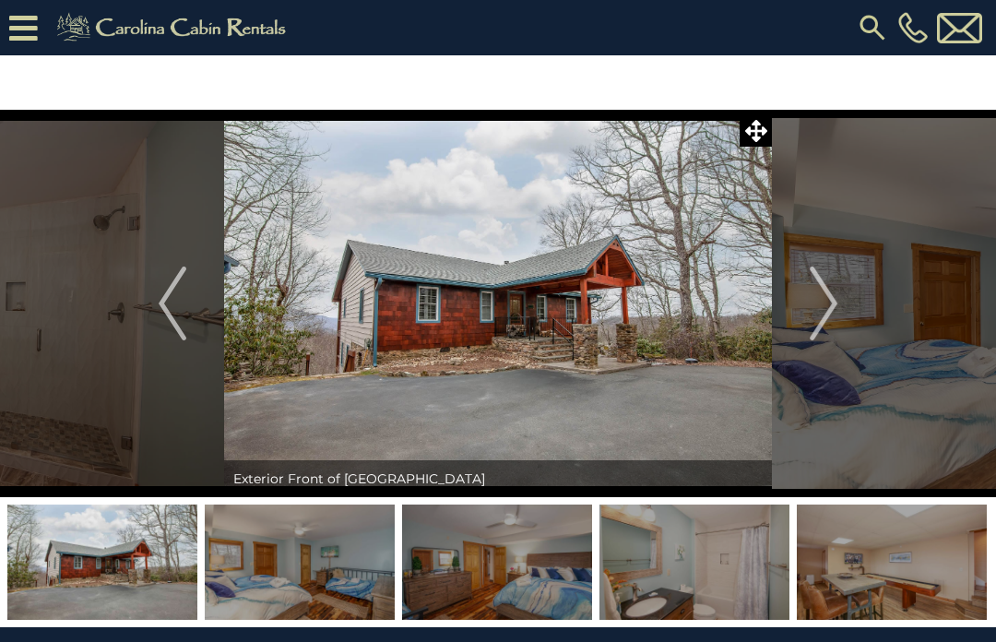
click at [833, 316] on img "Next" at bounding box center [824, 304] width 28 height 74
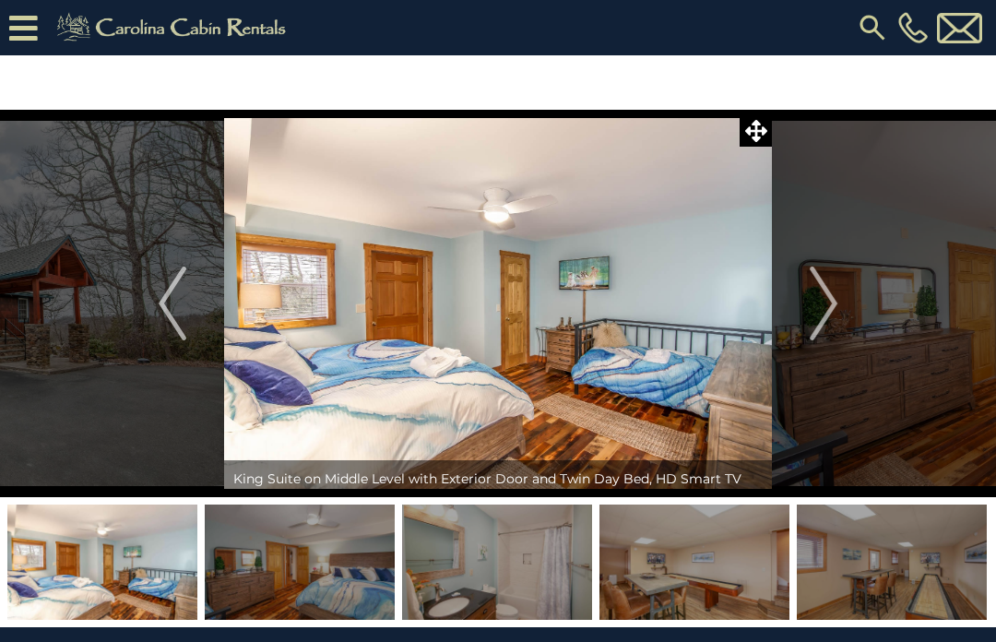
click at [837, 312] on img "Next" at bounding box center [824, 304] width 28 height 74
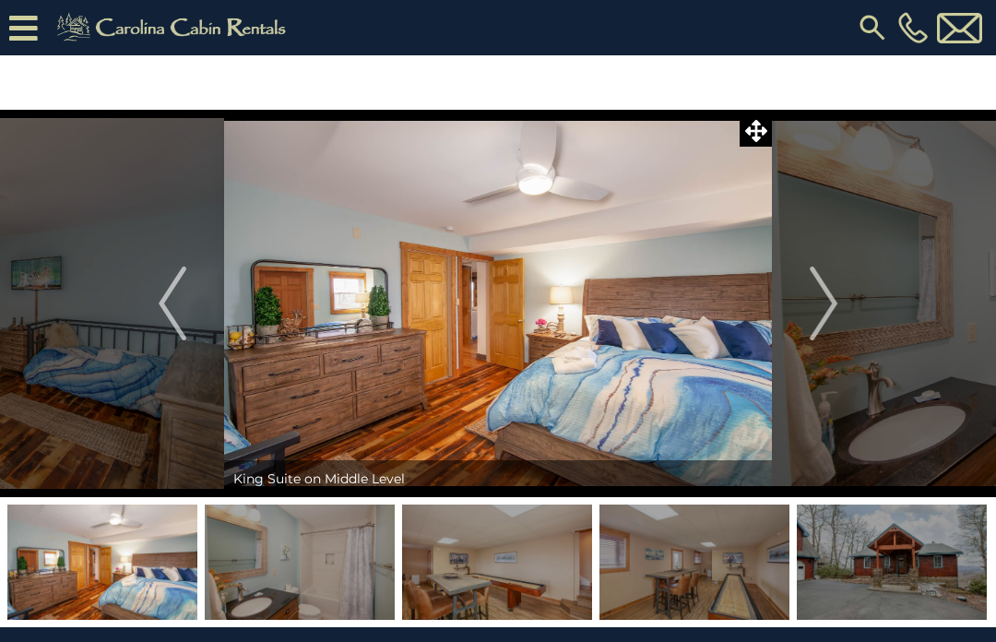
click at [834, 310] on img "Next" at bounding box center [824, 304] width 28 height 74
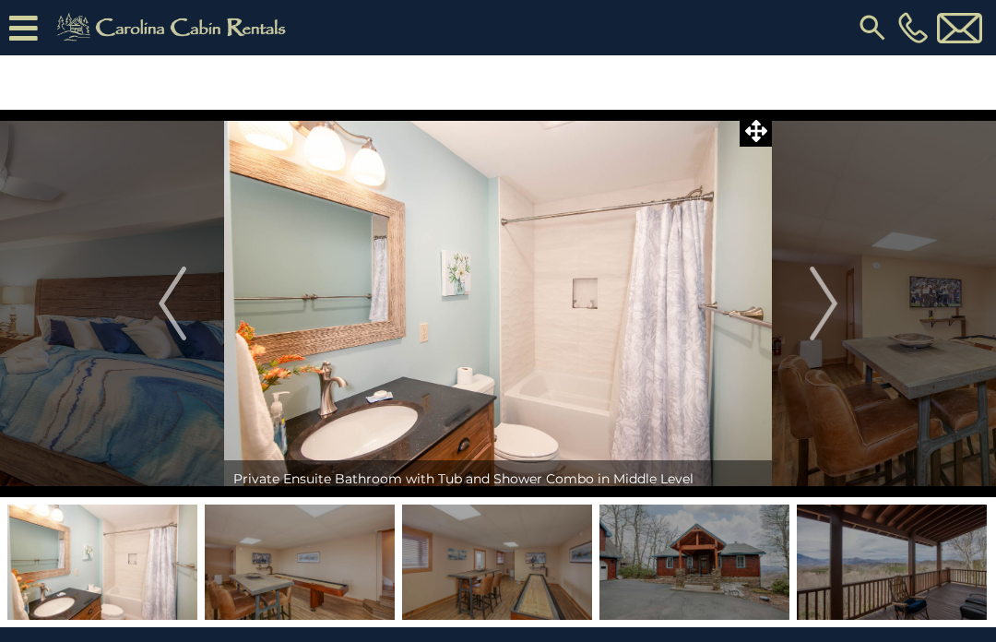
click at [841, 307] on button "Next" at bounding box center [823, 304] width 103 height 388
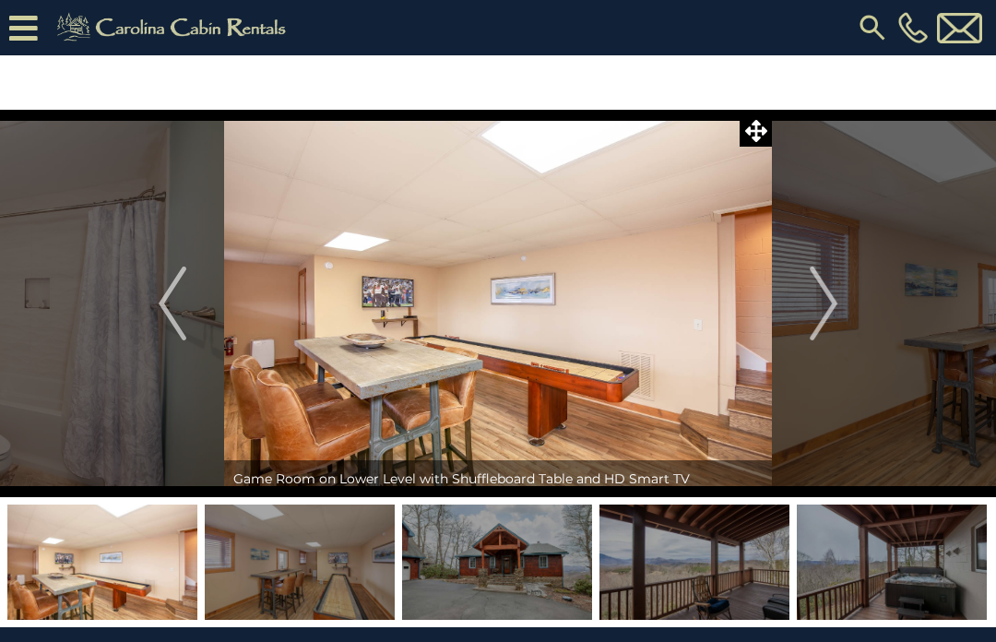
click at [844, 304] on button "Next" at bounding box center [823, 304] width 103 height 388
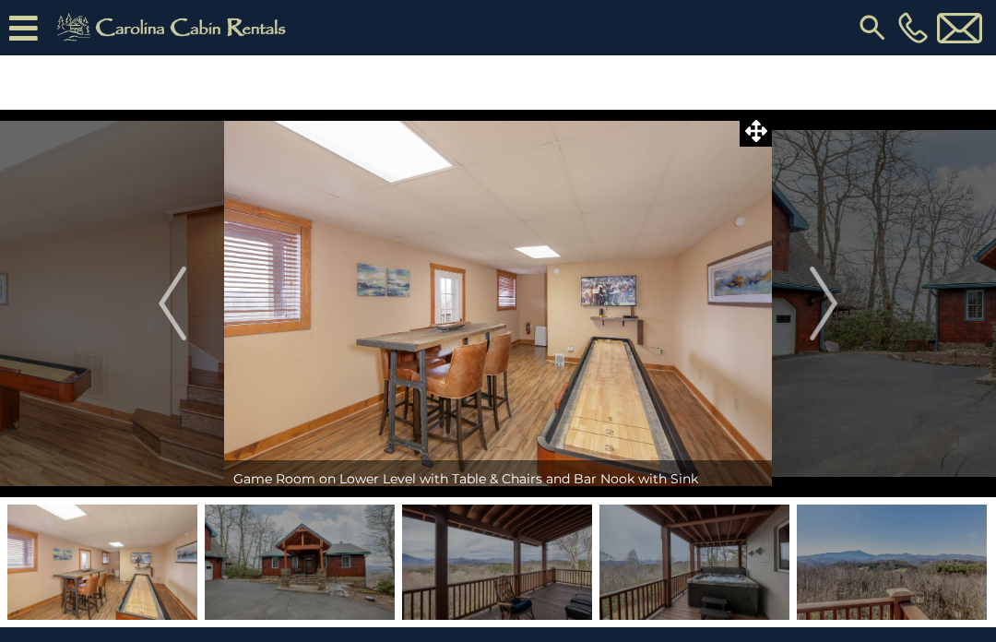
click at [841, 304] on button "Next" at bounding box center [823, 304] width 103 height 388
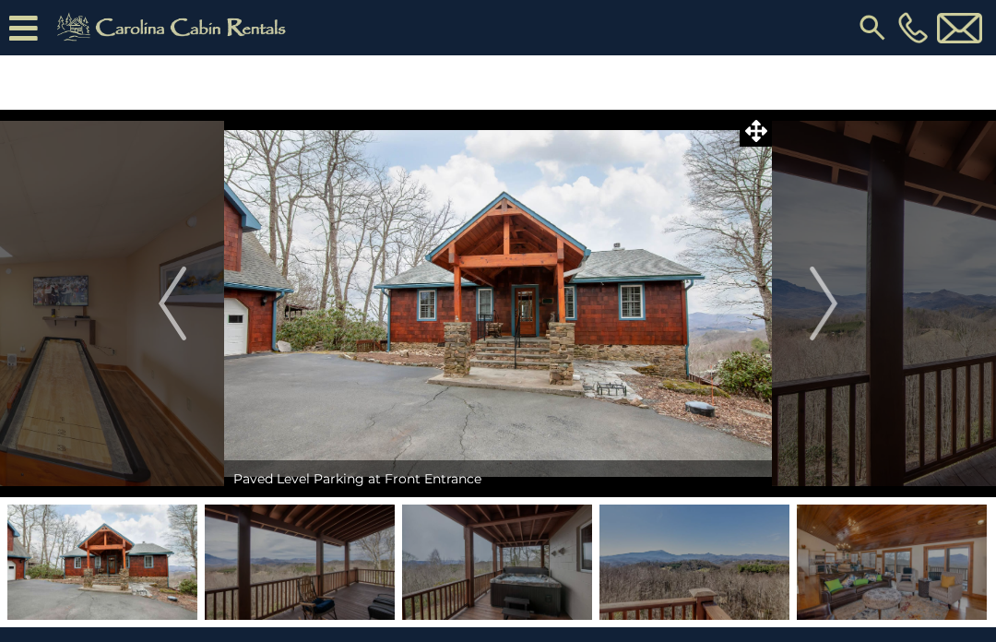
click at [836, 313] on img "Next" at bounding box center [824, 304] width 28 height 74
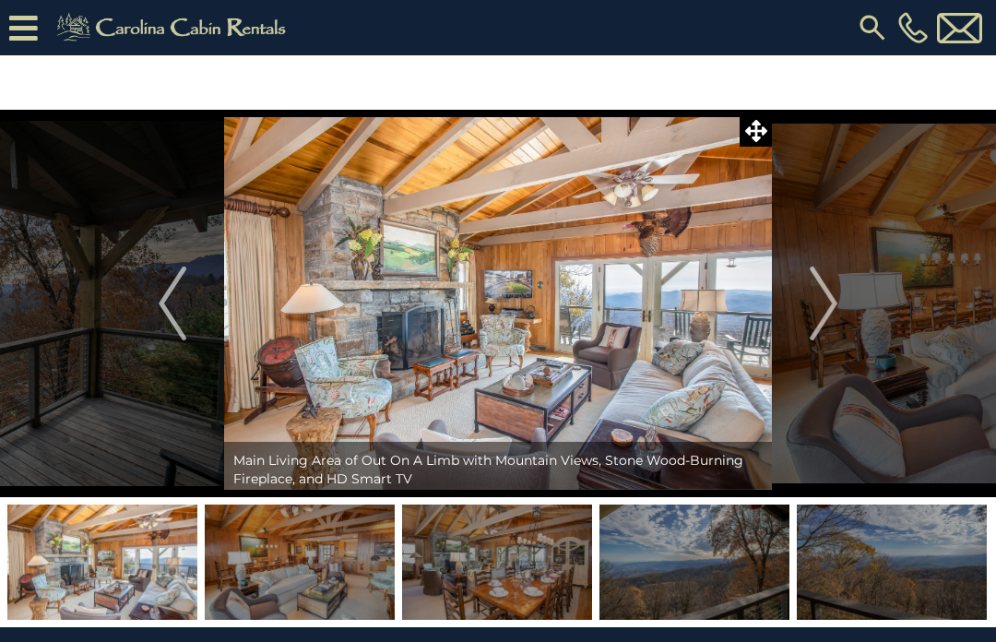
click at [838, 308] on img "Next" at bounding box center [824, 304] width 28 height 74
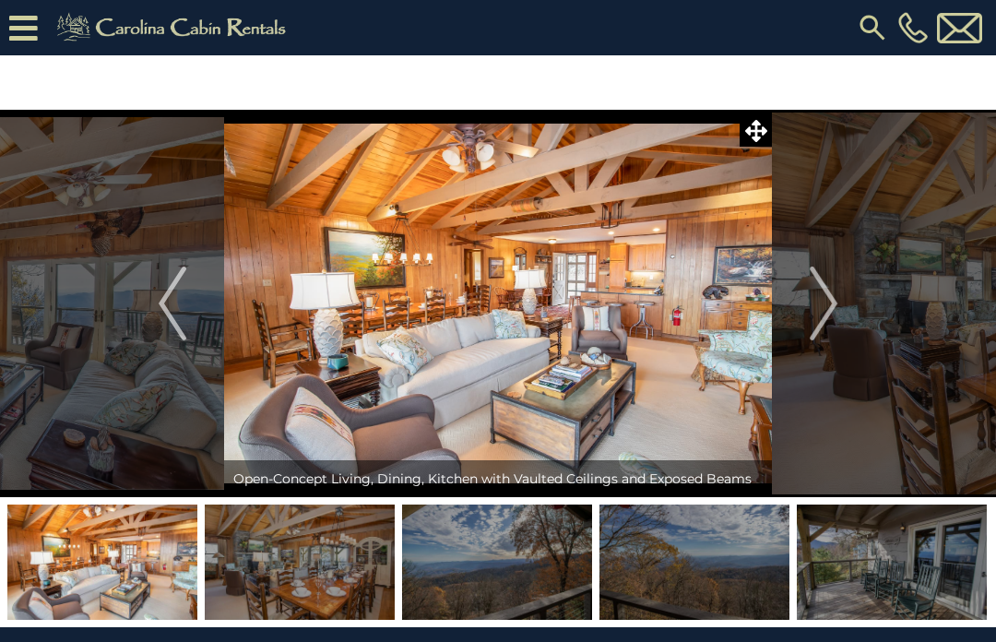
click at [835, 311] on img "Next" at bounding box center [824, 304] width 28 height 74
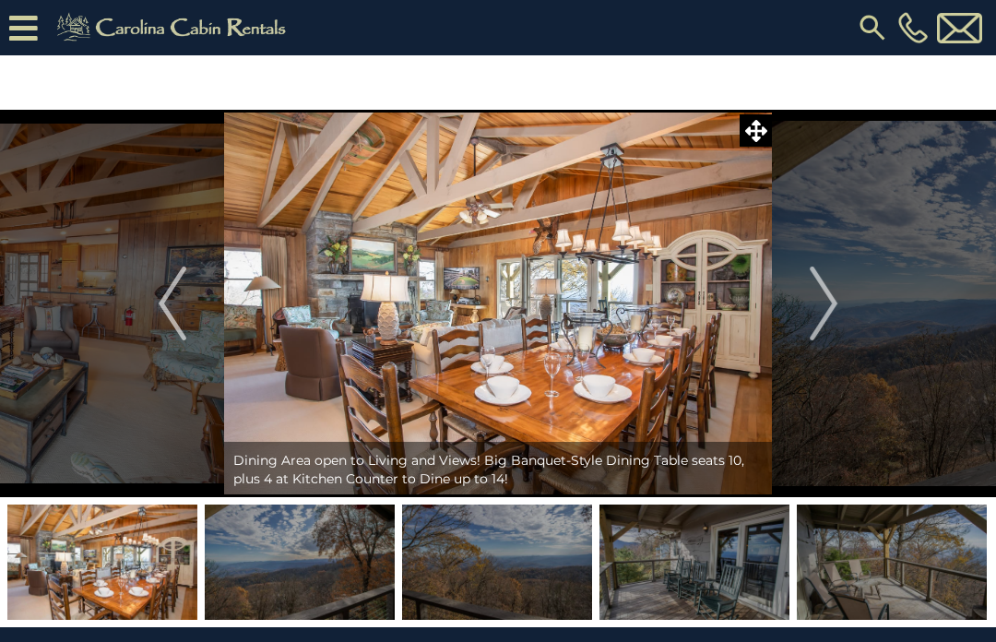
click at [840, 299] on button "Next" at bounding box center [823, 304] width 103 height 388
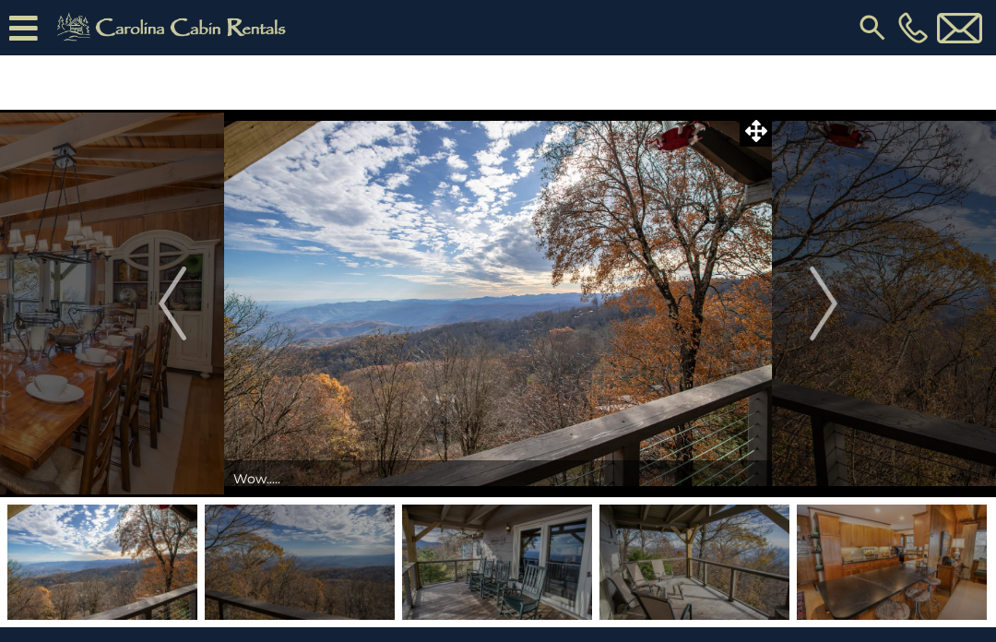
click at [837, 312] on img "Next" at bounding box center [824, 304] width 28 height 74
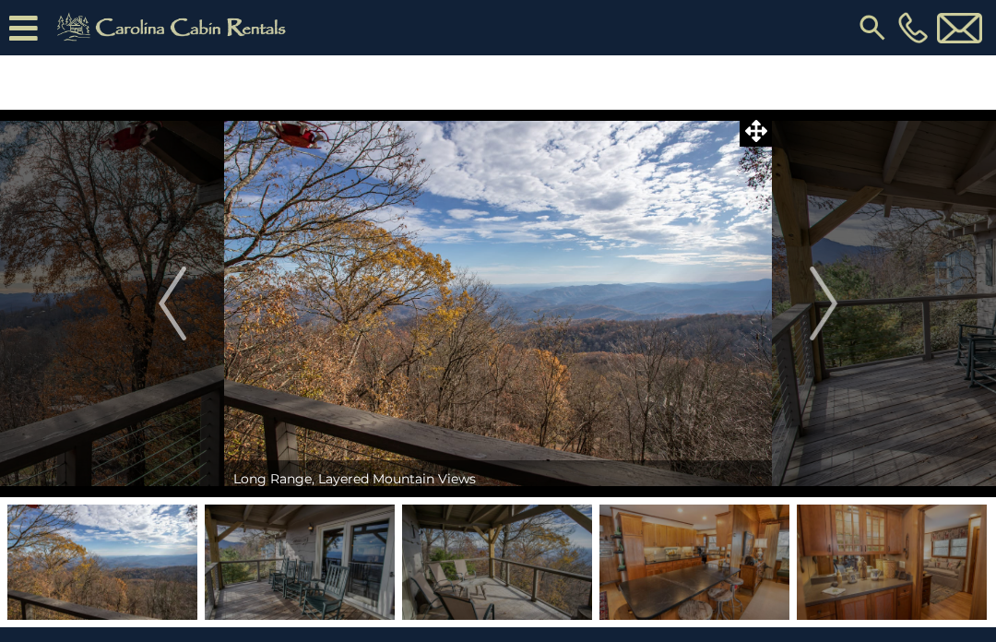
click at [840, 306] on button "Next" at bounding box center [823, 304] width 103 height 388
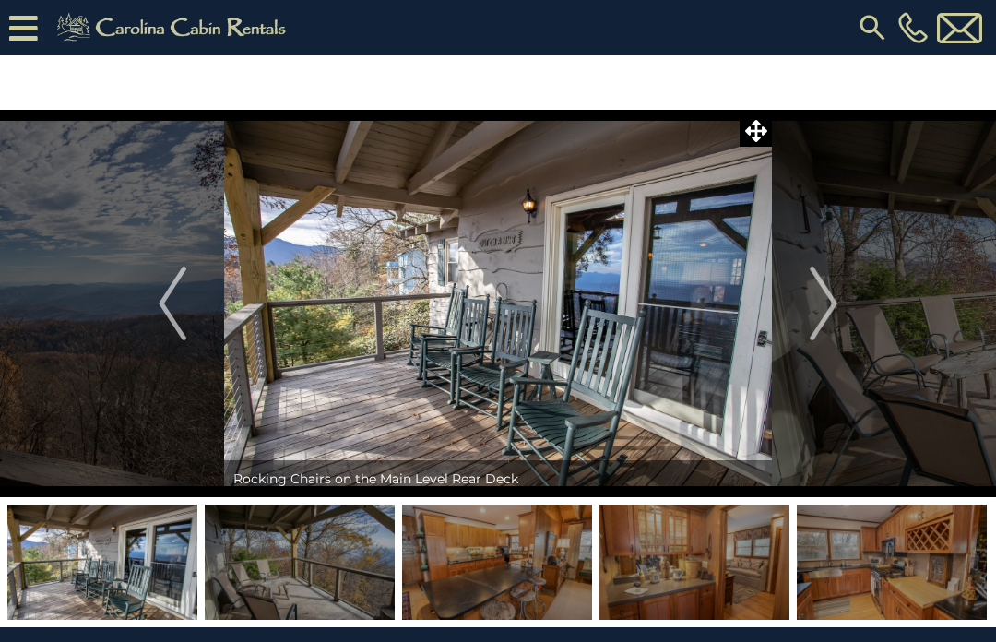
click at [846, 303] on button "Next" at bounding box center [823, 304] width 103 height 388
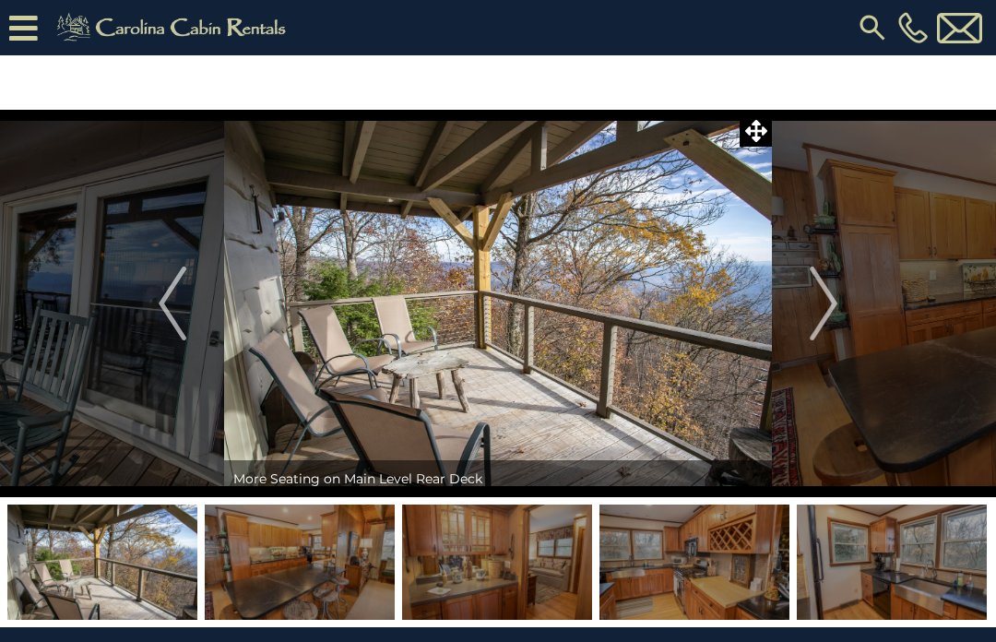
click at [838, 304] on img "Next" at bounding box center [824, 304] width 28 height 74
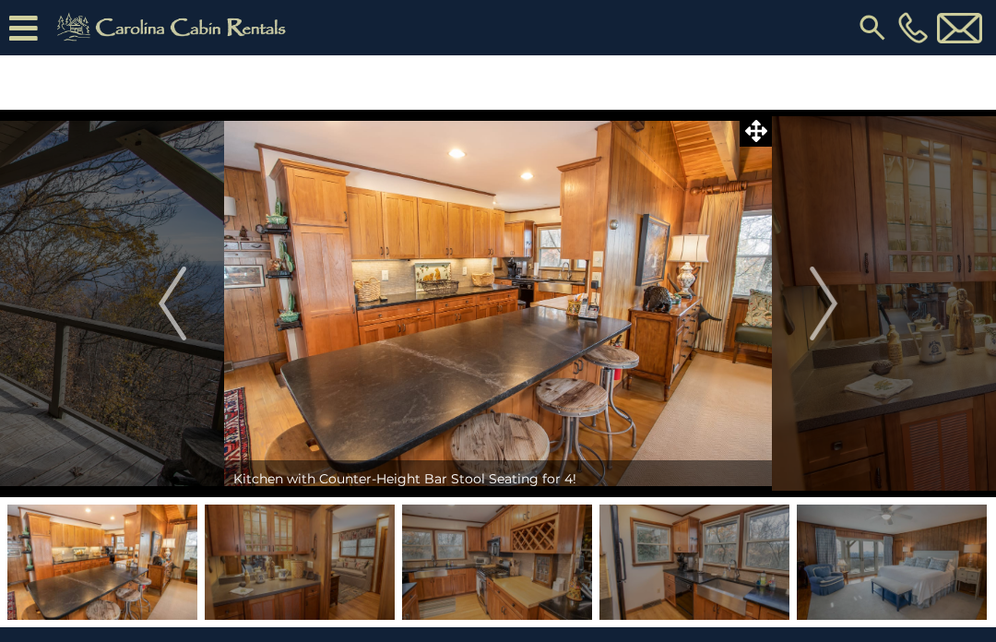
click at [825, 302] on img "Next" at bounding box center [824, 304] width 28 height 74
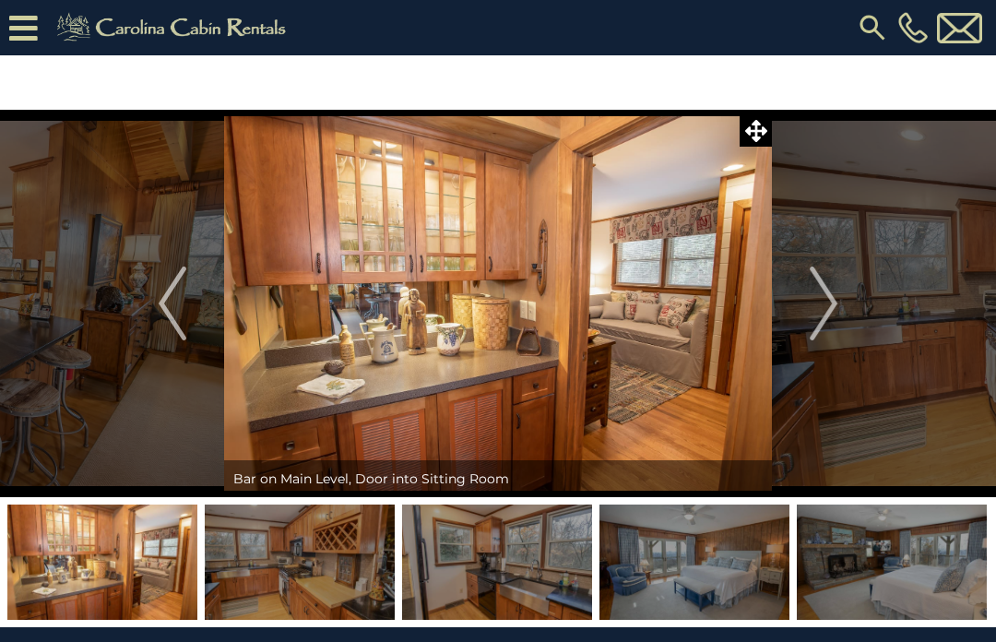
click at [835, 308] on img "Next" at bounding box center [824, 304] width 28 height 74
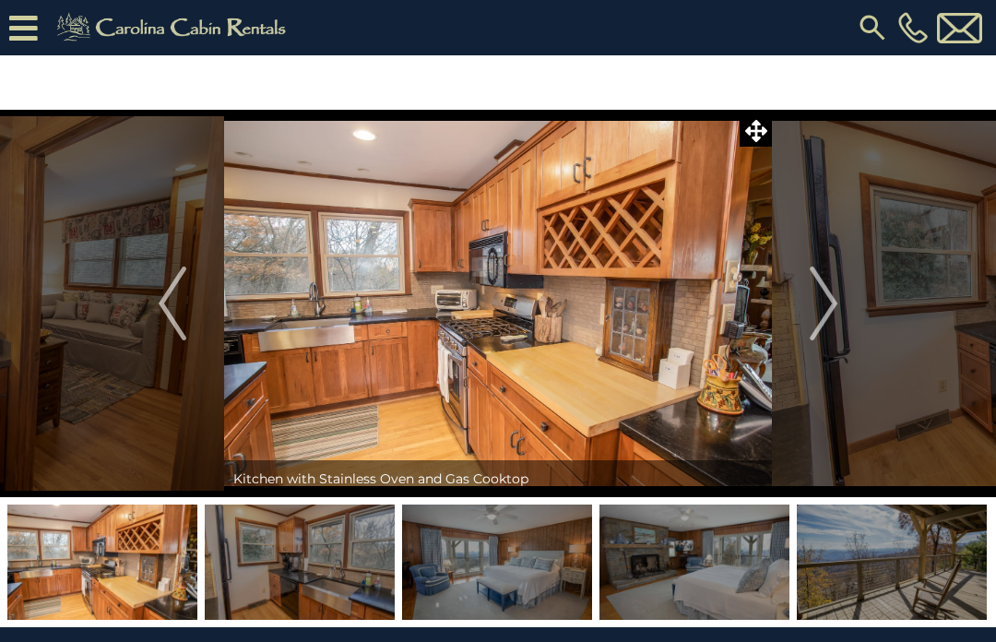
click at [844, 301] on button "Next" at bounding box center [823, 304] width 103 height 388
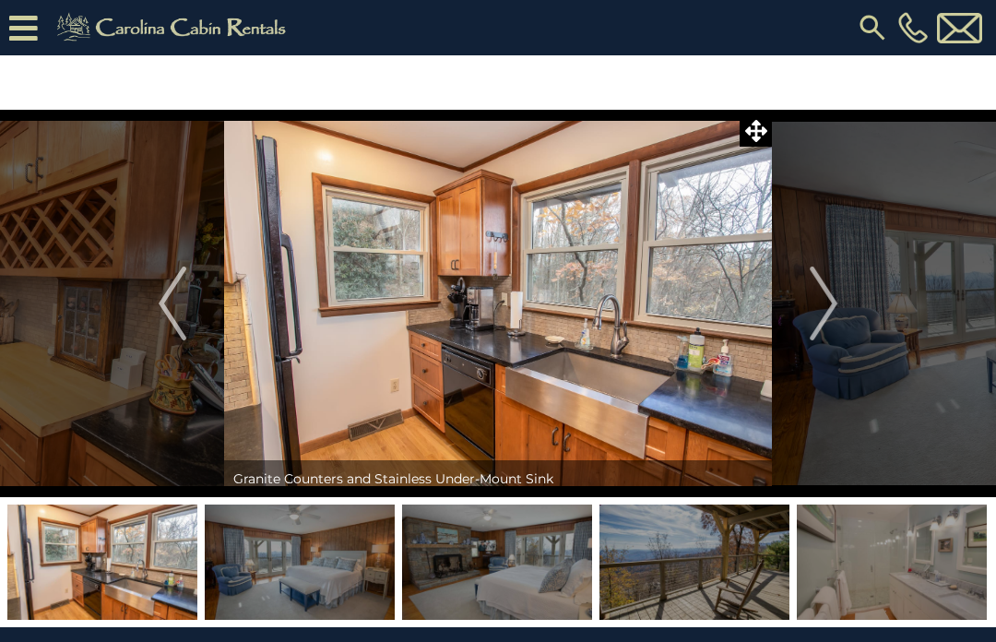
click at [847, 315] on button "Next" at bounding box center [823, 304] width 103 height 388
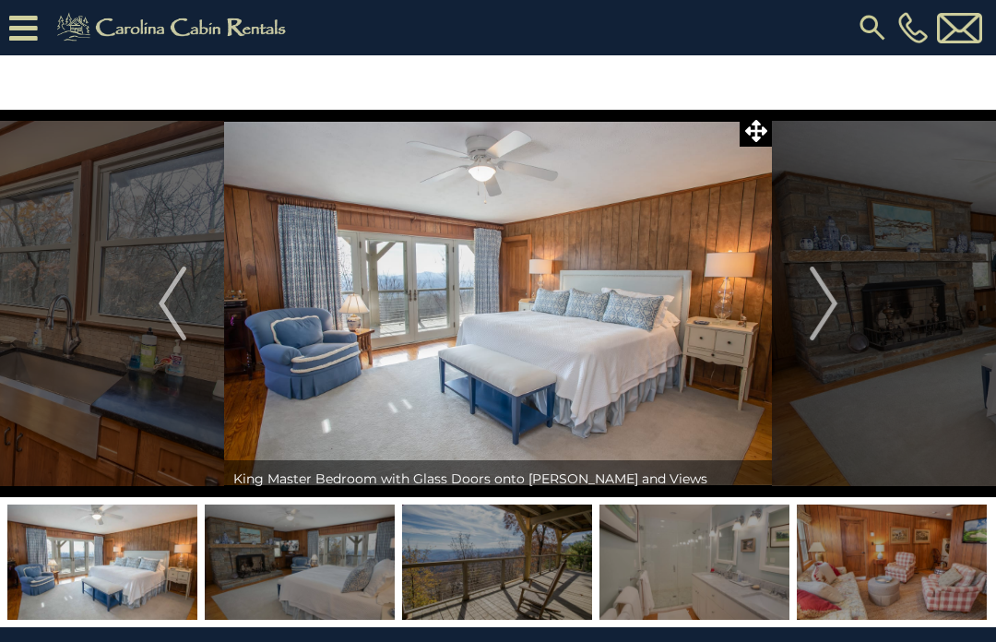
click at [838, 300] on img "Next" at bounding box center [824, 304] width 28 height 74
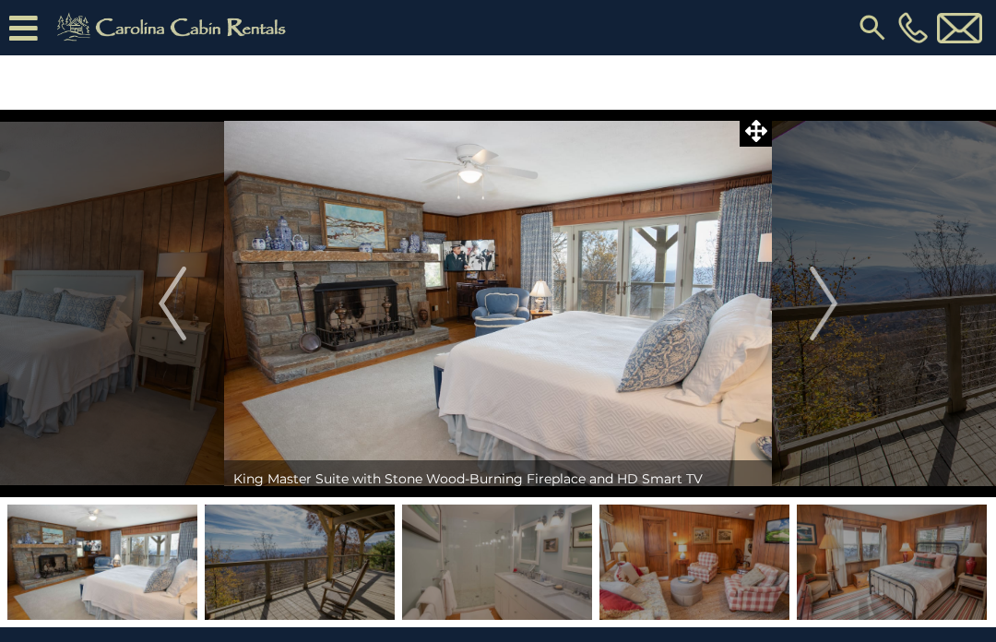
click at [842, 304] on button "Next" at bounding box center [823, 304] width 103 height 388
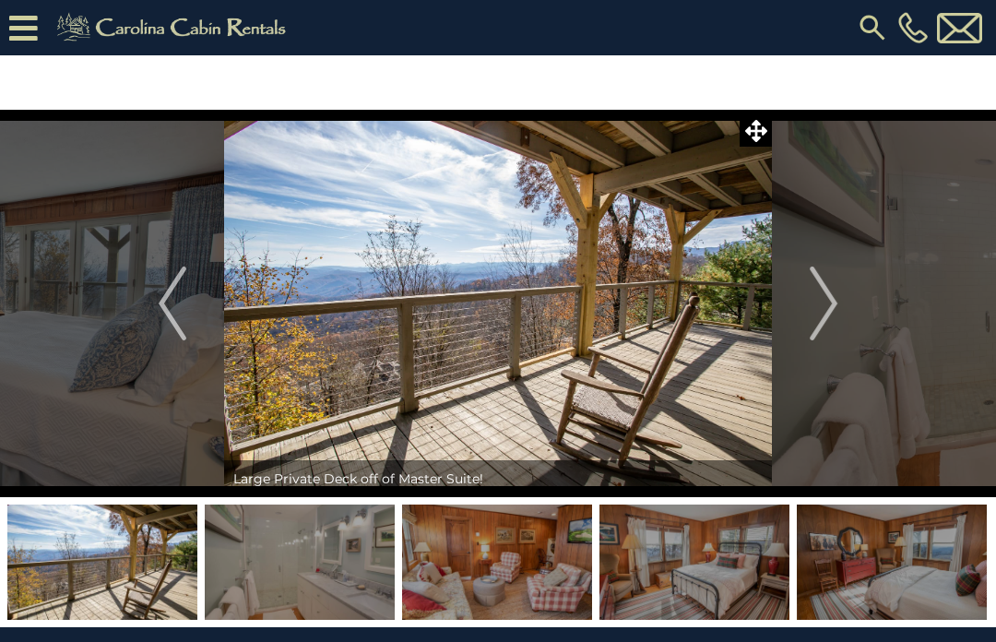
click at [838, 303] on img "Next" at bounding box center [824, 304] width 28 height 74
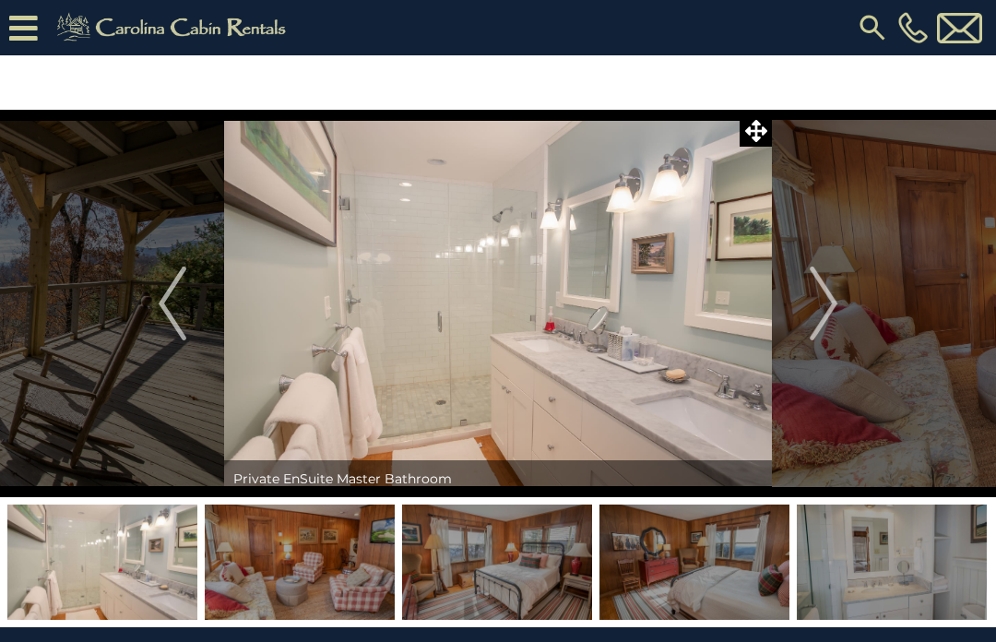
click at [829, 303] on img "Next" at bounding box center [824, 304] width 28 height 74
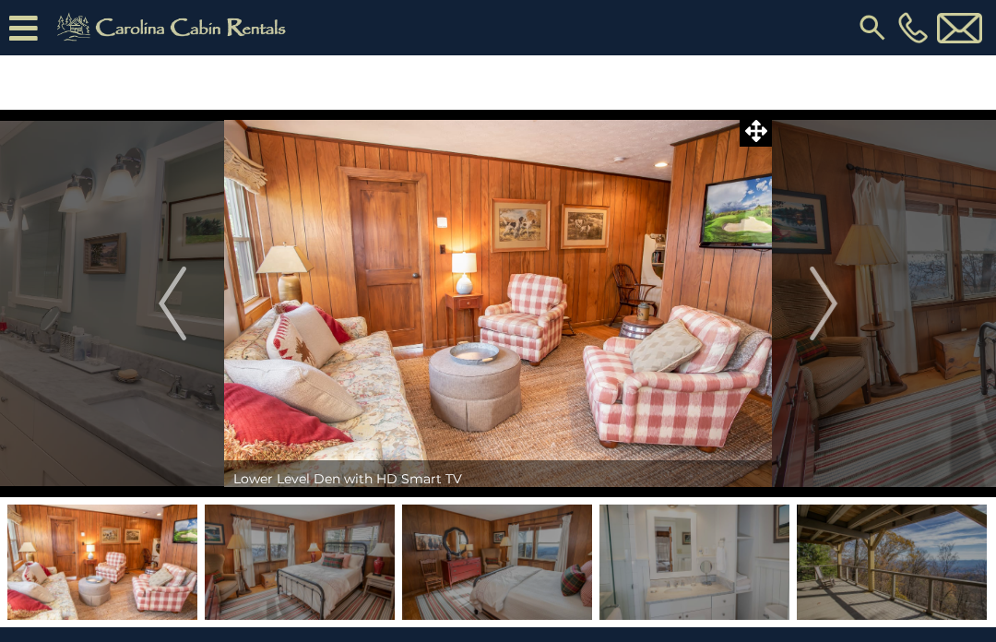
click at [845, 300] on button "Next" at bounding box center [823, 304] width 103 height 388
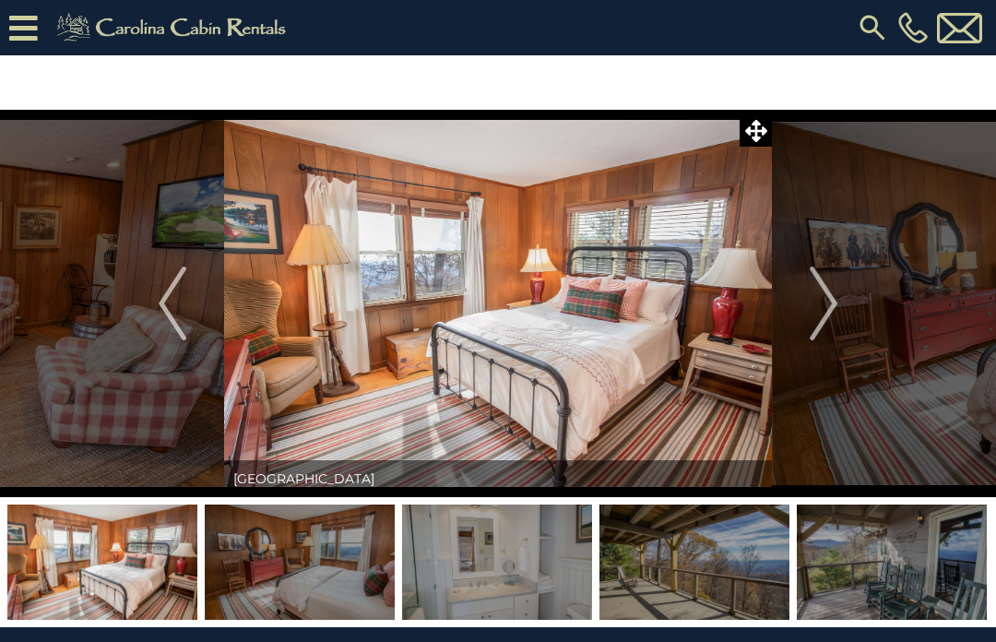
click at [838, 300] on img "Next" at bounding box center [824, 304] width 28 height 74
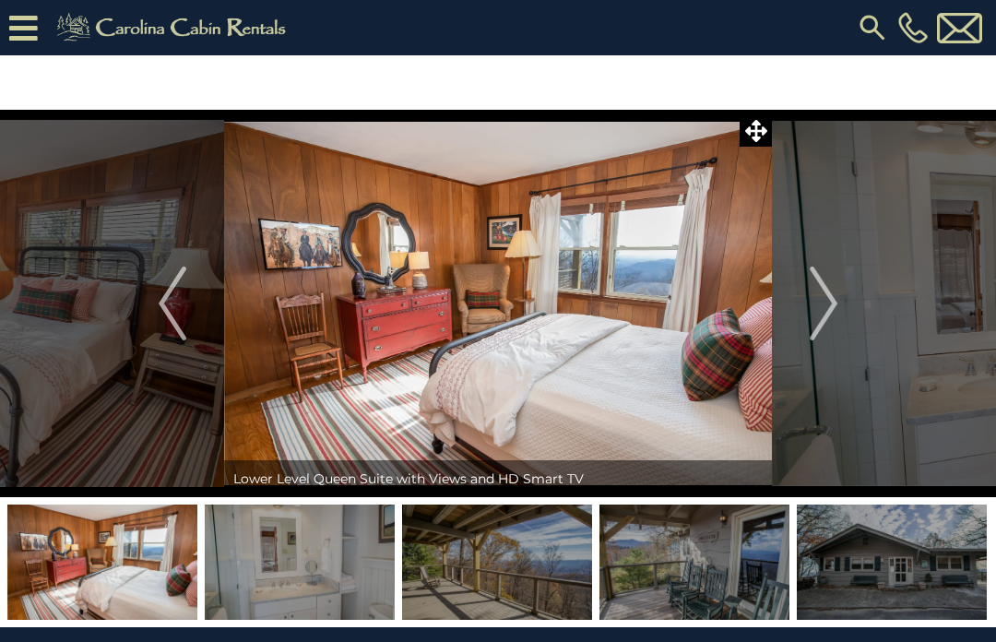
click at [843, 299] on button "Next" at bounding box center [823, 304] width 103 height 388
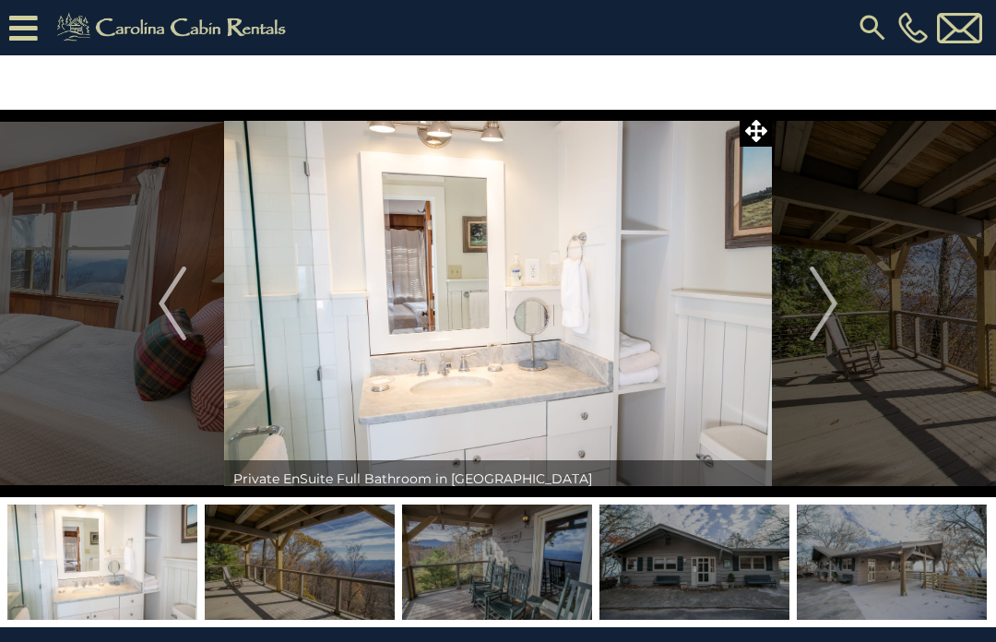
click at [838, 305] on img "Next" at bounding box center [824, 304] width 28 height 74
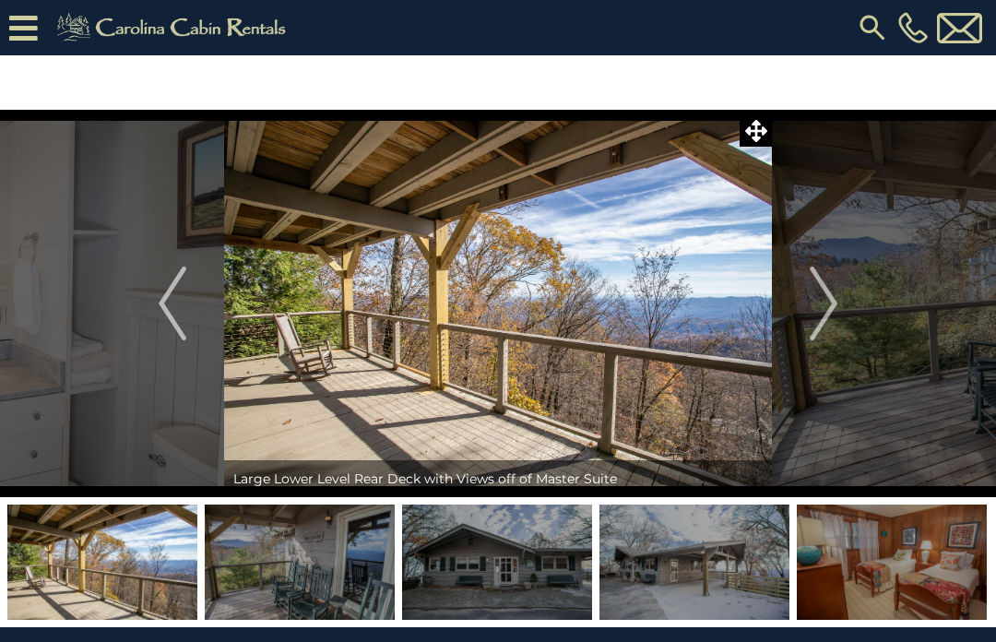
click at [841, 312] on button "Next" at bounding box center [823, 304] width 103 height 388
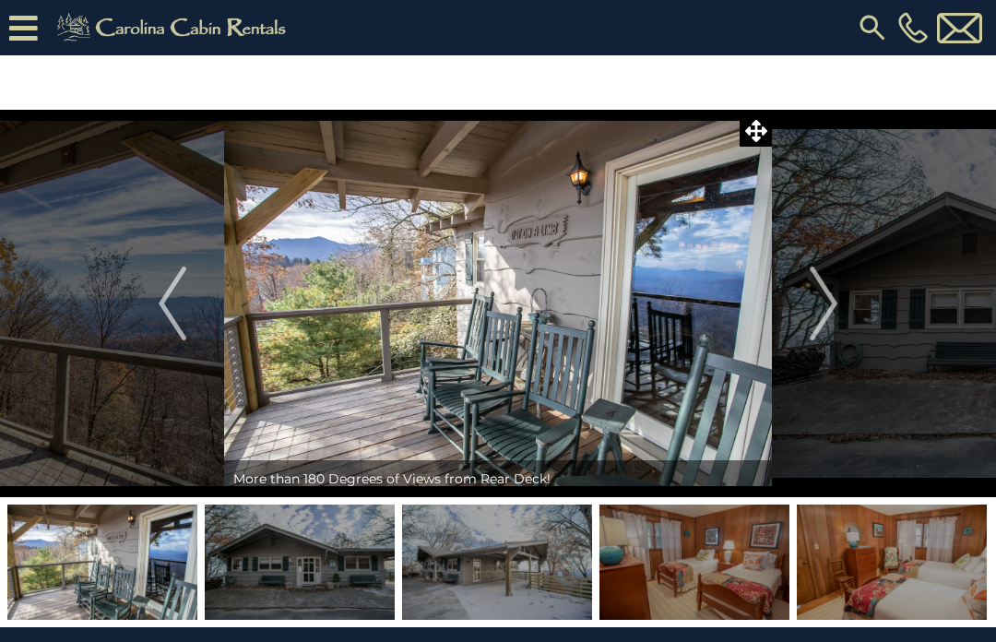
click at [838, 303] on img "Next" at bounding box center [824, 304] width 28 height 74
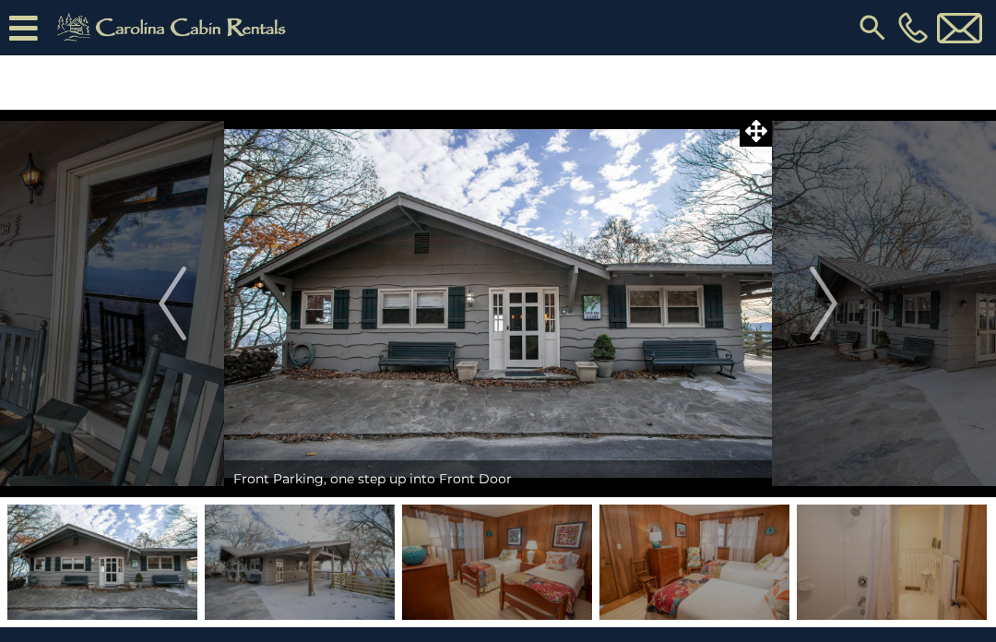
click at [835, 301] on img "Next" at bounding box center [824, 304] width 28 height 74
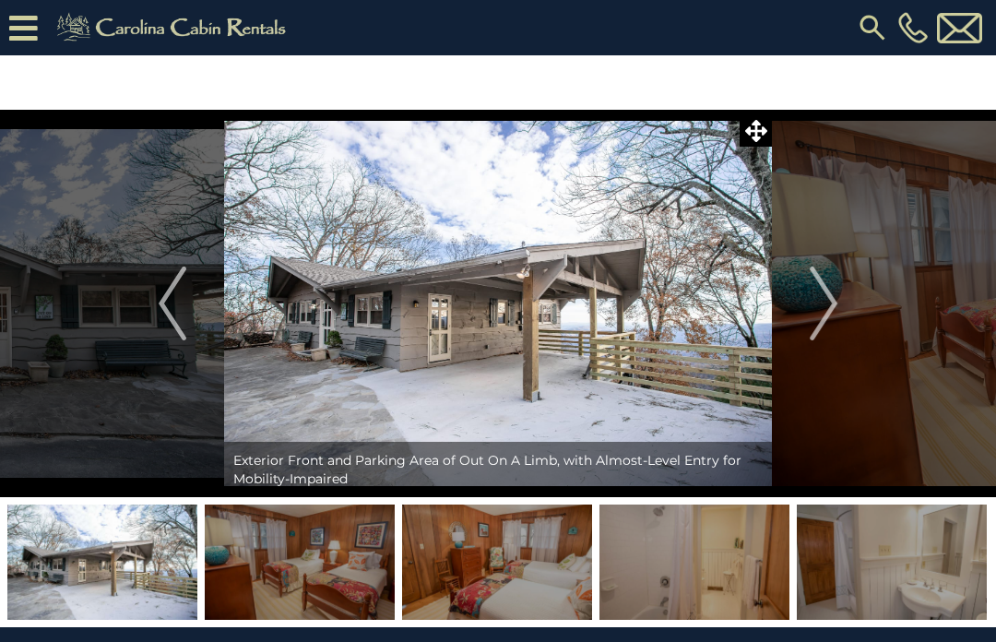
click at [837, 298] on img "Next" at bounding box center [824, 304] width 28 height 74
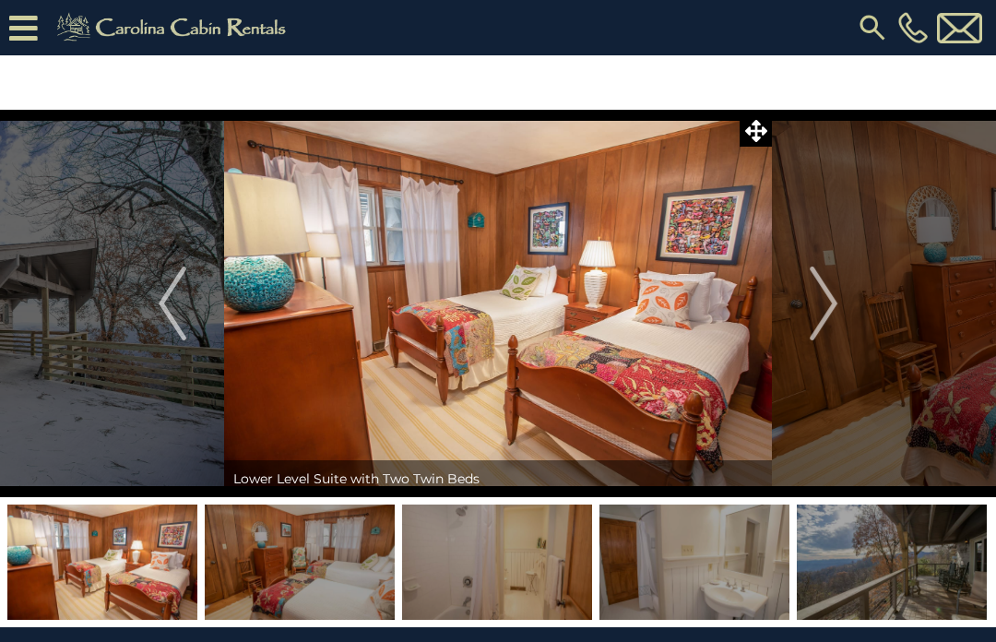
click at [846, 299] on button "Next" at bounding box center [823, 304] width 103 height 388
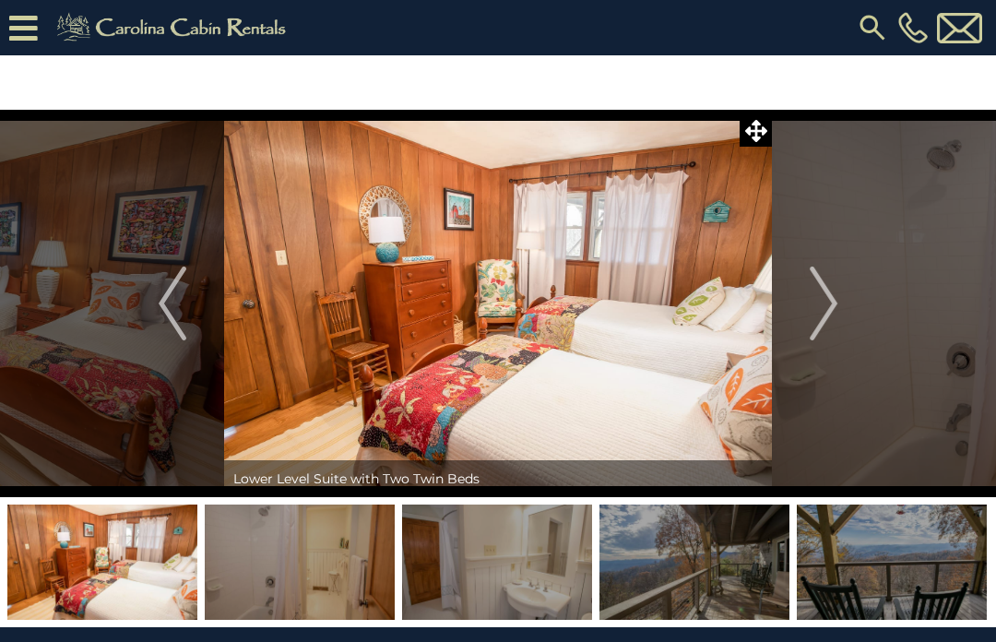
click at [841, 304] on button "Next" at bounding box center [823, 304] width 103 height 388
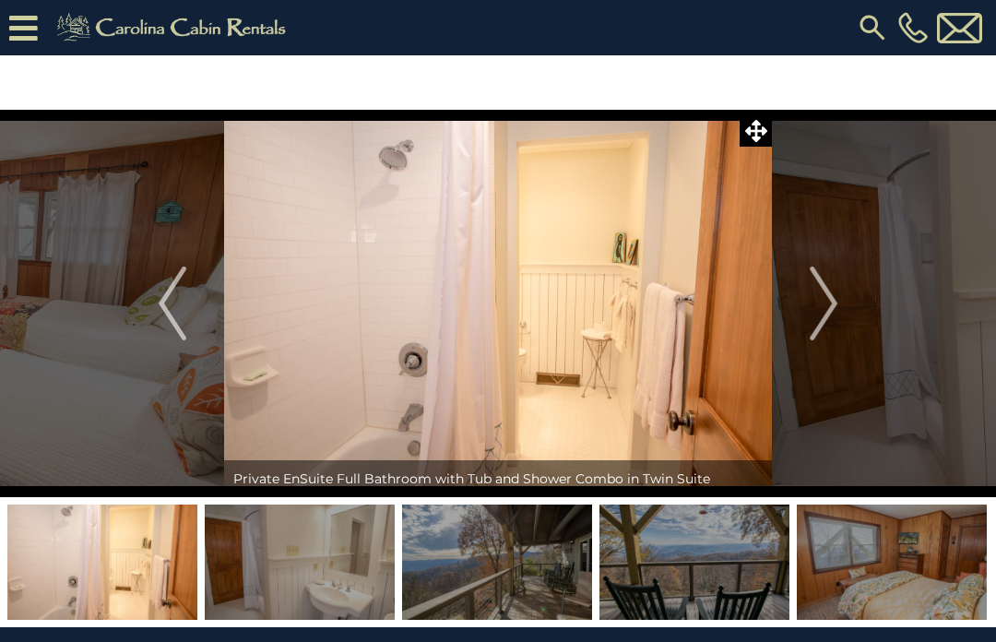
click at [838, 305] on img "Next" at bounding box center [824, 304] width 28 height 74
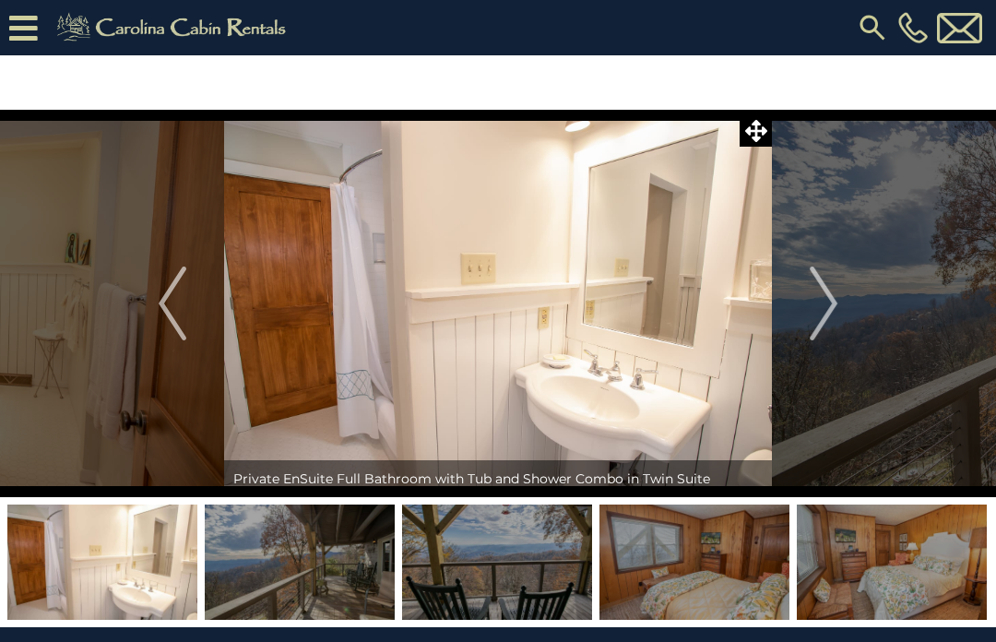
click at [844, 302] on button "Next" at bounding box center [823, 304] width 103 height 388
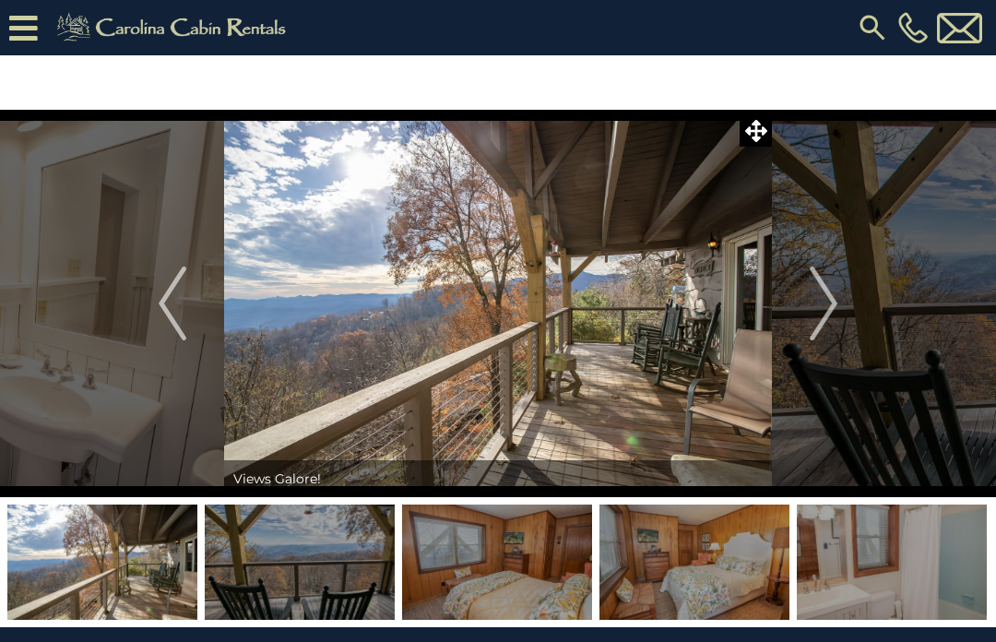
click at [846, 300] on button "Next" at bounding box center [823, 304] width 103 height 388
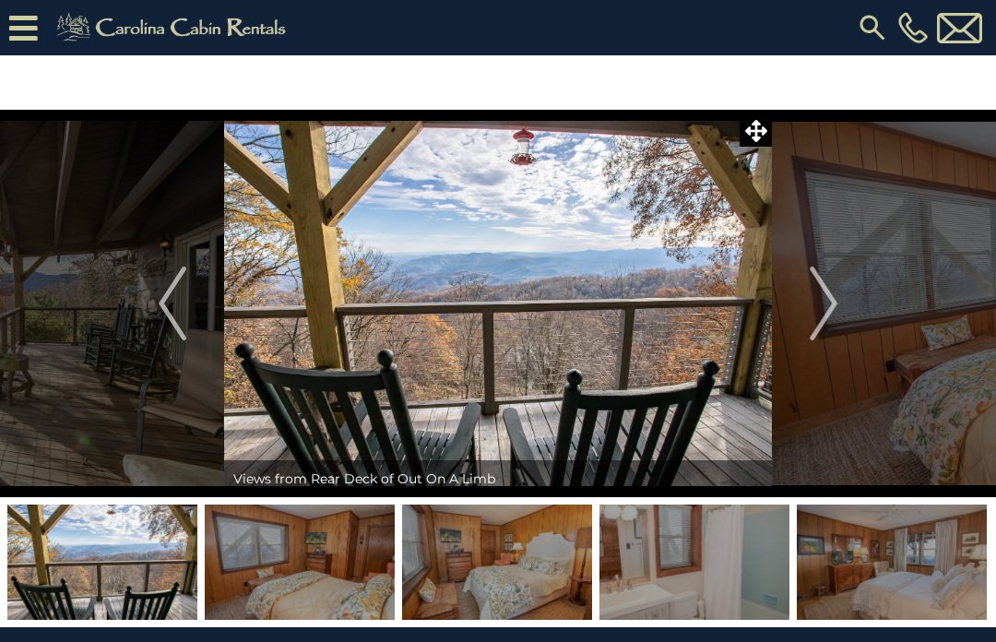
click at [843, 297] on button "Next" at bounding box center [823, 304] width 103 height 388
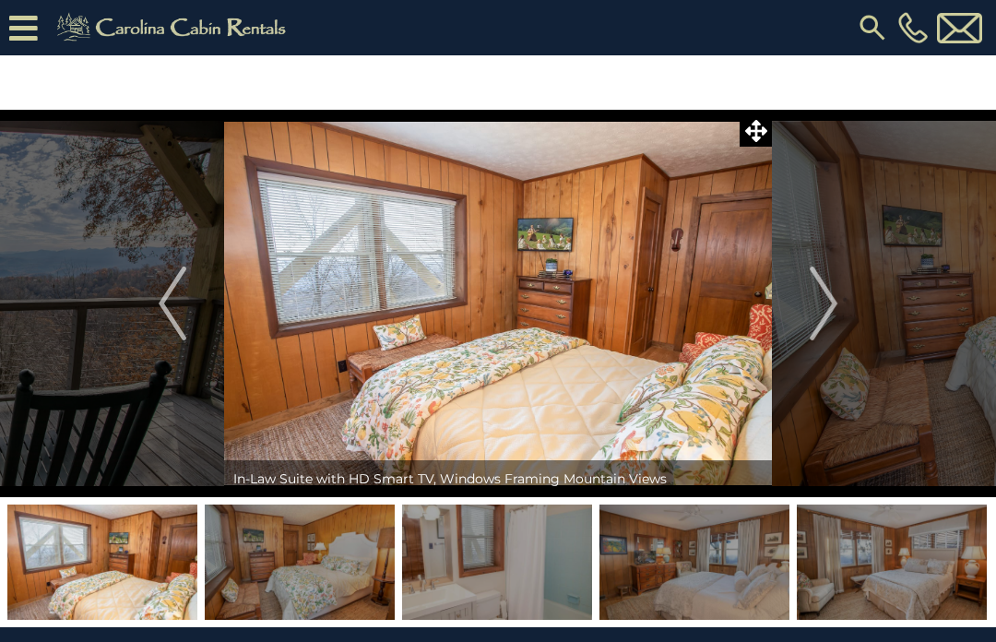
click at [844, 296] on button "Next" at bounding box center [823, 304] width 103 height 388
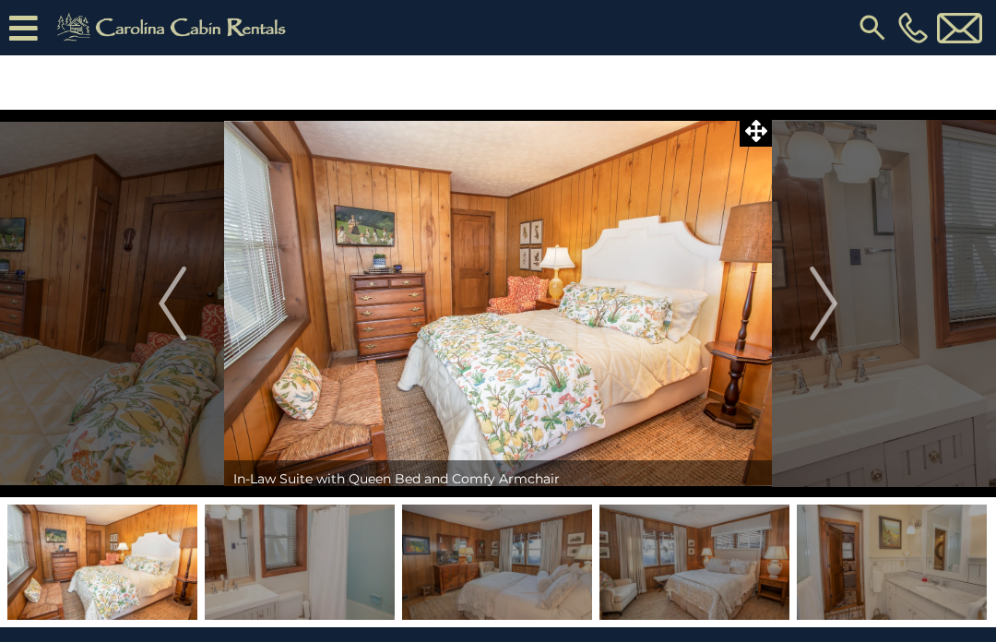
click at [836, 300] on img "Next" at bounding box center [824, 304] width 28 height 74
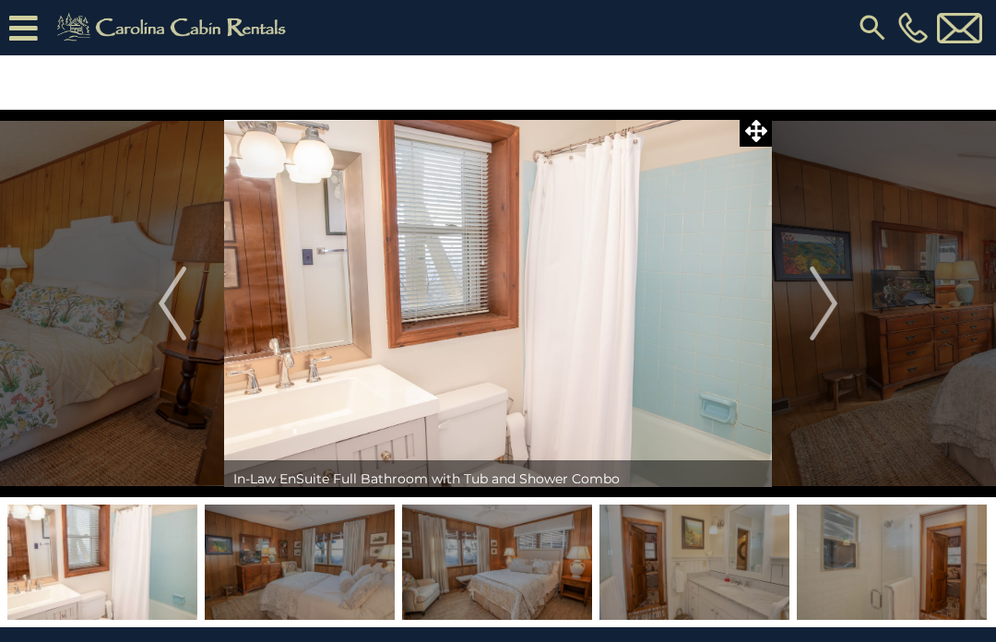
click at [840, 305] on button "Next" at bounding box center [823, 304] width 103 height 388
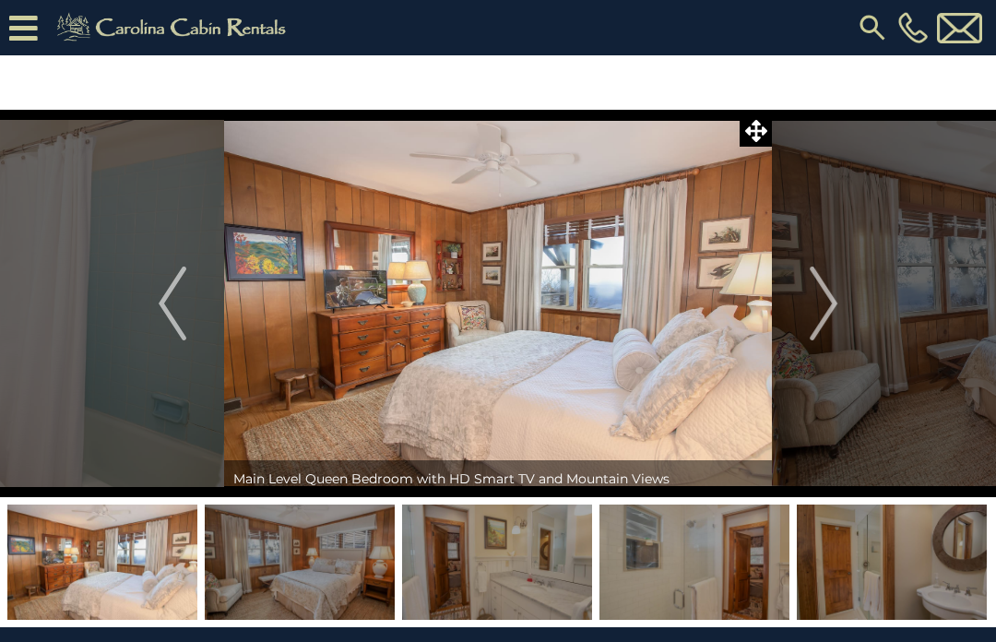
click at [832, 309] on img "Next" at bounding box center [824, 304] width 28 height 74
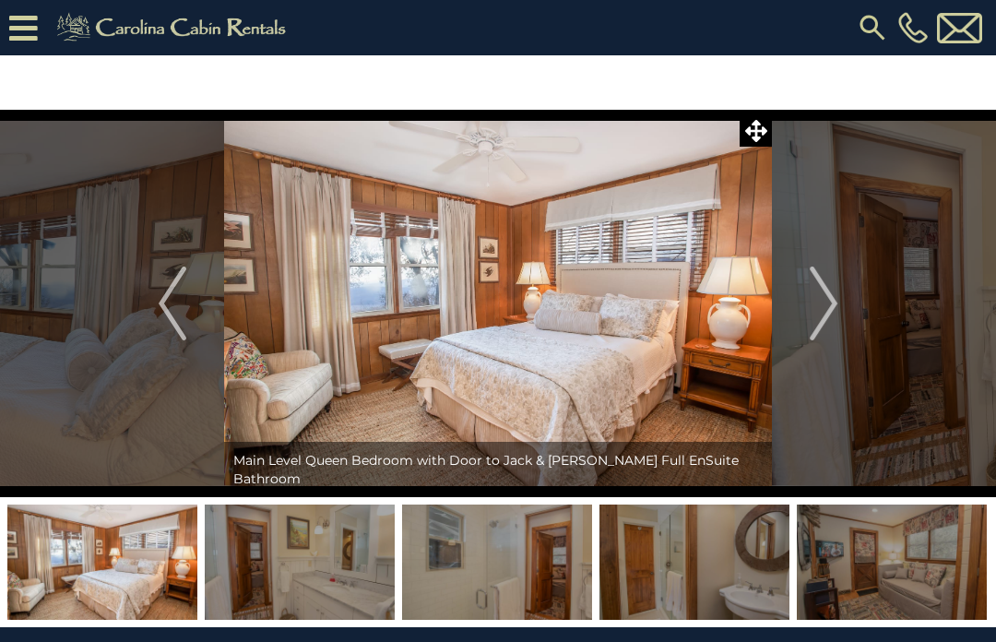
click at [846, 301] on button "Next" at bounding box center [823, 304] width 103 height 388
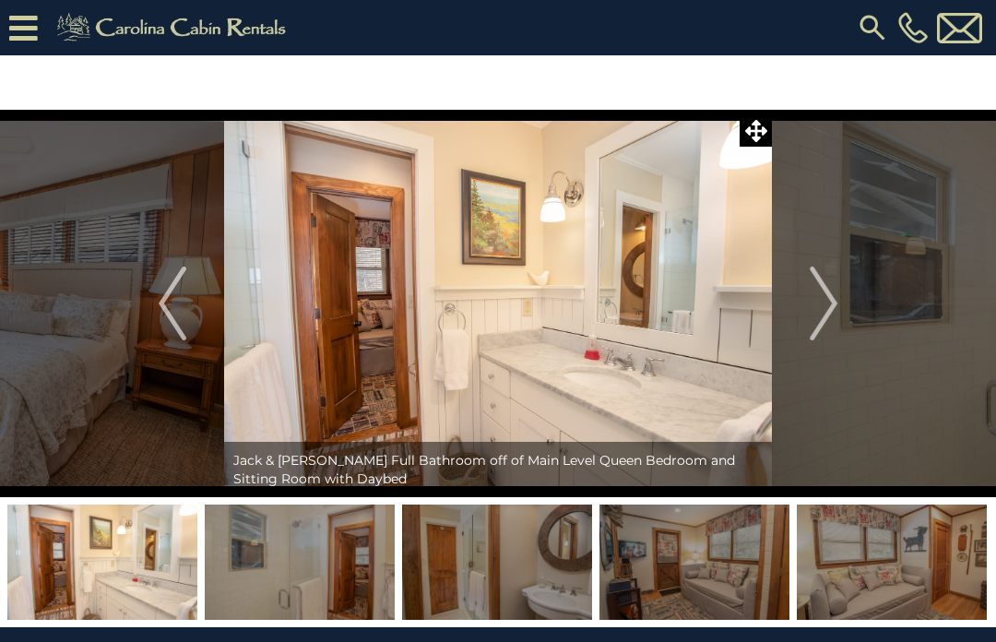
click at [837, 307] on img "Next" at bounding box center [824, 304] width 28 height 74
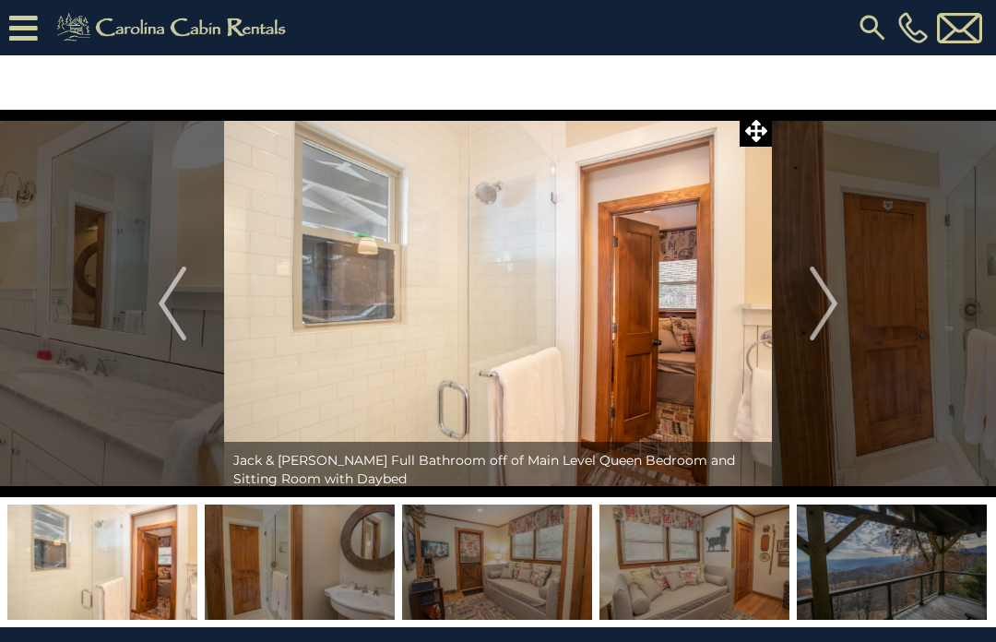
click at [840, 304] on button "Next" at bounding box center [823, 304] width 103 height 388
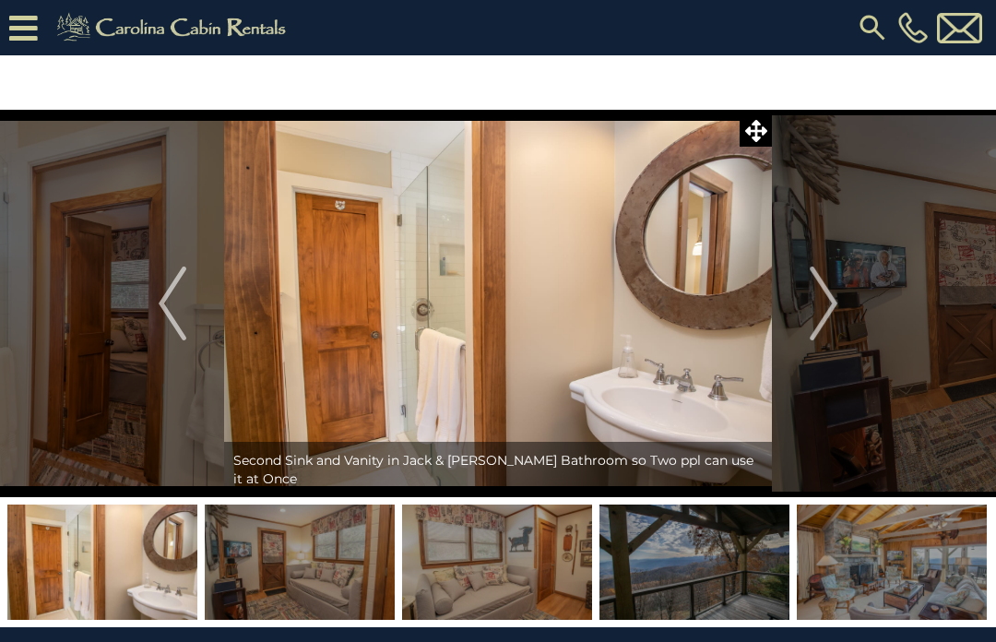
click at [838, 304] on img "Next" at bounding box center [824, 304] width 28 height 74
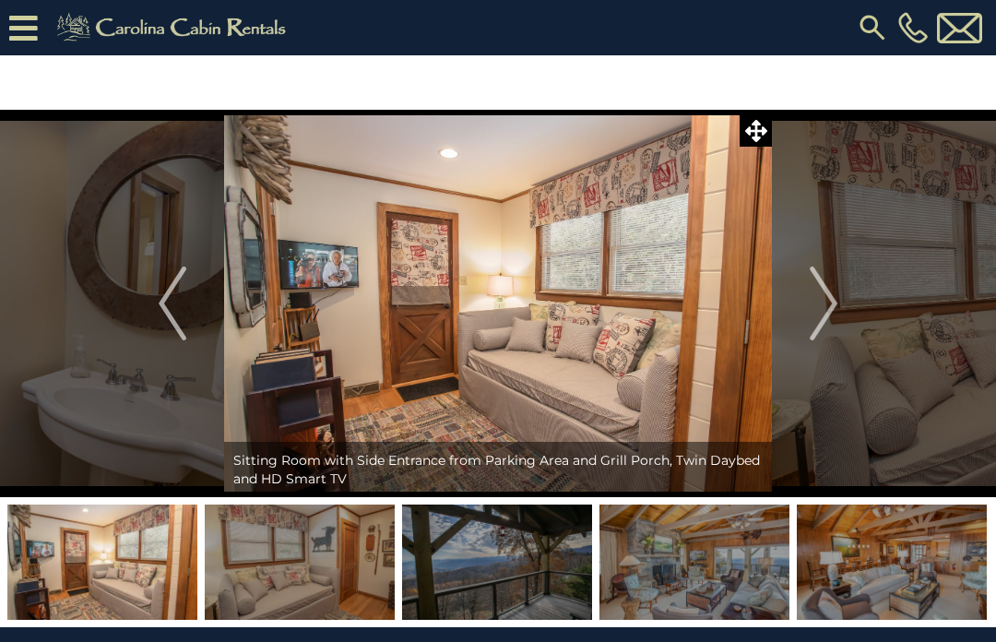
click at [837, 303] on img "Next" at bounding box center [824, 304] width 28 height 74
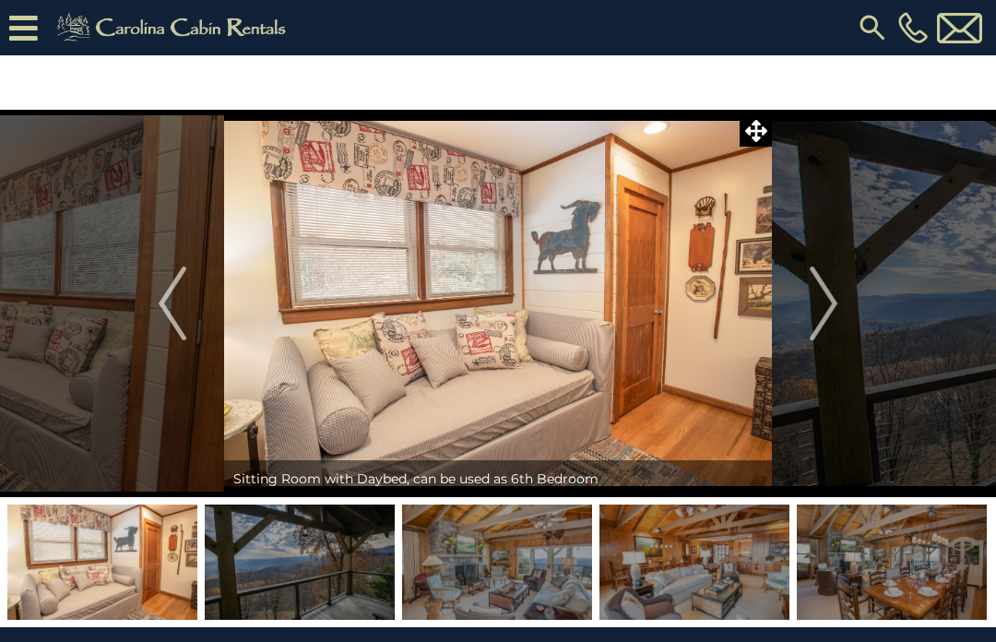
click at [843, 303] on button "Next" at bounding box center [823, 304] width 103 height 388
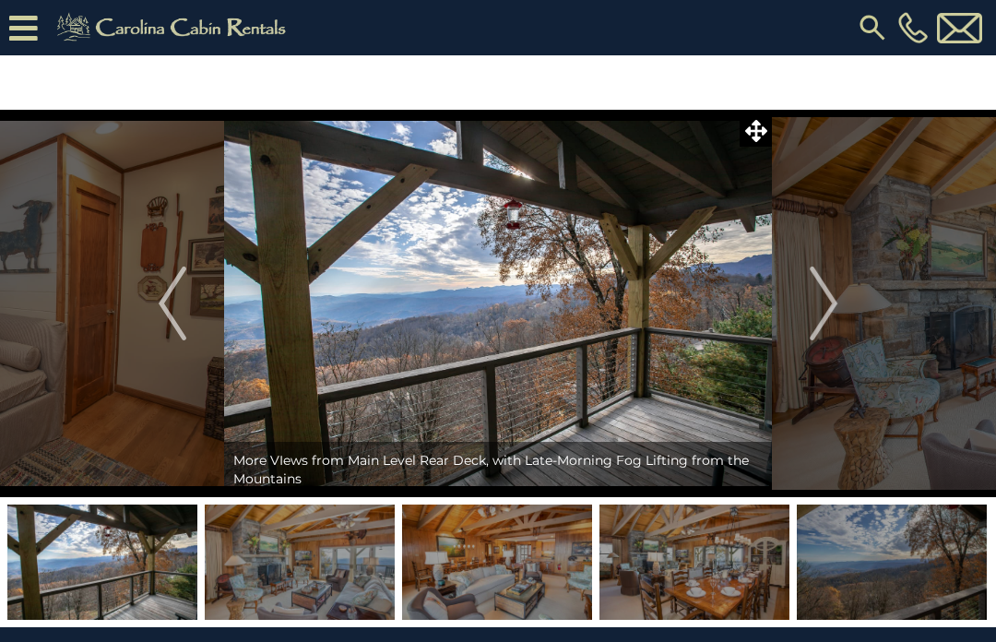
click at [840, 302] on button "Next" at bounding box center [823, 304] width 103 height 388
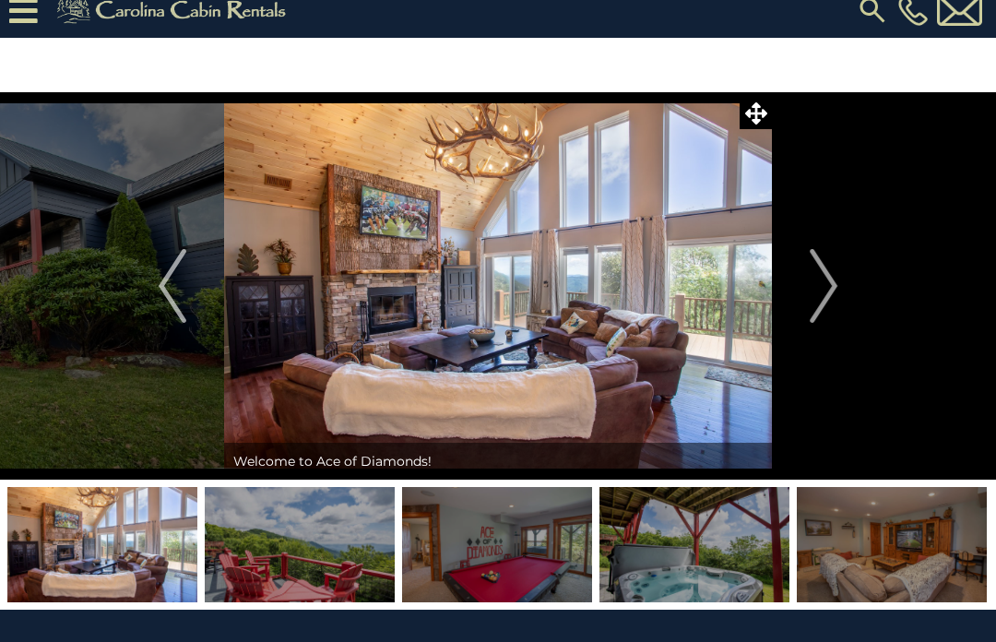
scroll to position [9, 0]
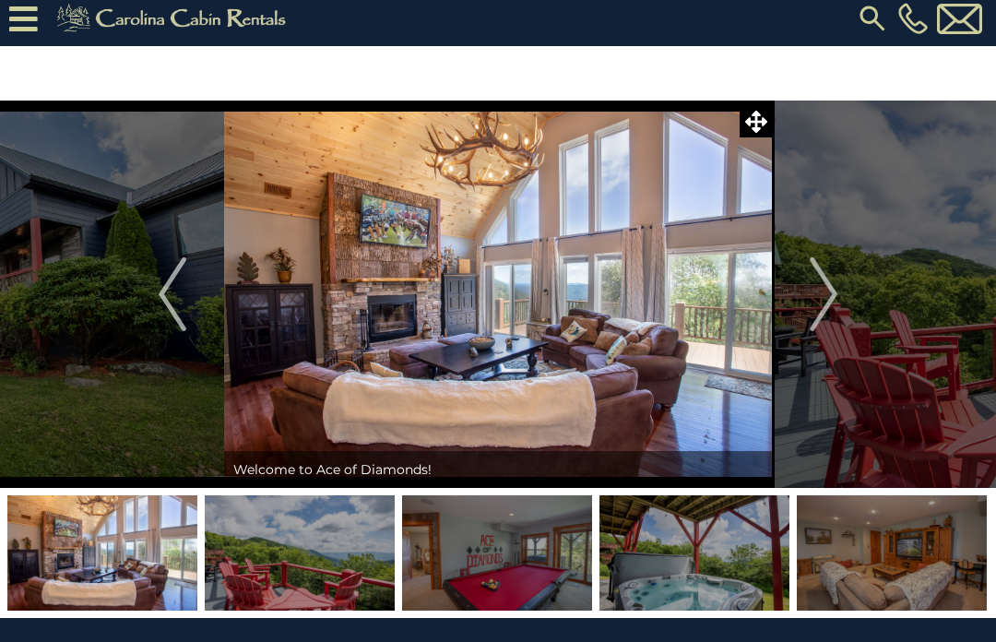
click at [845, 301] on button "Next" at bounding box center [823, 295] width 103 height 388
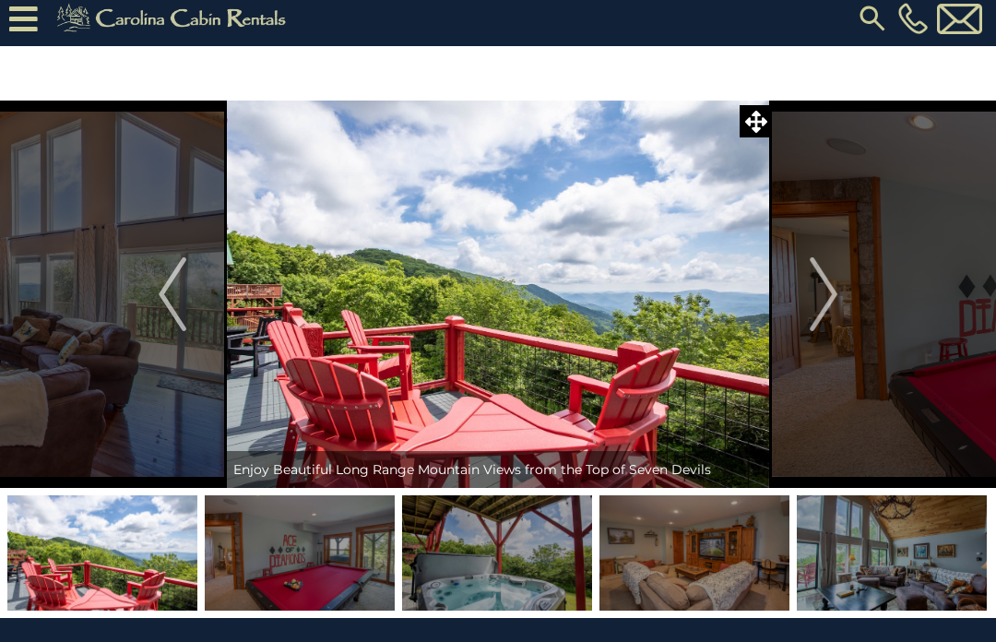
click at [843, 299] on button "Next" at bounding box center [823, 295] width 103 height 388
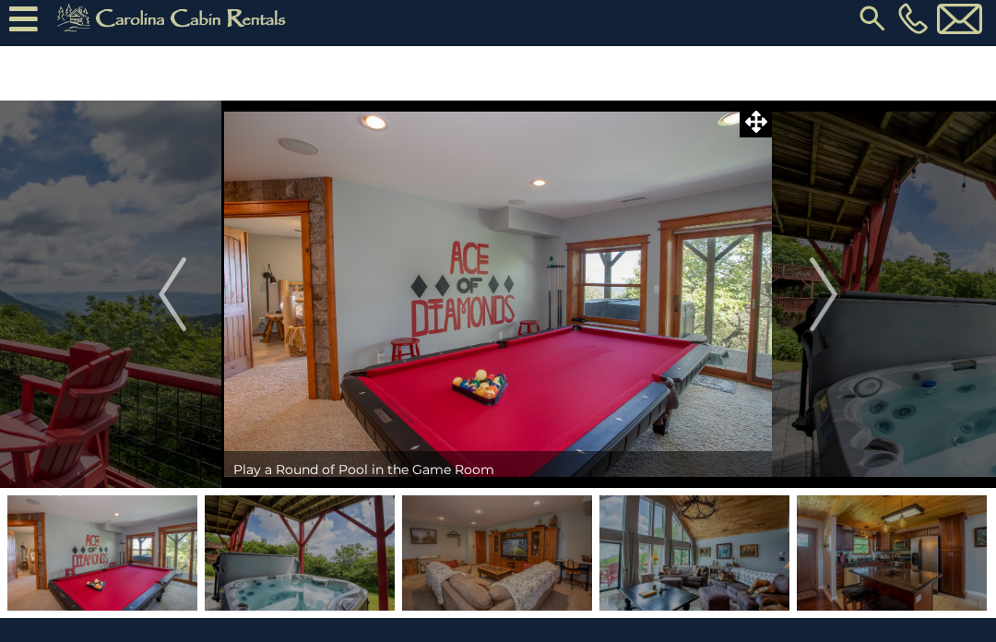
click at [832, 303] on img "Next" at bounding box center [824, 294] width 28 height 74
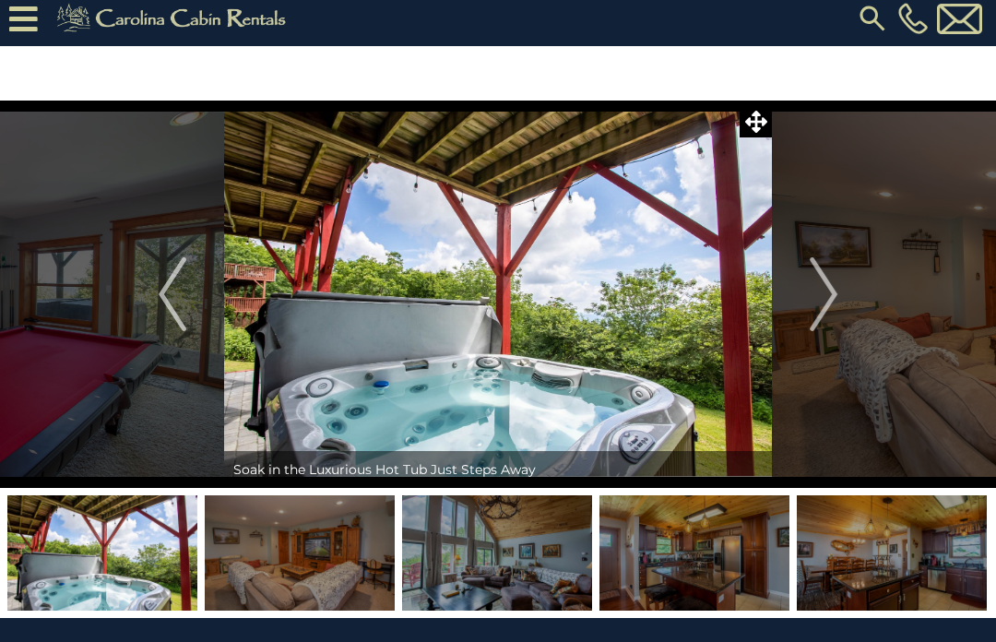
click at [833, 301] on img "Next" at bounding box center [824, 294] width 28 height 74
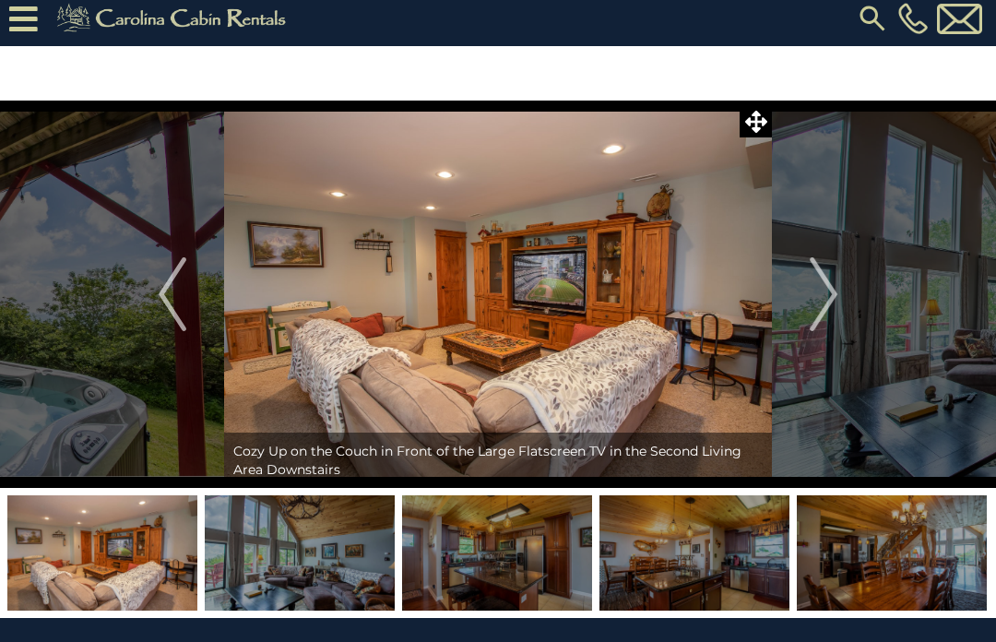
click at [844, 300] on button "Next" at bounding box center [823, 295] width 103 height 388
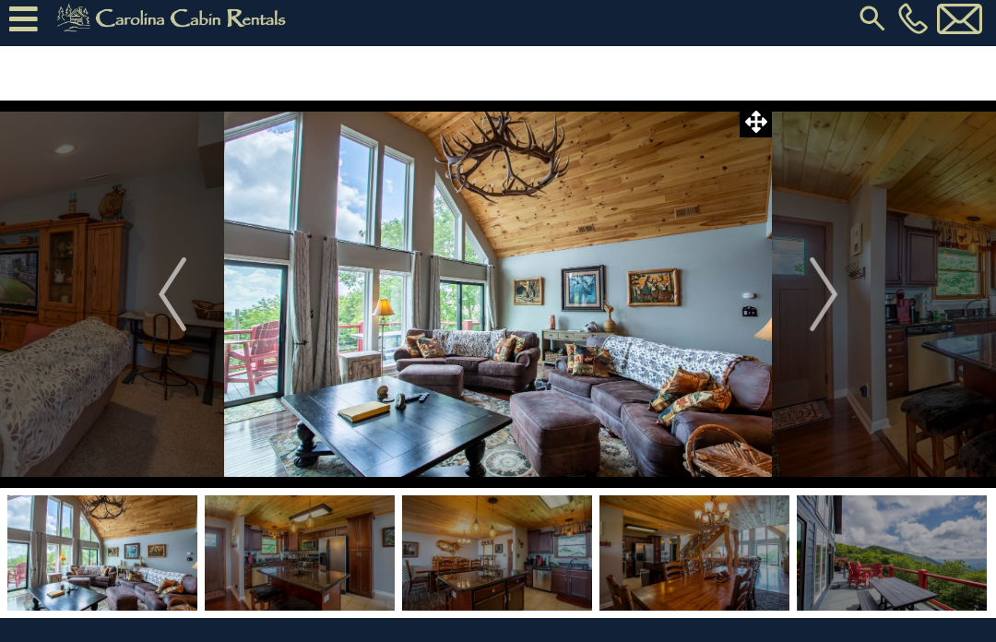
click at [840, 294] on button "Next" at bounding box center [823, 295] width 103 height 388
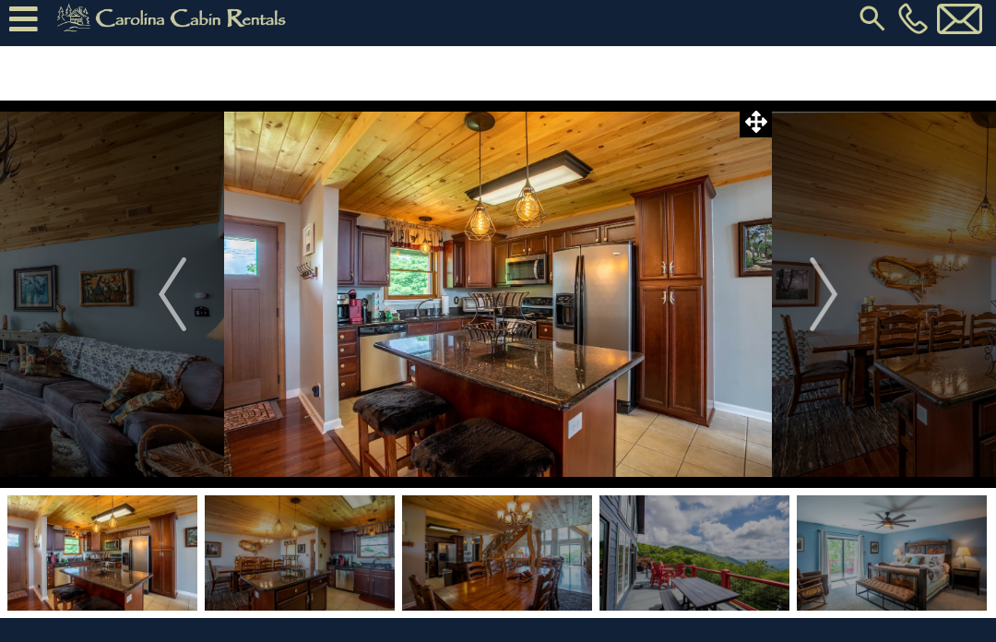
click at [840, 300] on button "Next" at bounding box center [823, 295] width 103 height 388
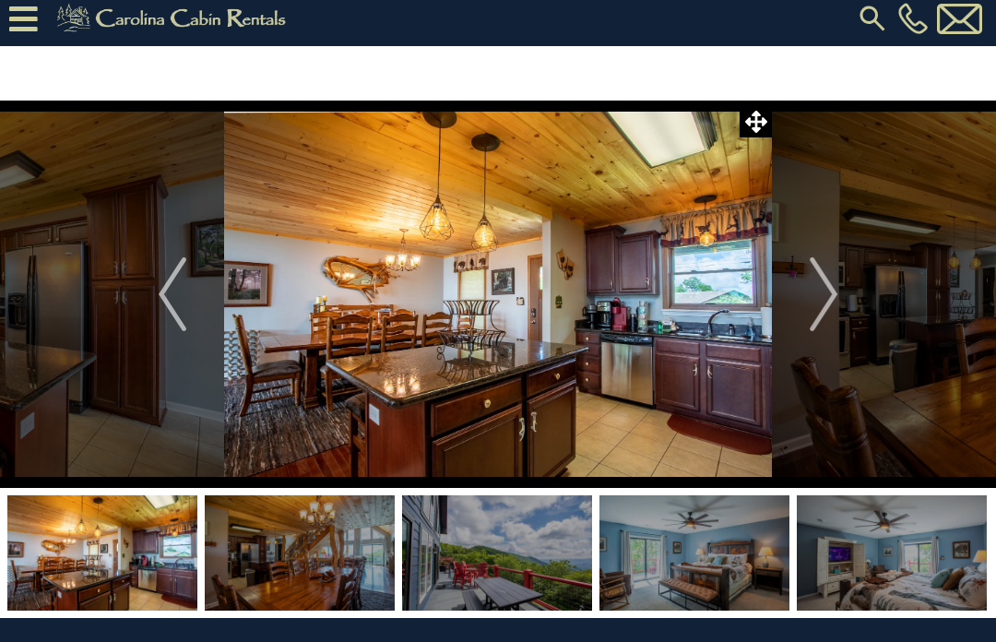
click at [842, 294] on button "Next" at bounding box center [823, 295] width 103 height 388
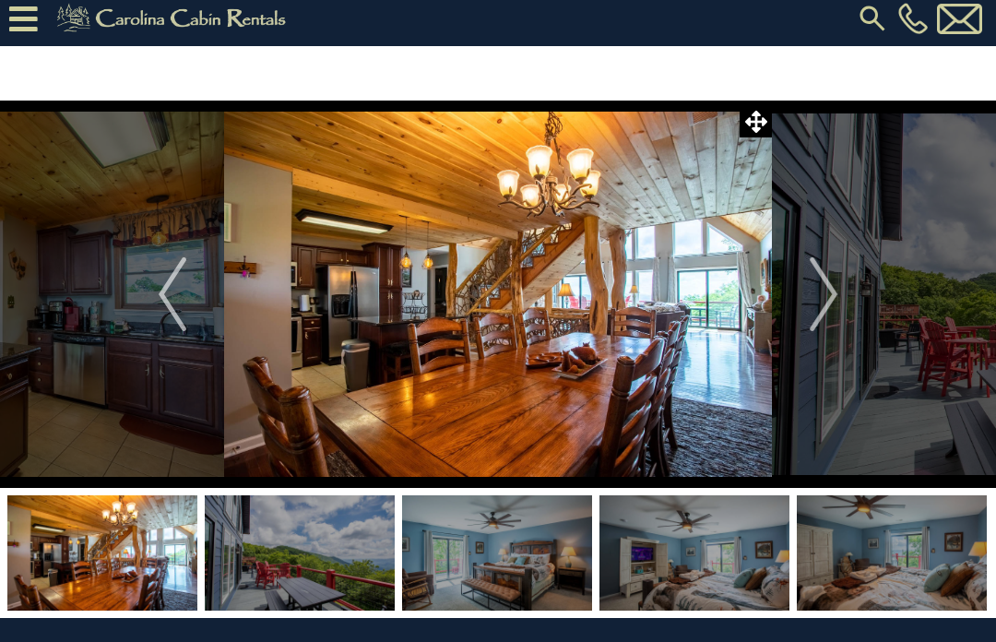
click at [837, 296] on img "Next" at bounding box center [824, 294] width 28 height 74
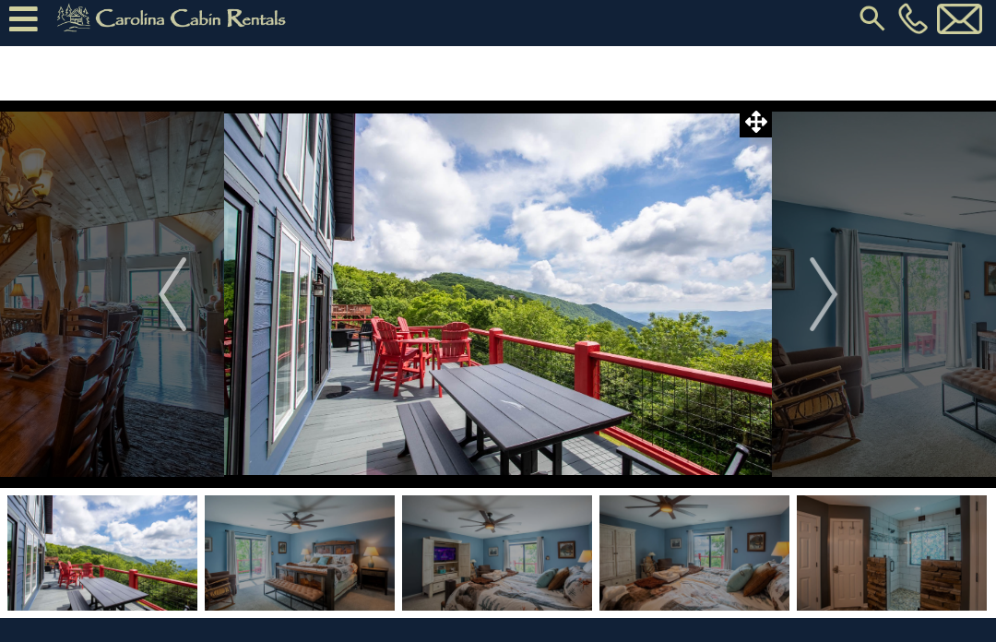
click at [841, 294] on button "Next" at bounding box center [823, 295] width 103 height 388
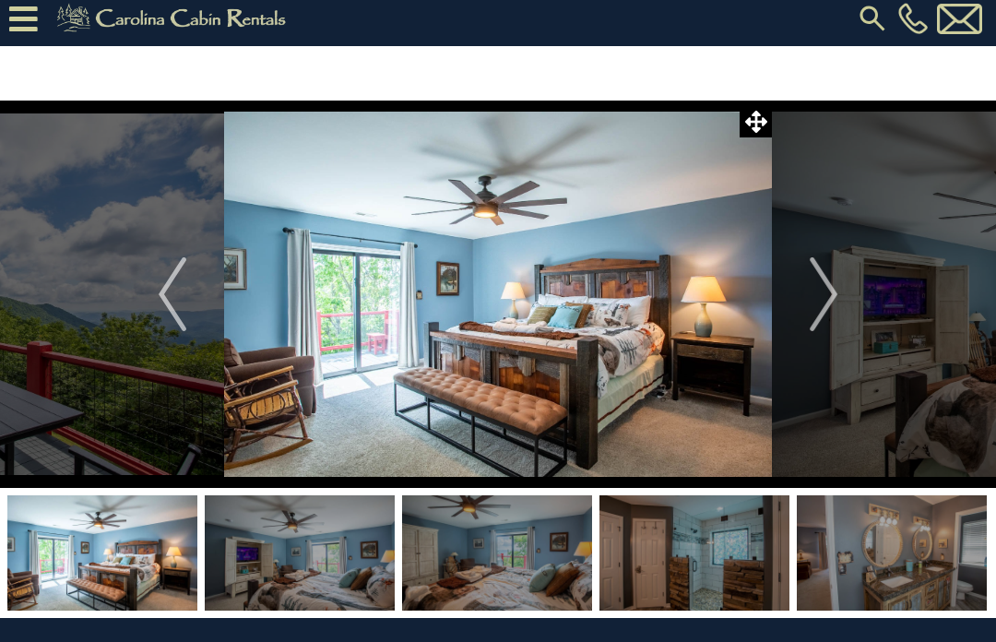
click at [832, 301] on img "Next" at bounding box center [824, 294] width 28 height 74
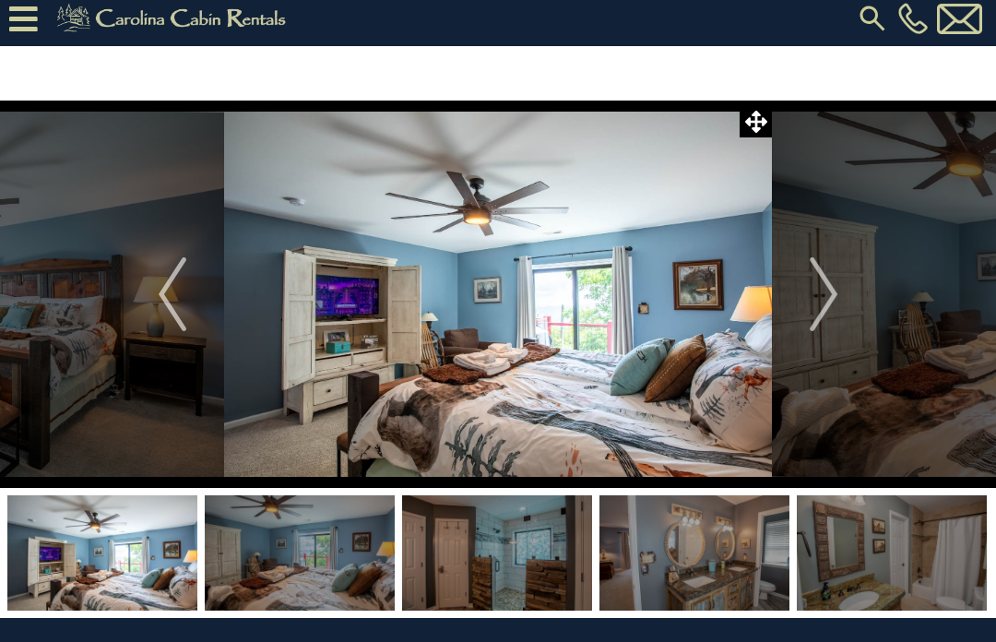
click at [840, 295] on button "Next" at bounding box center [823, 295] width 103 height 388
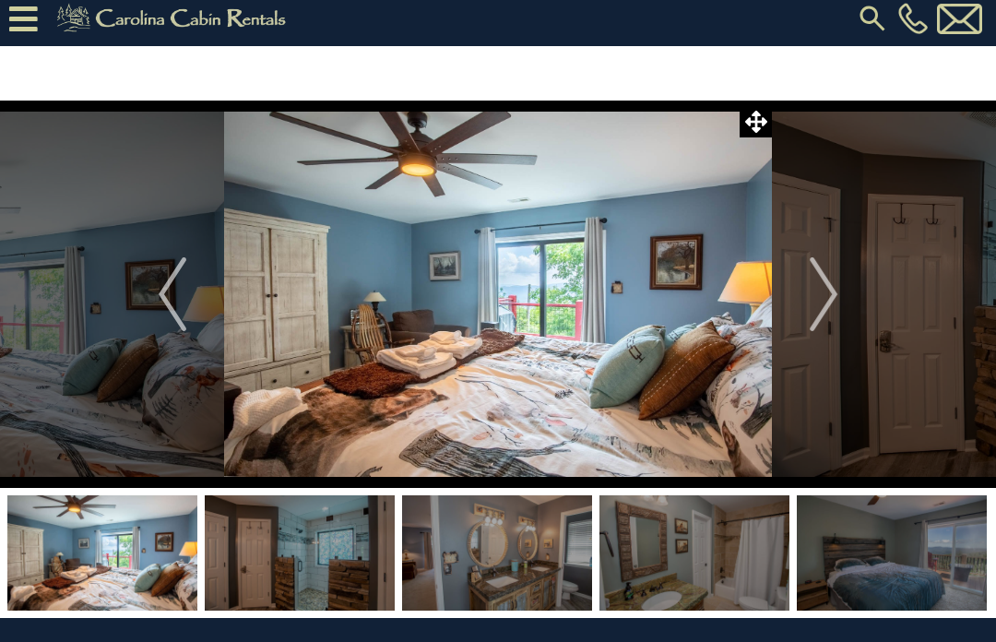
click at [842, 298] on button "Next" at bounding box center [823, 295] width 103 height 388
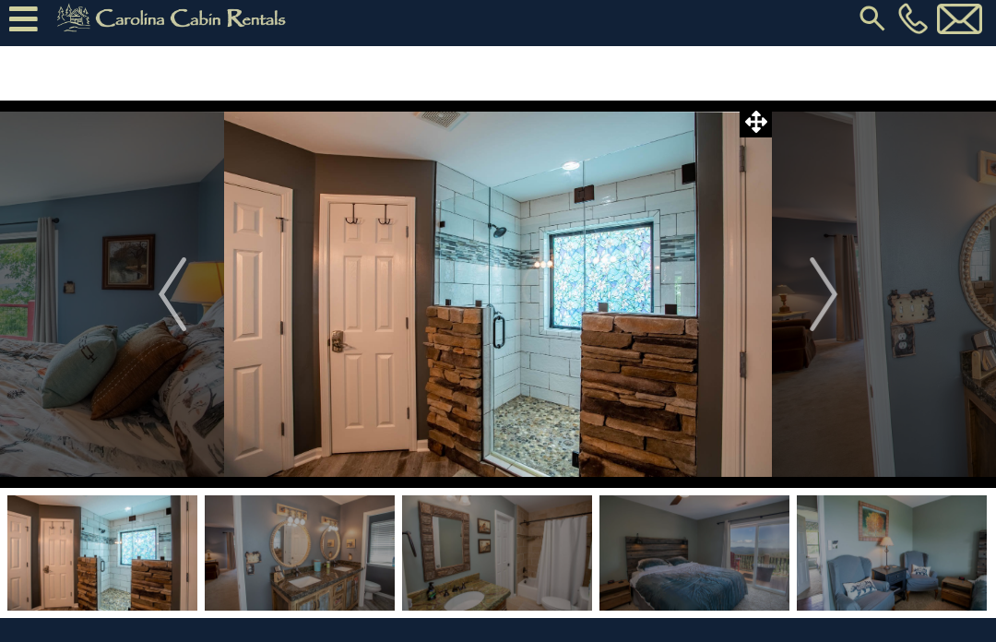
click at [840, 304] on button "Next" at bounding box center [823, 295] width 103 height 388
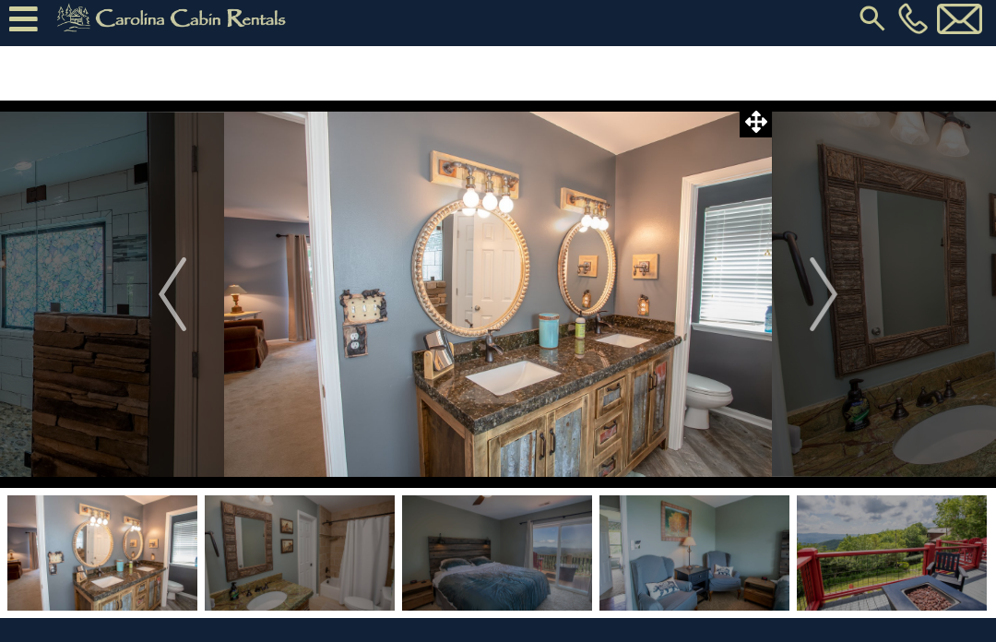
click at [836, 300] on img "Next" at bounding box center [824, 294] width 28 height 74
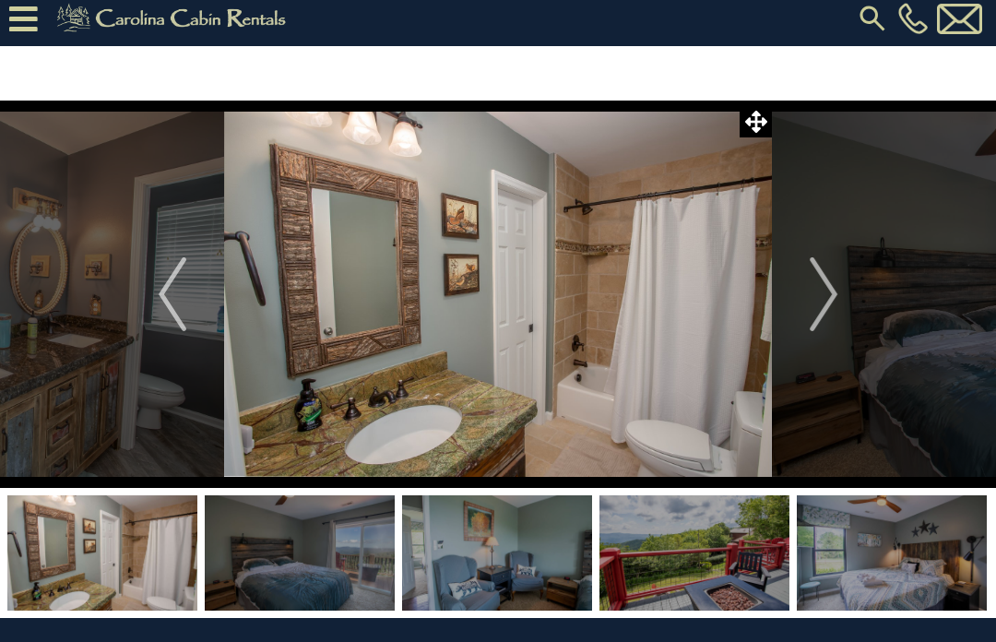
click at [838, 299] on img "Next" at bounding box center [824, 294] width 28 height 74
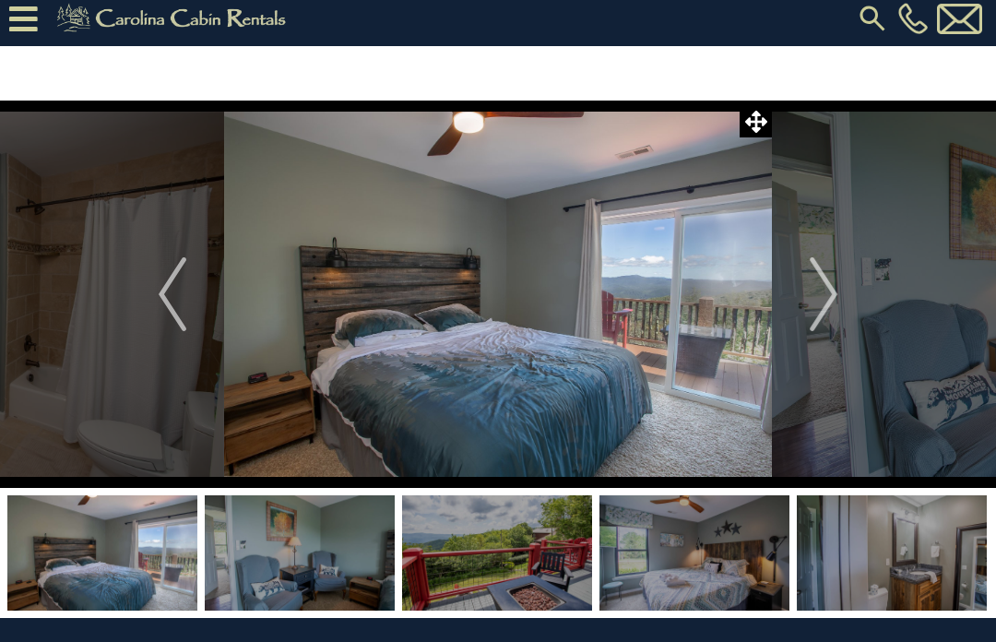
click at [842, 296] on button "Next" at bounding box center [823, 295] width 103 height 388
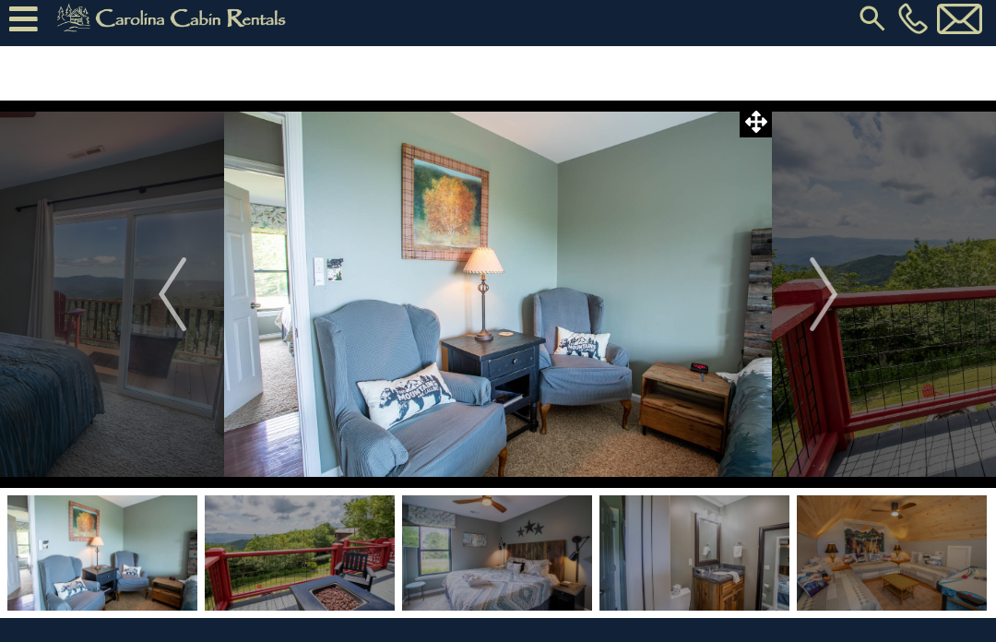
click at [838, 292] on img "Next" at bounding box center [824, 294] width 28 height 74
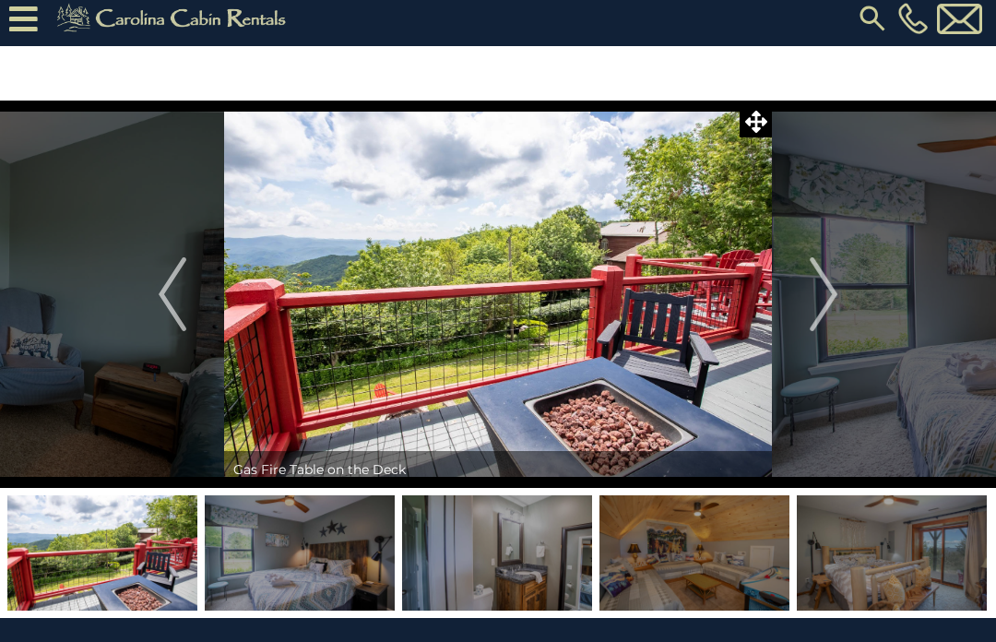
click at [837, 301] on img "Next" at bounding box center [824, 294] width 28 height 74
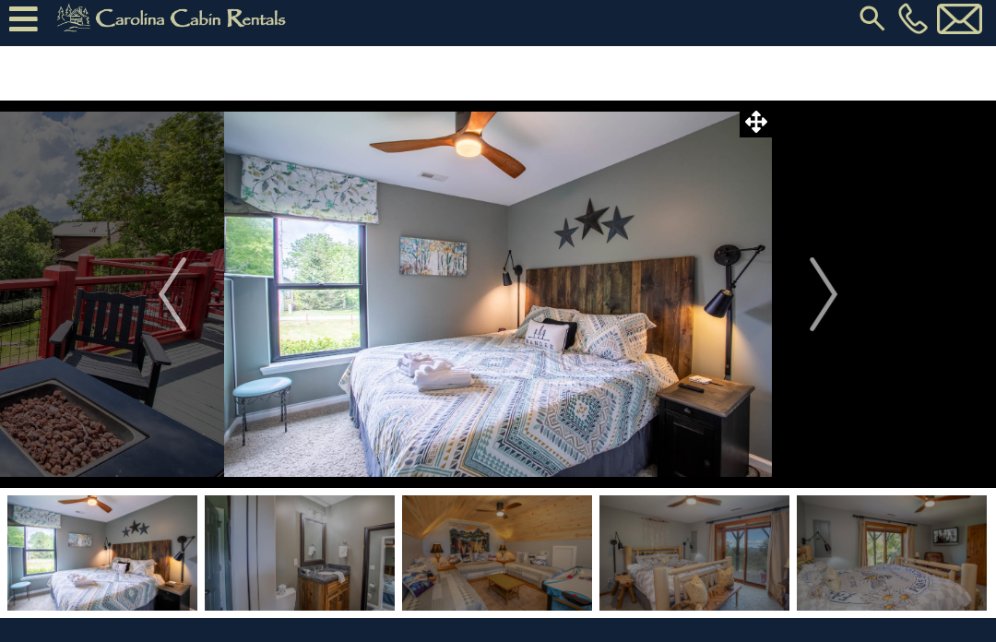
click at [836, 303] on img "Next" at bounding box center [824, 294] width 28 height 74
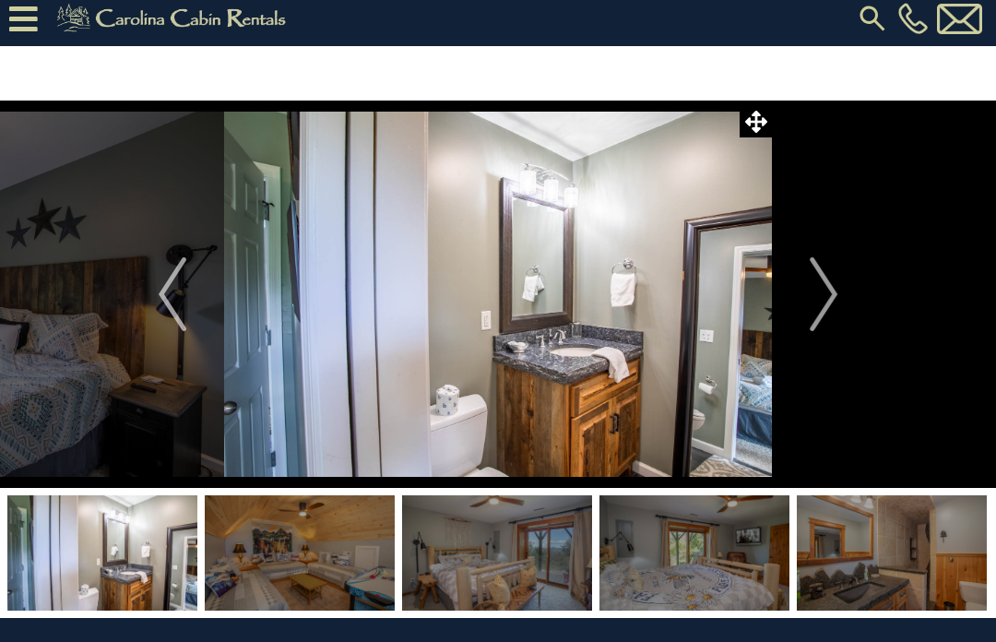
click at [838, 304] on img "Next" at bounding box center [824, 294] width 28 height 74
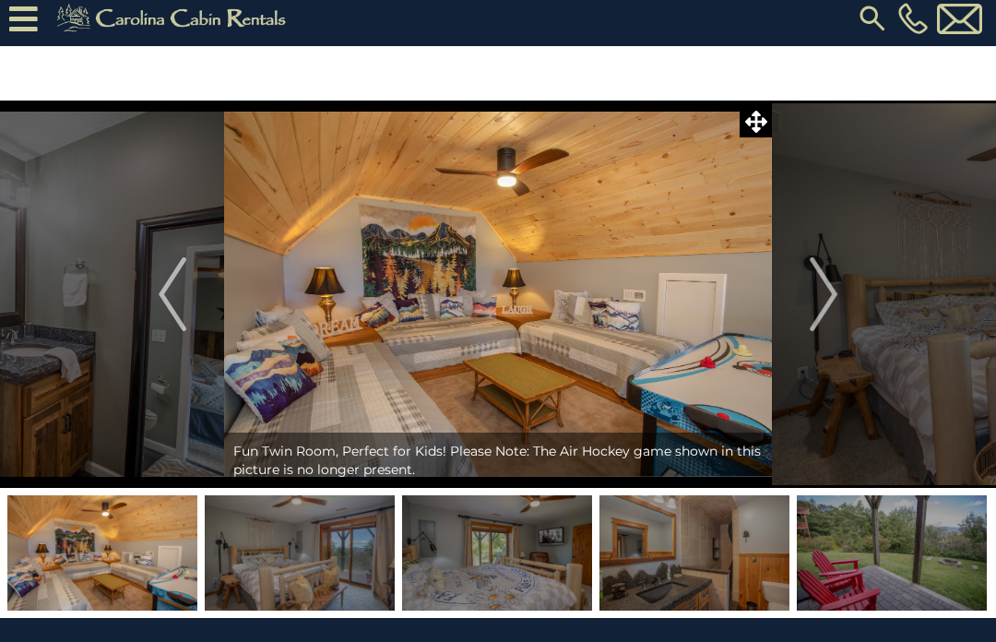
click at [840, 299] on button "Next" at bounding box center [823, 295] width 103 height 388
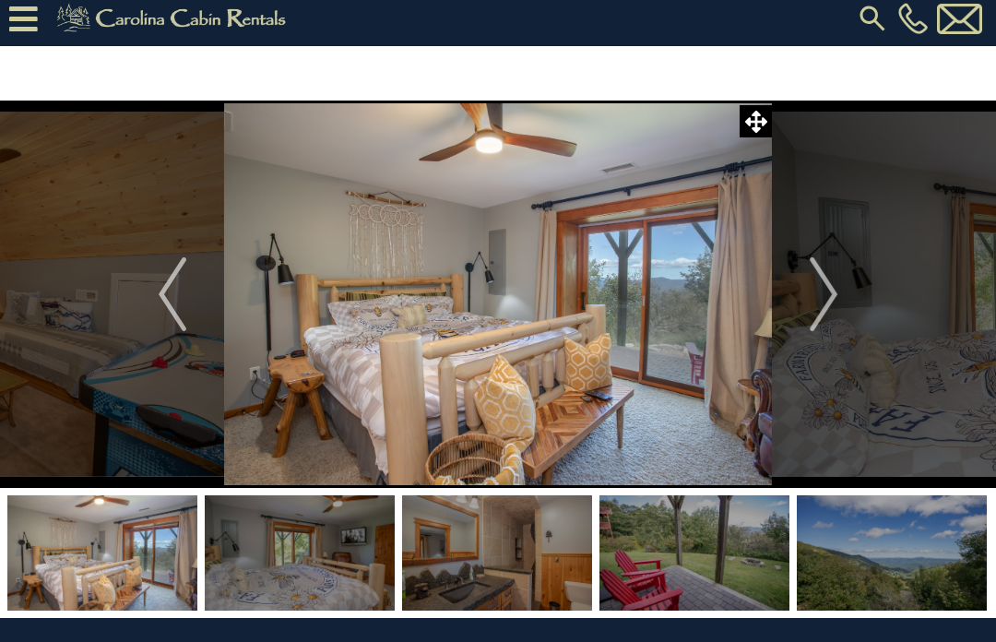
click at [830, 303] on img "Next" at bounding box center [824, 294] width 28 height 74
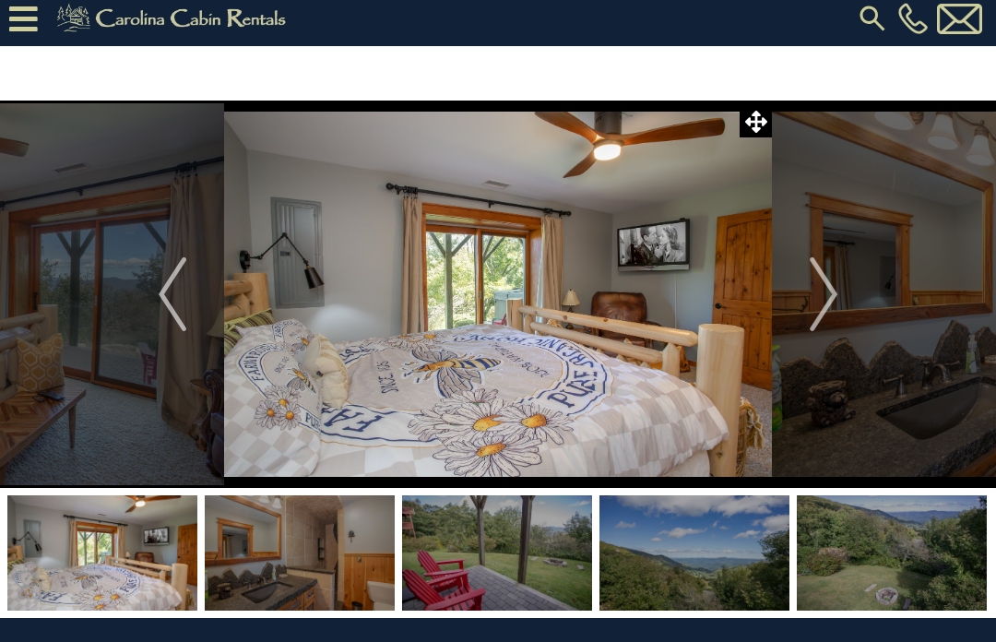
click at [836, 299] on img "Next" at bounding box center [824, 294] width 28 height 74
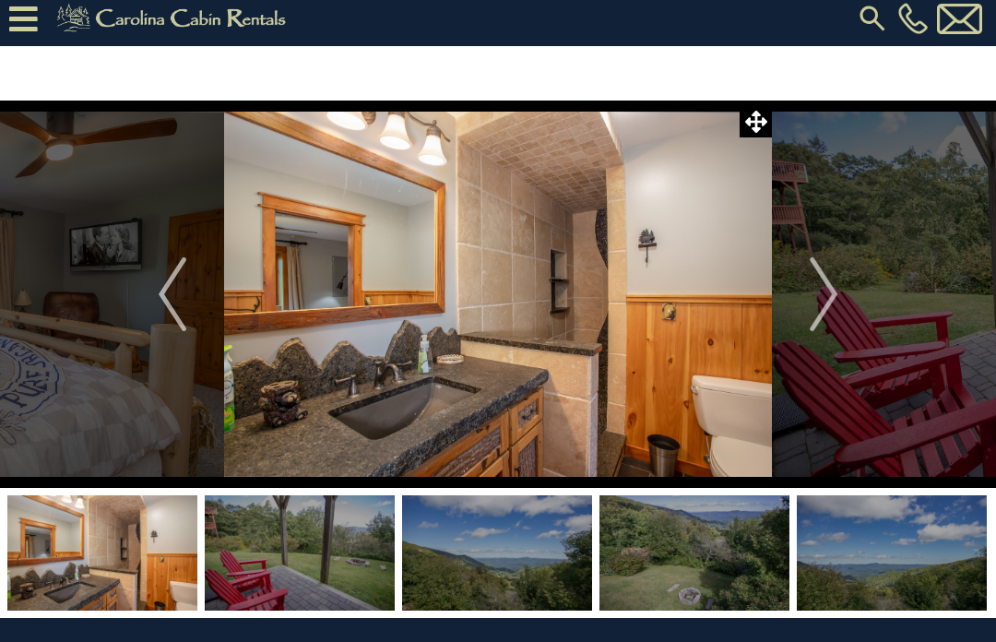
click at [841, 304] on button "Next" at bounding box center [823, 295] width 103 height 388
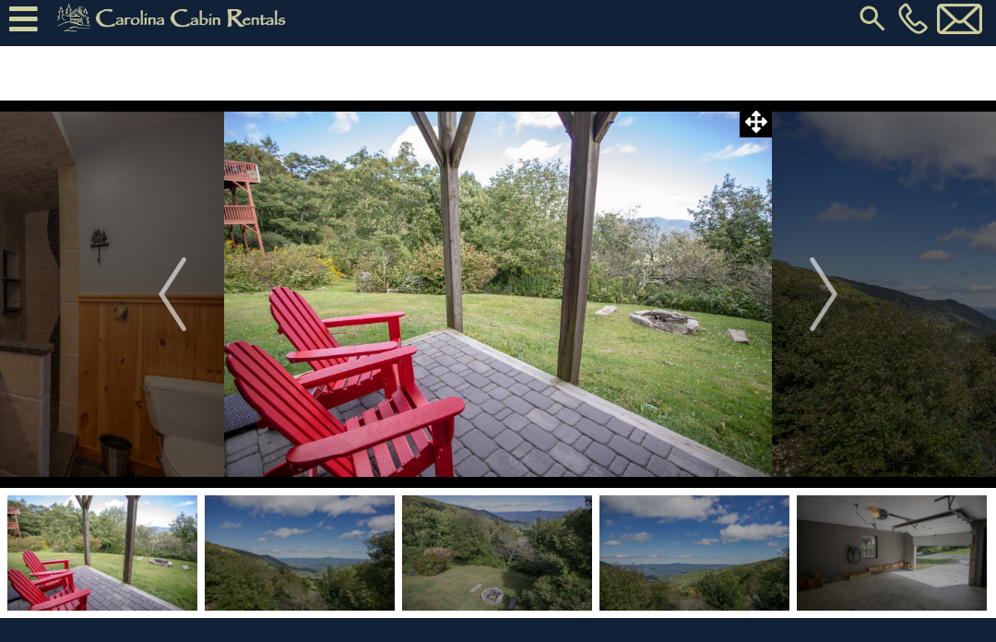
click at [841, 290] on button "Next" at bounding box center [823, 295] width 103 height 388
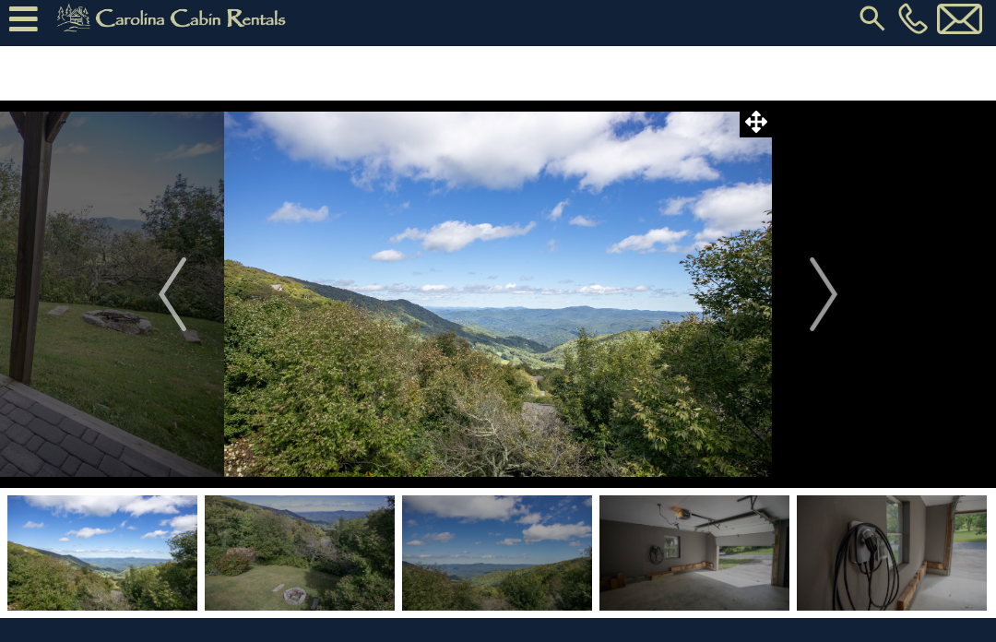
click at [835, 305] on img "Next" at bounding box center [824, 294] width 28 height 74
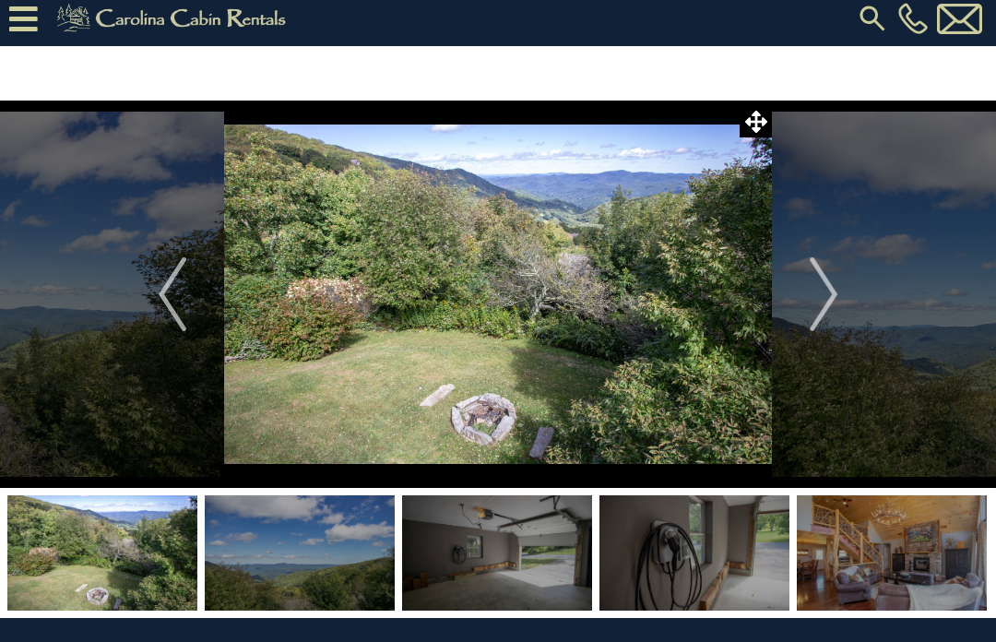
click at [835, 304] on img "Next" at bounding box center [824, 294] width 28 height 74
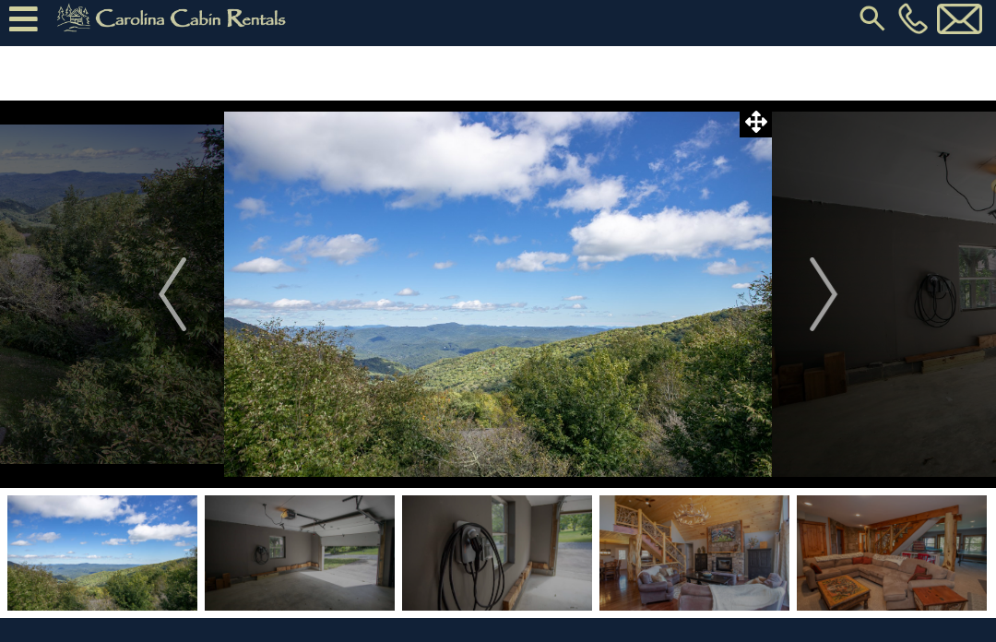
click at [838, 297] on img "Next" at bounding box center [824, 294] width 28 height 74
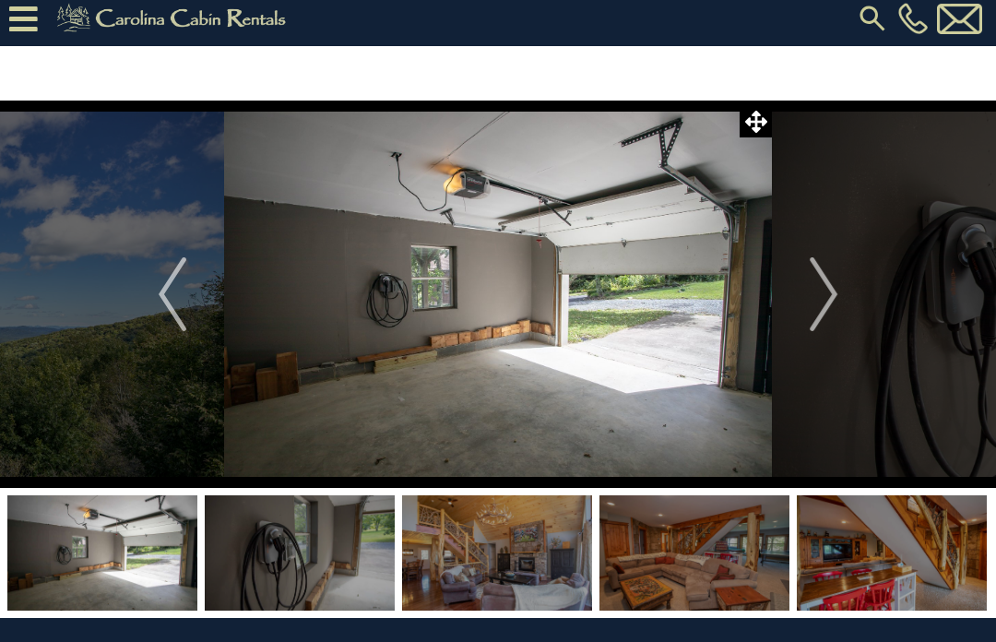
click at [836, 304] on img "Next" at bounding box center [824, 294] width 28 height 74
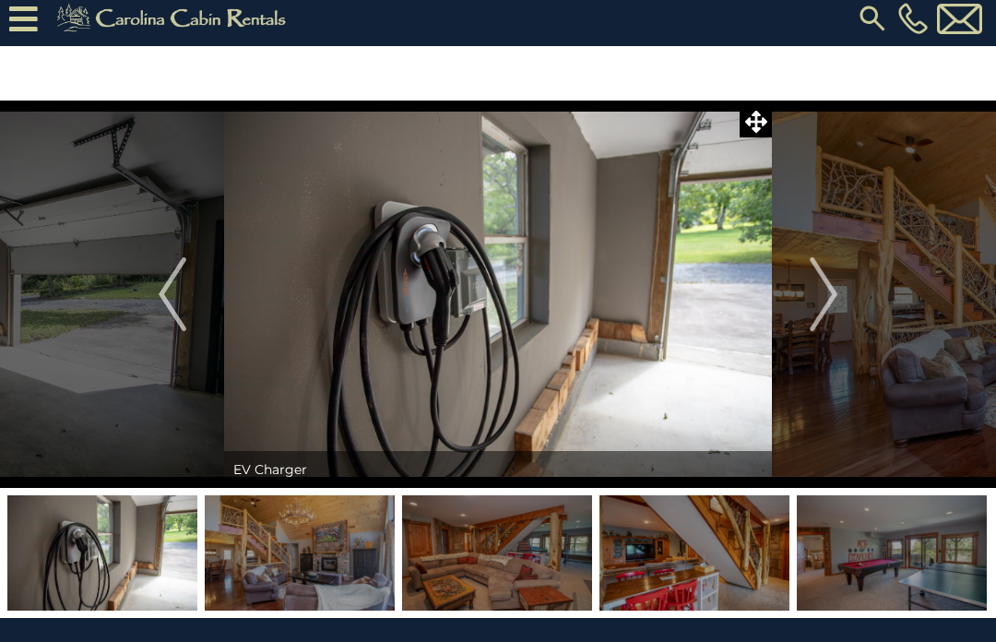
click at [836, 301] on img "Next" at bounding box center [824, 294] width 28 height 74
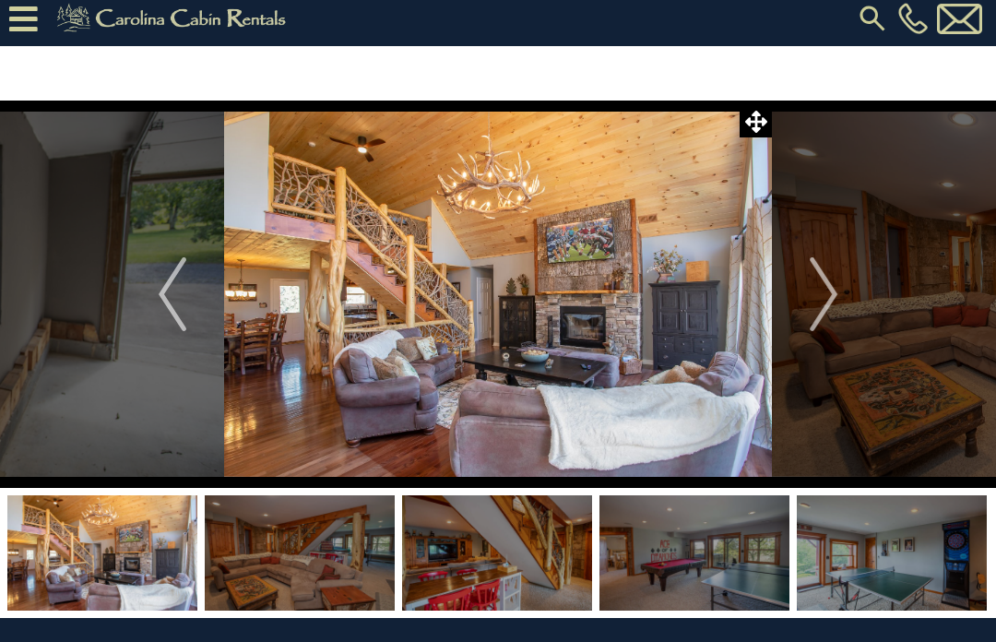
click at [838, 301] on img "Next" at bounding box center [824, 294] width 28 height 74
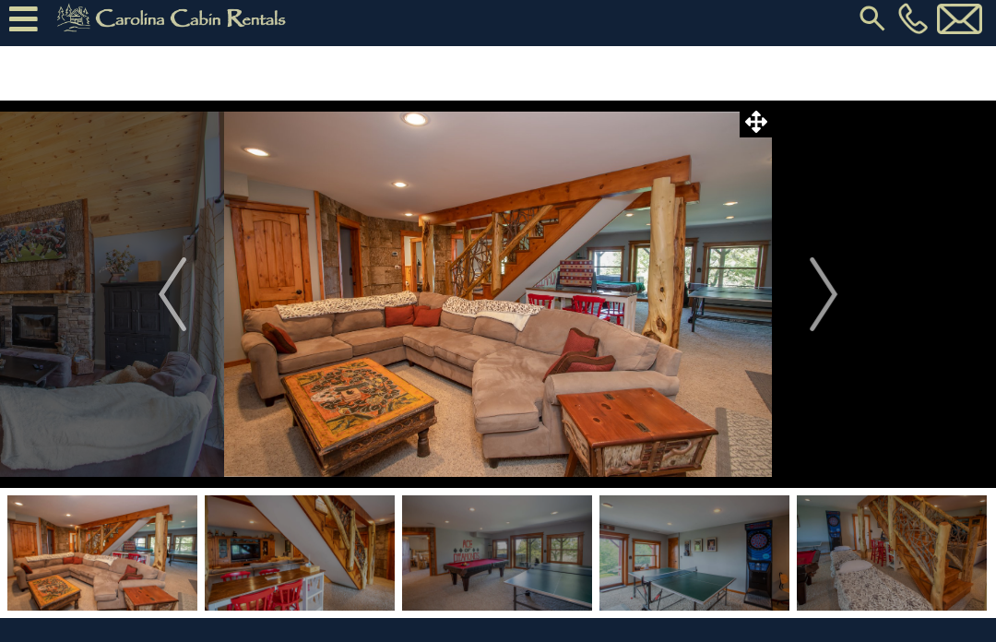
click at [840, 300] on button "Next" at bounding box center [823, 295] width 103 height 388
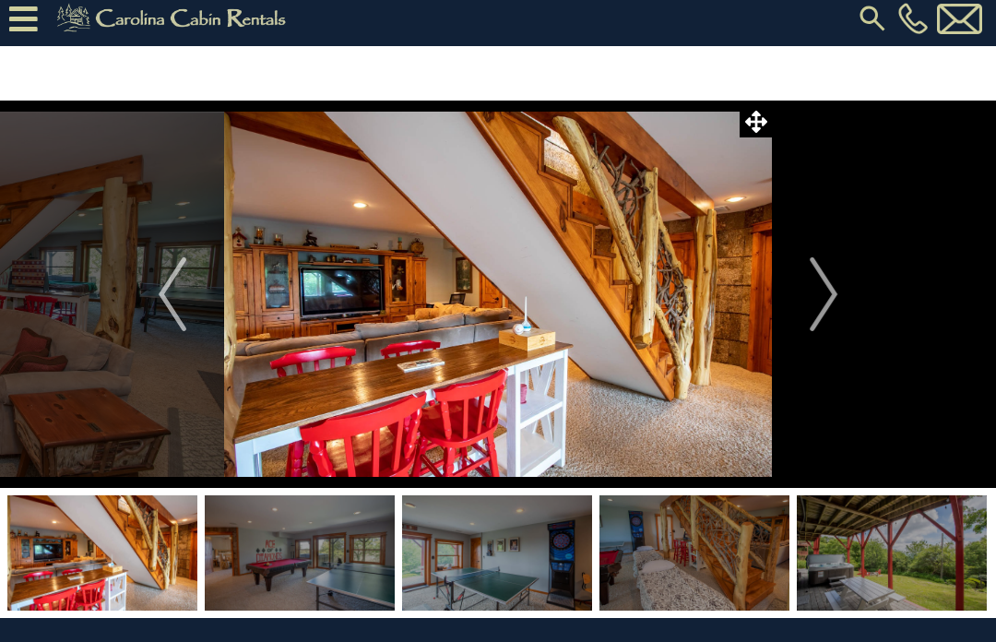
click at [840, 302] on button "Next" at bounding box center [823, 295] width 103 height 388
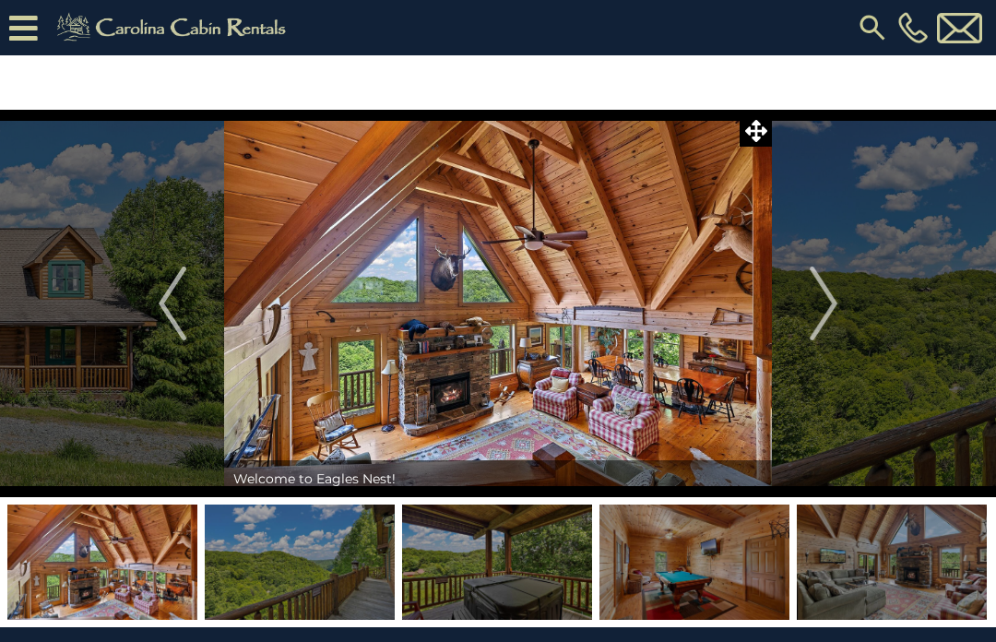
click at [837, 311] on img "Next" at bounding box center [824, 304] width 28 height 74
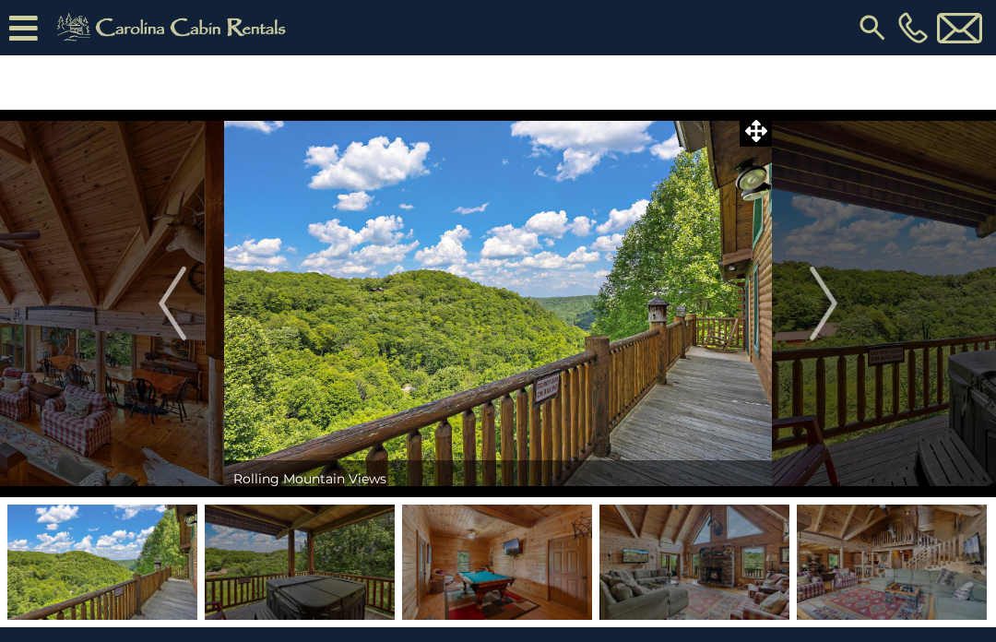
click at [836, 310] on img "Next" at bounding box center [824, 304] width 28 height 74
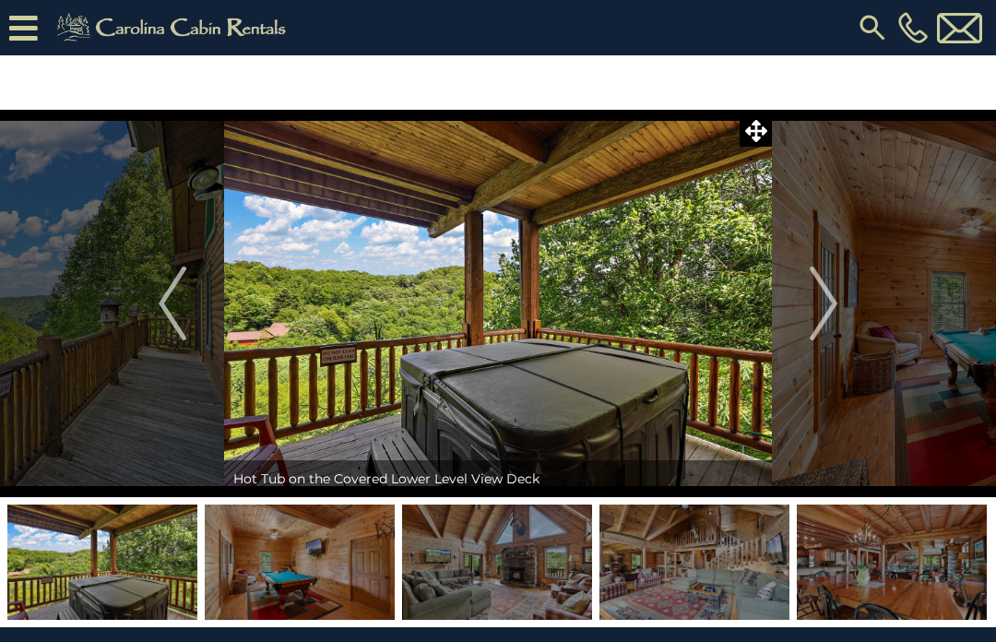
click at [833, 313] on img "Next" at bounding box center [824, 304] width 28 height 74
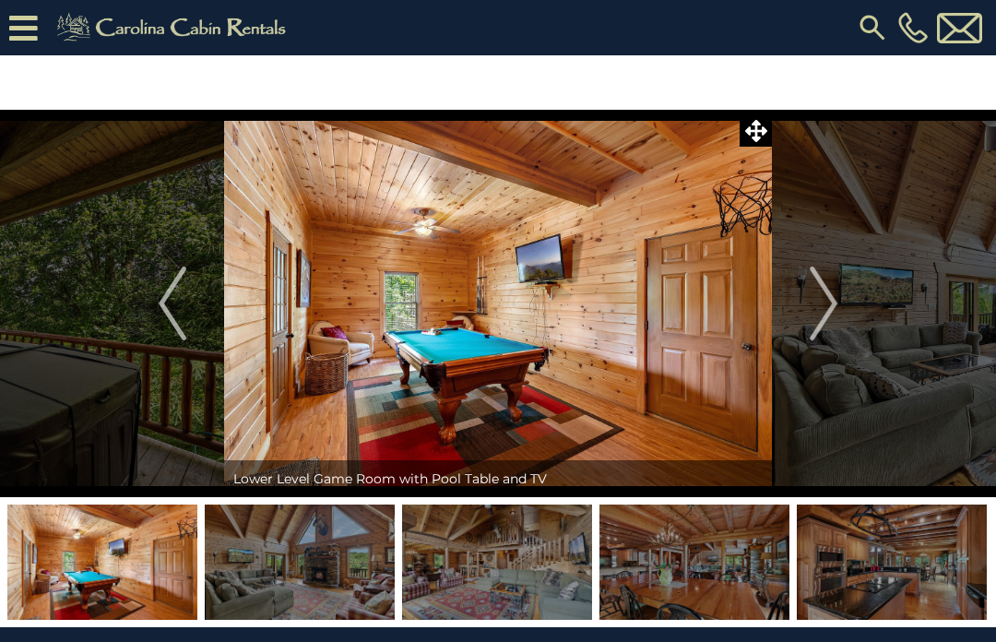
click at [834, 307] on img "Next" at bounding box center [824, 304] width 28 height 74
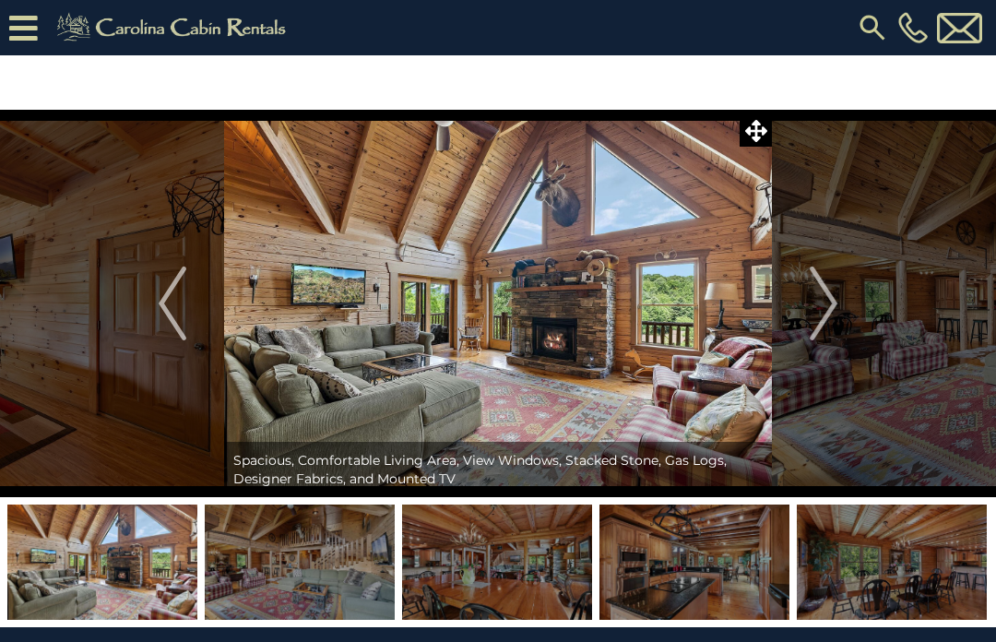
click at [833, 308] on img "Next" at bounding box center [824, 304] width 28 height 74
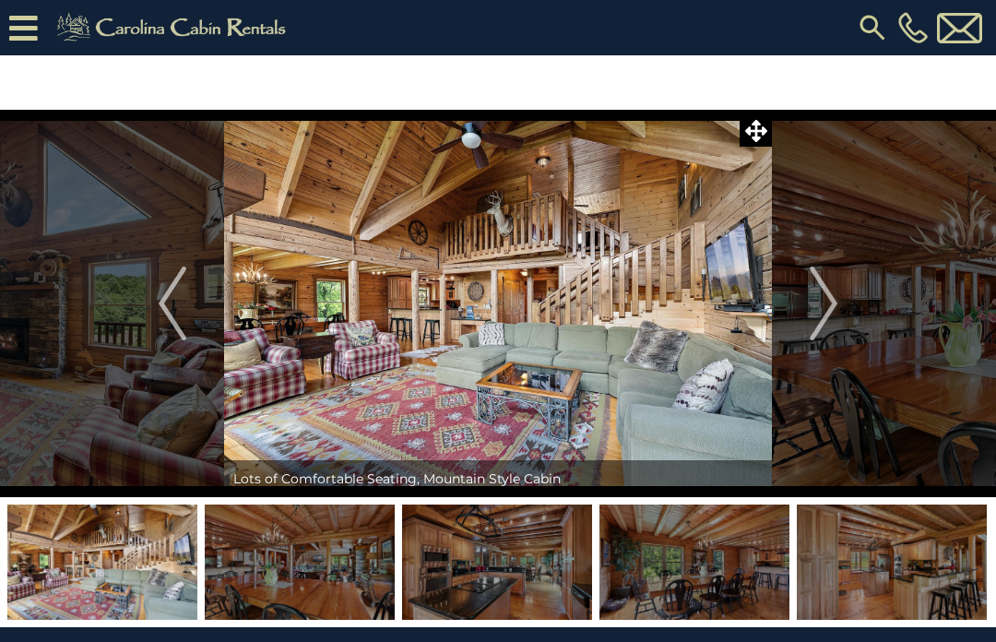
click at [835, 310] on img "Next" at bounding box center [824, 304] width 28 height 74
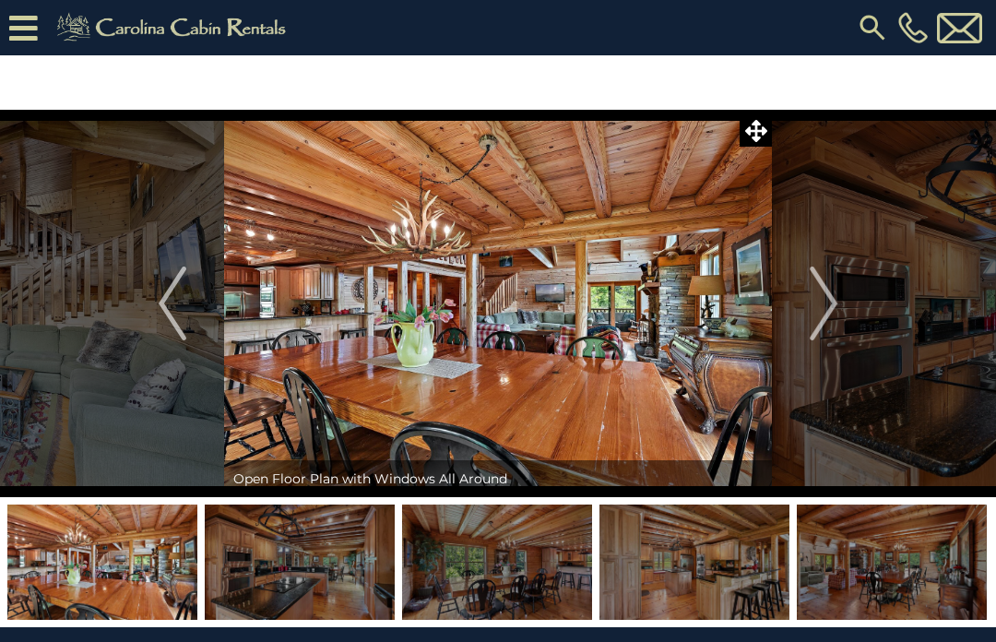
click at [838, 306] on img "Next" at bounding box center [824, 304] width 28 height 74
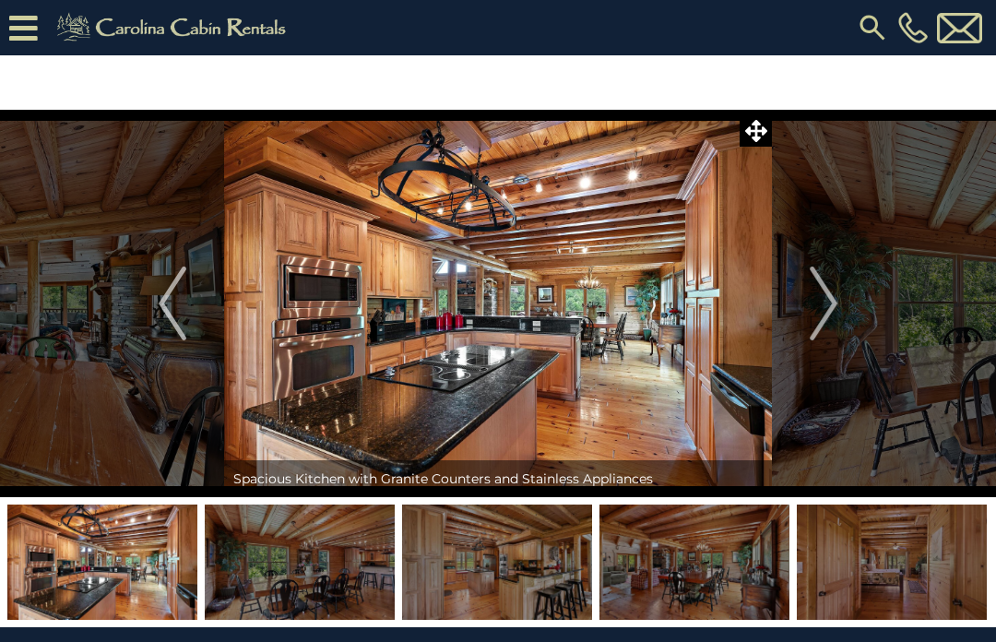
click at [834, 308] on img "Next" at bounding box center [824, 304] width 28 height 74
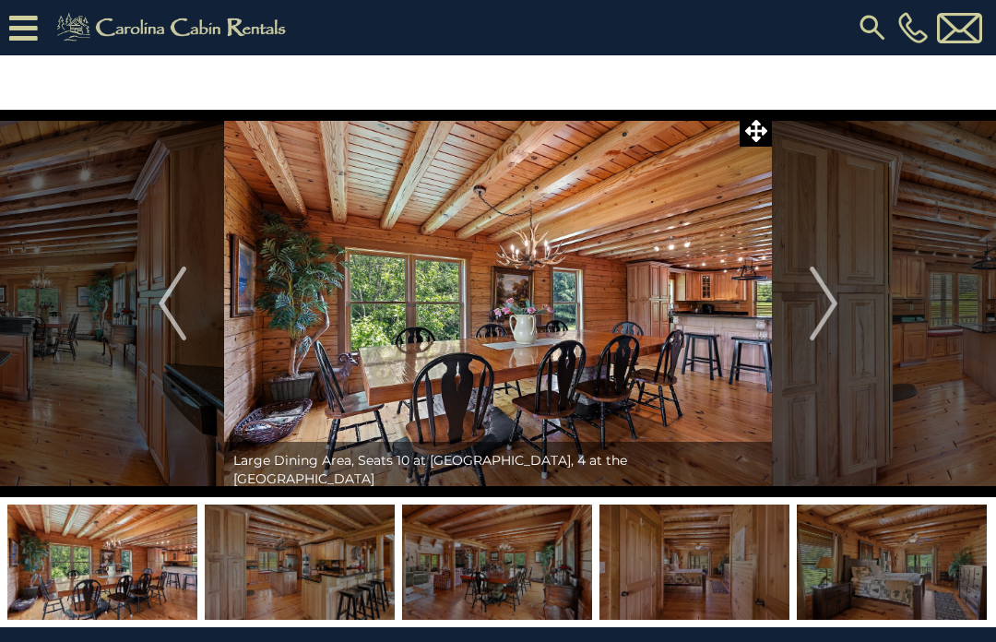
click at [838, 306] on img "Next" at bounding box center [824, 304] width 28 height 74
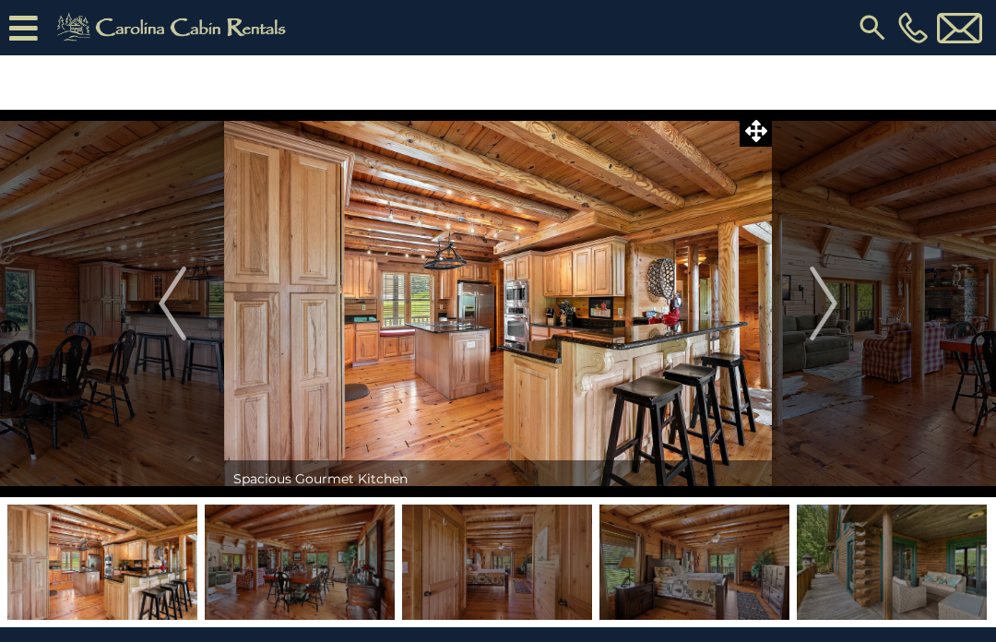
click at [838, 308] on img "Next" at bounding box center [824, 304] width 28 height 74
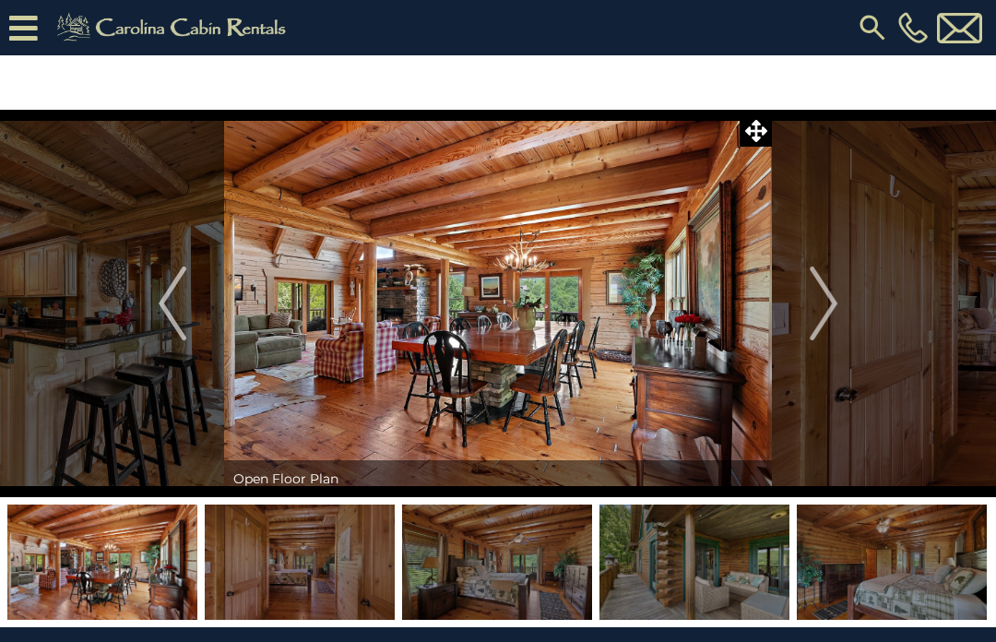
click at [840, 306] on button "Next" at bounding box center [823, 304] width 103 height 388
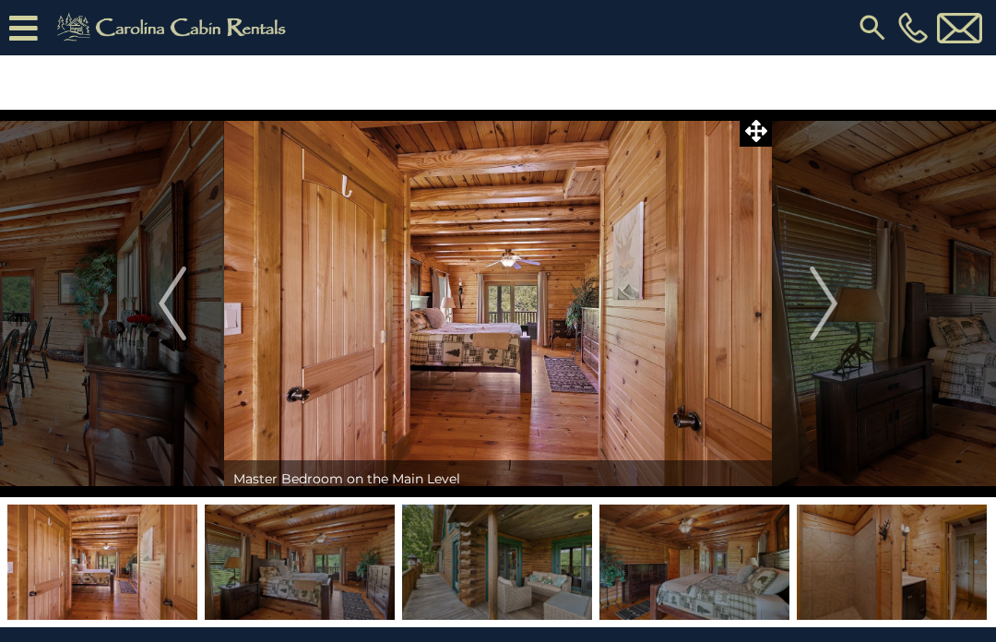
click at [836, 308] on img "Next" at bounding box center [824, 304] width 28 height 74
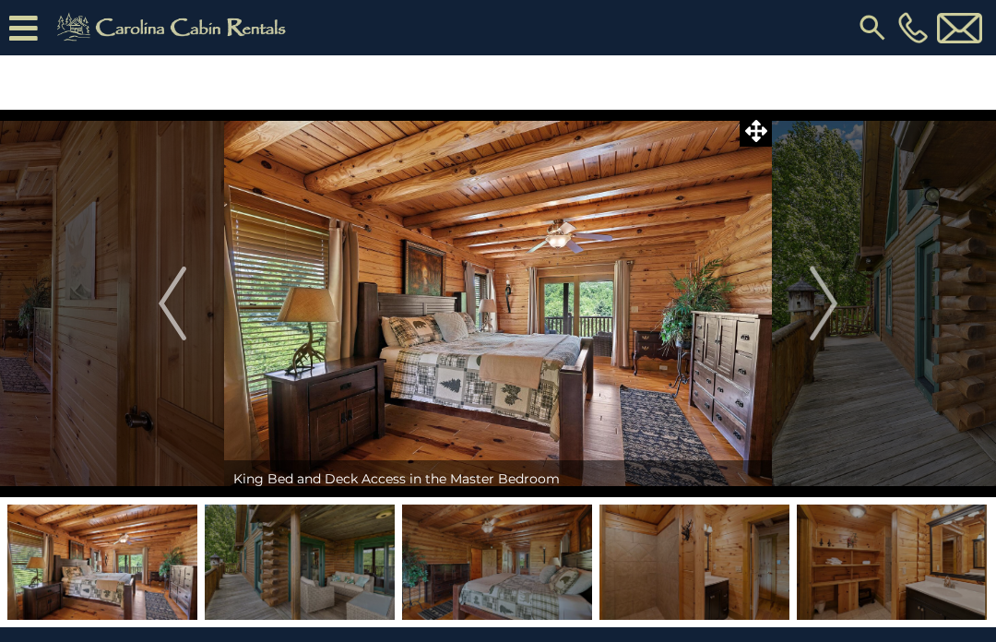
click at [836, 305] on img "Next" at bounding box center [824, 304] width 28 height 74
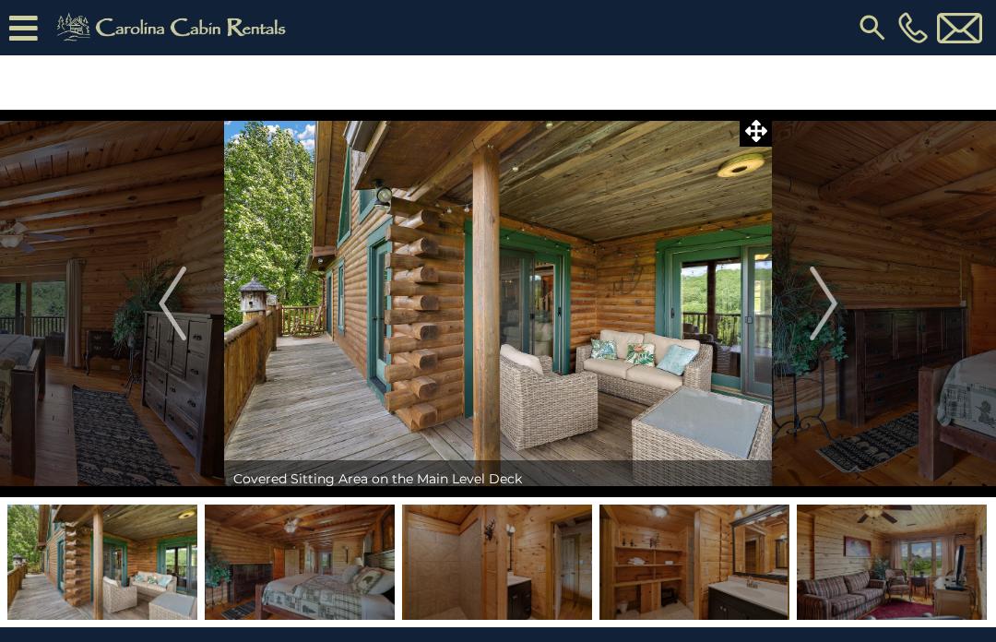
click at [834, 309] on img "Next" at bounding box center [824, 304] width 28 height 74
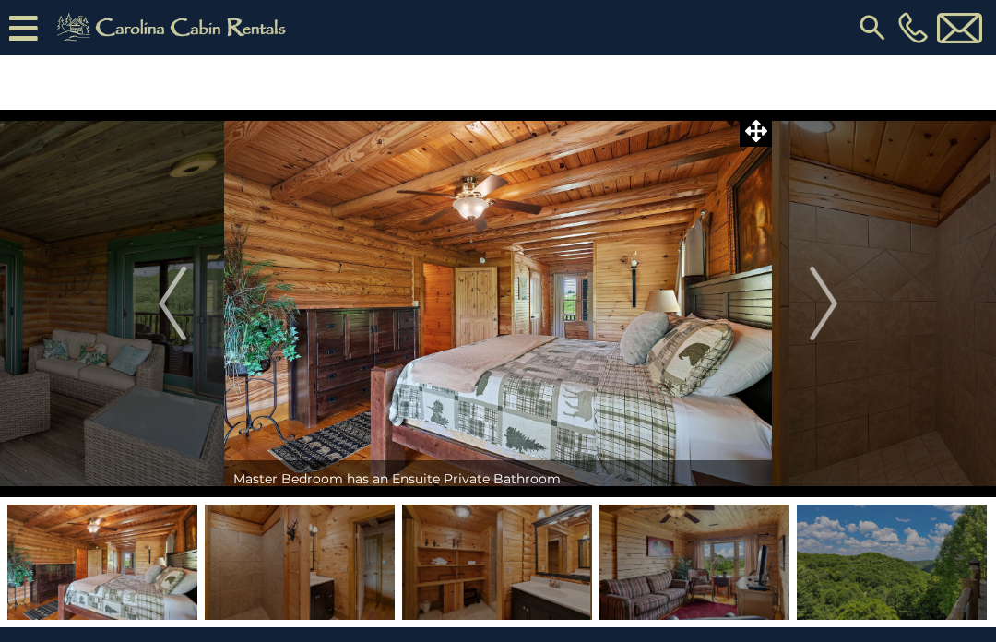
click at [819, 310] on img "Next" at bounding box center [824, 304] width 28 height 74
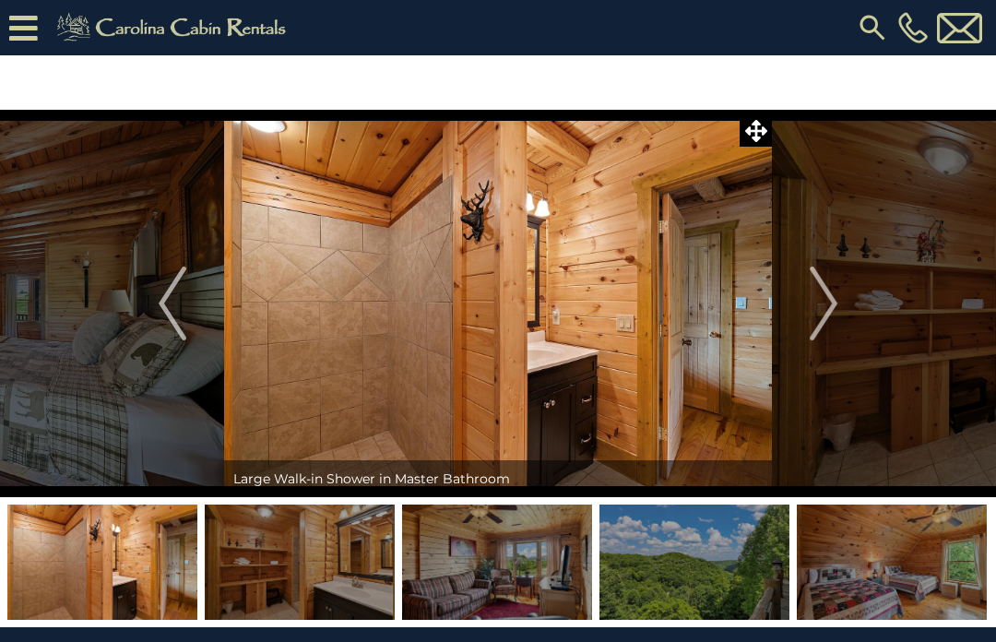
click at [835, 308] on img "Next" at bounding box center [824, 304] width 28 height 74
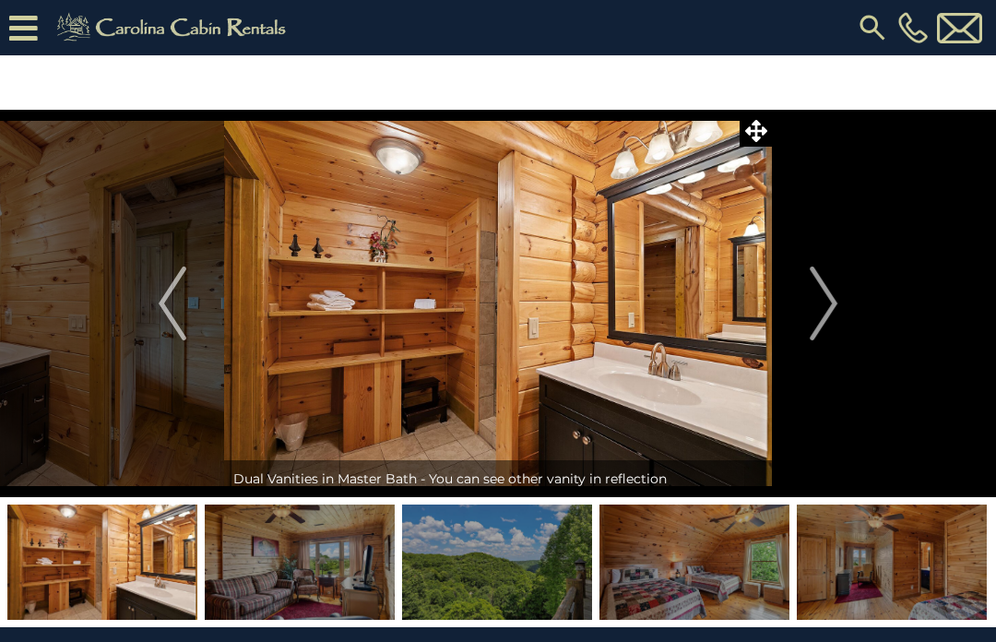
click at [838, 304] on img "Next" at bounding box center [824, 304] width 28 height 74
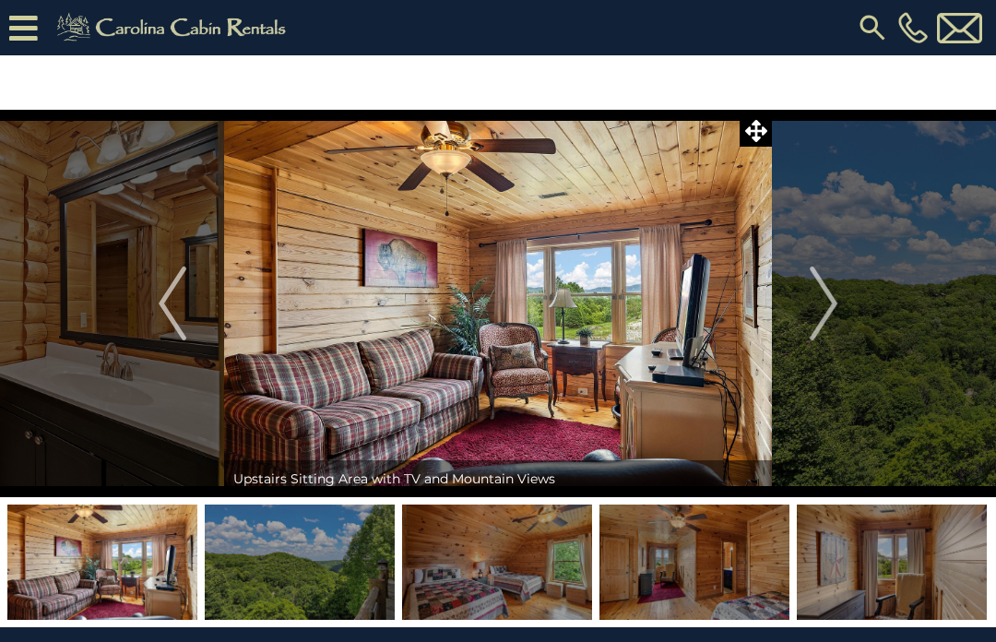
click at [838, 304] on img "Next" at bounding box center [824, 304] width 28 height 74
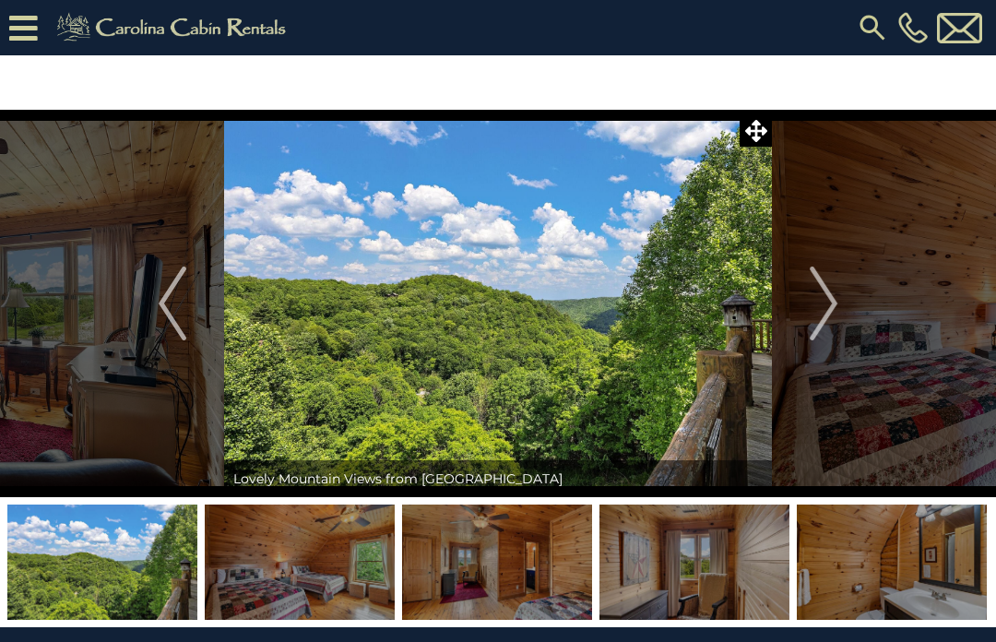
click at [837, 307] on img "Next" at bounding box center [824, 304] width 28 height 74
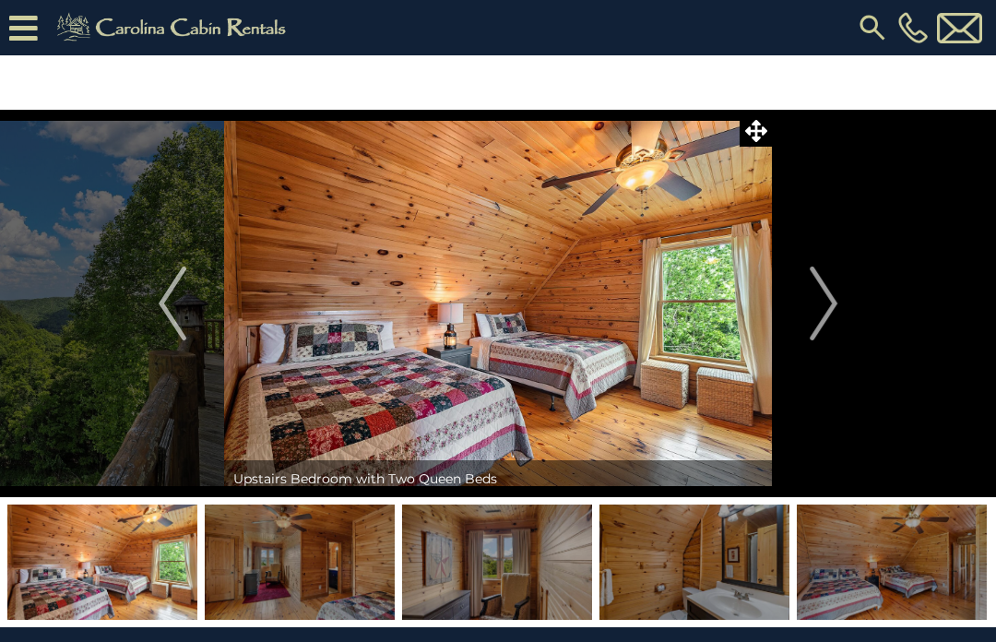
click at [838, 310] on img "Next" at bounding box center [824, 304] width 28 height 74
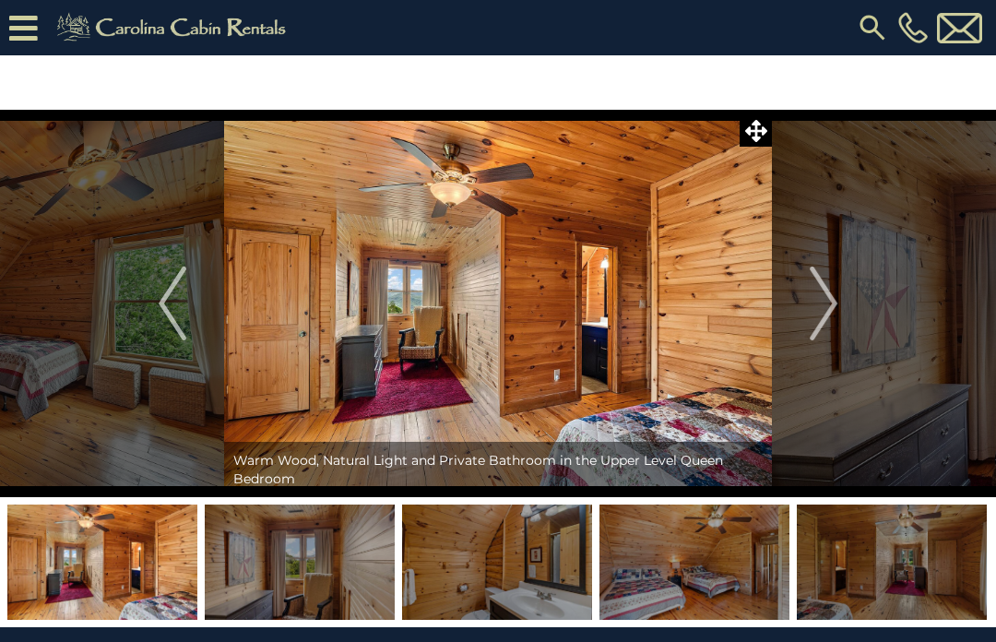
click at [829, 311] on img "Next" at bounding box center [824, 304] width 28 height 74
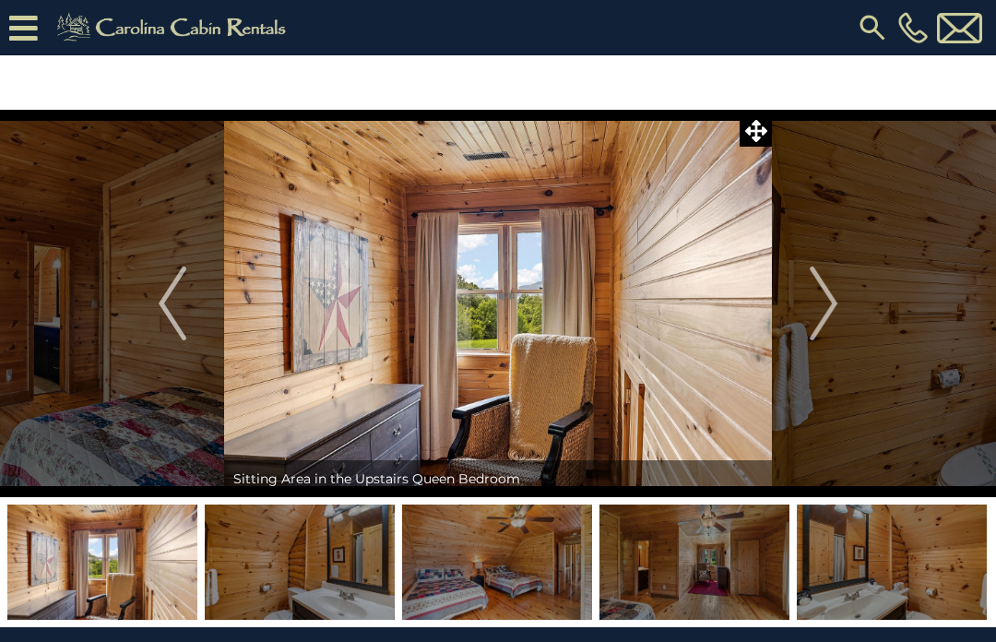
click at [844, 299] on button "Next" at bounding box center [823, 304] width 103 height 388
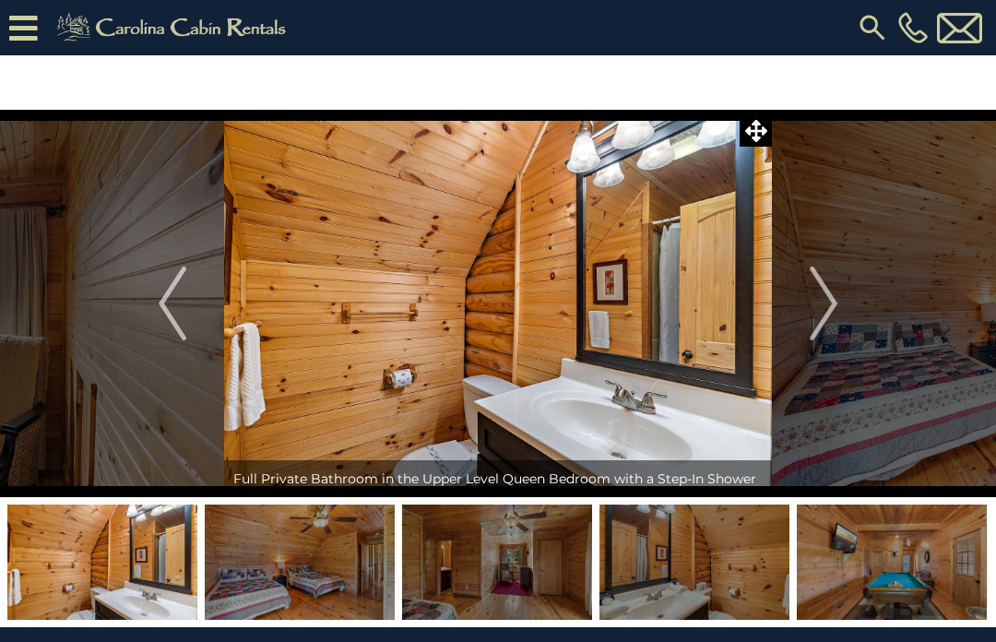
click at [834, 314] on img "Next" at bounding box center [824, 304] width 28 height 74
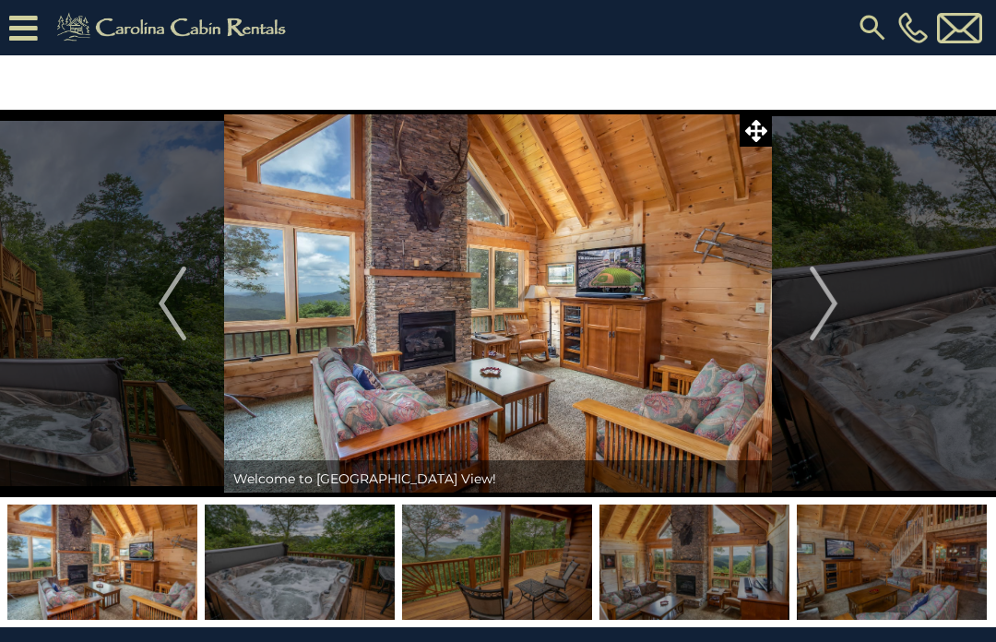
click at [838, 323] on img "Next" at bounding box center [824, 304] width 28 height 74
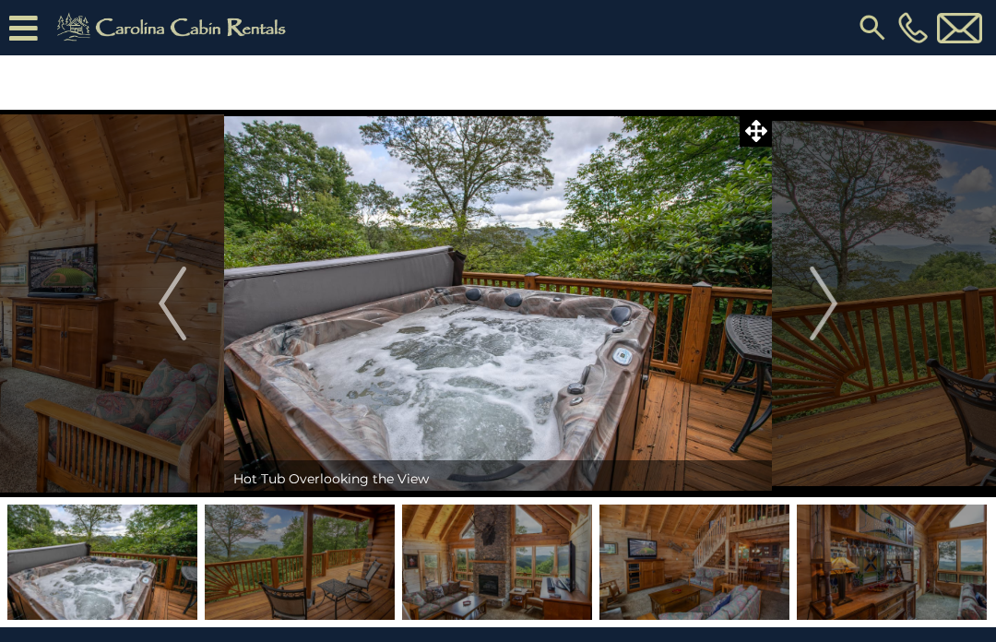
click at [841, 308] on button "Next" at bounding box center [823, 304] width 103 height 388
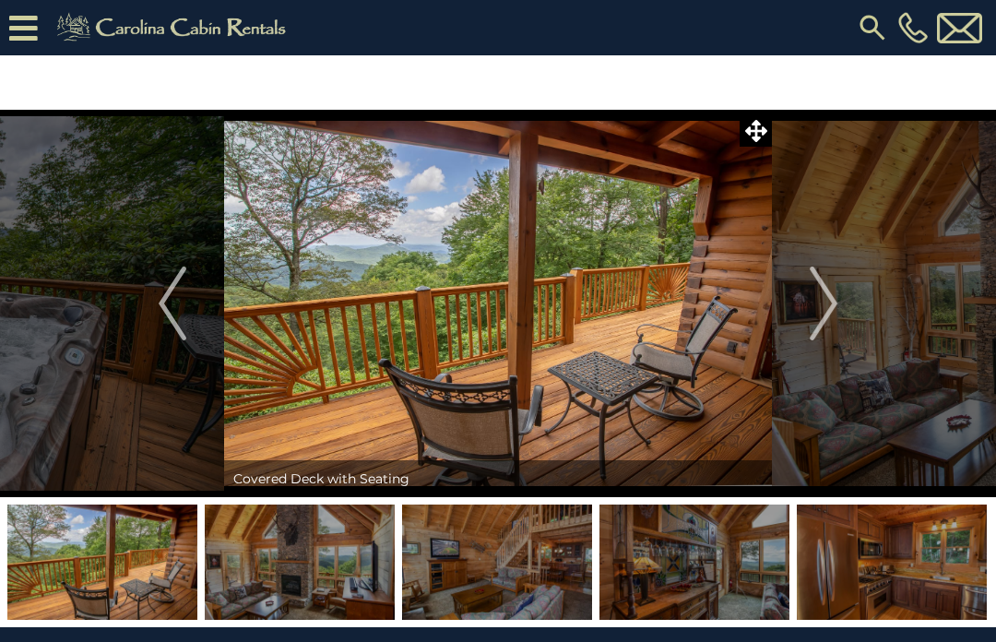
click at [838, 312] on img "Next" at bounding box center [824, 304] width 28 height 74
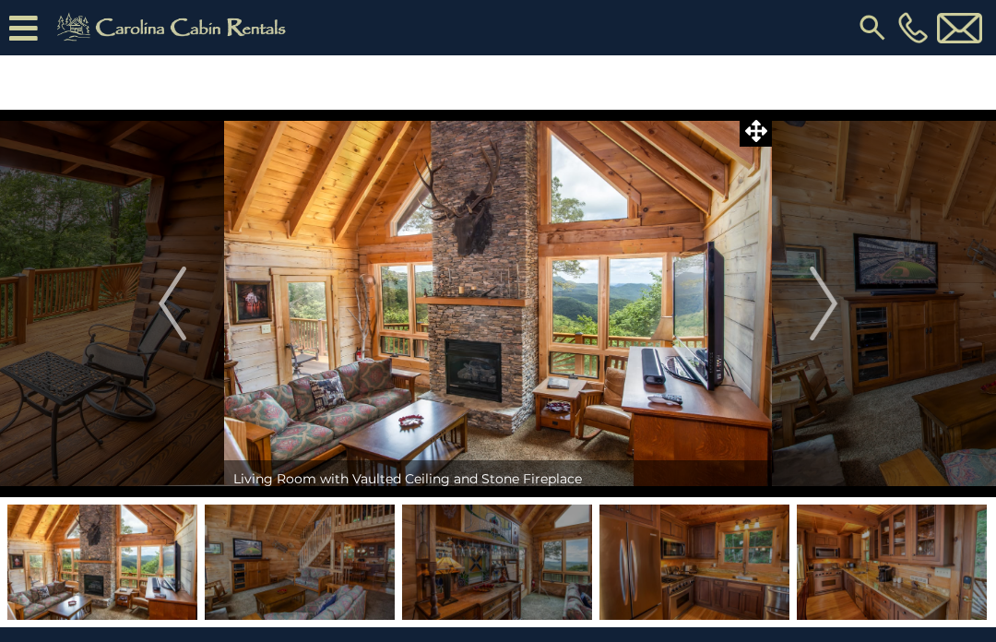
click at [832, 315] on img "Next" at bounding box center [824, 304] width 28 height 74
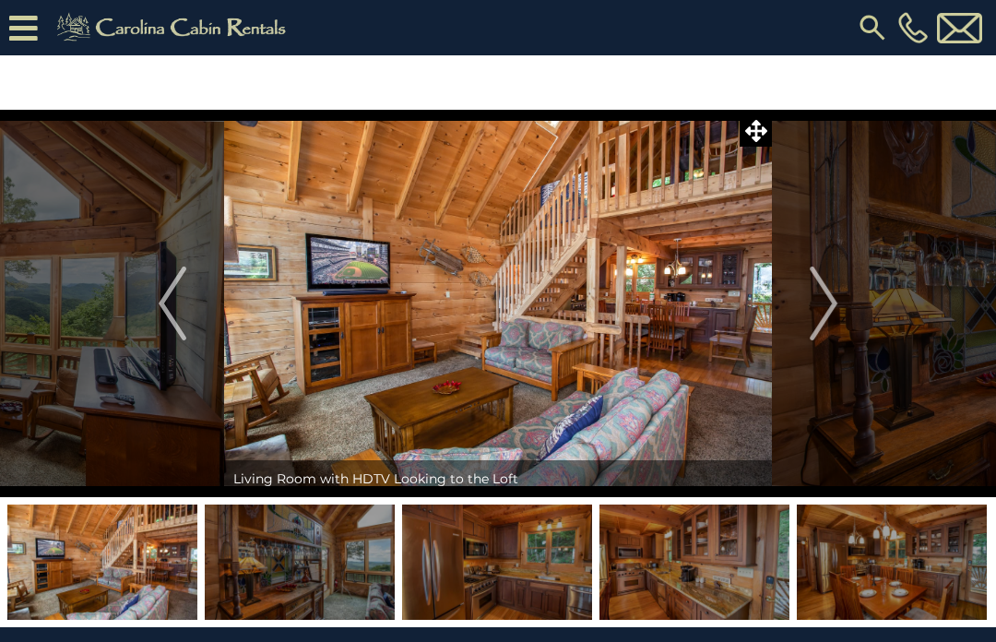
click at [836, 312] on img "Next" at bounding box center [824, 304] width 28 height 74
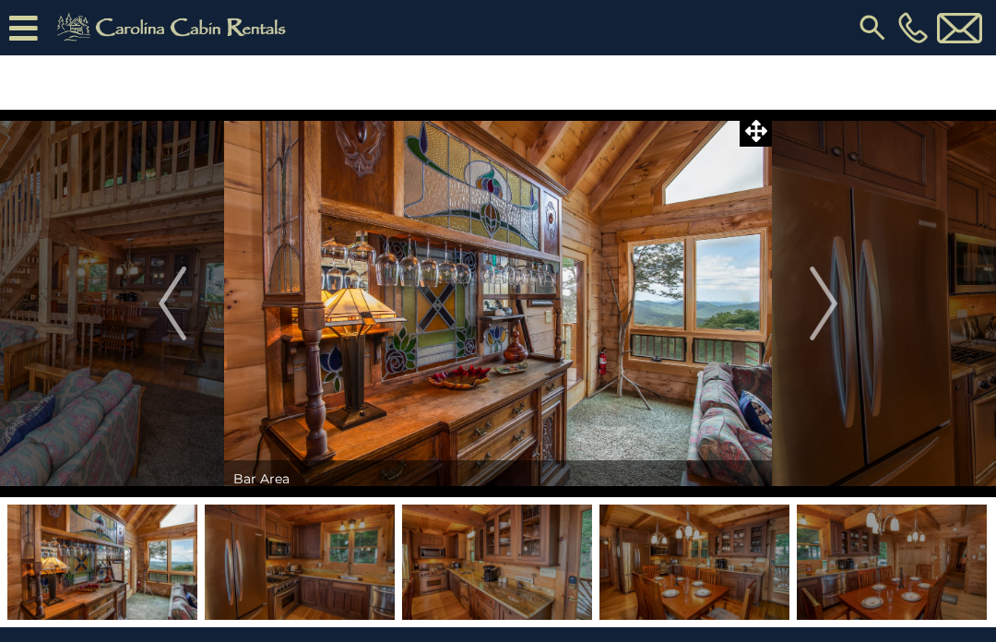
click at [836, 307] on img "Next" at bounding box center [824, 304] width 28 height 74
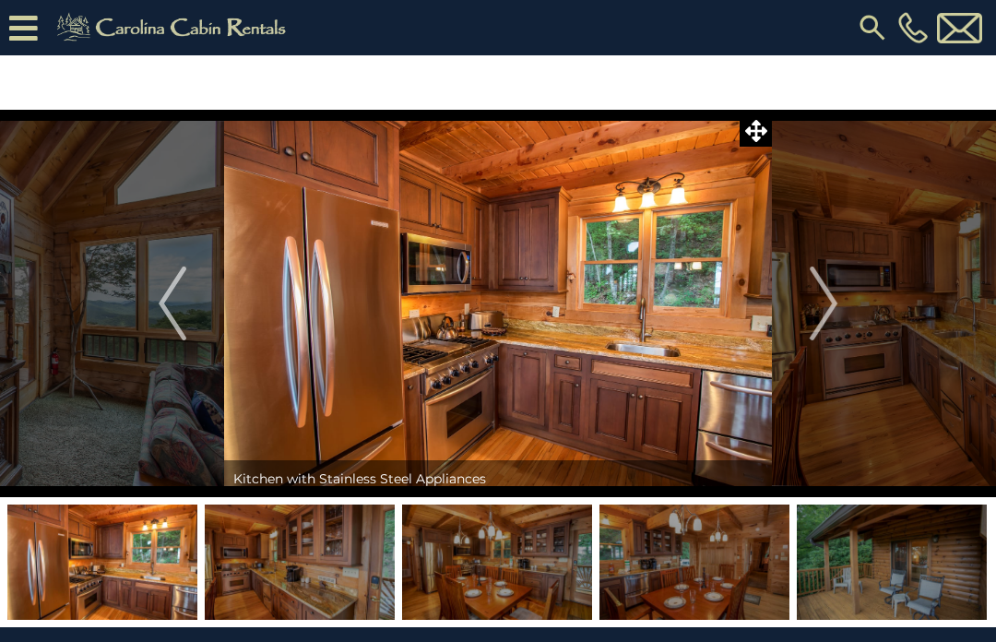
click at [834, 315] on img "Next" at bounding box center [824, 304] width 28 height 74
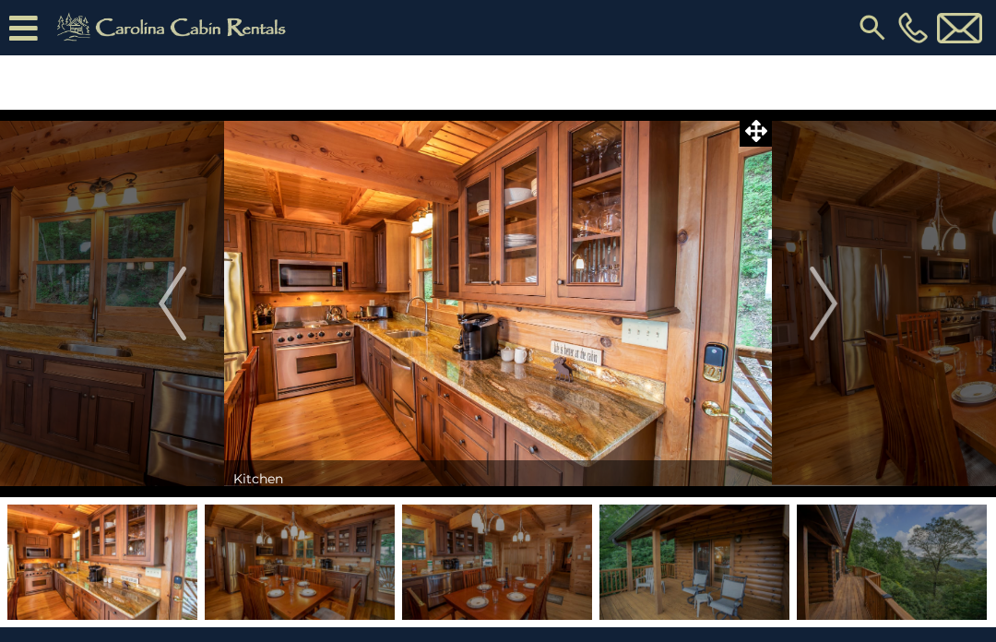
click at [838, 310] on img "Next" at bounding box center [824, 304] width 28 height 74
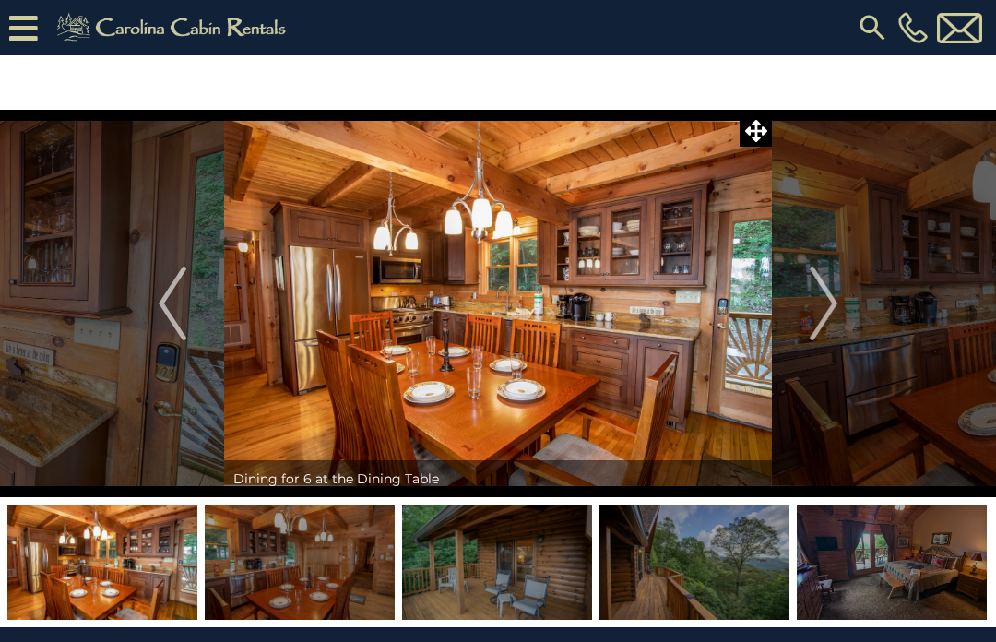
click at [842, 307] on button "Next" at bounding box center [823, 304] width 103 height 388
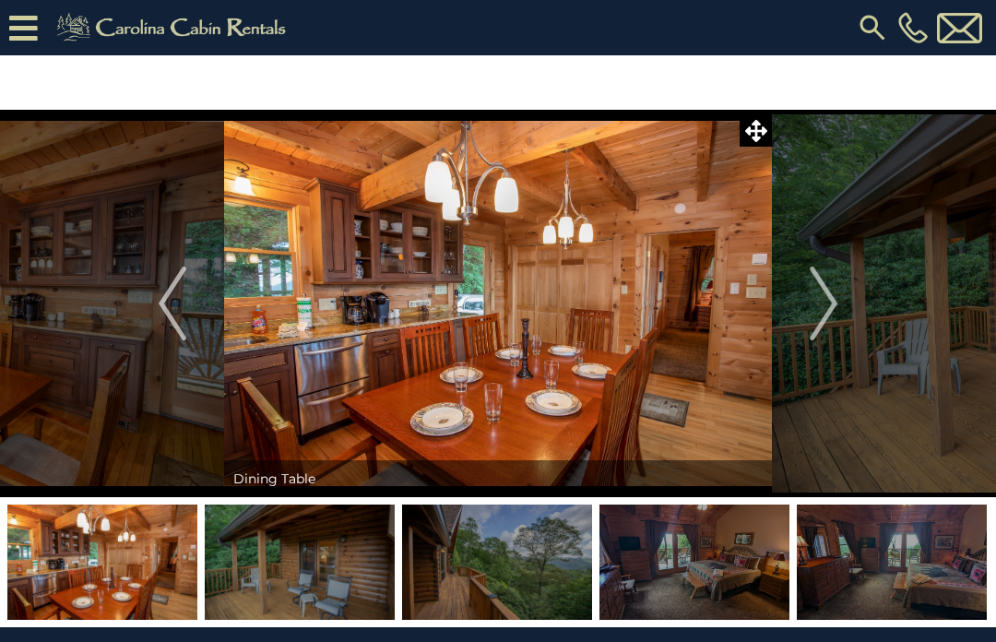
click at [838, 303] on img "Next" at bounding box center [824, 304] width 28 height 74
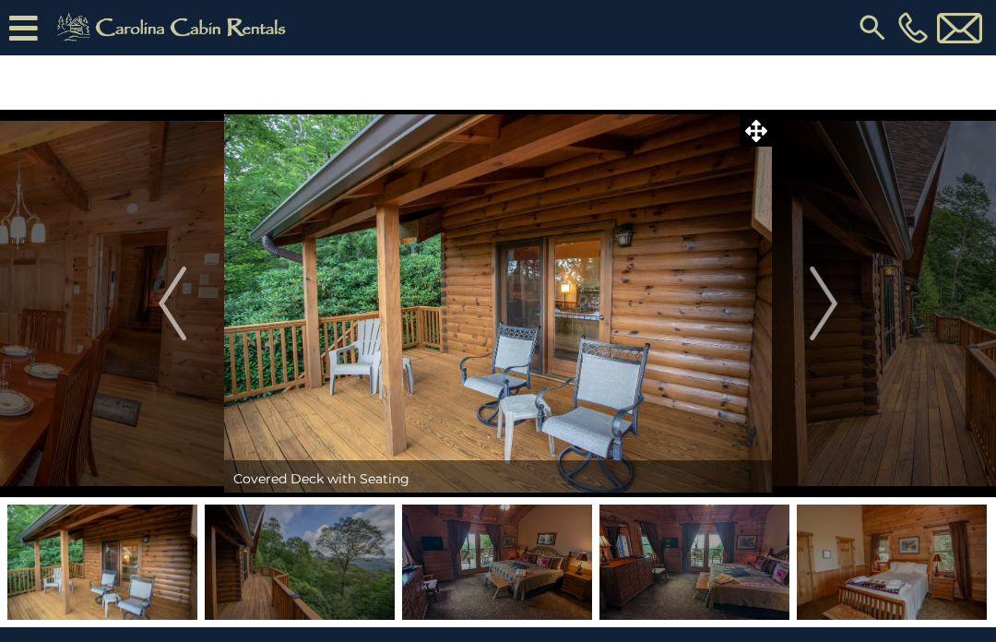
click at [836, 306] on img "Next" at bounding box center [824, 304] width 28 height 74
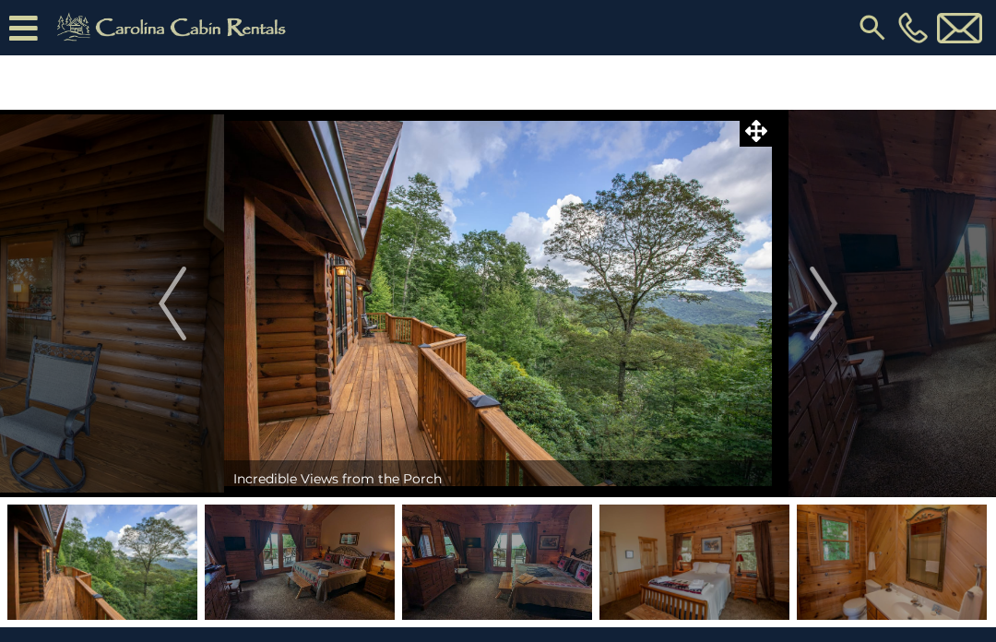
click at [834, 309] on img "Next" at bounding box center [824, 304] width 28 height 74
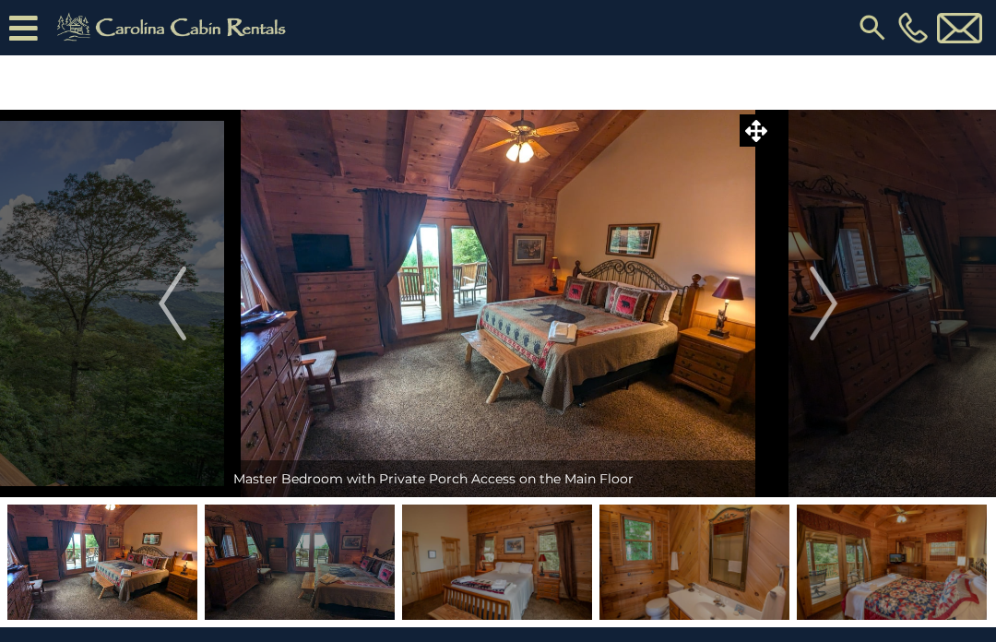
click at [838, 307] on img "Next" at bounding box center [824, 304] width 28 height 74
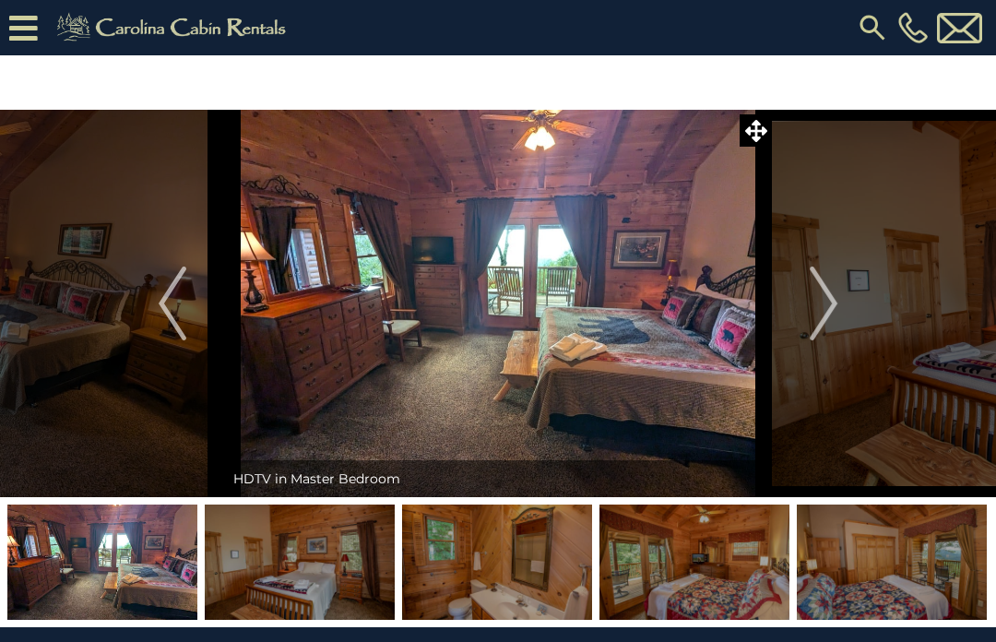
click at [843, 304] on button "Next" at bounding box center [823, 304] width 103 height 388
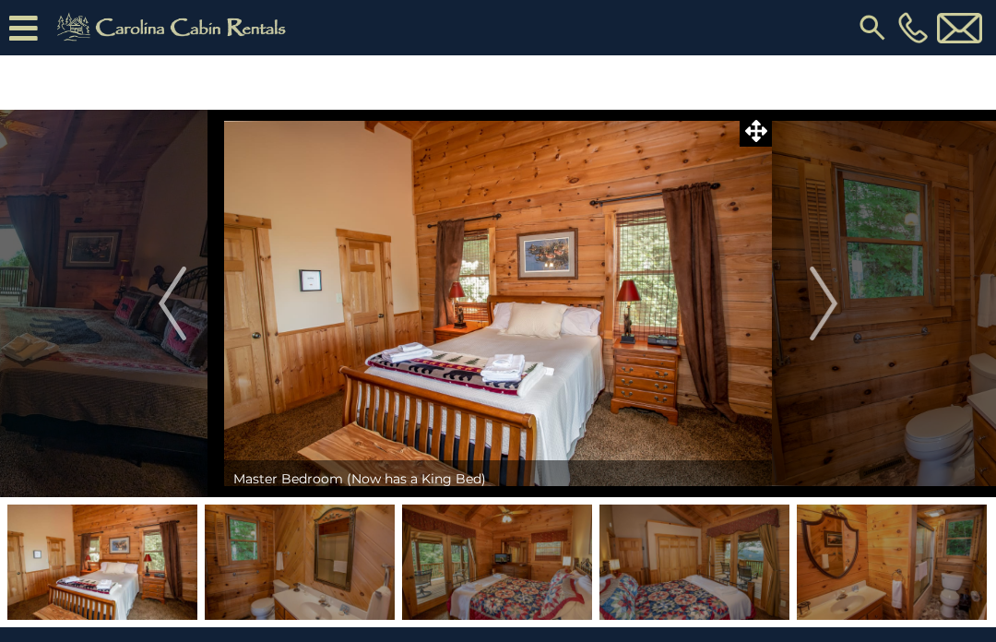
click at [838, 313] on img "Next" at bounding box center [824, 304] width 28 height 74
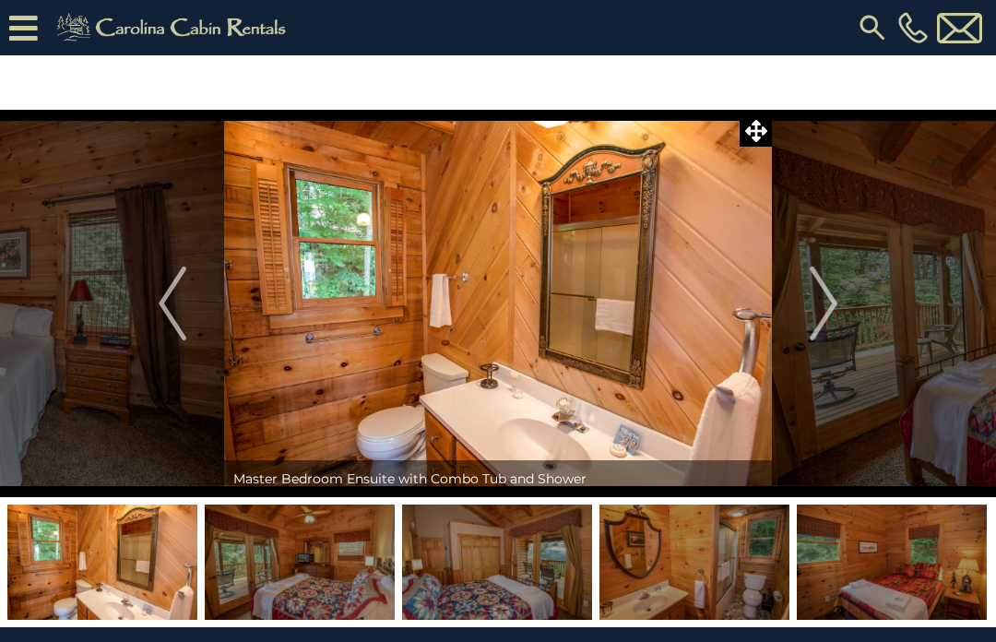
click at [838, 312] on img "Next" at bounding box center [824, 304] width 28 height 74
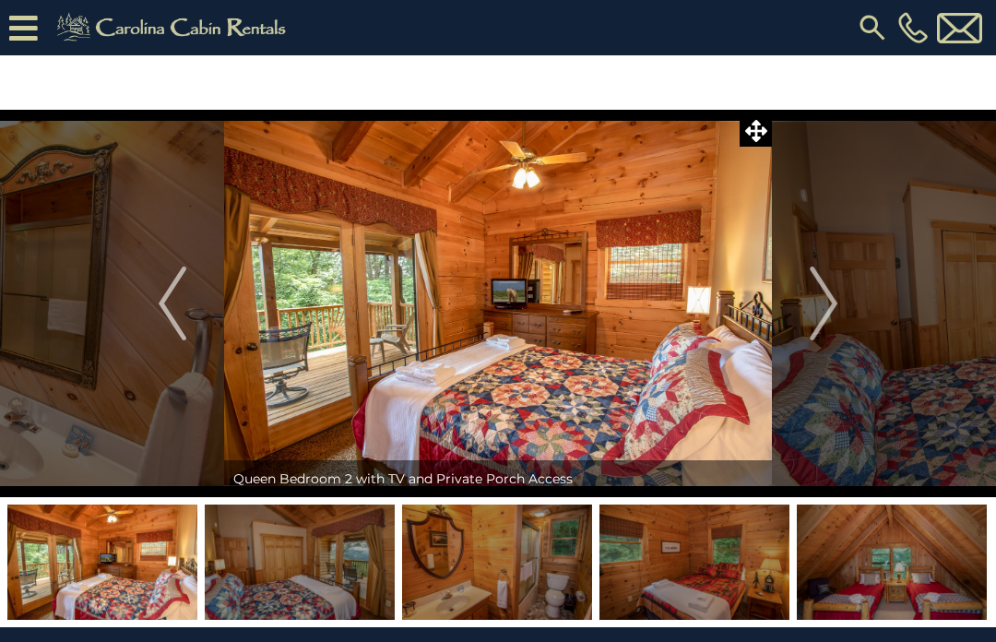
click at [829, 311] on img "Next" at bounding box center [824, 304] width 28 height 74
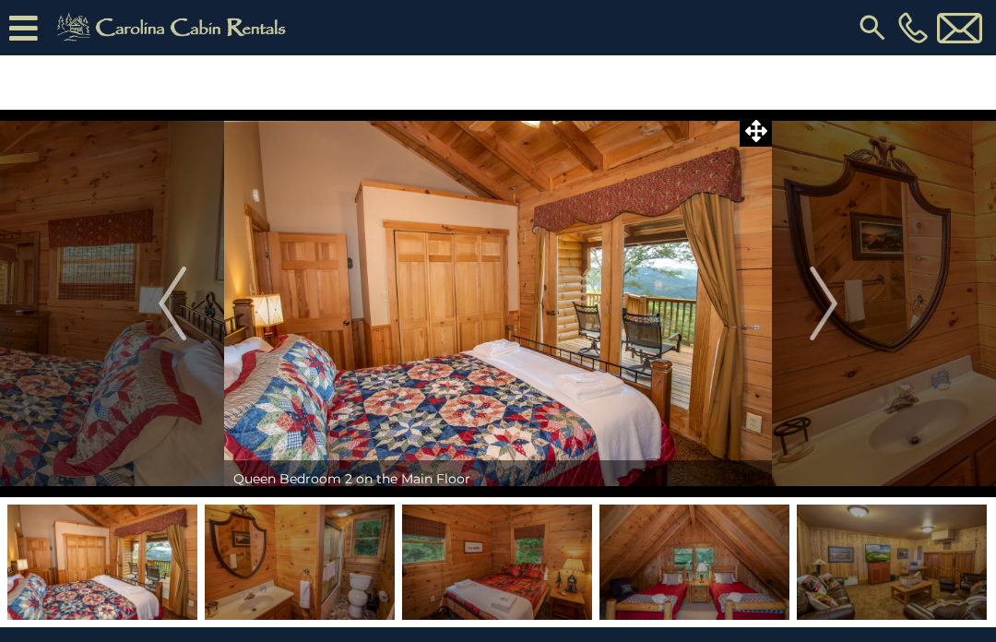
click at [833, 313] on img "Next" at bounding box center [824, 304] width 28 height 74
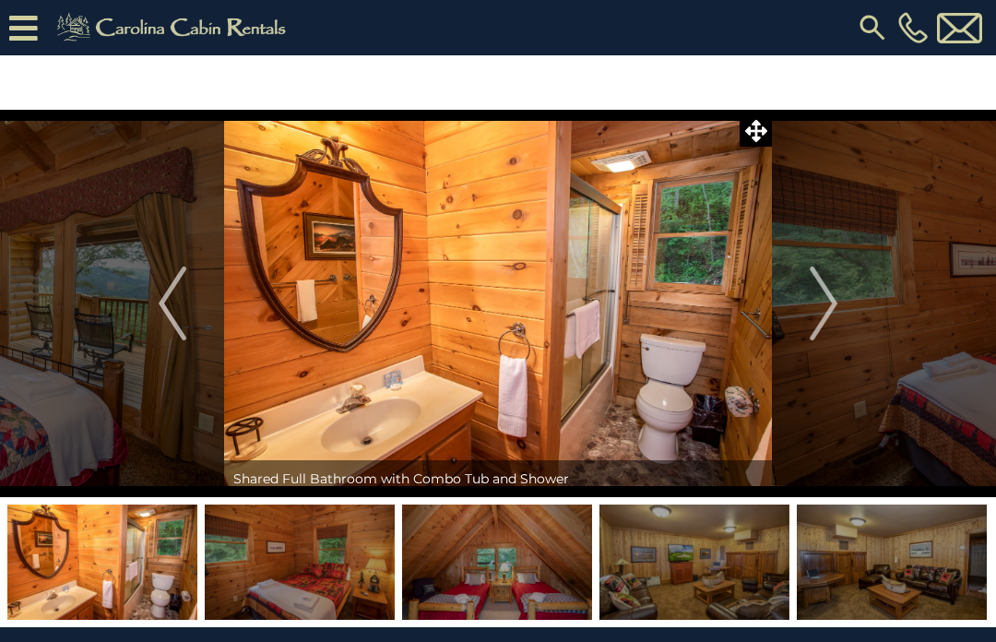
click at [829, 310] on img "Next" at bounding box center [824, 304] width 28 height 74
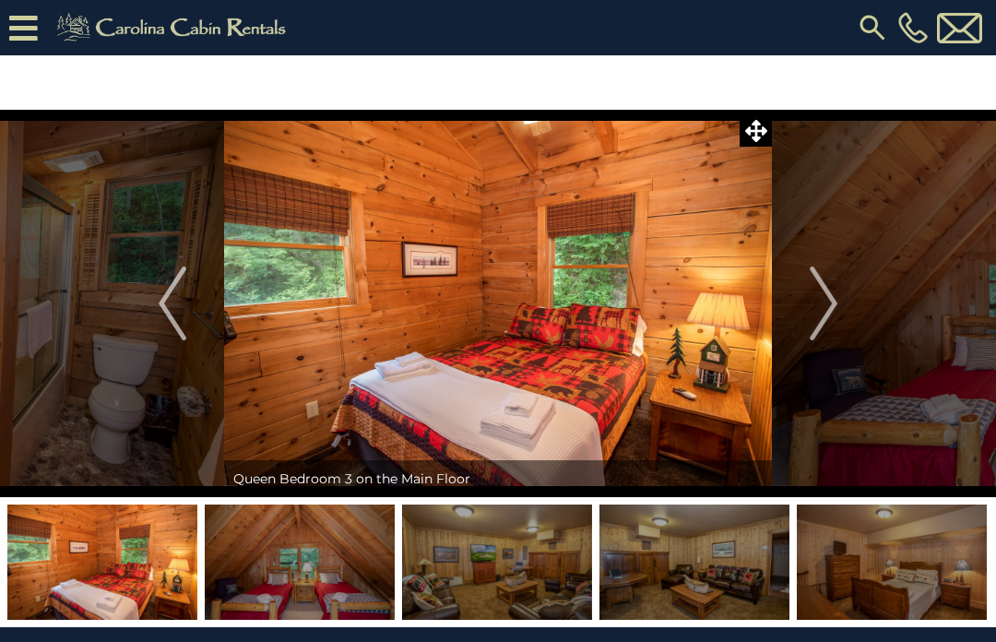
click at [834, 315] on img "Next" at bounding box center [824, 304] width 28 height 74
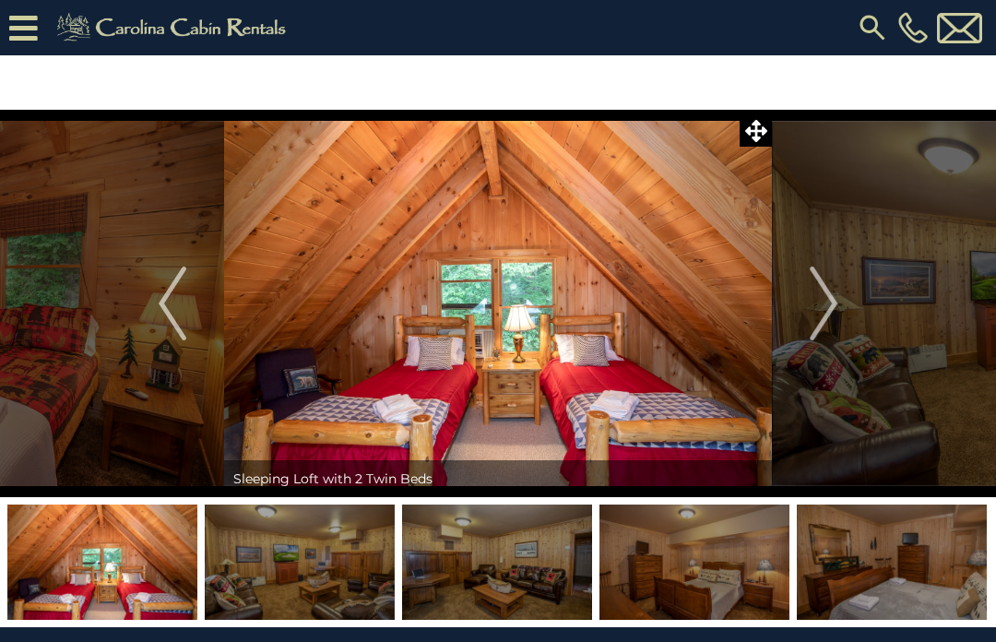
click at [834, 310] on img "Next" at bounding box center [824, 304] width 28 height 74
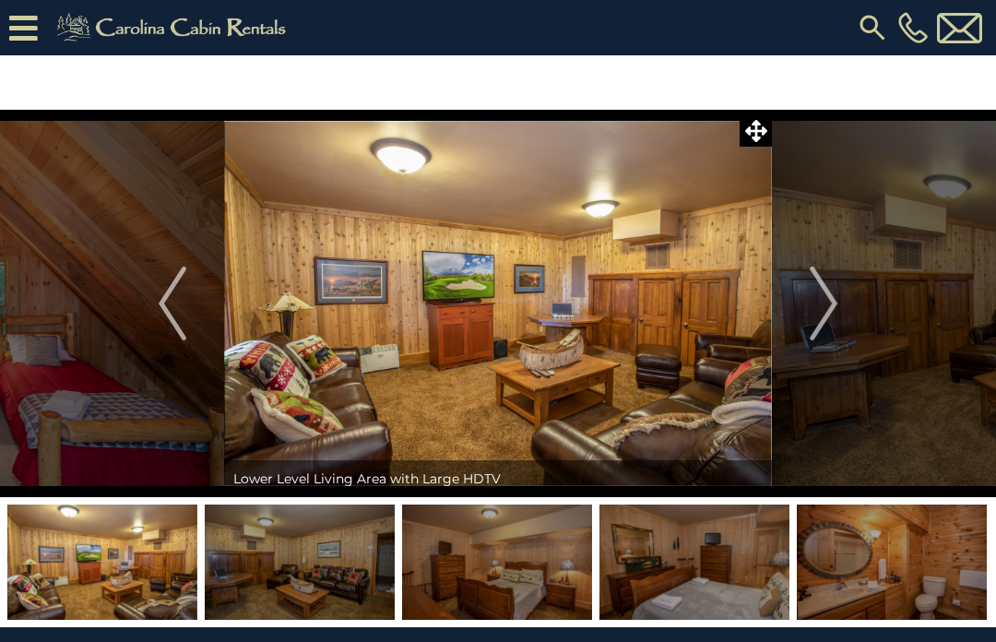
click at [831, 318] on img "Next" at bounding box center [824, 304] width 28 height 74
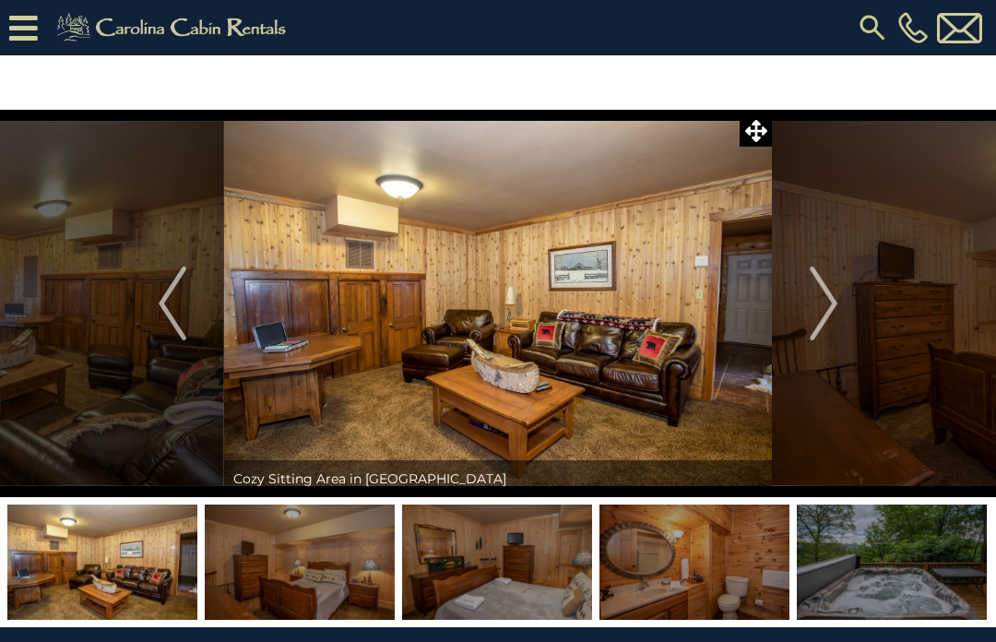
click at [836, 309] on img "Next" at bounding box center [824, 304] width 28 height 74
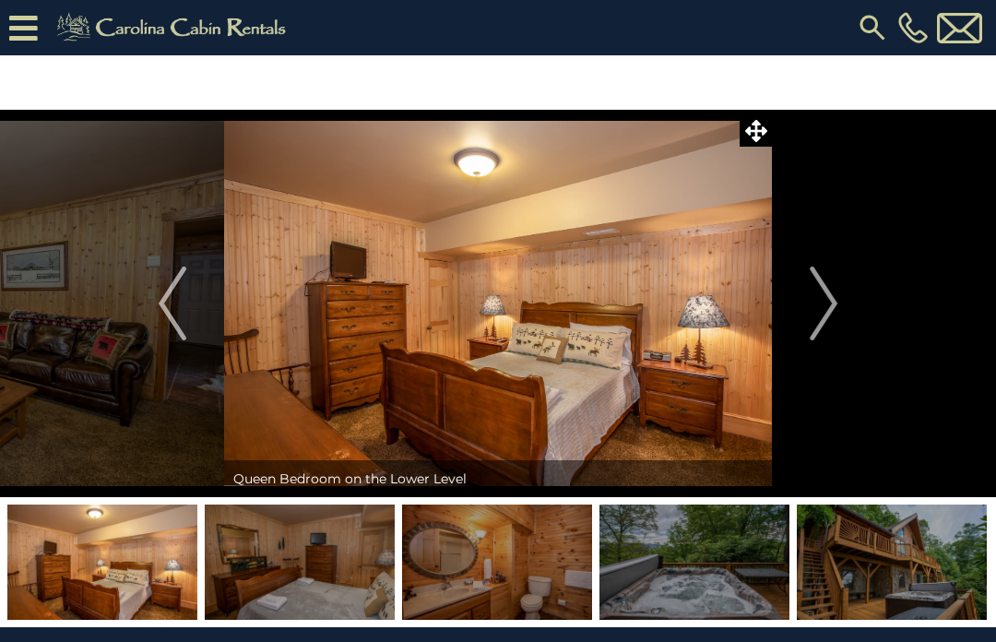
click at [838, 307] on img "Next" at bounding box center [824, 304] width 28 height 74
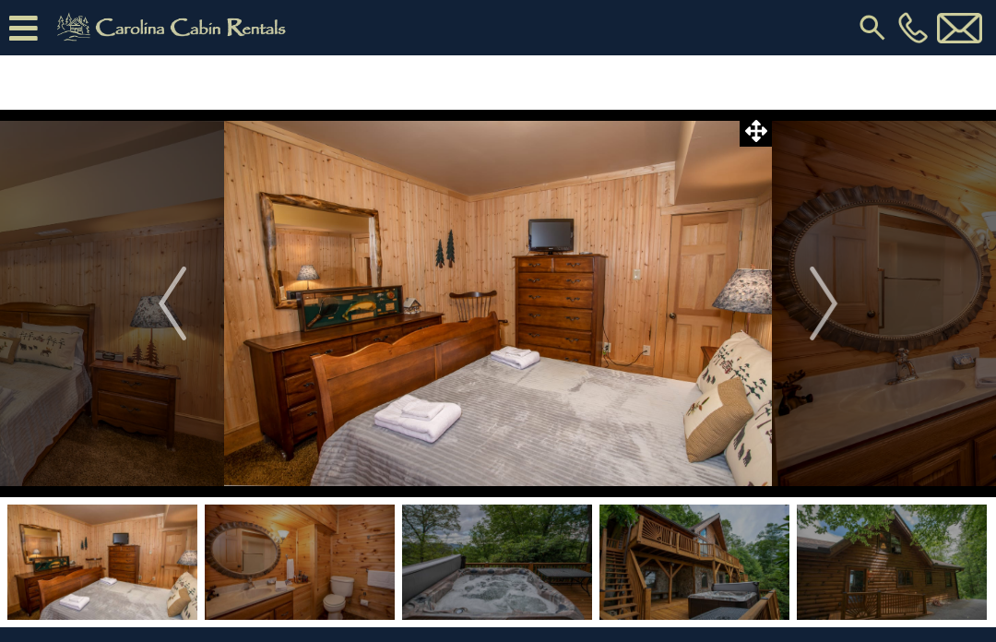
click at [834, 309] on img "Next" at bounding box center [824, 304] width 28 height 74
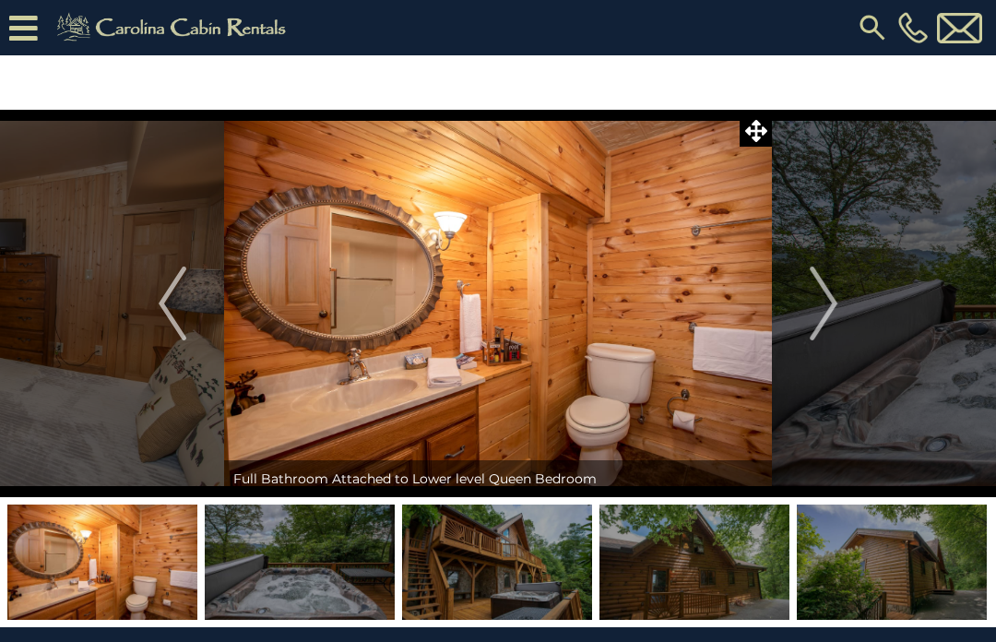
click at [837, 311] on img "Next" at bounding box center [824, 304] width 28 height 74
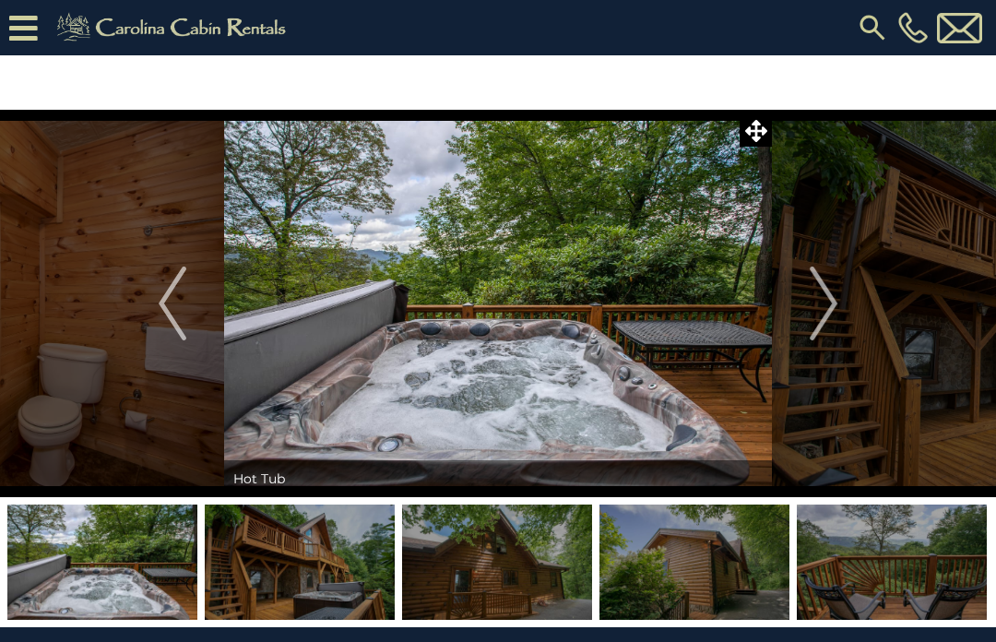
click at [838, 311] on img "Next" at bounding box center [824, 304] width 28 height 74
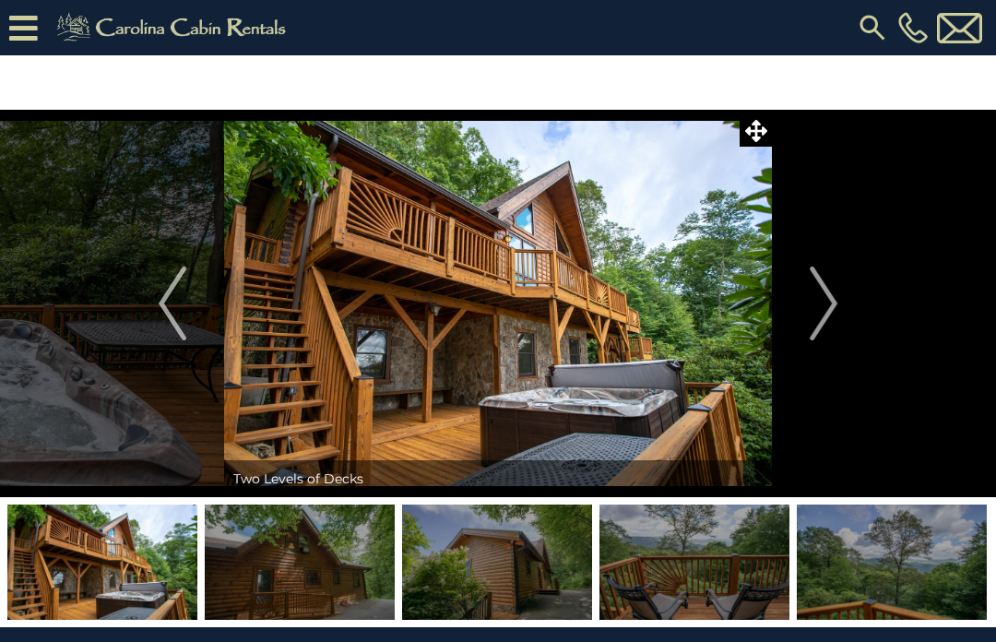
click at [833, 316] on img "Next" at bounding box center [824, 304] width 28 height 74
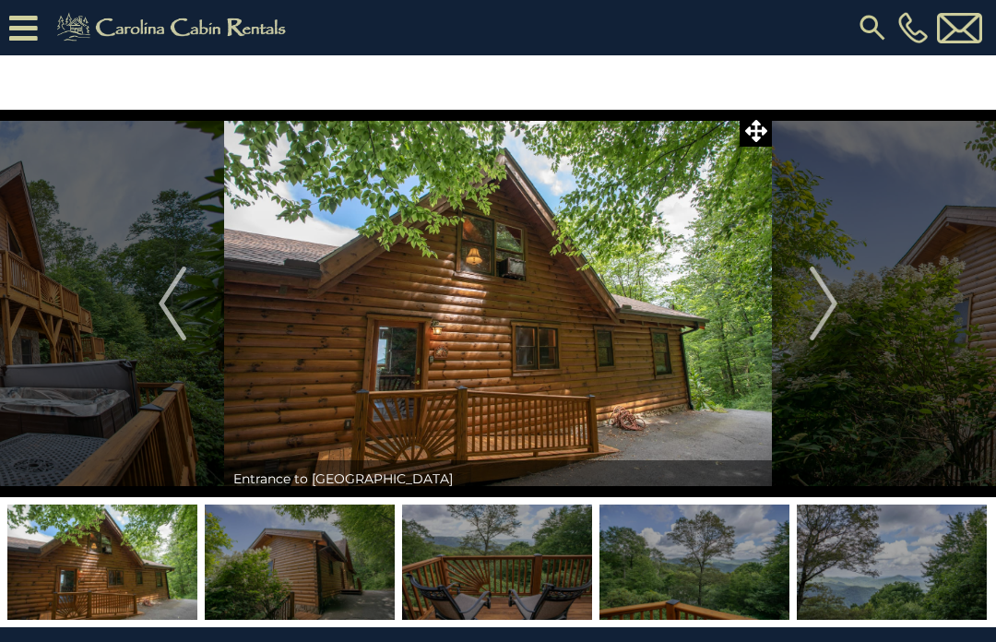
click at [831, 324] on img "Next" at bounding box center [824, 304] width 28 height 74
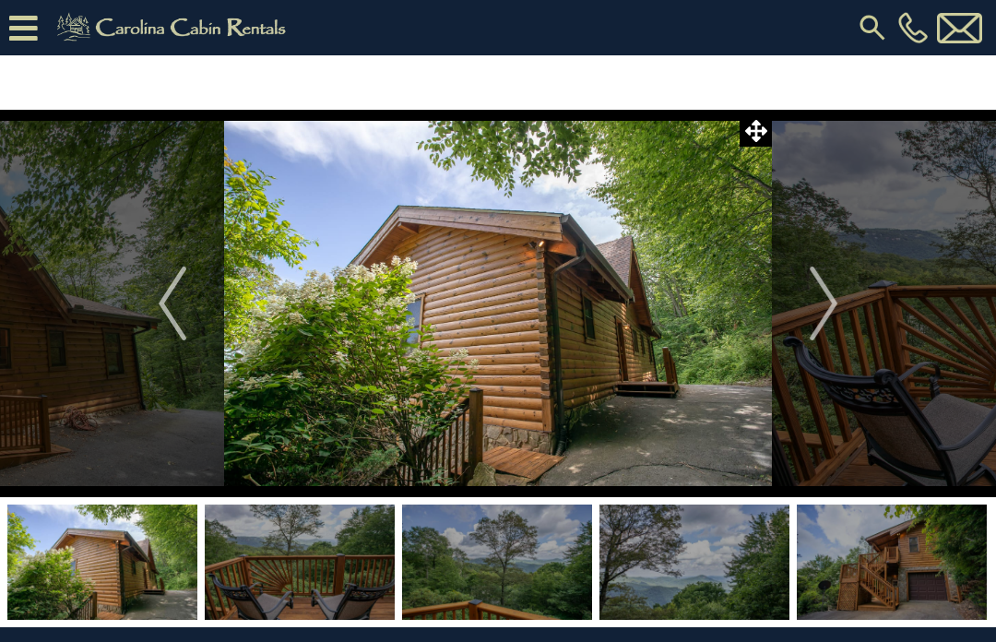
click at [827, 325] on img "Next" at bounding box center [824, 304] width 28 height 74
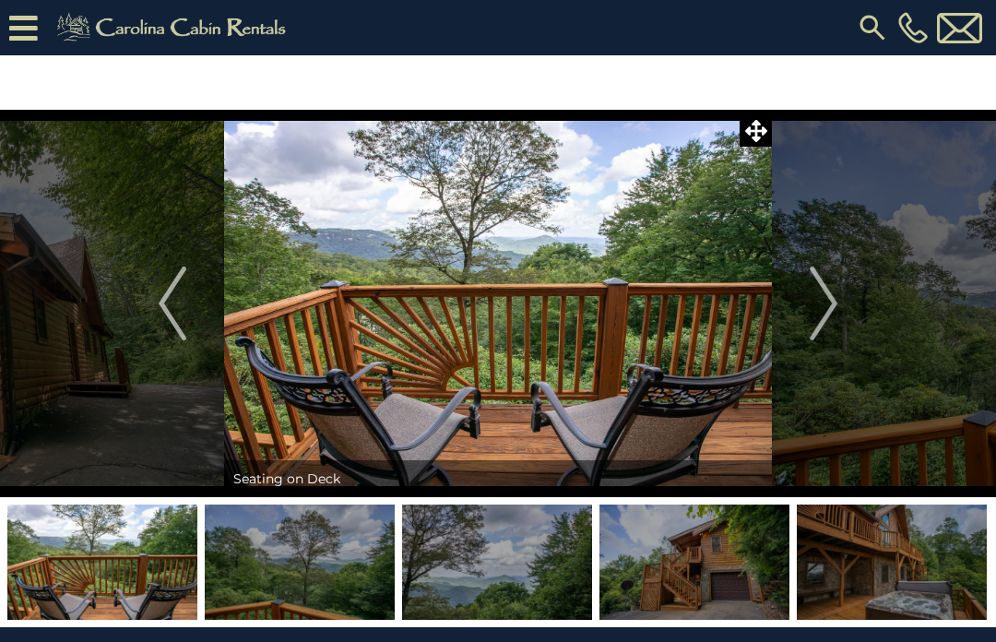
click at [831, 319] on img "Next" at bounding box center [824, 304] width 28 height 74
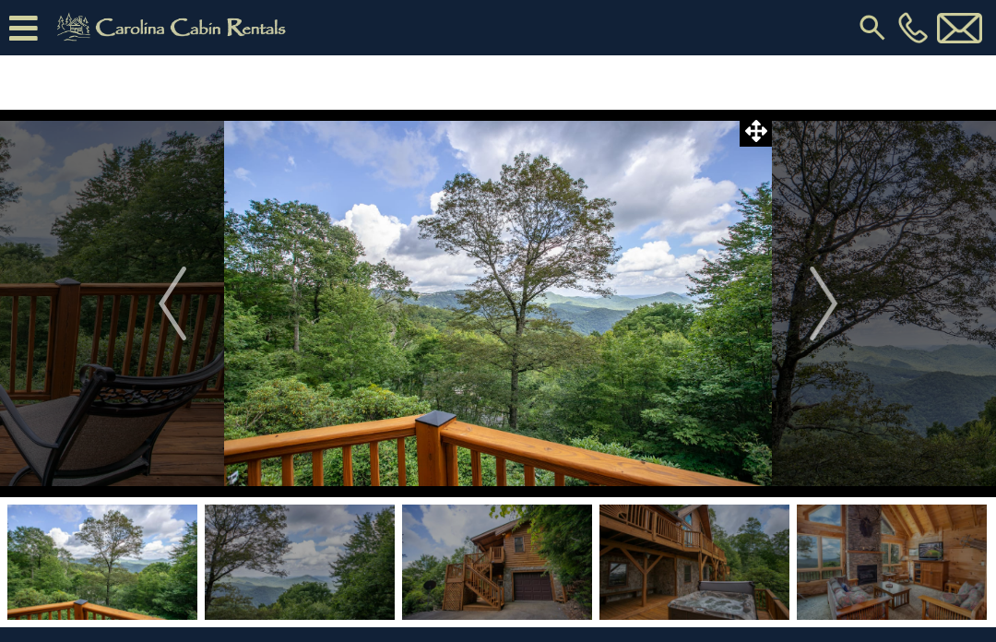
click at [829, 320] on img "Next" at bounding box center [824, 304] width 28 height 74
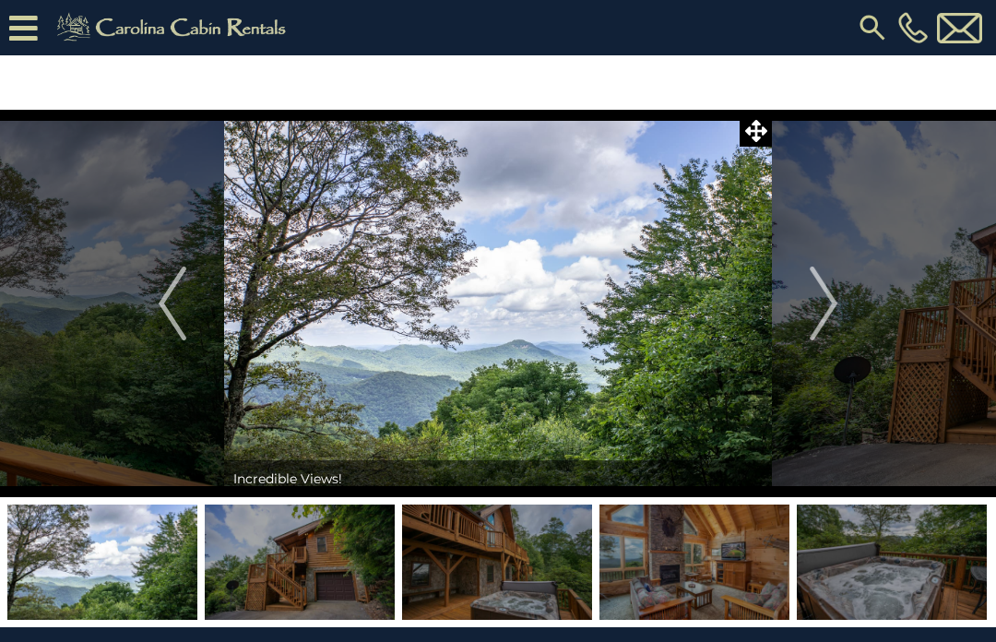
click at [835, 316] on img "Next" at bounding box center [824, 304] width 28 height 74
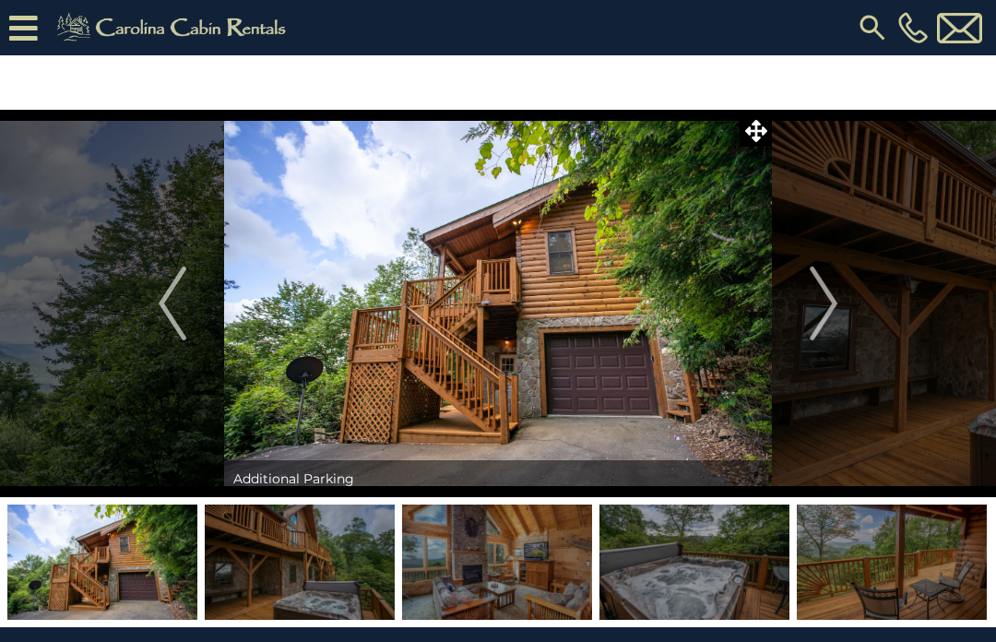
click at [826, 316] on img "Next" at bounding box center [824, 304] width 28 height 74
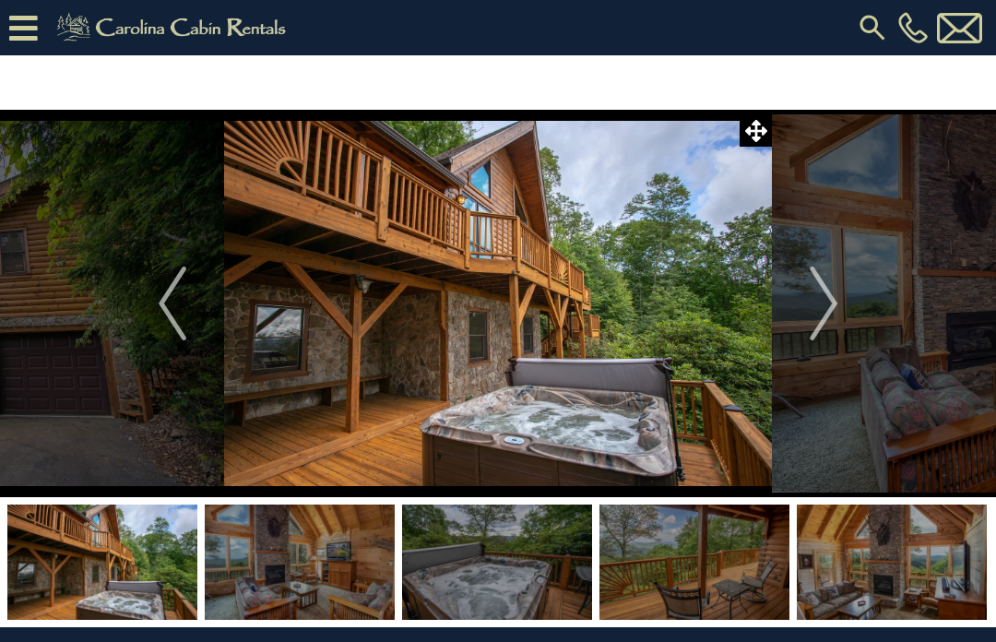
click at [829, 315] on img "Next" at bounding box center [824, 304] width 28 height 74
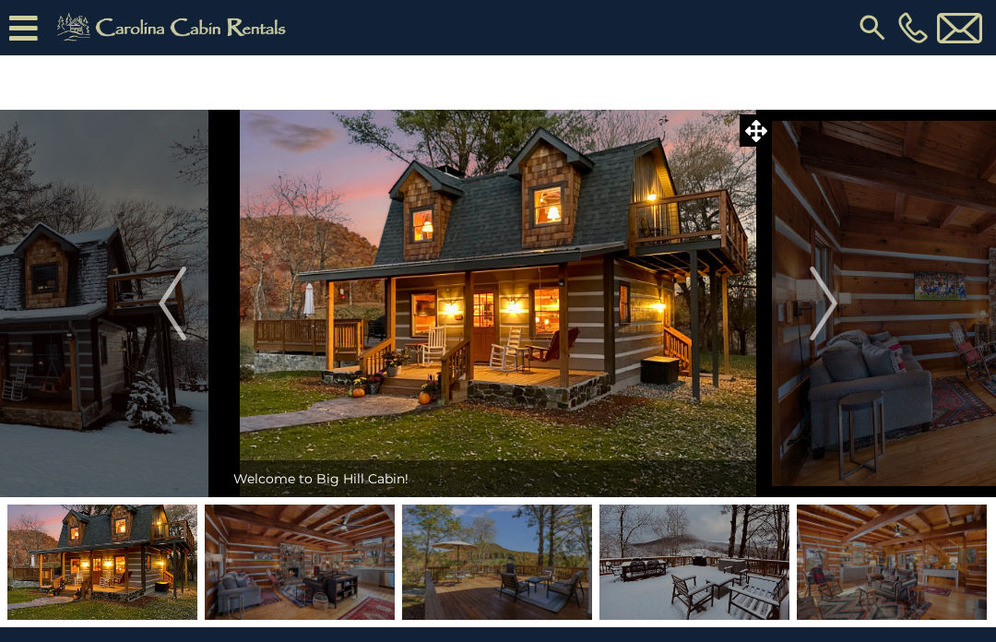
click at [853, 301] on button "Next" at bounding box center [823, 304] width 103 height 388
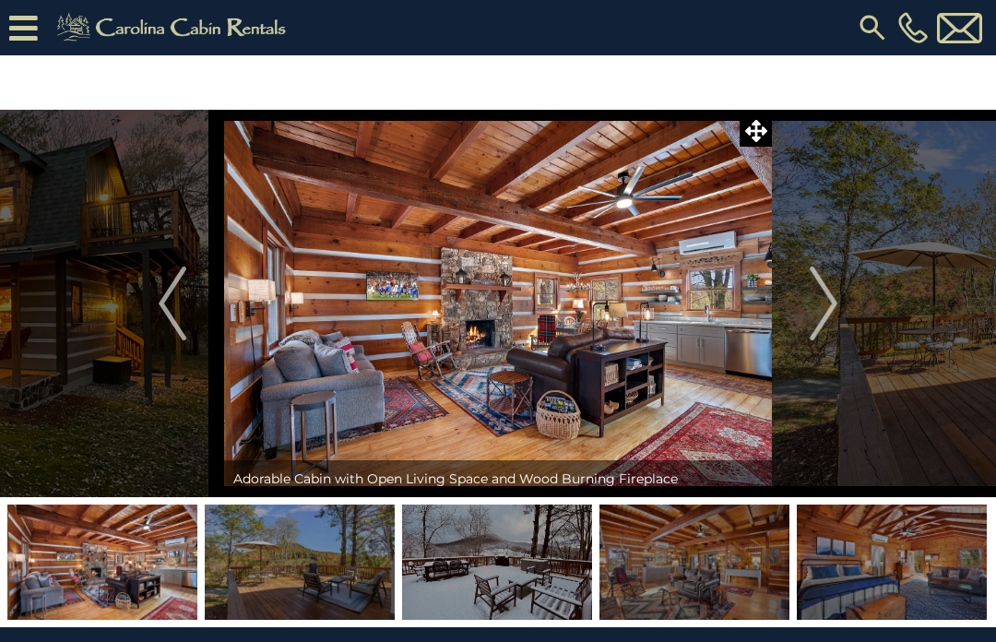
click at [837, 310] on img "Next" at bounding box center [824, 304] width 28 height 74
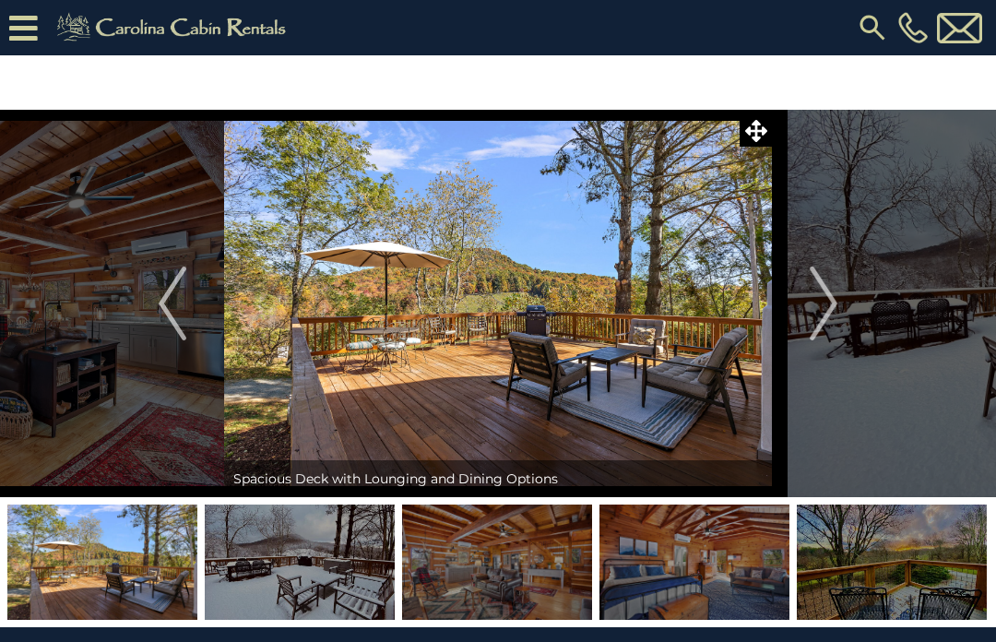
click at [829, 317] on img "Next" at bounding box center [824, 304] width 28 height 74
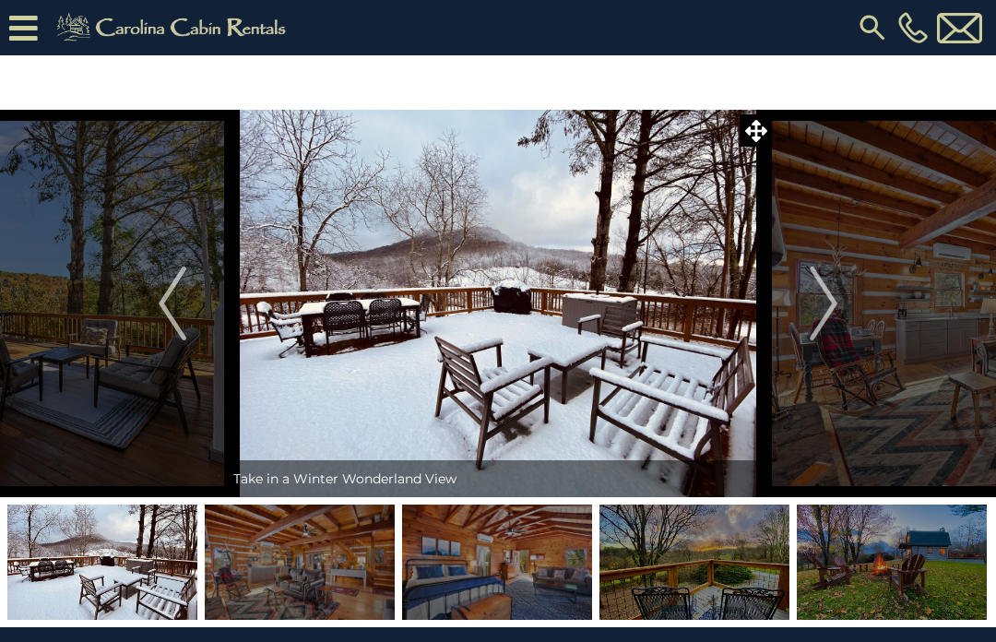
click at [836, 318] on img "Next" at bounding box center [824, 304] width 28 height 74
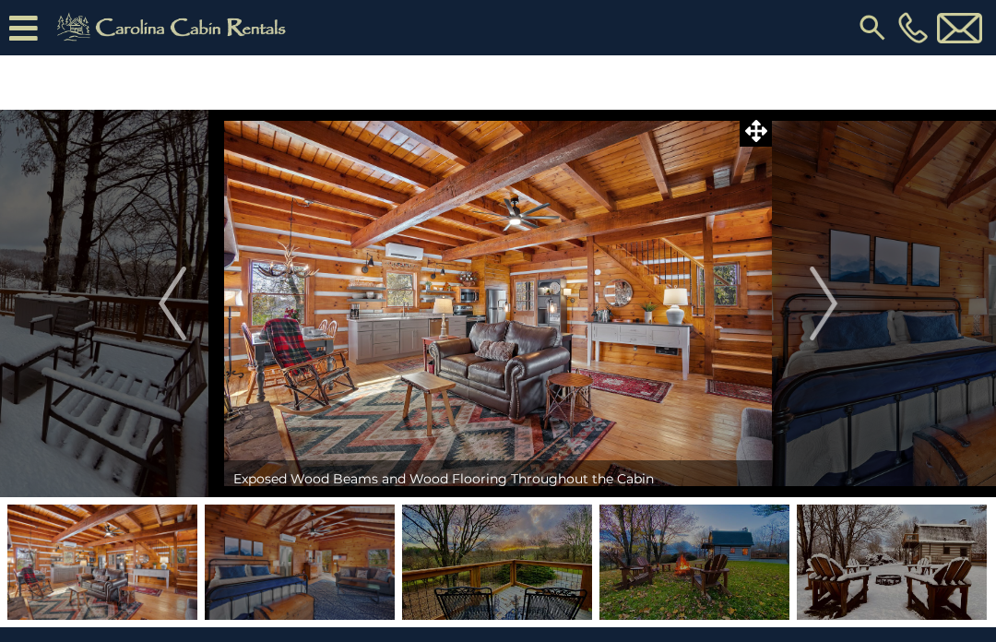
click at [835, 307] on img "Next" at bounding box center [824, 304] width 28 height 74
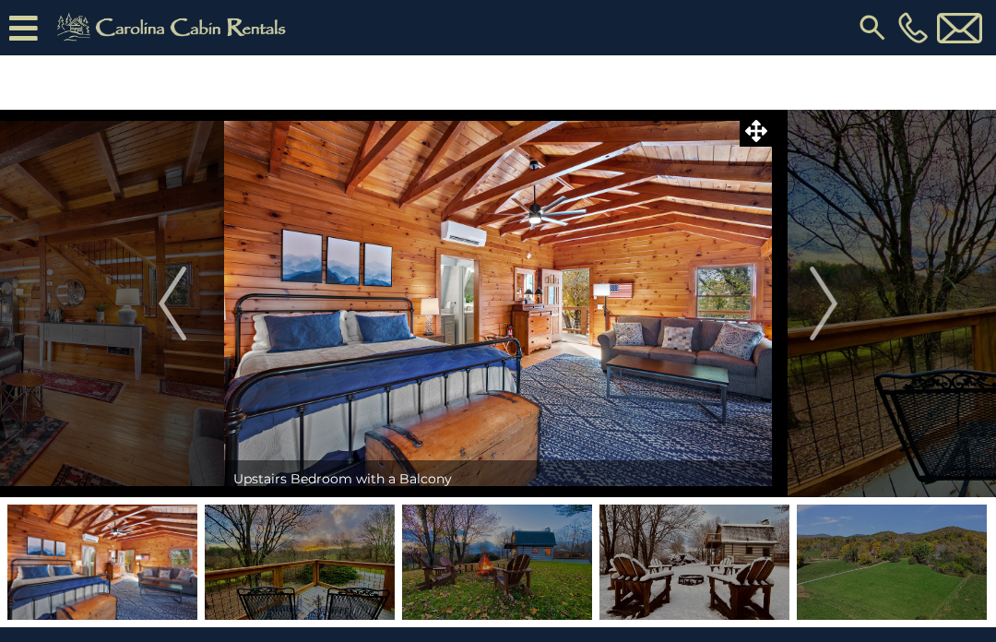
click at [837, 308] on img "Next" at bounding box center [824, 304] width 28 height 74
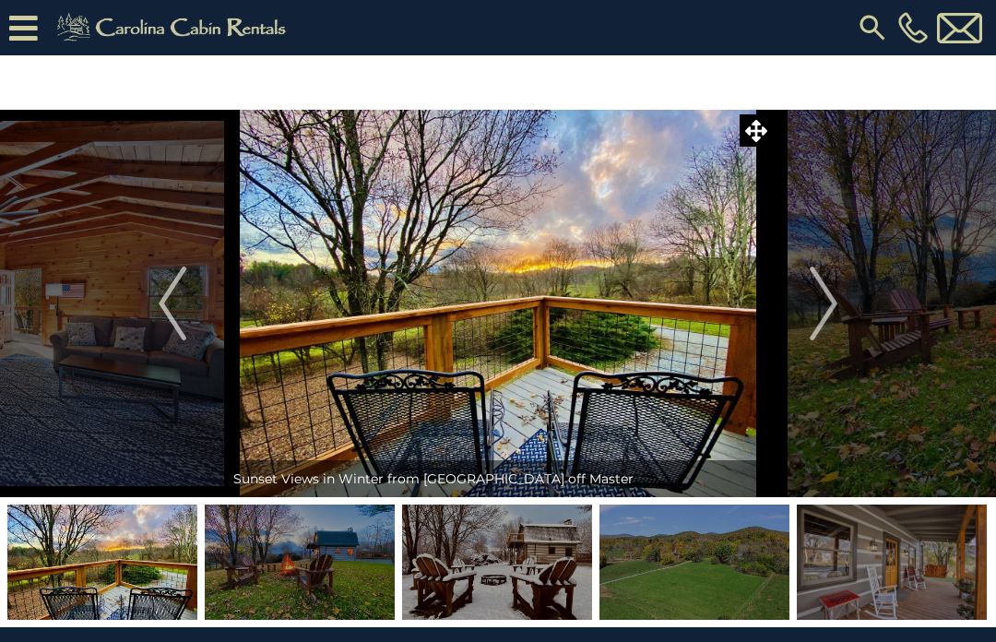
click at [836, 307] on img "Next" at bounding box center [824, 304] width 28 height 74
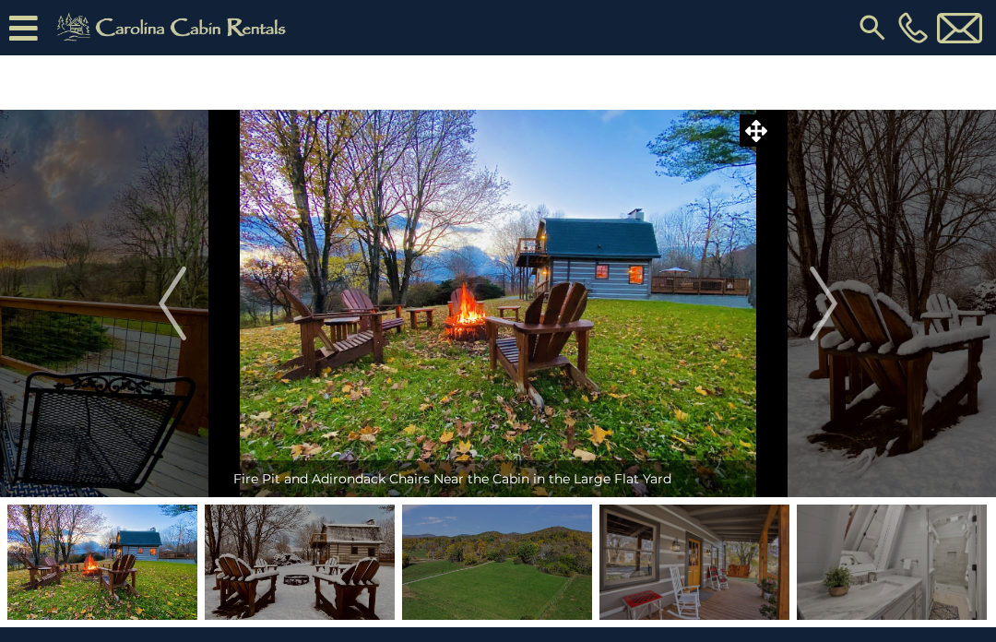
click at [836, 316] on img "Next" at bounding box center [824, 304] width 28 height 74
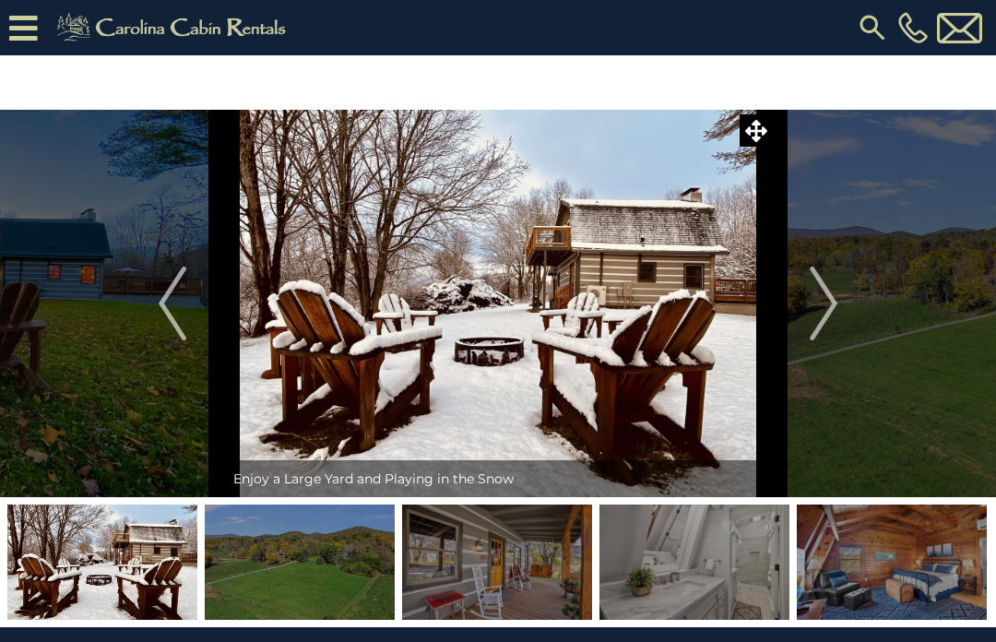
click at [838, 304] on img "Next" at bounding box center [824, 304] width 28 height 74
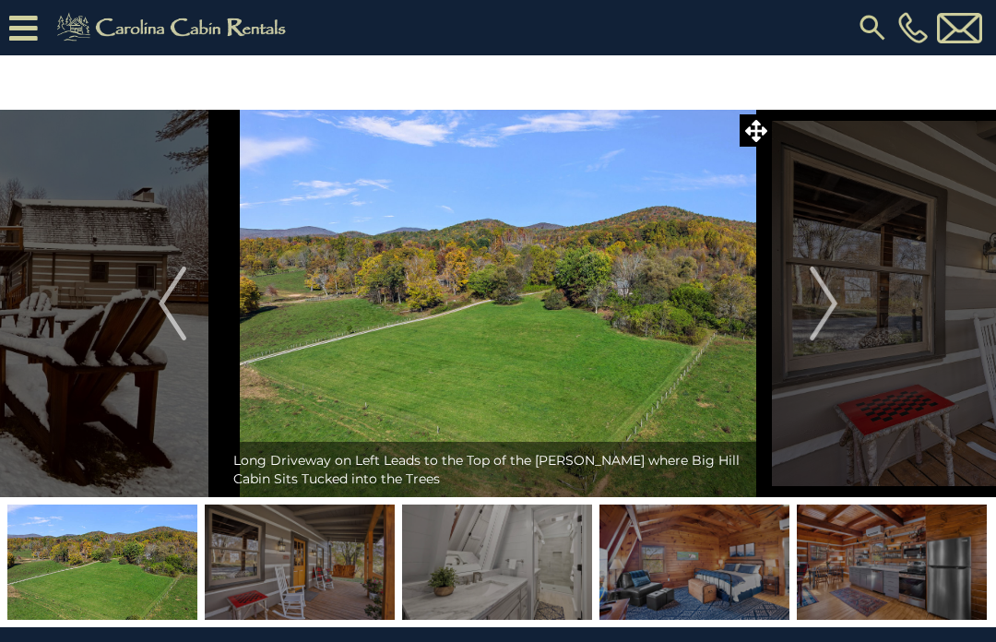
click at [838, 305] on img "Next" at bounding box center [824, 304] width 28 height 74
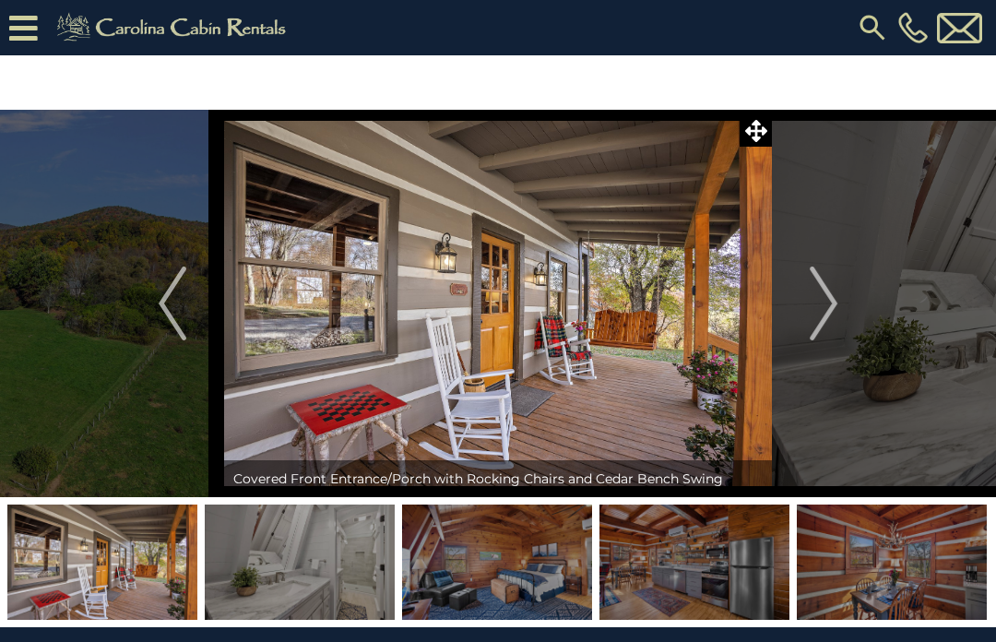
click at [836, 313] on img "Next" at bounding box center [824, 304] width 28 height 74
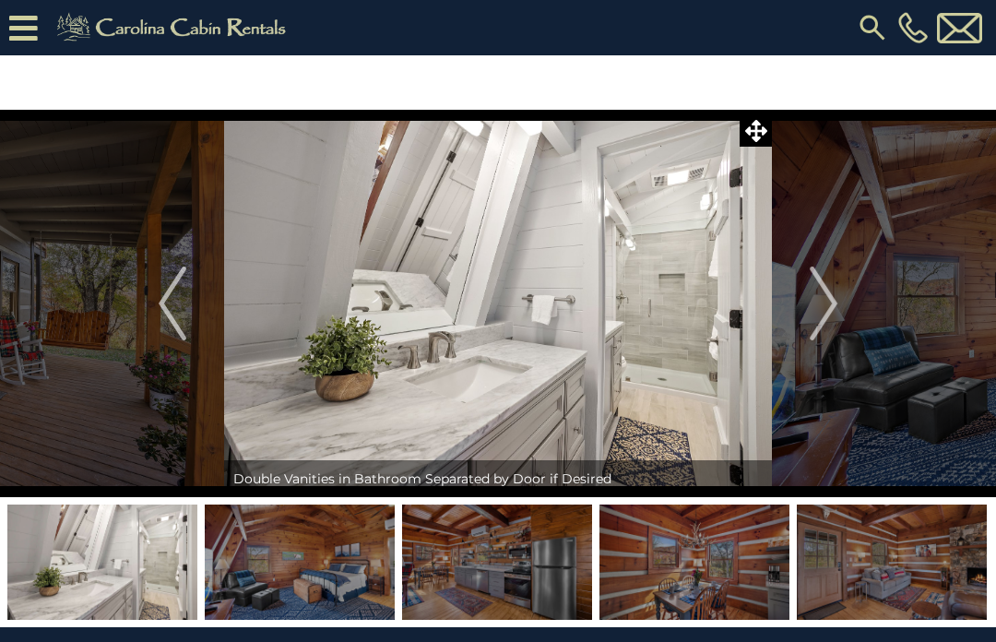
click at [834, 309] on img "Next" at bounding box center [824, 304] width 28 height 74
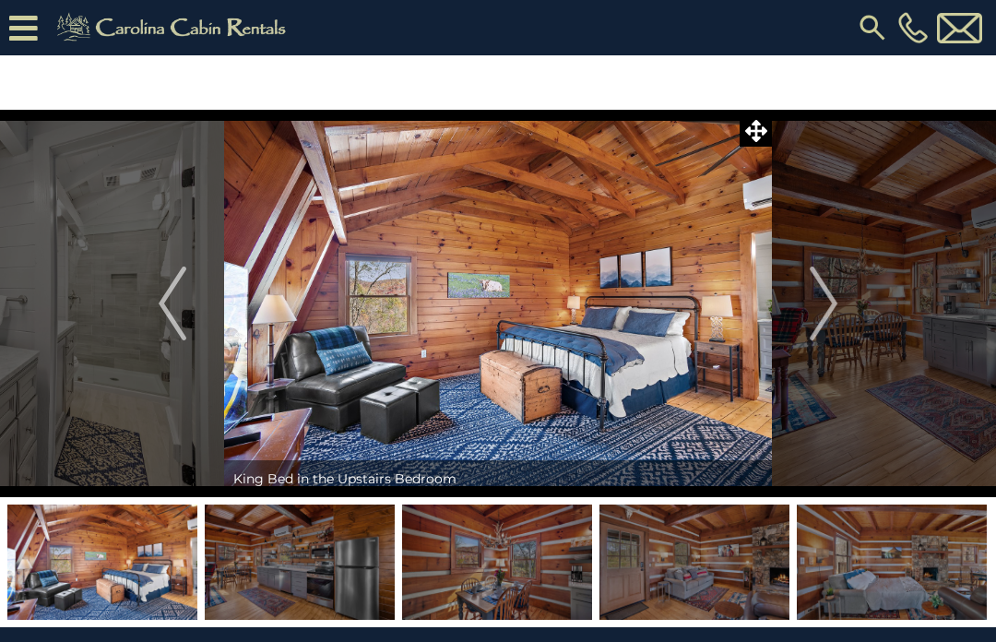
click at [836, 310] on img "Next" at bounding box center [824, 304] width 28 height 74
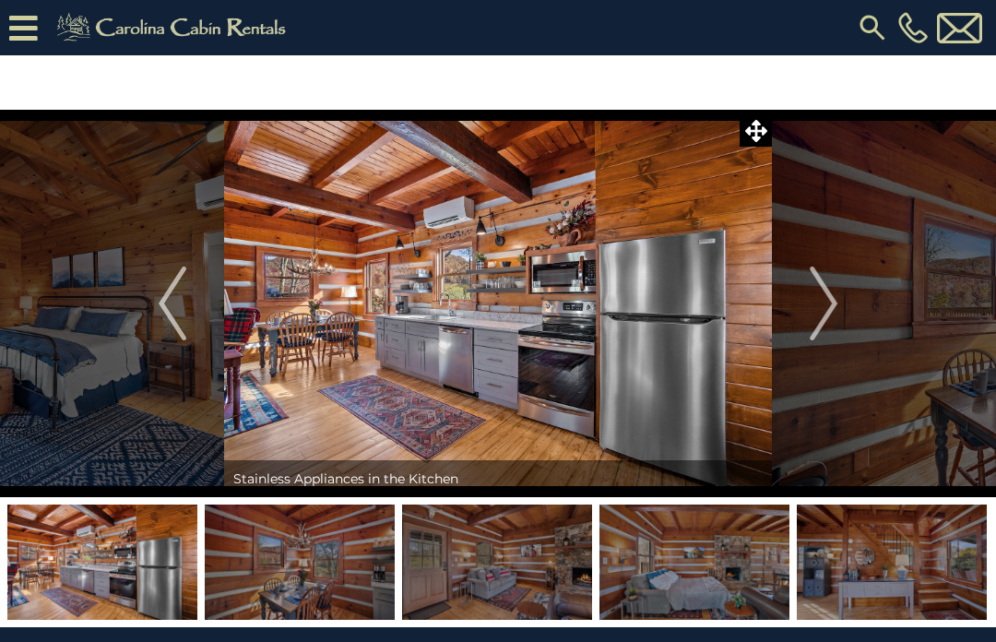
click at [841, 310] on button "Next" at bounding box center [823, 304] width 103 height 388
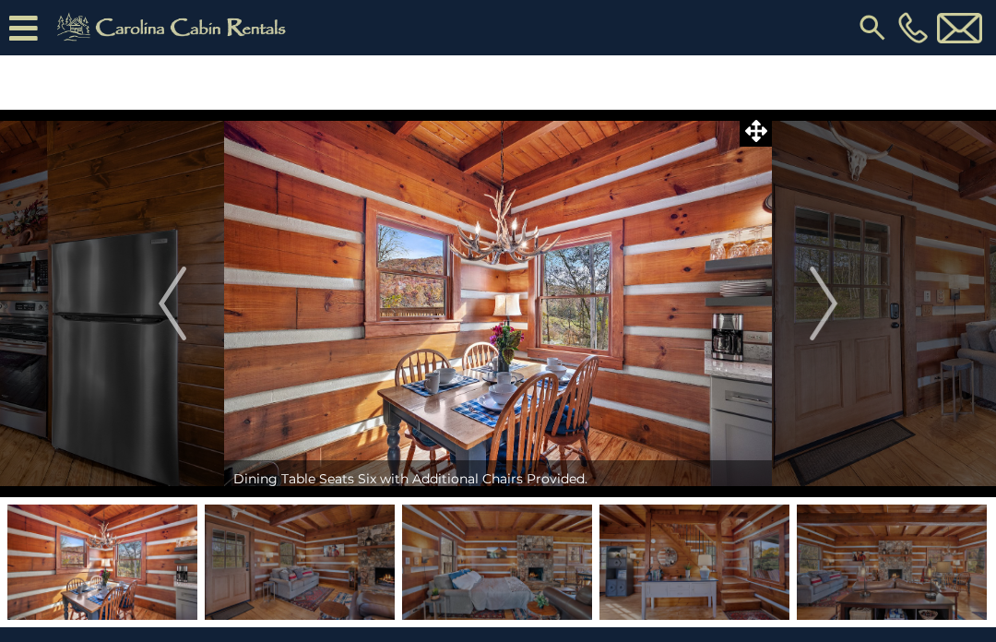
click at [838, 308] on img "Next" at bounding box center [824, 304] width 28 height 74
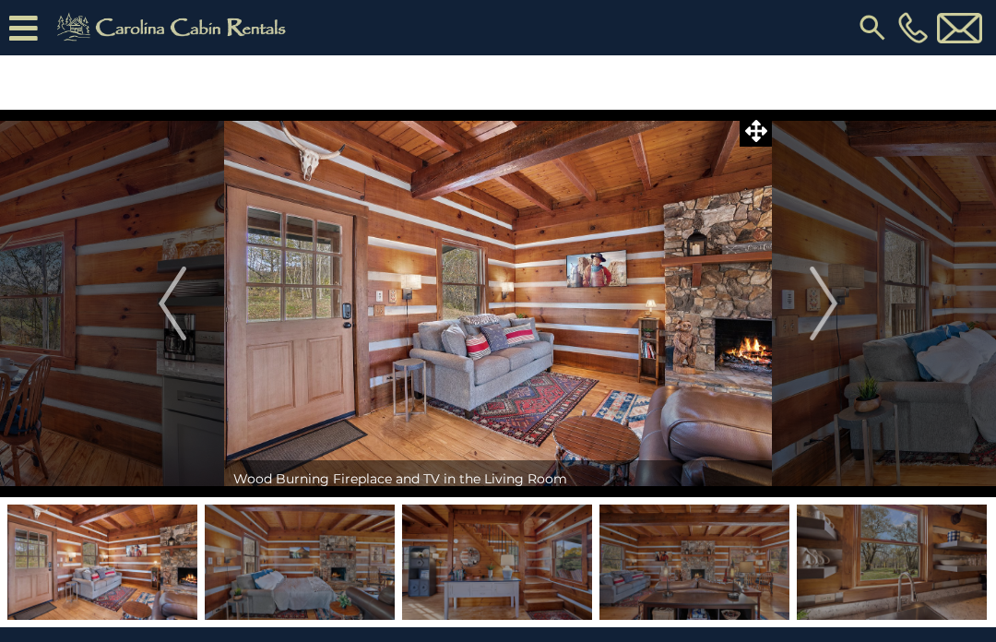
click at [829, 316] on img "Next" at bounding box center [824, 304] width 28 height 74
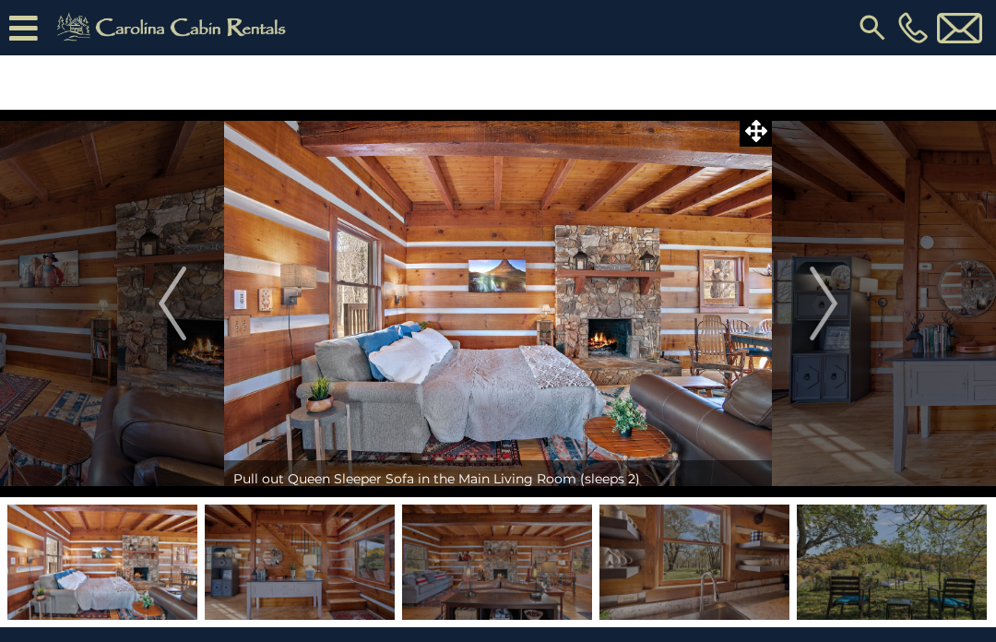
click at [833, 313] on img "Next" at bounding box center [824, 304] width 28 height 74
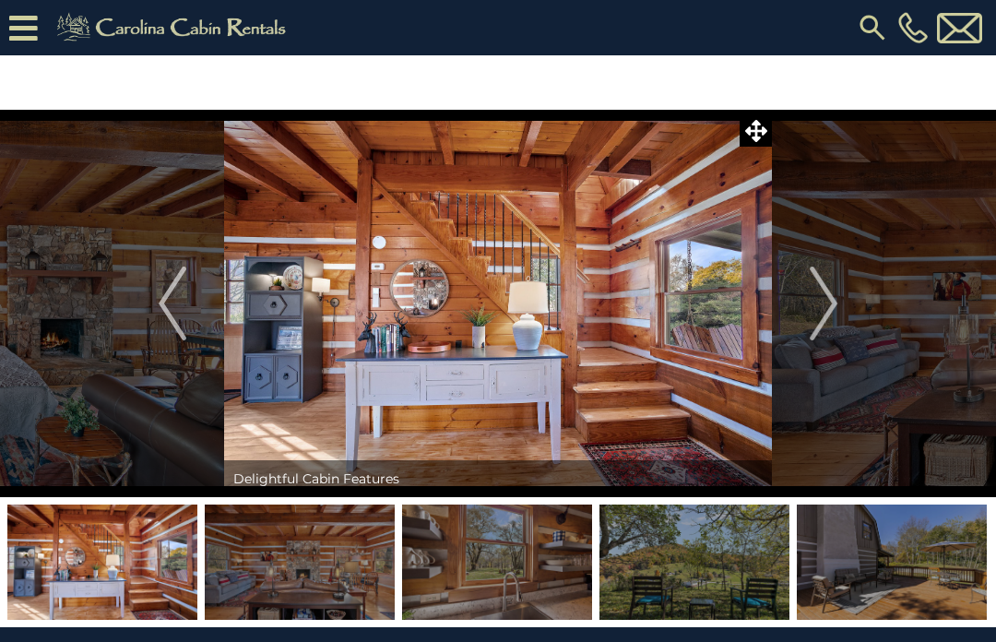
click at [838, 304] on img "Next" at bounding box center [824, 304] width 28 height 74
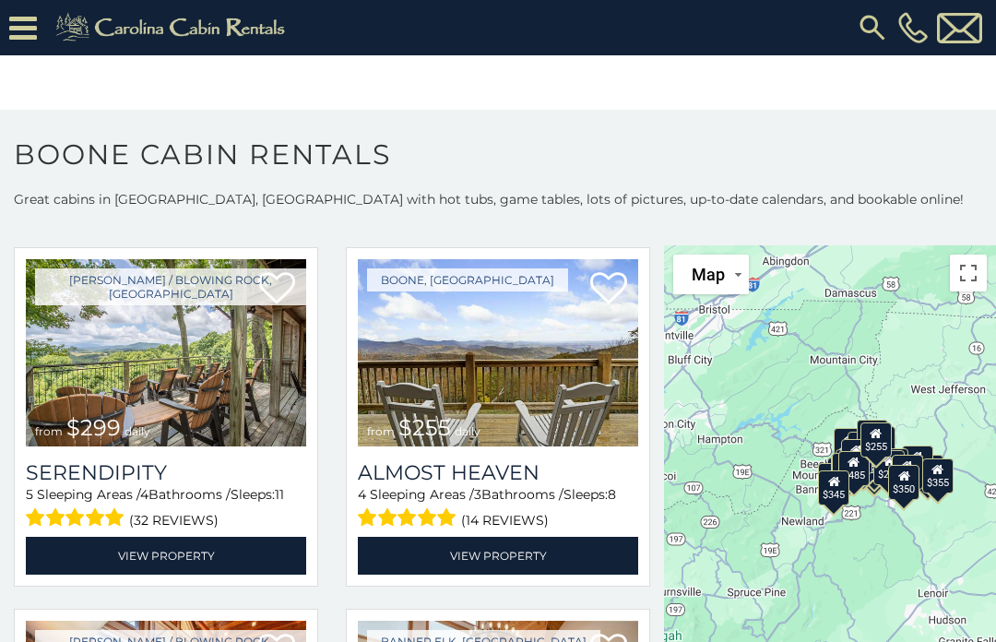
scroll to position [4789, 0]
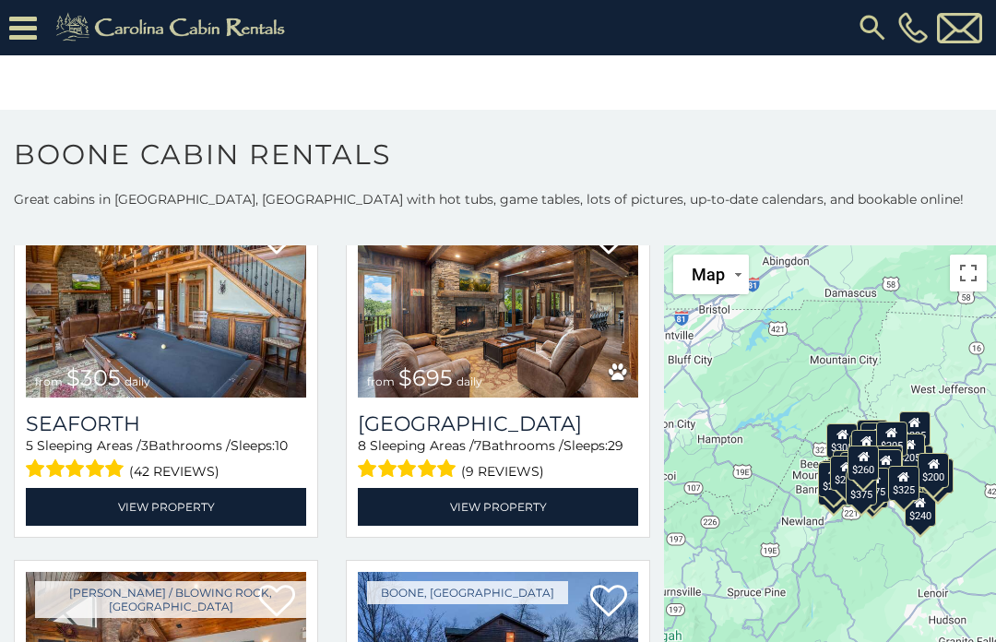
scroll to position [5567, 0]
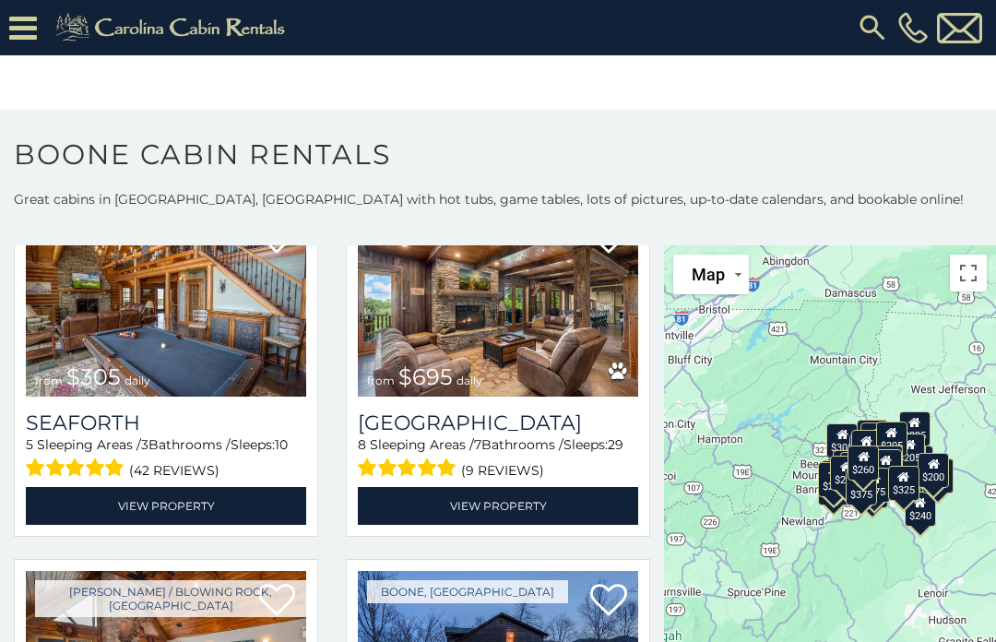
click at [625, 494] on link "View Property" at bounding box center [498, 506] width 280 height 38
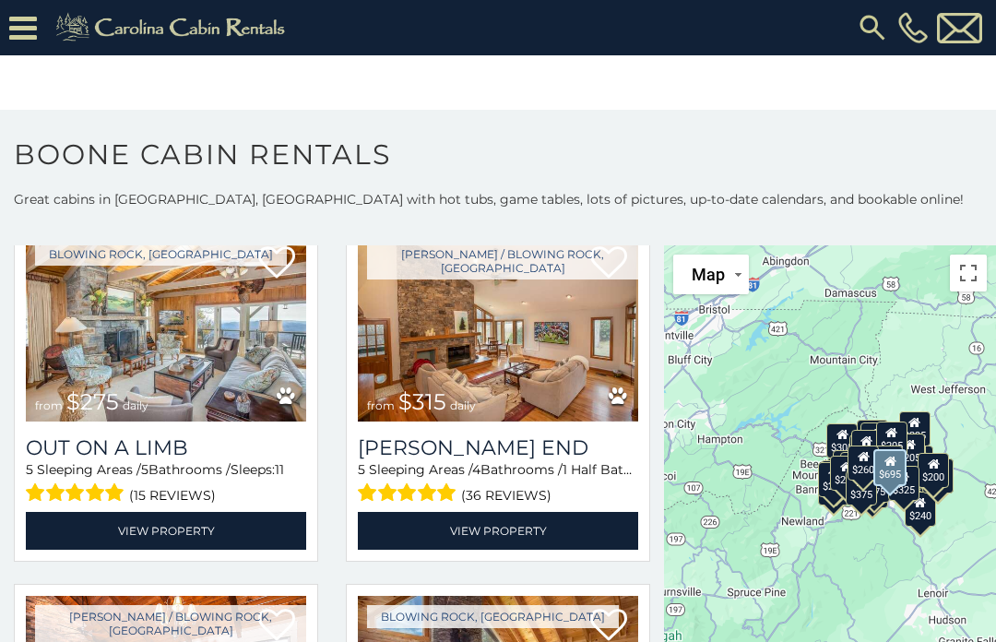
scroll to position [9524, 0]
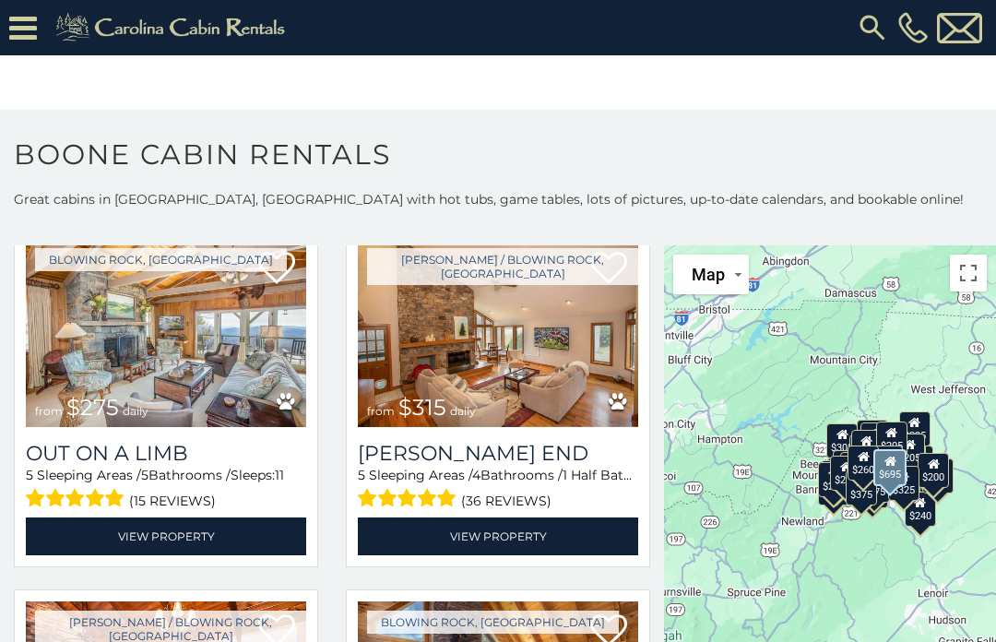
click at [521, 533] on link "View Property" at bounding box center [498, 537] width 280 height 38
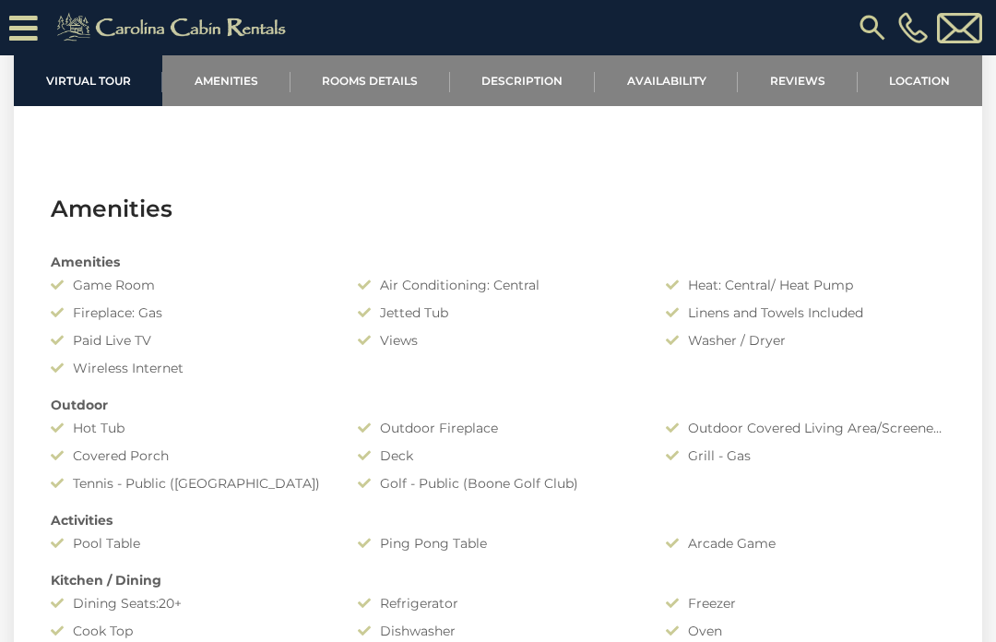
scroll to position [1127, 0]
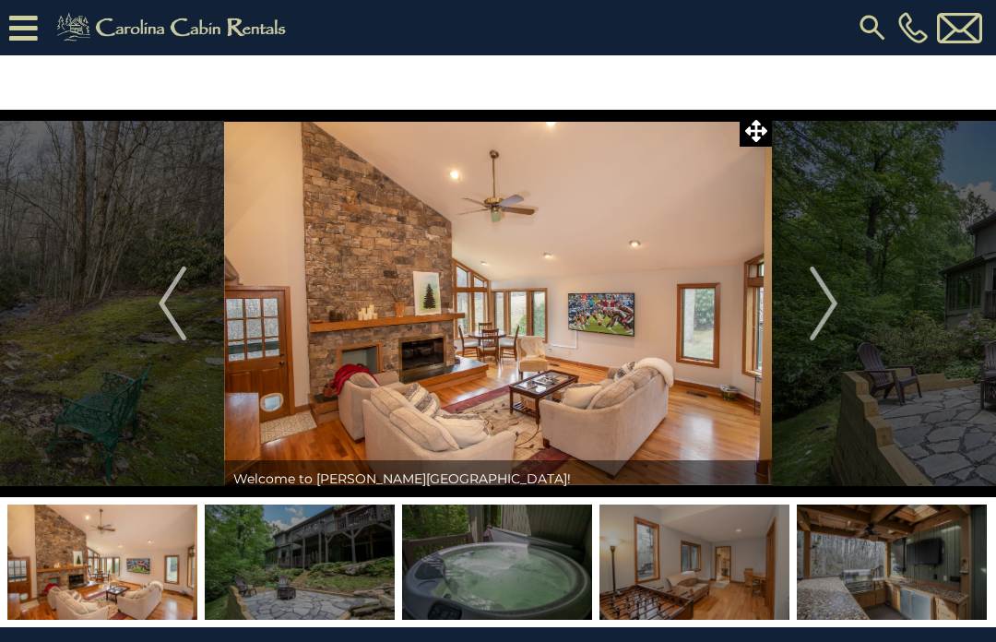
click at [829, 315] on img "Next" at bounding box center [824, 304] width 28 height 74
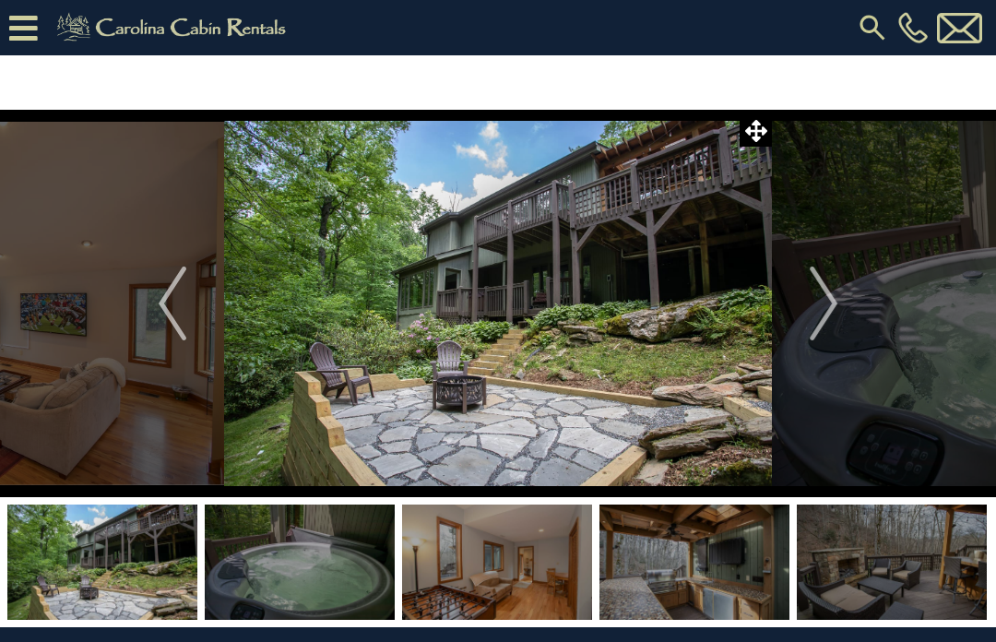
click at [834, 310] on img "Next" at bounding box center [824, 304] width 28 height 74
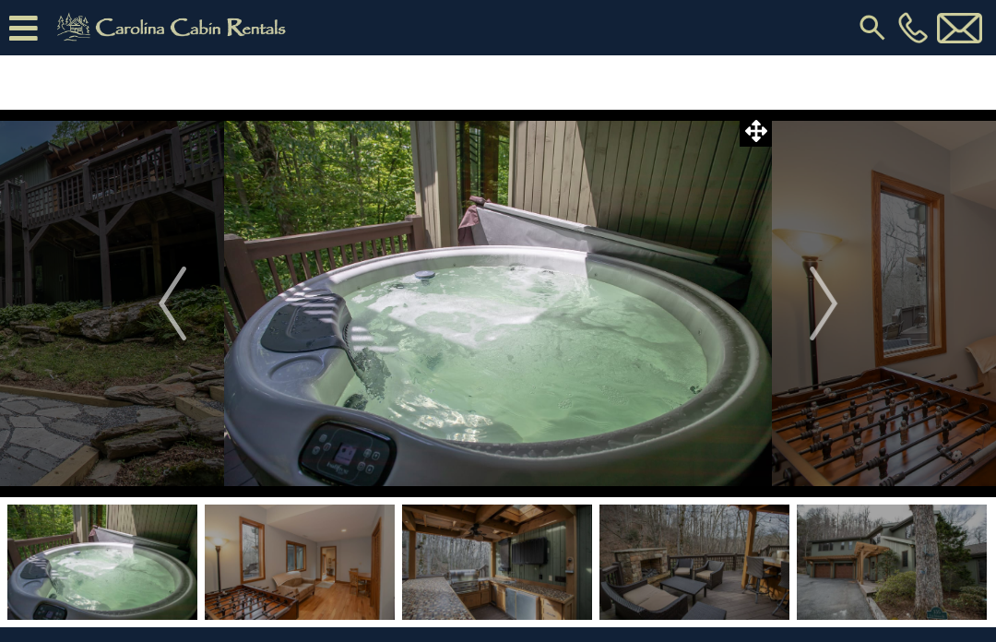
click at [838, 301] on img "Next" at bounding box center [824, 304] width 28 height 74
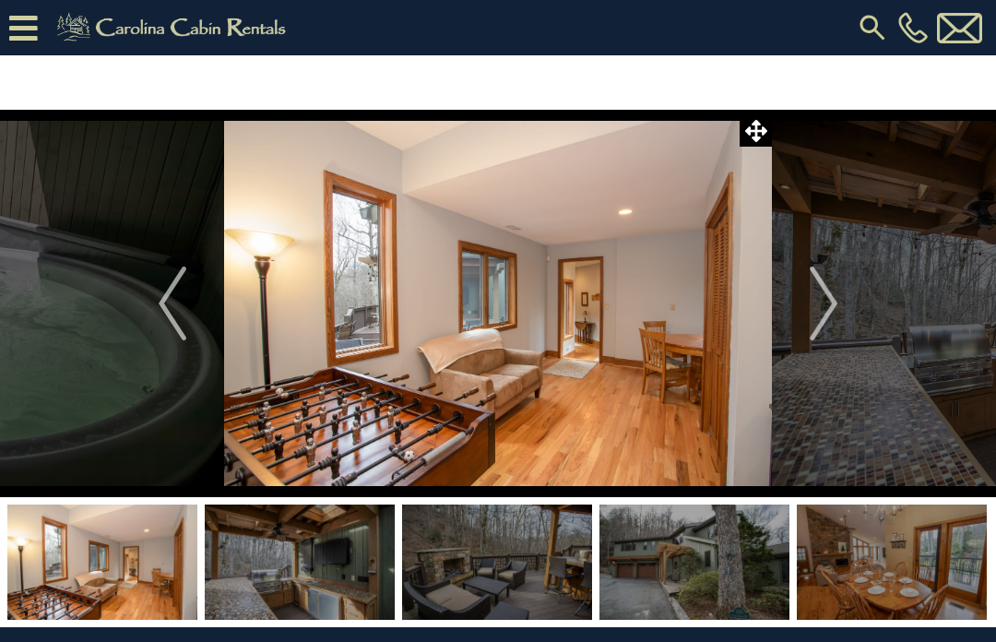
click at [826, 311] on img "Next" at bounding box center [824, 304] width 28 height 74
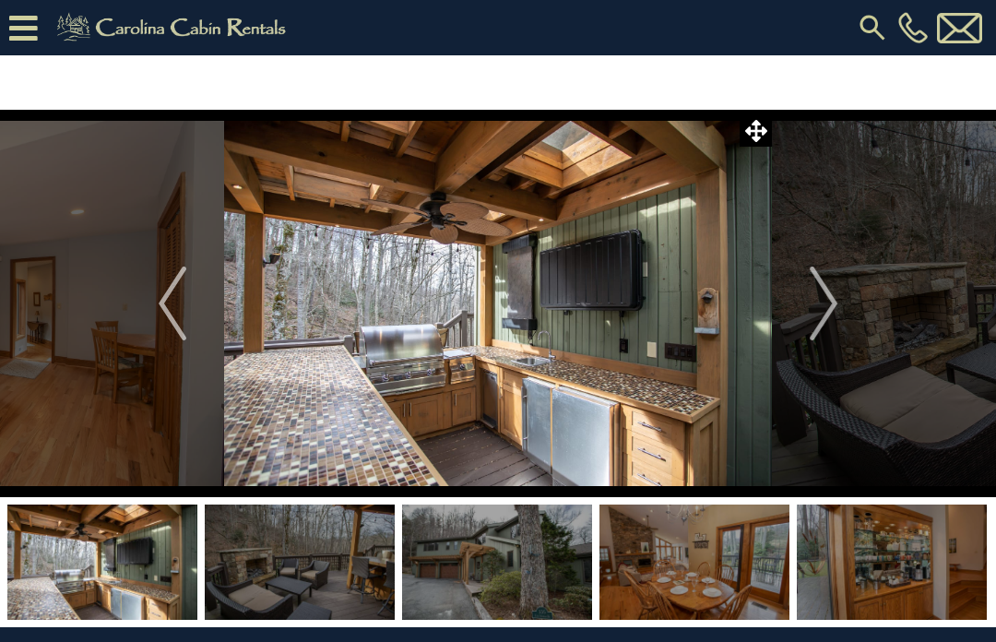
click at [835, 306] on img "Next" at bounding box center [824, 304] width 28 height 74
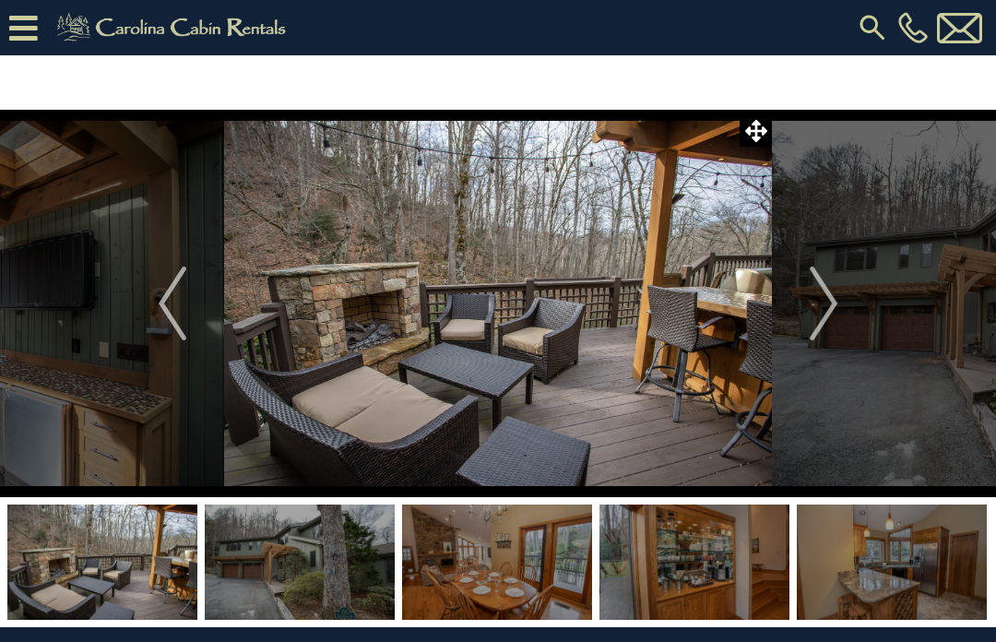
click at [828, 308] on img "Next" at bounding box center [824, 304] width 28 height 74
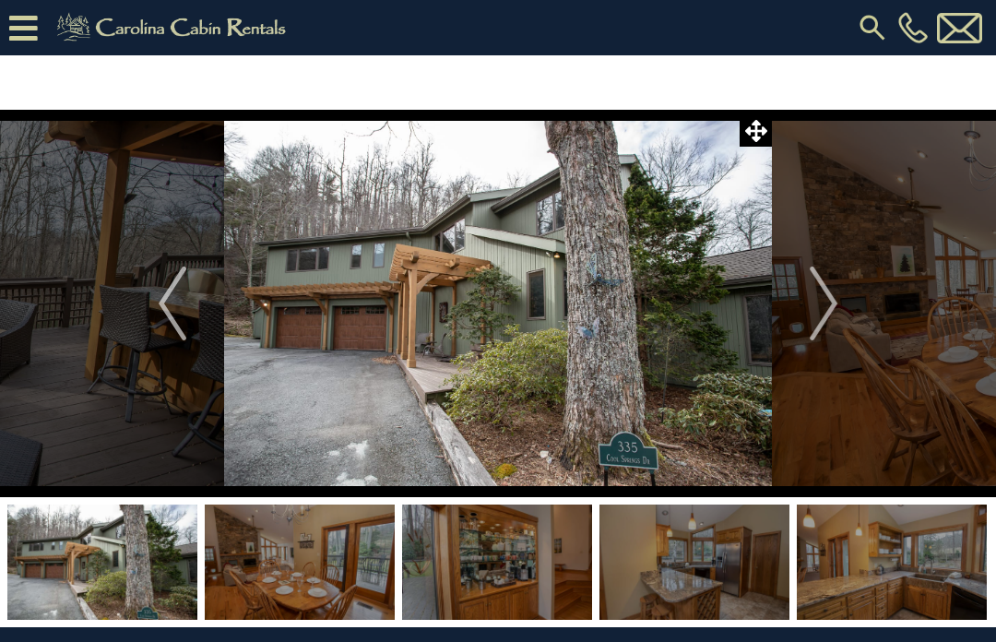
click at [834, 311] on img "Next" at bounding box center [824, 304] width 28 height 74
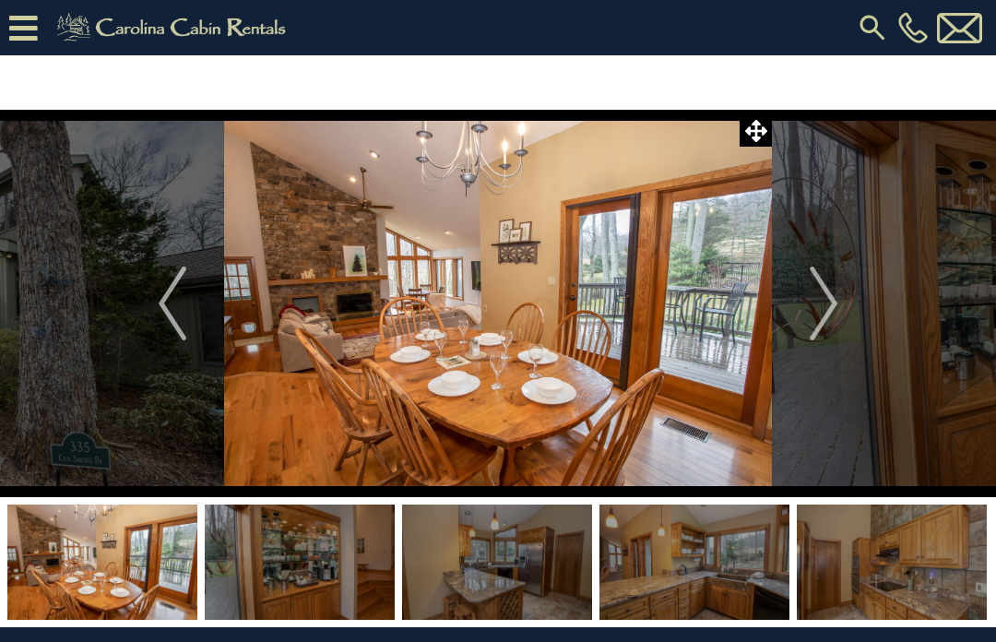
click at [837, 304] on img "Next" at bounding box center [824, 304] width 28 height 74
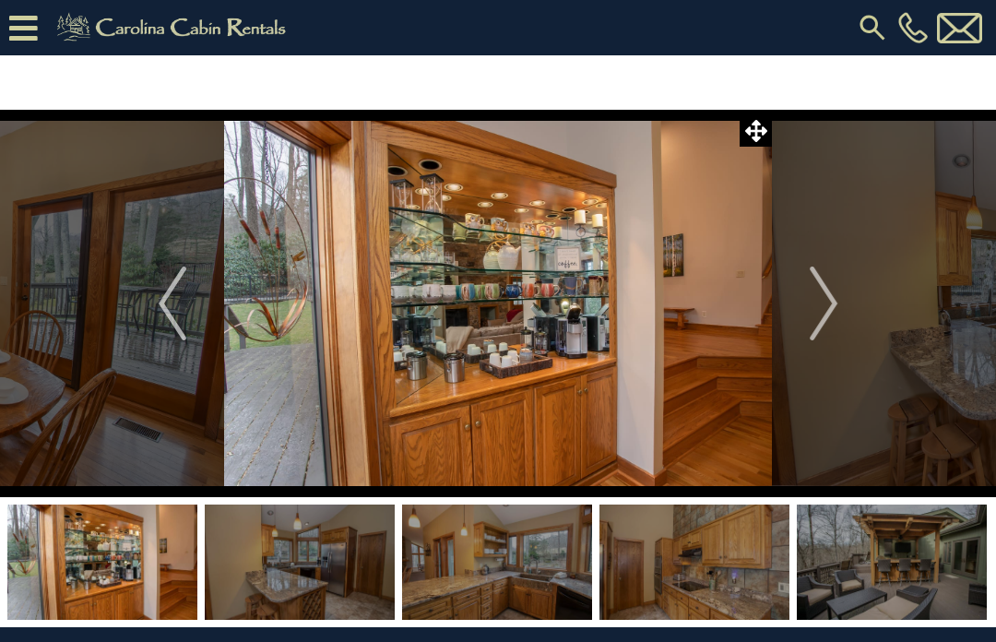
click at [834, 304] on img "Next" at bounding box center [824, 304] width 28 height 74
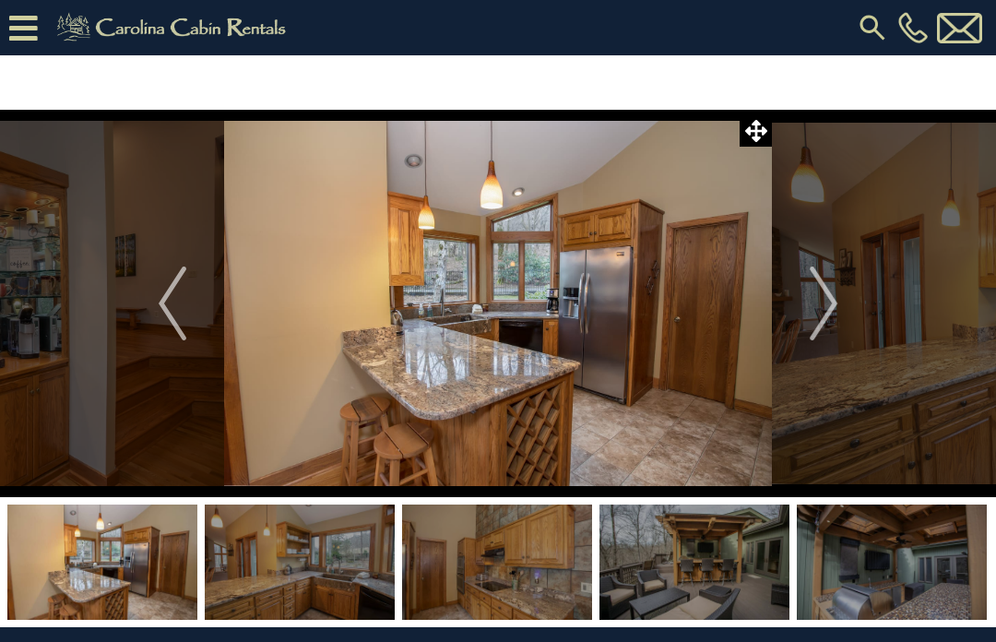
click at [836, 306] on img "Next" at bounding box center [824, 304] width 28 height 74
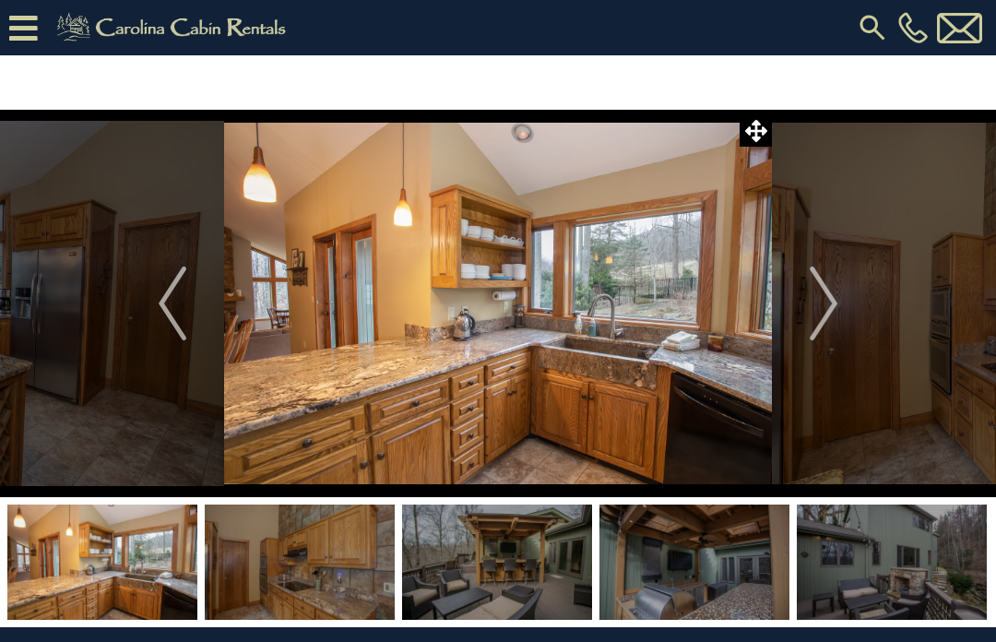
click at [838, 309] on img "Next" at bounding box center [824, 304] width 28 height 74
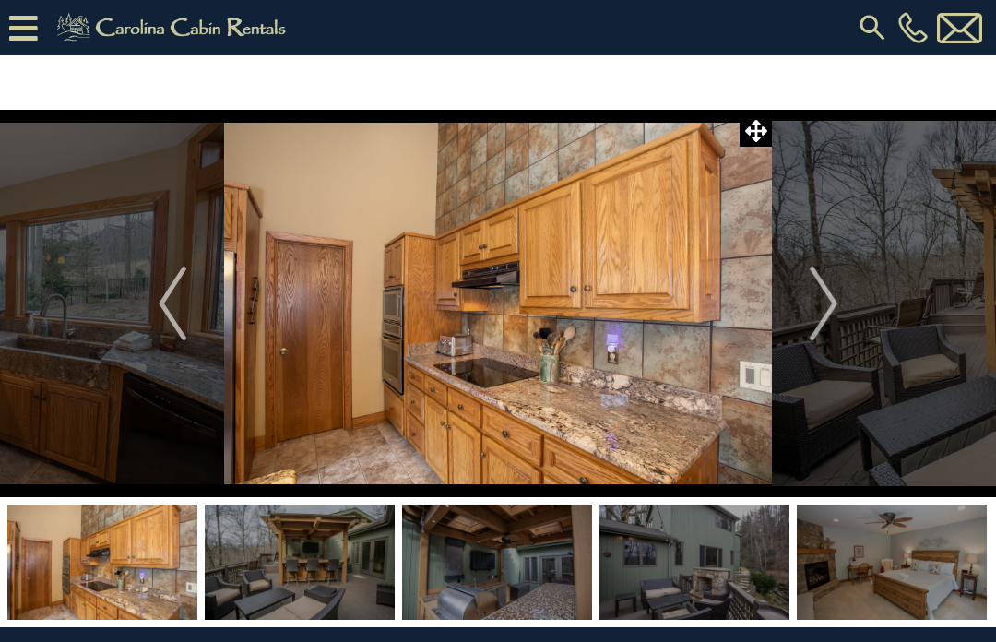
click at [832, 308] on img "Next" at bounding box center [824, 304] width 28 height 74
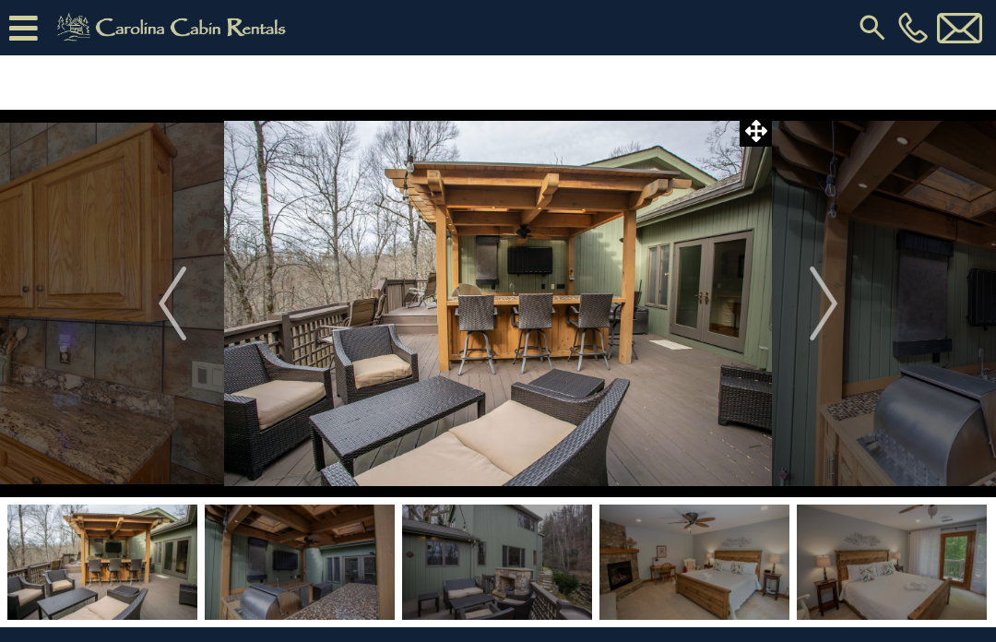
click at [836, 302] on img "Next" at bounding box center [824, 304] width 28 height 74
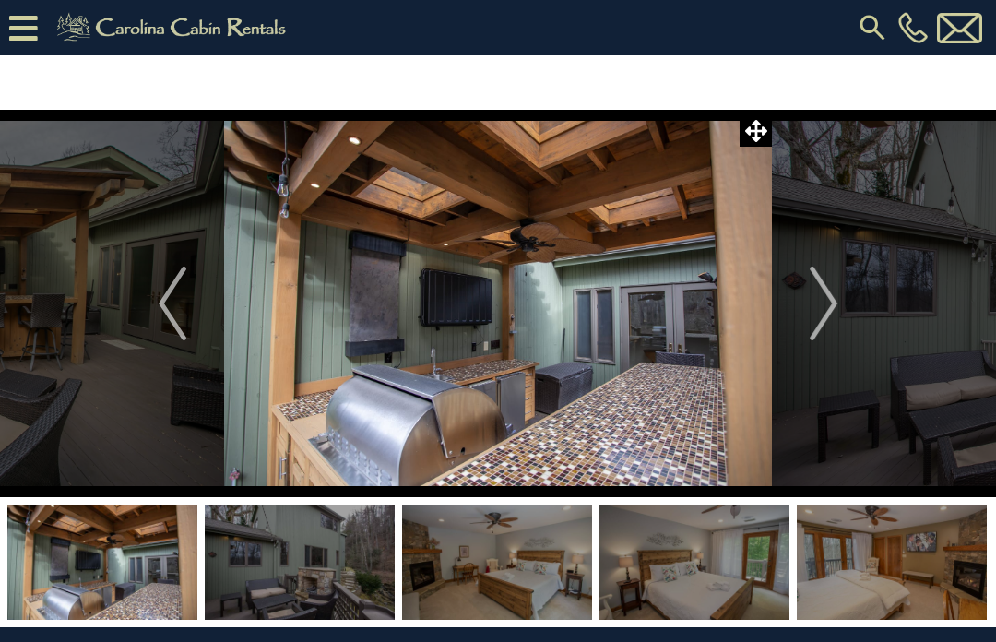
click at [834, 307] on img "Next" at bounding box center [824, 304] width 28 height 74
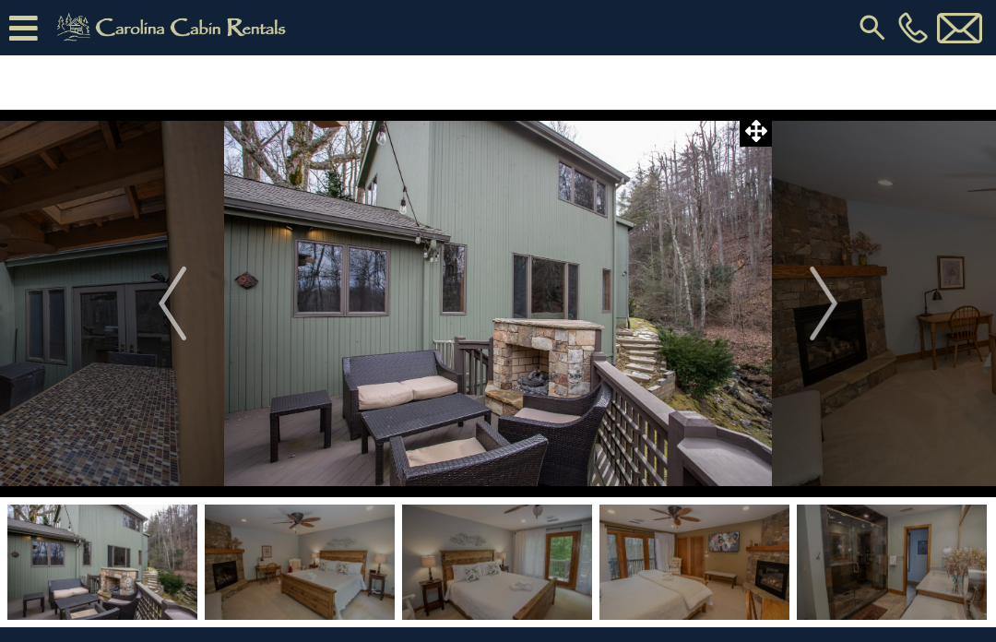
click at [830, 316] on img "Next" at bounding box center [824, 304] width 28 height 74
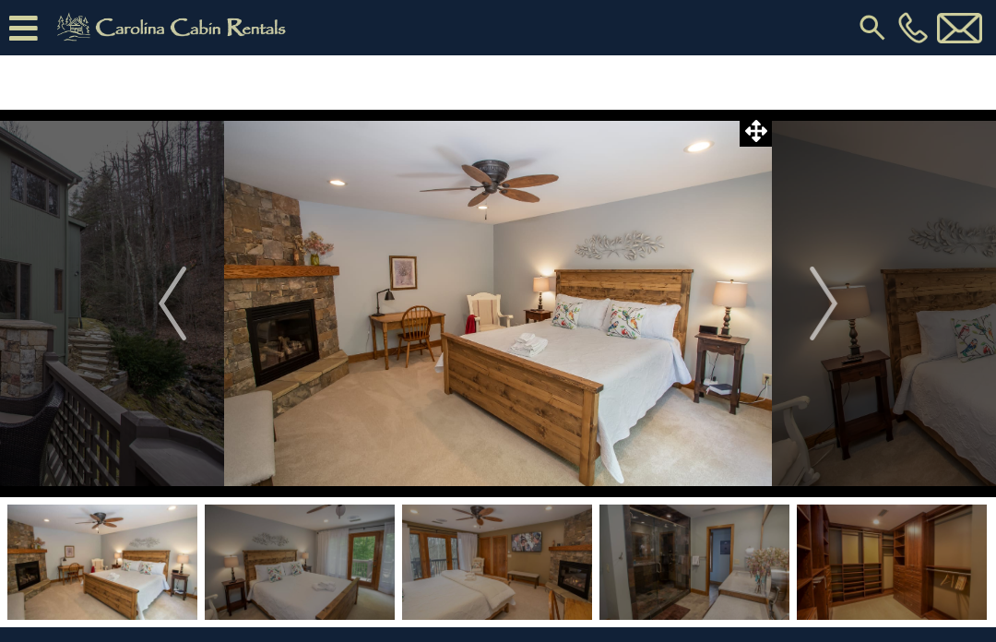
click at [834, 306] on img "Next" at bounding box center [824, 304] width 28 height 74
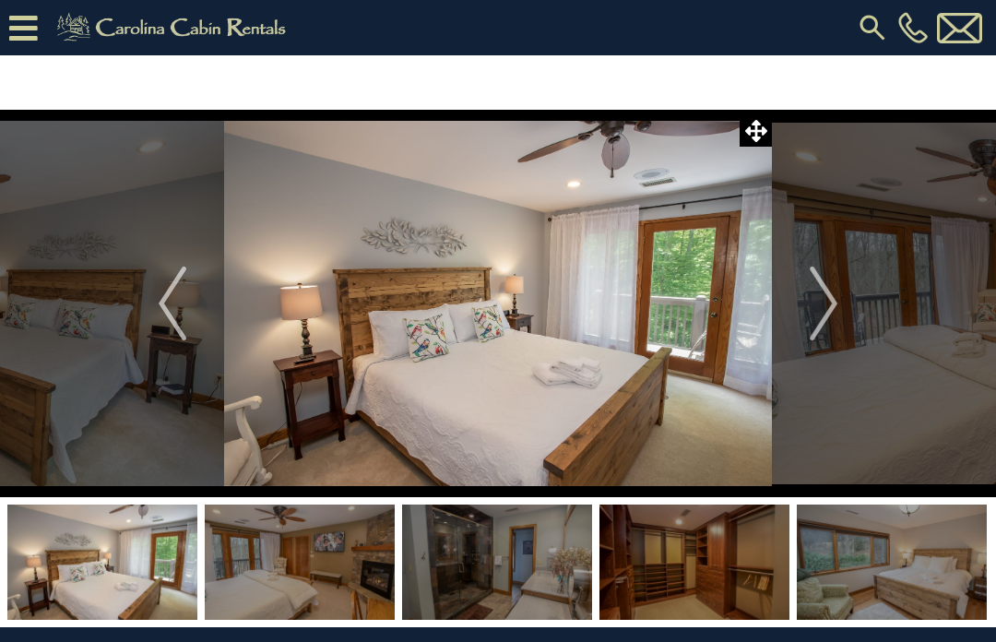
click at [829, 307] on img "Next" at bounding box center [824, 304] width 28 height 74
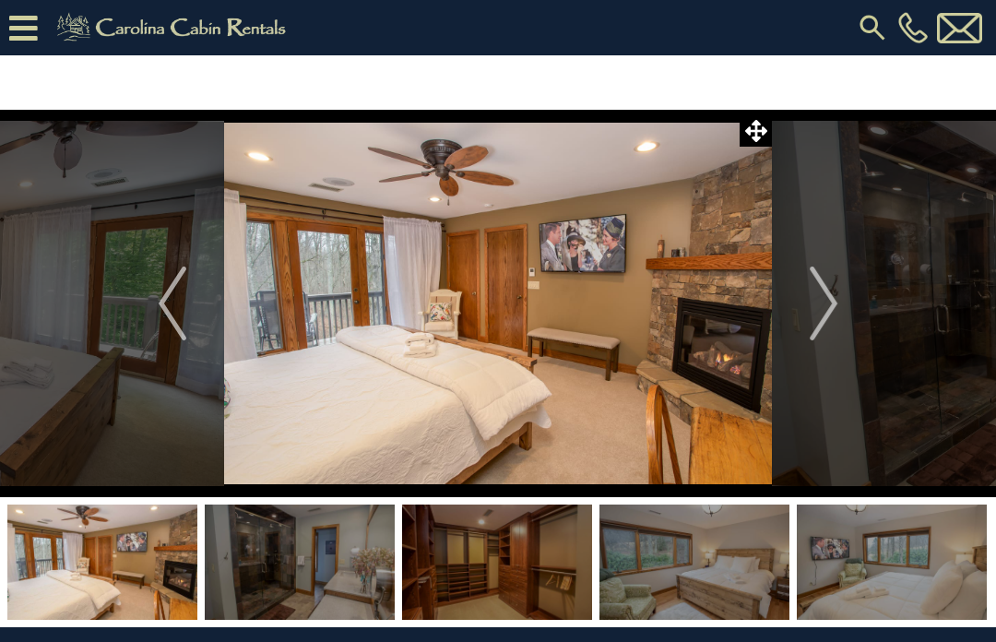
click at [833, 304] on img "Next" at bounding box center [824, 304] width 28 height 74
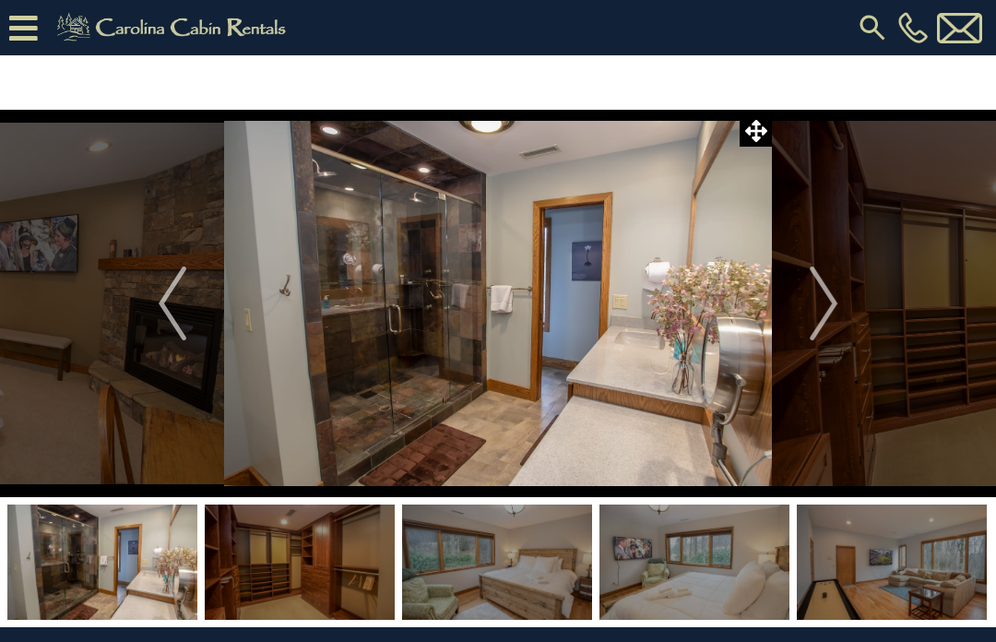
click at [825, 304] on img "Next" at bounding box center [824, 304] width 28 height 74
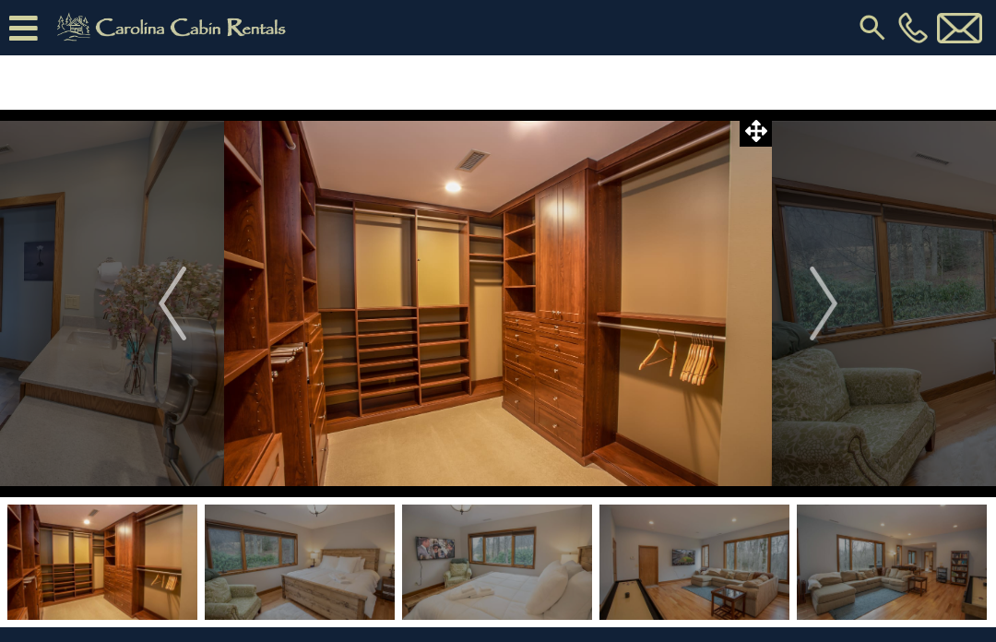
click at [828, 311] on img "Next" at bounding box center [824, 304] width 28 height 74
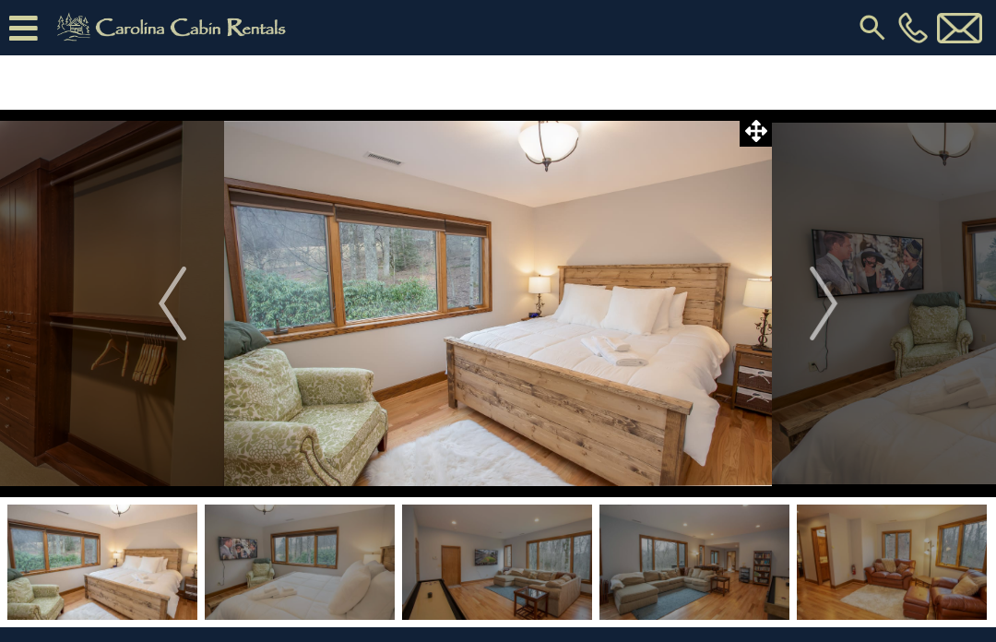
click at [829, 317] on img "Next" at bounding box center [824, 304] width 28 height 74
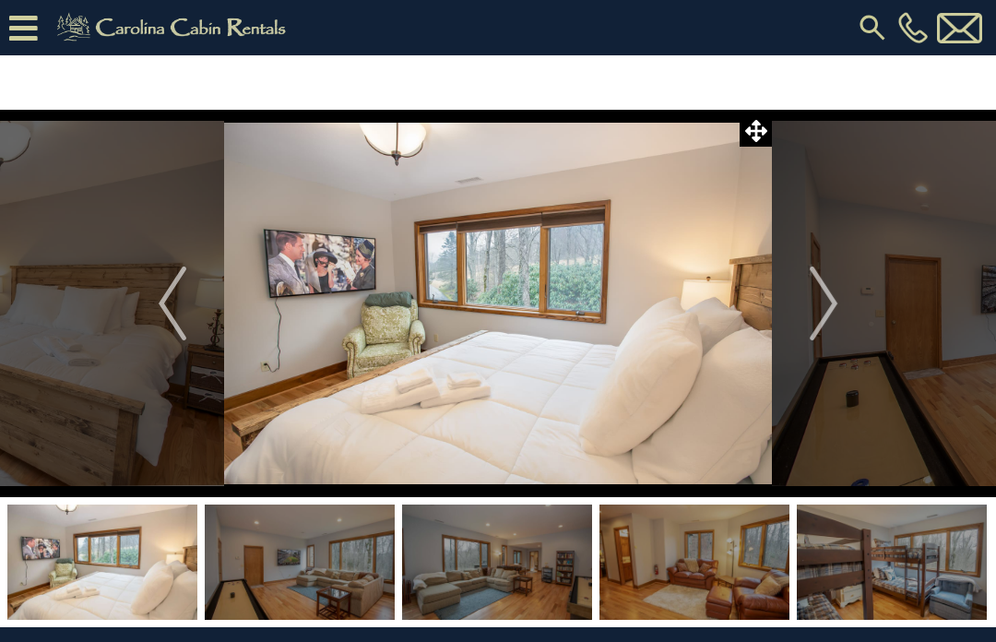
click at [829, 311] on img "Next" at bounding box center [824, 304] width 28 height 74
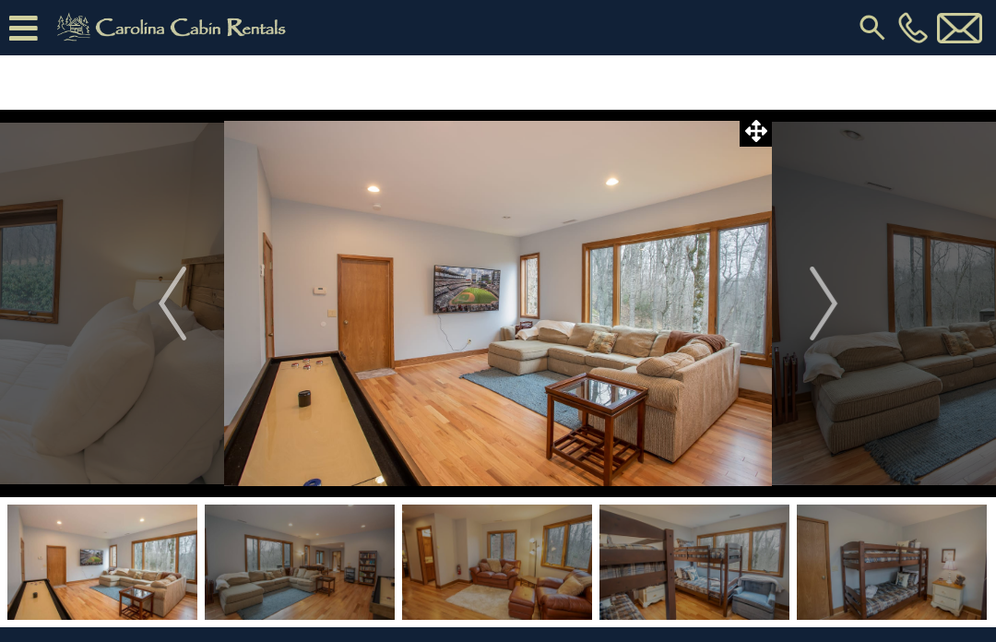
click at [840, 307] on button "Next" at bounding box center [823, 304] width 103 height 388
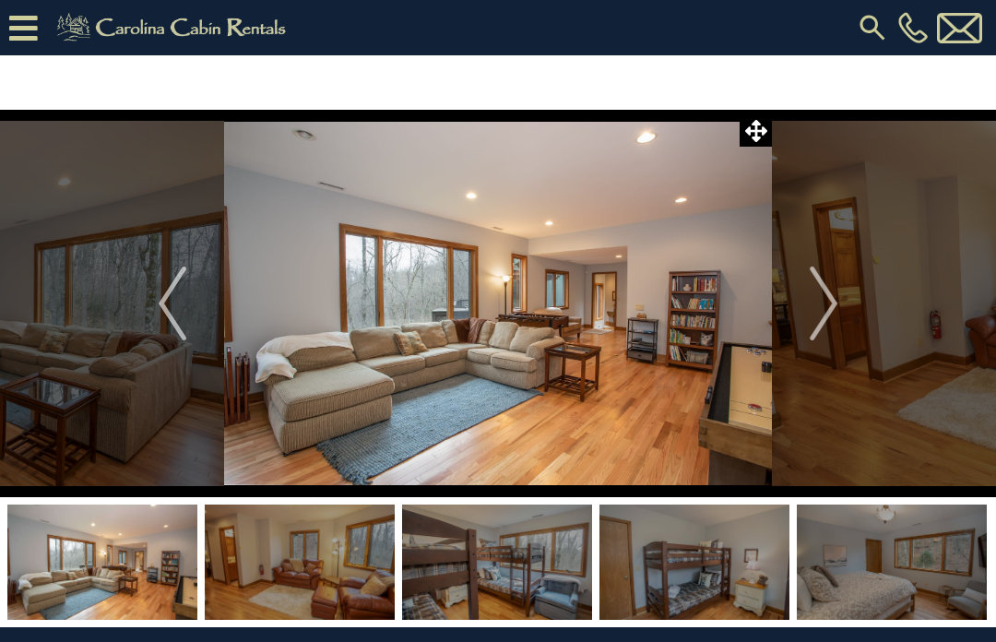
click at [833, 312] on img "Next" at bounding box center [824, 304] width 28 height 74
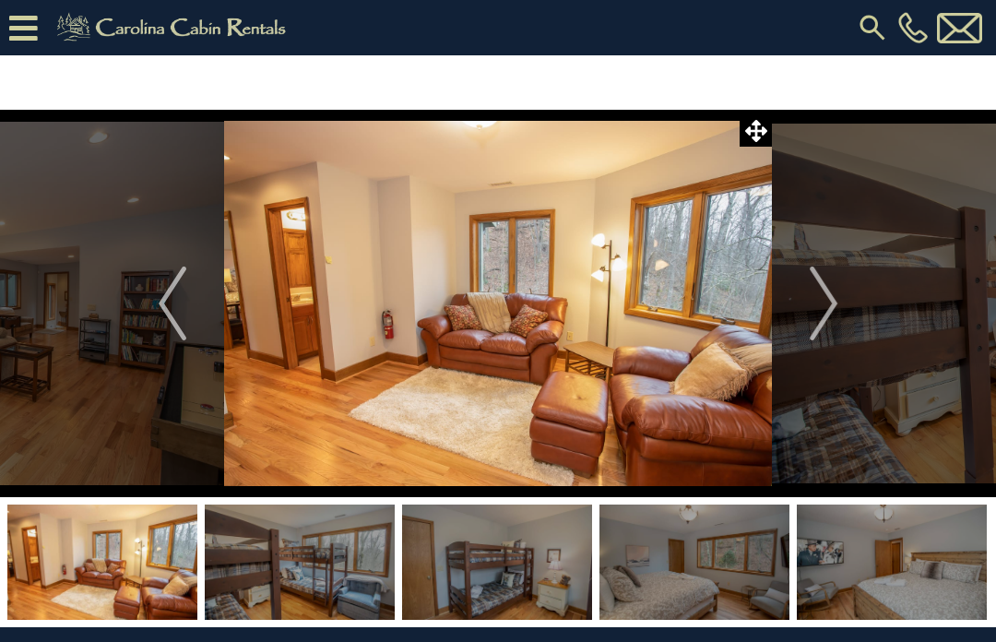
click at [829, 299] on img "Next" at bounding box center [824, 304] width 28 height 74
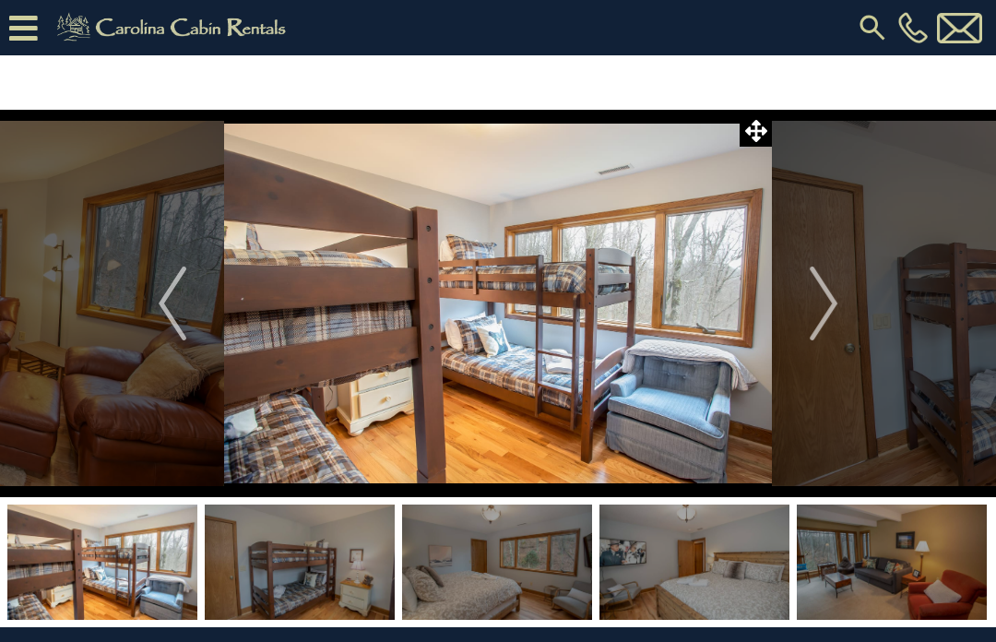
click at [827, 304] on img "Next" at bounding box center [824, 304] width 28 height 74
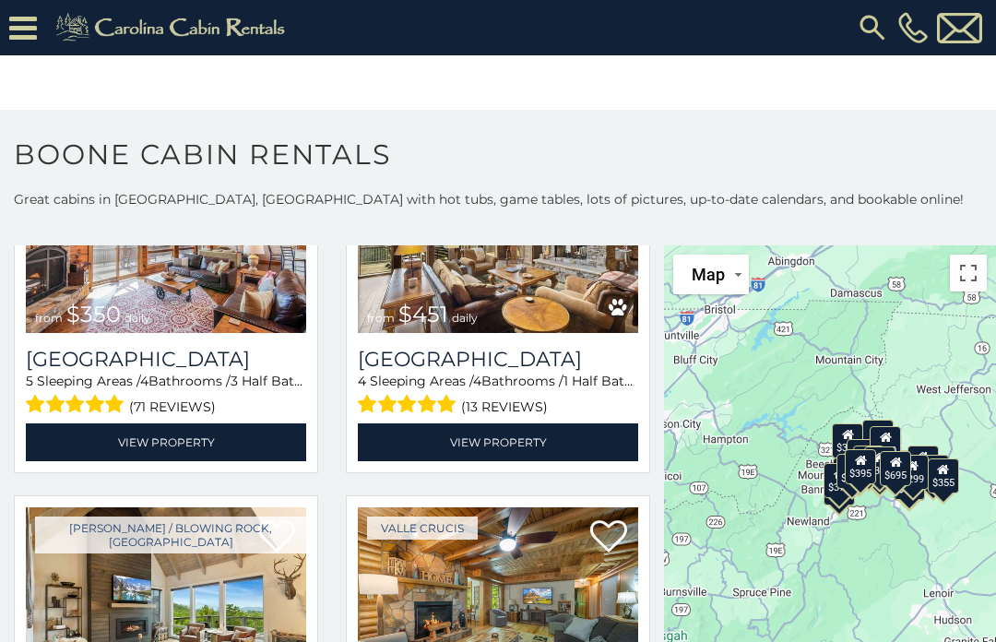
scroll to position [3096, 0]
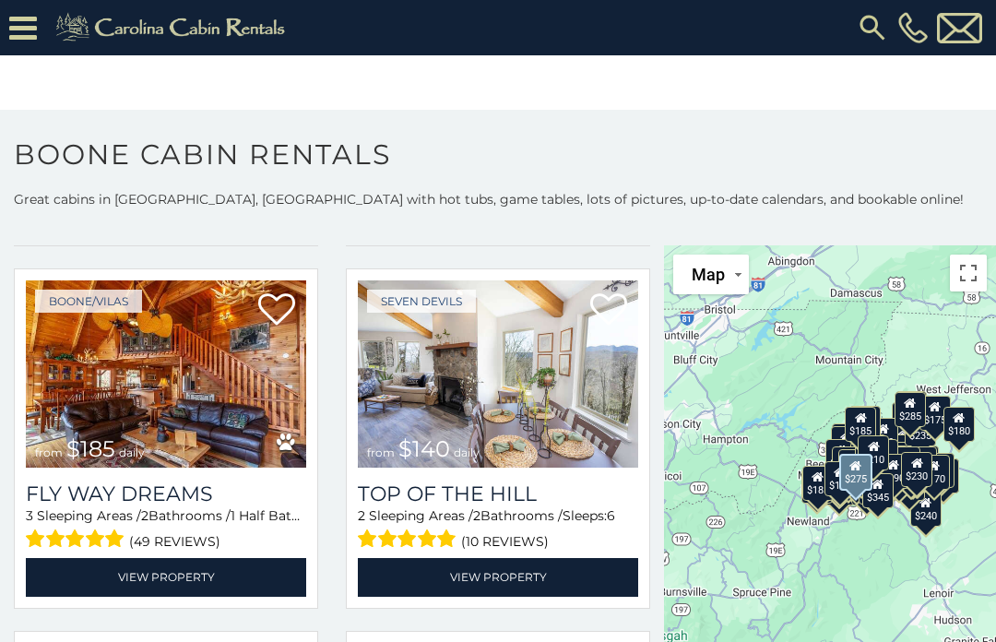
scroll to position [19993, 0]
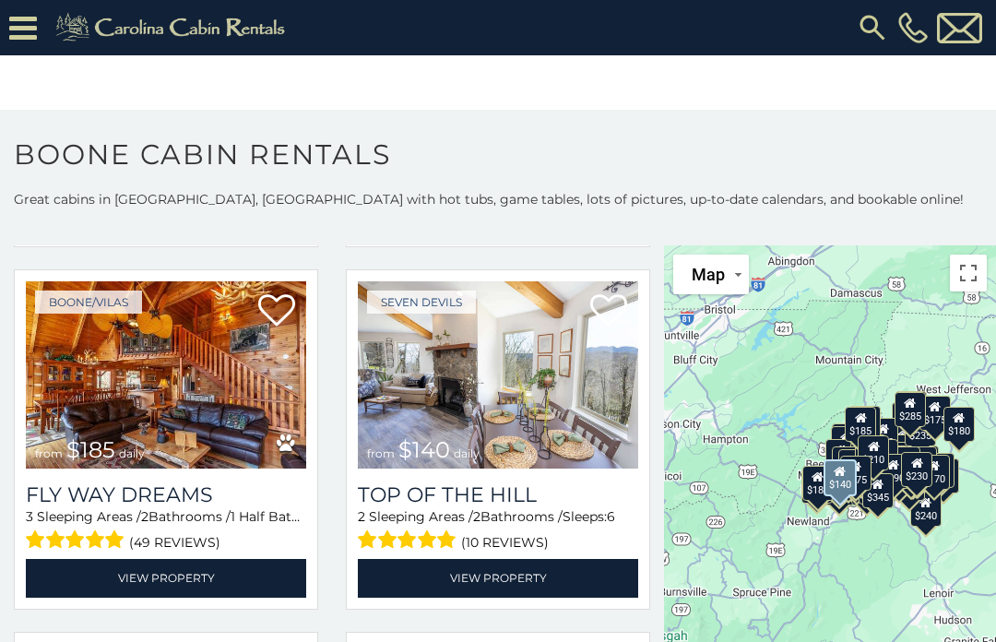
click at [659, 514] on div "Seven Devils from $140 daily Top Of The Hill 2 Sleeping Areas / 2 Bathrooms / S…" at bounding box center [498, 445] width 332 height 352
click at [649, 508] on div "Seven Devils from $140 daily Top Of The Hill 2 Sleeping Areas / 2 Bathrooms / S…" at bounding box center [498, 439] width 304 height 340
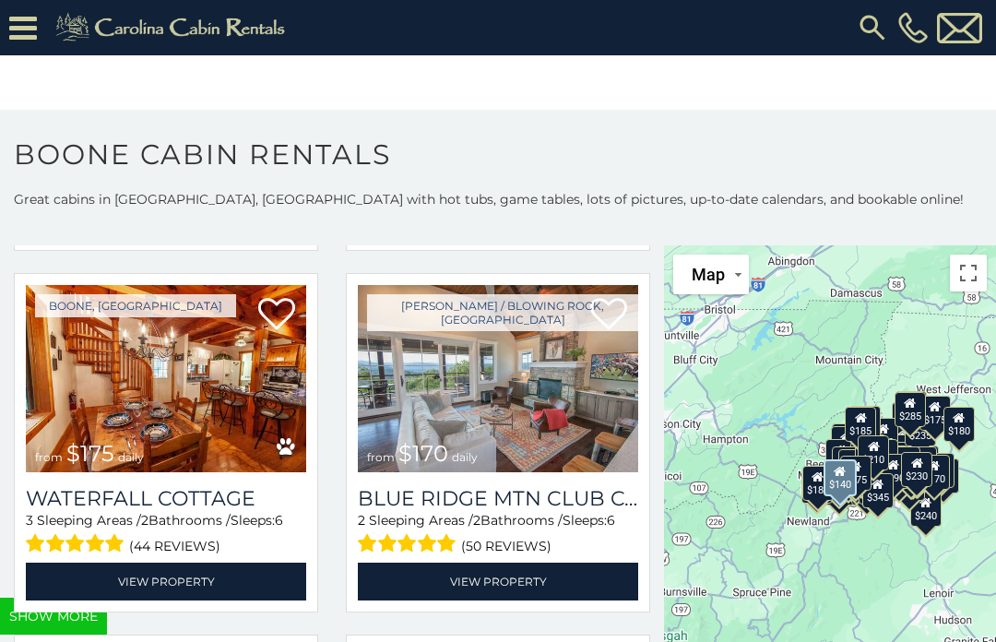
scroll to position [20353, 0]
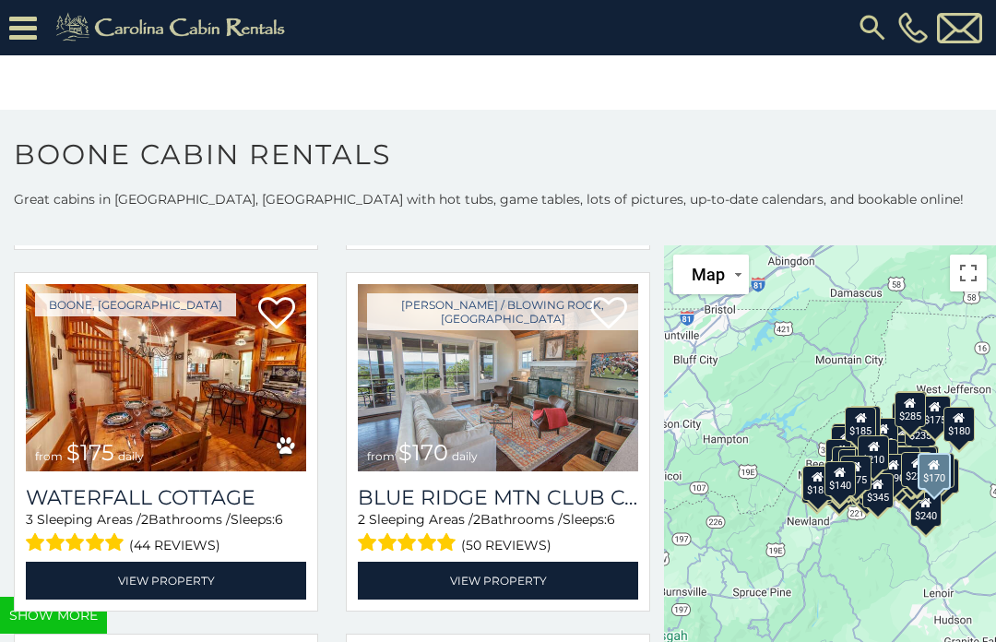
click at [471, 510] on h3 "Blue Ridge Mtn Club Condo C-303" at bounding box center [498, 497] width 280 height 25
click at [507, 584] on link "View Property" at bounding box center [498, 581] width 280 height 38
click at [543, 592] on link "View Property" at bounding box center [498, 581] width 280 height 38
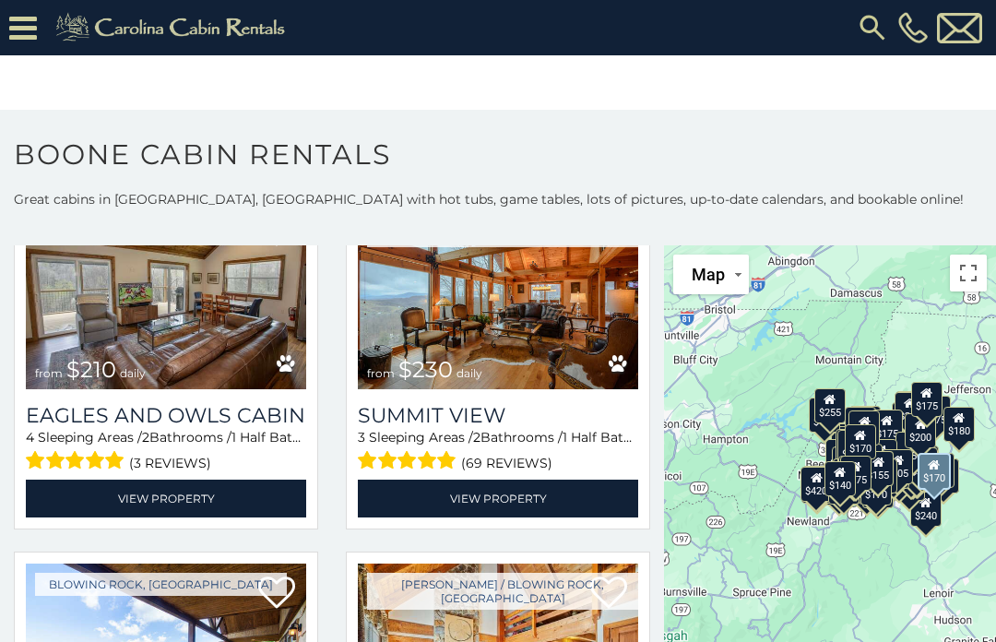
scroll to position [21523, 0]
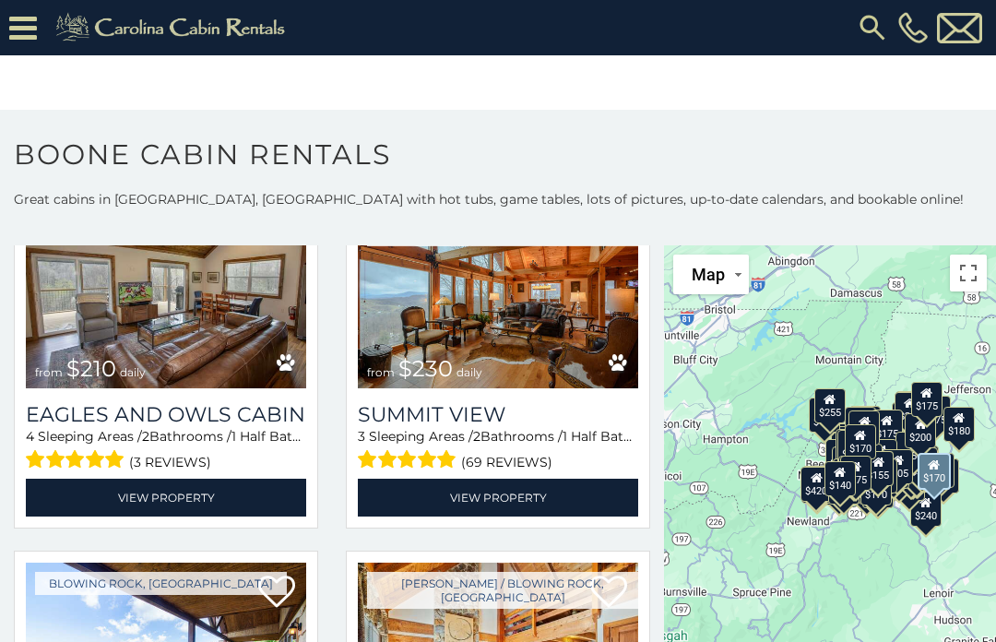
click at [515, 509] on link "View Property" at bounding box center [498, 498] width 280 height 38
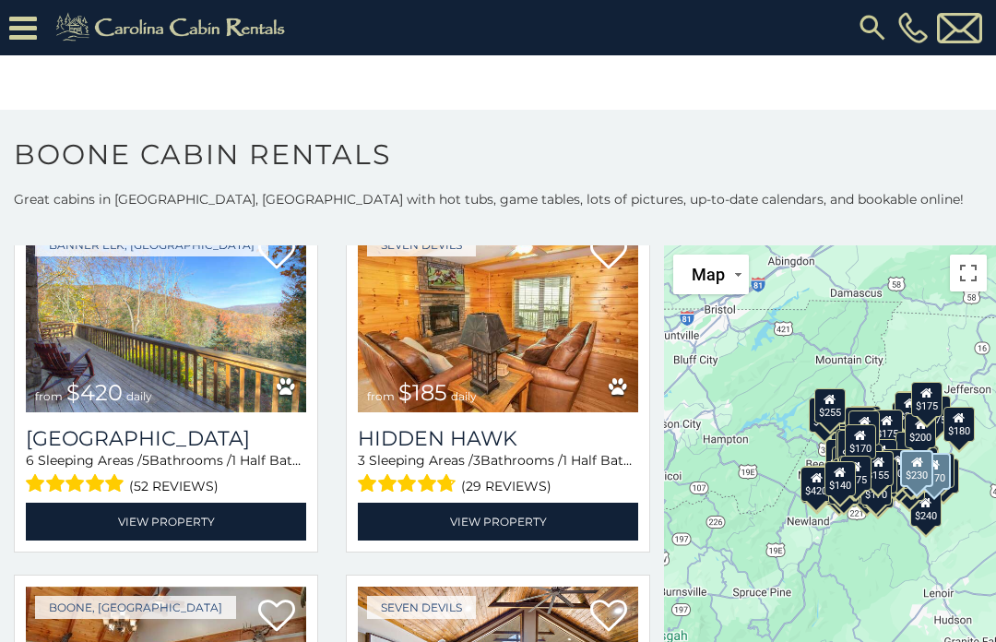
scroll to position [23313, 0]
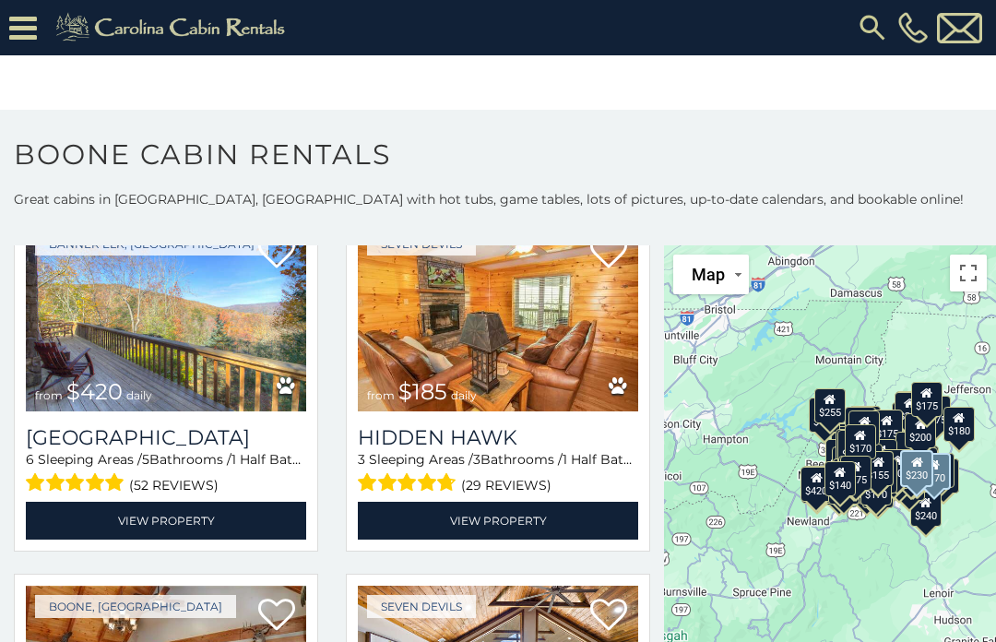
click at [173, 526] on link "View Property" at bounding box center [166, 521] width 280 height 38
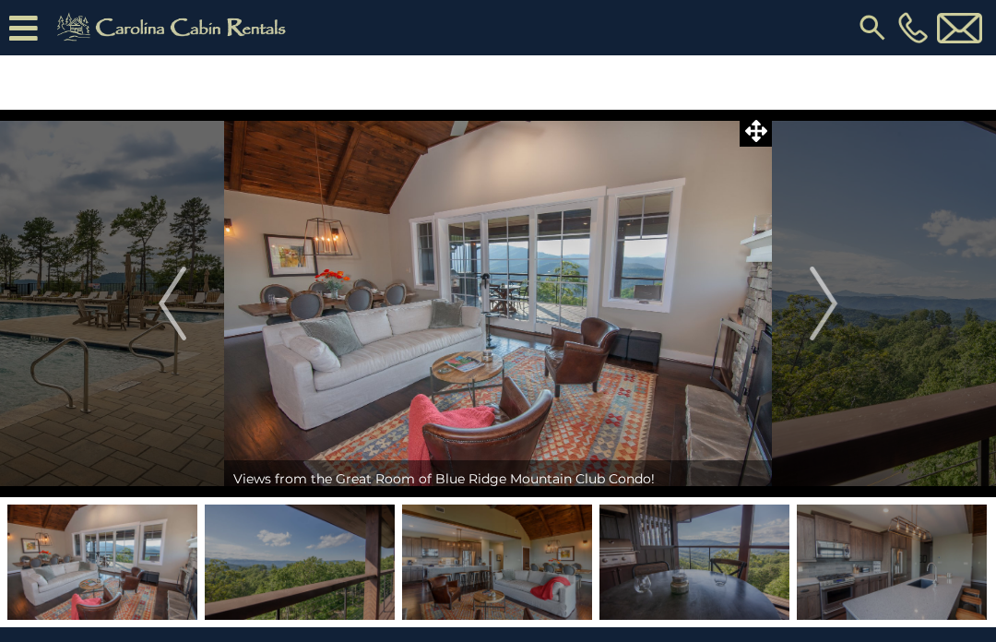
click at [836, 308] on img "Next" at bounding box center [824, 304] width 28 height 74
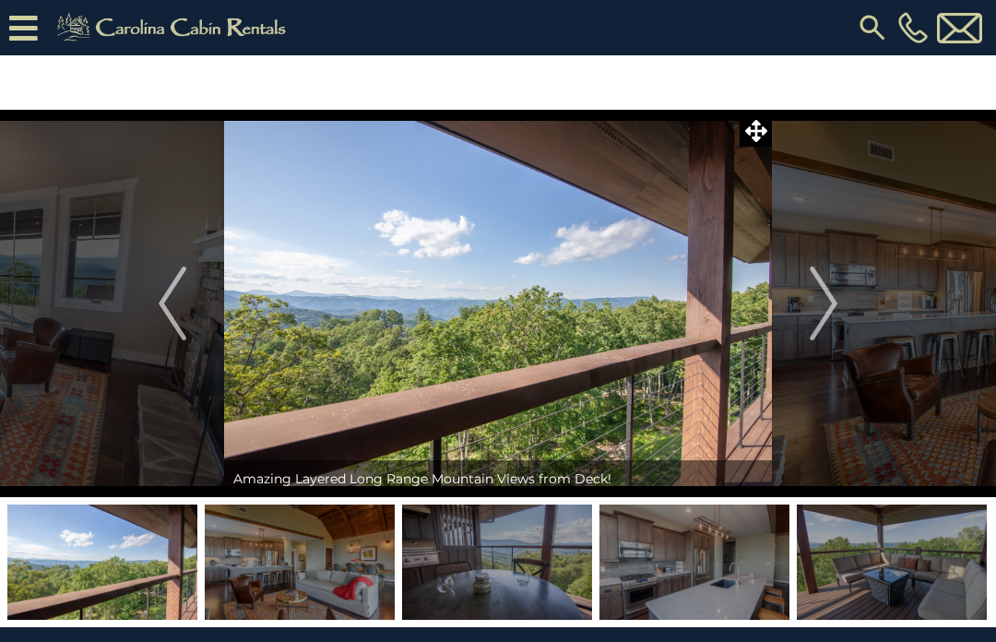
click at [833, 313] on img "Next" at bounding box center [824, 304] width 28 height 74
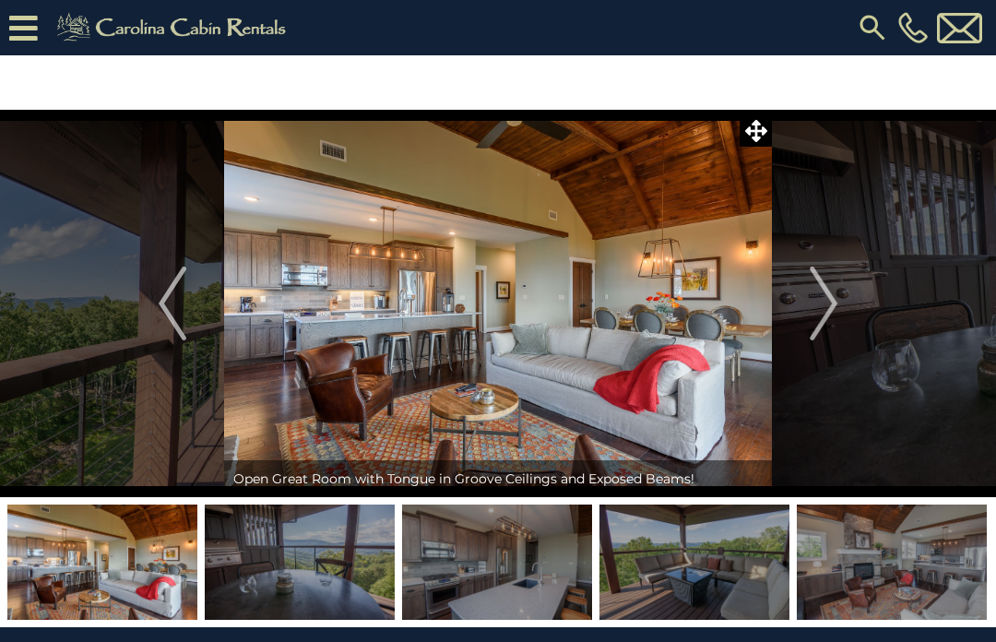
click at [833, 297] on img "Next" at bounding box center [824, 304] width 28 height 74
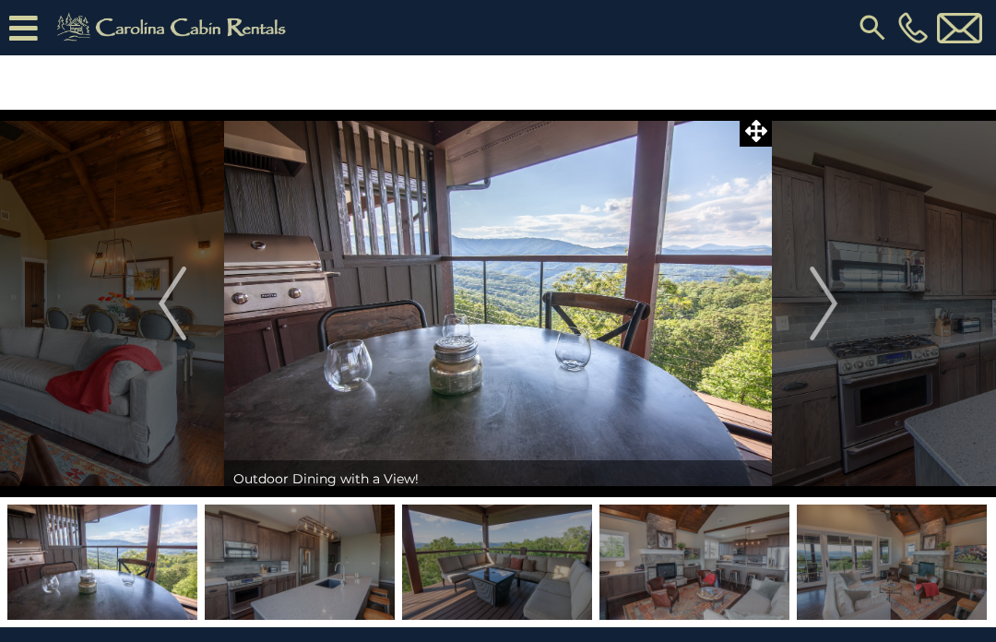
click at [837, 304] on img "Next" at bounding box center [824, 304] width 28 height 74
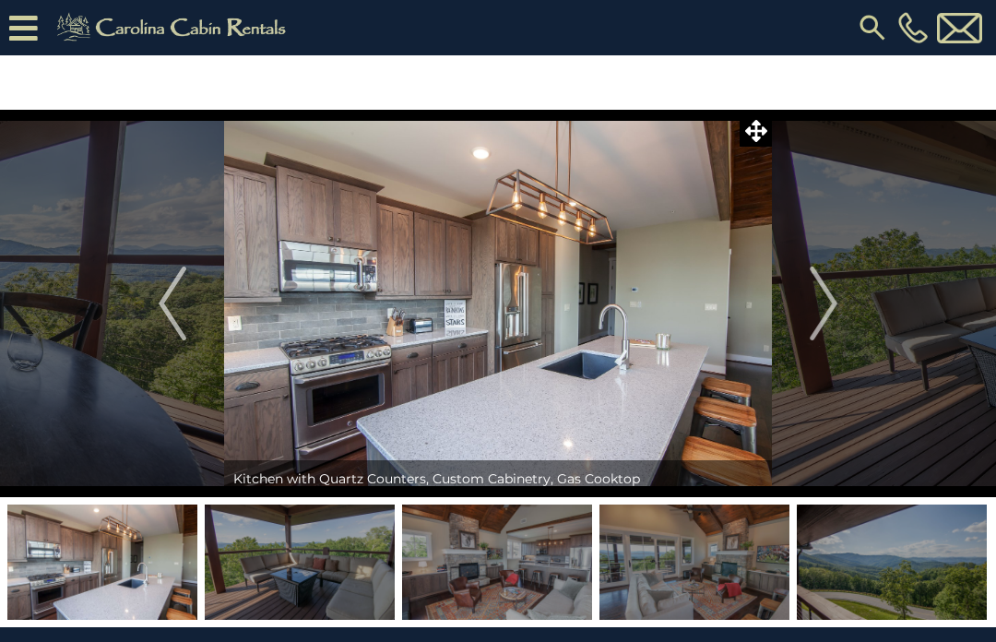
click at [838, 309] on img "Next" at bounding box center [824, 304] width 28 height 74
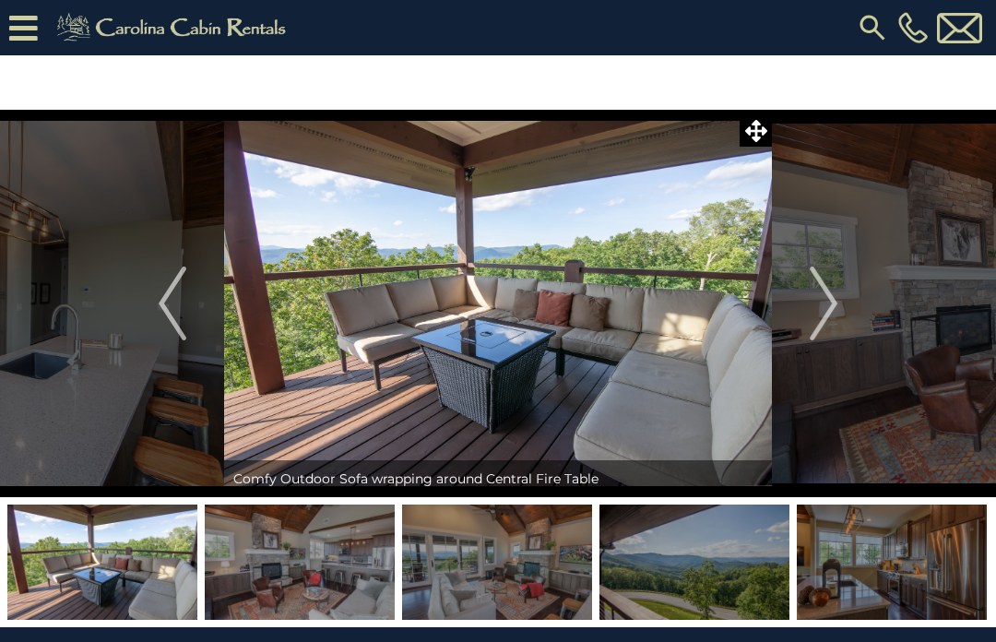
click at [840, 304] on button "Next" at bounding box center [823, 304] width 103 height 388
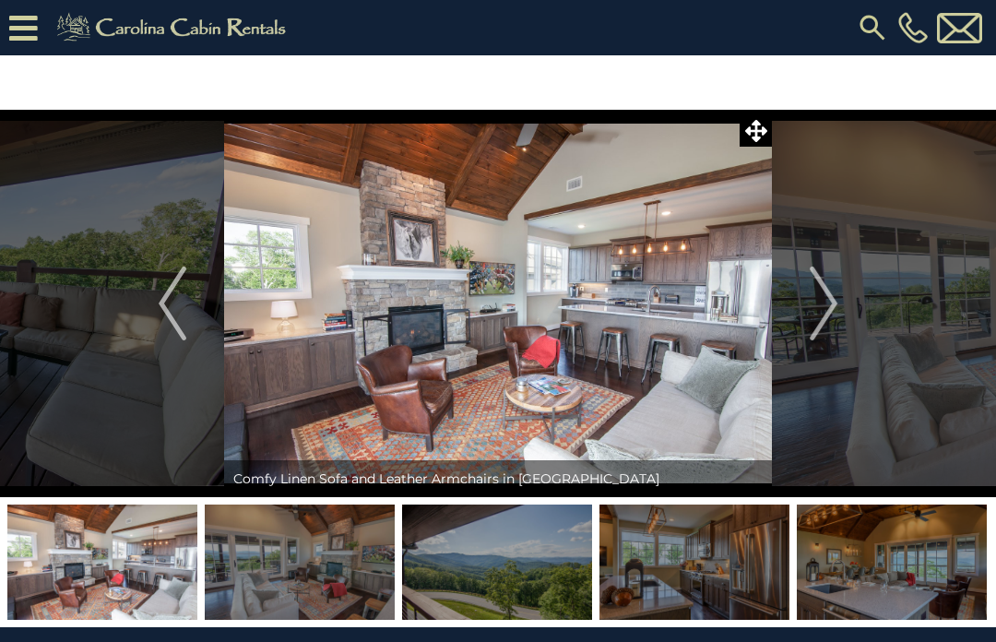
click at [842, 305] on button "Next" at bounding box center [823, 304] width 103 height 388
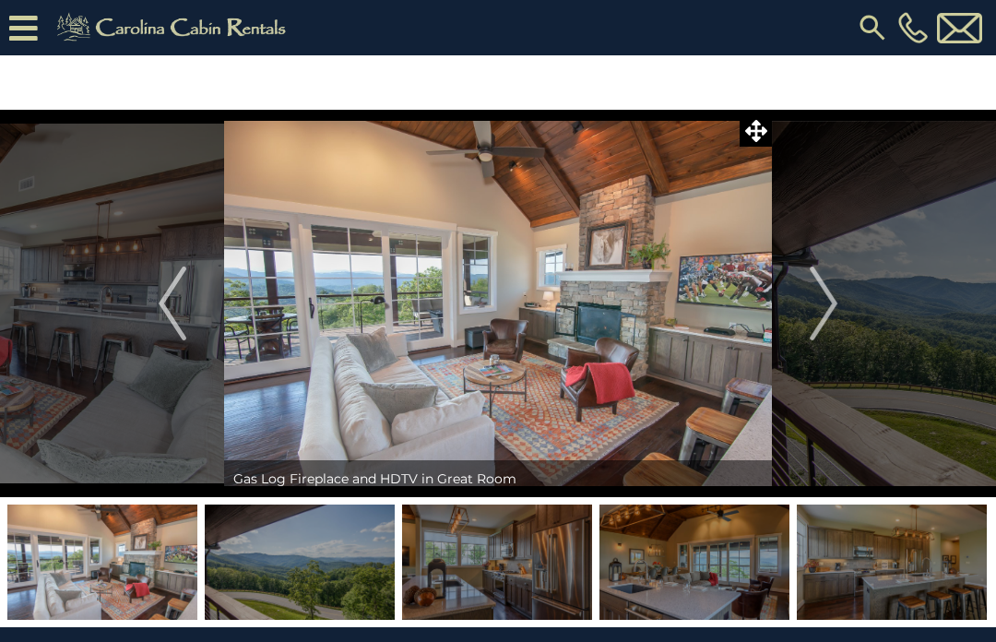
click at [836, 307] on img "Next" at bounding box center [824, 304] width 28 height 74
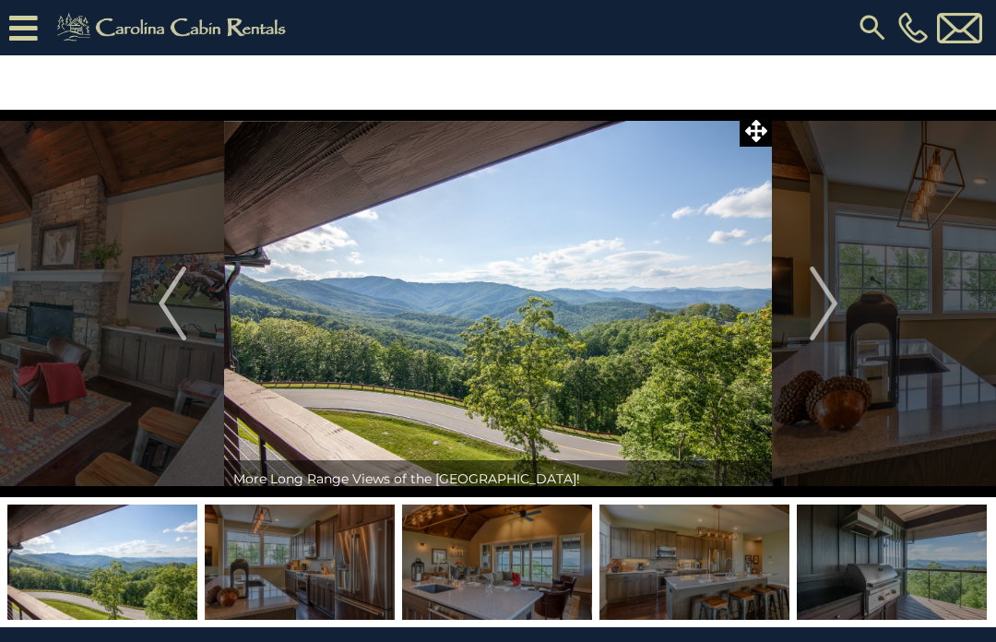
click at [840, 307] on button "Next" at bounding box center [823, 304] width 103 height 388
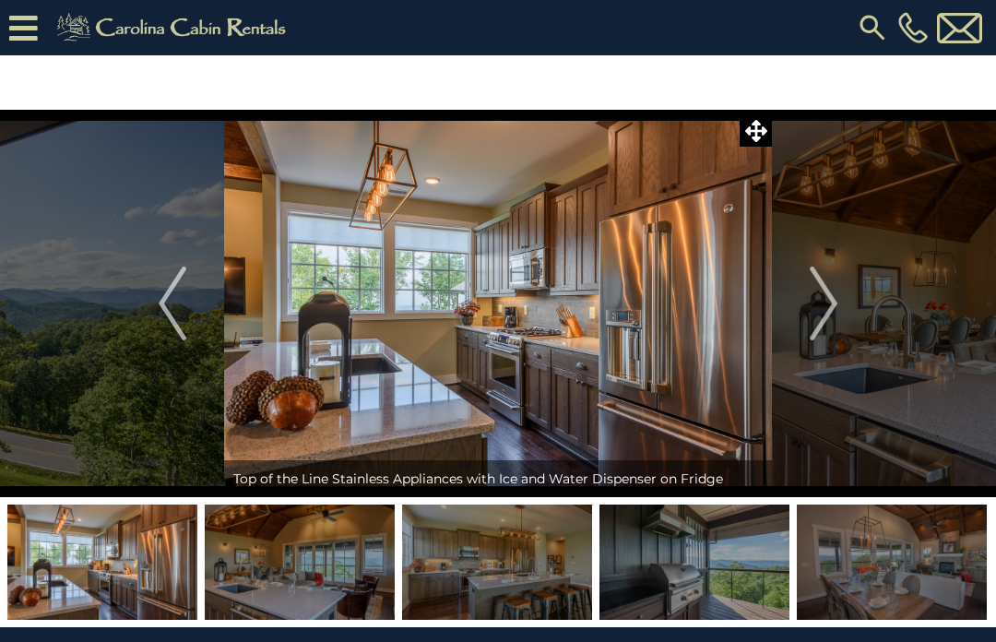
click at [832, 304] on img "Next" at bounding box center [824, 304] width 28 height 74
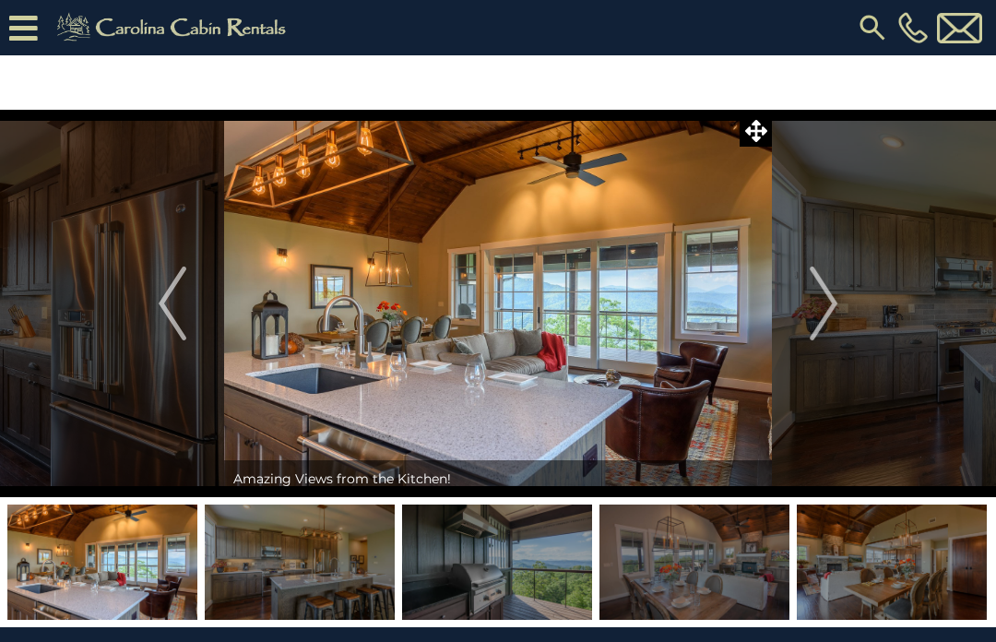
click at [837, 314] on img "Next" at bounding box center [824, 304] width 28 height 74
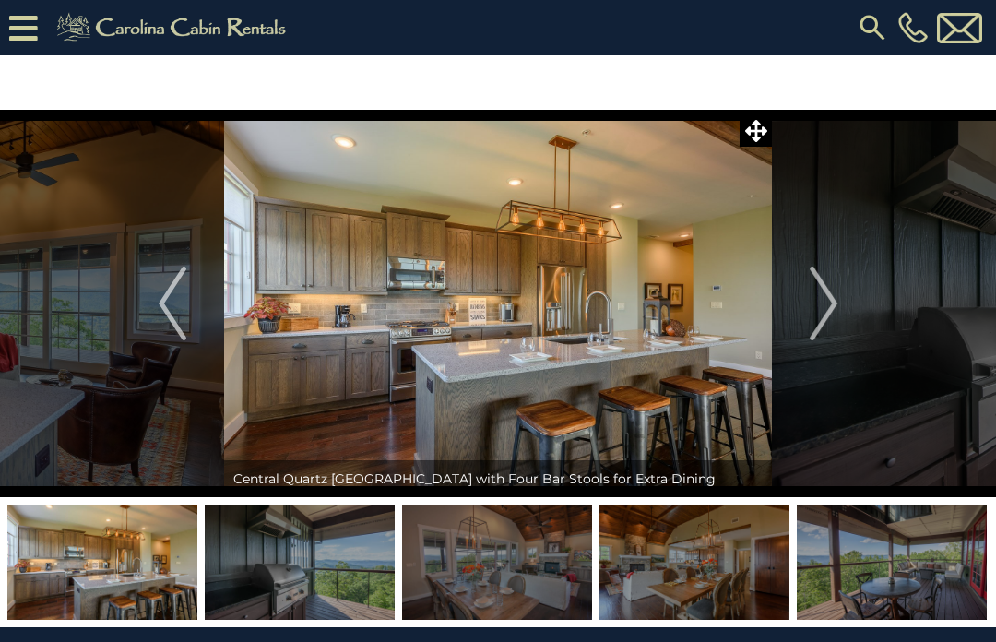
click at [838, 304] on img "Next" at bounding box center [824, 304] width 28 height 74
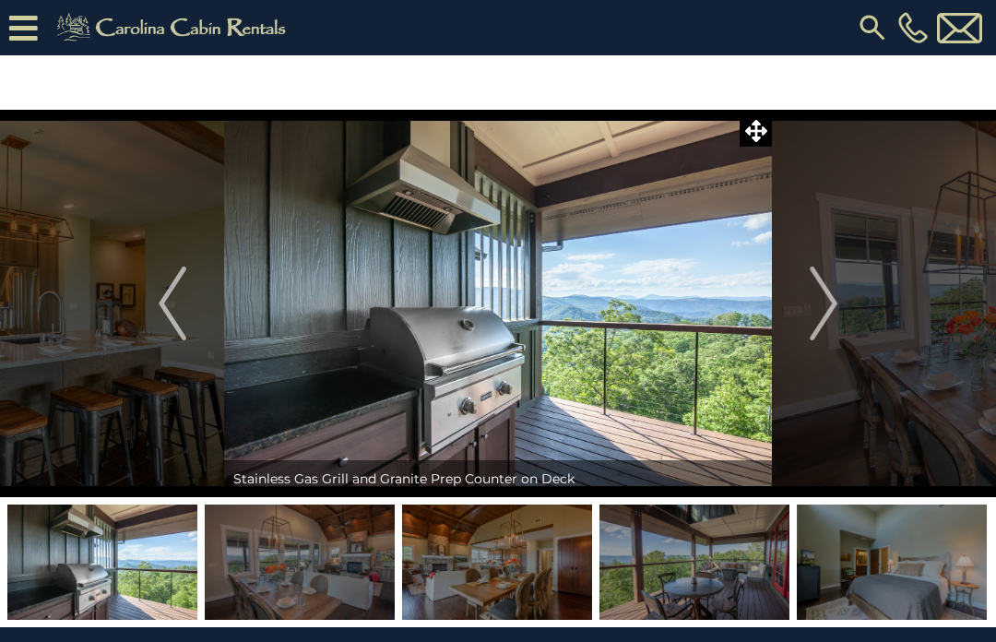
click at [837, 304] on img "Next" at bounding box center [824, 304] width 28 height 74
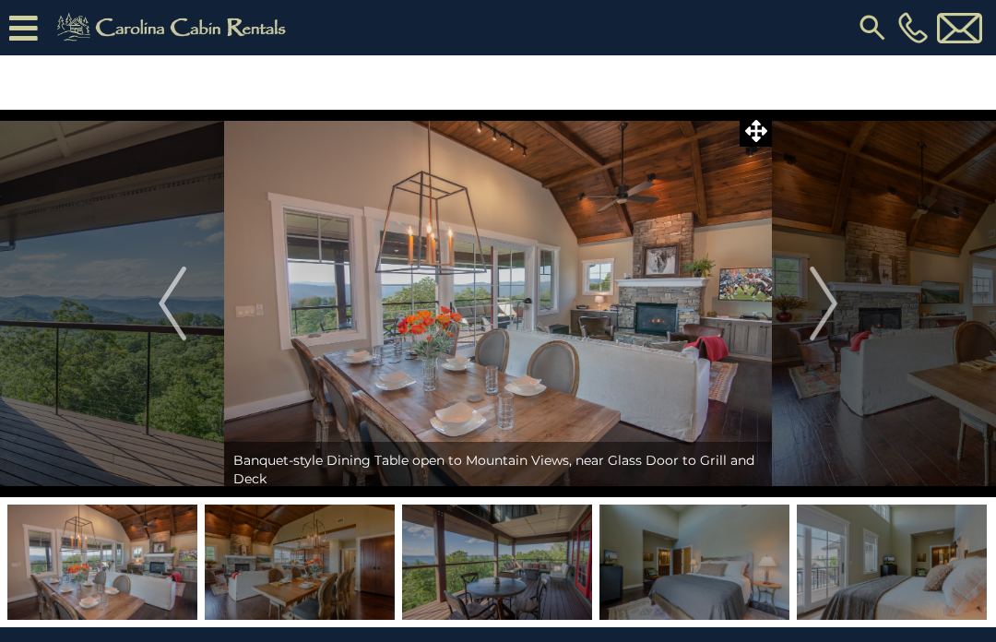
click at [838, 309] on img "Next" at bounding box center [824, 304] width 28 height 74
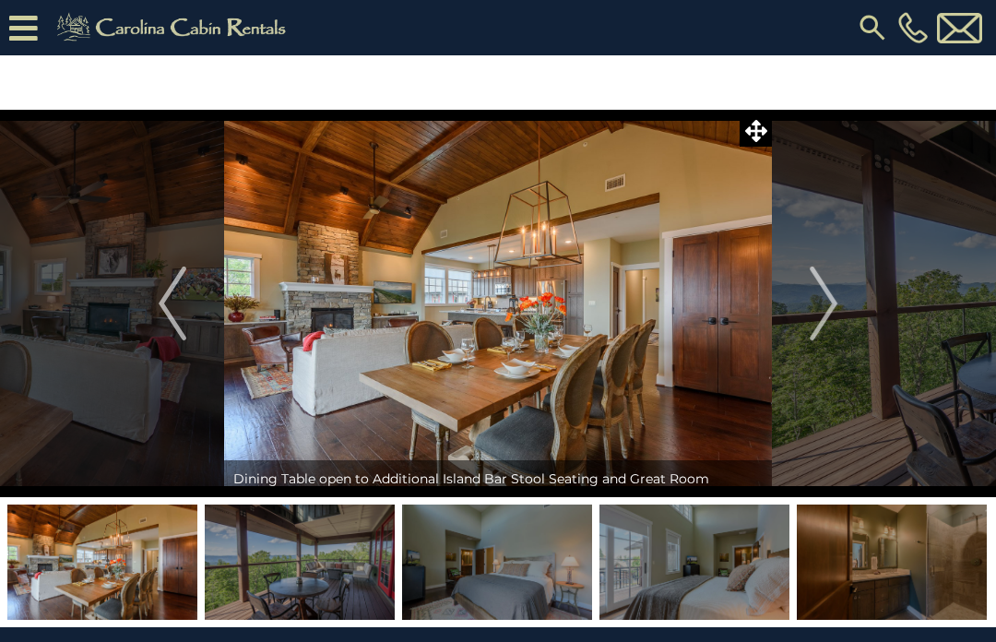
click at [829, 314] on img "Next" at bounding box center [824, 304] width 28 height 74
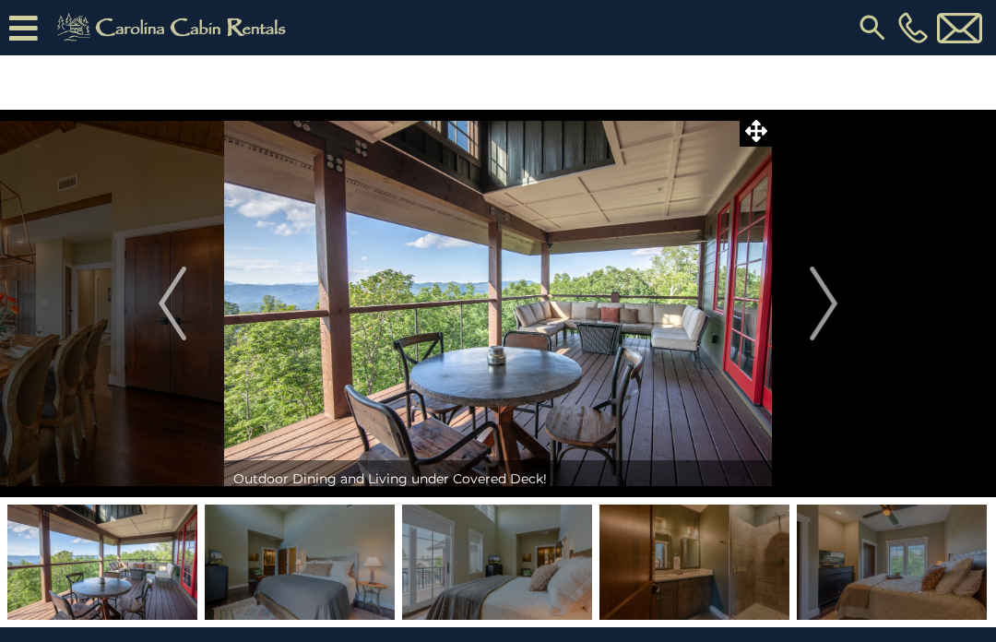
click at [840, 304] on button "Next" at bounding box center [823, 304] width 103 height 388
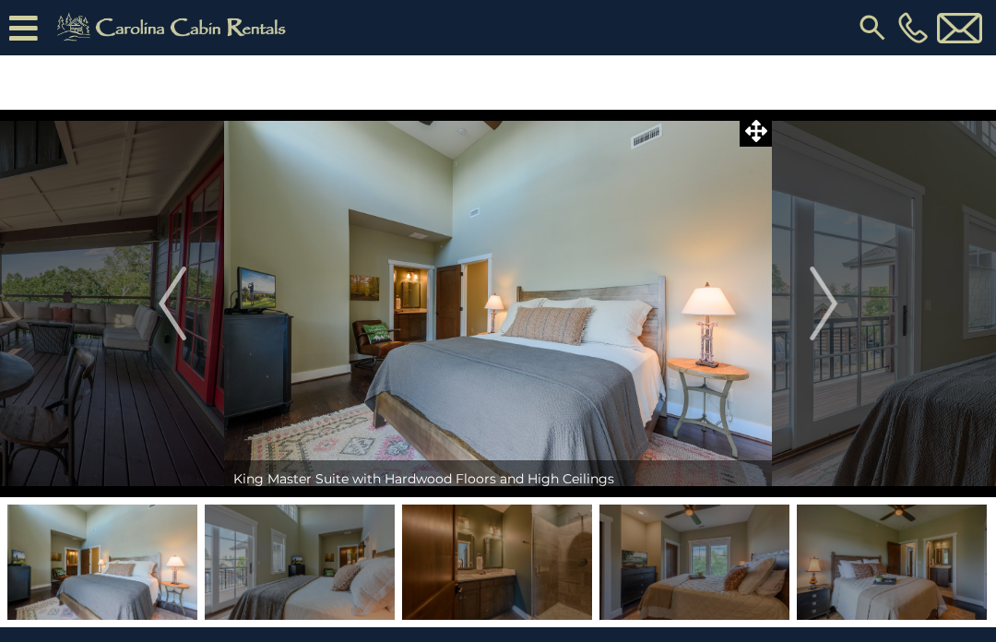
click at [836, 312] on img "Next" at bounding box center [824, 304] width 28 height 74
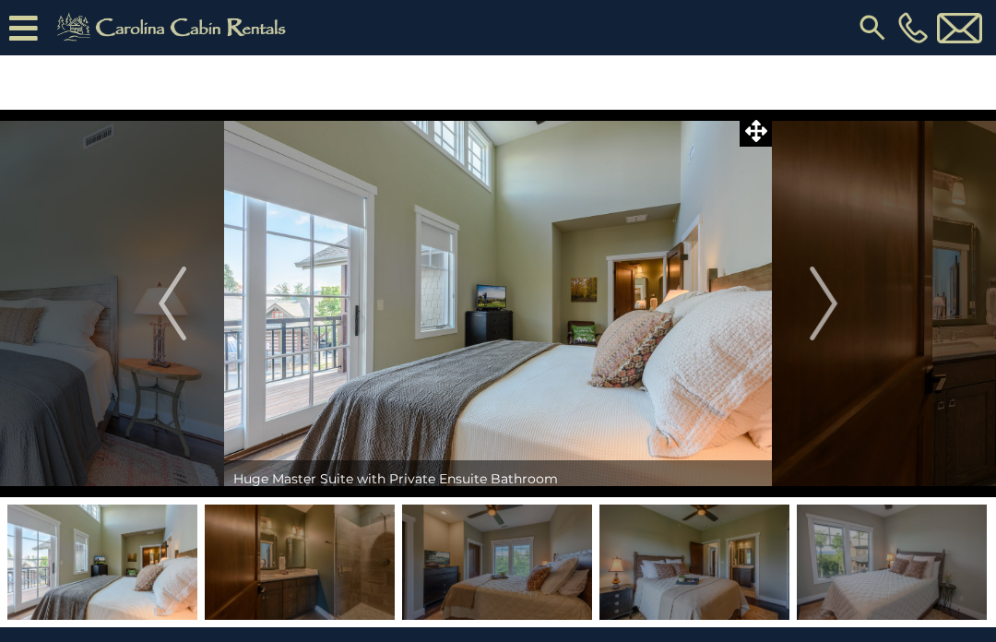
click at [829, 303] on img "Next" at bounding box center [824, 304] width 28 height 74
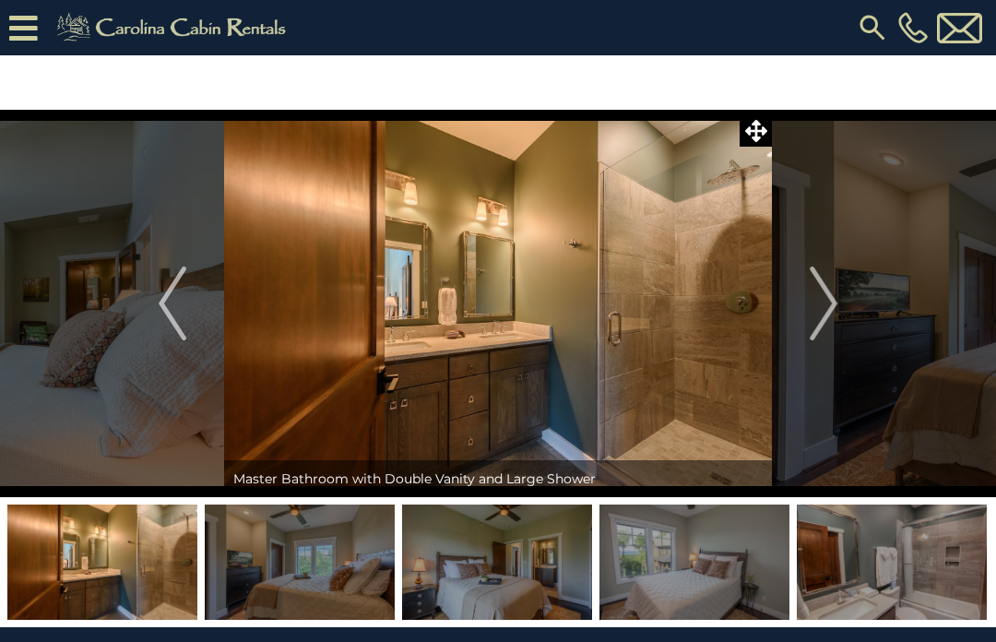
click at [837, 316] on img "Next" at bounding box center [824, 304] width 28 height 74
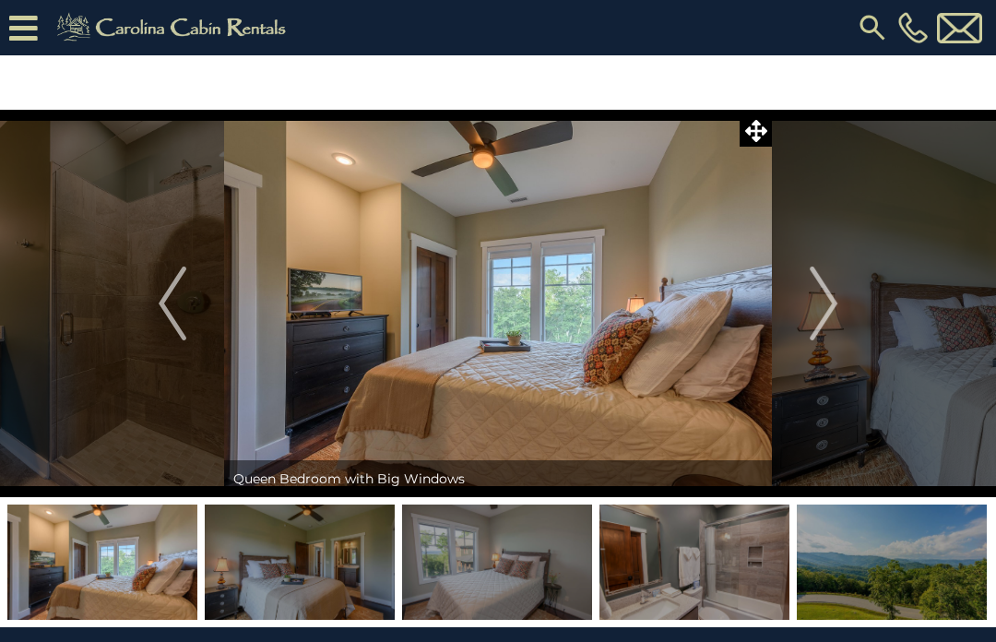
click at [838, 306] on img "Next" at bounding box center [824, 304] width 28 height 74
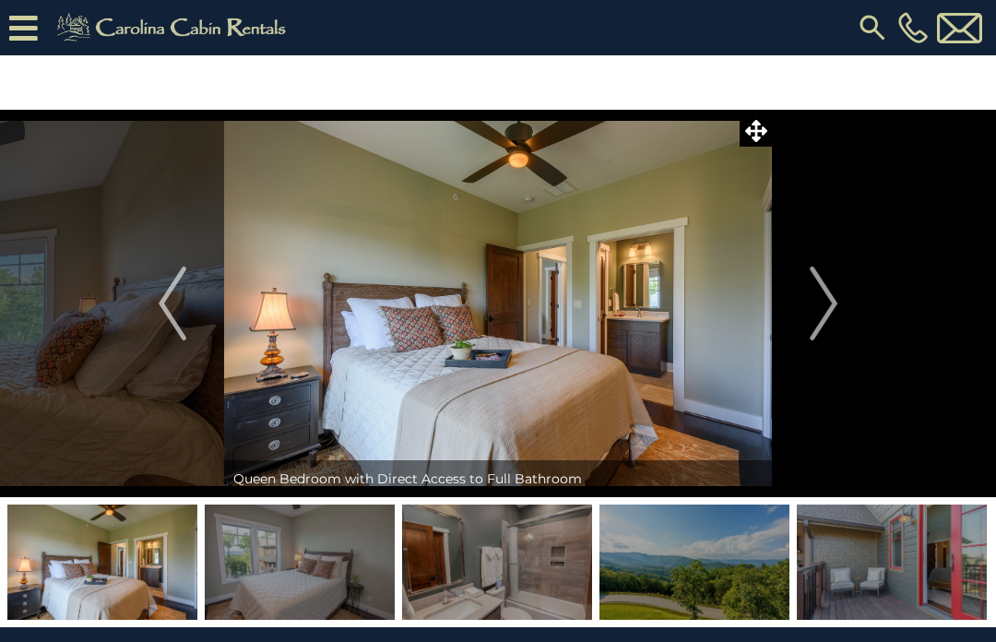
click at [836, 310] on img "Next" at bounding box center [824, 304] width 28 height 74
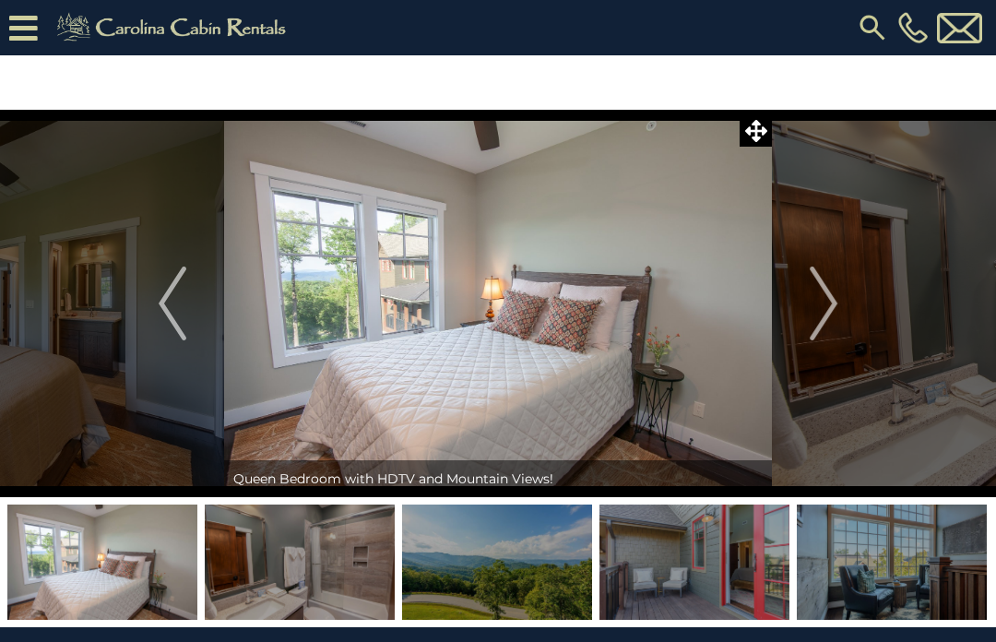
click at [836, 312] on img "Next" at bounding box center [824, 304] width 28 height 74
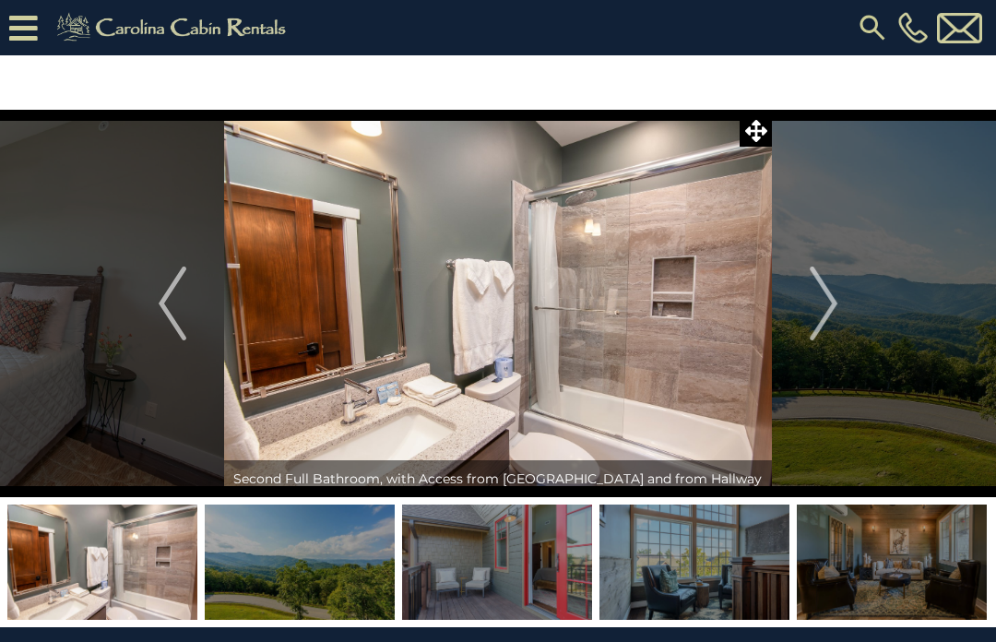
click at [833, 307] on img "Next" at bounding box center [824, 304] width 28 height 74
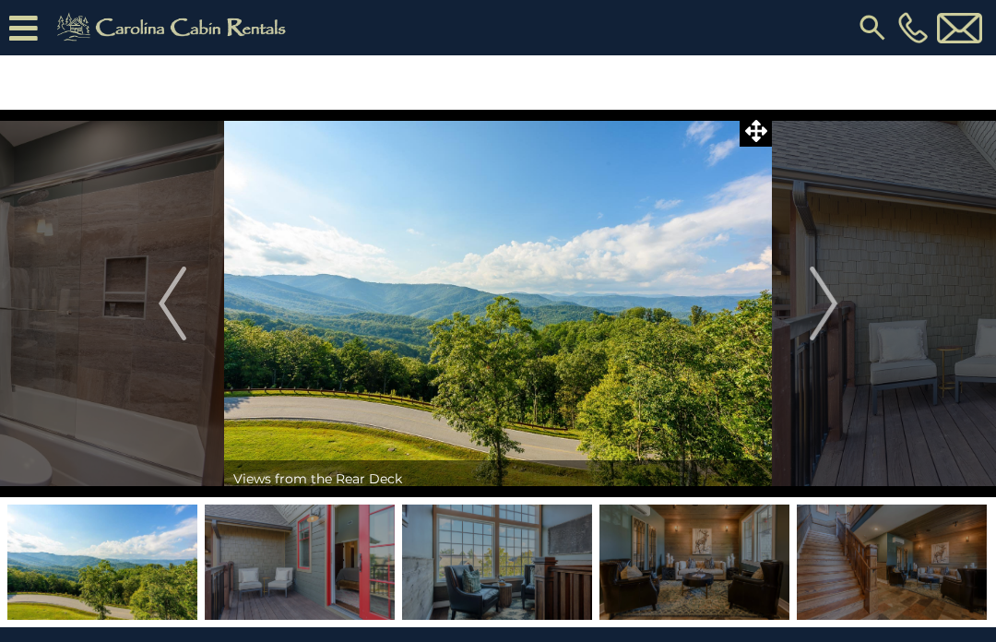
click at [829, 320] on img "Next" at bounding box center [824, 304] width 28 height 74
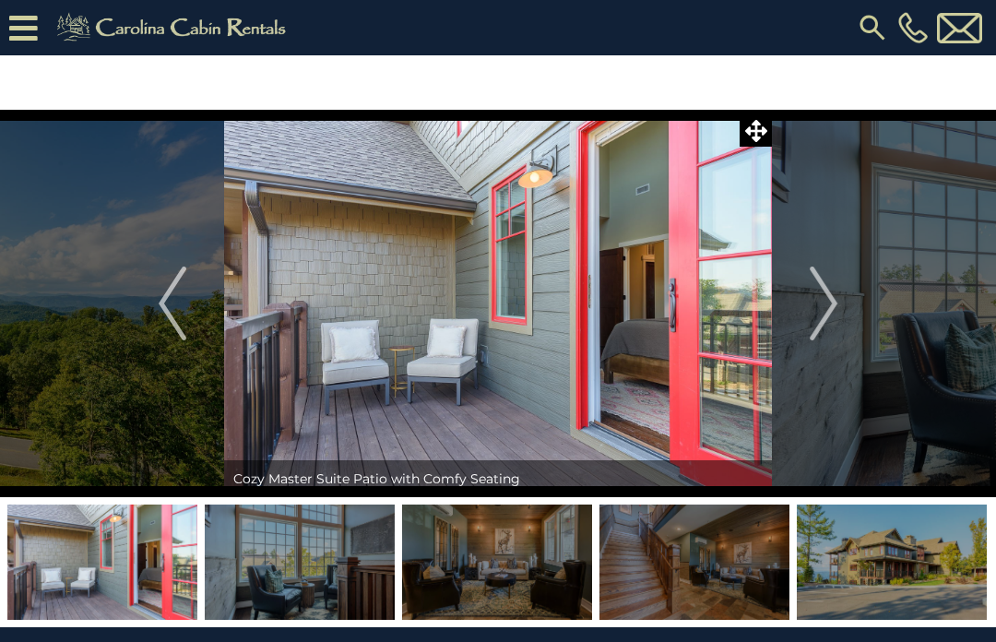
click at [836, 313] on img "Next" at bounding box center [824, 304] width 28 height 74
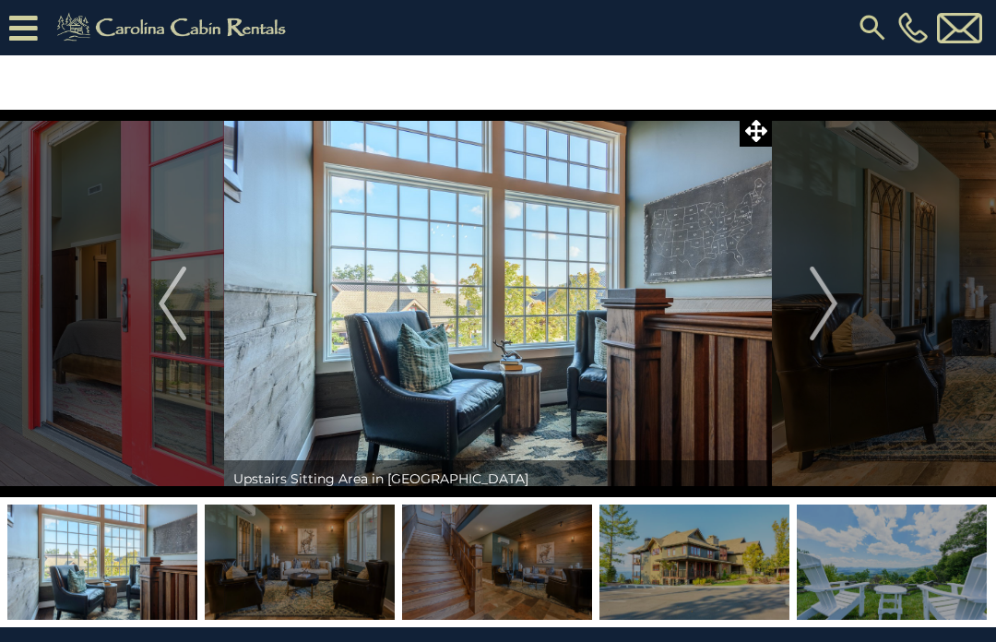
click at [837, 315] on img "Next" at bounding box center [824, 304] width 28 height 74
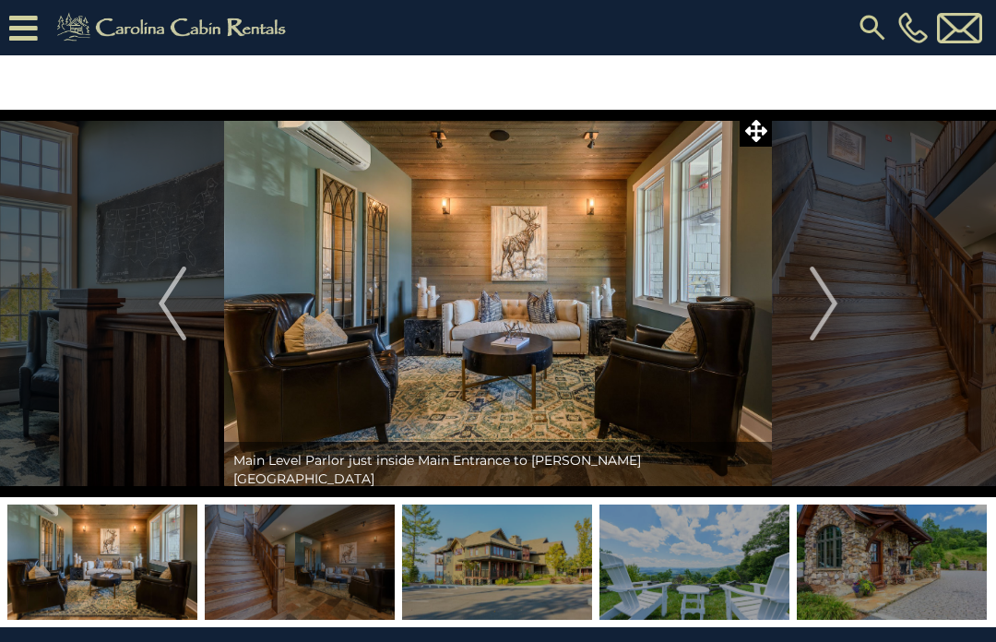
click at [825, 326] on img "Next" at bounding box center [824, 304] width 28 height 74
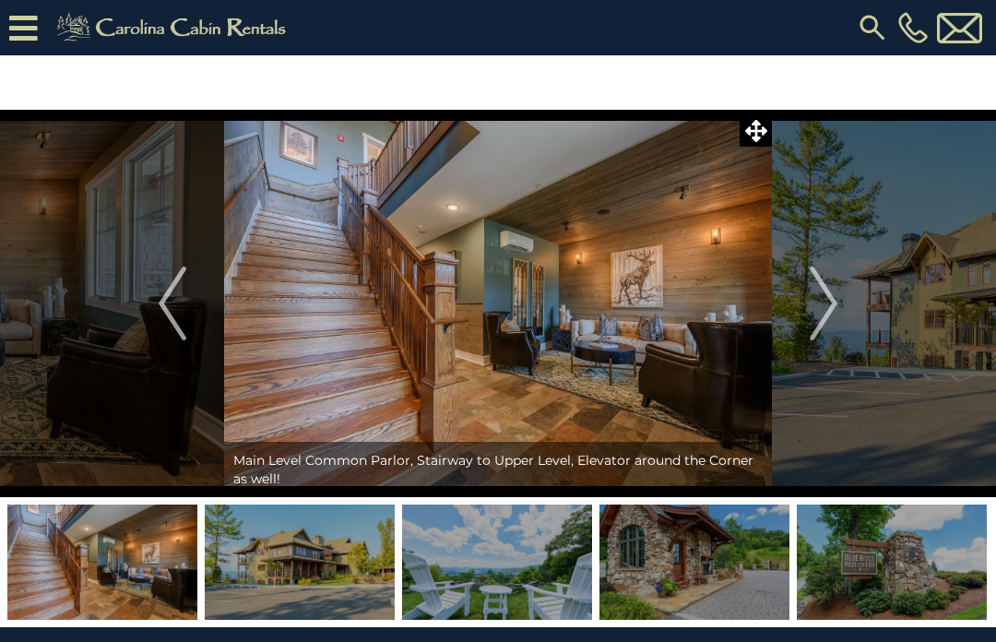
click at [834, 316] on img "Next" at bounding box center [824, 304] width 28 height 74
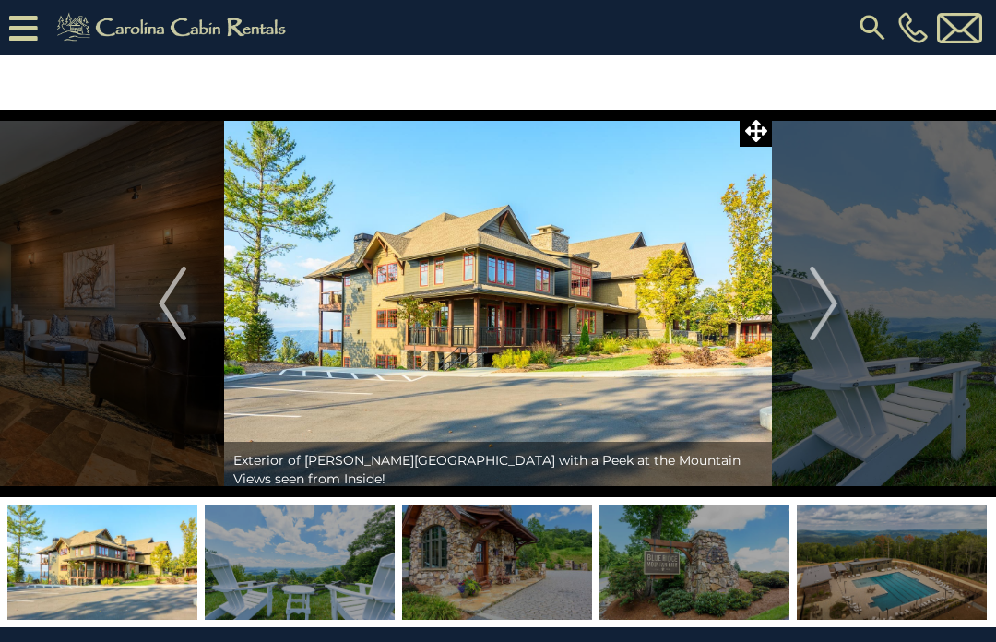
click at [838, 304] on img "Next" at bounding box center [824, 304] width 28 height 74
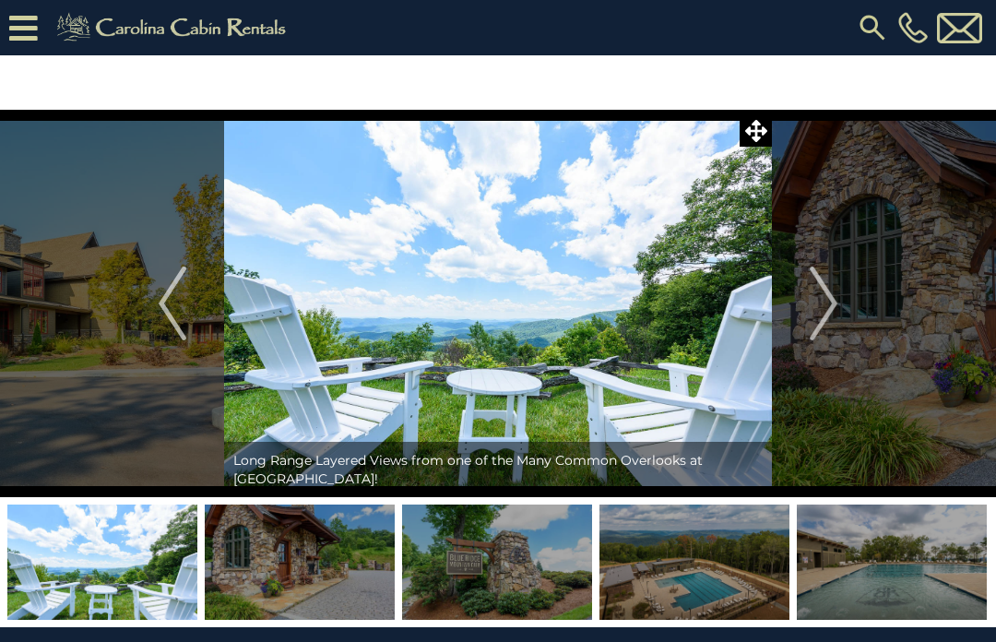
click at [828, 308] on img "Next" at bounding box center [824, 304] width 28 height 74
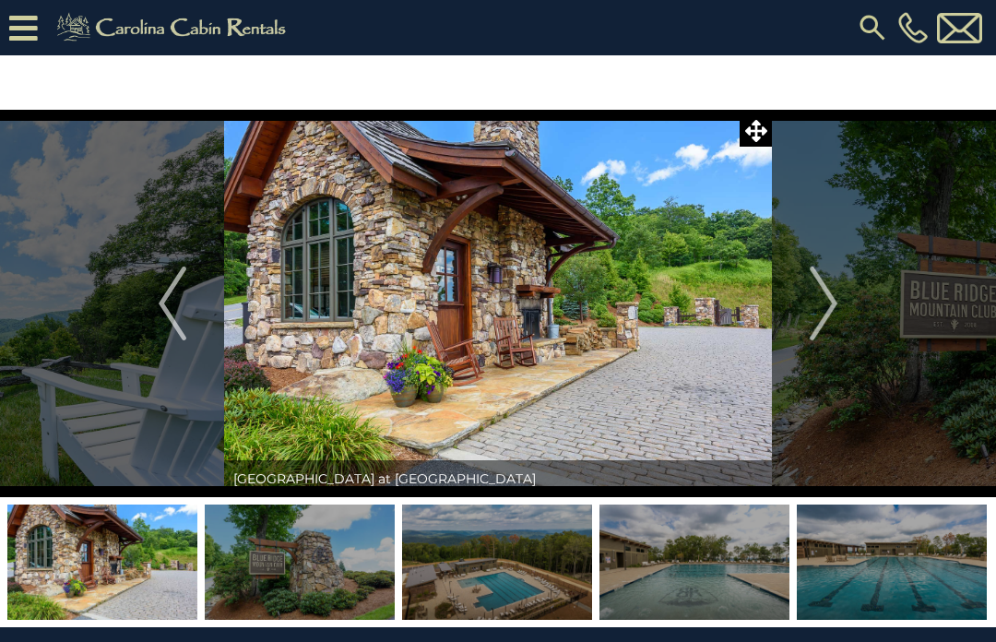
click at [835, 316] on img "Next" at bounding box center [824, 304] width 28 height 74
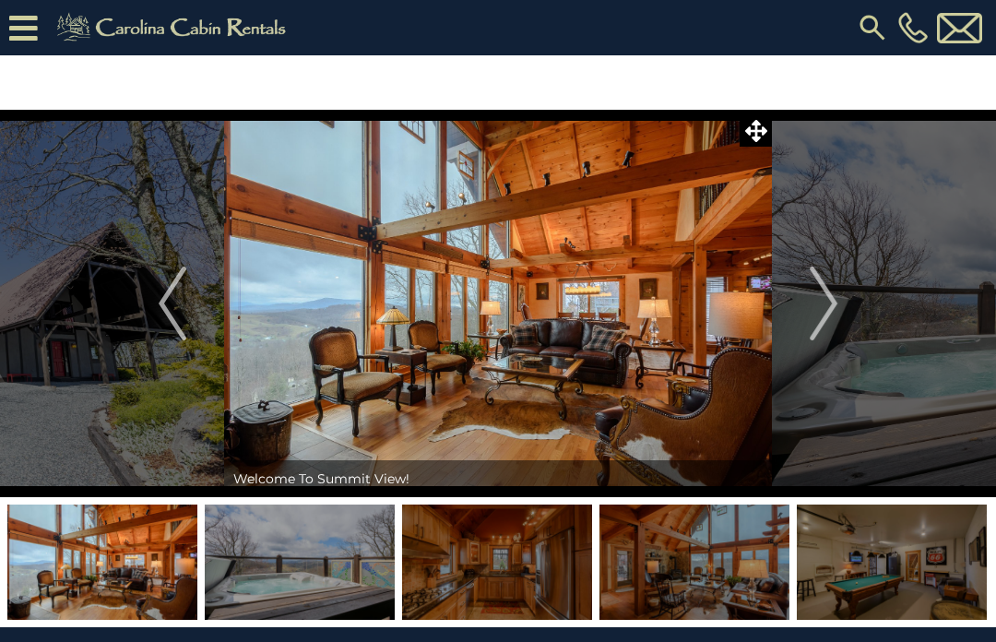
click at [831, 312] on img "Next" at bounding box center [824, 304] width 28 height 74
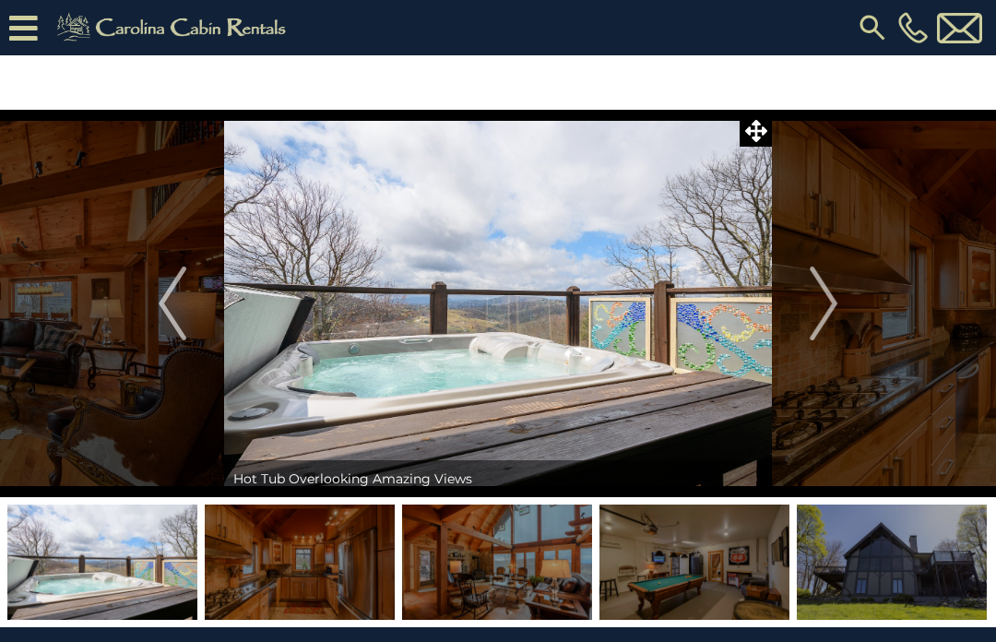
click at [834, 299] on img "Next" at bounding box center [824, 304] width 28 height 74
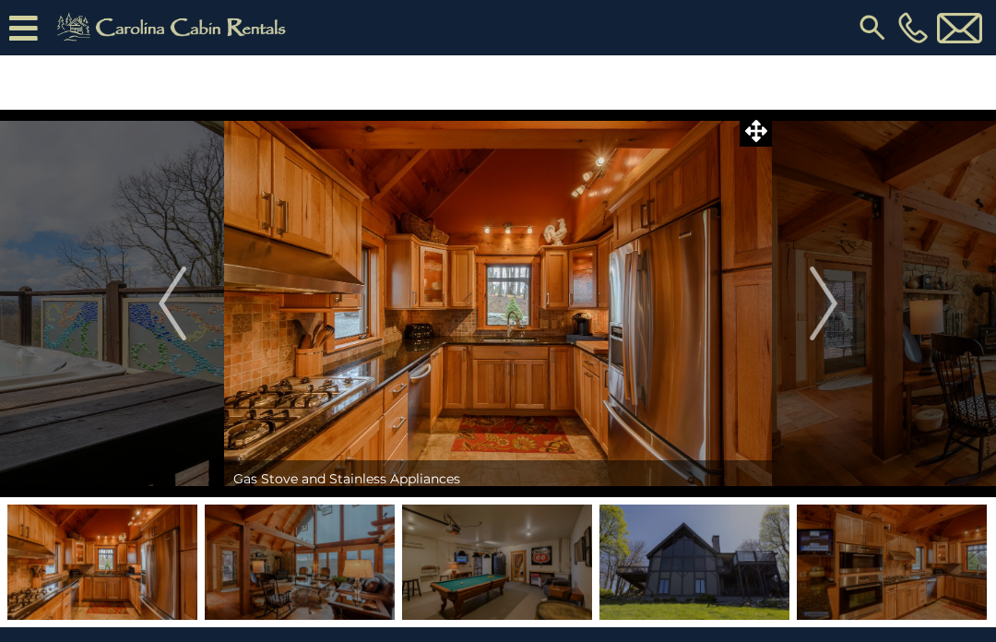
click at [833, 308] on img "Next" at bounding box center [824, 304] width 28 height 74
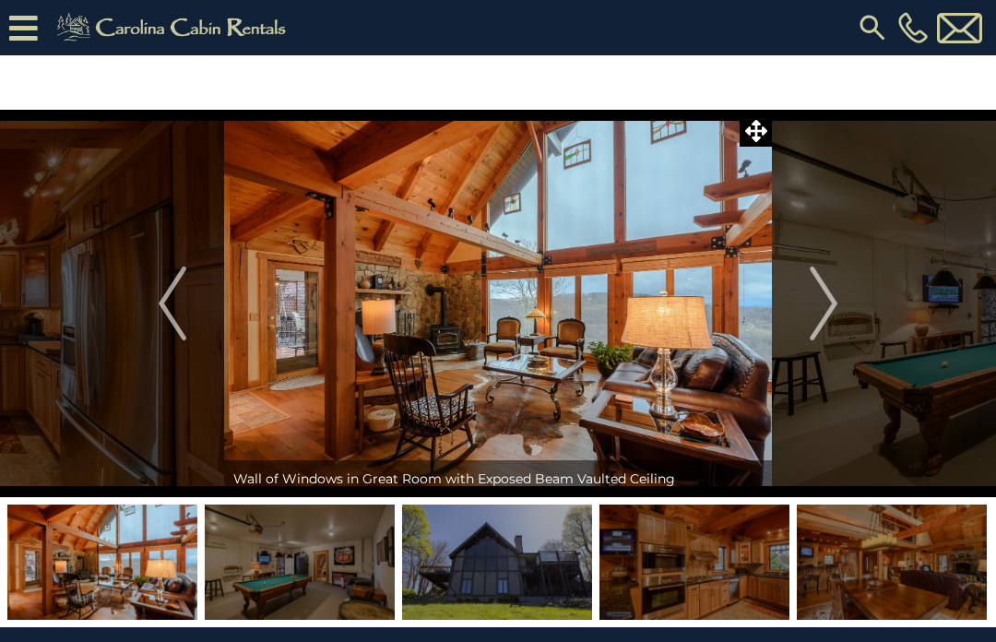
click at [841, 304] on button "Next" at bounding box center [823, 304] width 103 height 388
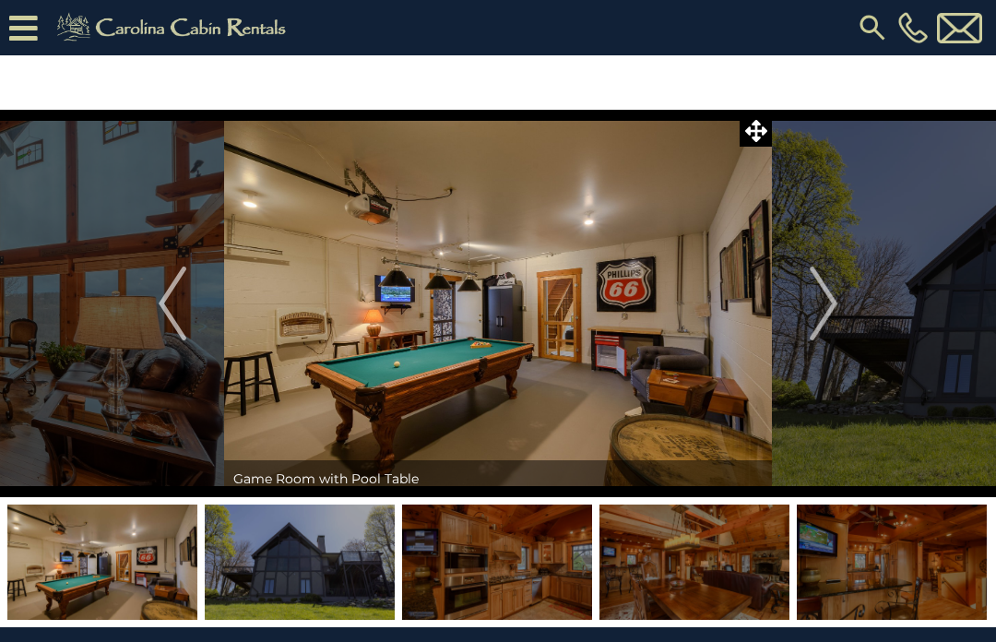
click at [829, 303] on img "Next" at bounding box center [824, 304] width 28 height 74
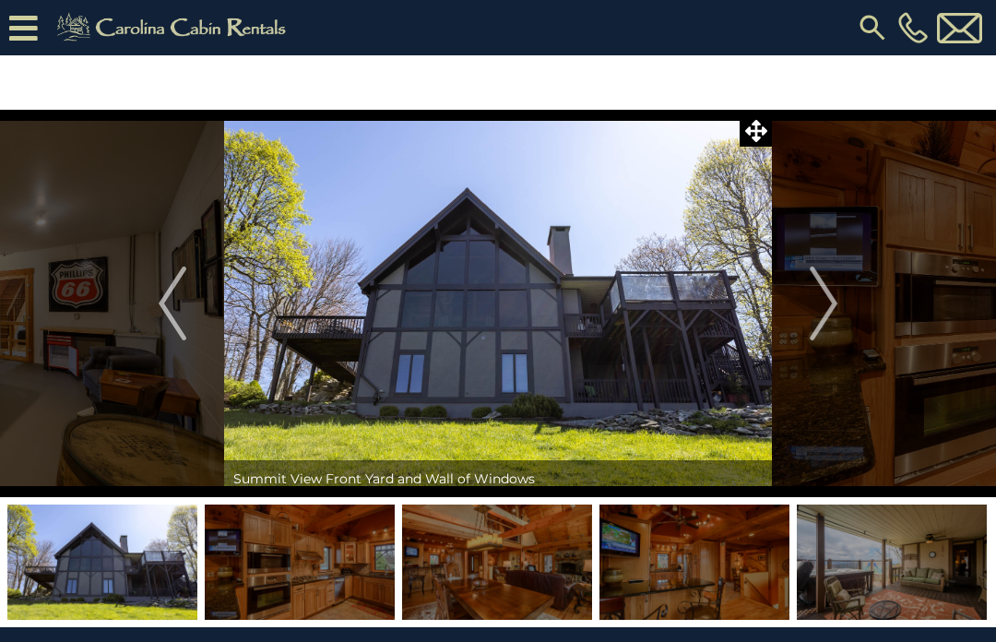
click at [832, 302] on img "Next" at bounding box center [824, 304] width 28 height 74
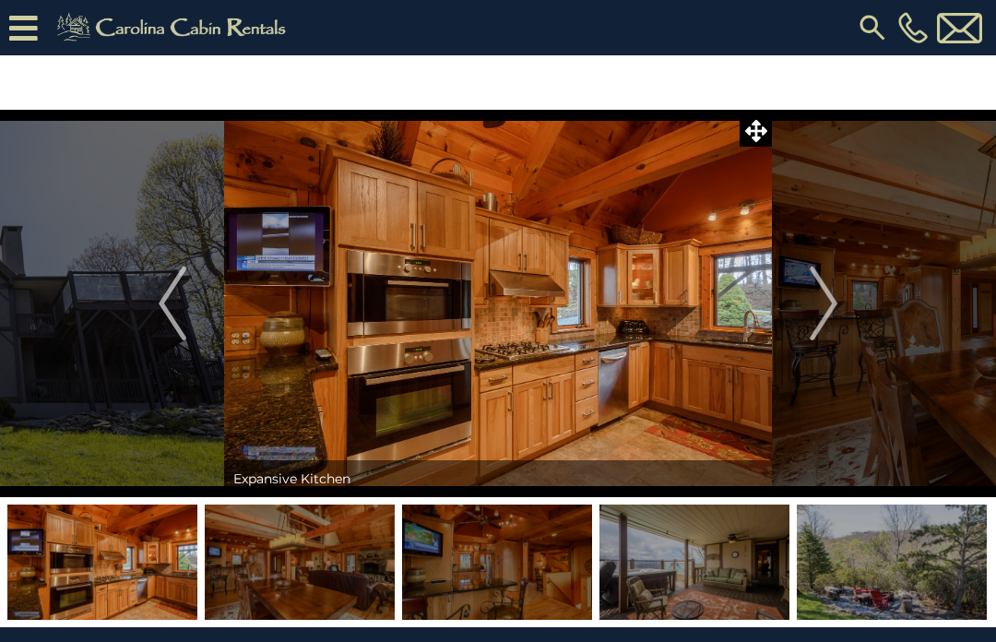
click at [831, 304] on img "Next" at bounding box center [824, 304] width 28 height 74
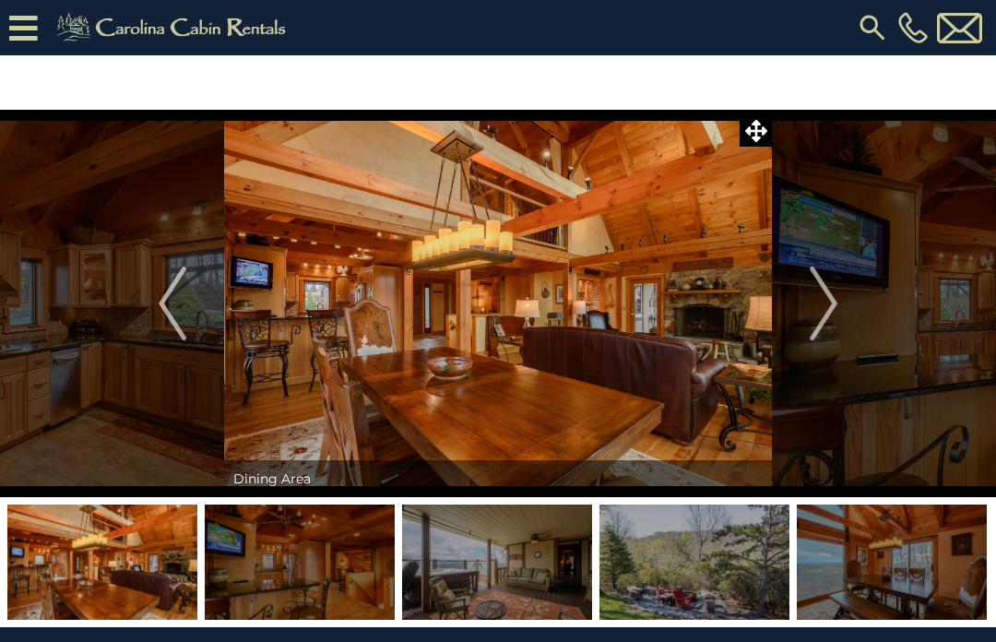
click at [828, 302] on img "Next" at bounding box center [824, 304] width 28 height 74
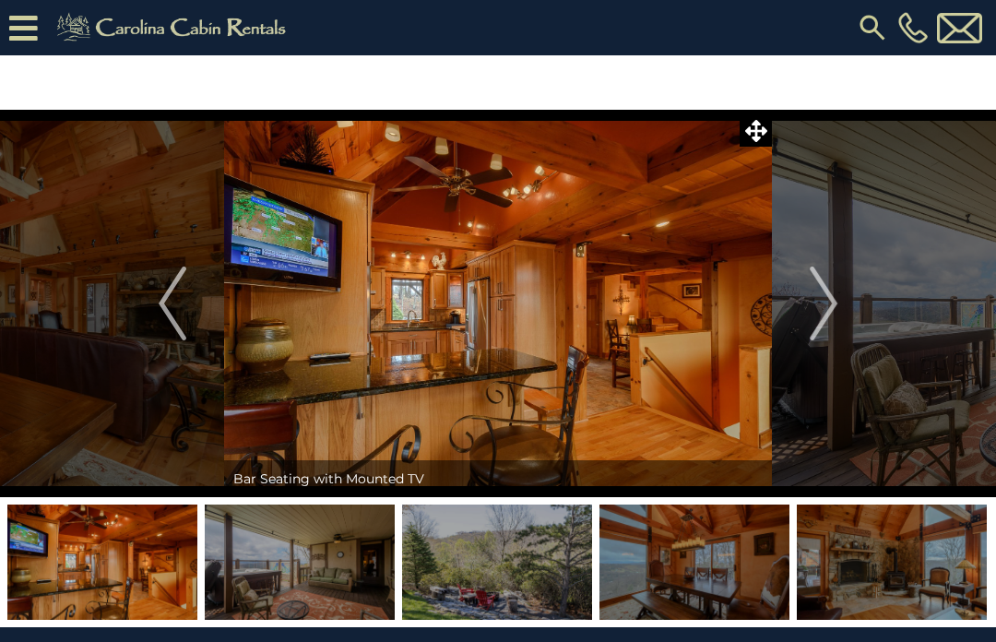
click at [829, 301] on img "Next" at bounding box center [824, 304] width 28 height 74
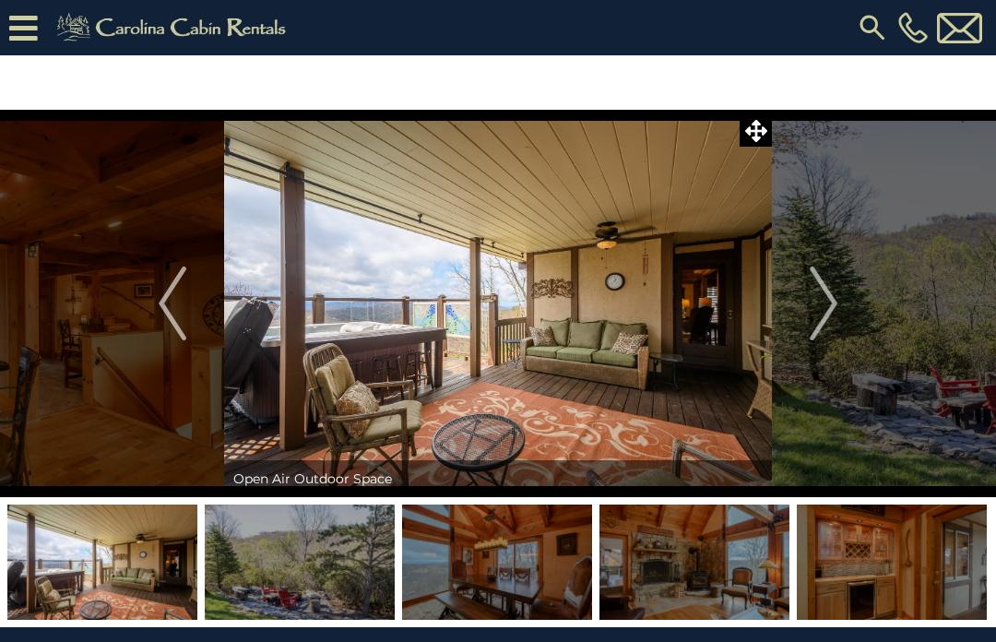
click at [831, 298] on img "Next" at bounding box center [824, 304] width 28 height 74
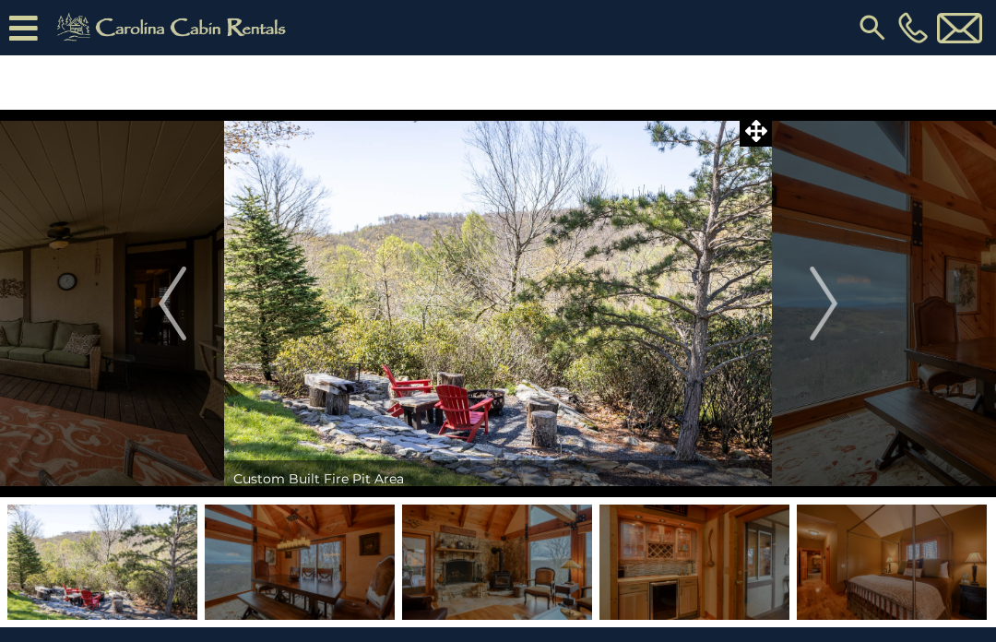
click at [829, 301] on img "Next" at bounding box center [824, 304] width 28 height 74
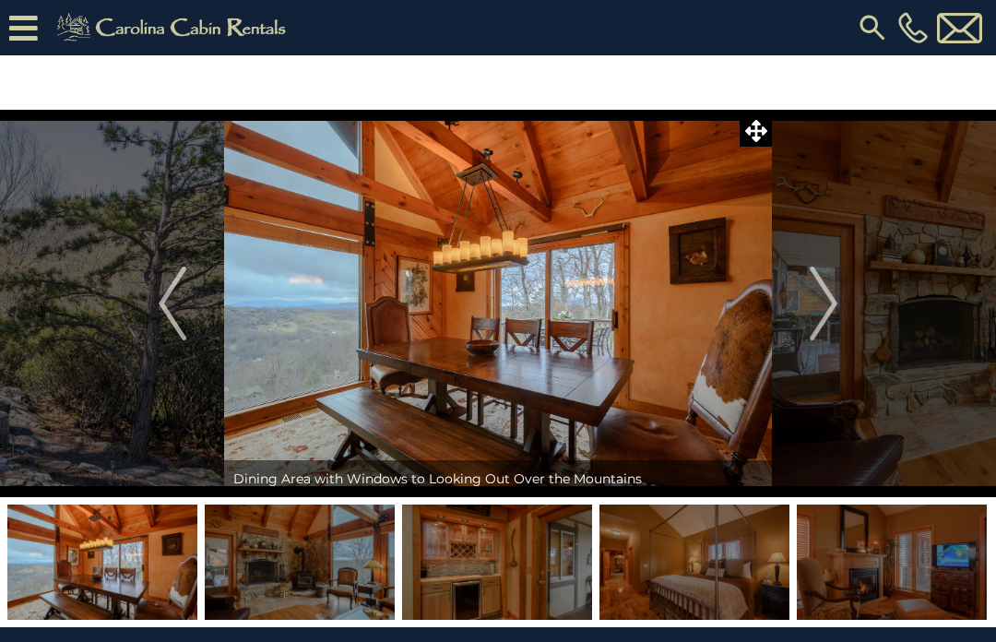
click at [833, 302] on img "Next" at bounding box center [824, 304] width 28 height 74
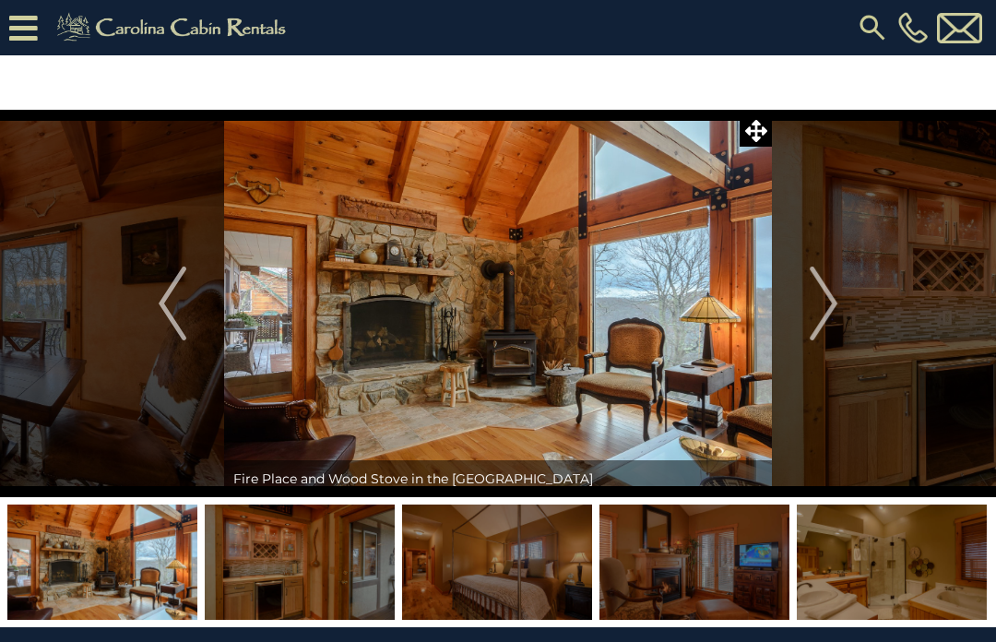
click at [838, 304] on img "Next" at bounding box center [824, 304] width 28 height 74
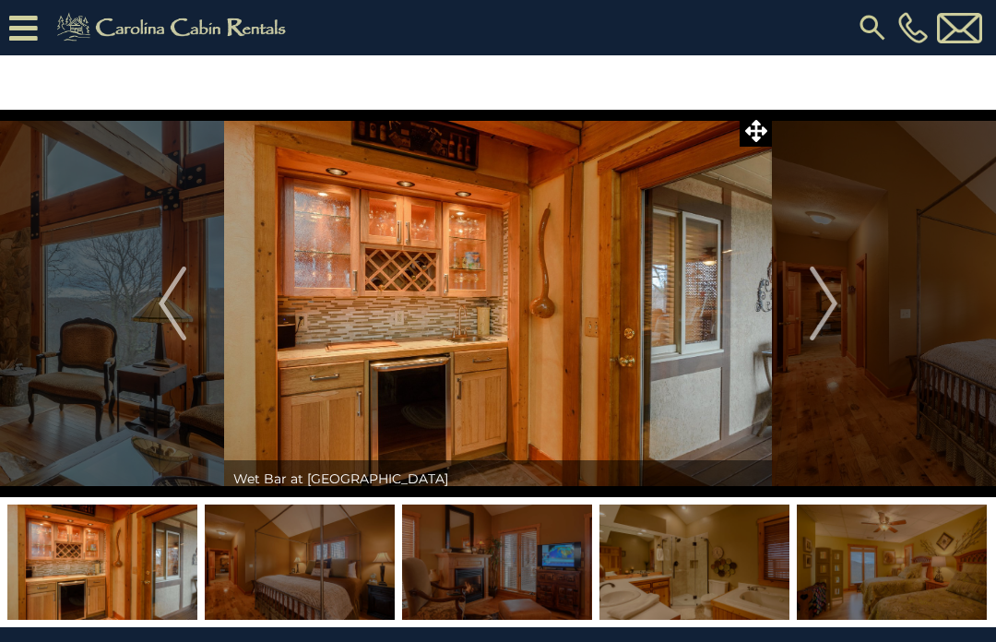
click at [838, 297] on img "Next" at bounding box center [824, 304] width 28 height 74
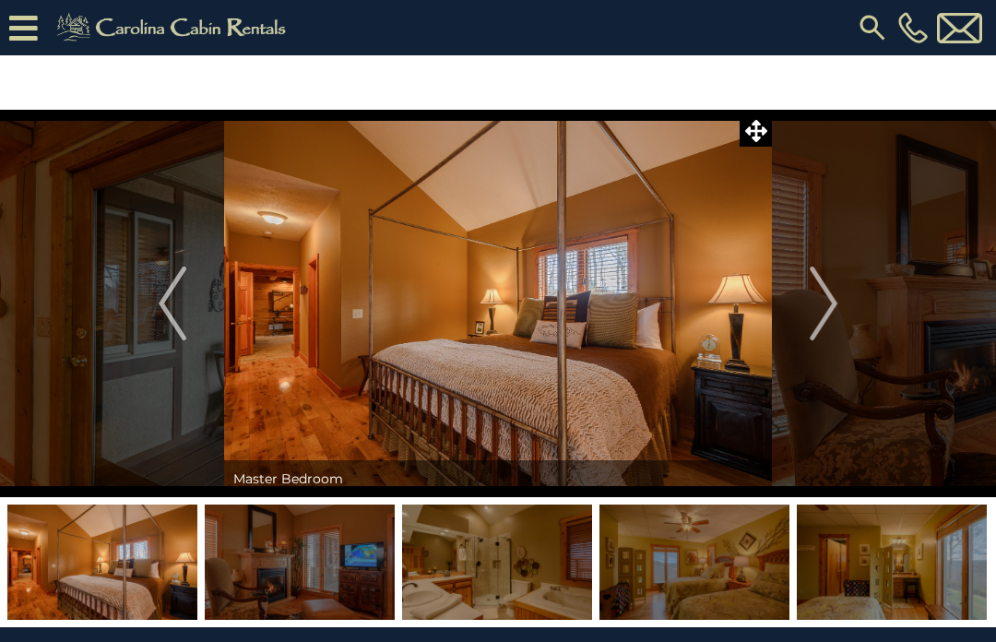
click at [837, 300] on img "Next" at bounding box center [824, 304] width 28 height 74
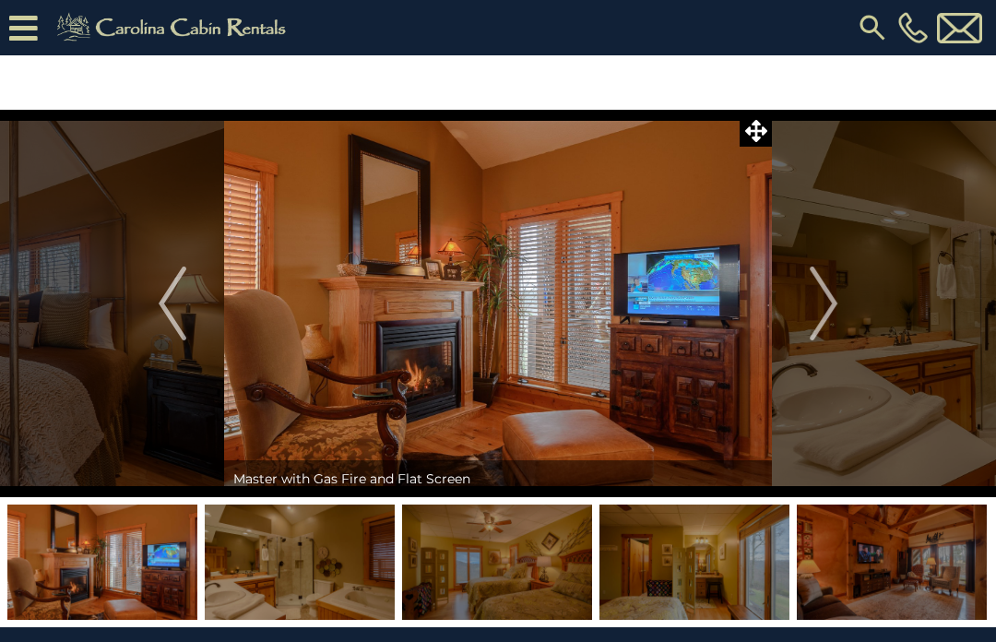
click at [840, 305] on button "Next" at bounding box center [823, 304] width 103 height 388
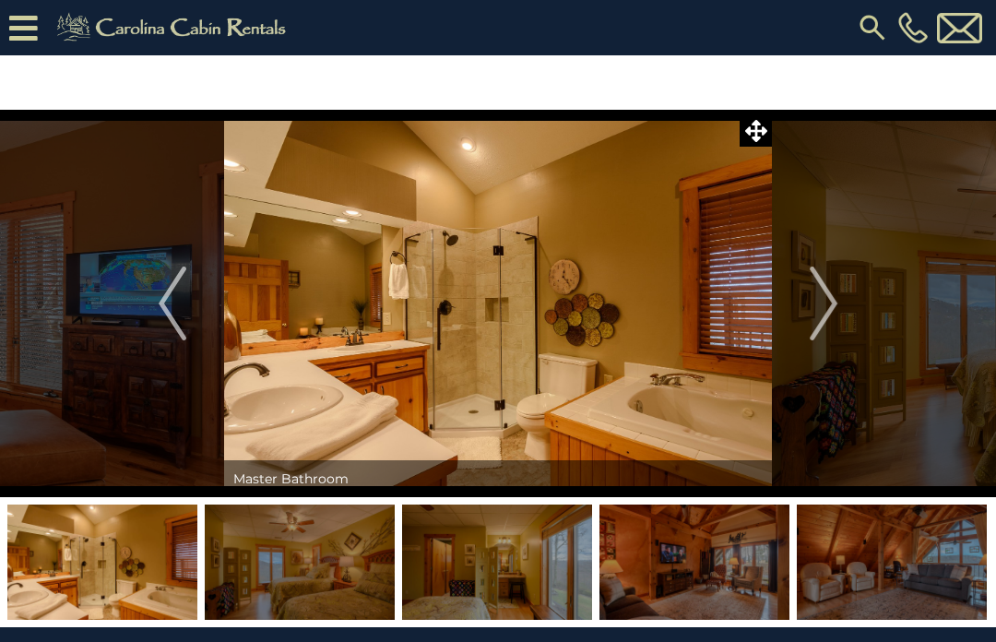
click at [842, 299] on button "Next" at bounding box center [823, 304] width 103 height 388
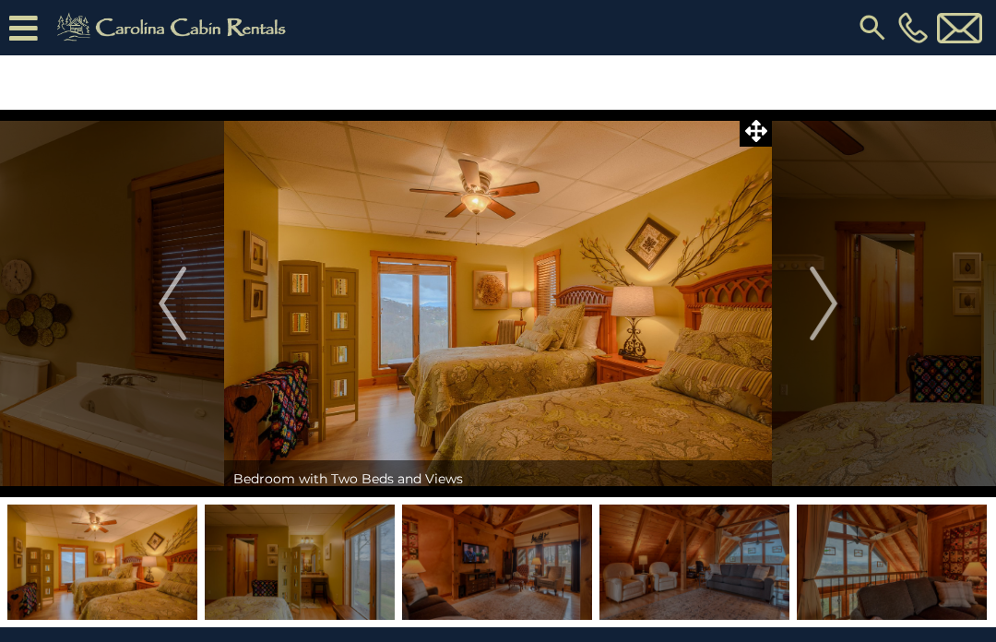
click at [836, 303] on img "Next" at bounding box center [824, 304] width 28 height 74
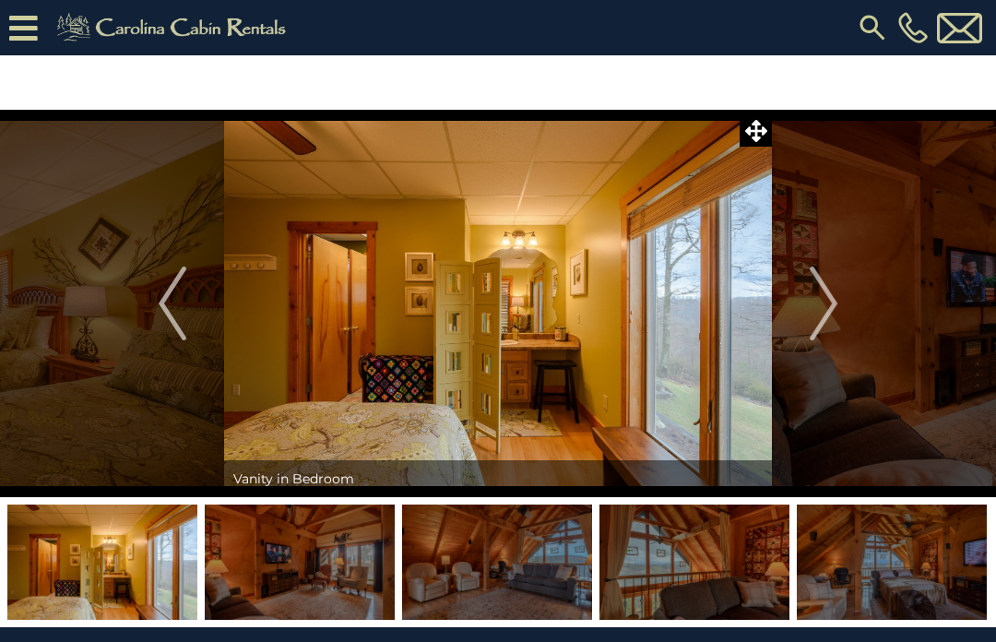
click at [835, 303] on img "Next" at bounding box center [824, 304] width 28 height 74
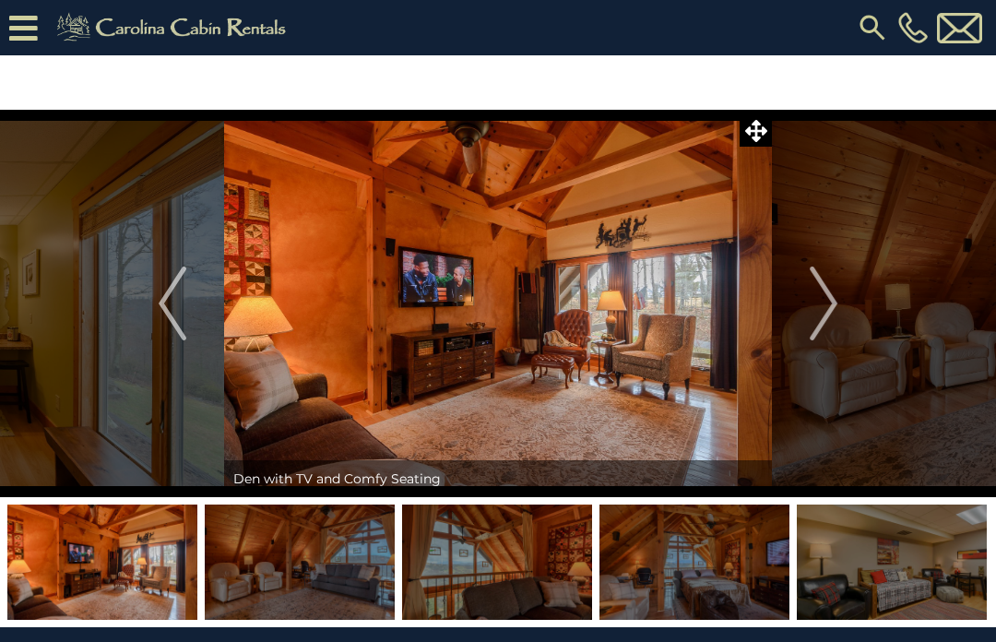
click at [838, 298] on img "Next" at bounding box center [824, 304] width 28 height 74
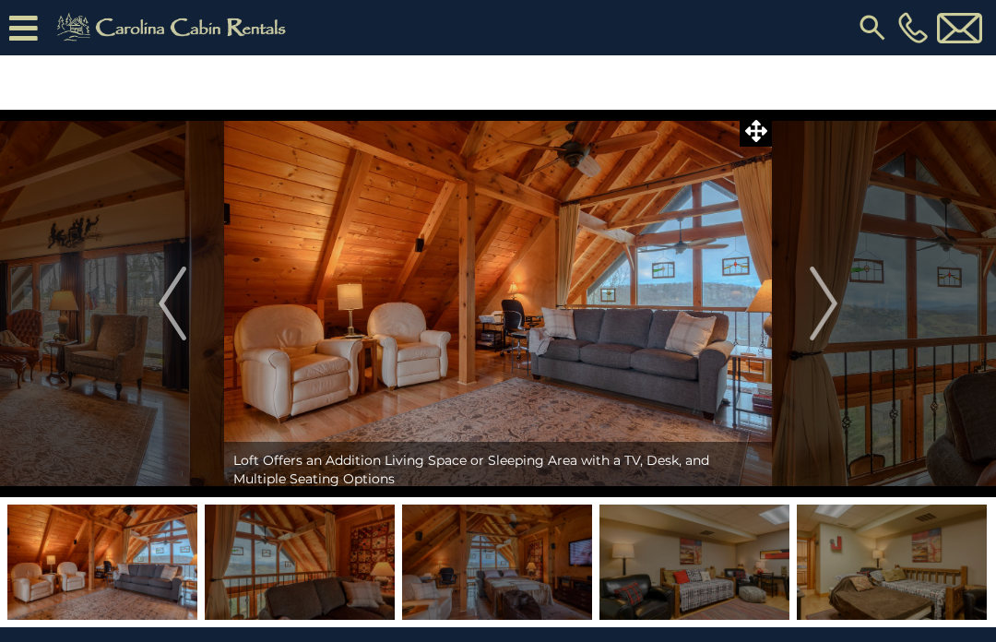
click at [833, 299] on img "Next" at bounding box center [824, 304] width 28 height 74
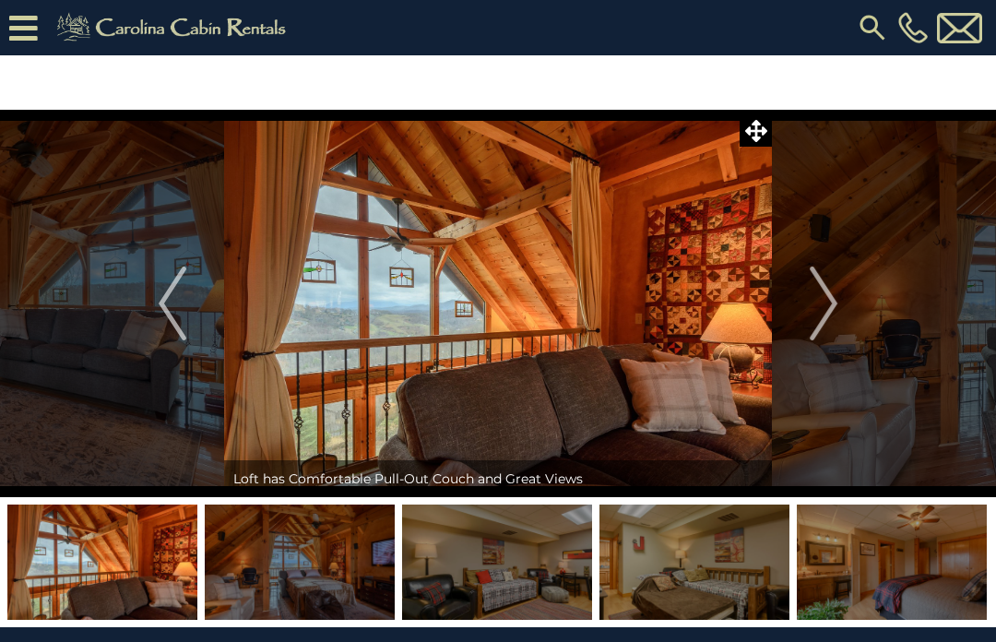
click at [840, 300] on button "Next" at bounding box center [823, 304] width 103 height 388
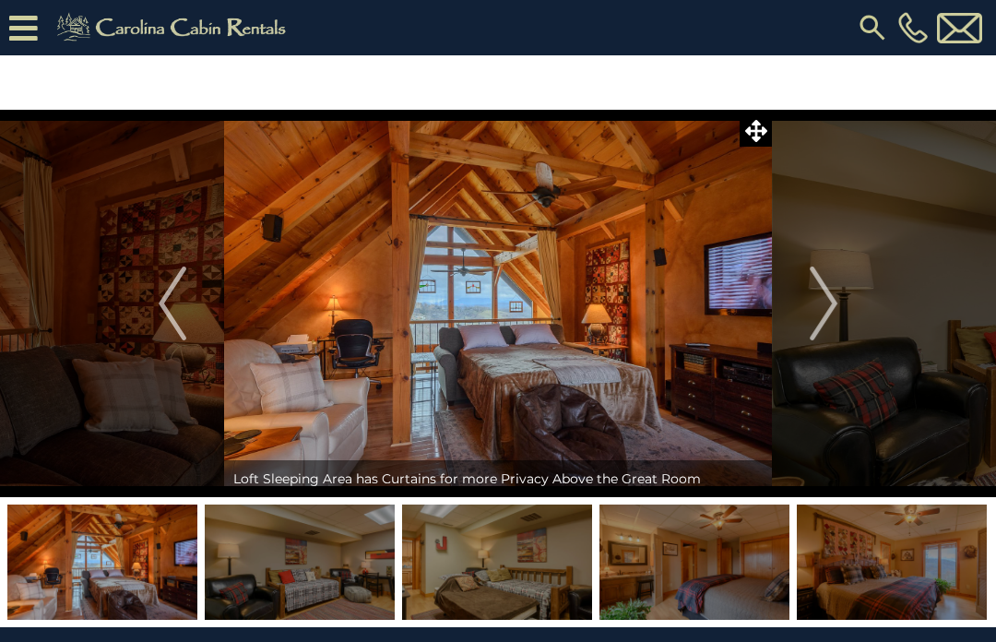
click at [823, 314] on img "Next" at bounding box center [824, 304] width 28 height 74
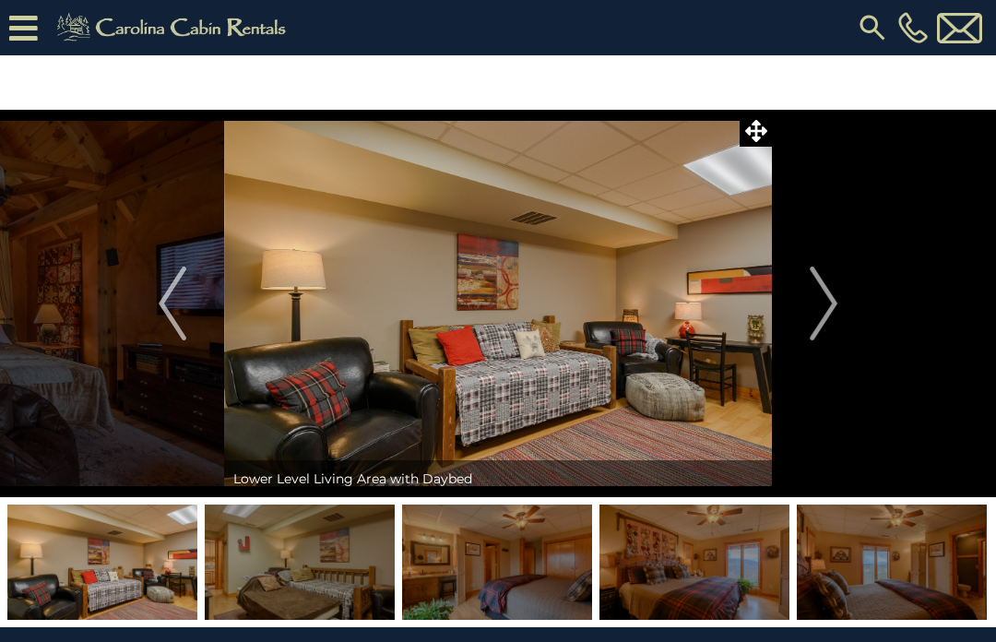
click at [840, 306] on button "Next" at bounding box center [823, 304] width 103 height 388
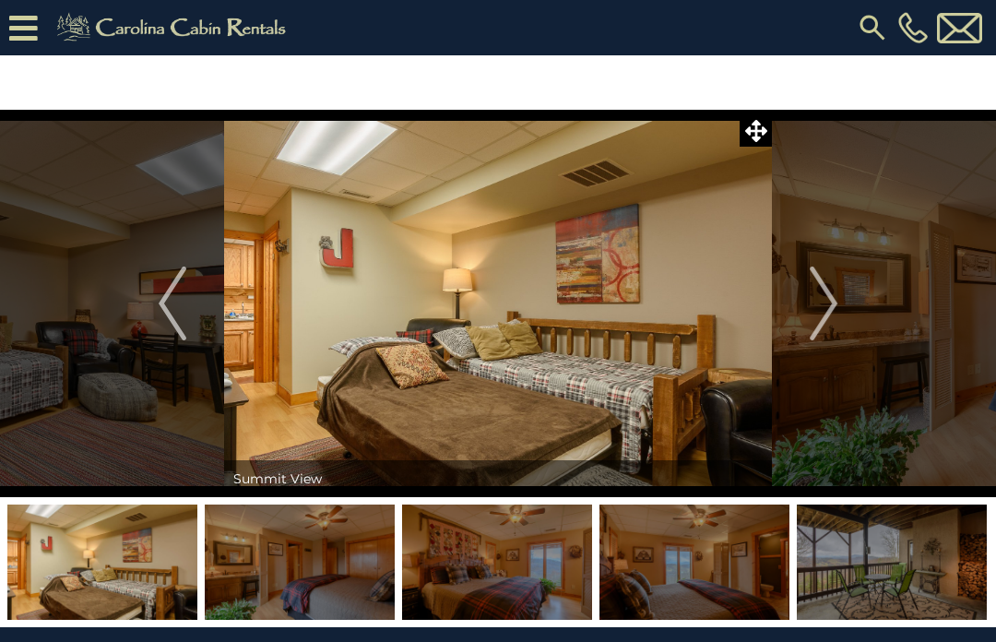
click at [840, 305] on button "Next" at bounding box center [823, 304] width 103 height 388
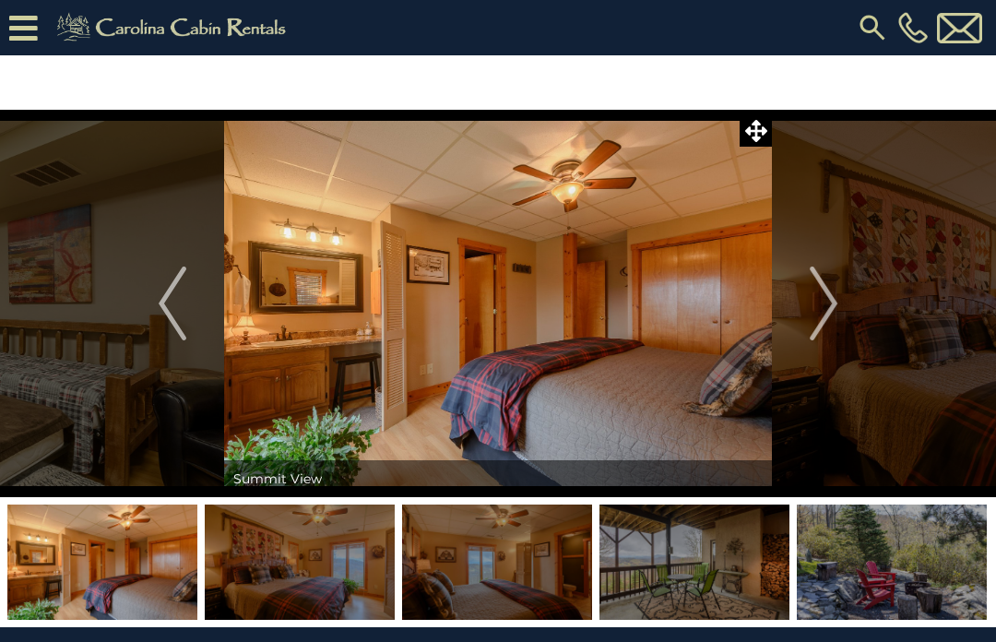
click at [830, 316] on img "Next" at bounding box center [824, 304] width 28 height 74
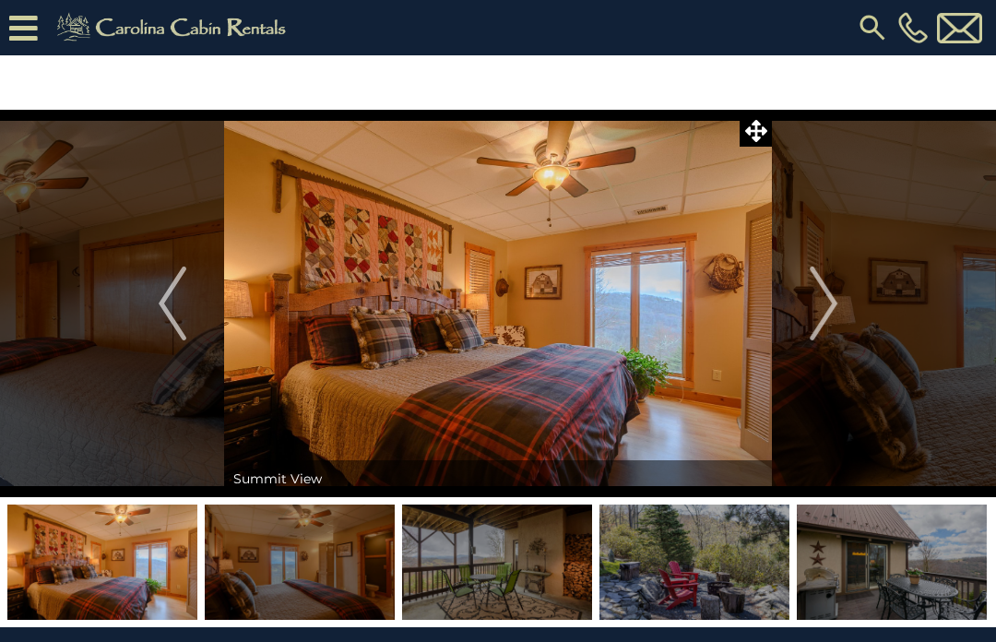
click at [837, 316] on img "Next" at bounding box center [824, 304] width 28 height 74
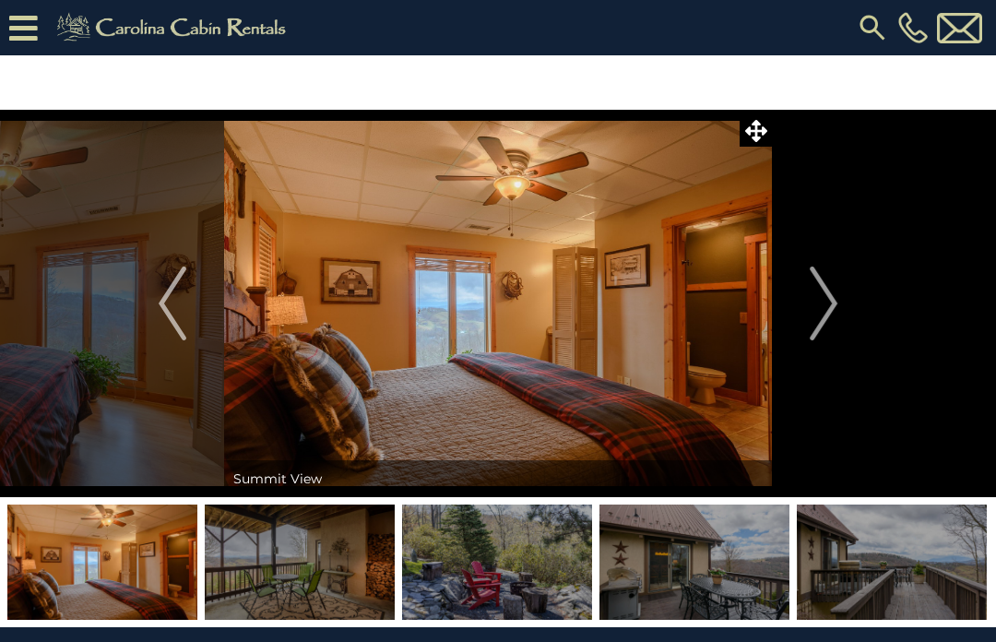
click at [835, 306] on img "Next" at bounding box center [824, 304] width 28 height 74
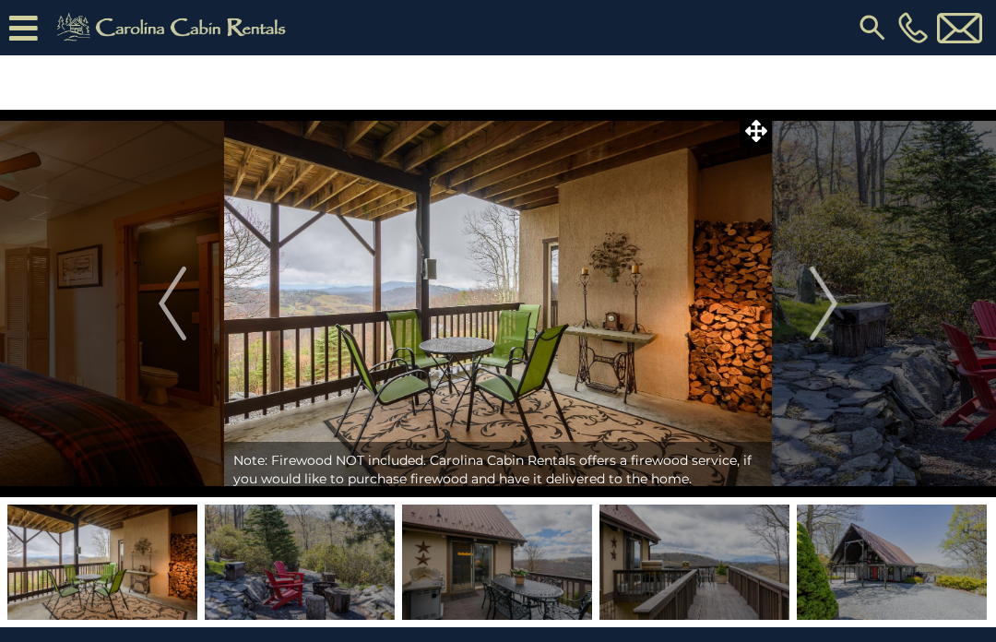
click at [834, 303] on img "Next" at bounding box center [824, 304] width 28 height 74
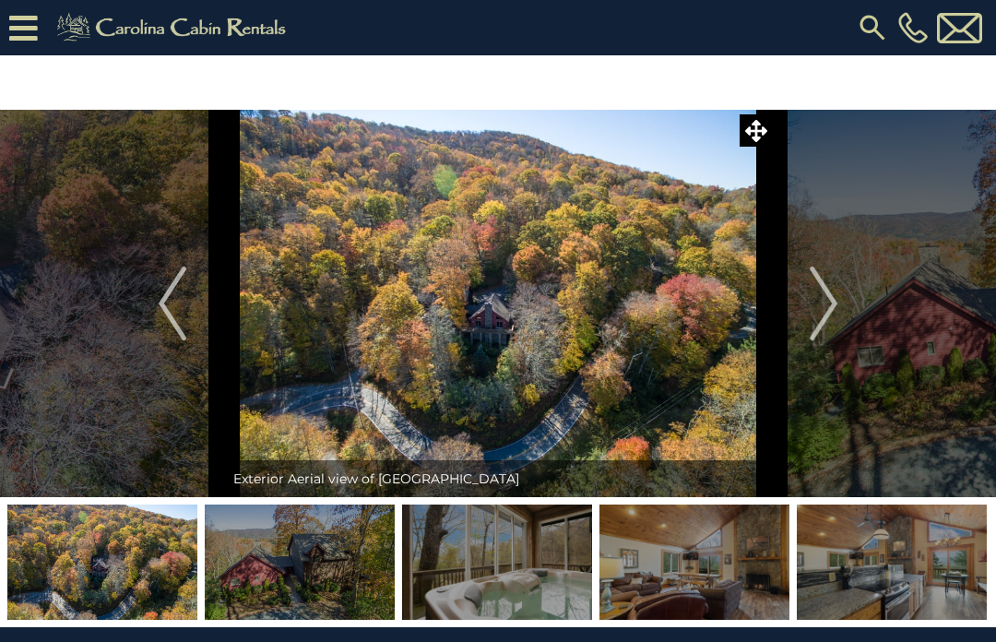
click at [838, 299] on img "Next" at bounding box center [824, 304] width 28 height 74
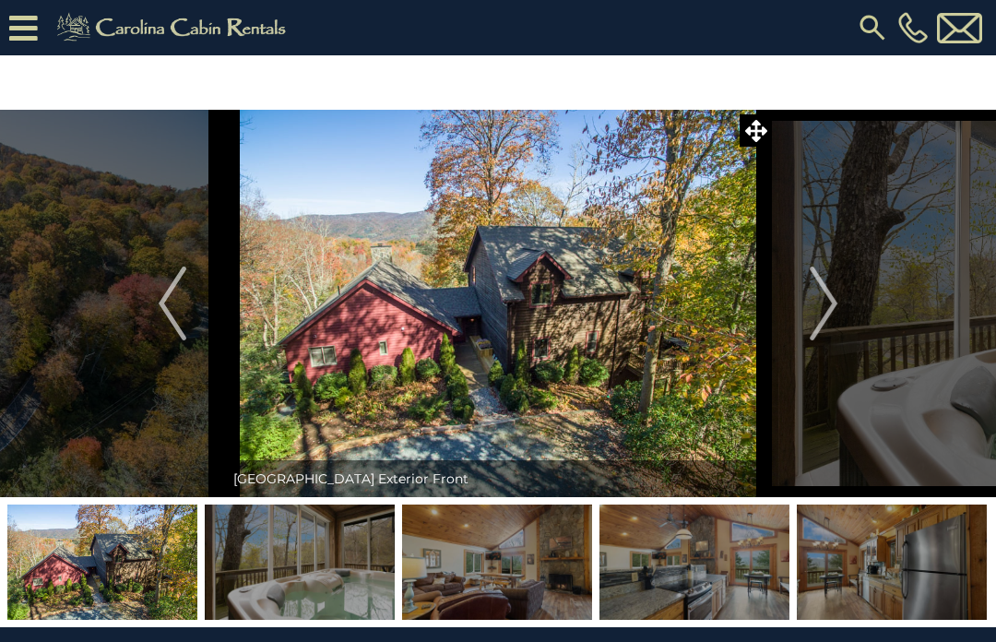
click at [843, 305] on button "Next" at bounding box center [823, 304] width 103 height 388
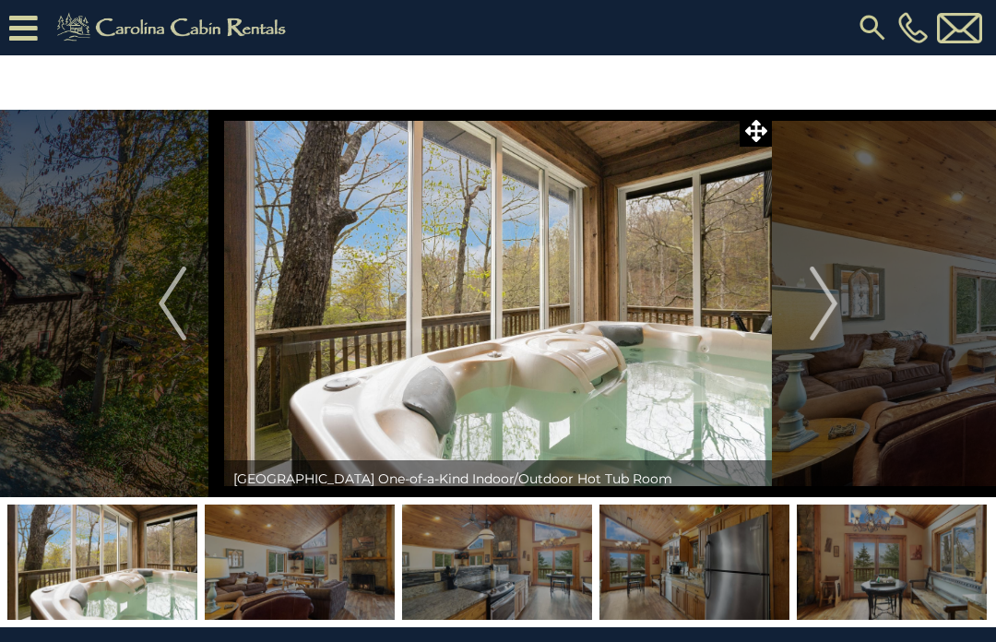
click at [841, 302] on button "Next" at bounding box center [823, 304] width 103 height 388
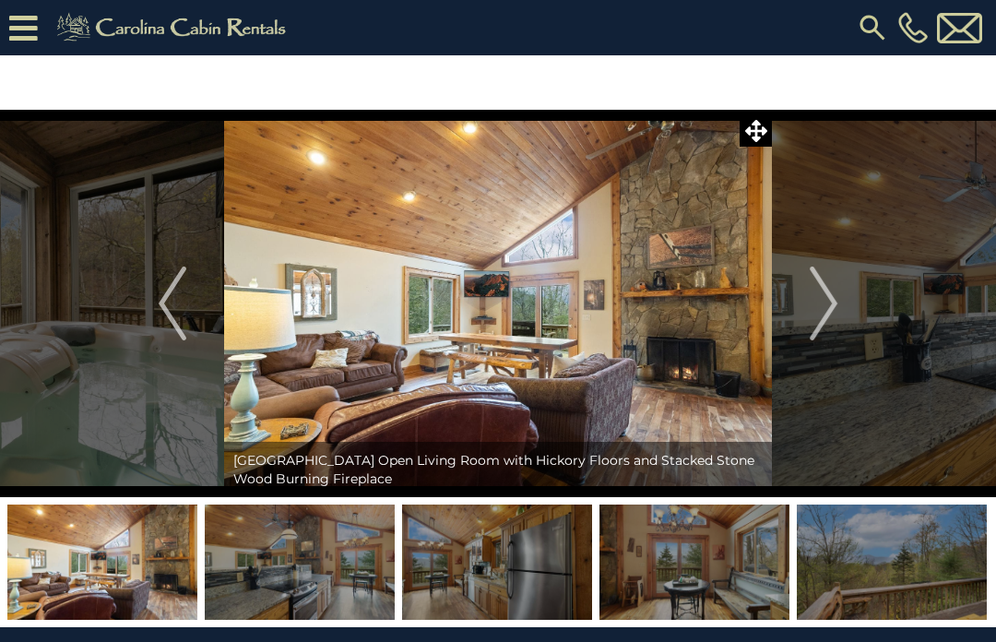
click at [838, 300] on img "Next" at bounding box center [824, 304] width 28 height 74
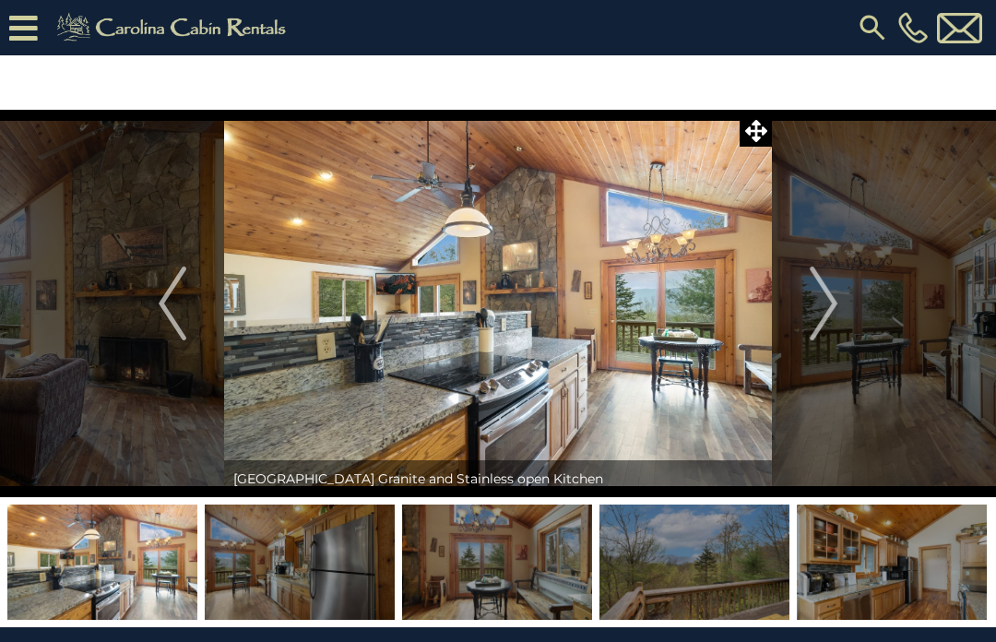
click at [838, 304] on img "Next" at bounding box center [824, 304] width 28 height 74
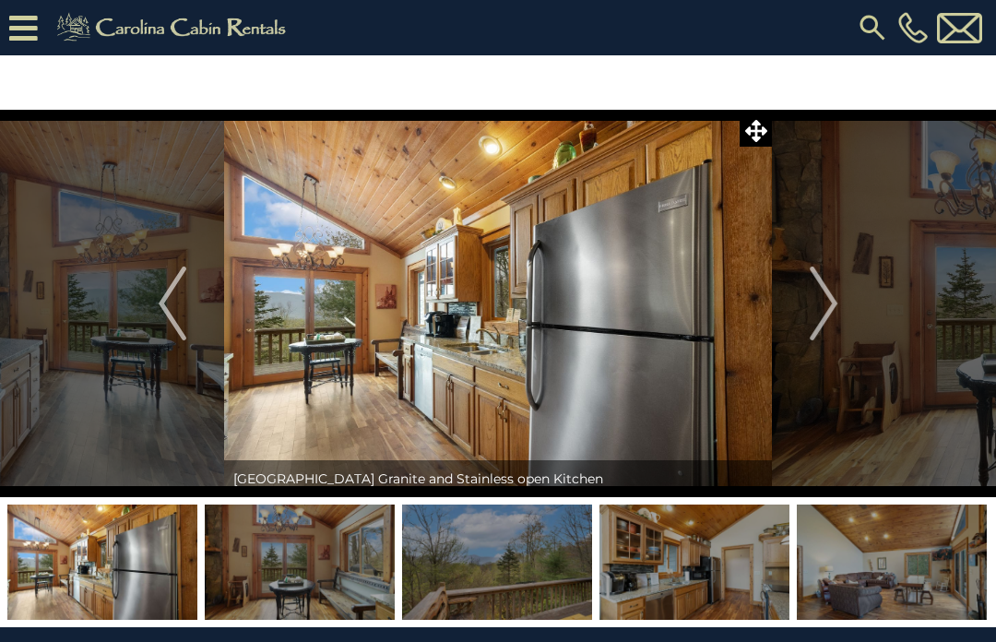
click at [835, 304] on img "Next" at bounding box center [824, 304] width 28 height 74
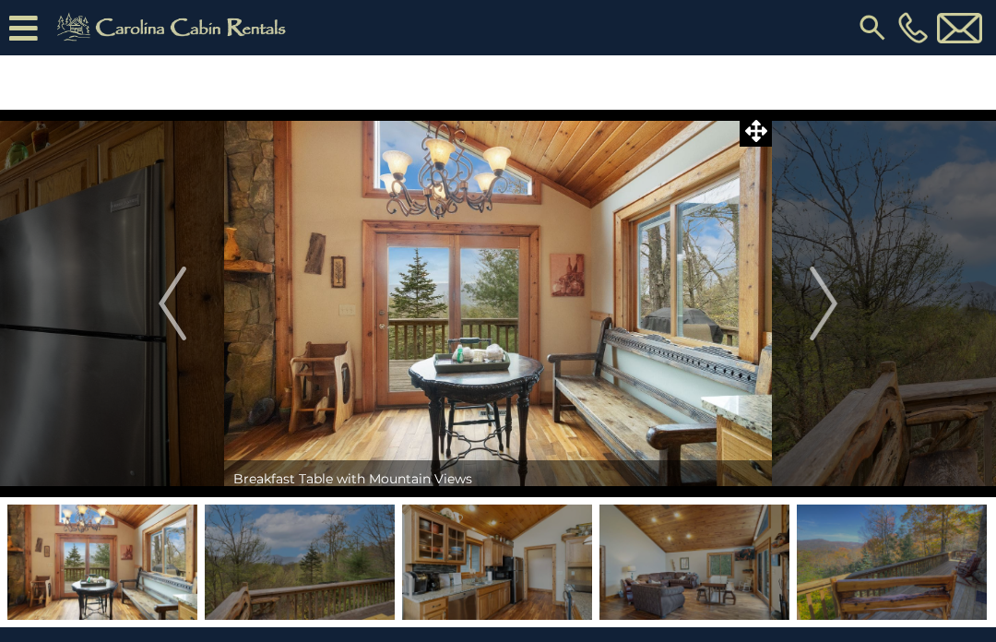
click at [841, 301] on button "Next" at bounding box center [823, 304] width 103 height 388
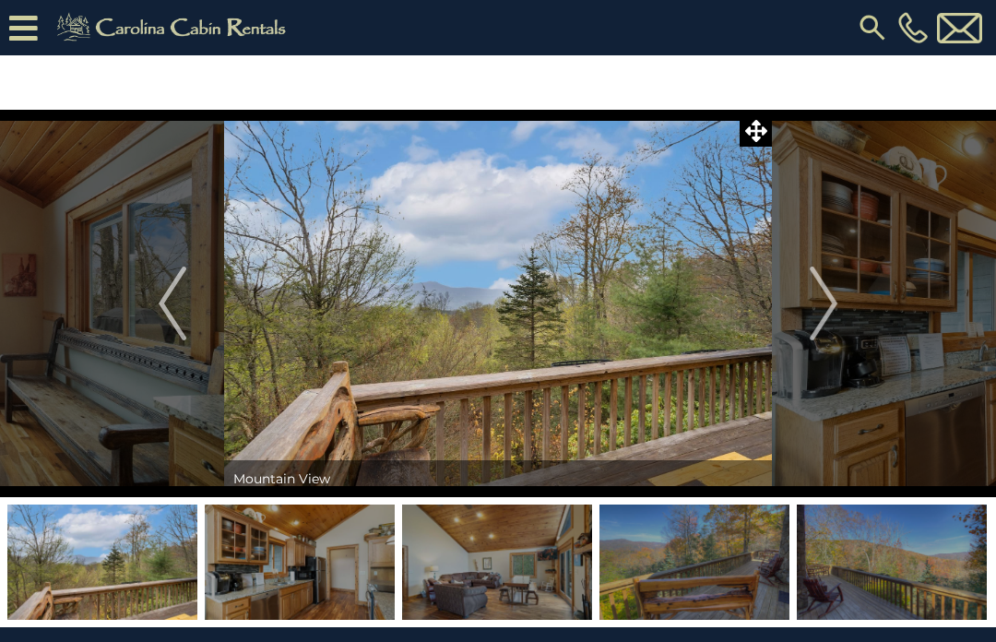
click at [844, 302] on button "Next" at bounding box center [823, 304] width 103 height 388
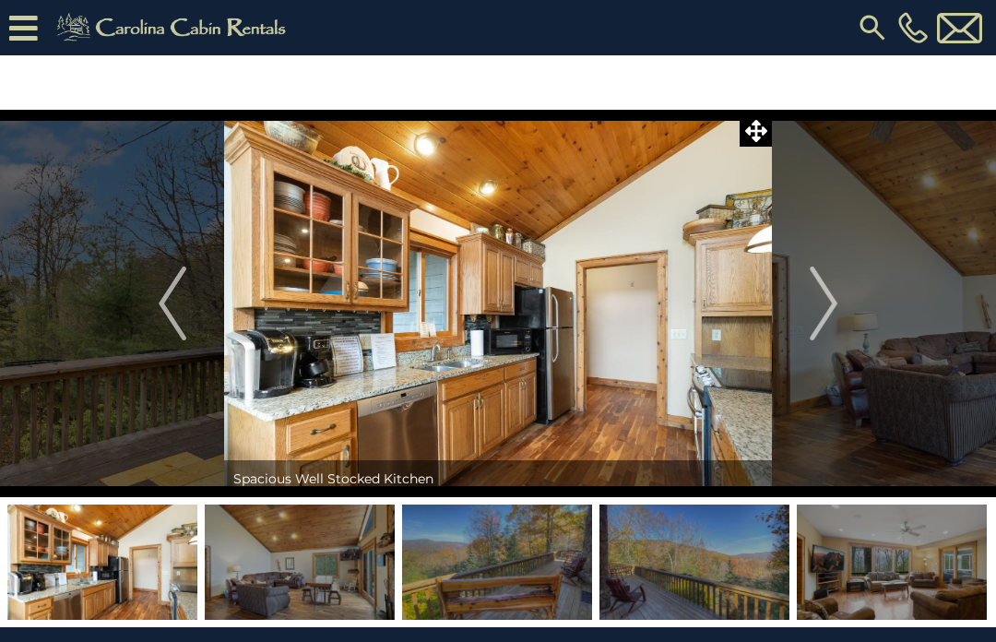
click at [837, 304] on img "Next" at bounding box center [824, 304] width 28 height 74
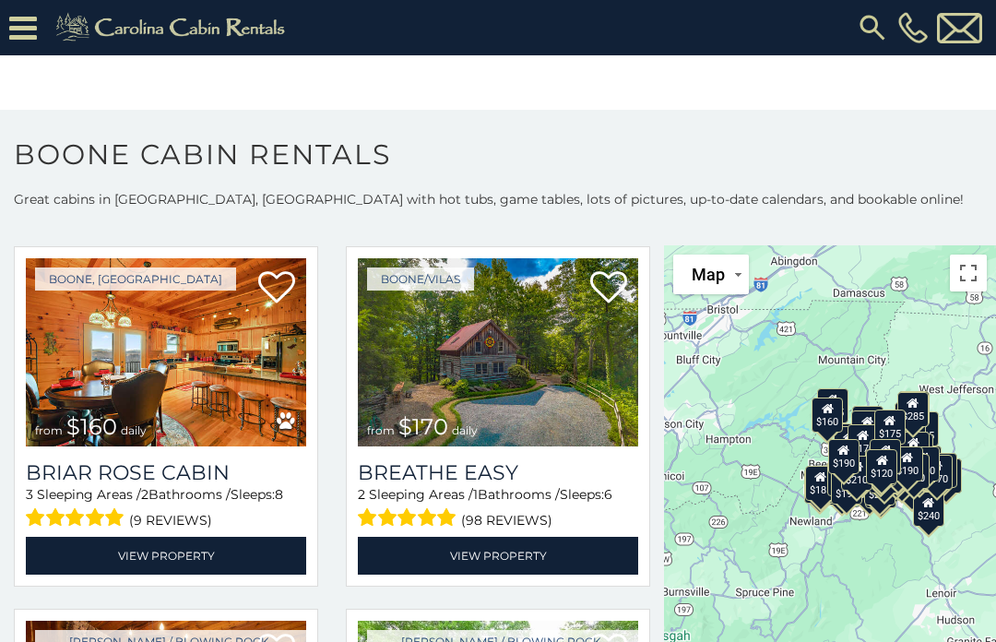
scroll to position [19294, 0]
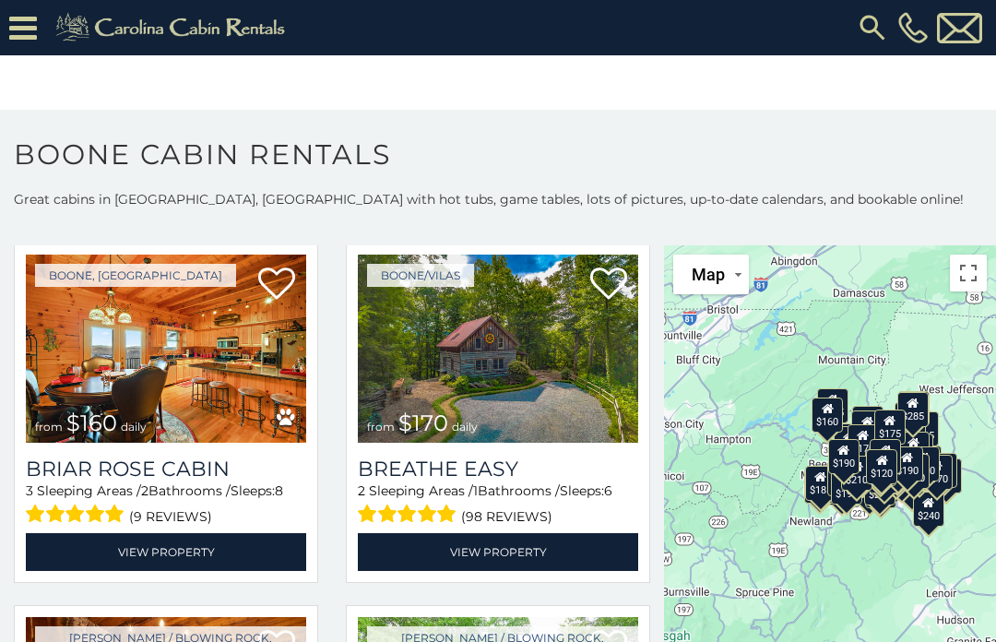
click at [634, 526] on div "(98 reviews)" at bounding box center [498, 514] width 280 height 29
click at [854, 176] on h1 "Boone Cabin Rentals" at bounding box center [498, 163] width 996 height 53
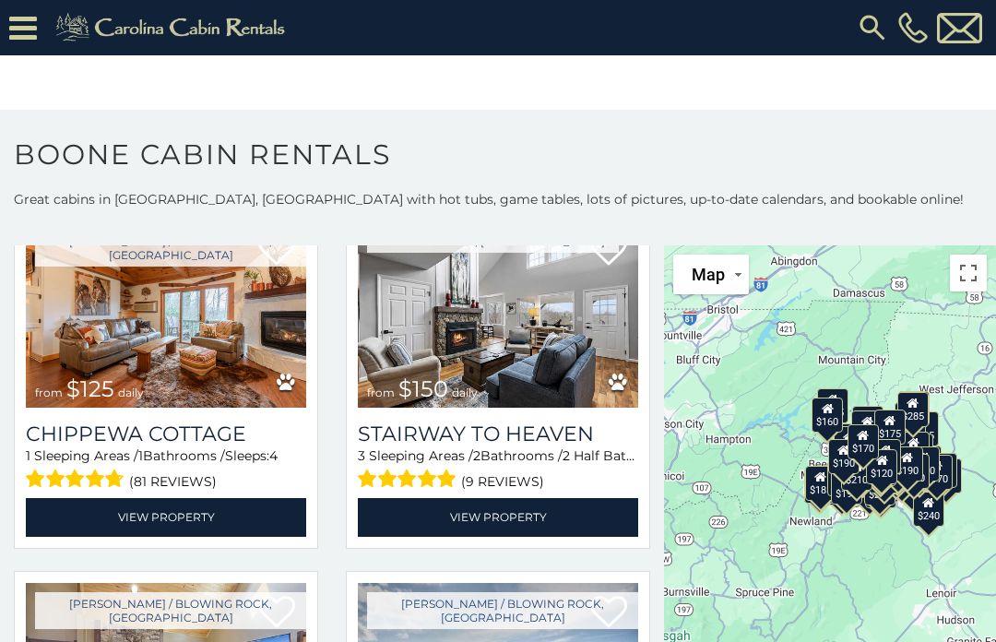
scroll to position [20056, 0]
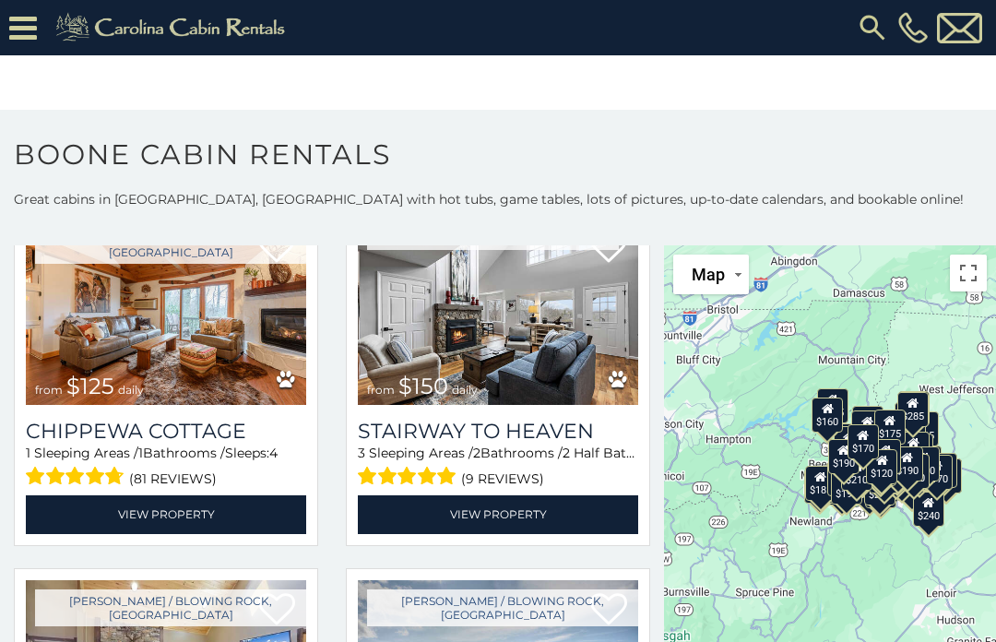
click at [190, 523] on link "View Property" at bounding box center [166, 514] width 280 height 38
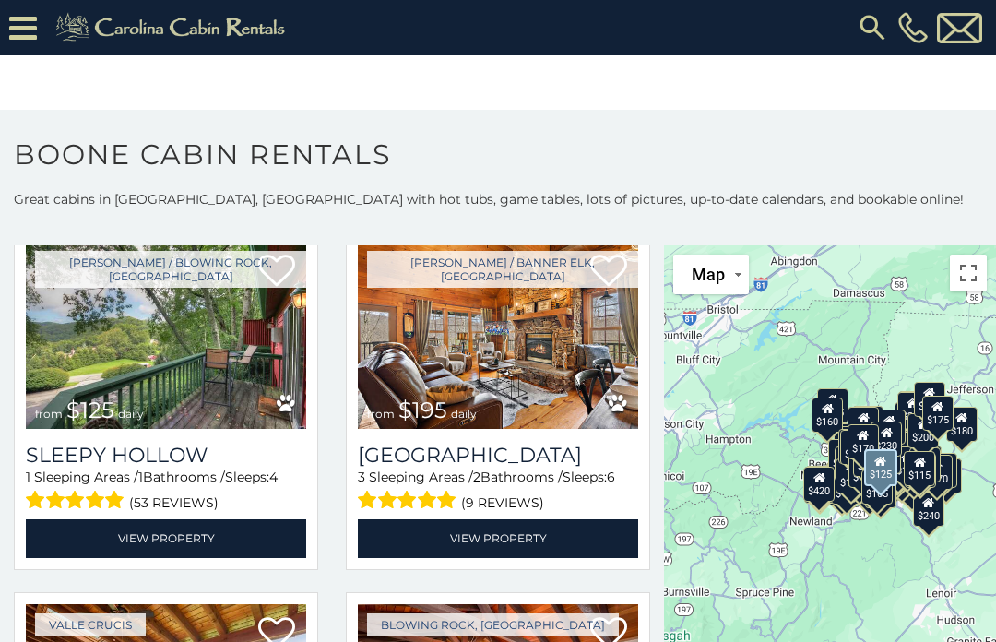
scroll to position [21842, 0]
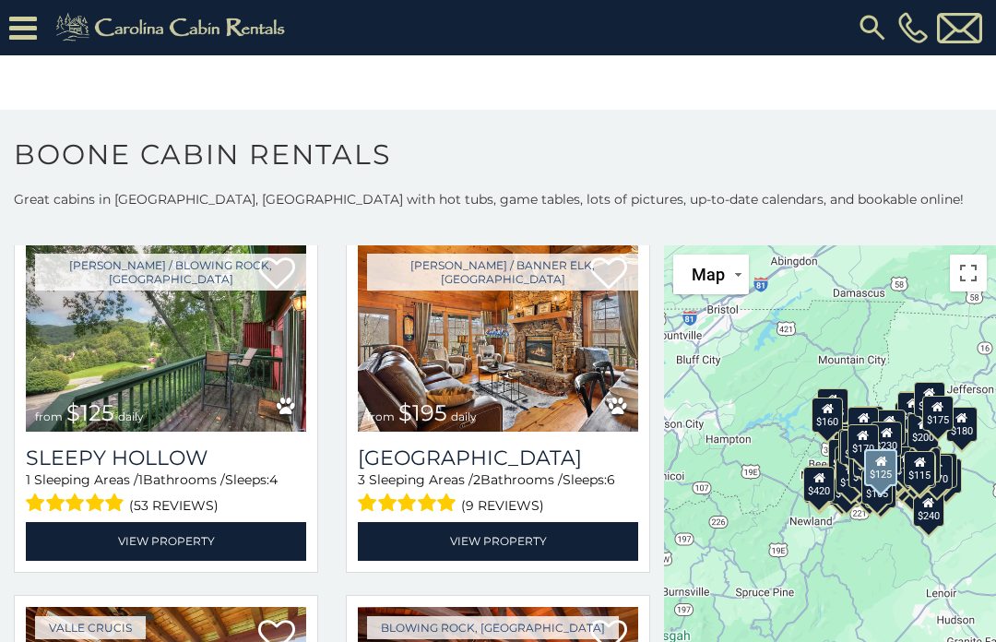
click at [206, 548] on link "View Property" at bounding box center [166, 541] width 280 height 38
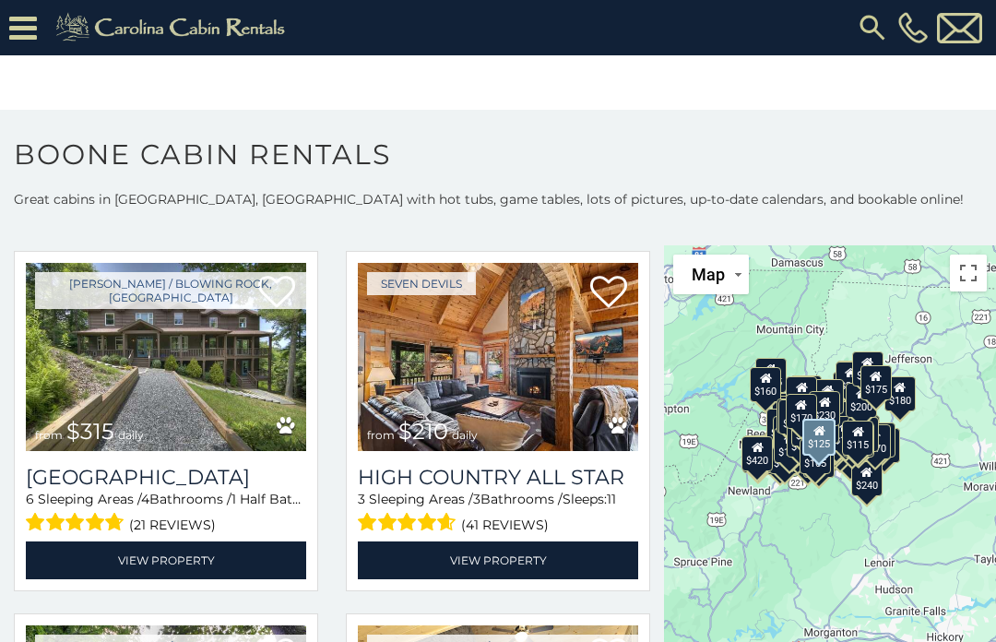
scroll to position [22917, 0]
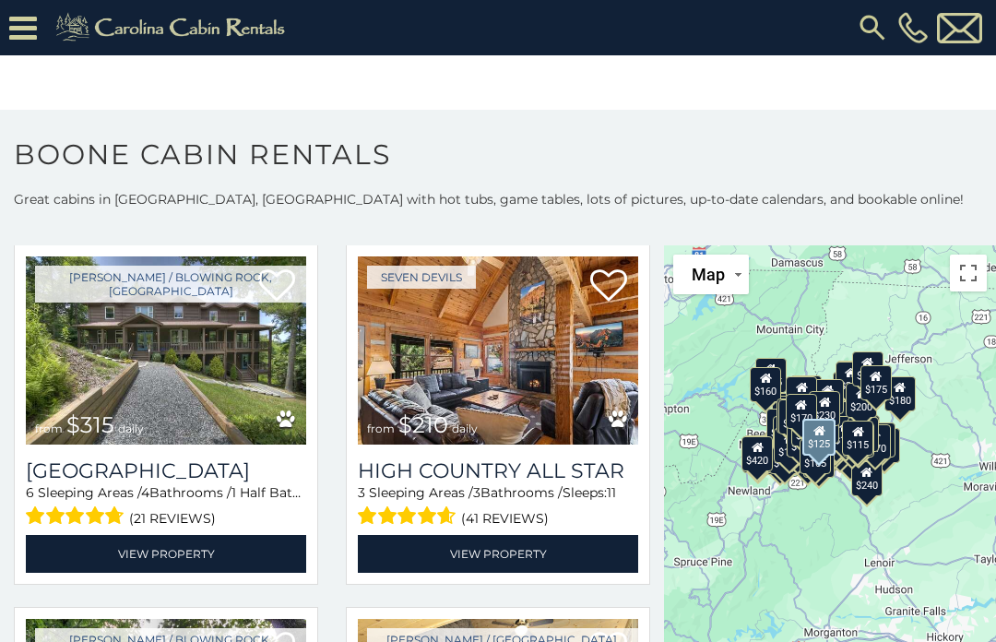
click at [198, 563] on link "View Property" at bounding box center [166, 554] width 280 height 38
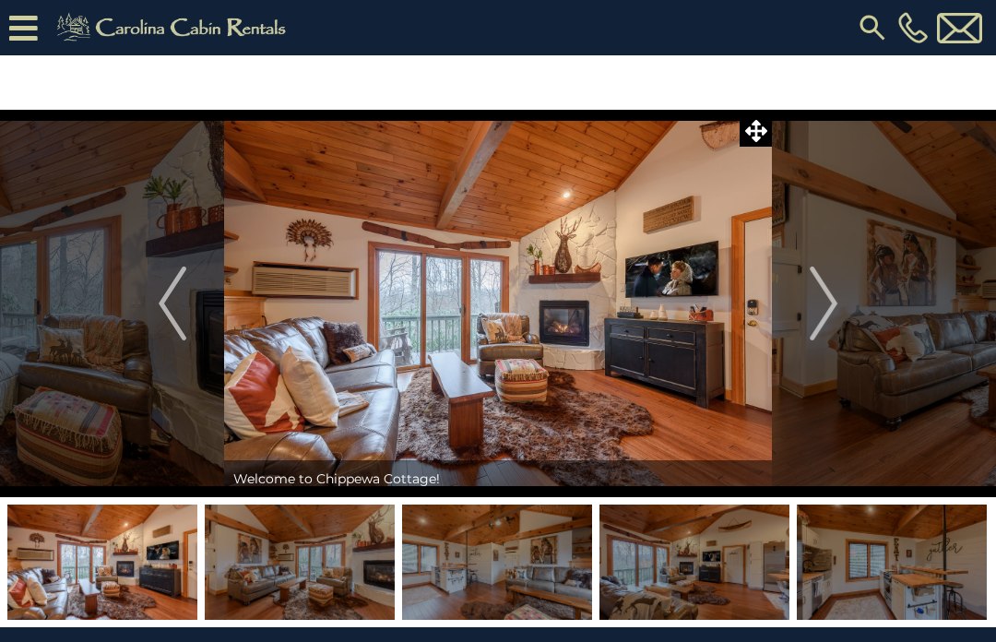
click at [836, 316] on img "Next" at bounding box center [824, 304] width 28 height 74
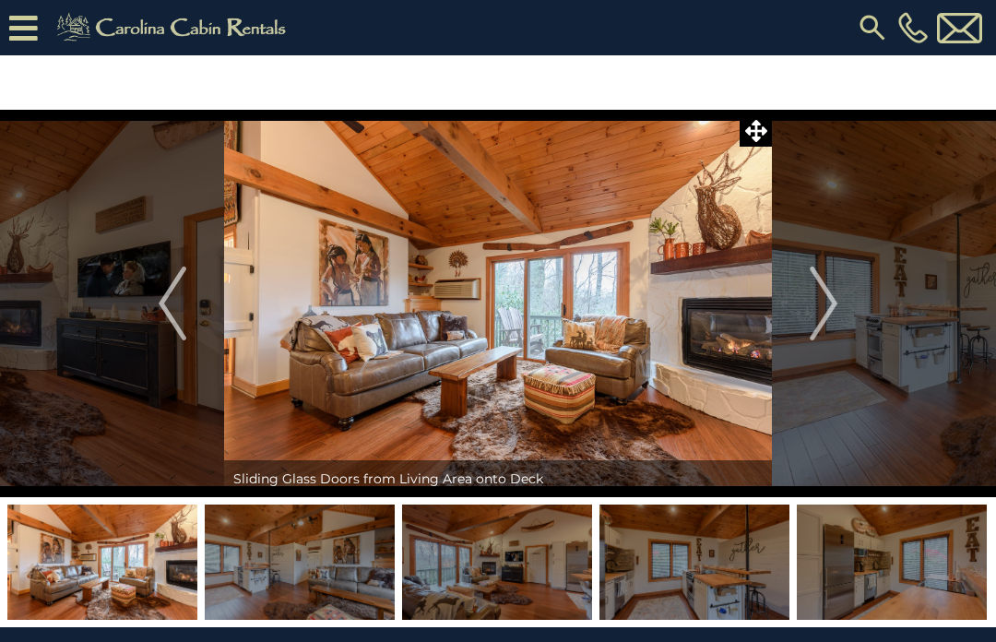
click at [833, 303] on img "Next" at bounding box center [824, 304] width 28 height 74
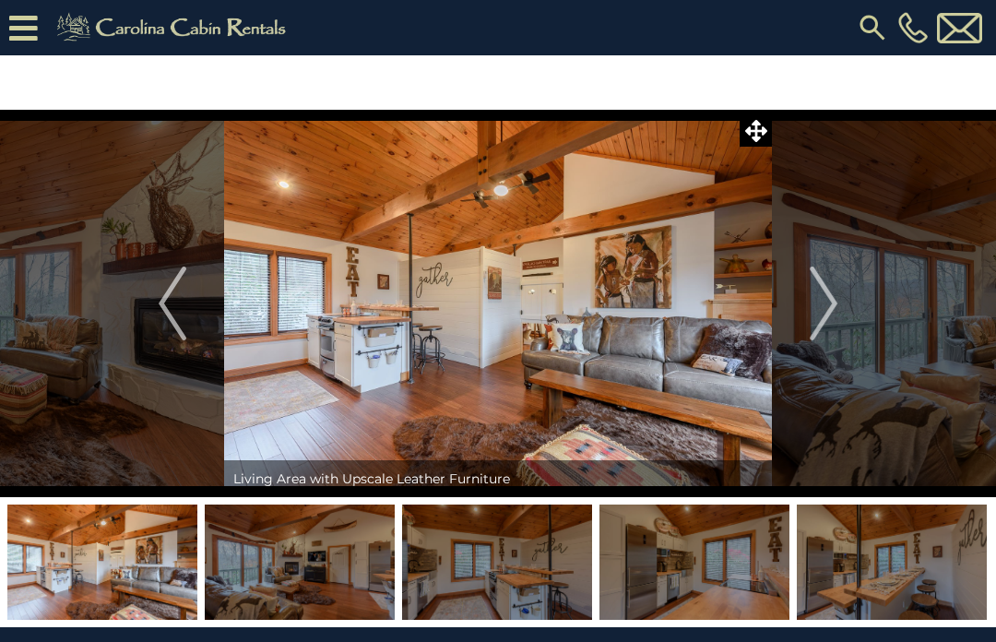
click at [832, 304] on img "Next" at bounding box center [824, 304] width 28 height 74
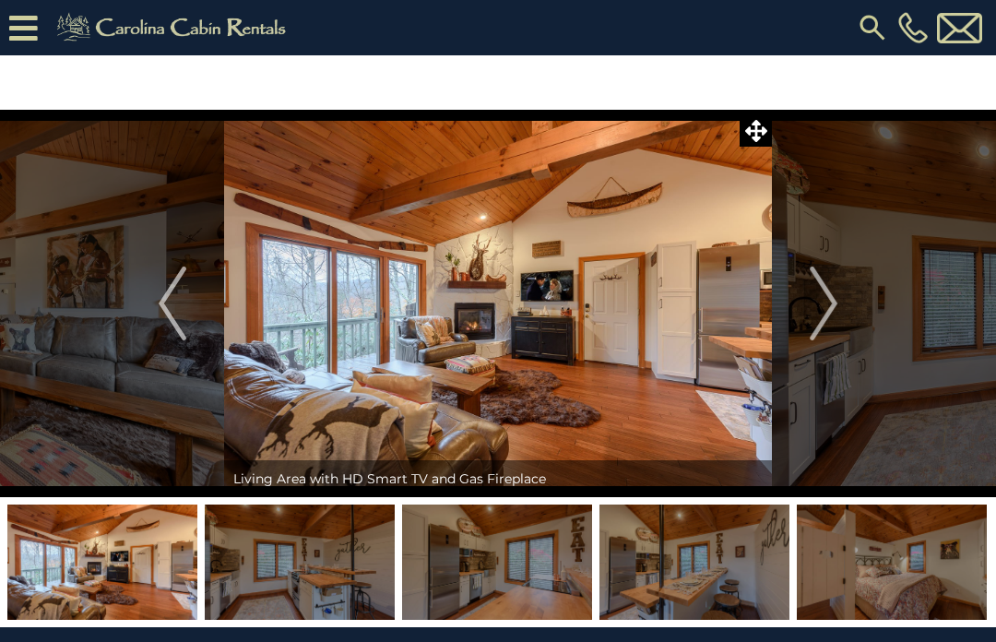
click at [841, 295] on button "Next" at bounding box center [823, 304] width 103 height 388
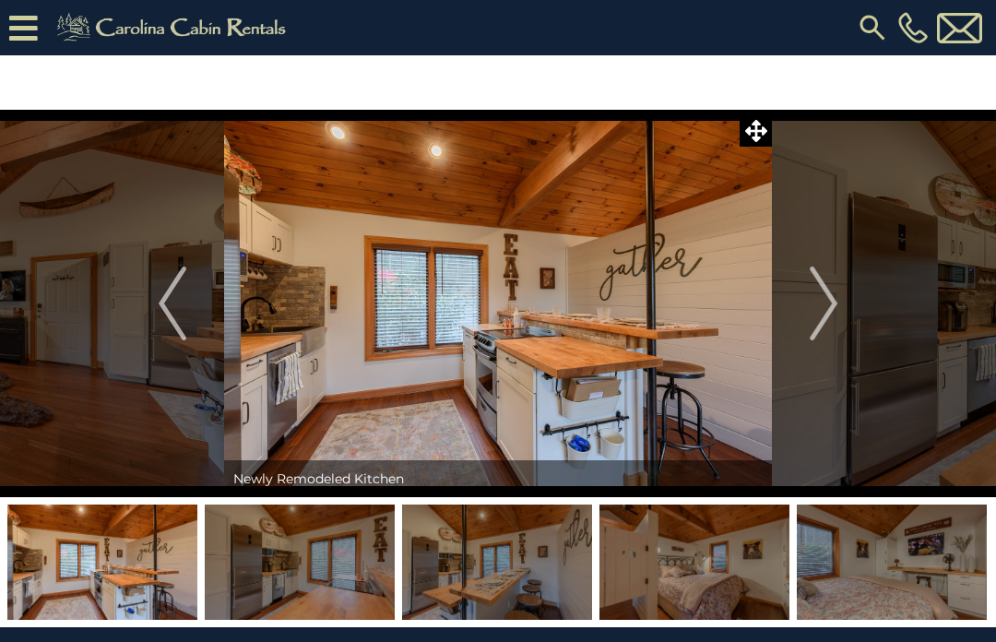
click at [838, 296] on img "Next" at bounding box center [824, 304] width 28 height 74
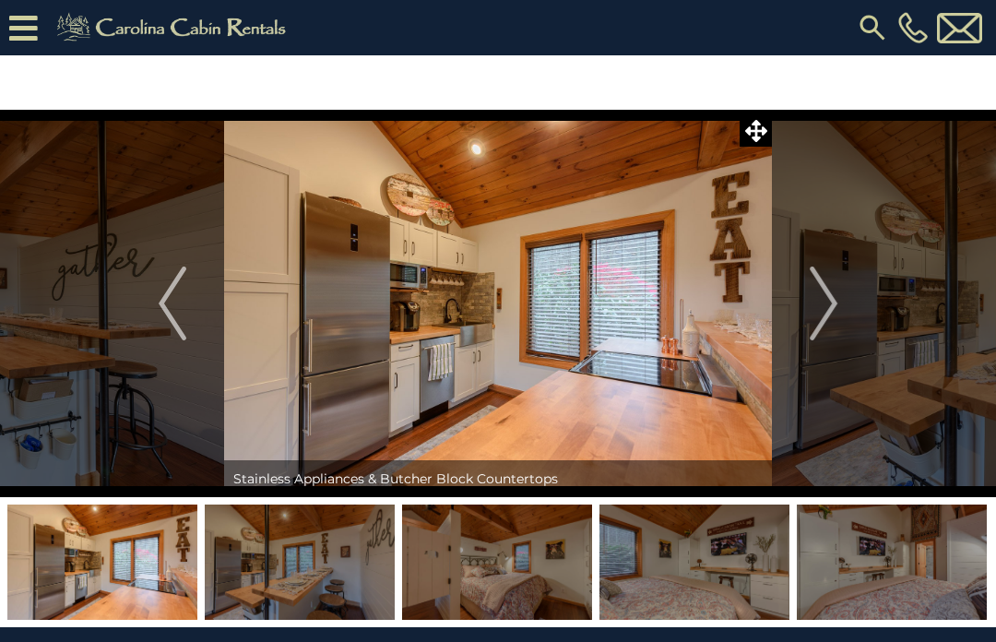
click at [838, 302] on img "Next" at bounding box center [824, 304] width 28 height 74
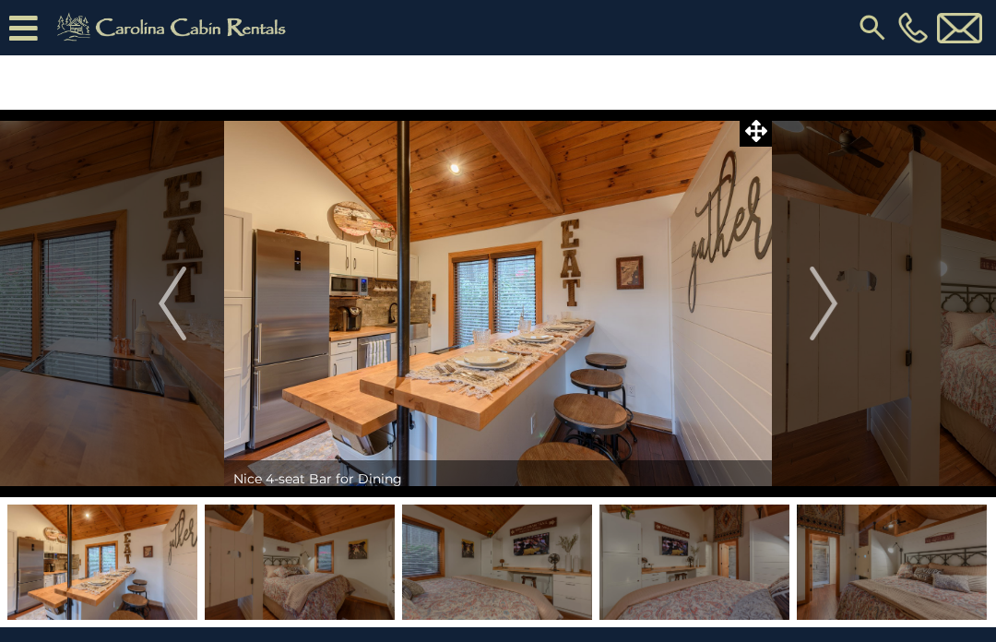
click at [836, 305] on img "Next" at bounding box center [824, 304] width 28 height 74
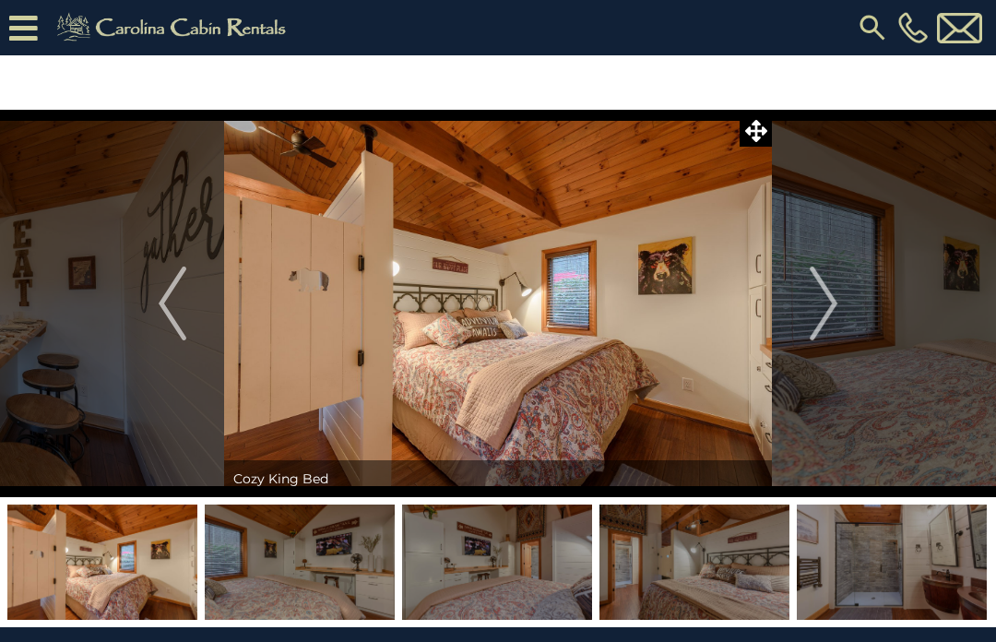
click at [833, 305] on img "Next" at bounding box center [824, 304] width 28 height 74
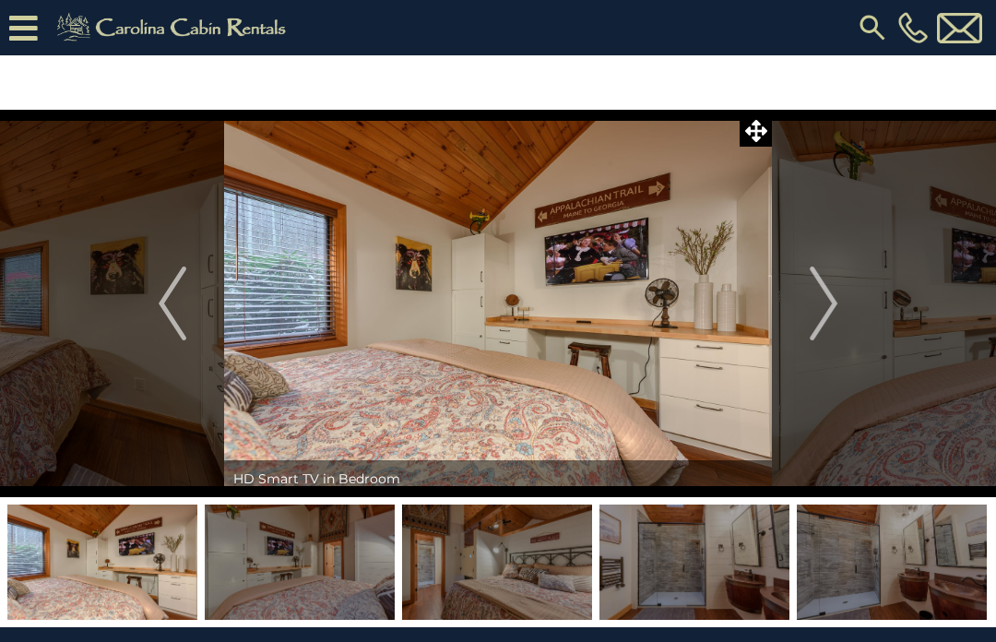
click at [836, 298] on img "Next" at bounding box center [824, 304] width 28 height 74
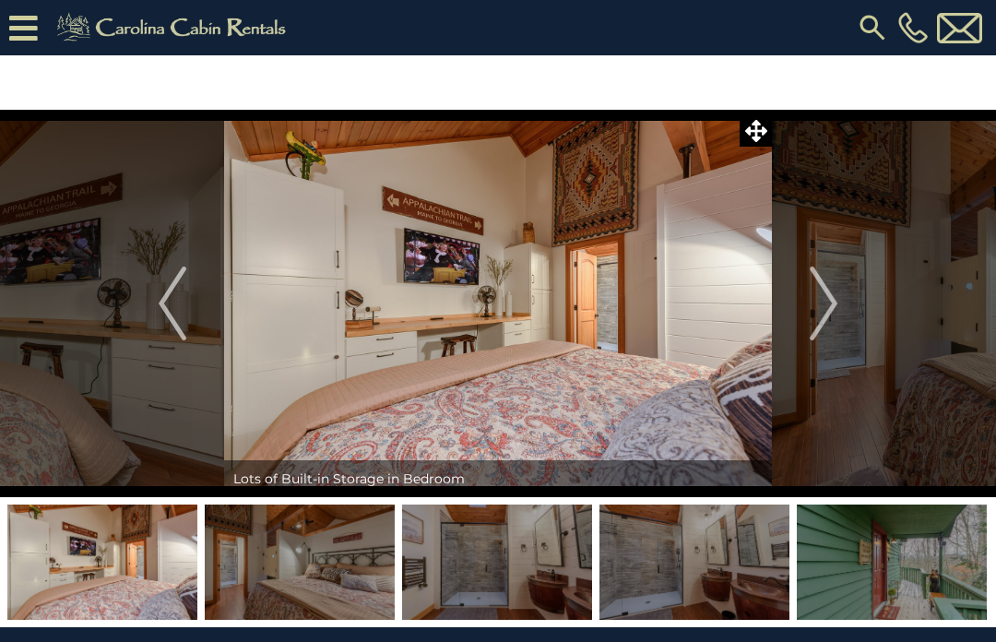
click at [842, 296] on button "Next" at bounding box center [823, 304] width 103 height 388
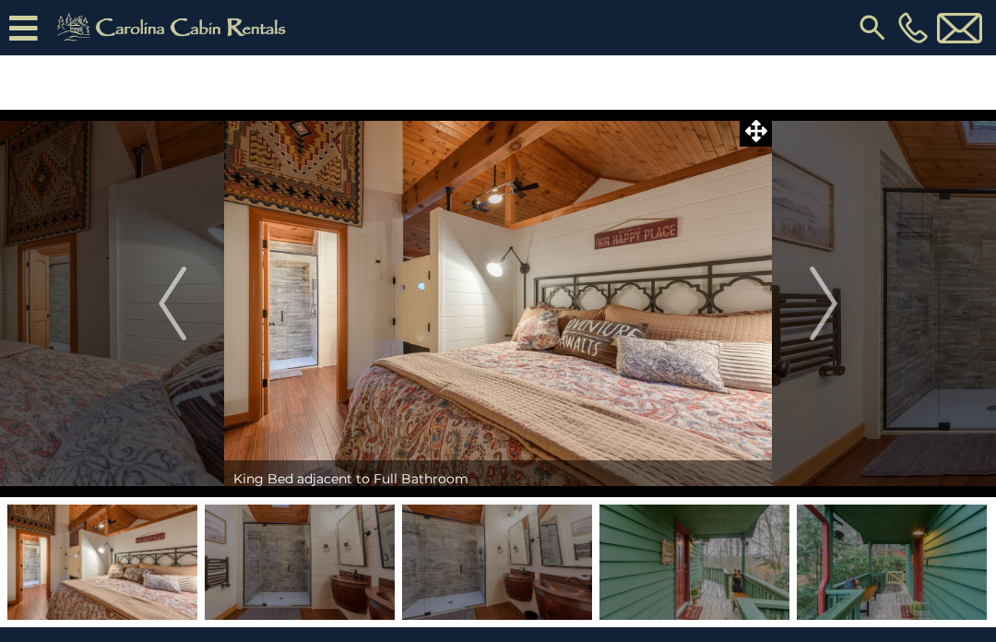
click at [832, 304] on img "Next" at bounding box center [824, 304] width 28 height 74
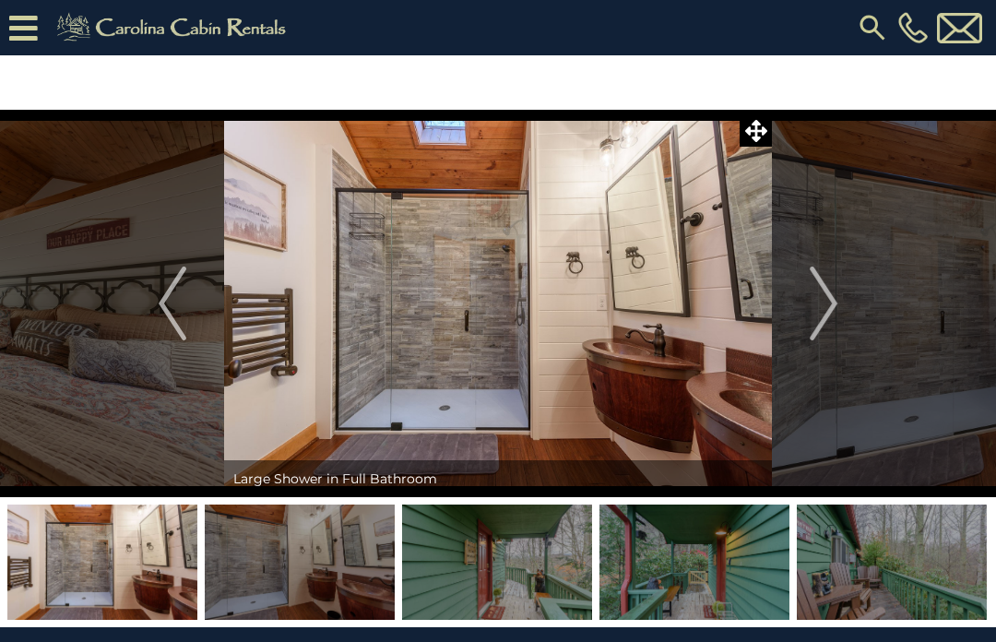
click at [837, 304] on img "Next" at bounding box center [824, 304] width 28 height 74
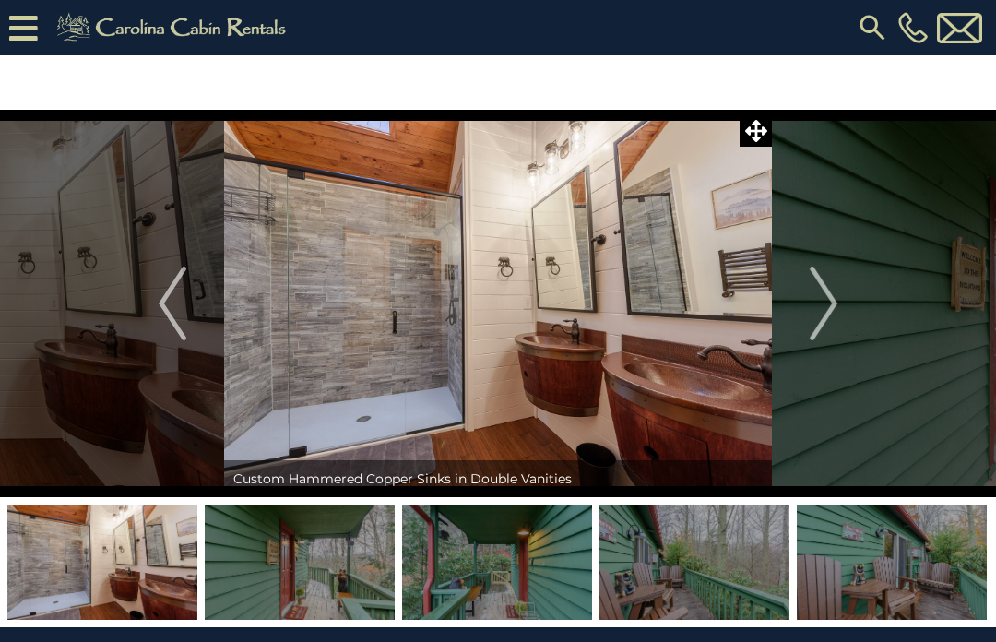
click at [835, 296] on img "Next" at bounding box center [824, 304] width 28 height 74
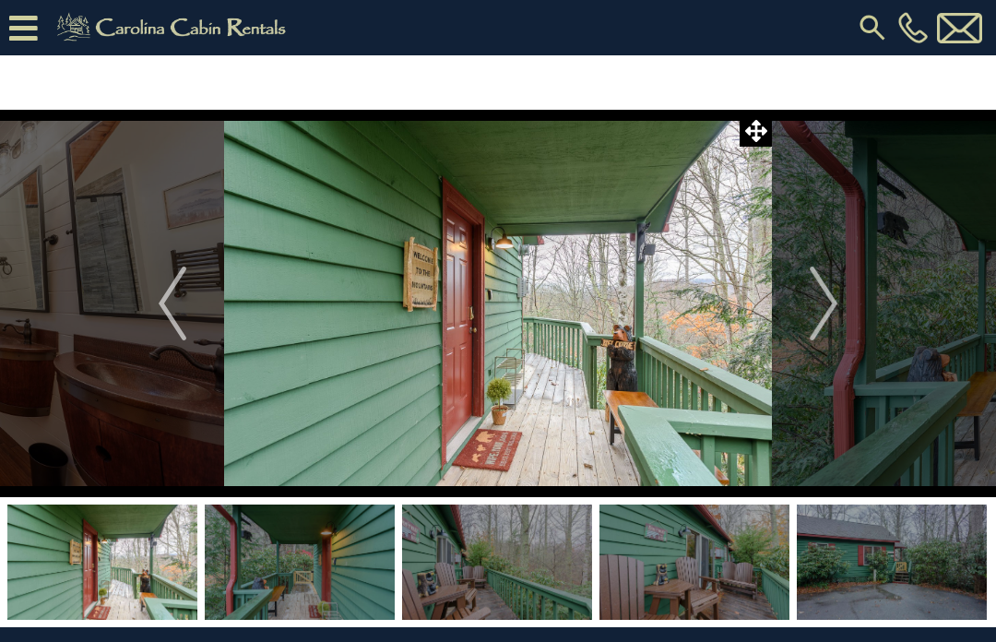
click at [838, 300] on img "Next" at bounding box center [824, 304] width 28 height 74
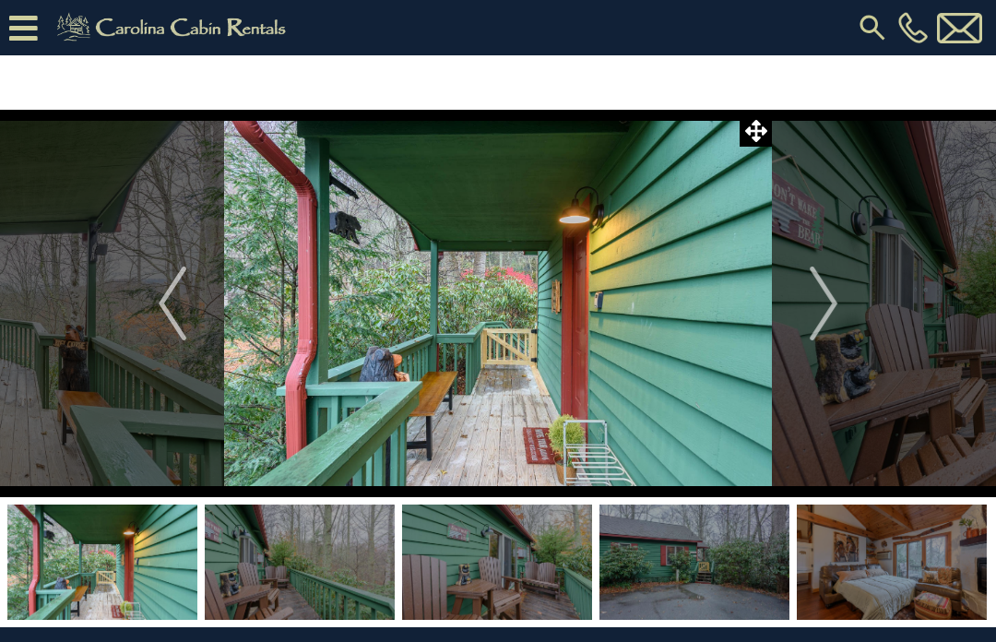
click at [838, 304] on img "Next" at bounding box center [824, 304] width 28 height 74
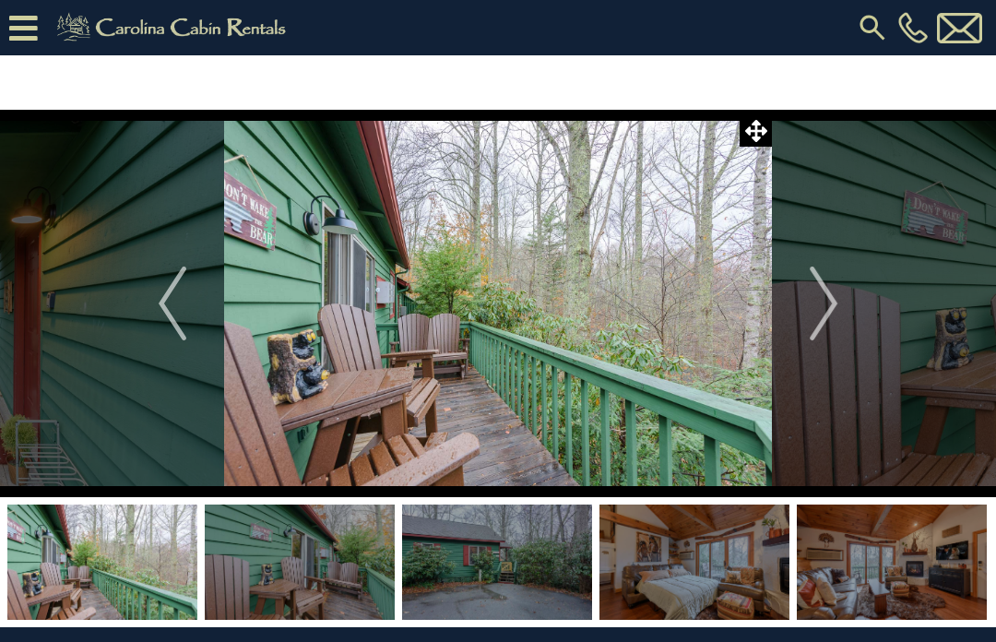
click at [834, 300] on img "Next" at bounding box center [824, 304] width 28 height 74
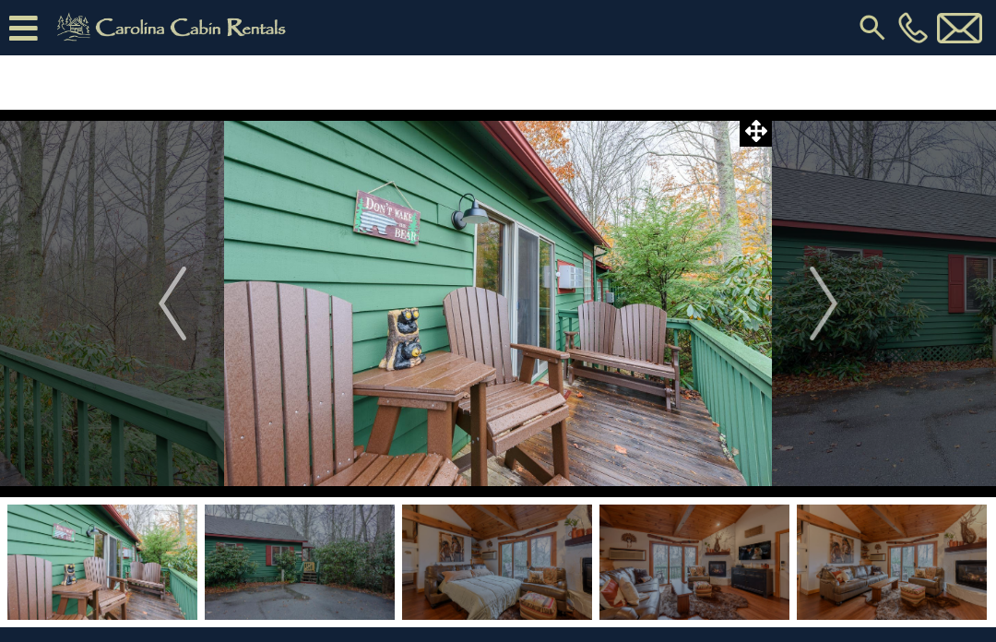
click at [833, 297] on img "Next" at bounding box center [824, 304] width 28 height 74
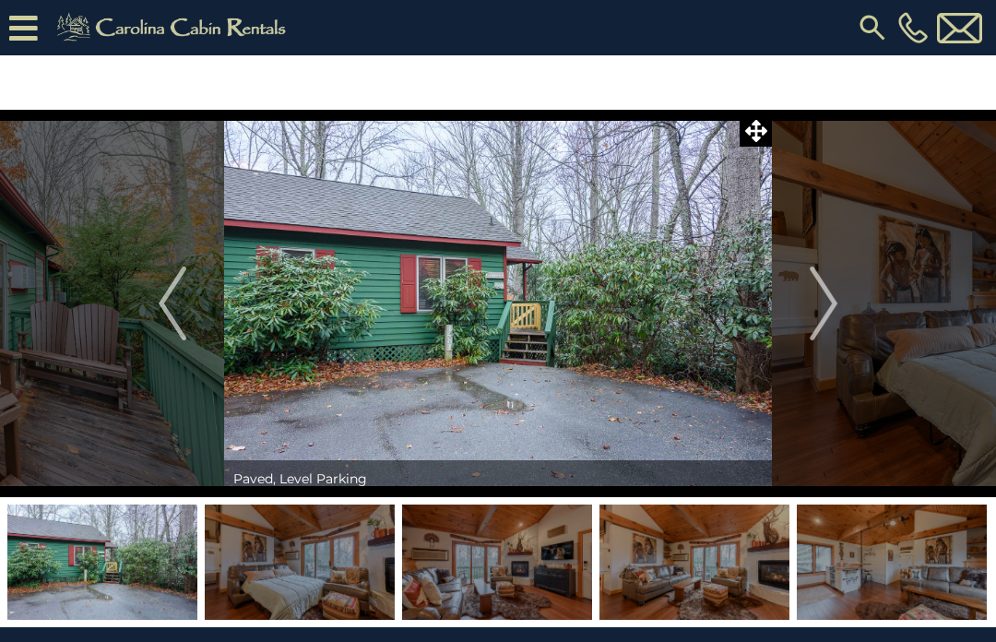
click at [831, 287] on img "Next" at bounding box center [824, 304] width 28 height 74
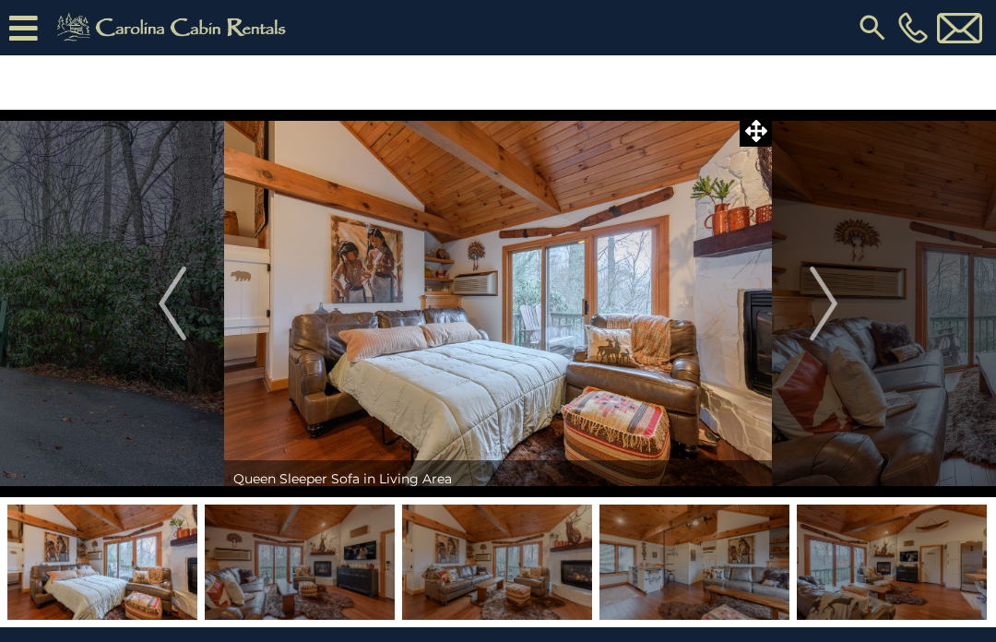
click at [836, 295] on img "Next" at bounding box center [824, 304] width 28 height 74
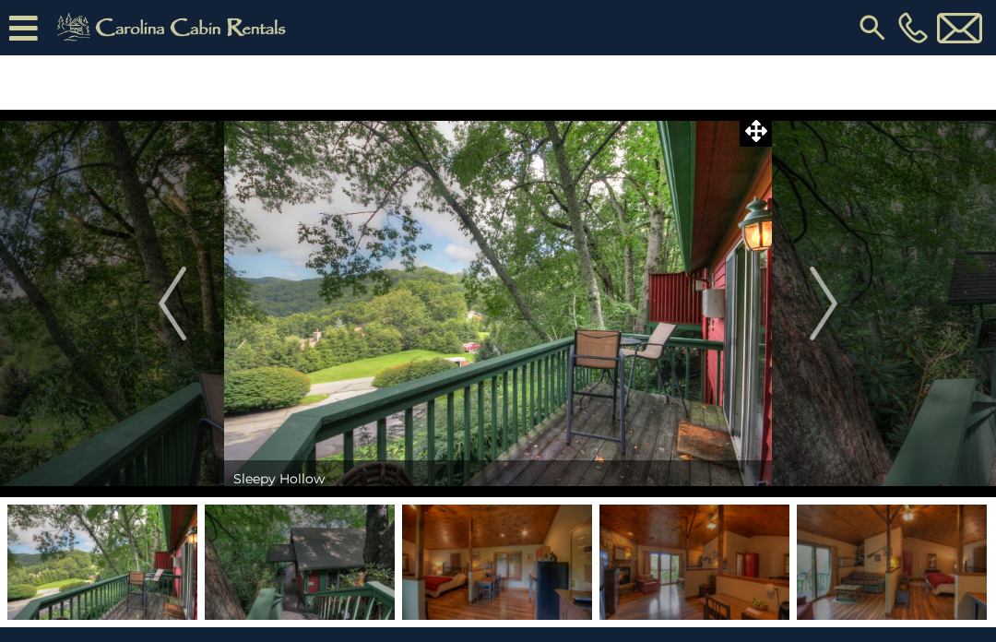
click at [834, 307] on img "Next" at bounding box center [824, 304] width 28 height 74
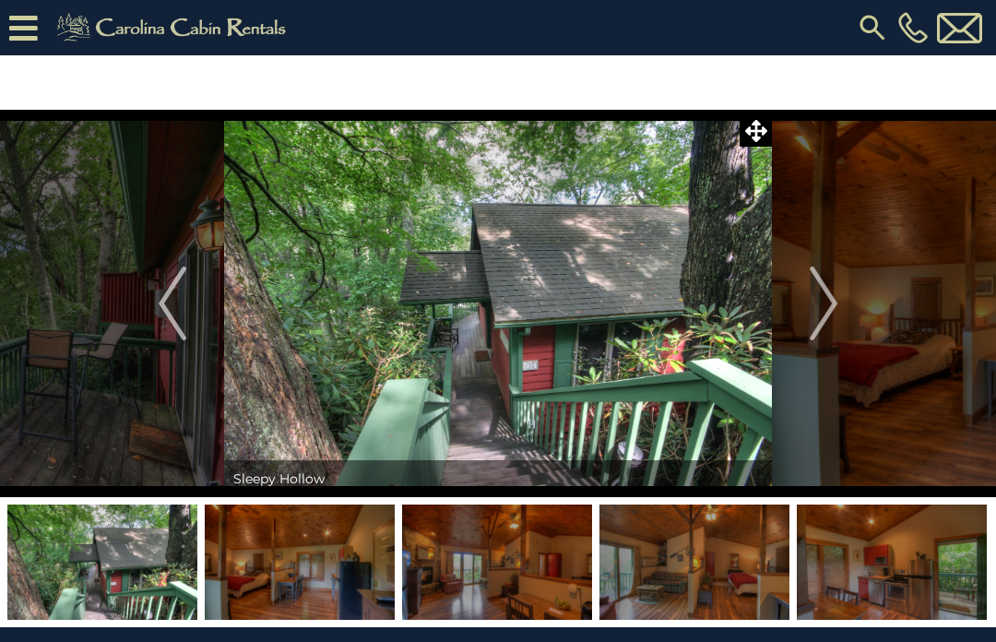
click at [834, 303] on img "Next" at bounding box center [824, 304] width 28 height 74
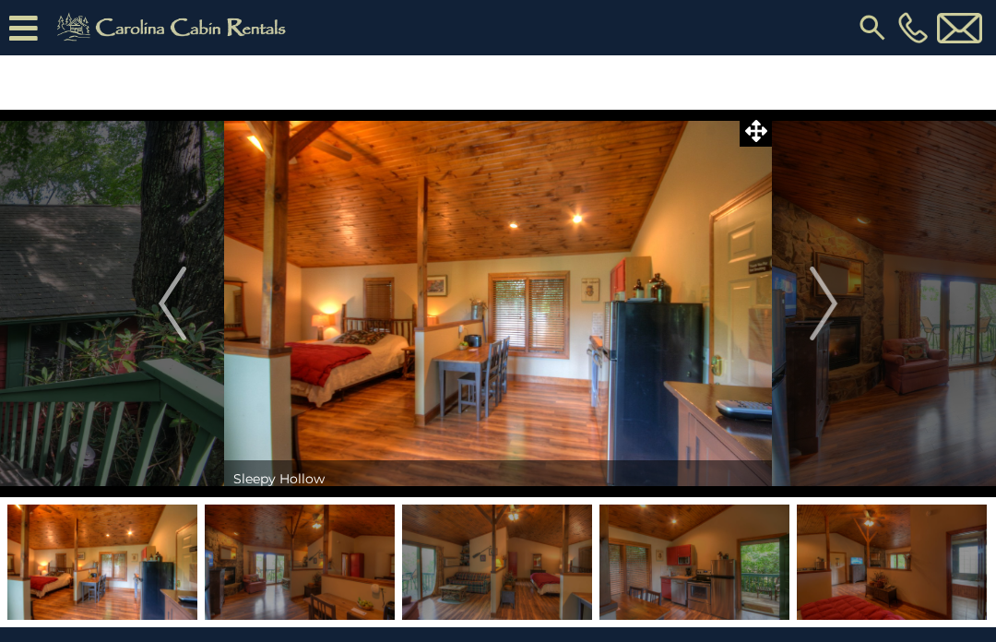
click at [836, 301] on img "Next" at bounding box center [824, 304] width 28 height 74
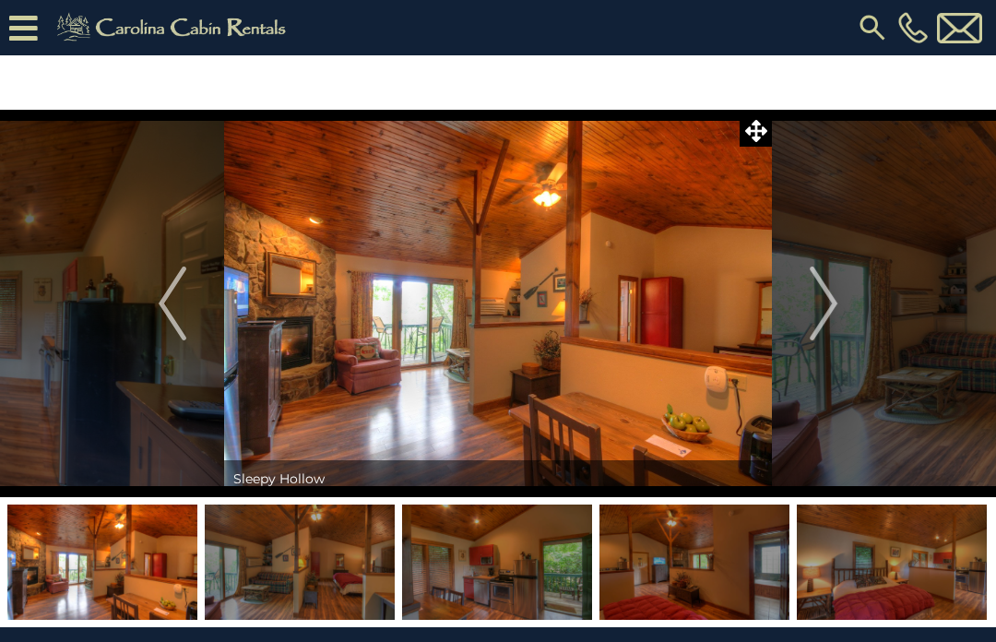
click at [844, 304] on button "Next" at bounding box center [823, 304] width 103 height 388
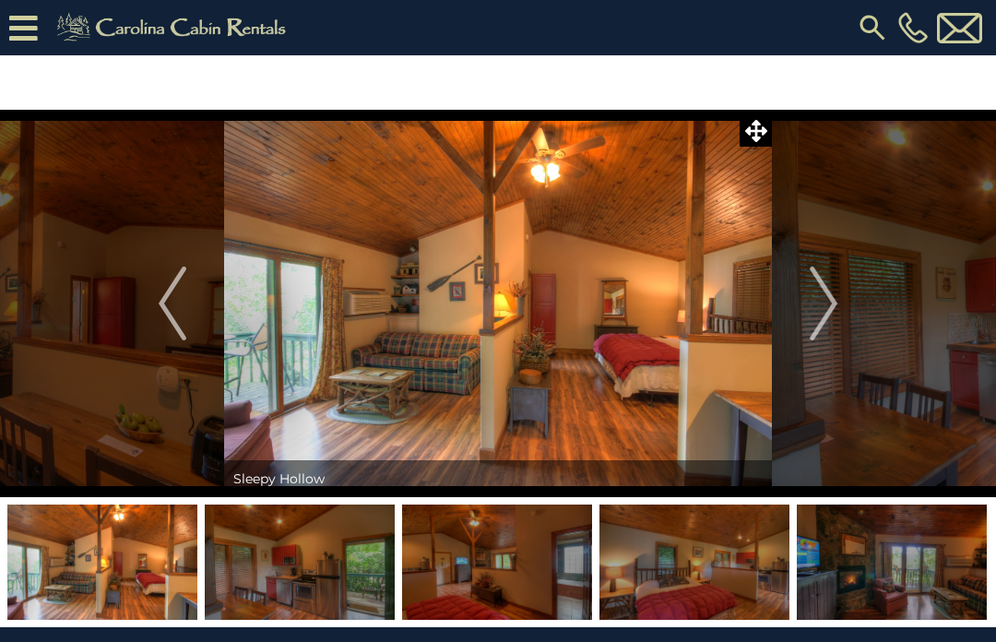
click at [841, 301] on button "Next" at bounding box center [823, 304] width 103 height 388
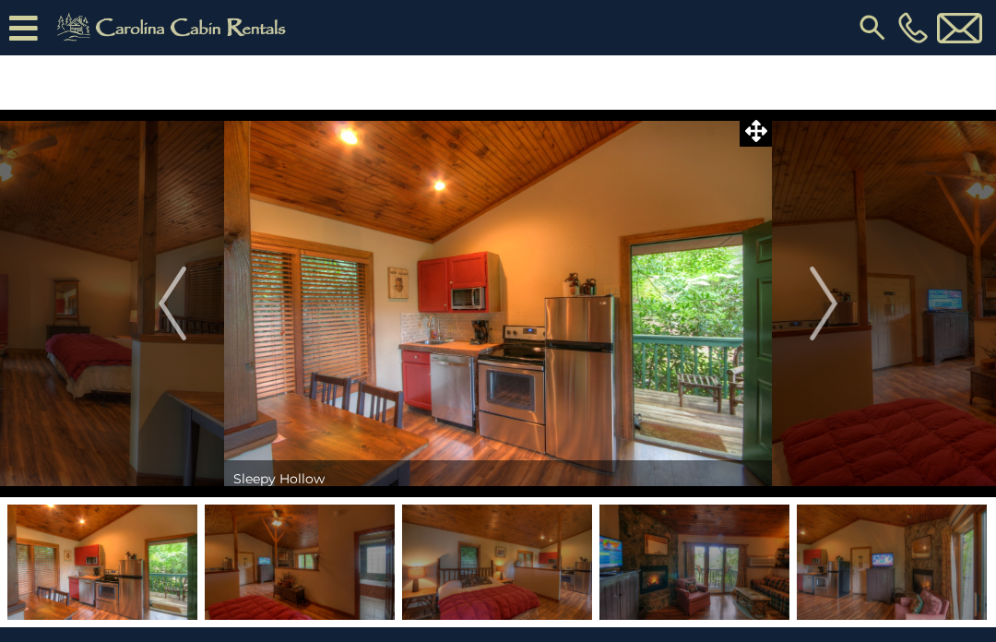
click at [829, 300] on img "Next" at bounding box center [824, 304] width 28 height 74
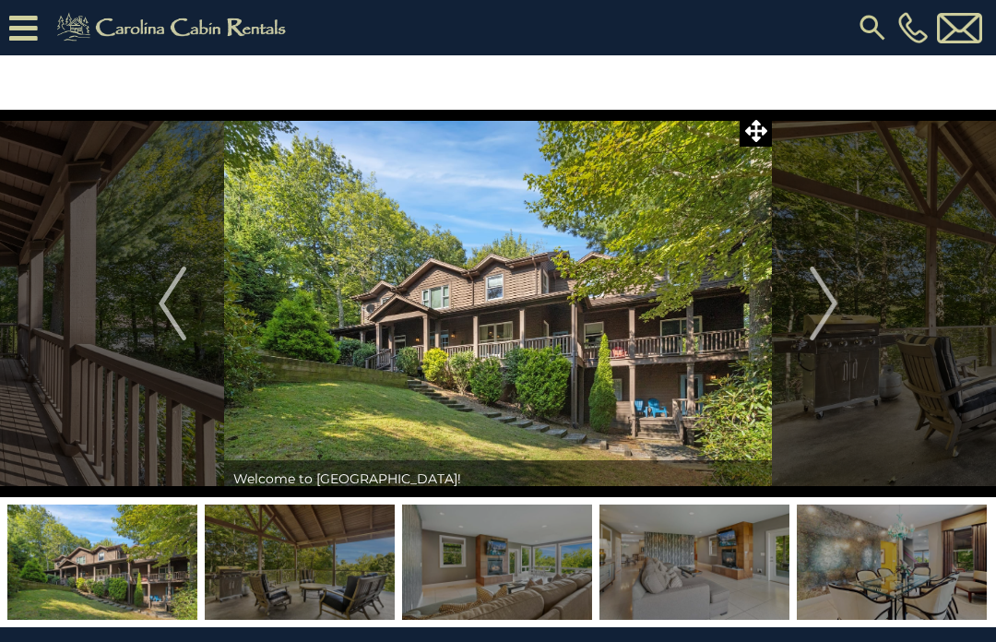
click at [840, 301] on button "Next" at bounding box center [823, 304] width 103 height 388
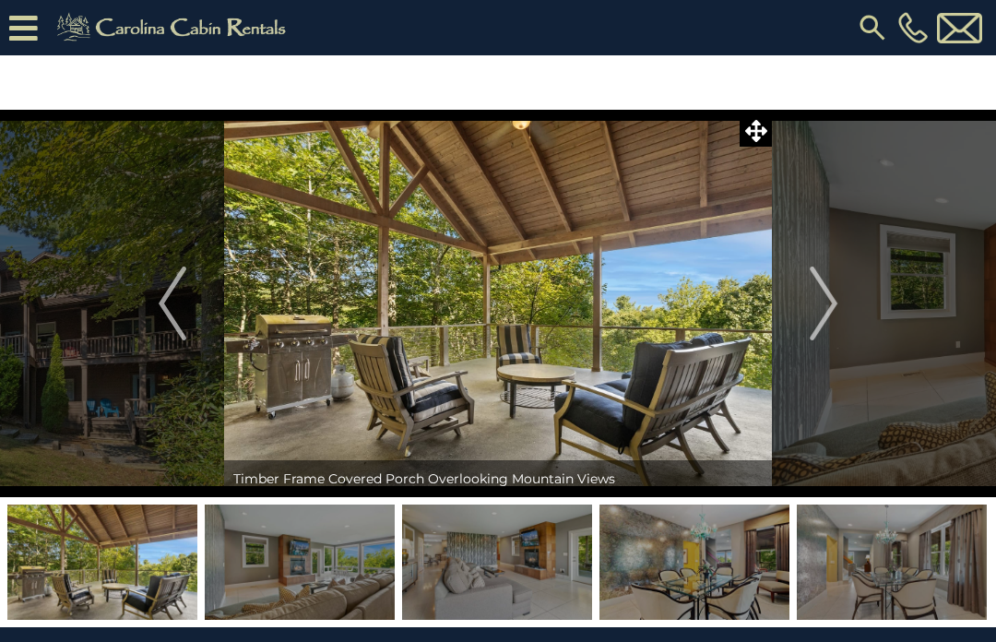
click at [829, 311] on img "Next" at bounding box center [824, 304] width 28 height 74
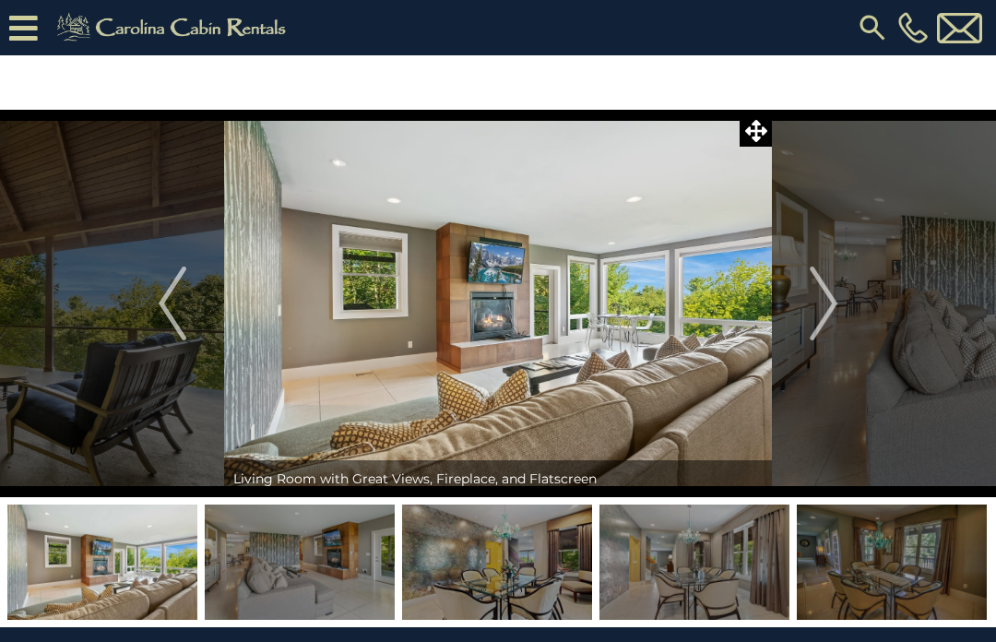
click at [831, 305] on img "Next" at bounding box center [824, 304] width 28 height 74
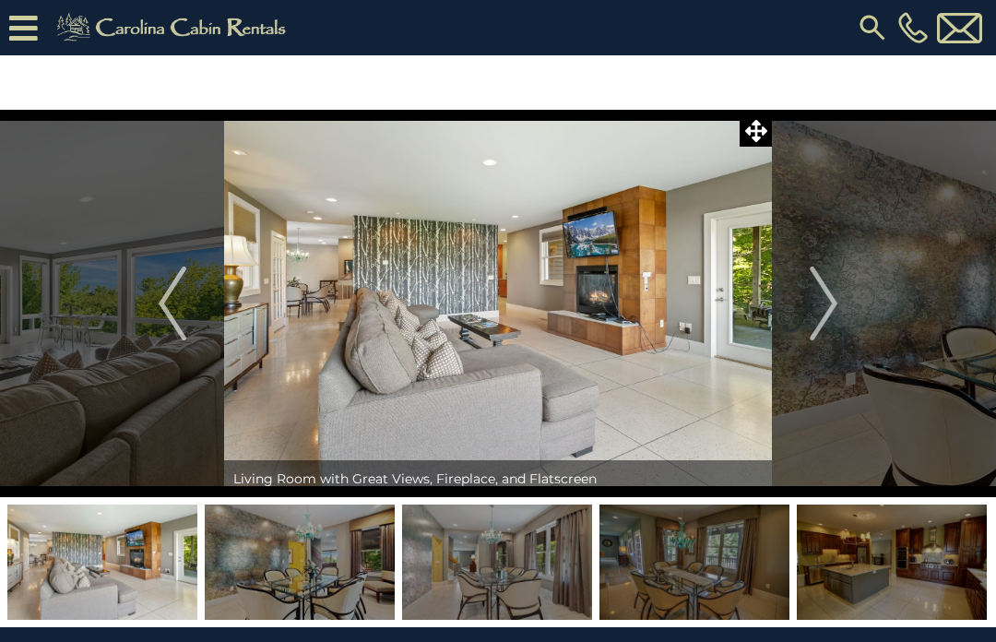
click at [843, 300] on button "Next" at bounding box center [823, 304] width 103 height 388
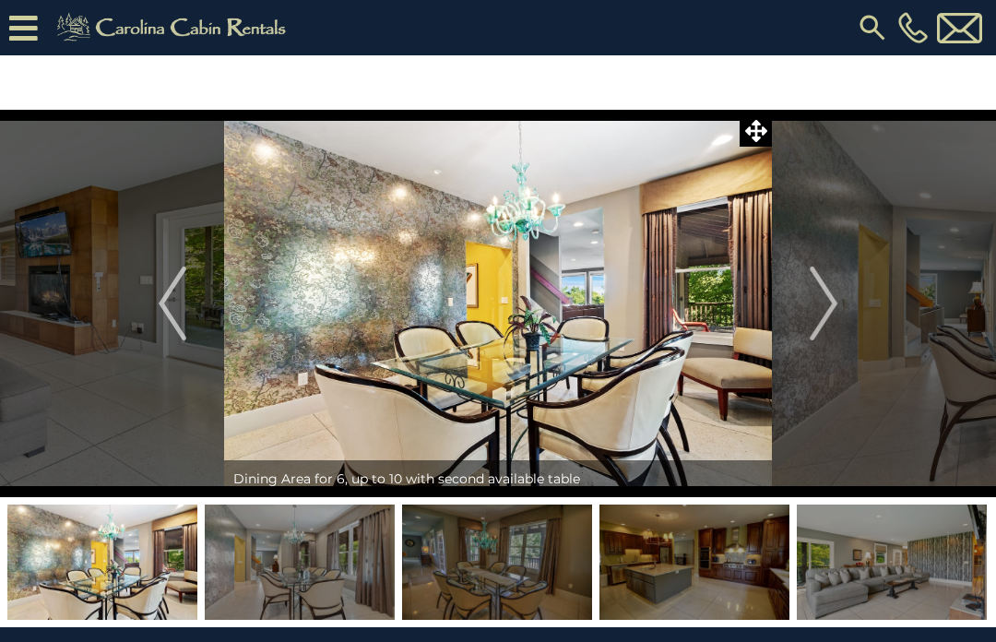
click at [836, 304] on img "Next" at bounding box center [824, 304] width 28 height 74
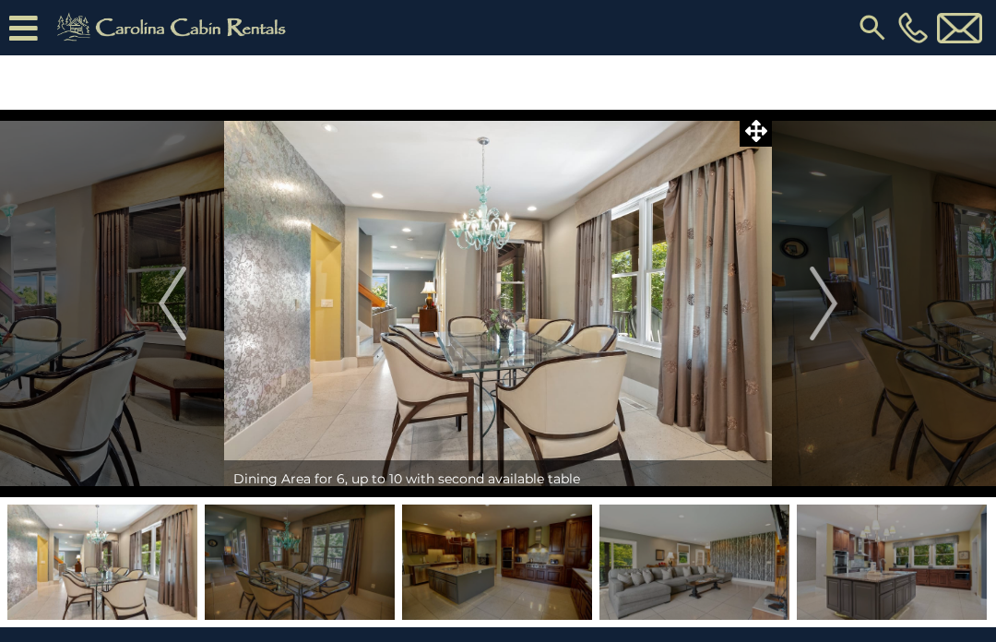
click at [831, 305] on img "Next" at bounding box center [824, 304] width 28 height 74
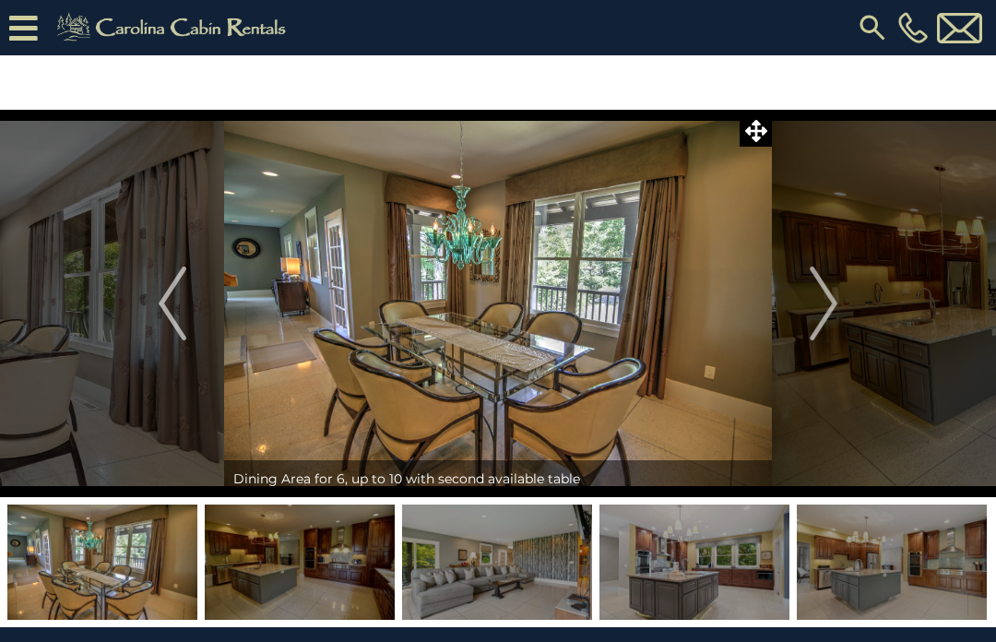
click at [827, 310] on img "Next" at bounding box center [824, 304] width 28 height 74
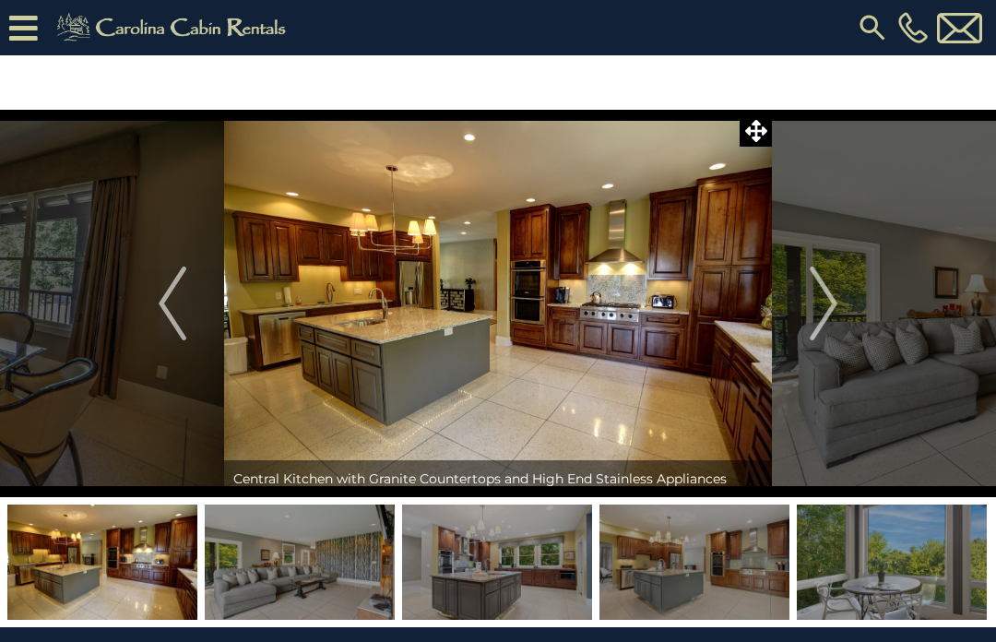
click at [840, 303] on button "Next" at bounding box center [823, 304] width 103 height 388
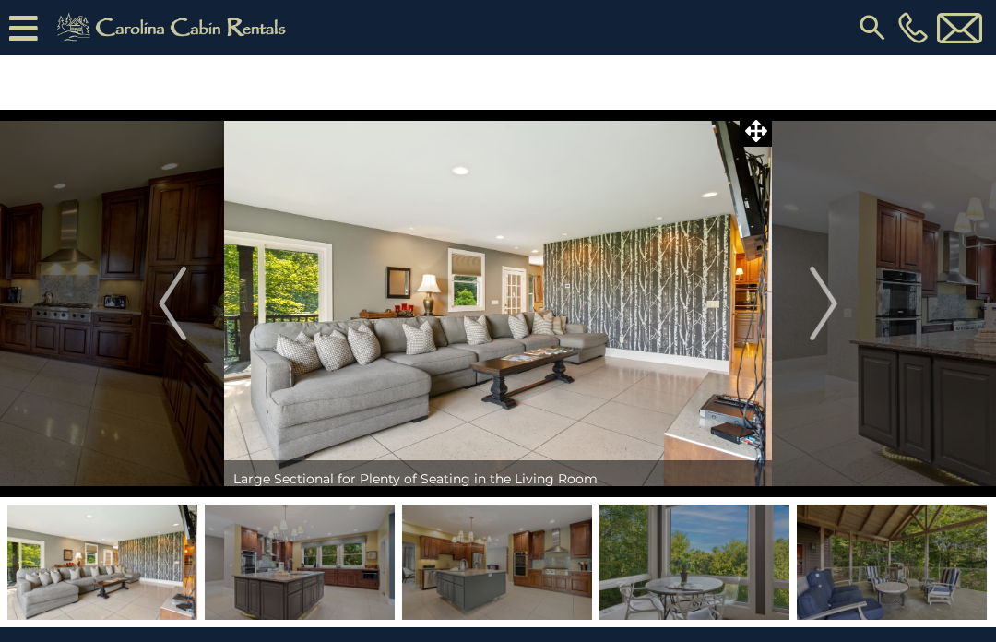
click at [831, 310] on img "Next" at bounding box center [824, 304] width 28 height 74
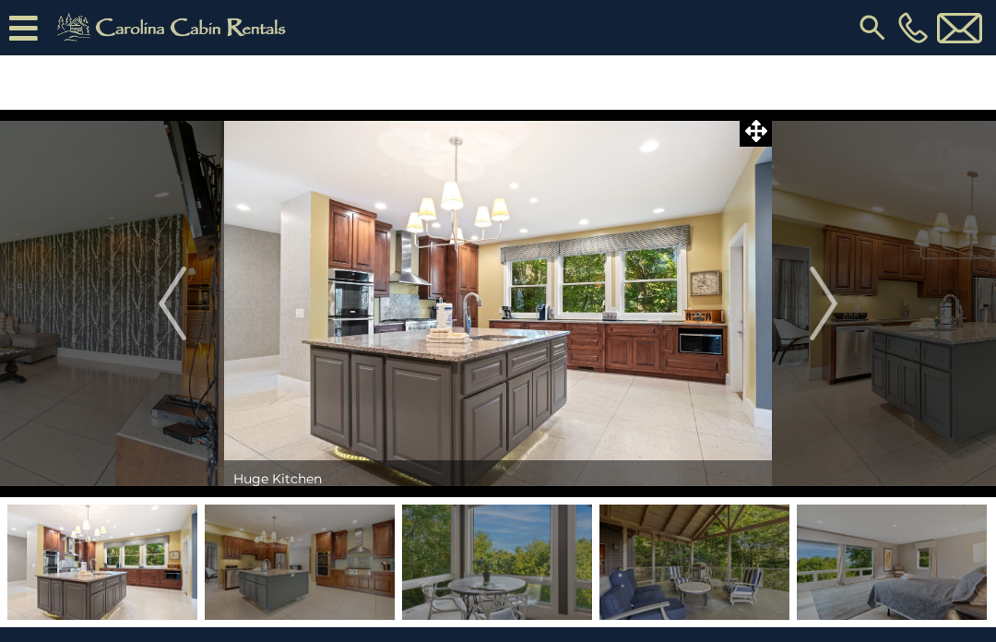
click at [836, 308] on img "Next" at bounding box center [824, 304] width 28 height 74
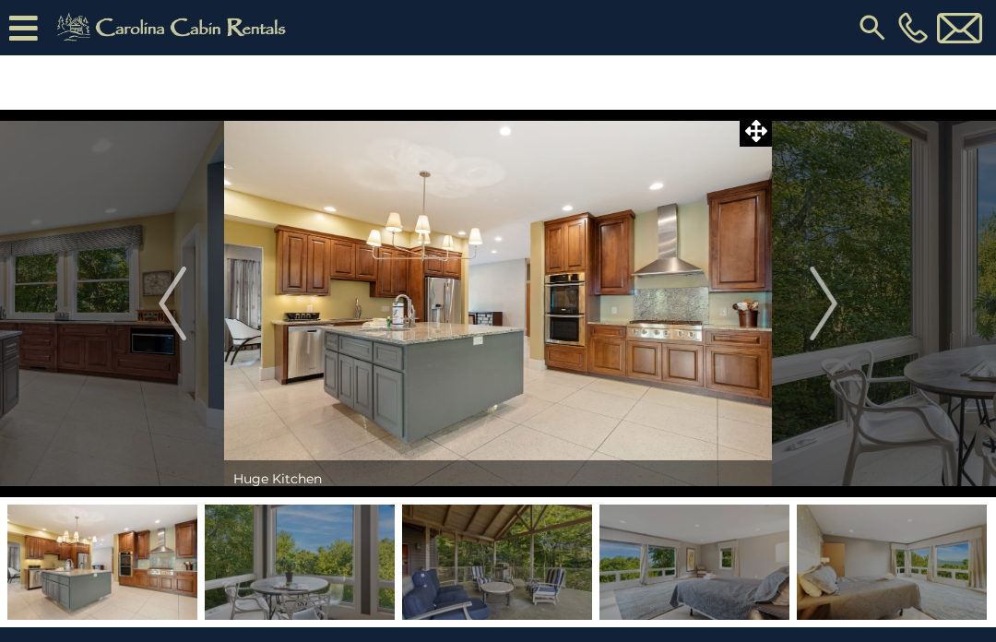
click at [832, 303] on img "Next" at bounding box center [824, 304] width 28 height 74
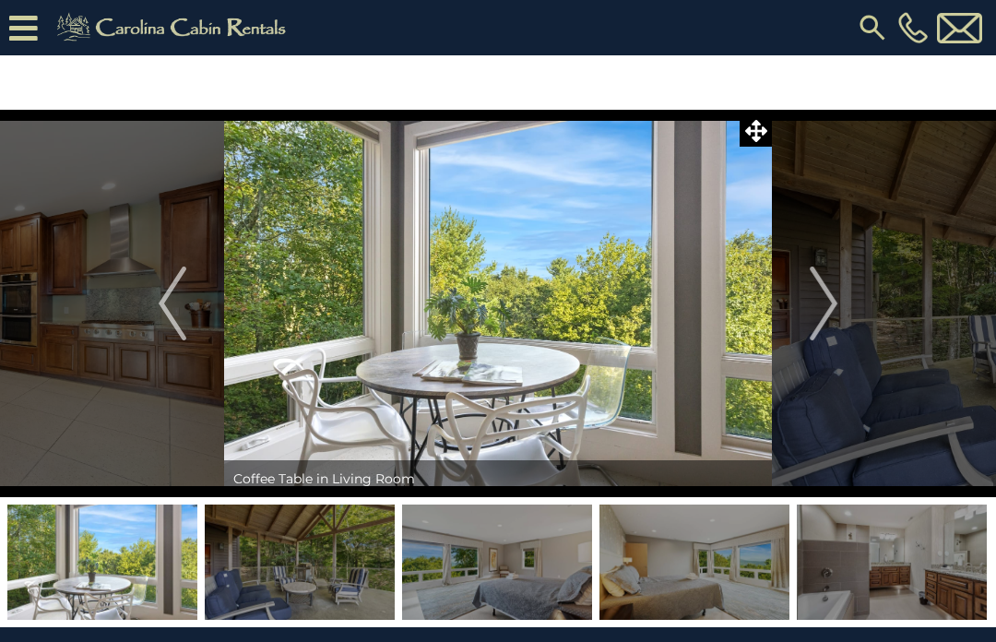
click at [830, 302] on img "Next" at bounding box center [824, 304] width 28 height 74
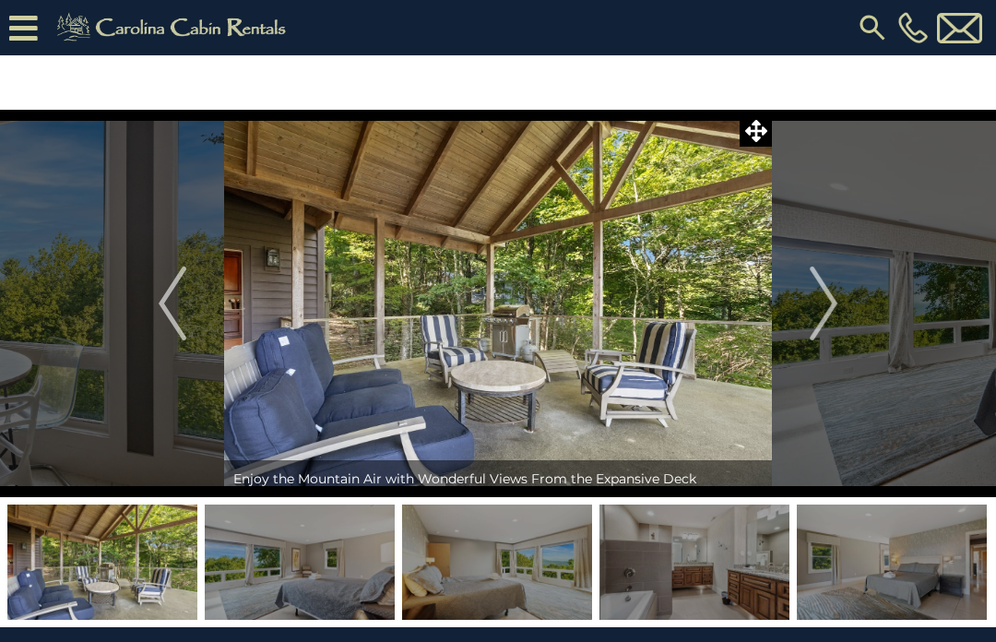
click at [833, 298] on img "Next" at bounding box center [824, 304] width 28 height 74
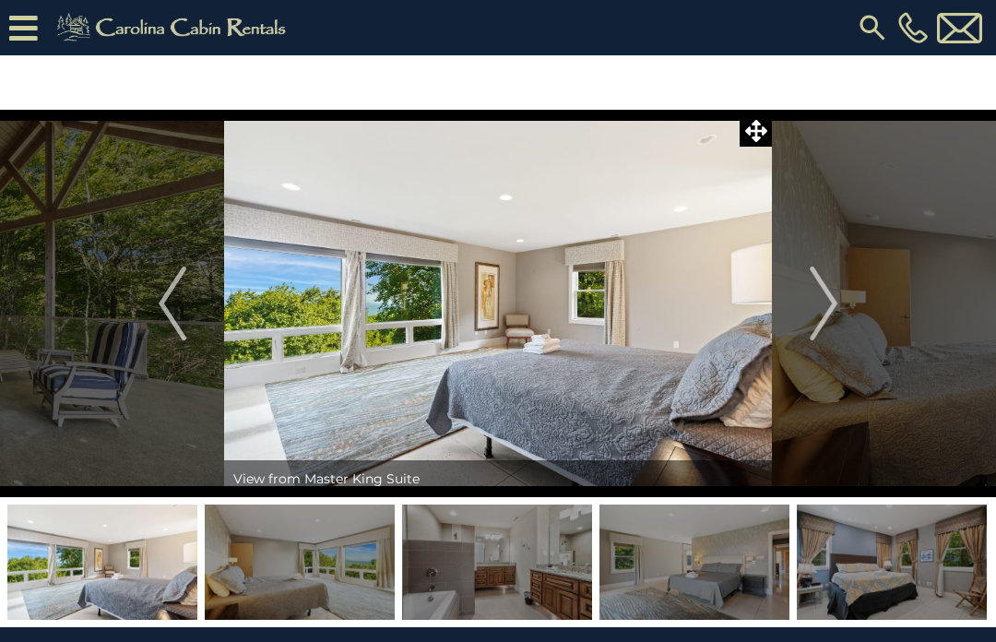
click at [833, 314] on img "Next" at bounding box center [824, 304] width 28 height 74
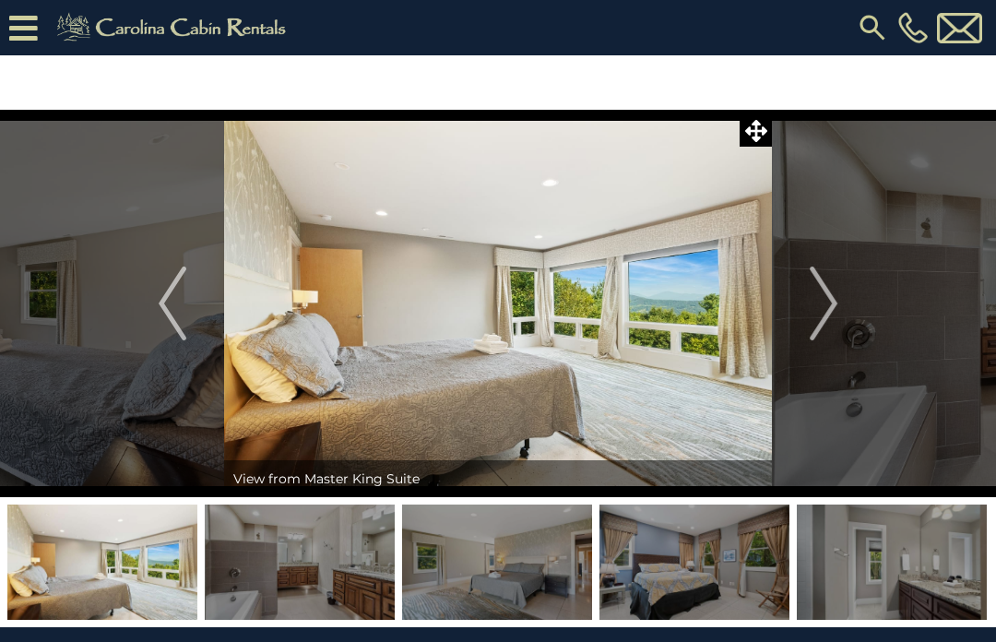
click at [840, 303] on button "Next" at bounding box center [823, 304] width 103 height 388
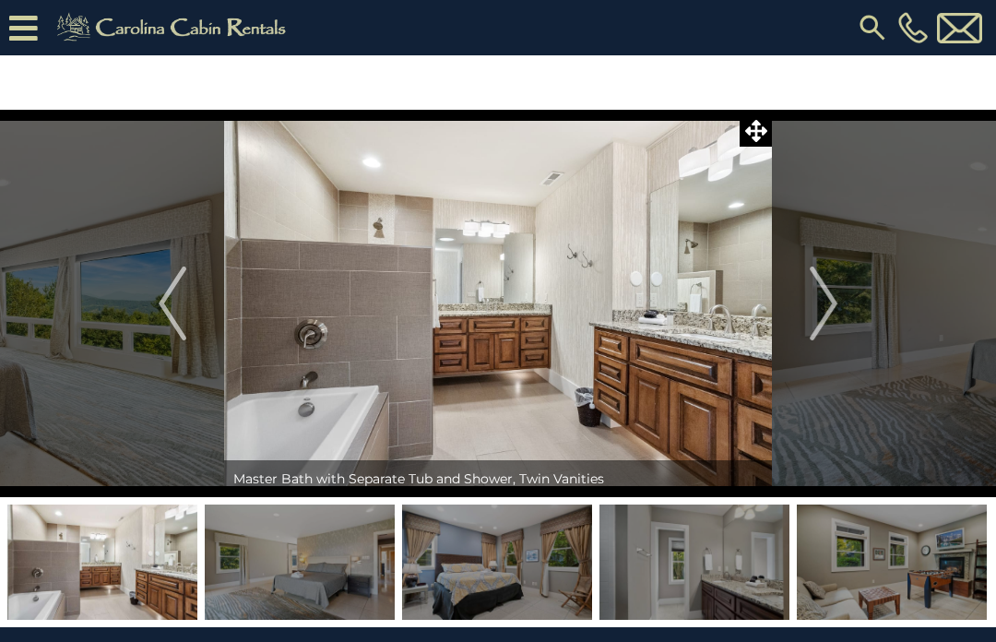
click at [833, 295] on img "Next" at bounding box center [824, 304] width 28 height 74
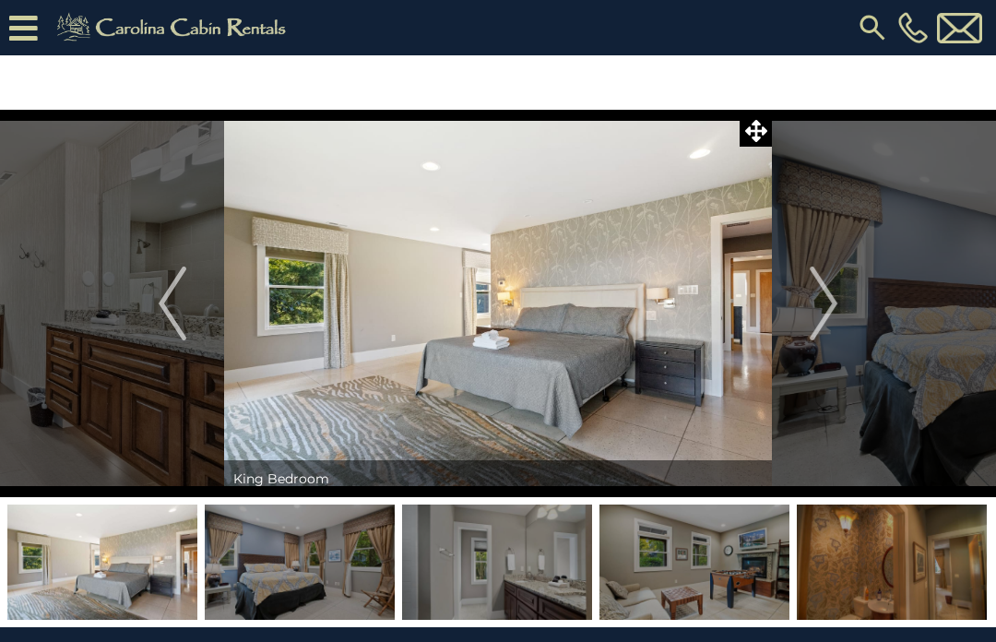
click at [838, 310] on img "Next" at bounding box center [824, 304] width 28 height 74
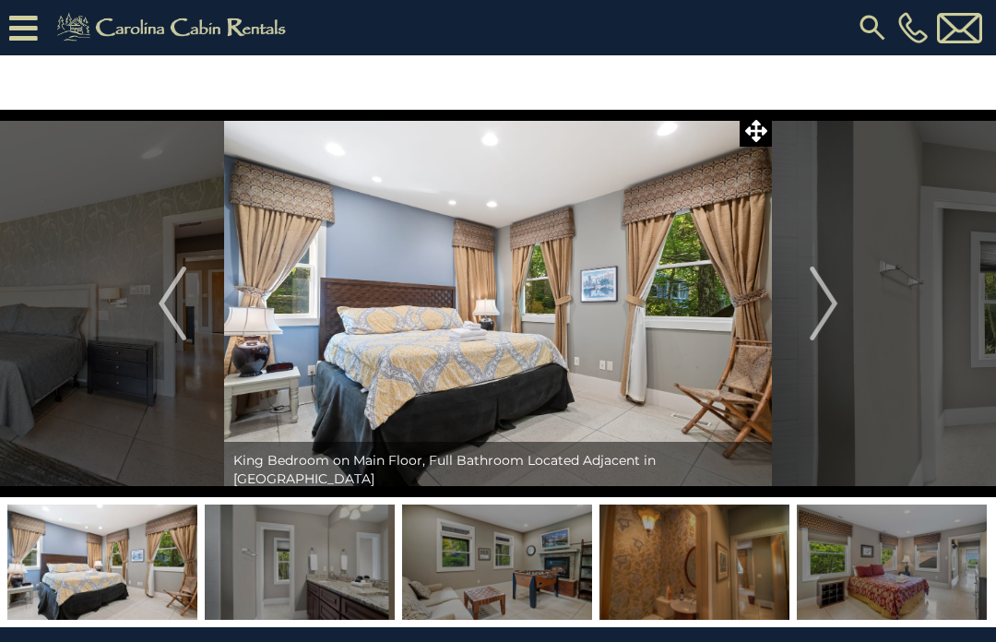
click at [842, 310] on button "Next" at bounding box center [823, 304] width 103 height 388
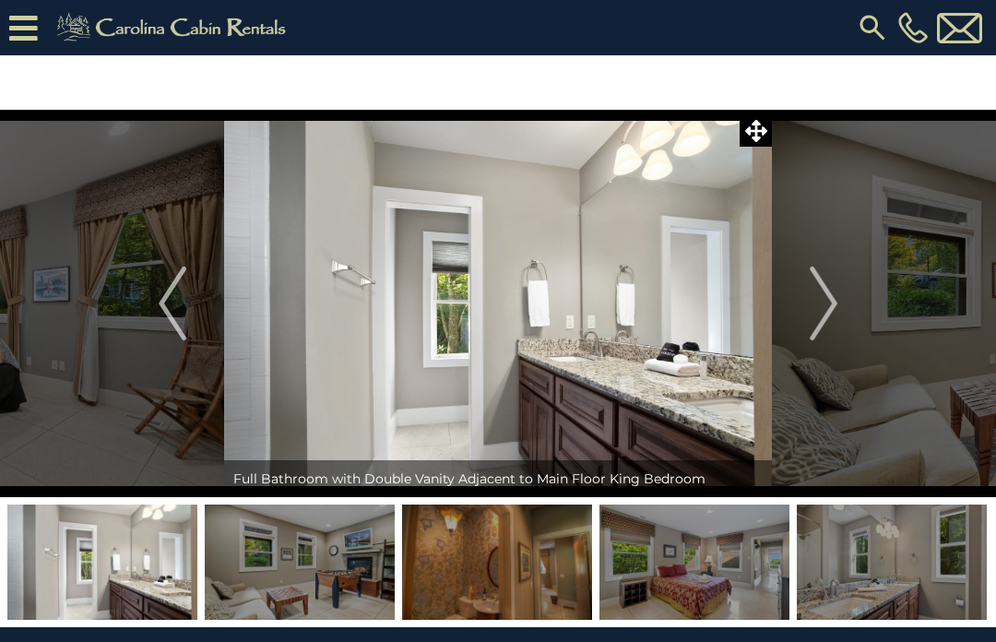
click at [836, 314] on img "Next" at bounding box center [824, 304] width 28 height 74
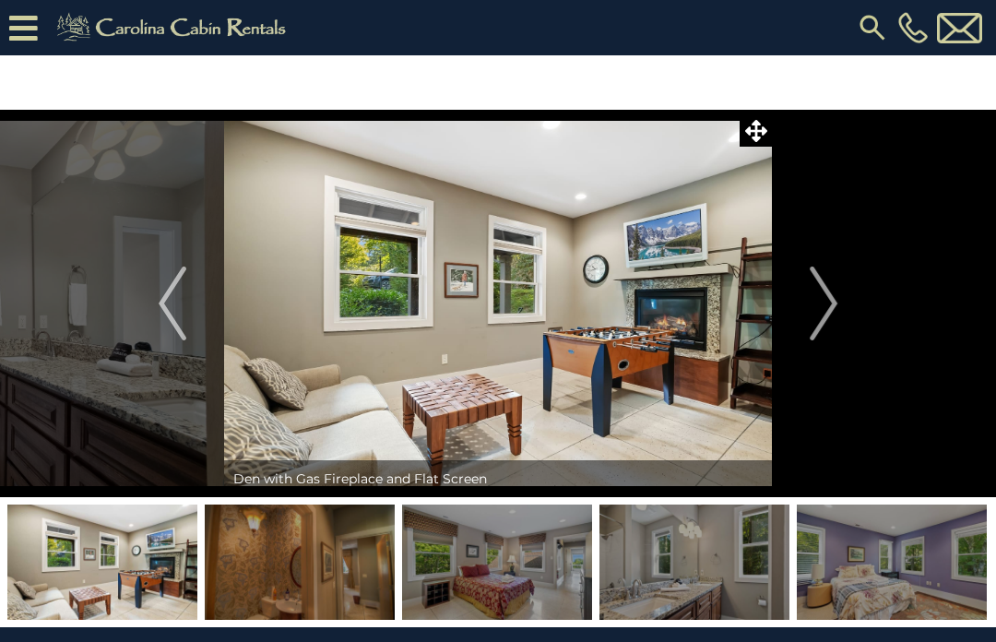
click at [834, 308] on img "Next" at bounding box center [824, 304] width 28 height 74
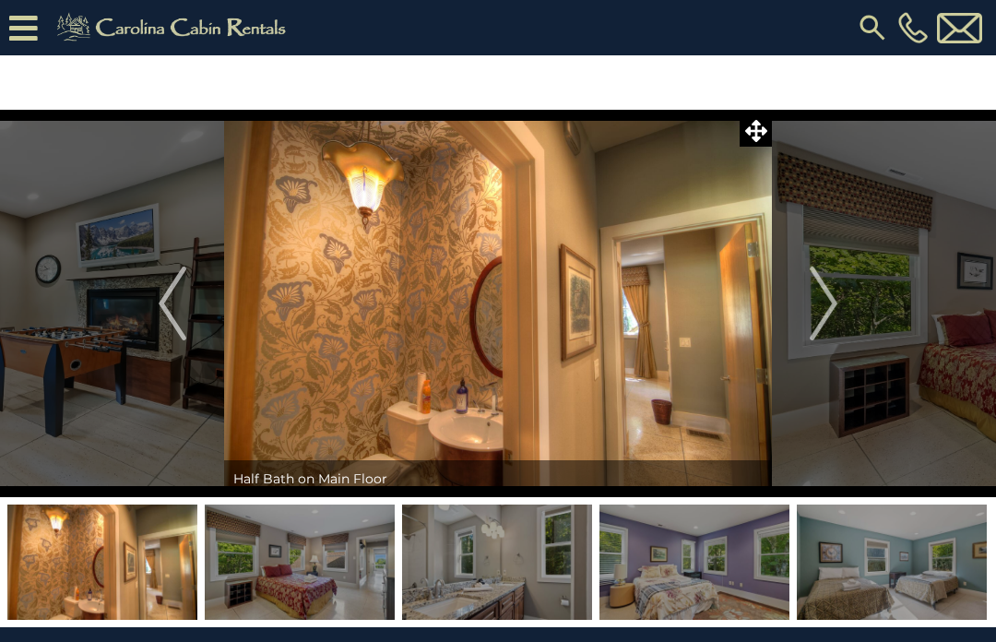
click at [838, 305] on img "Next" at bounding box center [824, 304] width 28 height 74
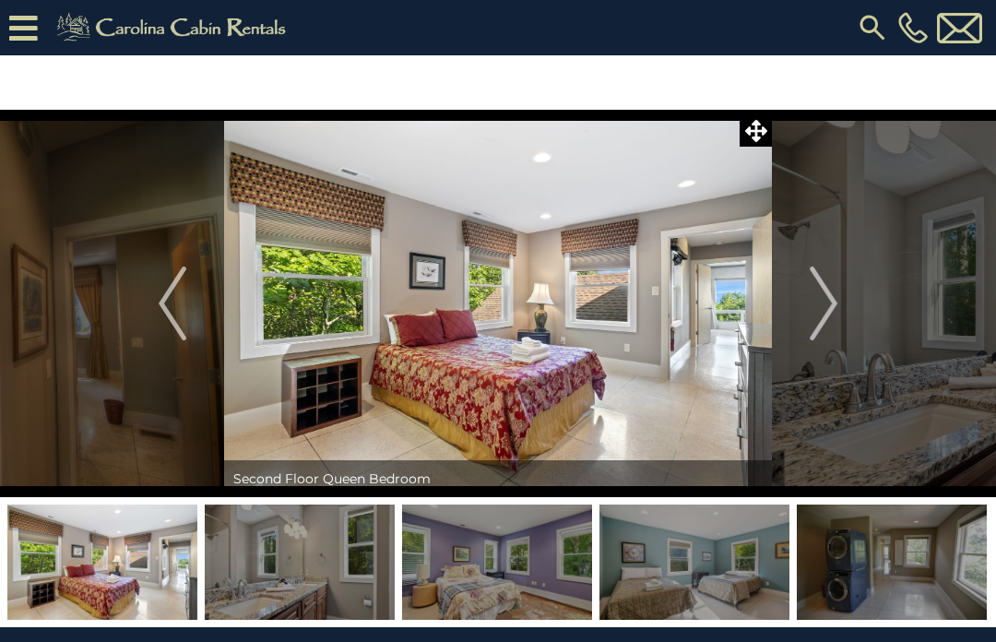
click at [834, 301] on img "Next" at bounding box center [824, 304] width 28 height 74
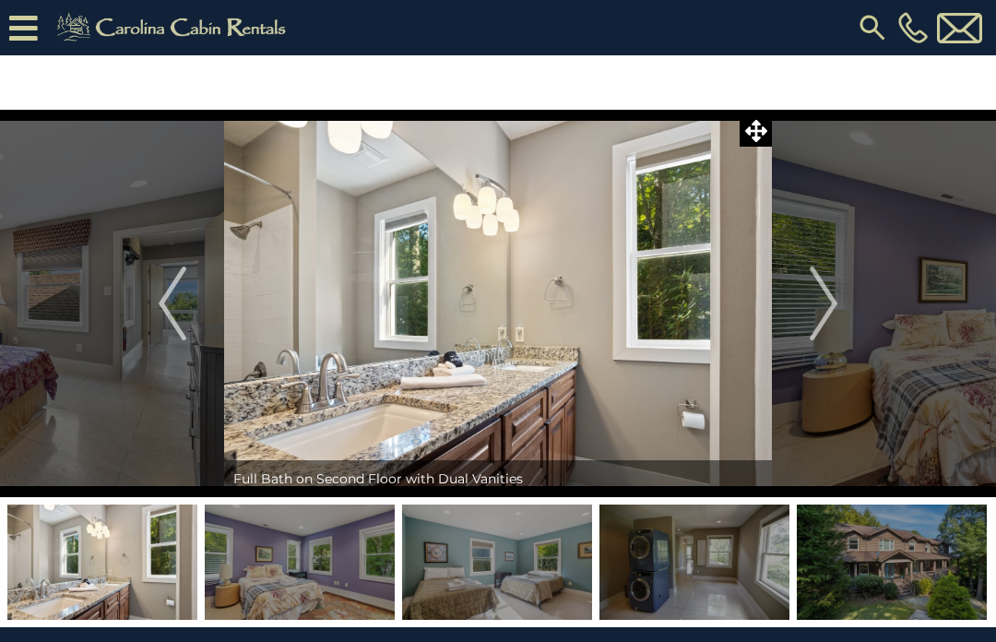
click at [838, 307] on img "Next" at bounding box center [824, 304] width 28 height 74
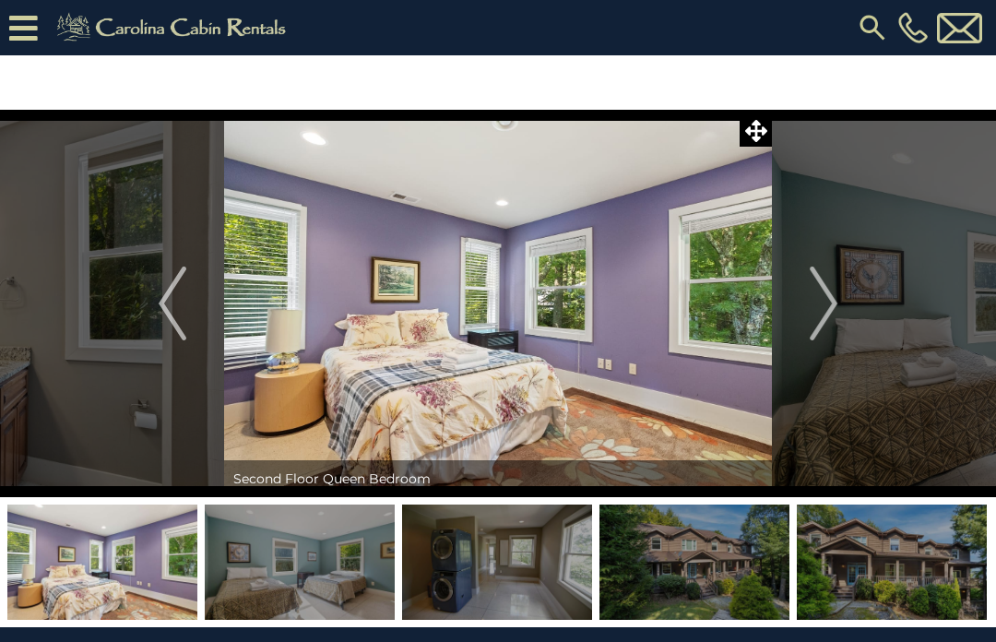
click at [838, 310] on img "Next" at bounding box center [824, 304] width 28 height 74
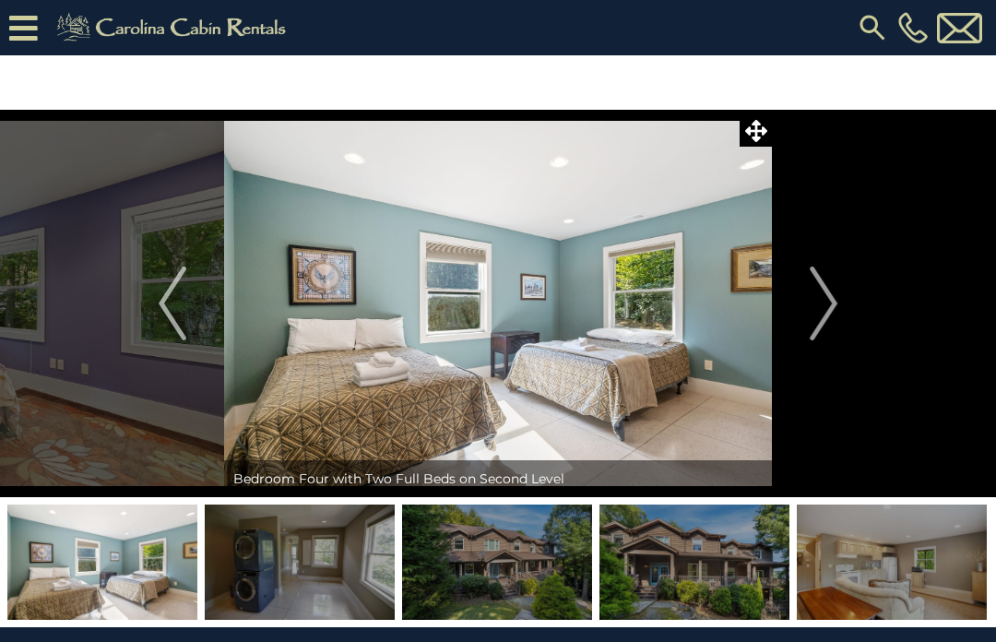
click at [844, 302] on button "Next" at bounding box center [823, 304] width 103 height 388
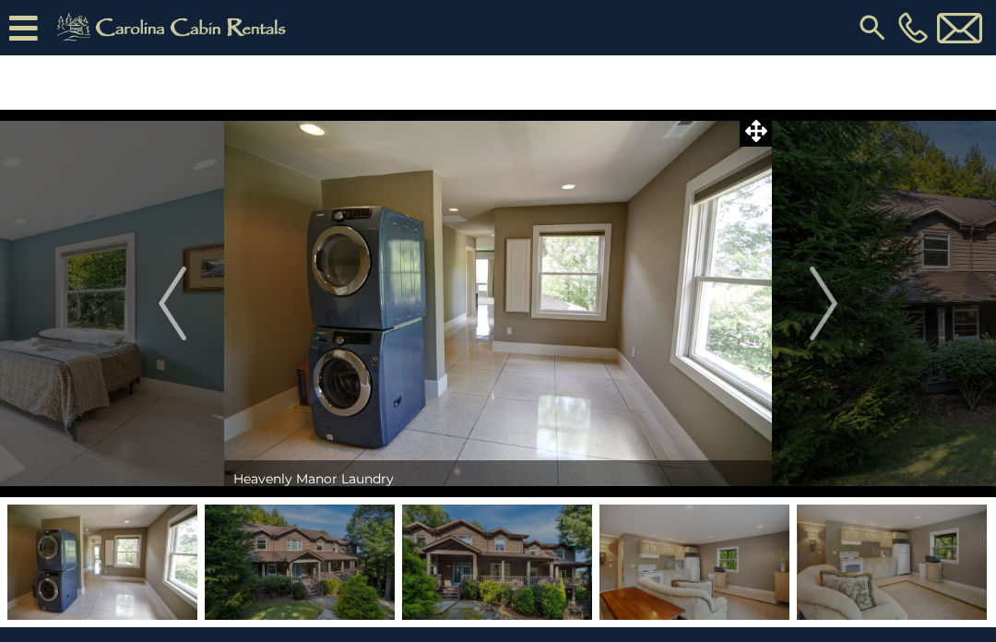
click at [840, 309] on button "Next" at bounding box center [823, 304] width 103 height 388
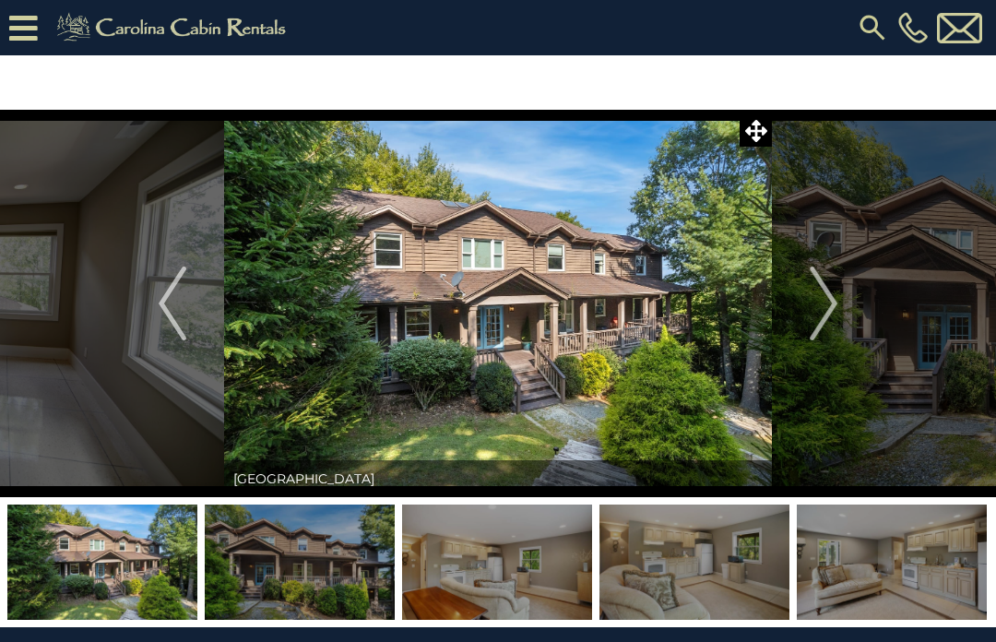
click at [836, 305] on img "Next" at bounding box center [824, 304] width 28 height 74
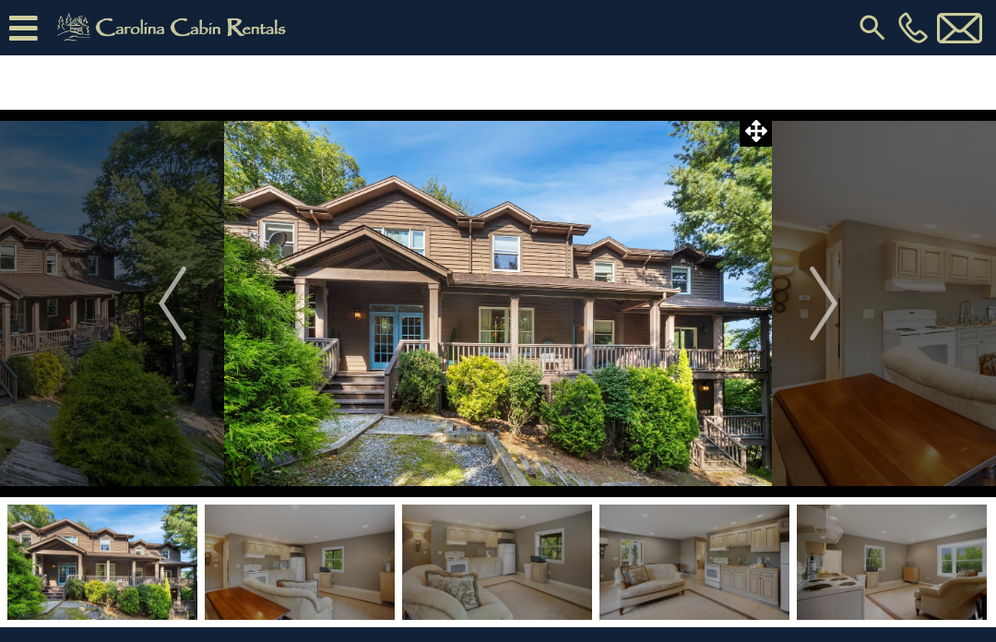
click at [838, 306] on img "Next" at bounding box center [824, 304] width 28 height 74
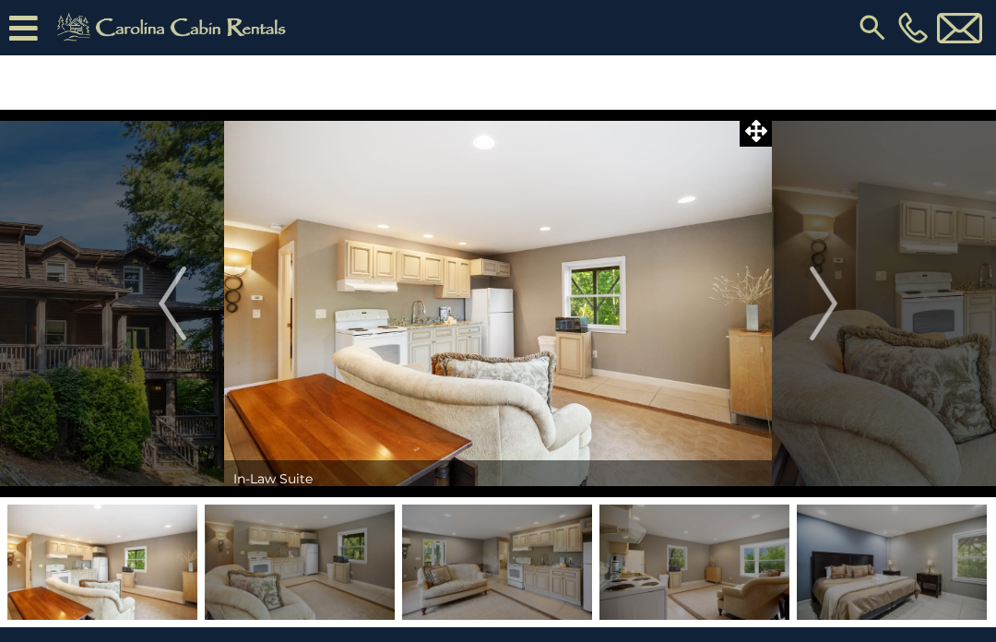
click at [835, 306] on img "Next" at bounding box center [824, 304] width 28 height 74
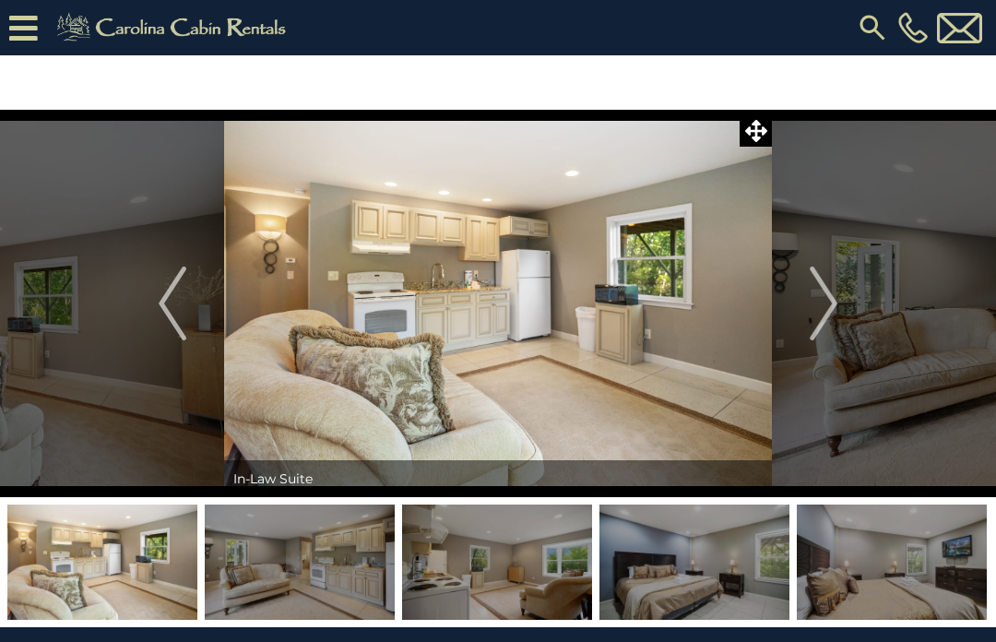
click at [838, 303] on img "Next" at bounding box center [824, 304] width 28 height 74
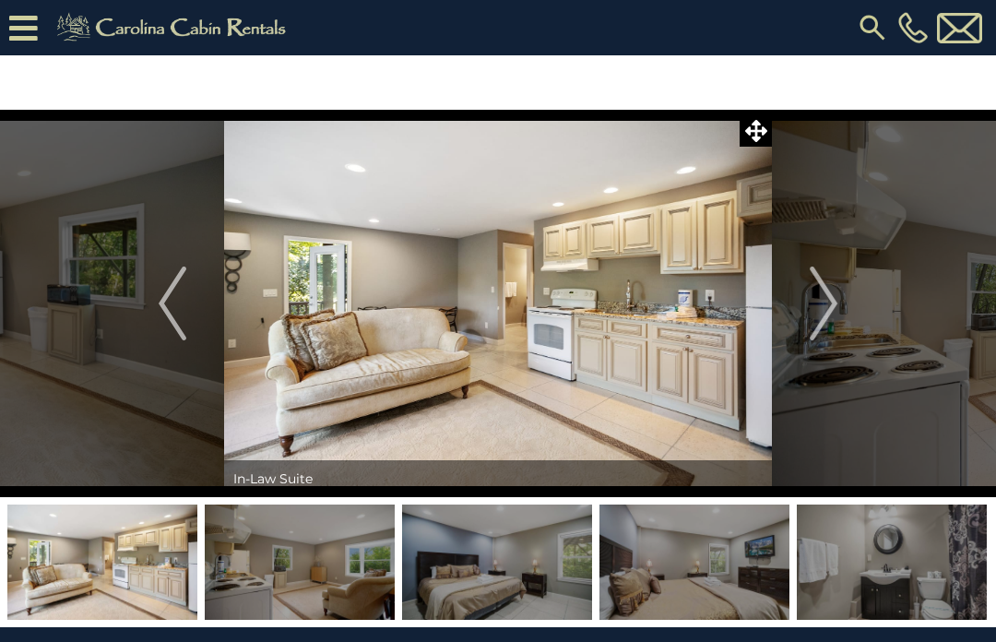
click at [838, 304] on img "Next" at bounding box center [824, 304] width 28 height 74
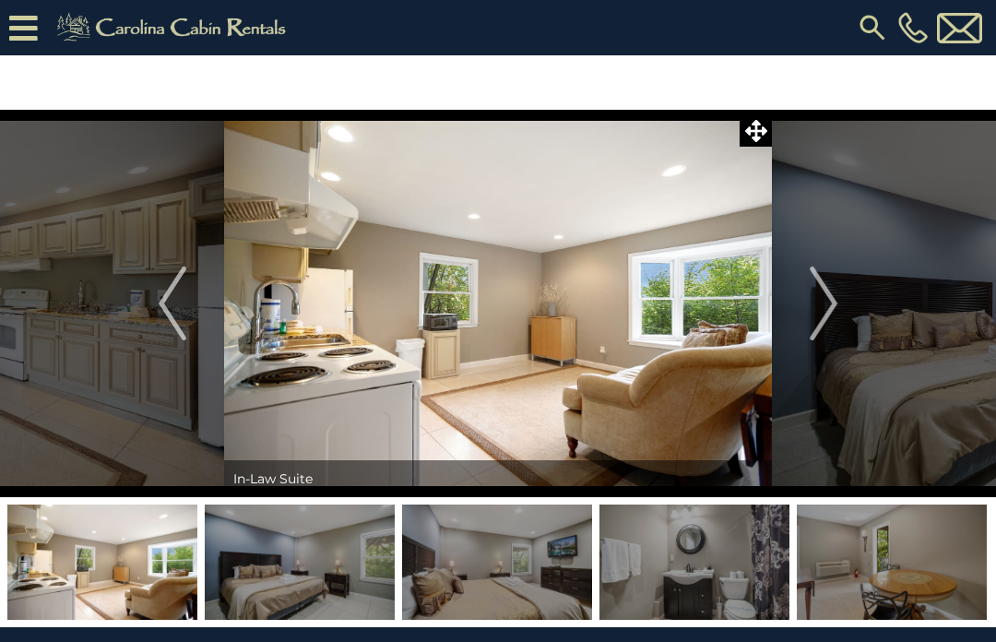
click at [838, 305] on img "Next" at bounding box center [824, 304] width 28 height 74
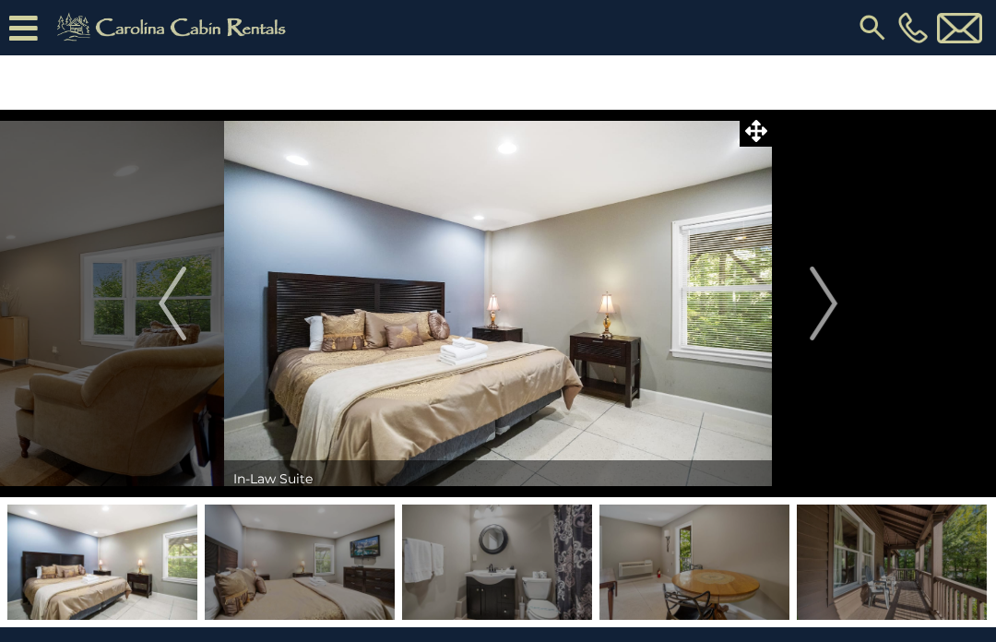
click at [835, 308] on img "Next" at bounding box center [824, 304] width 28 height 74
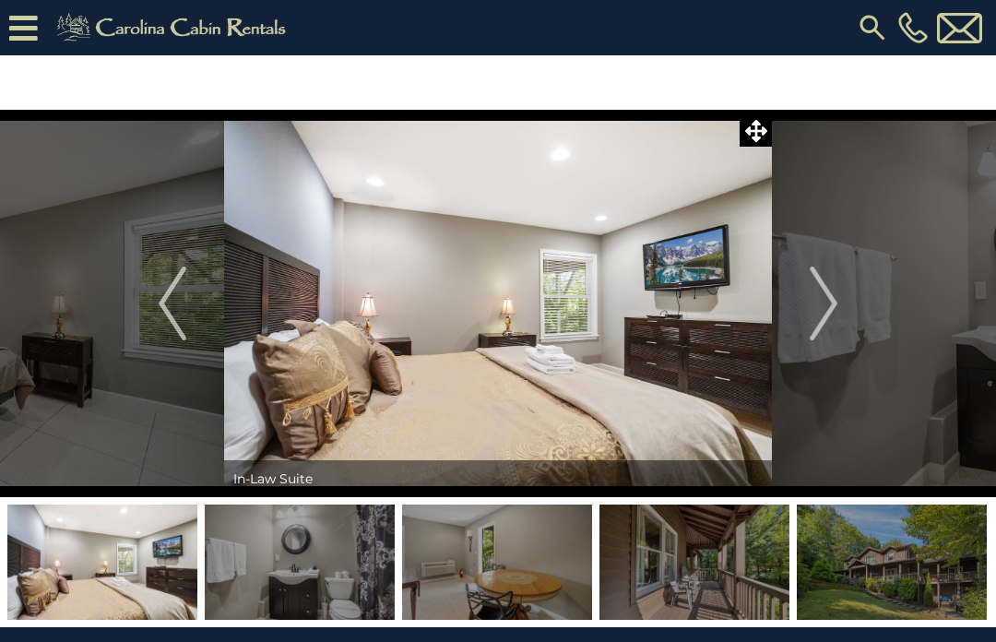
click at [835, 310] on img "Next" at bounding box center [824, 304] width 28 height 74
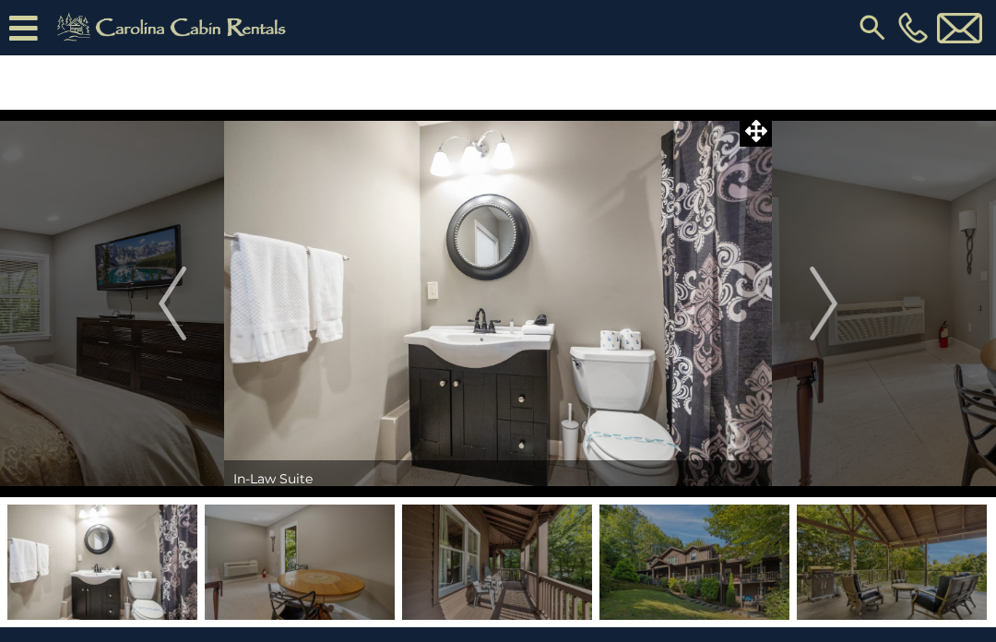
click at [838, 305] on img "Next" at bounding box center [824, 304] width 28 height 74
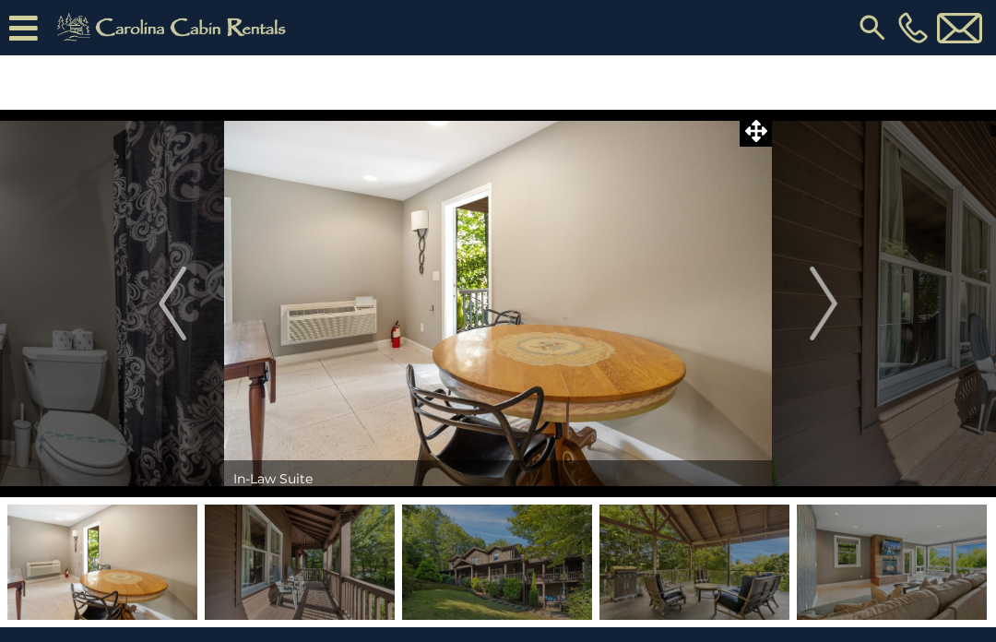
click at [835, 312] on img "Next" at bounding box center [824, 304] width 28 height 74
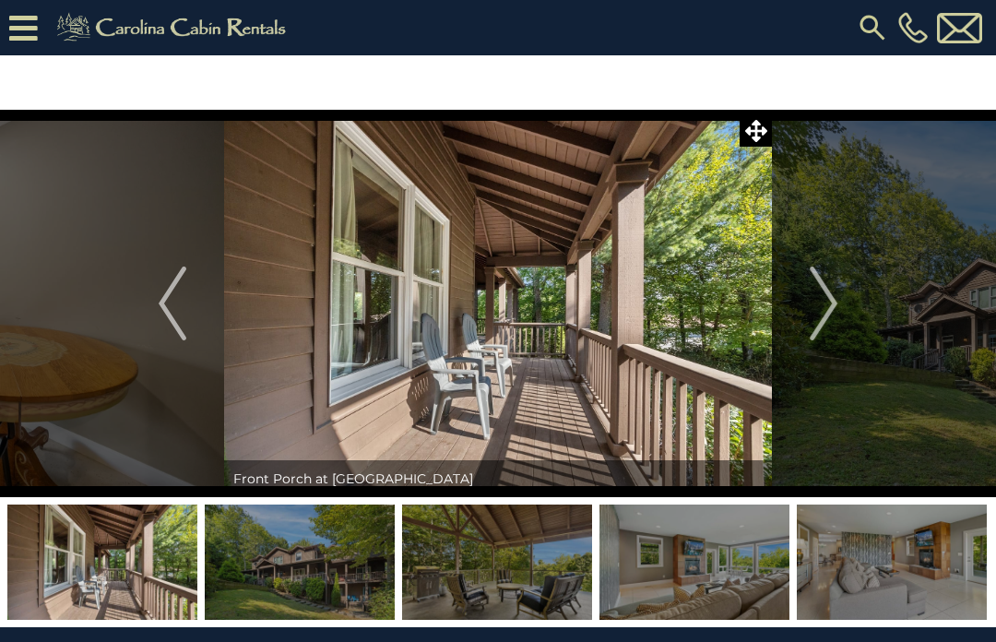
click at [833, 306] on img "Next" at bounding box center [824, 304] width 28 height 74
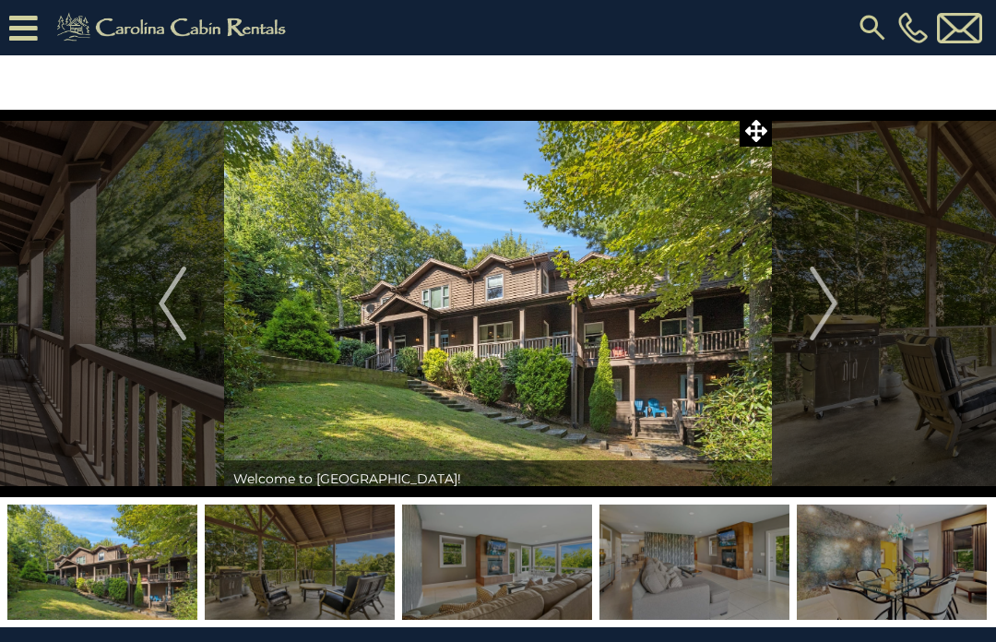
click at [841, 305] on button "Next" at bounding box center [823, 304] width 103 height 388
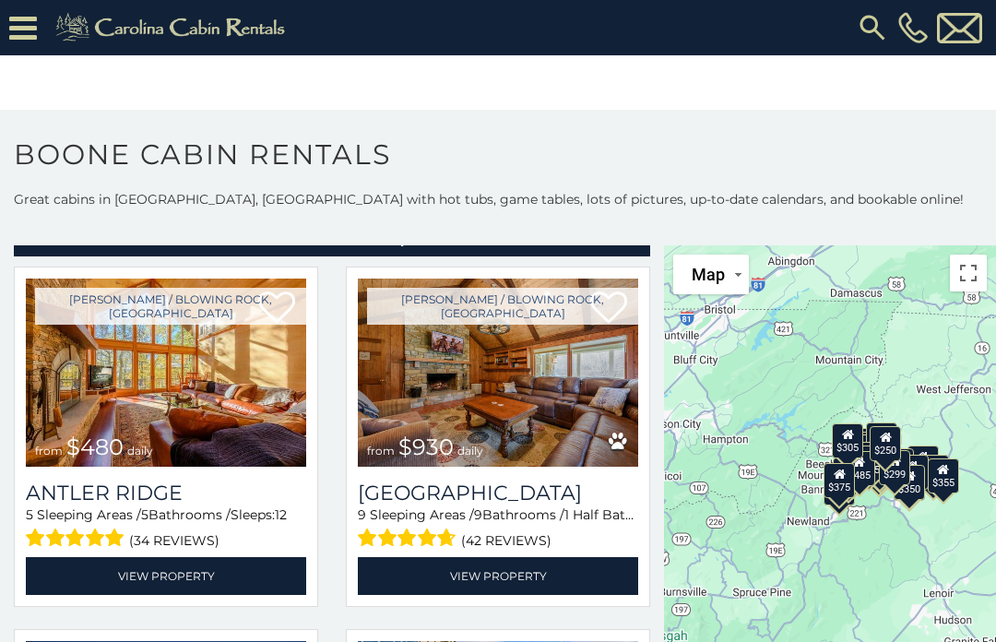
scroll to position [65, 0]
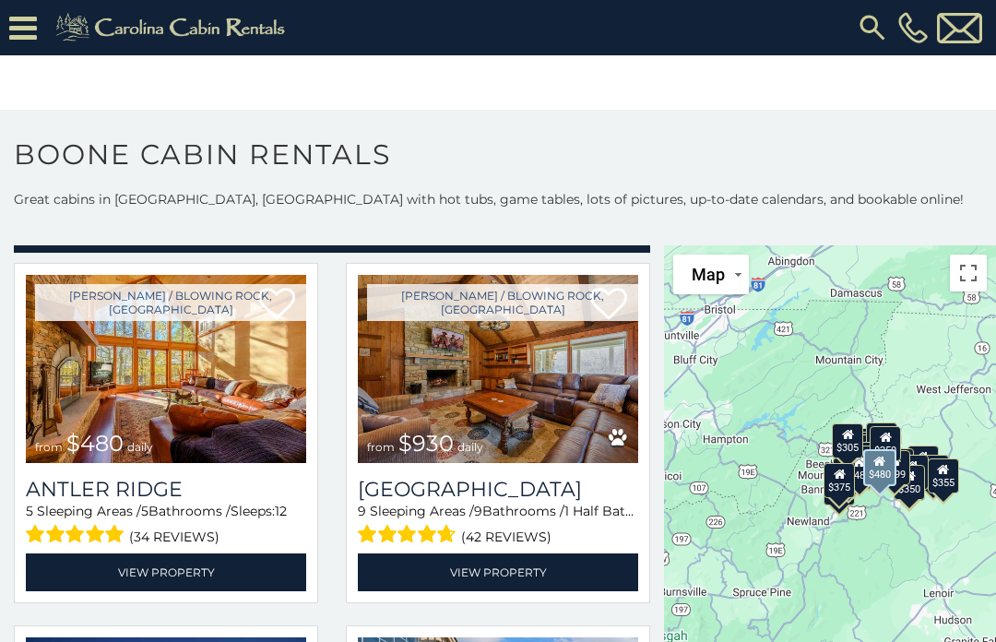
click at [217, 566] on link "View Property" at bounding box center [166, 573] width 280 height 38
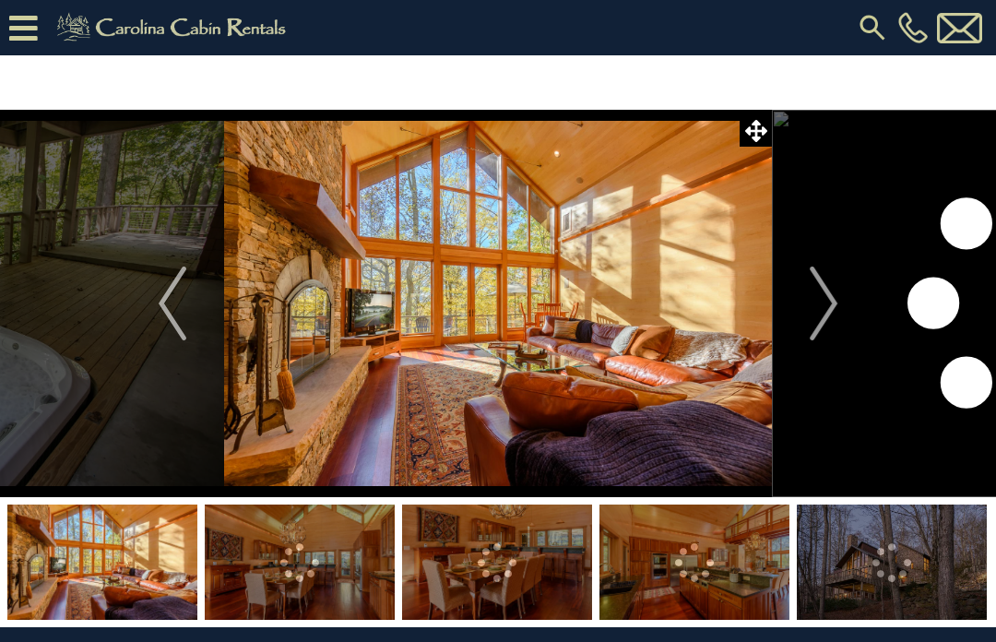
click at [836, 312] on img "Next" at bounding box center [824, 304] width 28 height 74
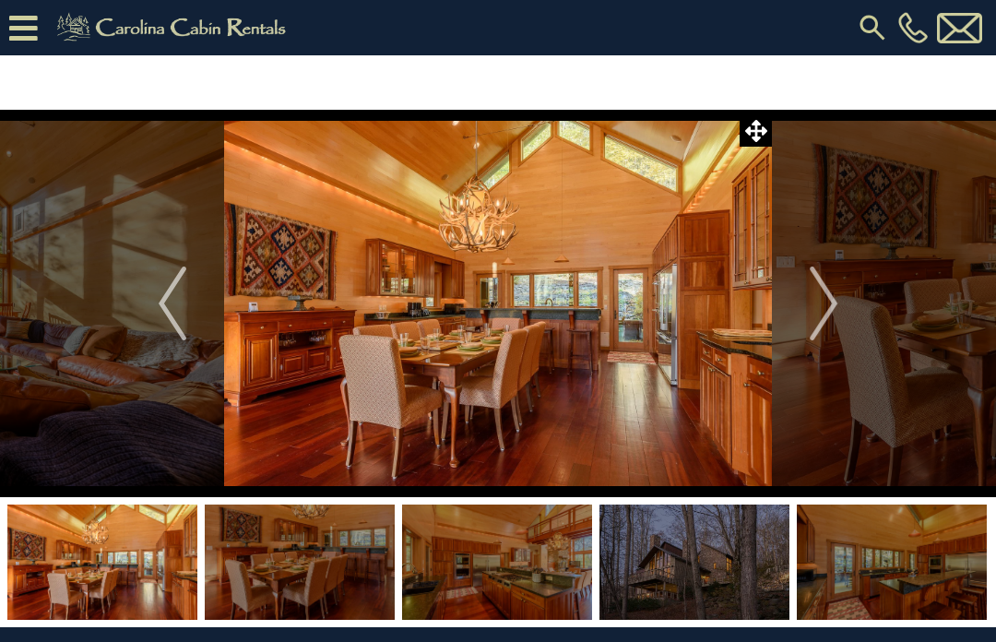
click at [822, 306] on img "Next" at bounding box center [824, 304] width 28 height 74
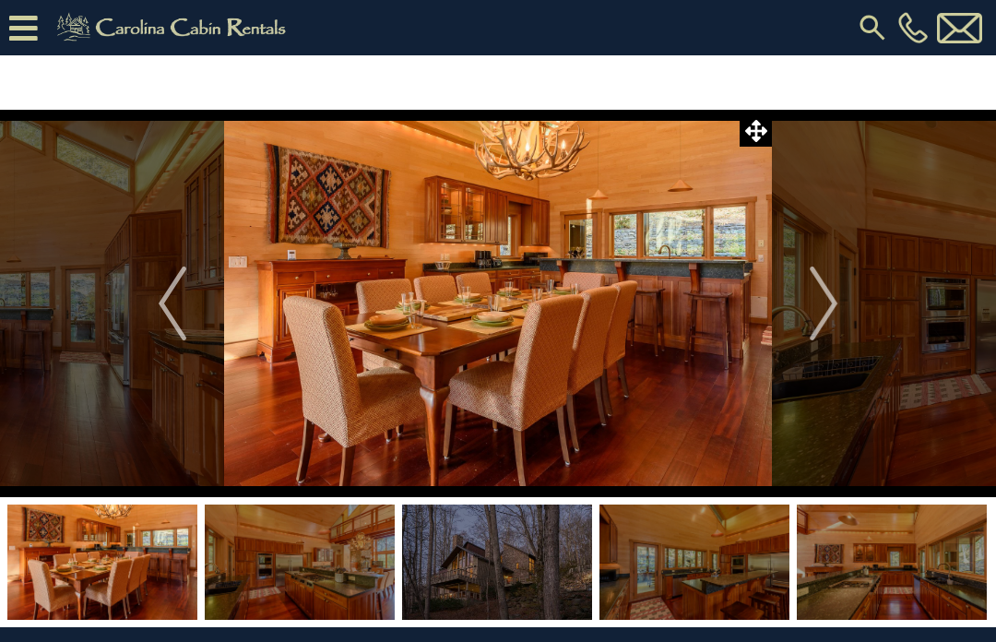
click at [837, 307] on img "Next" at bounding box center [824, 304] width 28 height 74
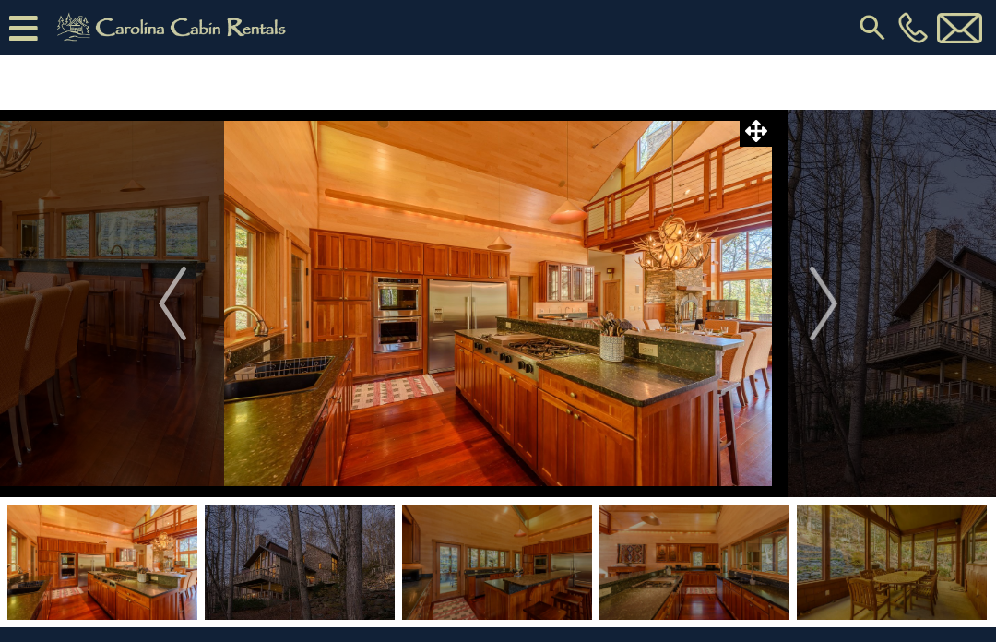
click at [836, 312] on img "Next" at bounding box center [824, 304] width 28 height 74
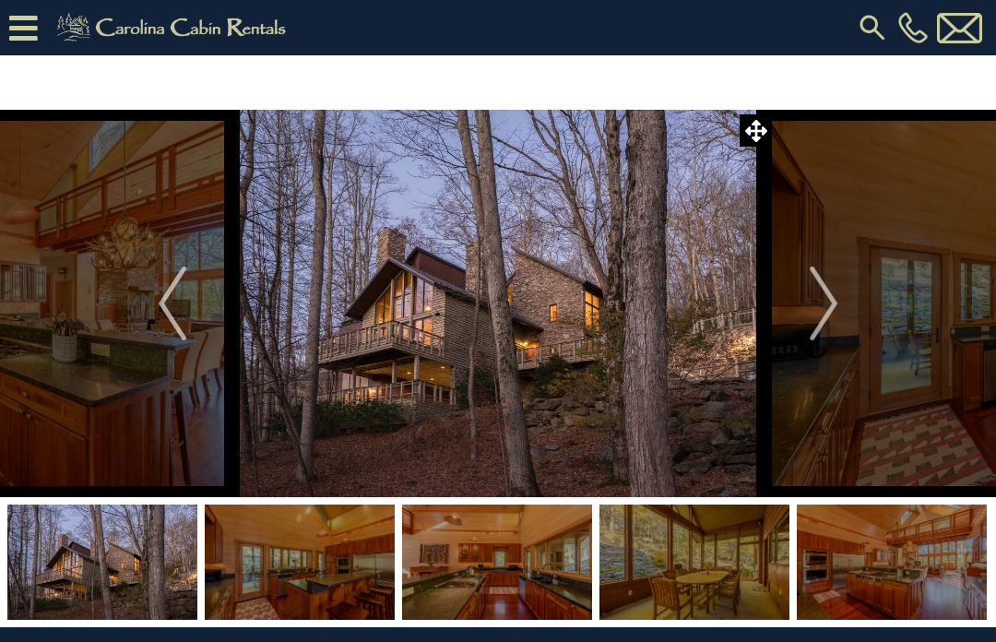
click at [840, 307] on button "Next" at bounding box center [823, 304] width 103 height 388
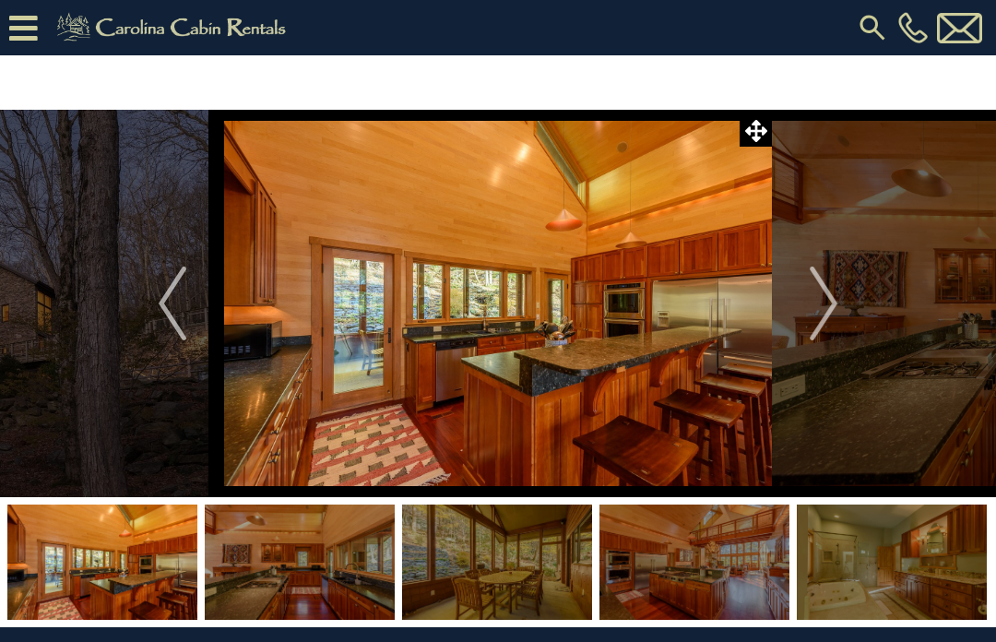
click at [838, 302] on img "Next" at bounding box center [824, 304] width 28 height 74
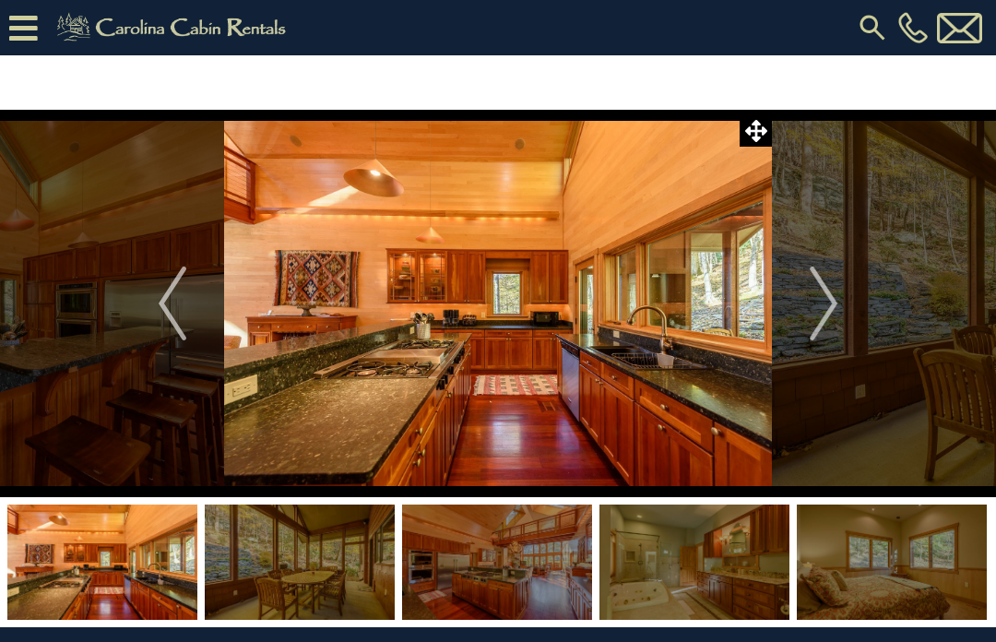
click at [837, 304] on img "Next" at bounding box center [824, 304] width 28 height 74
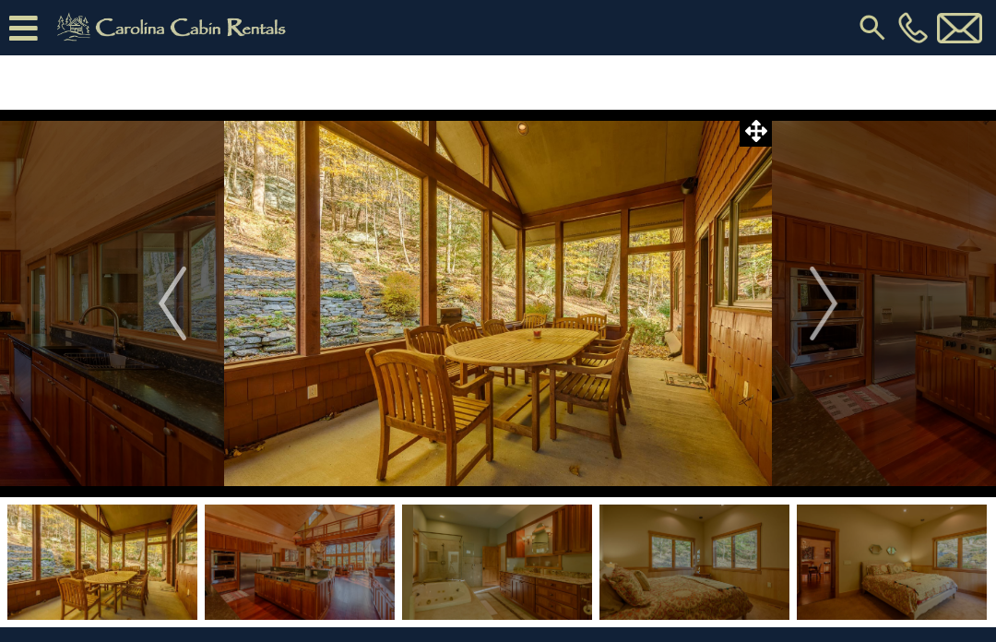
click at [831, 310] on img "Next" at bounding box center [824, 304] width 28 height 74
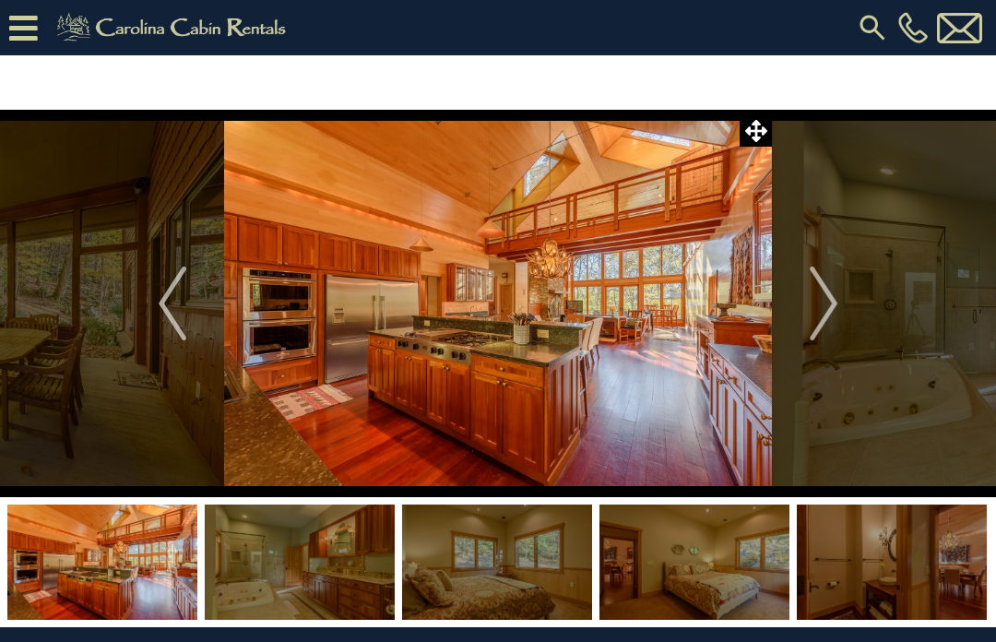
click at [829, 308] on img "Next" at bounding box center [824, 304] width 28 height 74
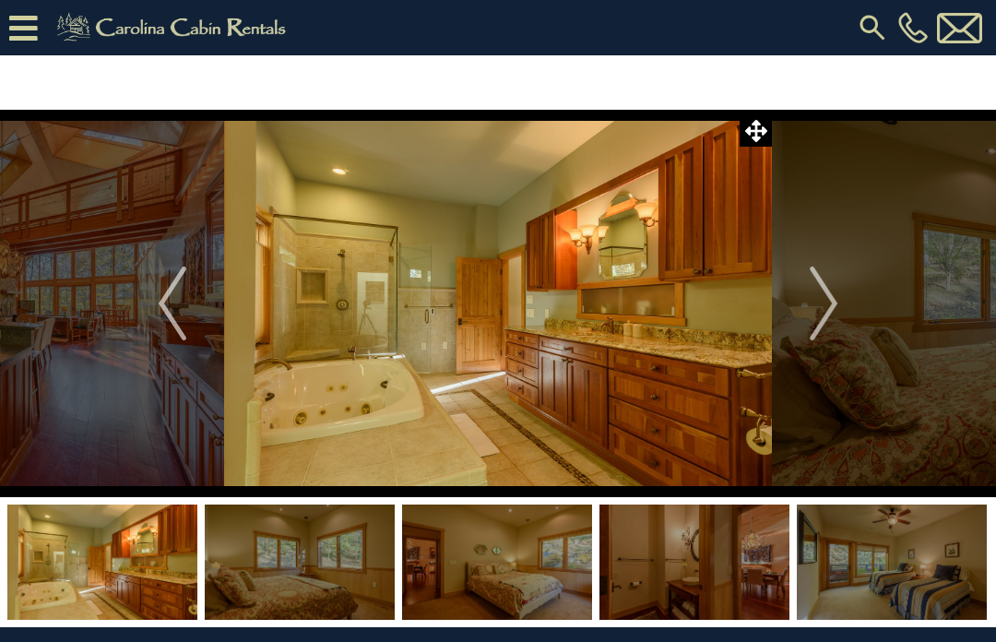
click at [836, 310] on img "Next" at bounding box center [824, 304] width 28 height 74
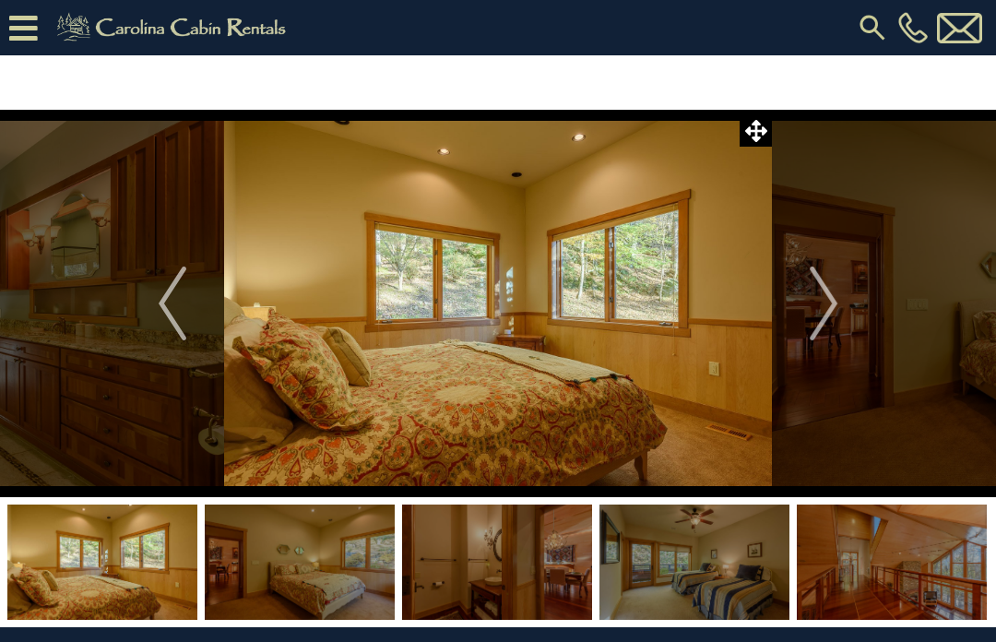
click at [843, 302] on button "Next" at bounding box center [823, 304] width 103 height 388
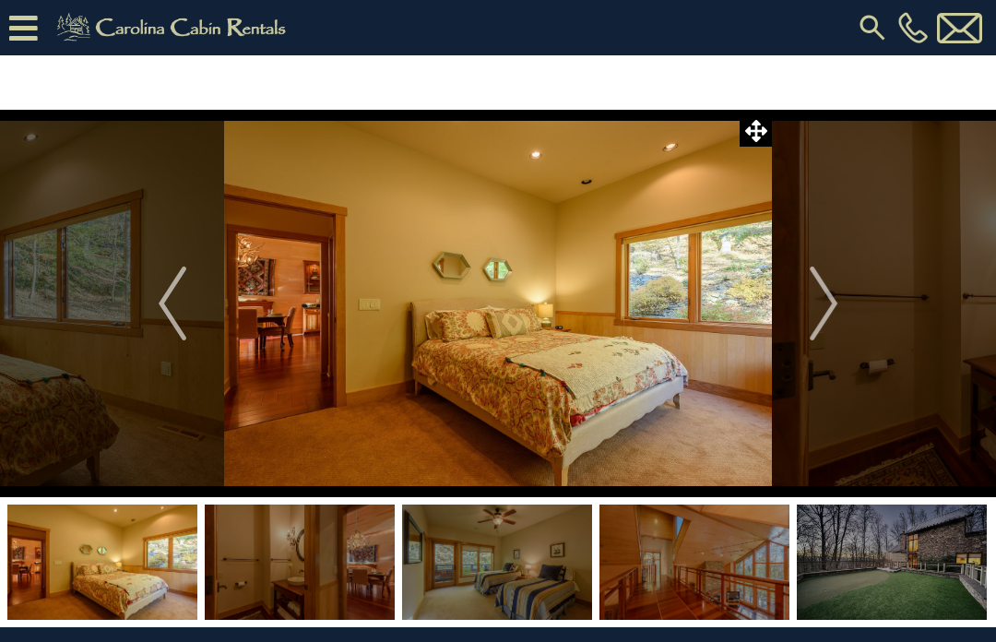
click at [841, 307] on button "Next" at bounding box center [823, 304] width 103 height 388
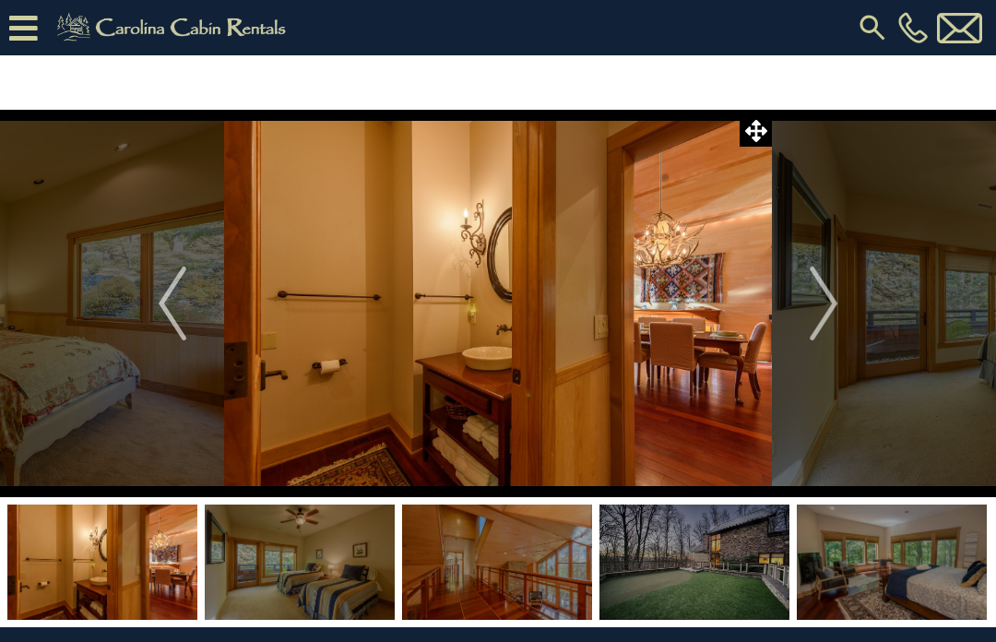
click at [838, 301] on img "Next" at bounding box center [824, 304] width 28 height 74
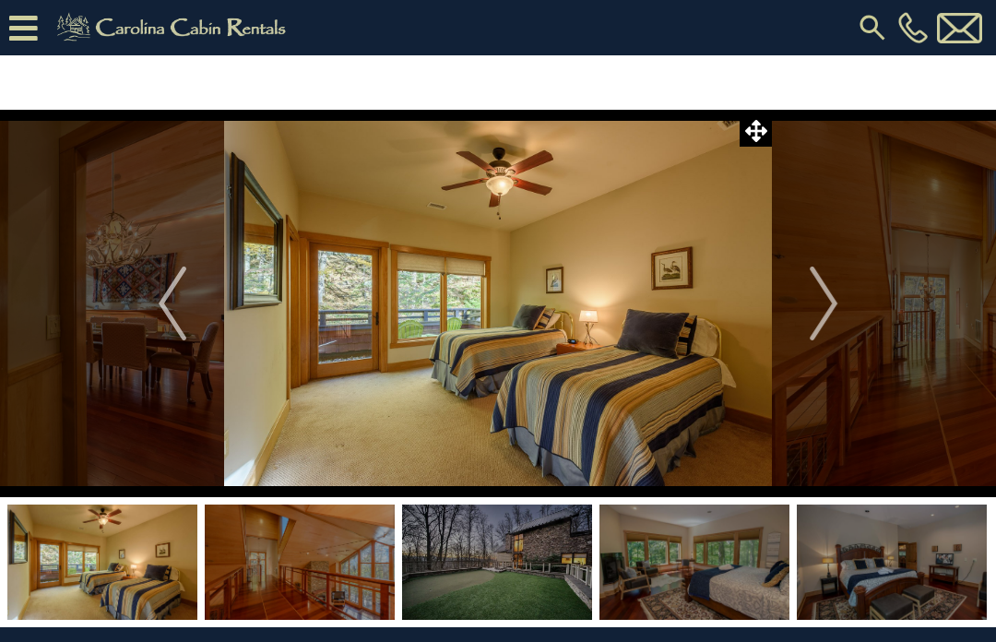
click at [833, 299] on img "Next" at bounding box center [824, 304] width 28 height 74
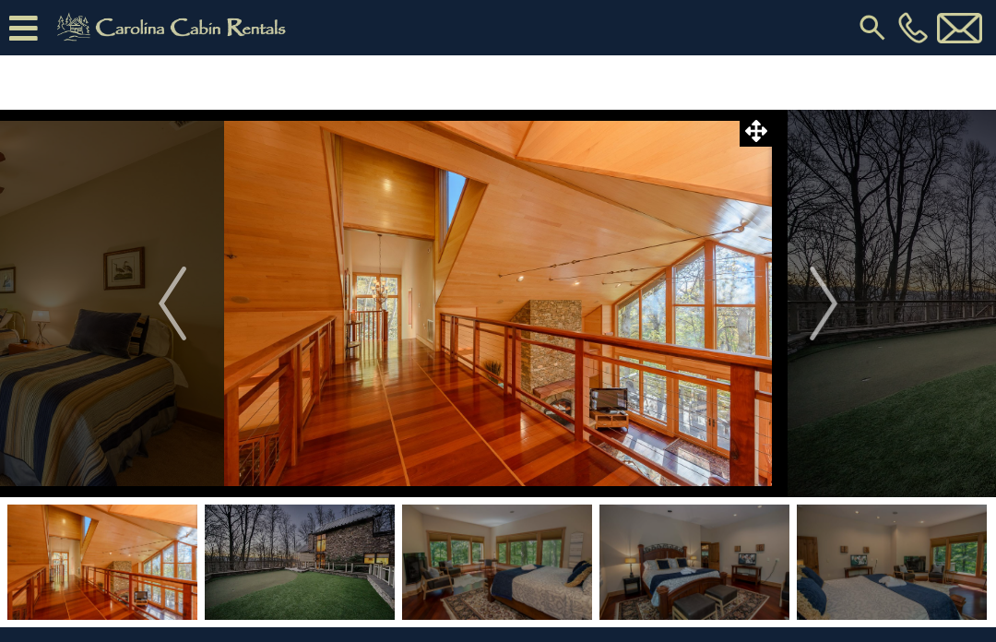
click at [836, 304] on img "Next" at bounding box center [824, 304] width 28 height 74
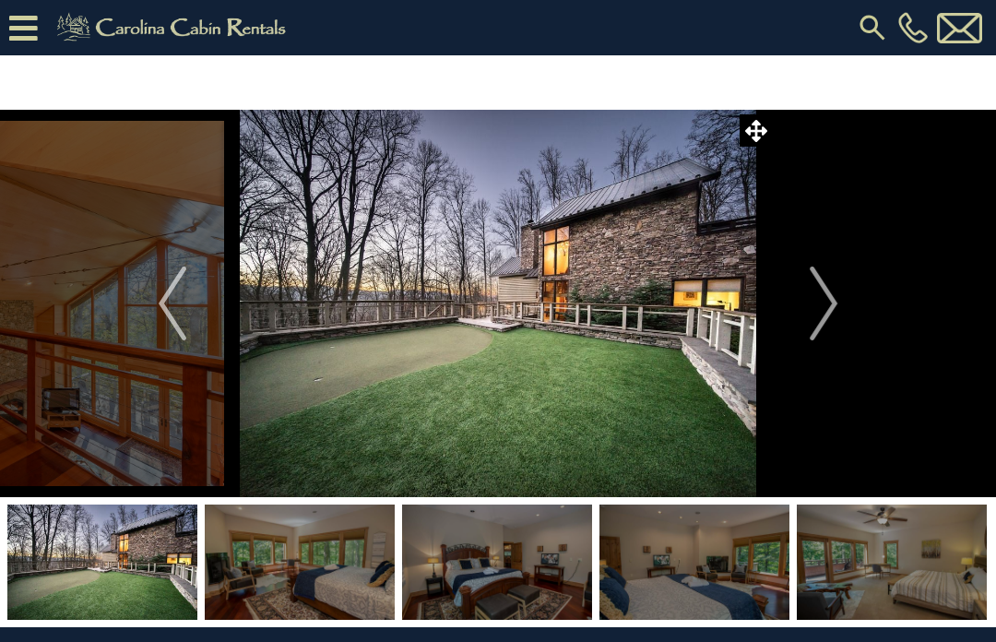
click at [841, 309] on button "Next" at bounding box center [823, 304] width 103 height 388
